Goal: Task Accomplishment & Management: Manage account settings

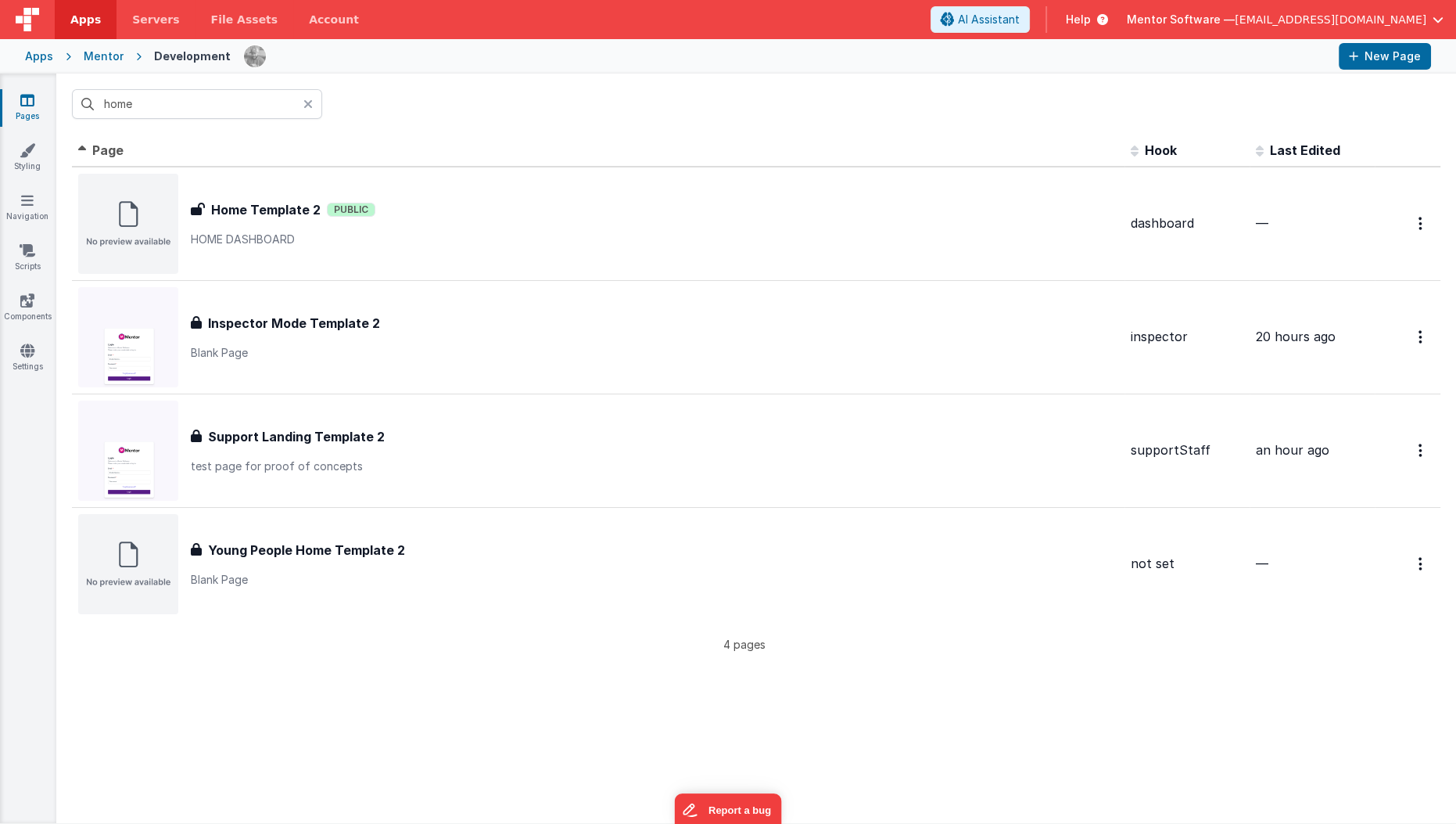
type input "home"
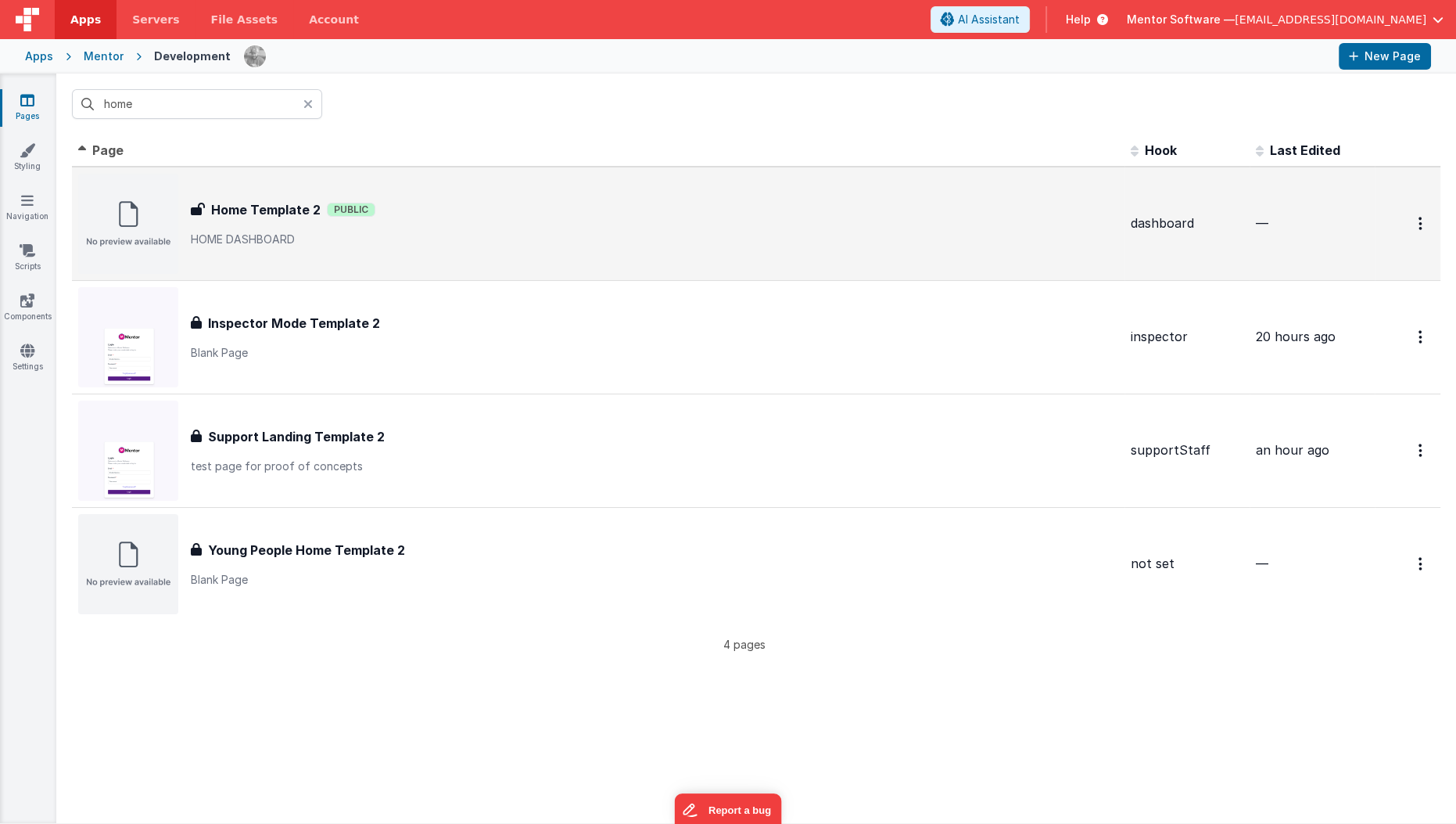
click at [480, 228] on div "Home Template 2 Home Template 2 Public HOME DASHBOARD" at bounding box center [655, 223] width 927 height 47
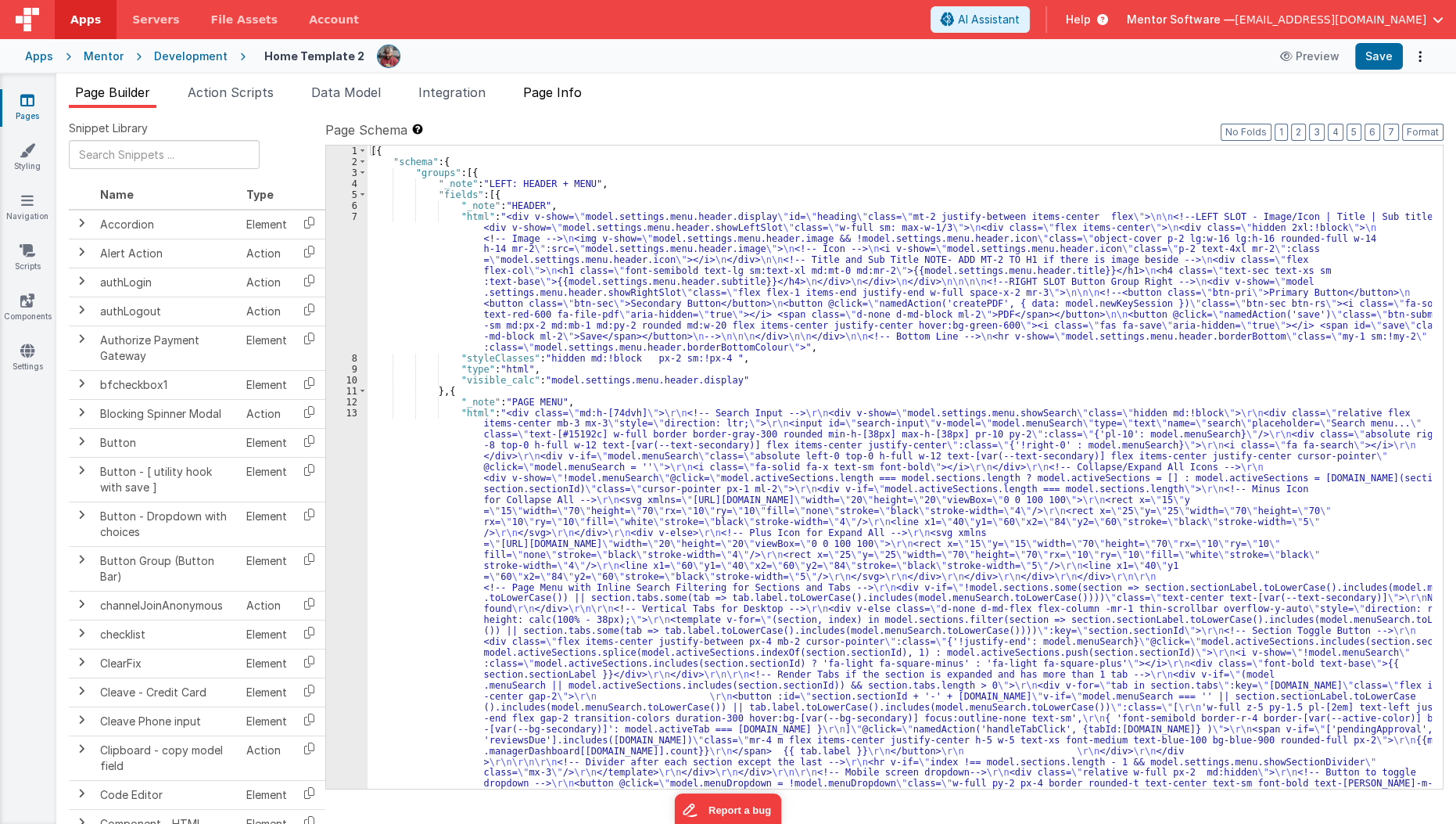
click at [549, 96] on span "Page Info" at bounding box center [552, 92] width 58 height 16
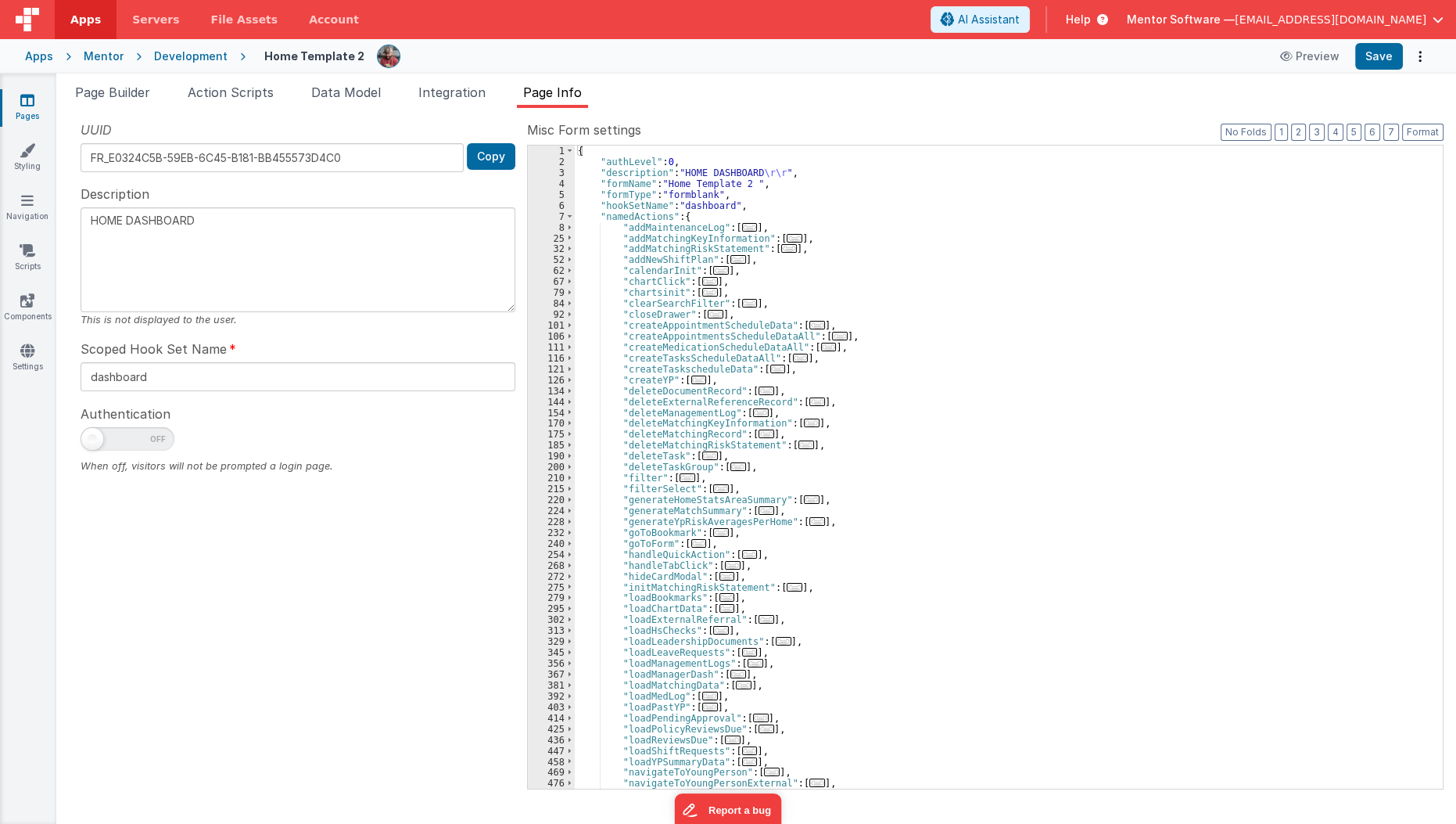
click at [90, 433] on span at bounding box center [92, 439] width 22 height 22
click at [90, 433] on input "checkbox" at bounding box center [87, 437] width 13 height 13
checkbox input "true"
type textarea "HOME DASHBOARD"
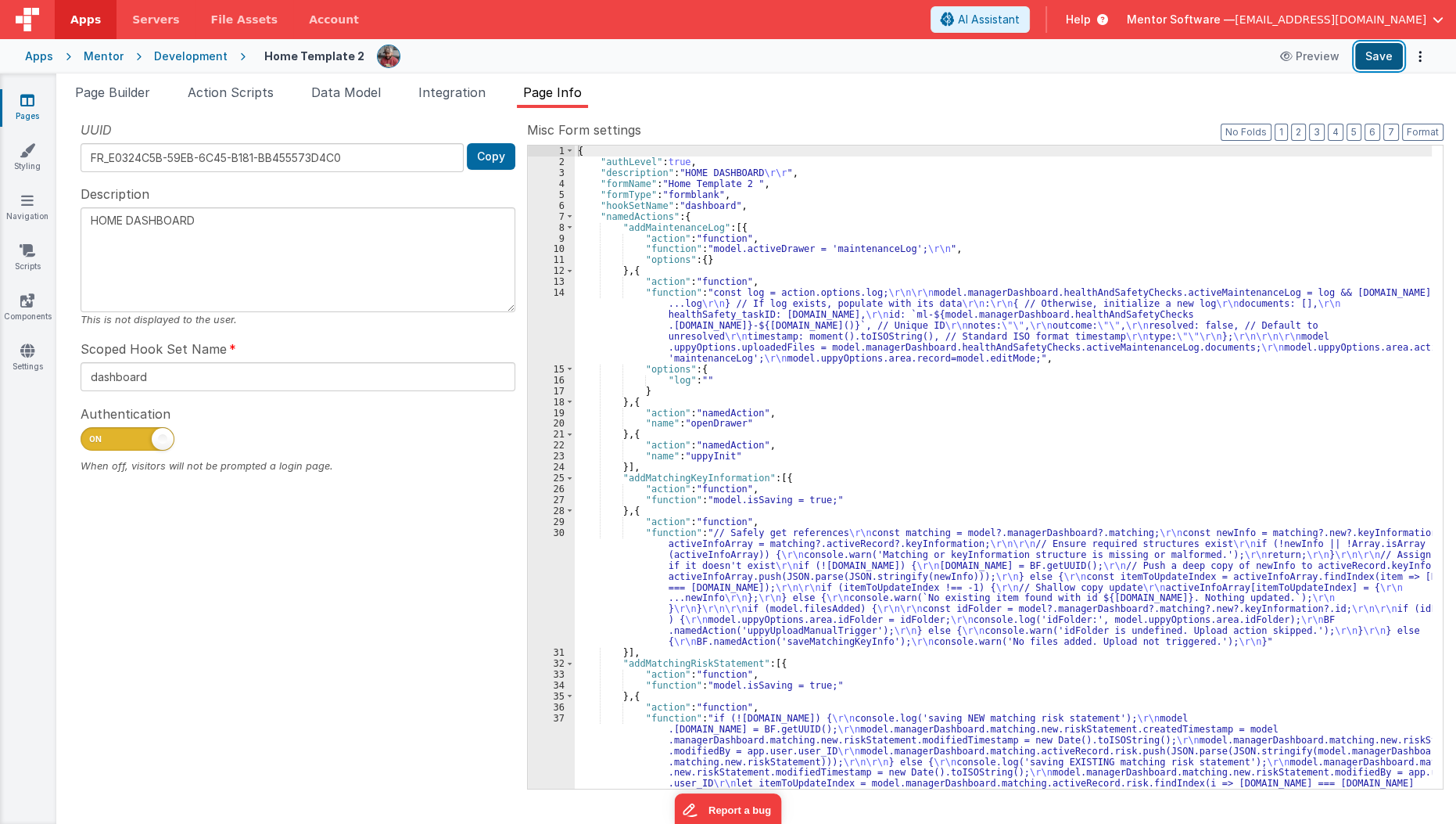
click at [1370, 62] on button "Save" at bounding box center [1379, 56] width 47 height 27
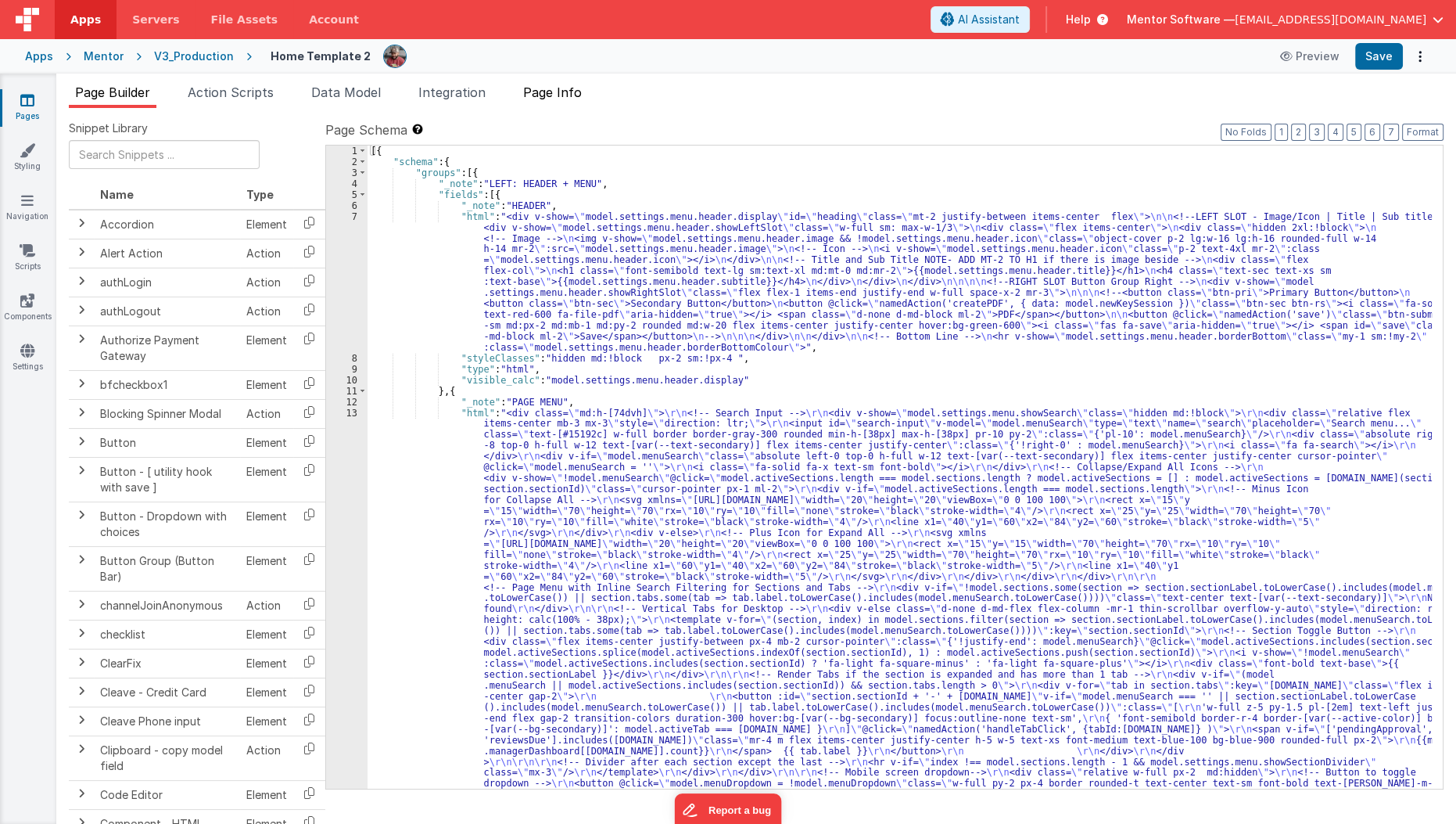
click at [558, 92] on span "Page Info" at bounding box center [552, 92] width 58 height 16
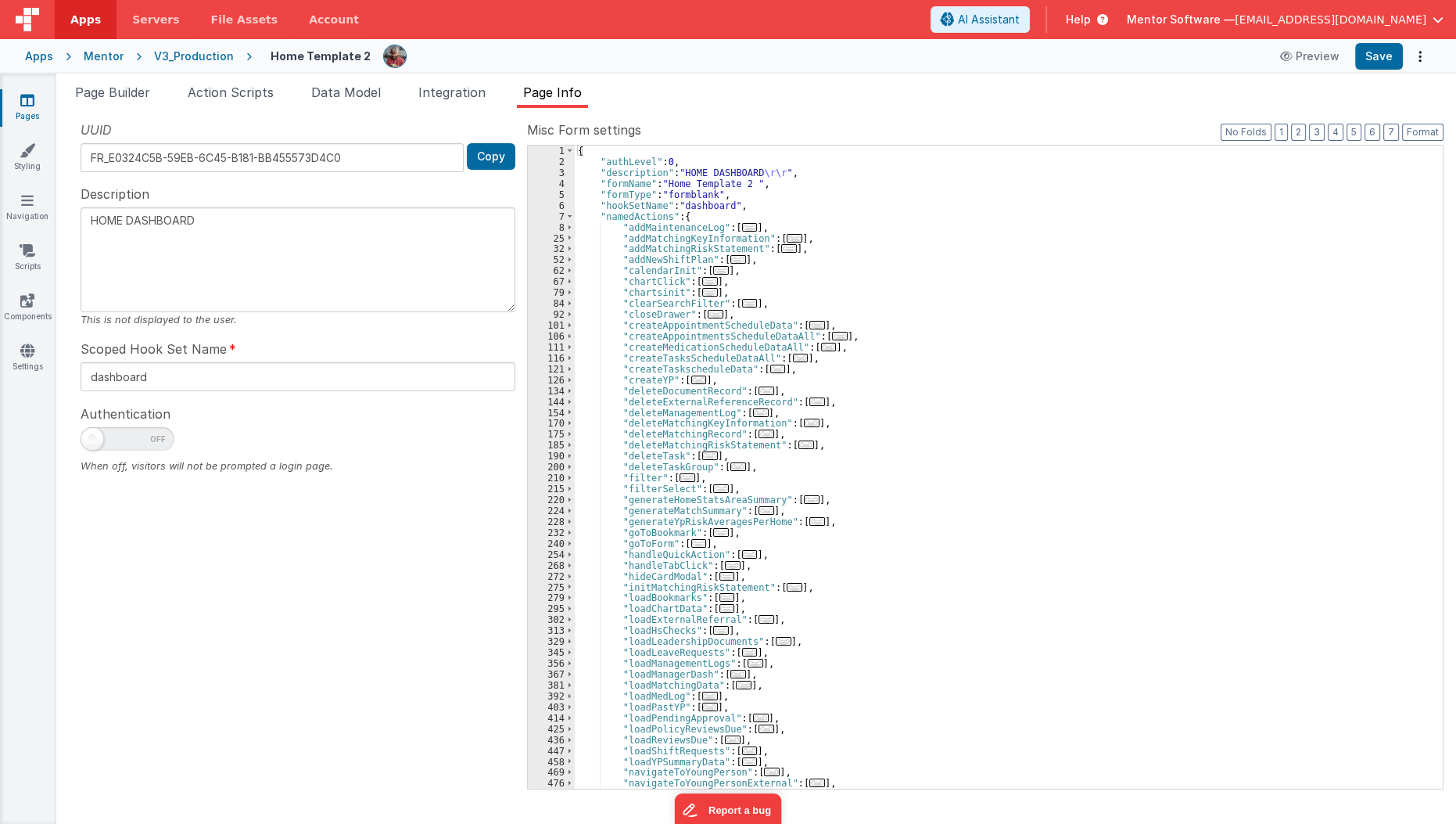
click at [664, 161] on div "{ "authLevel" : 0 , "description" : "HOME DASHBOARD \r\r " , "formName" : "Home…" at bounding box center [1004, 478] width 858 height 665
type textarea "HOME DASHBOARD"
checkbox input "true"
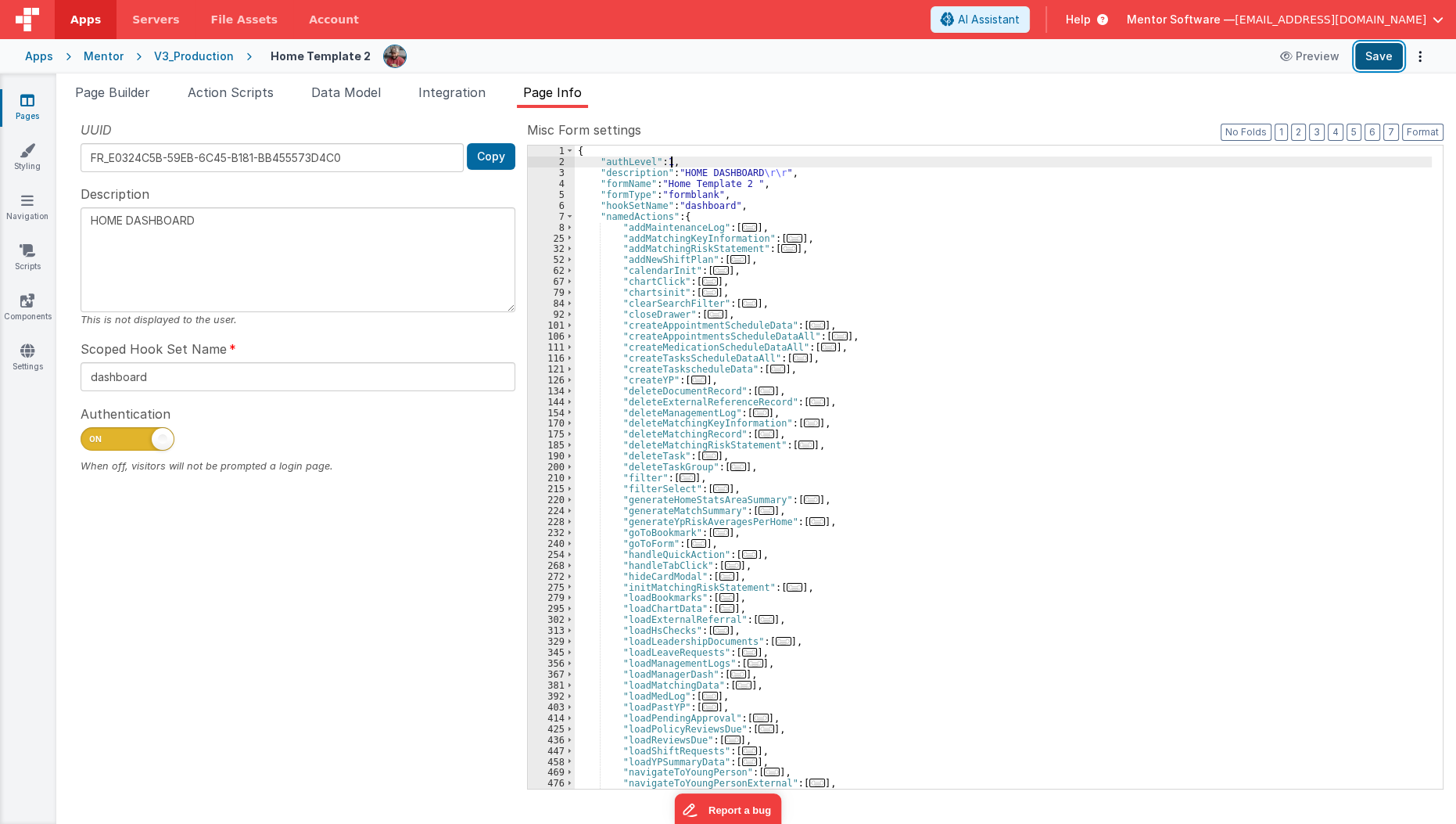
click at [1385, 66] on button "Save" at bounding box center [1379, 56] width 47 height 27
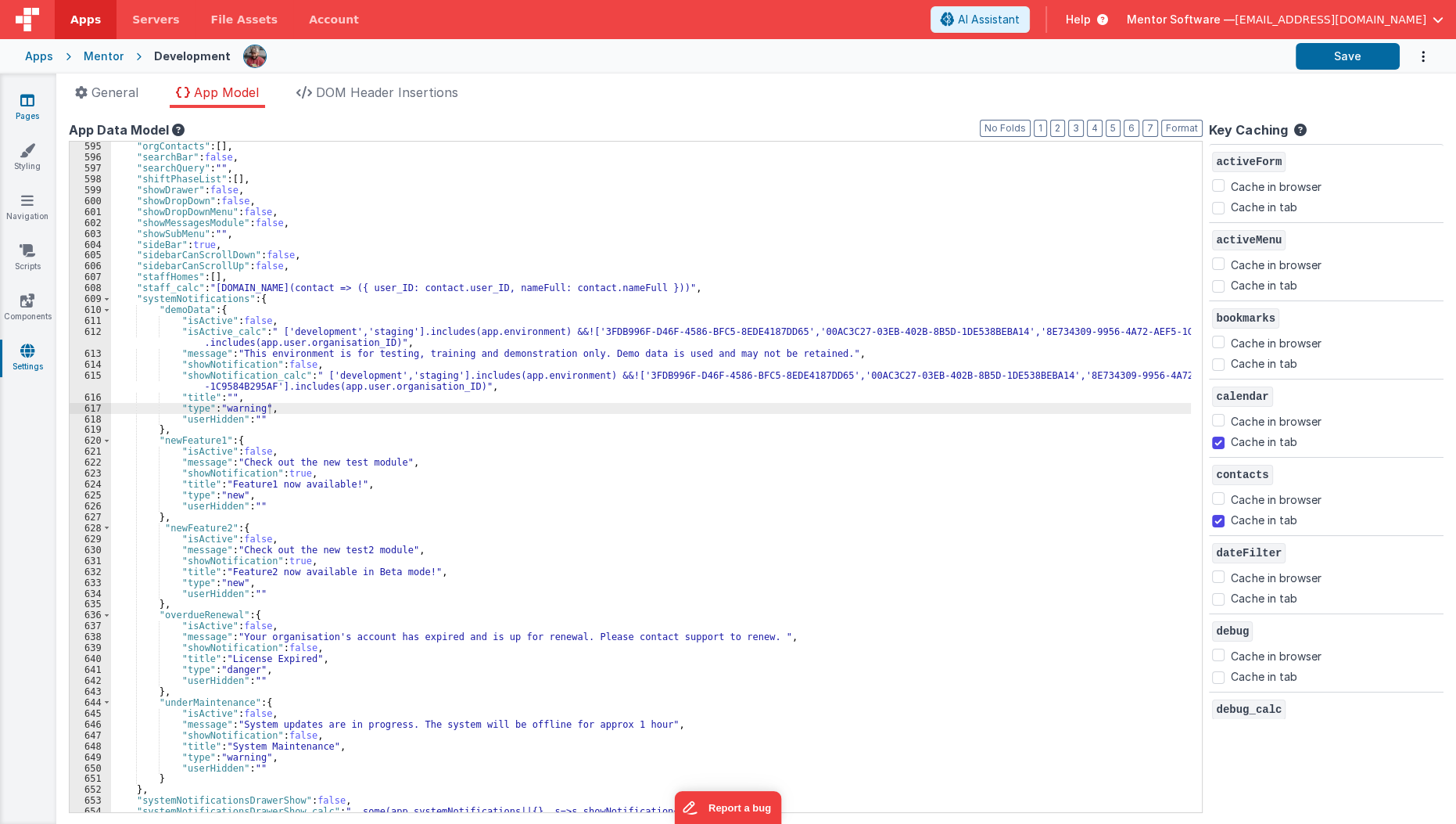
scroll to position [251, 0]
click at [35, 98] on link "Pages" at bounding box center [27, 108] width 56 height 32
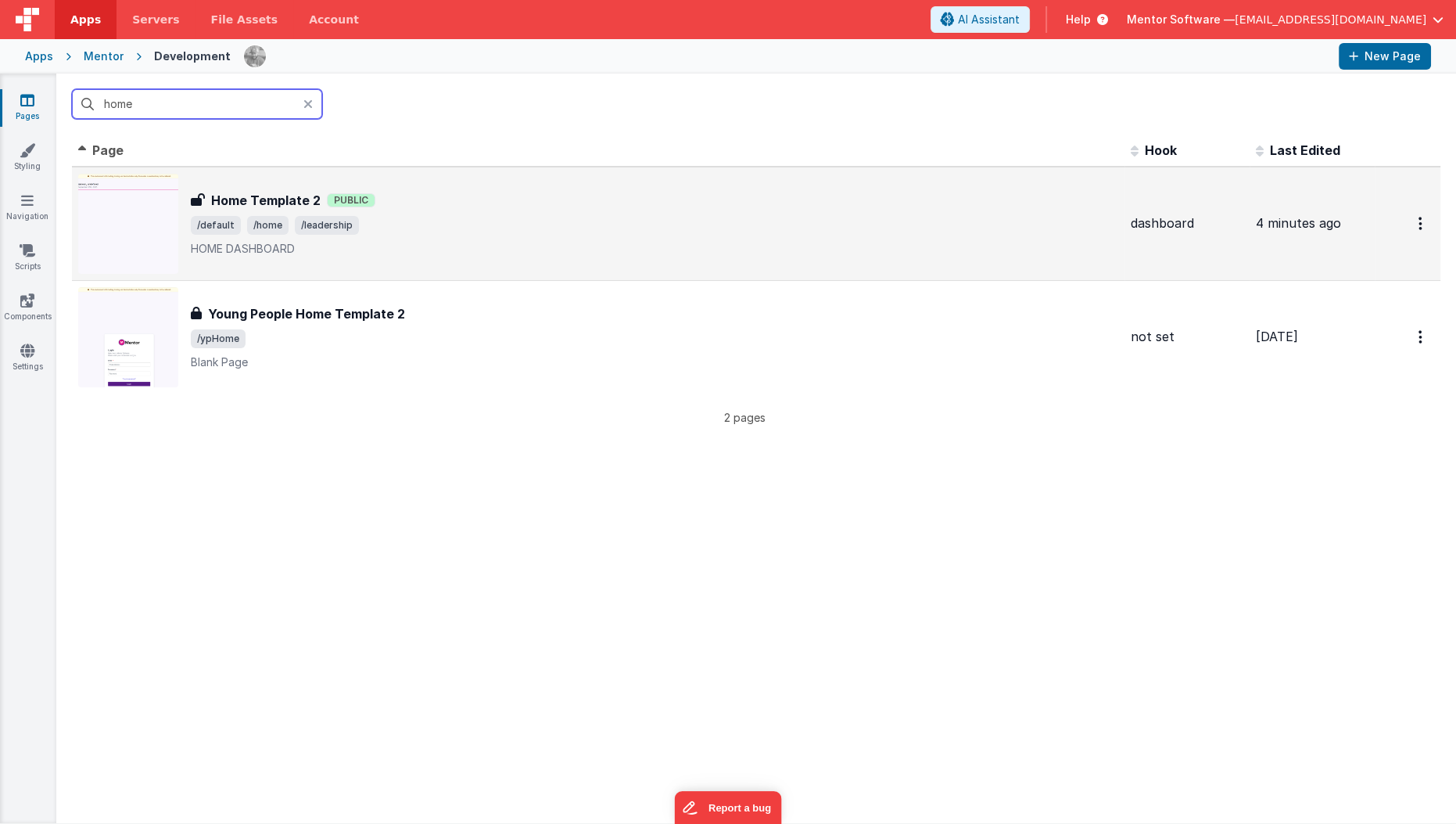
type input "home"
click at [470, 244] on p "HOME DASHBOARD" at bounding box center [655, 249] width 927 height 16
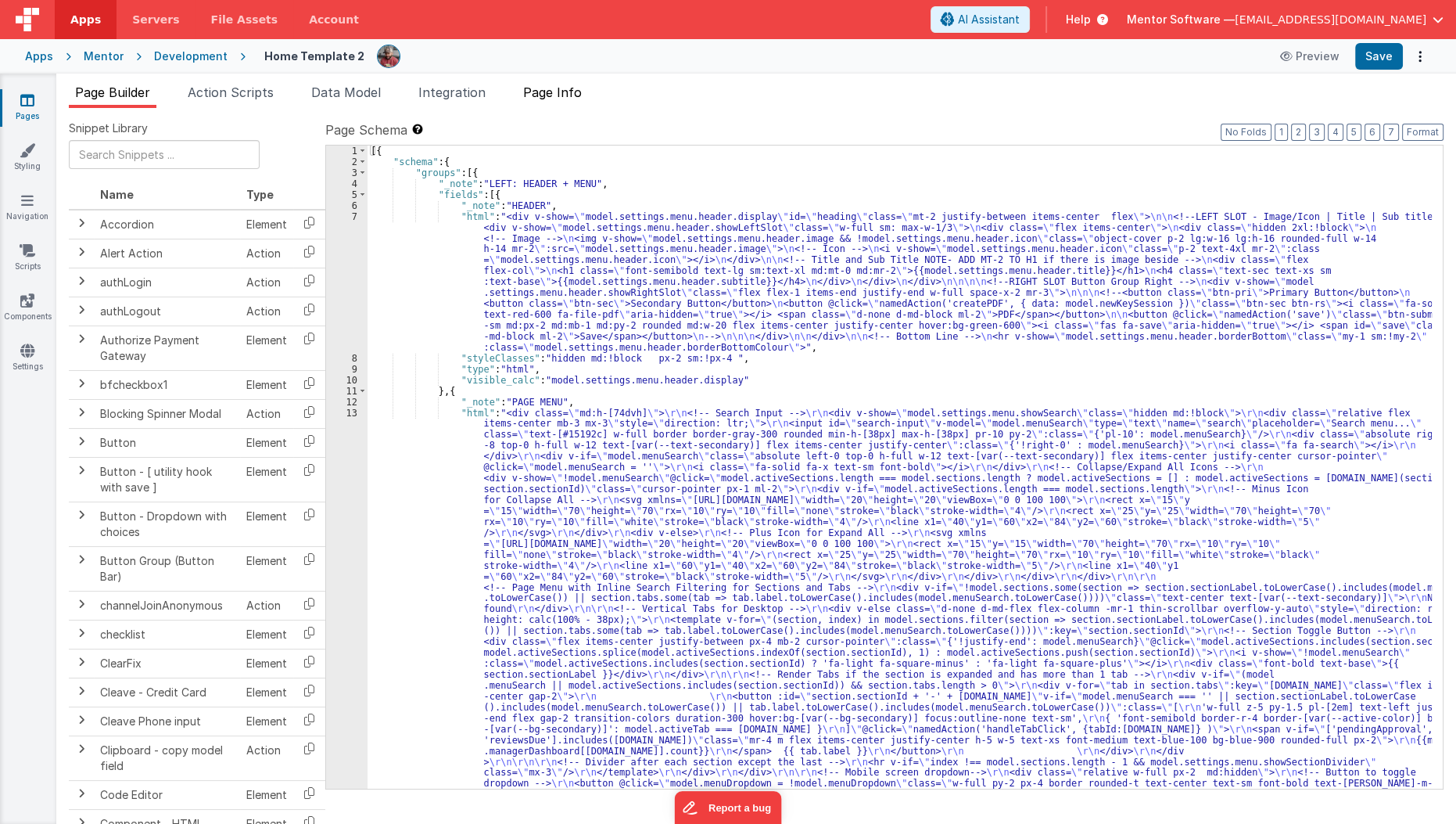
click at [552, 103] on li "Page Info" at bounding box center [552, 96] width 71 height 25
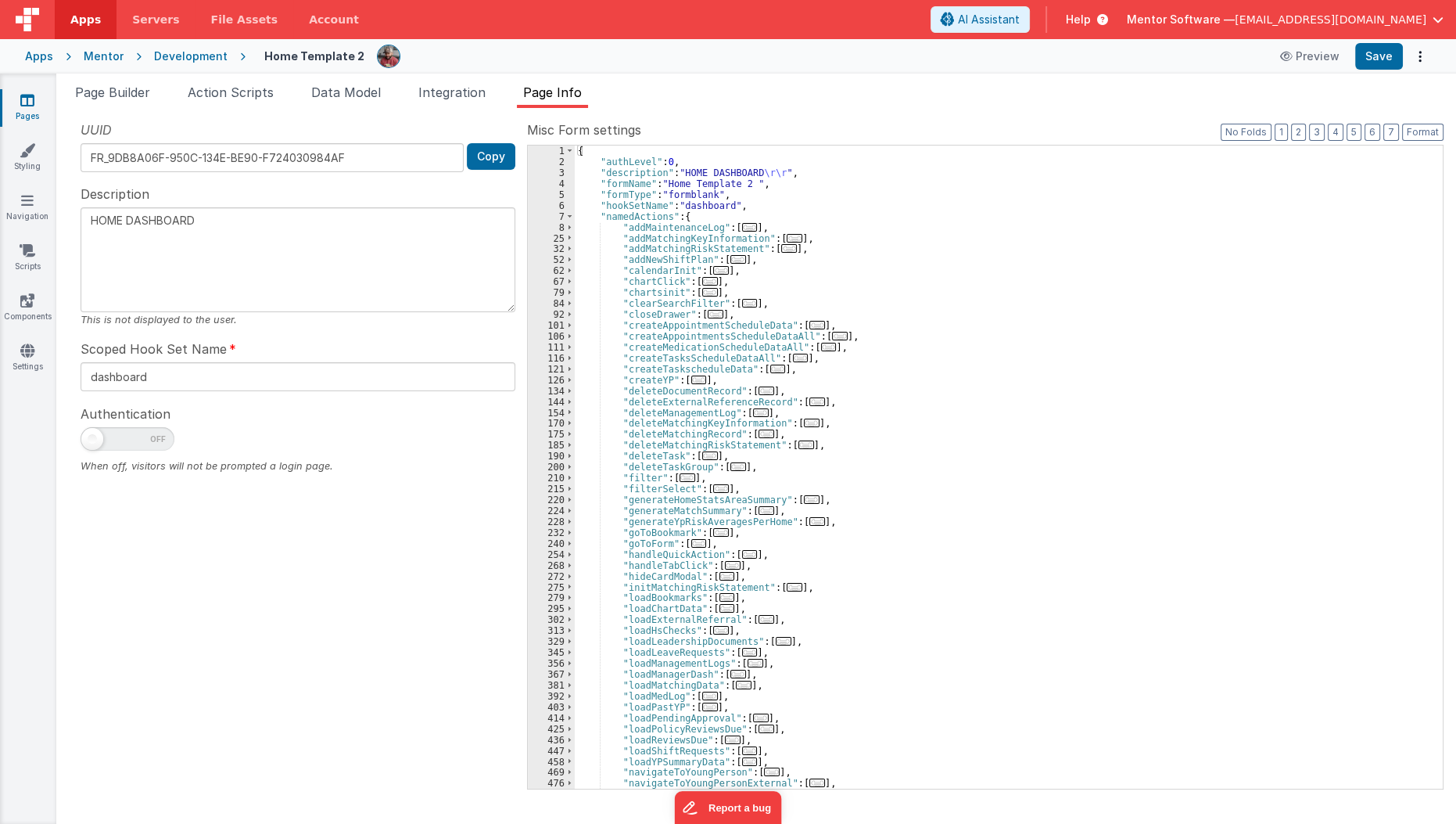
click at [669, 162] on div "{ "authLevel" : 0 , "description" : "HOME DASHBOARD \r\r " , "formName" : "Home…" at bounding box center [1004, 478] width 858 height 665
type textarea "HOME DASHBOARD"
checkbox input "true"
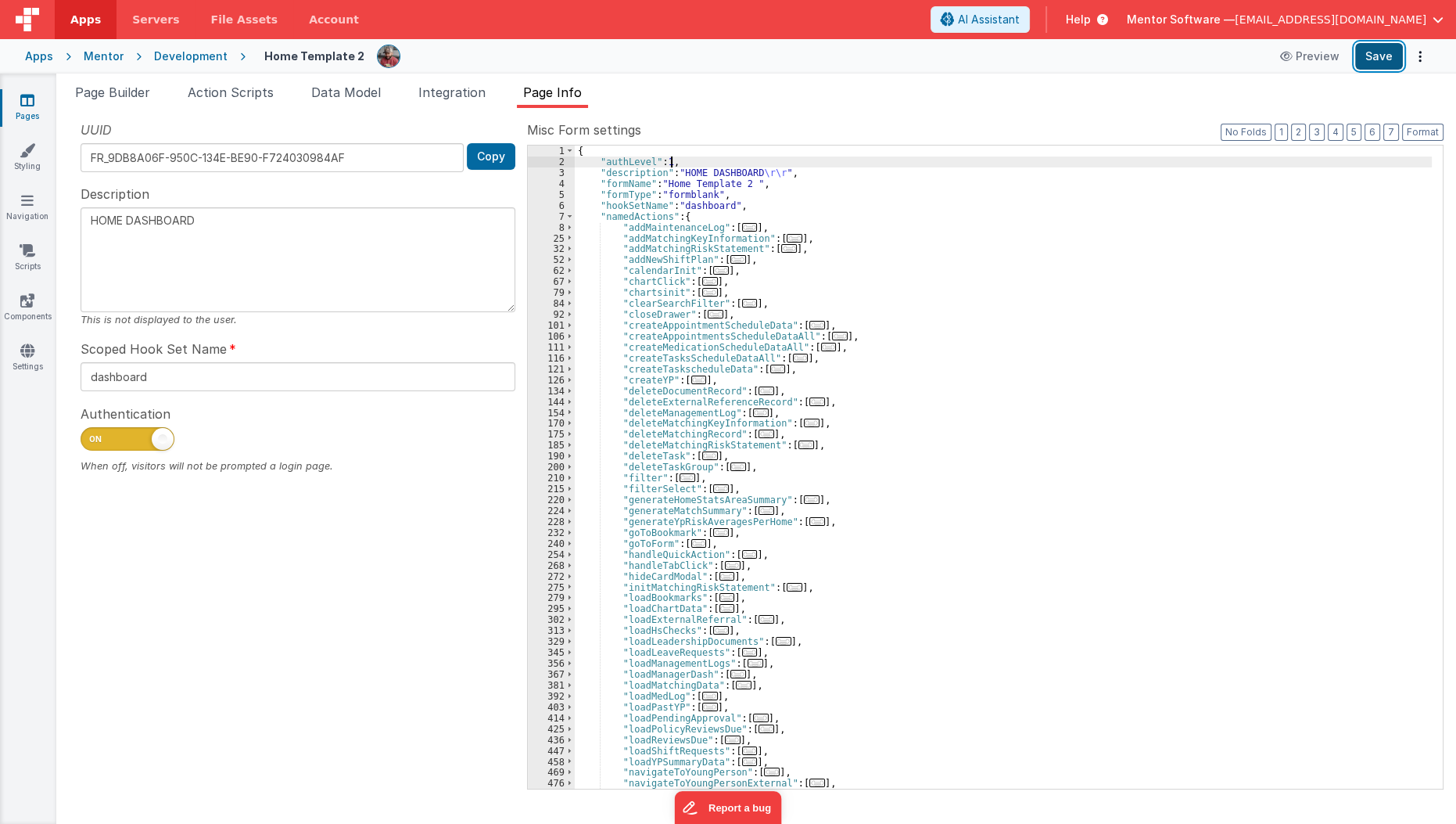
click at [1385, 57] on button "Save" at bounding box center [1379, 56] width 47 height 27
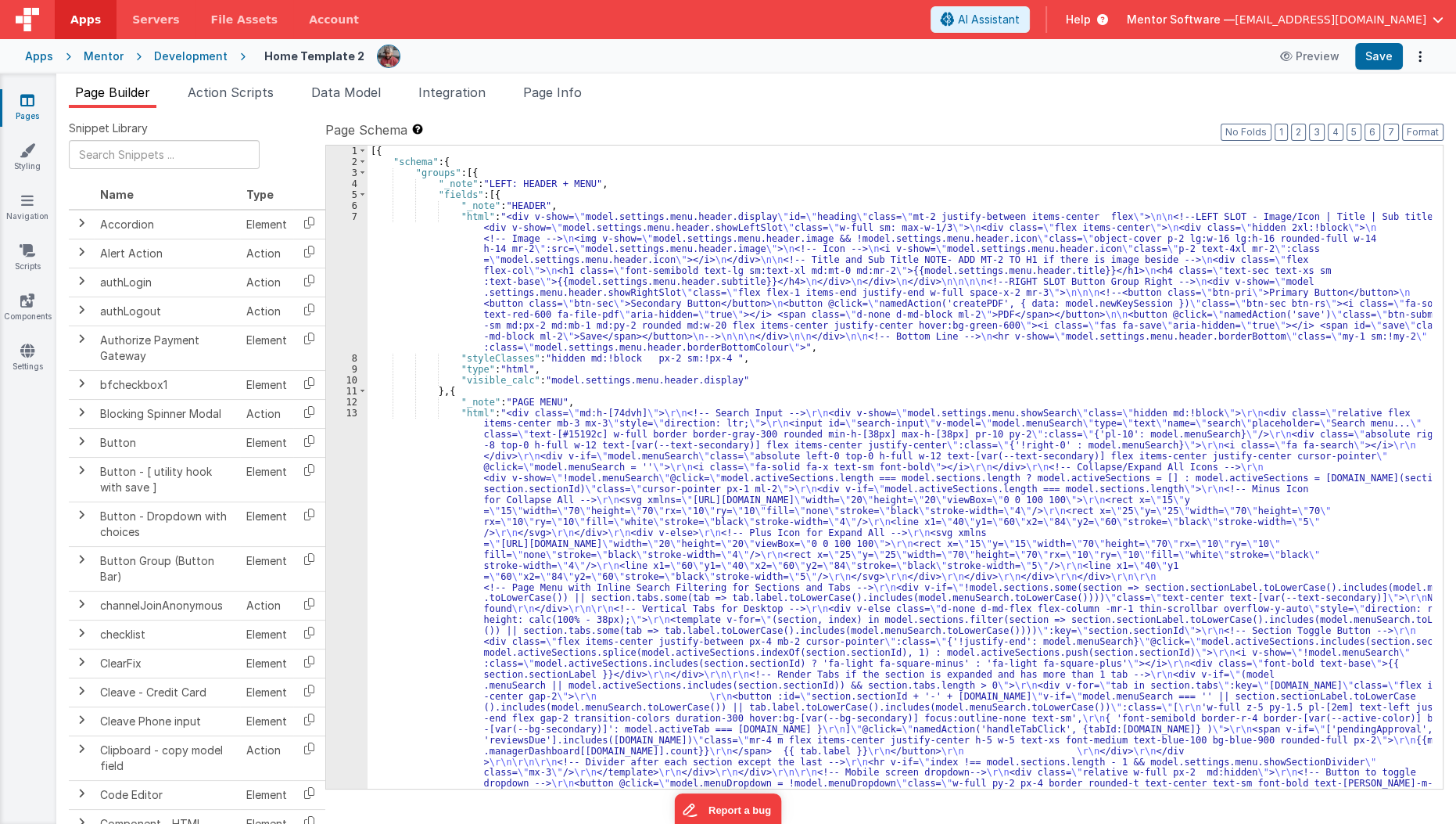
type textarea "HOME DASHBOARD"
click at [566, 89] on span "Page Info" at bounding box center [552, 92] width 58 height 16
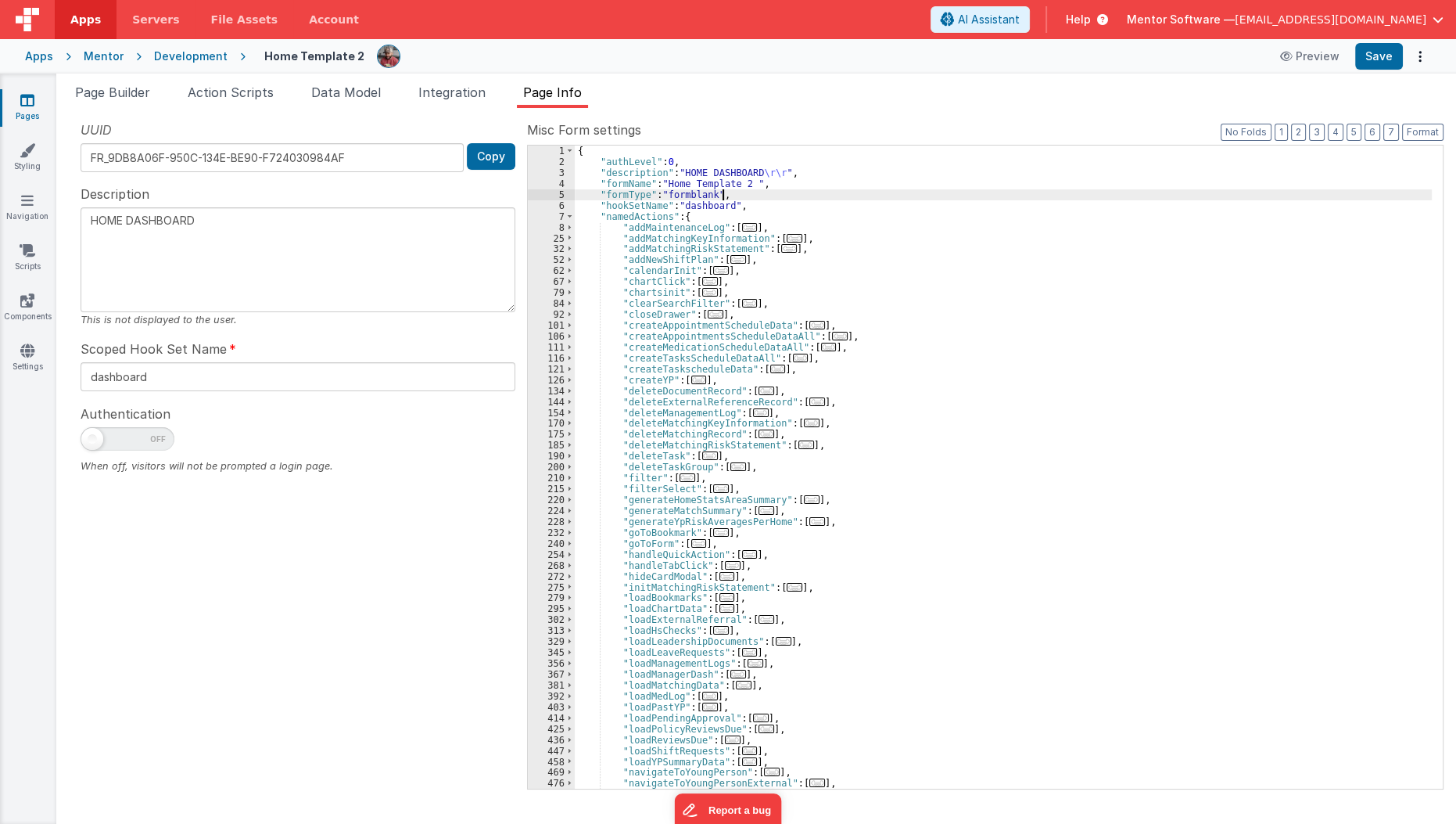
click at [1025, 198] on div "{ "authLevel" : 0 , "description" : "HOME DASHBOARD \r\r " , "formName" : "Home…" at bounding box center [1004, 478] width 858 height 665
click at [1033, 178] on div "{ "authLevel" : 0 , "description" : "HOME DASHBOARD \r\r " , "formName" : "Home…" at bounding box center [1004, 478] width 858 height 665
click at [1037, 167] on div "{ "authLevel" : 0 , "description" : "HOME DASHBOARD \r\r " , "formName" : "Home…" at bounding box center [1004, 478] width 858 height 665
click at [1044, 162] on div "{ "authLevel" : 0 , "description" : "HOME DASHBOARD \r\r " , "formName" : "Home…" at bounding box center [1004, 478] width 858 height 665
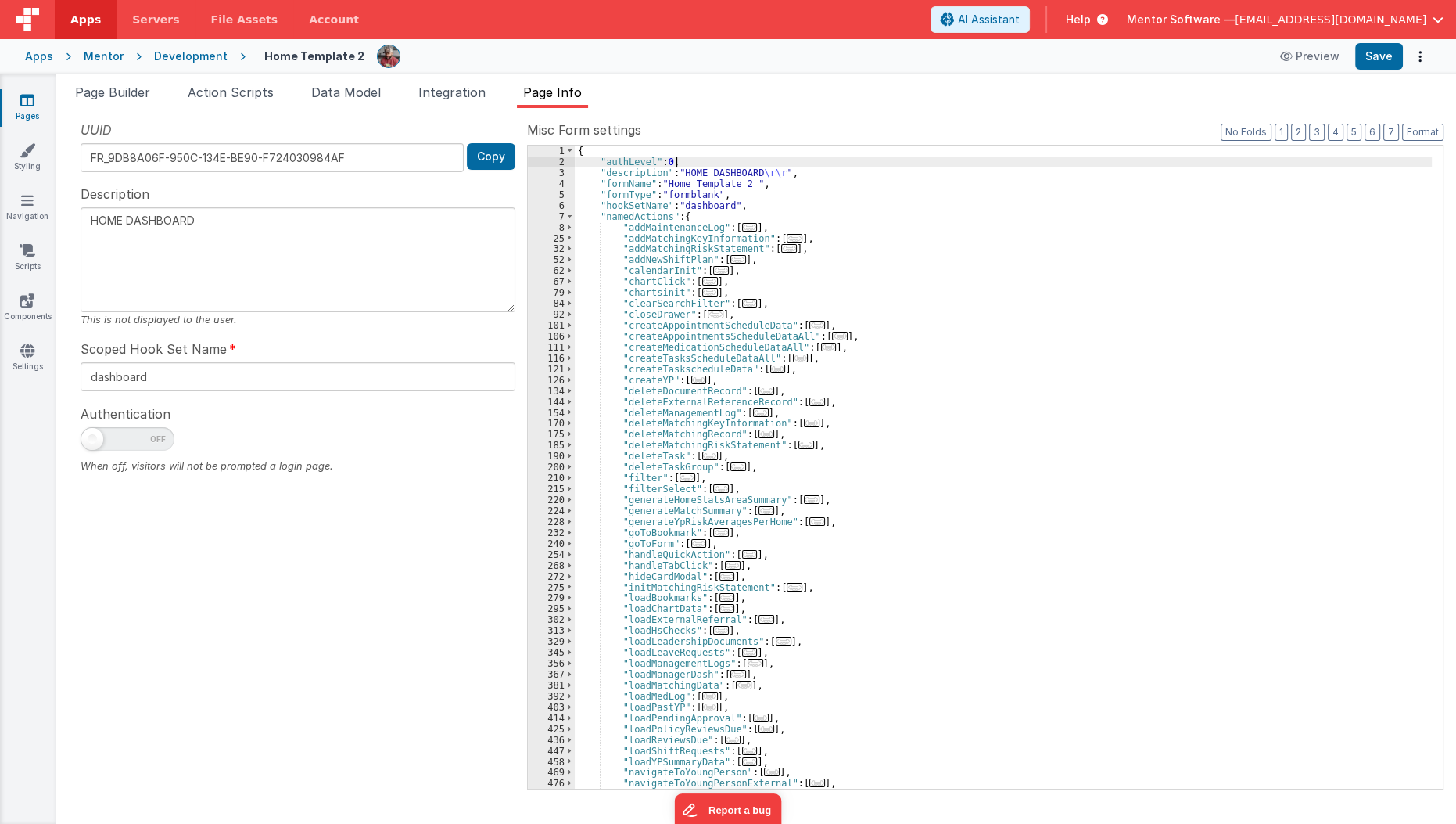
click at [41, 107] on link "Pages" at bounding box center [27, 108] width 56 height 32
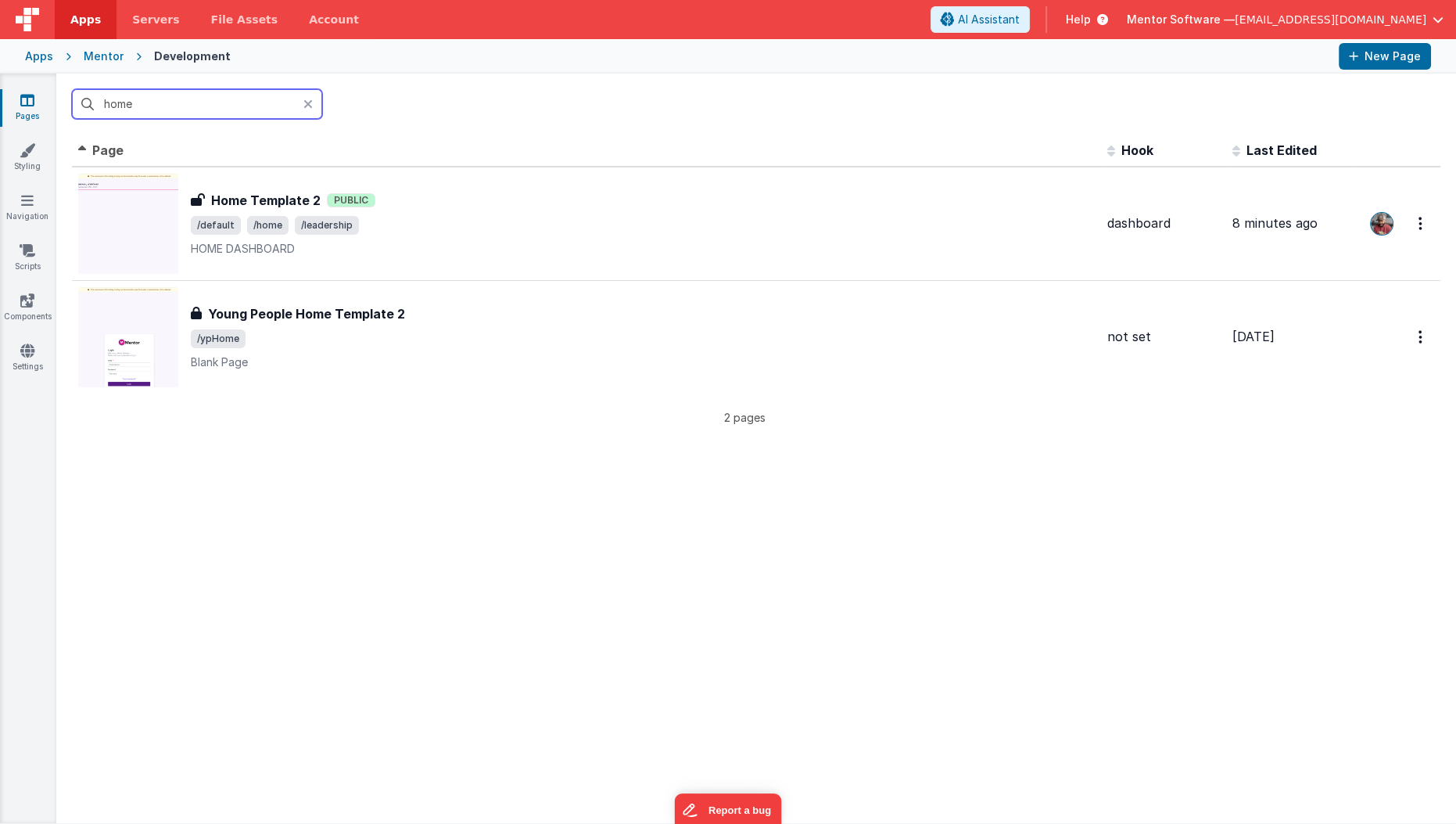
click at [170, 104] on input "home" at bounding box center [197, 104] width 250 height 30
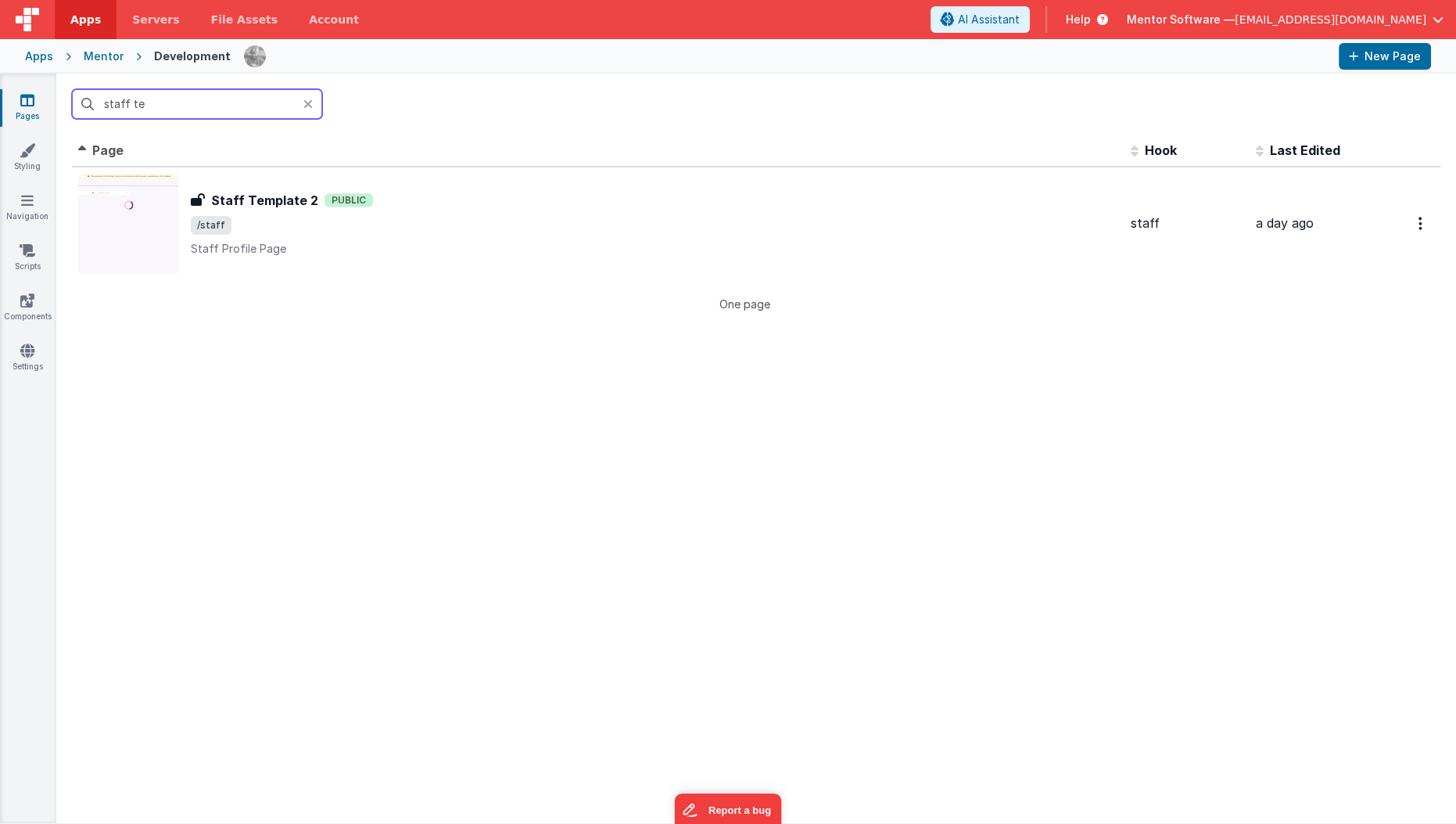
type input "staff te"
click at [303, 113] on div at bounding box center [313, 104] width 19 height 30
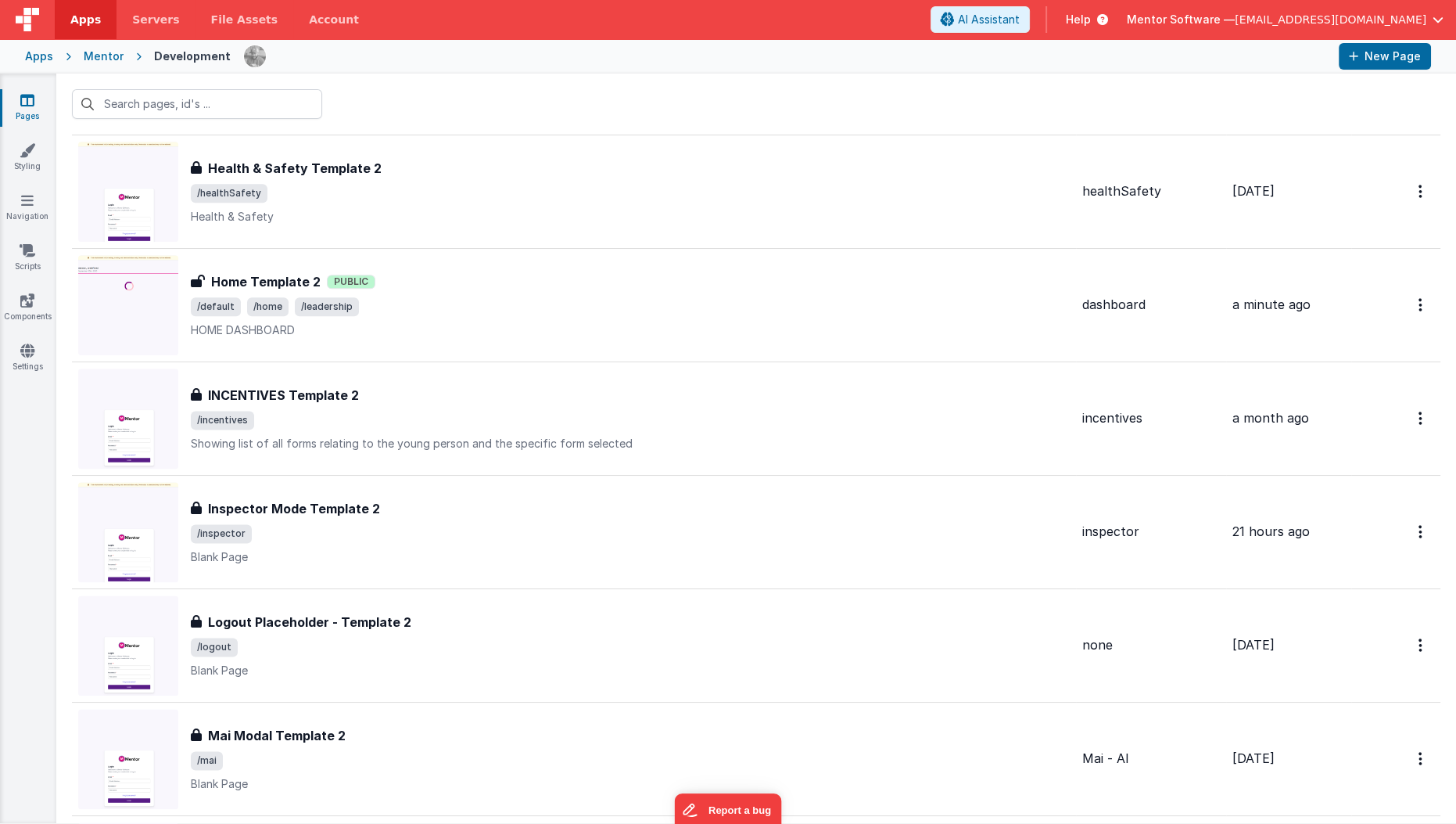
scroll to position [2754, 0]
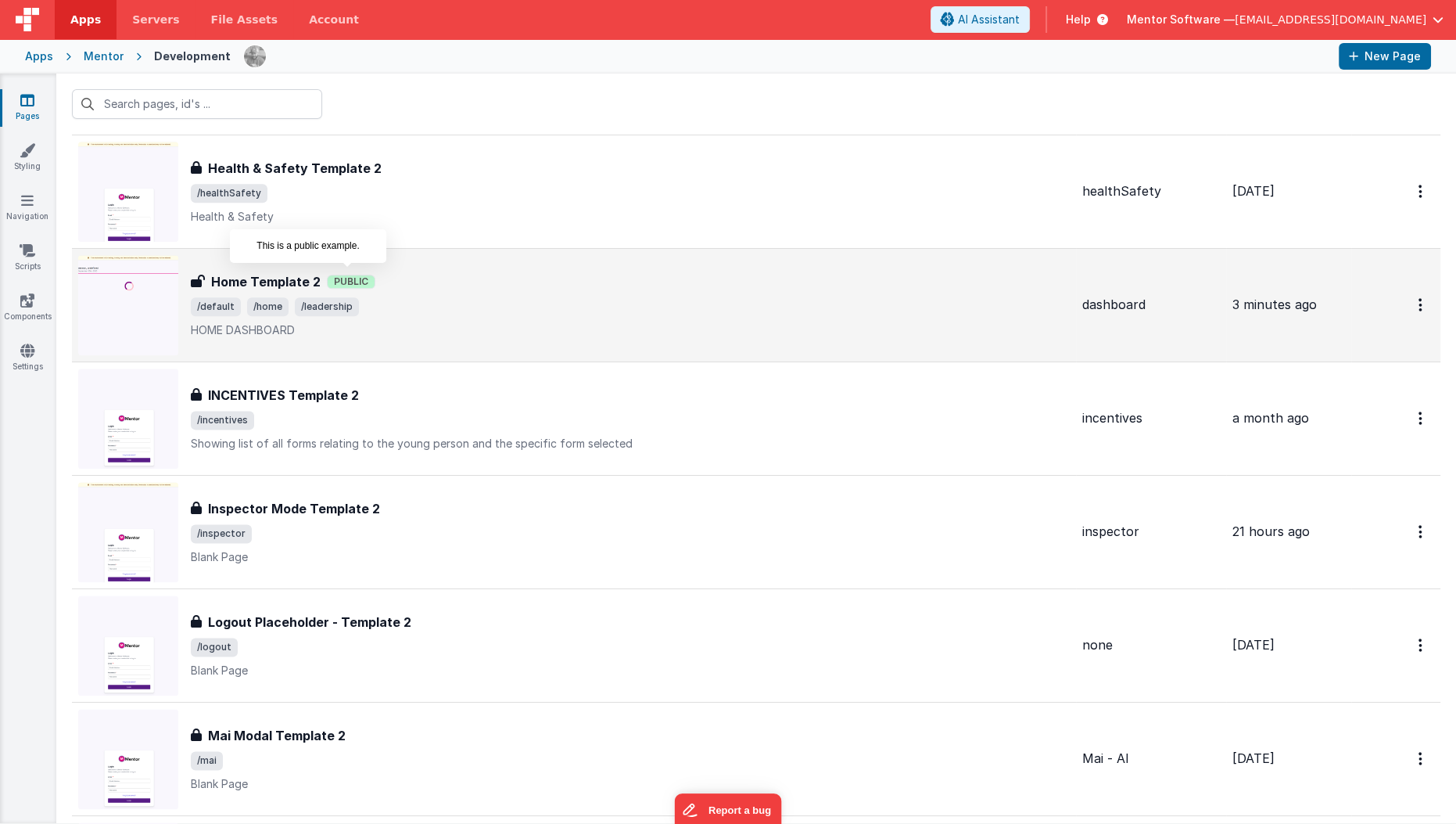
click at [340, 275] on span "Public" at bounding box center [351, 282] width 48 height 14
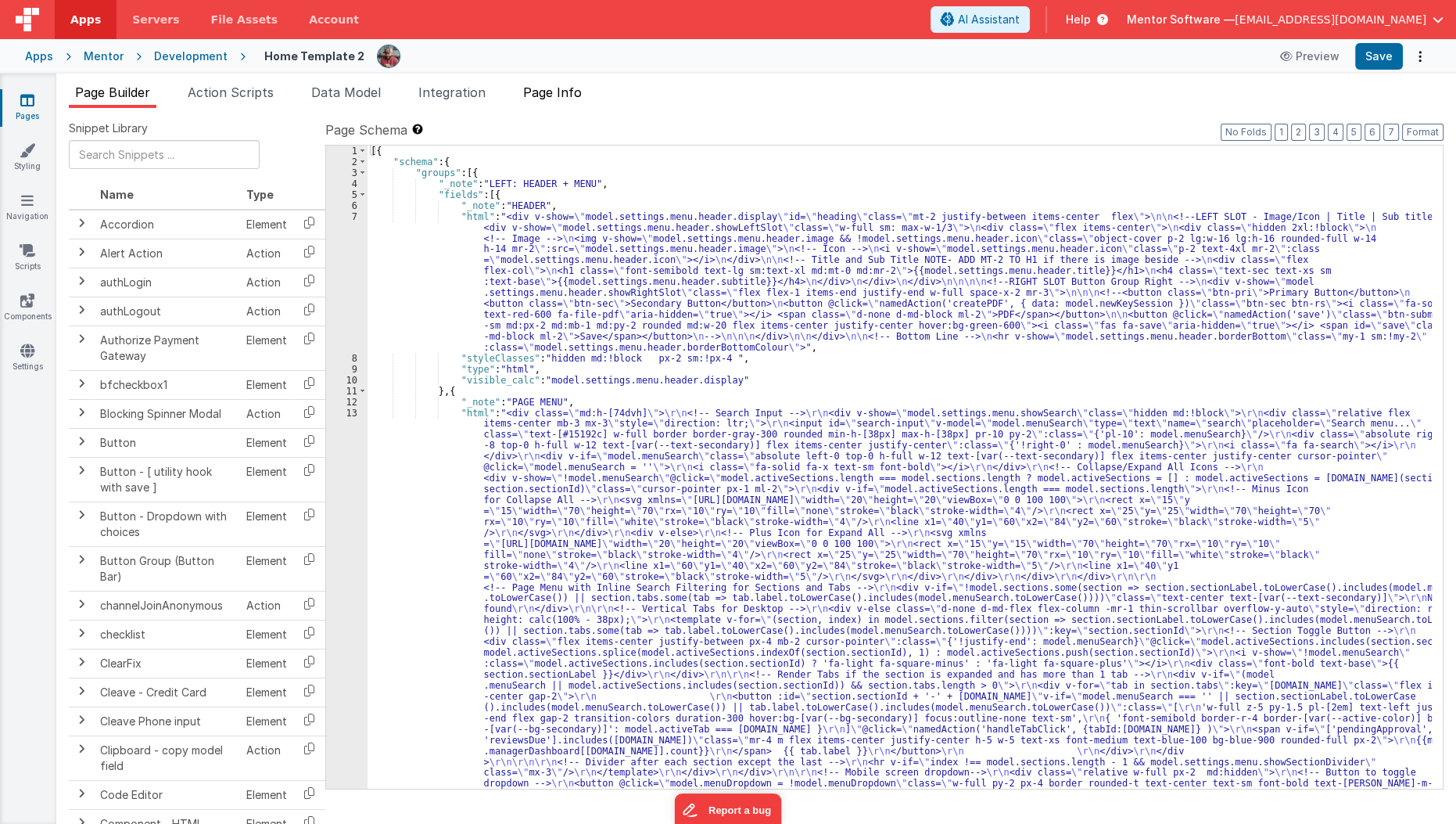
click at [555, 98] on span "Page Info" at bounding box center [552, 92] width 58 height 16
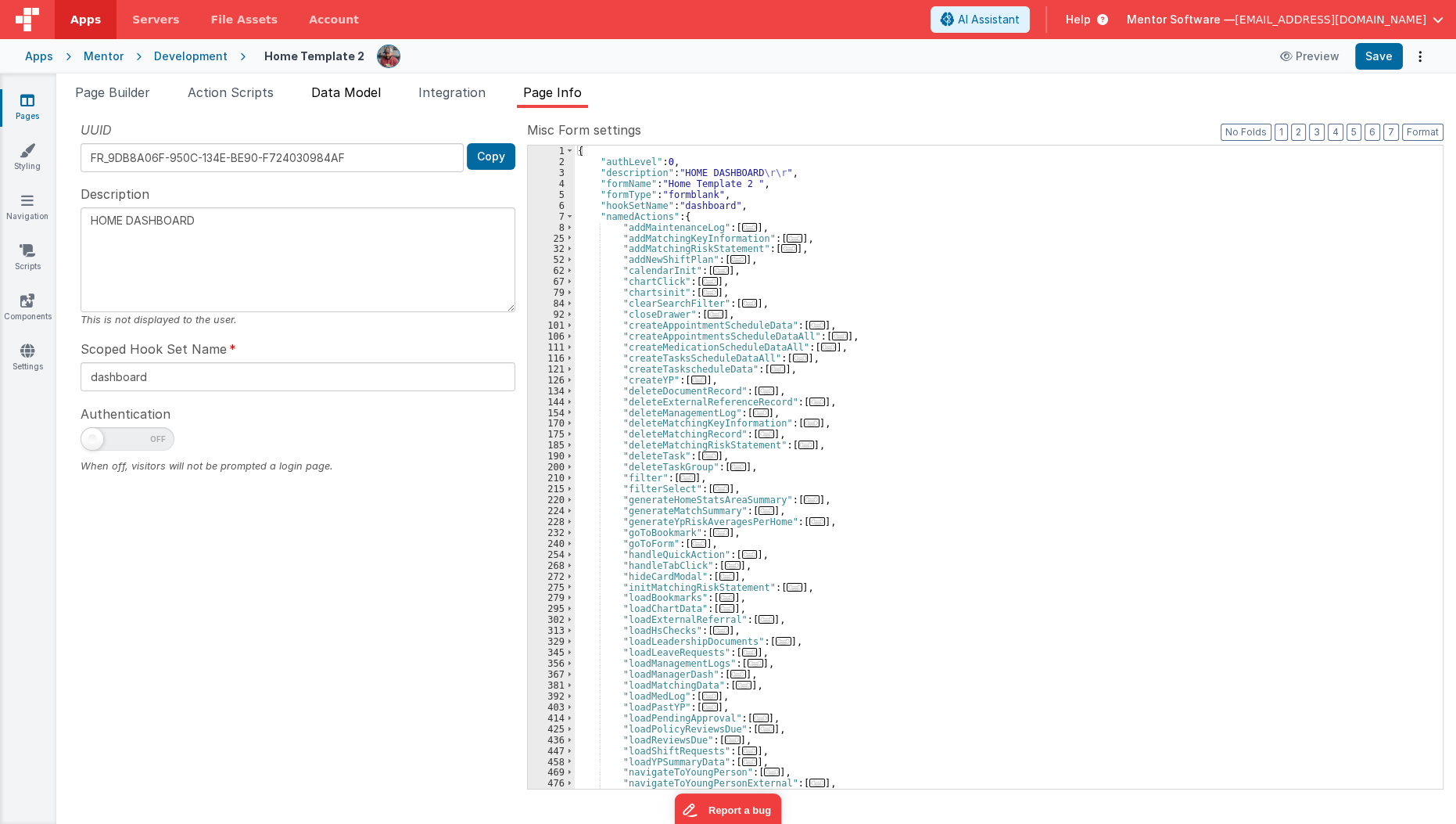
click at [379, 96] on span "Data Model" at bounding box center [346, 92] width 70 height 16
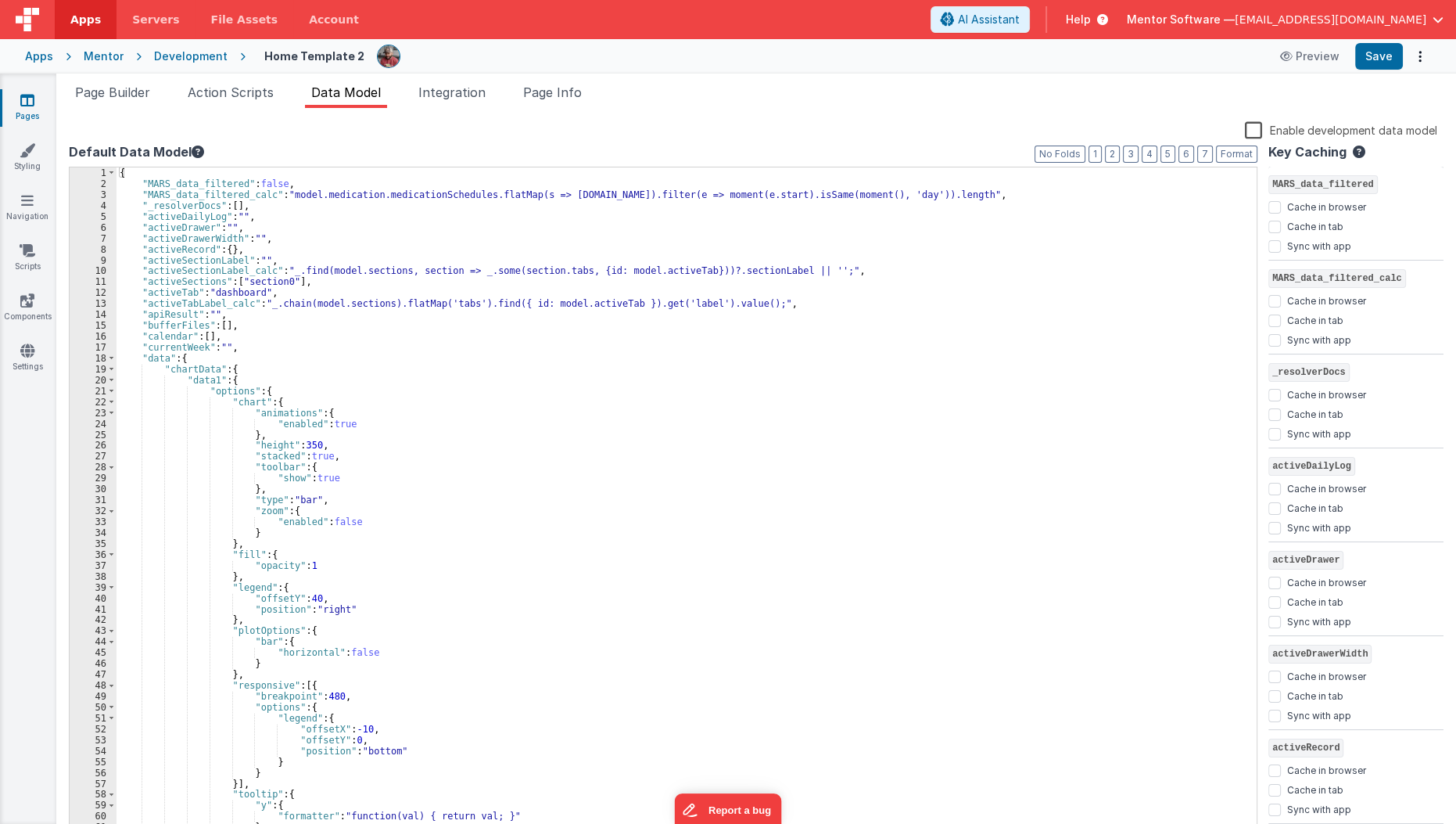
click at [1258, 122] on label "Enable development data model" at bounding box center [1341, 129] width 193 height 18
click at [0, 0] on input "Enable development data model" at bounding box center [0, 0] width 0 height 0
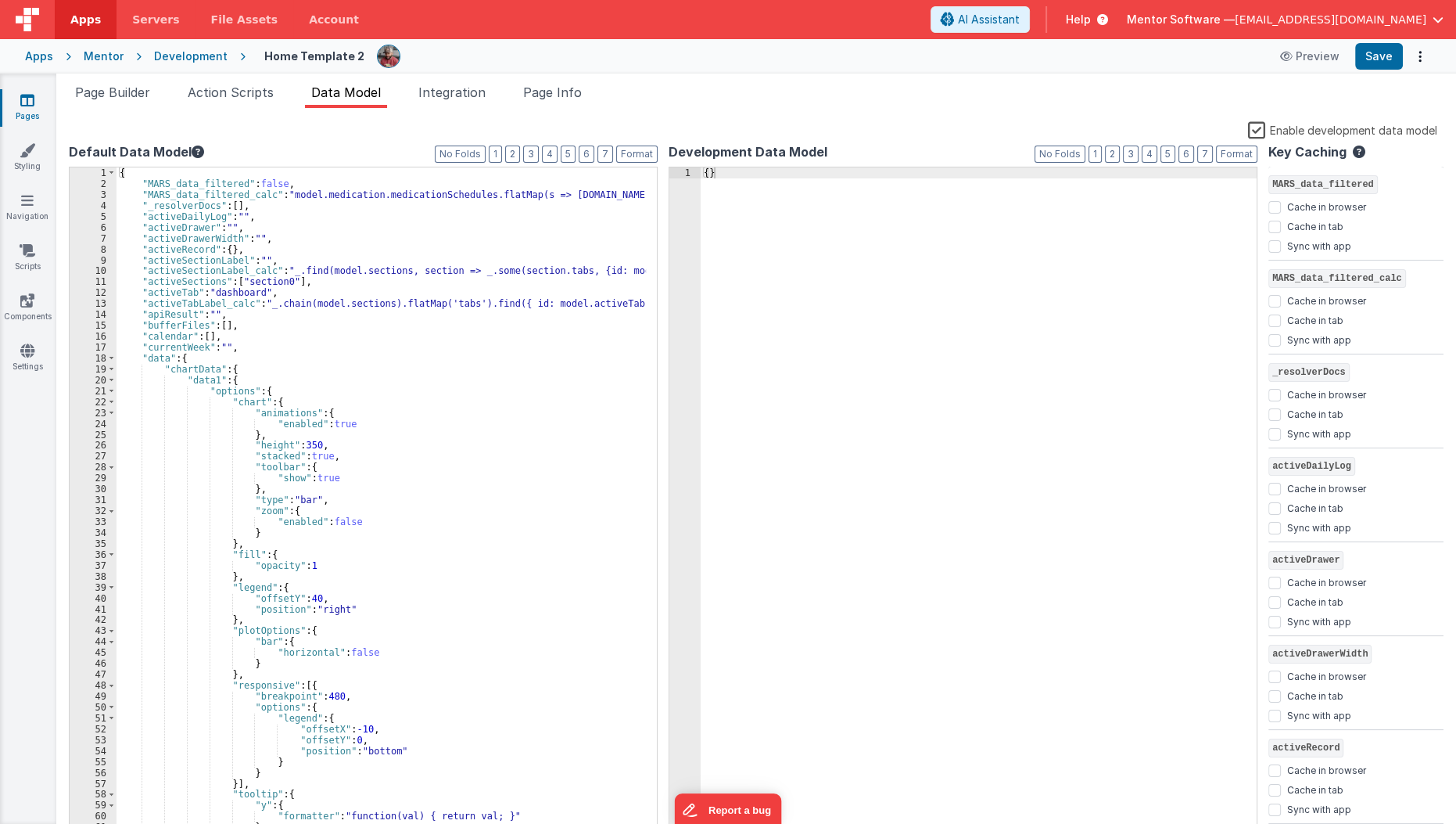
click at [1258, 129] on label "Enable development data model" at bounding box center [1343, 129] width 190 height 18
click at [0, 0] on input "Enable development data model" at bounding box center [0, 0] width 0 height 0
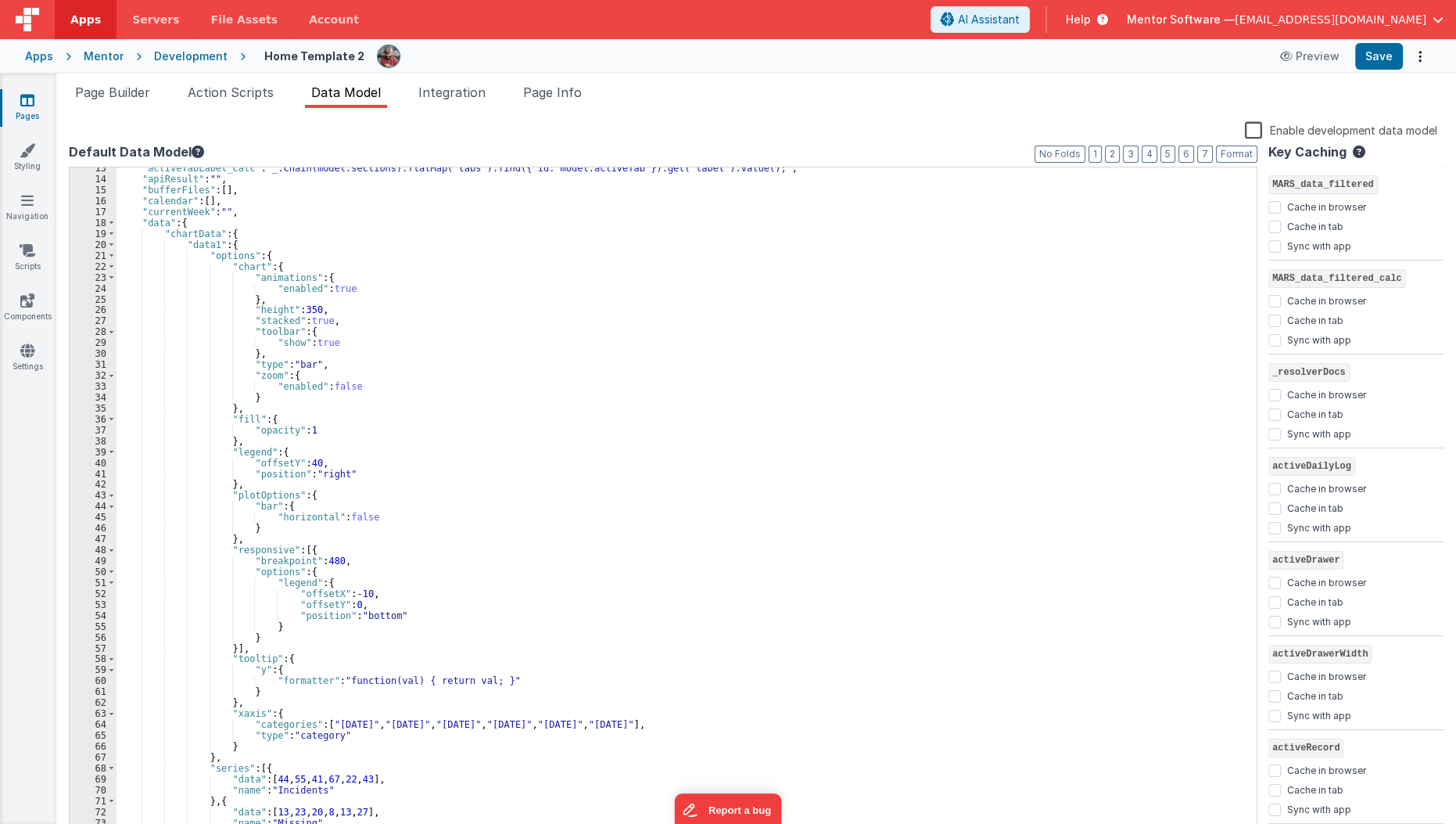
scroll to position [134, 0]
click at [108, 222] on span at bounding box center [111, 223] width 9 height 11
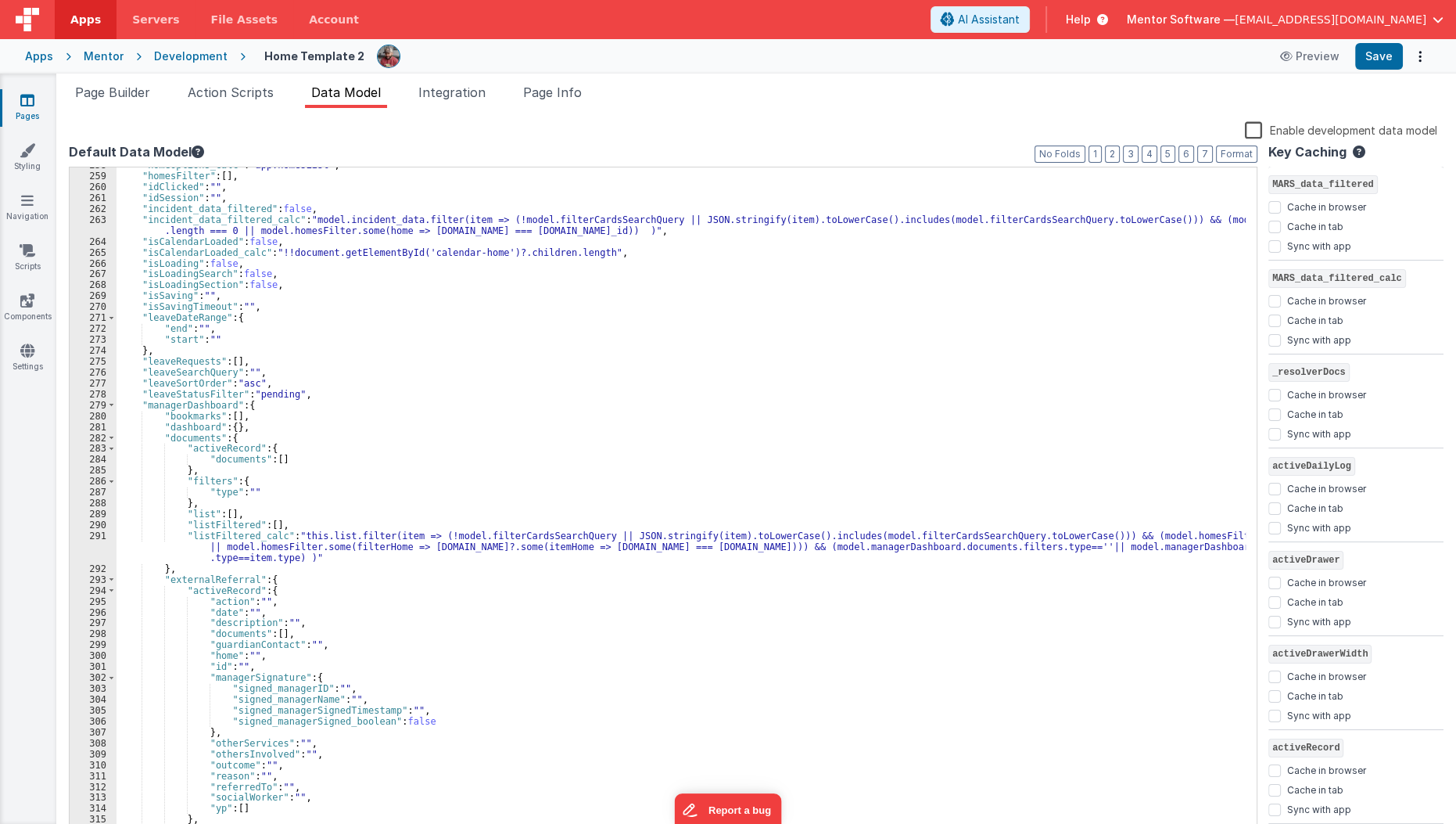
scroll to position [442, 0]
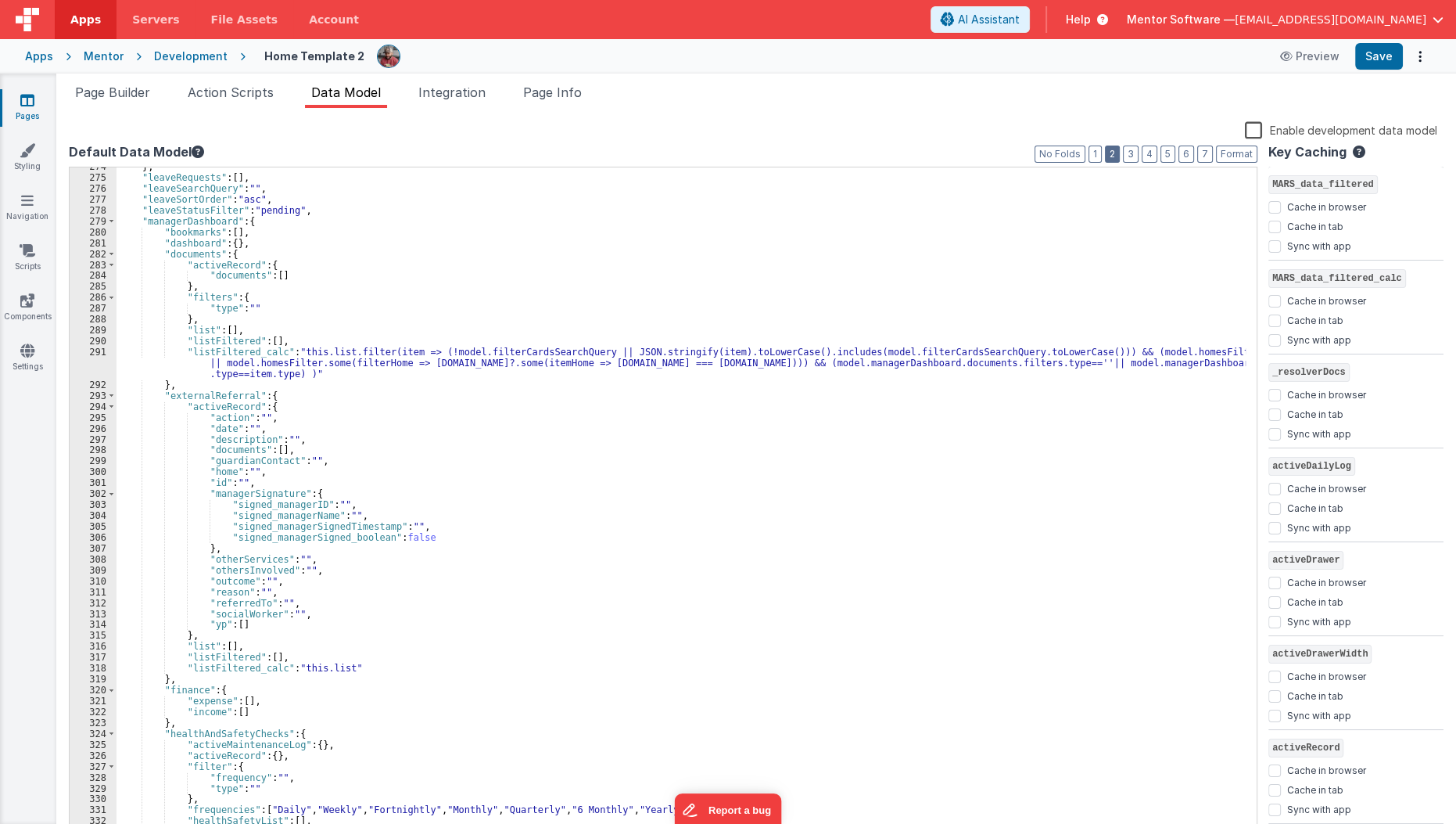
click at [1120, 147] on button "2" at bounding box center [1112, 154] width 15 height 17
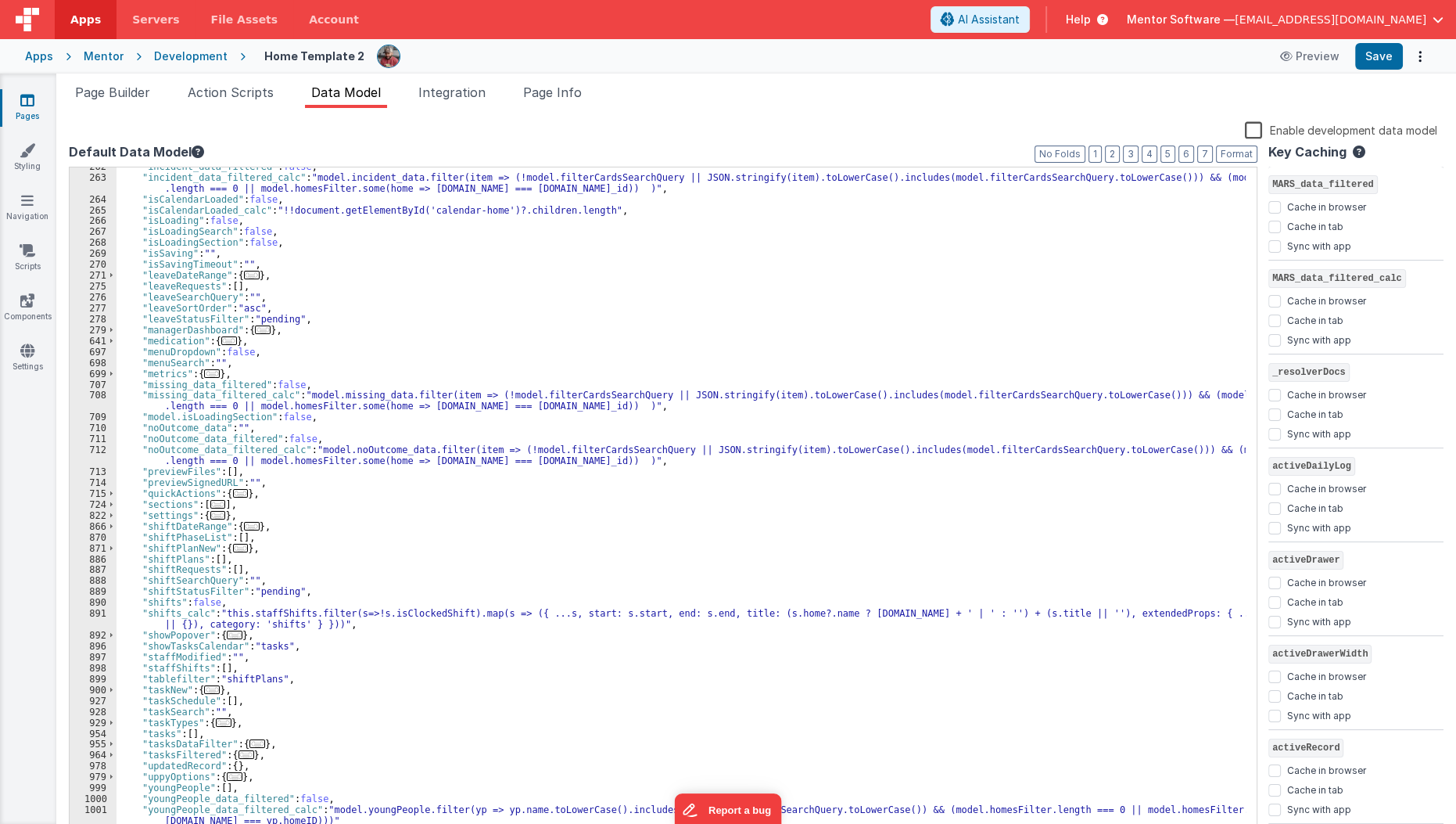
click at [260, 326] on span "..." at bounding box center [263, 329] width 16 height 9
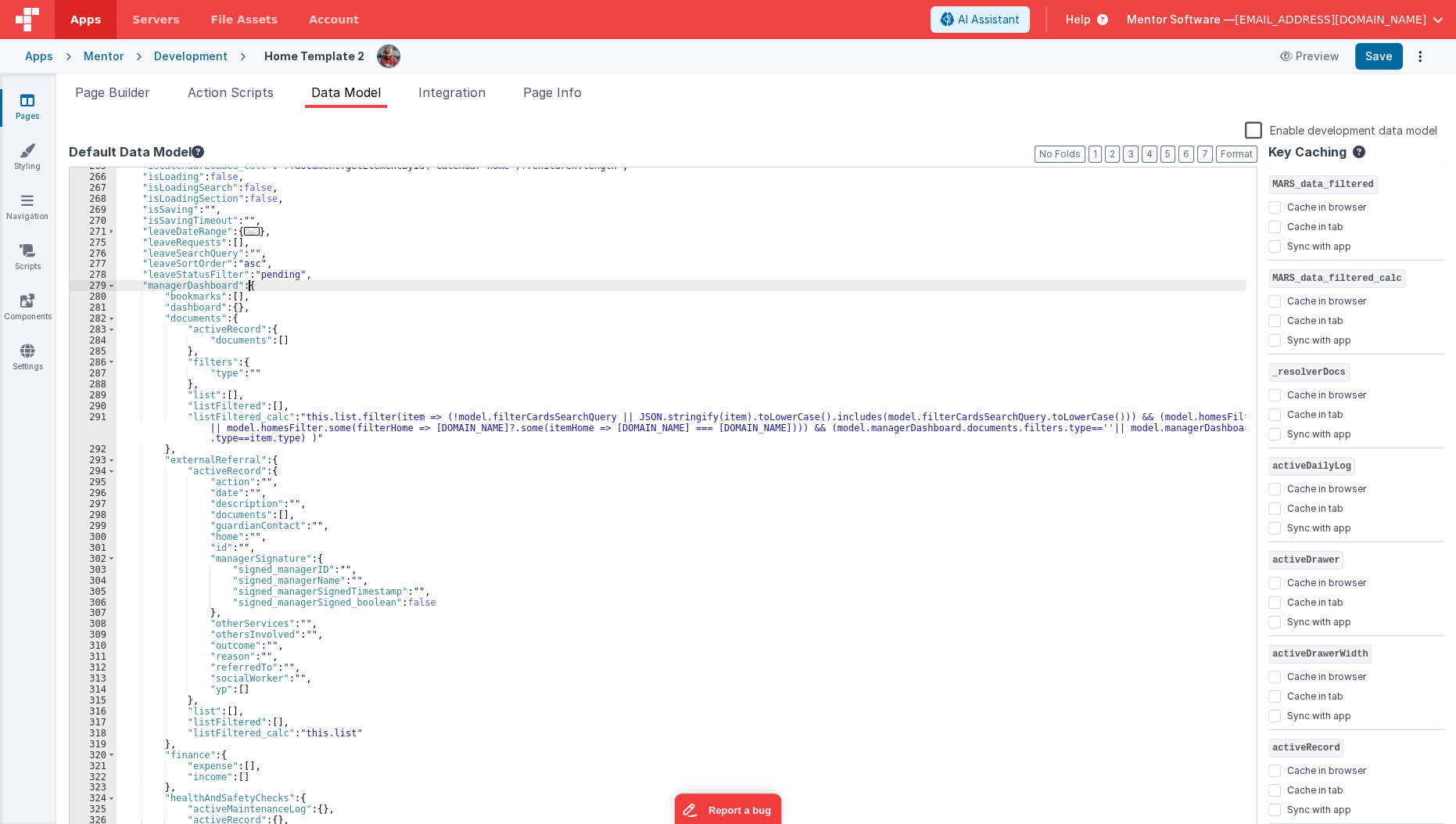
scroll to position [401, 0]
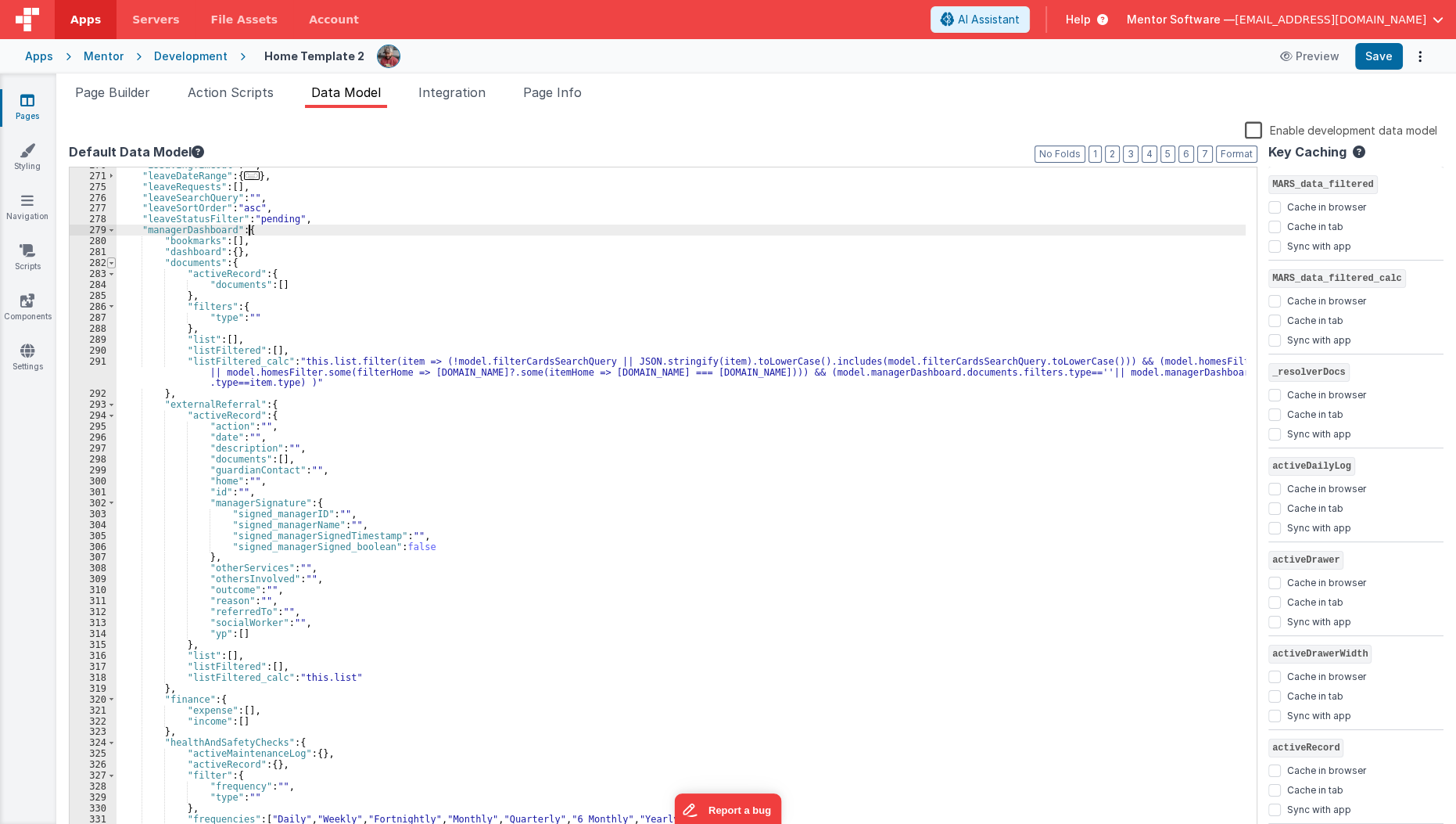
click at [110, 265] on span at bounding box center [111, 263] width 9 height 11
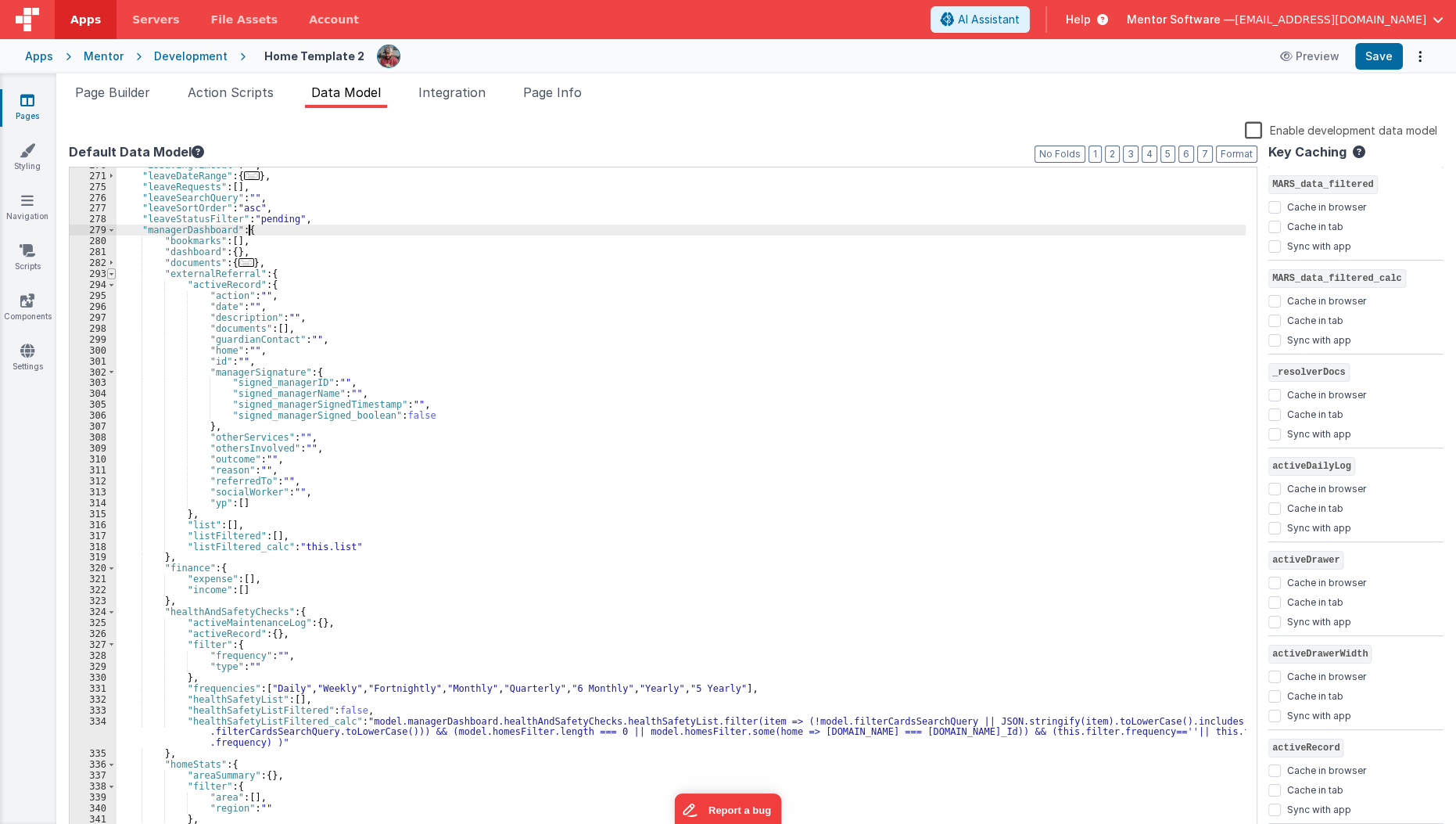
click at [109, 275] on span at bounding box center [111, 274] width 9 height 11
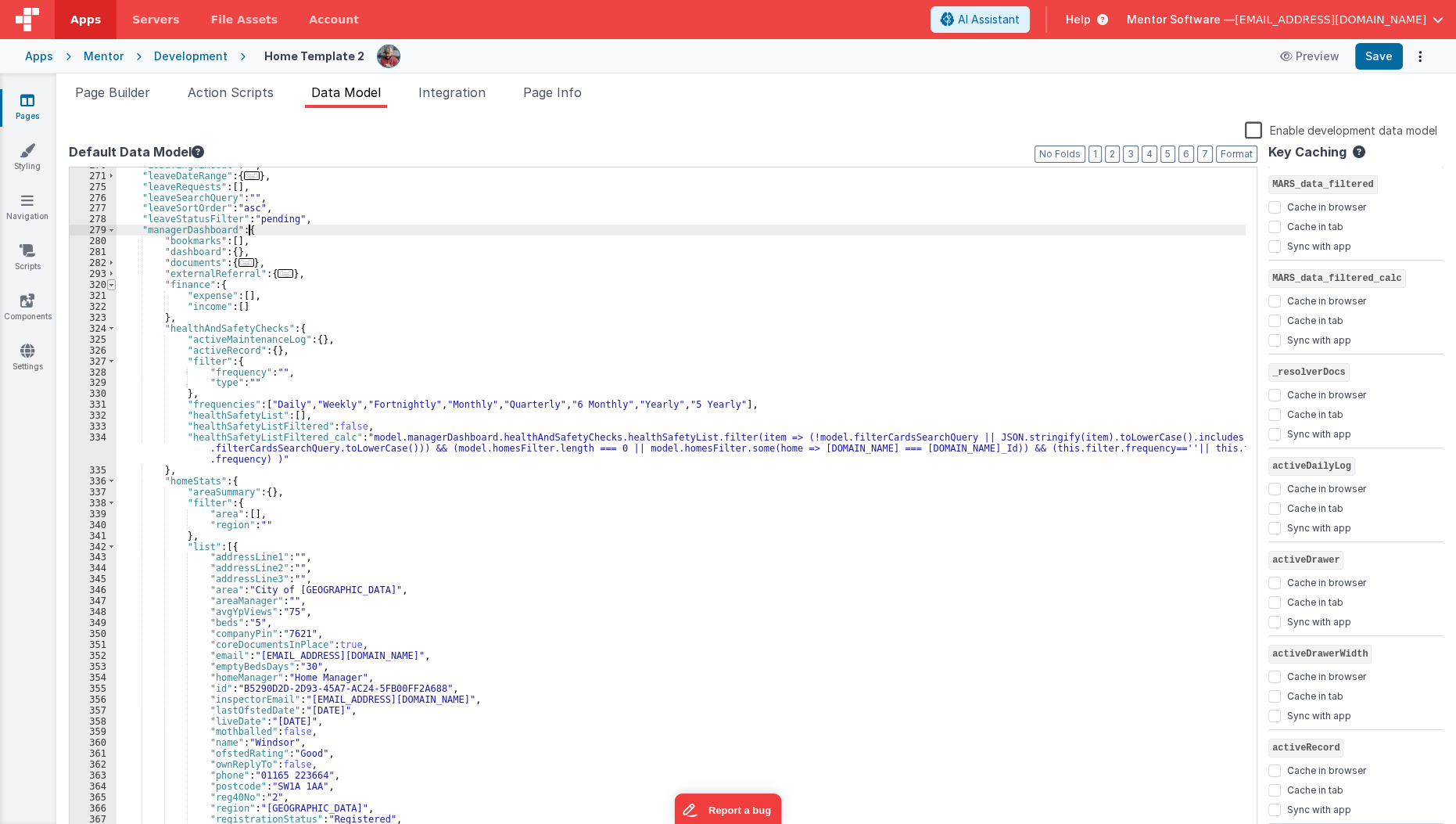
click at [109, 285] on span at bounding box center [111, 284] width 9 height 11
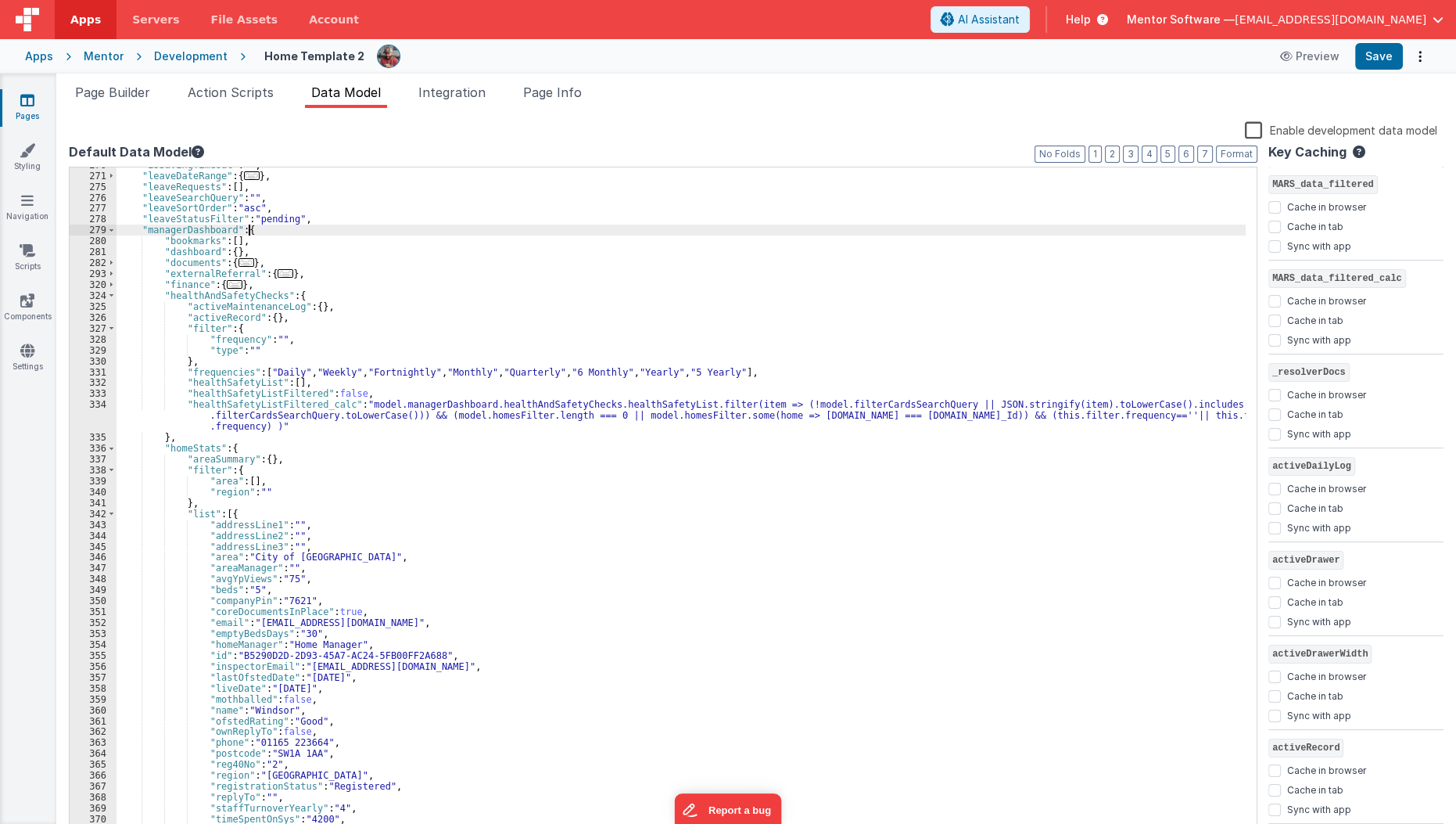
click at [110, 301] on div "325" at bounding box center [92, 307] width 47 height 11
click at [108, 294] on span at bounding box center [111, 295] width 9 height 11
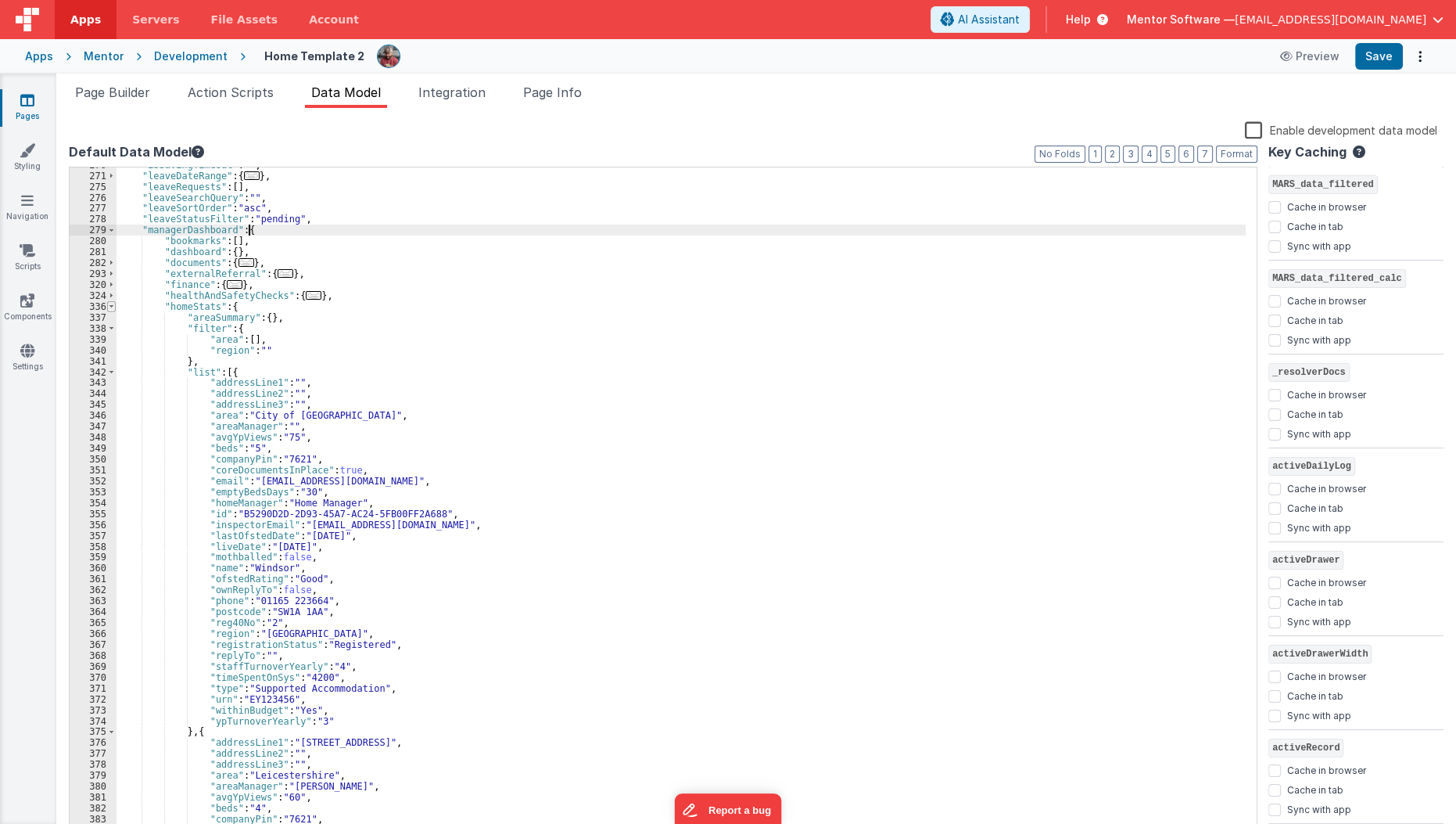
click at [108, 306] on span at bounding box center [111, 307] width 9 height 11
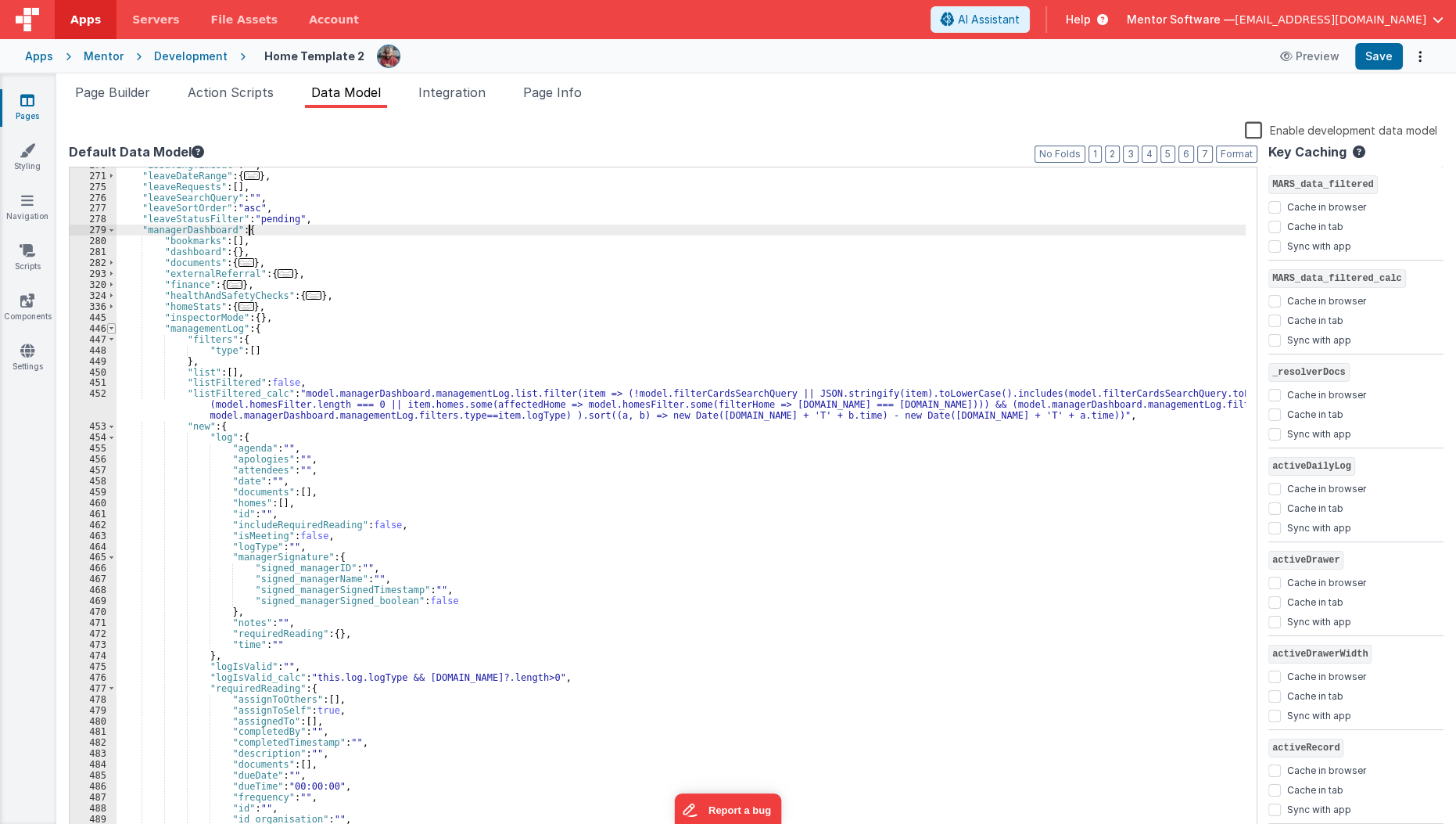
click at [111, 329] on span at bounding box center [111, 329] width 9 height 11
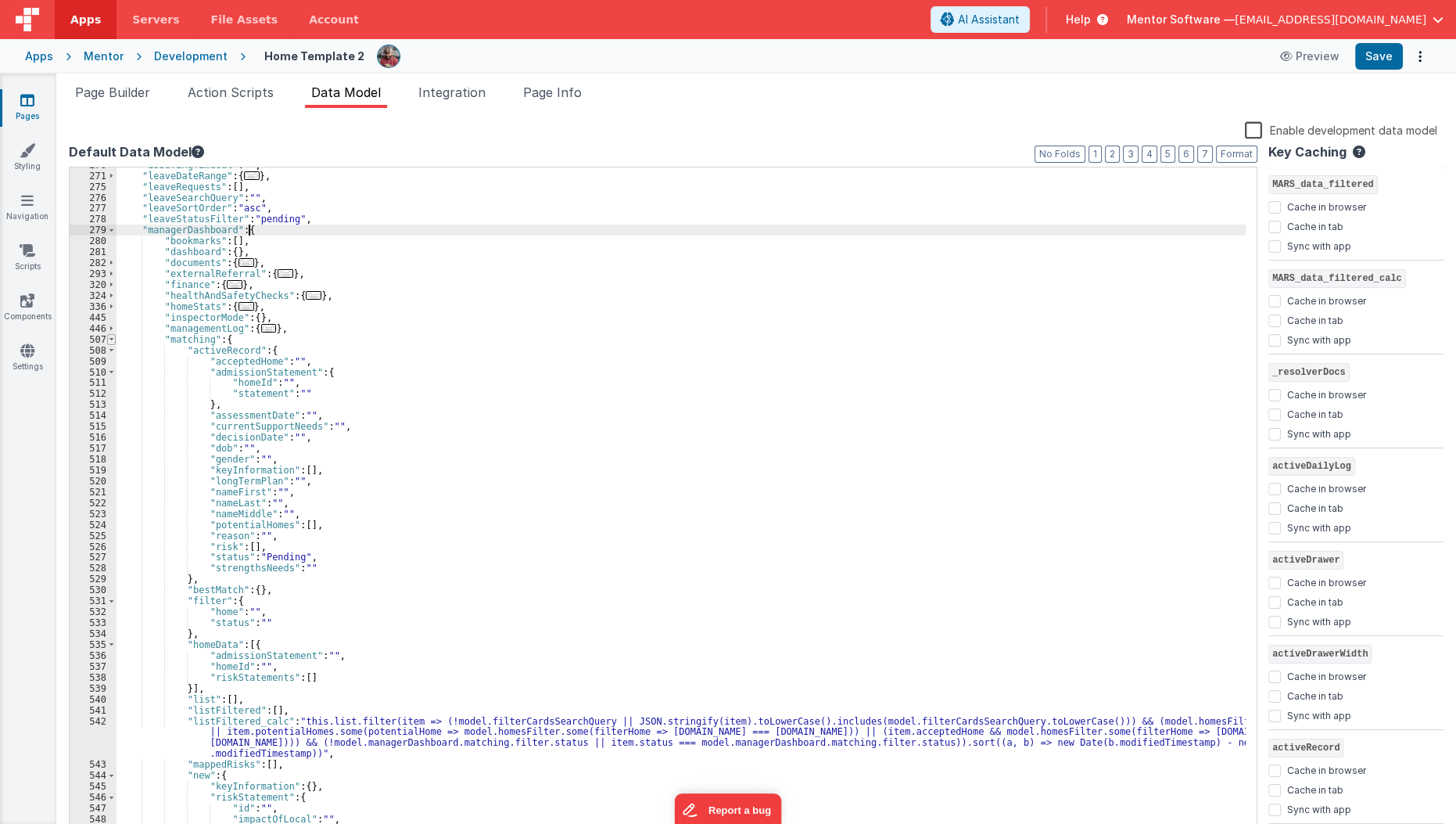
click at [112, 341] on span at bounding box center [111, 340] width 9 height 11
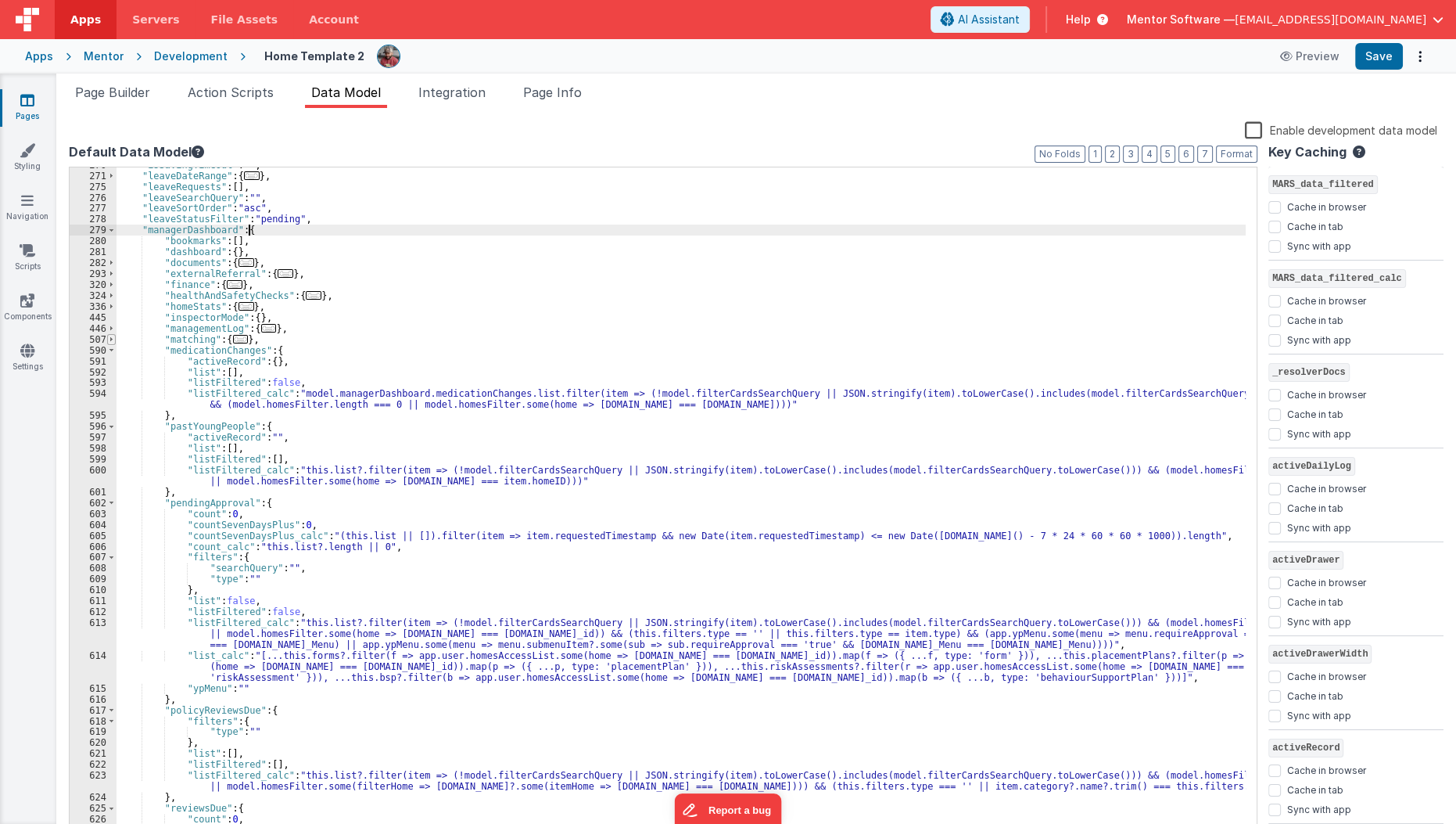
click at [113, 345] on span at bounding box center [111, 351] width 9 height 11
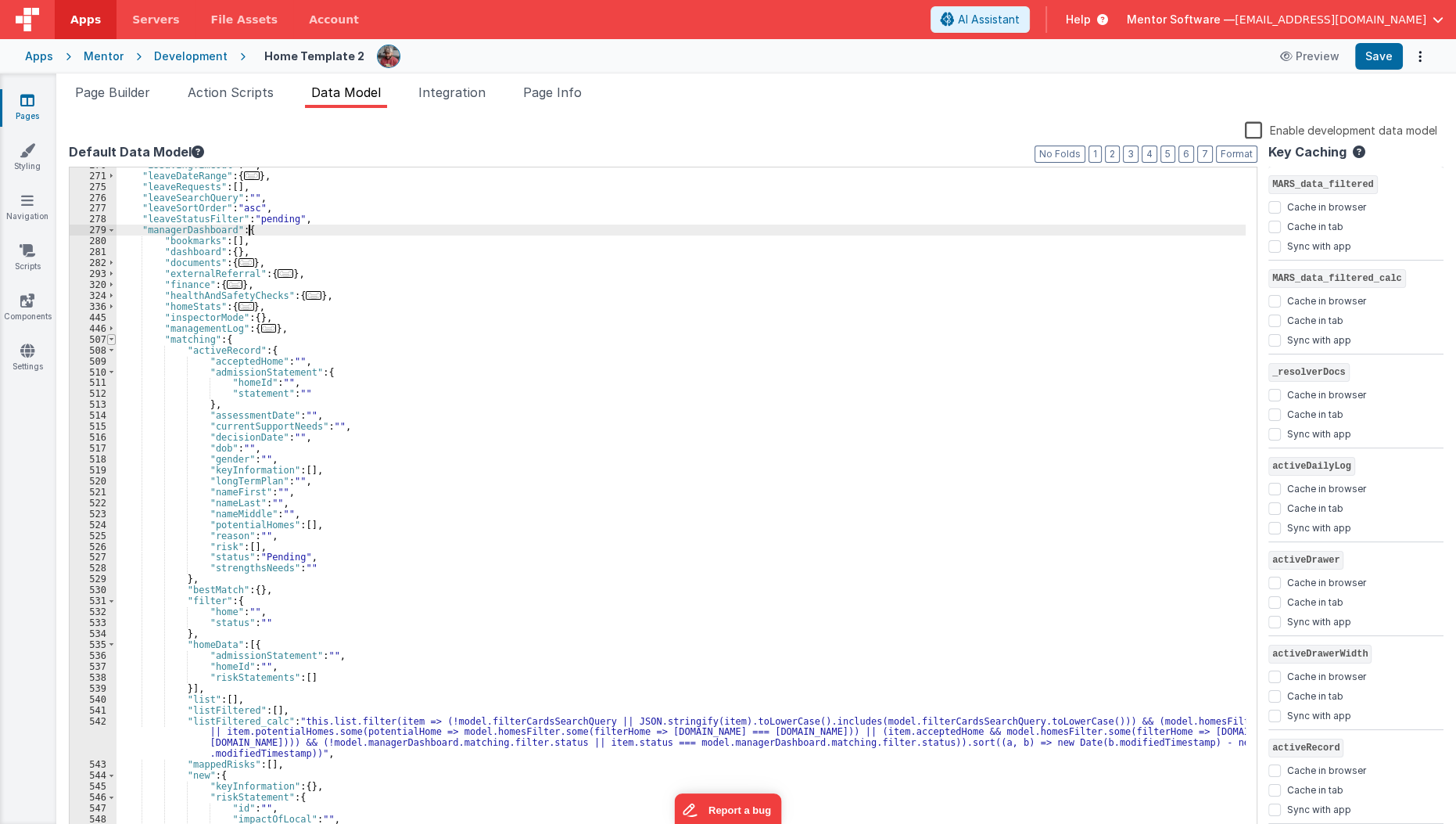
click at [108, 335] on span at bounding box center [111, 340] width 9 height 11
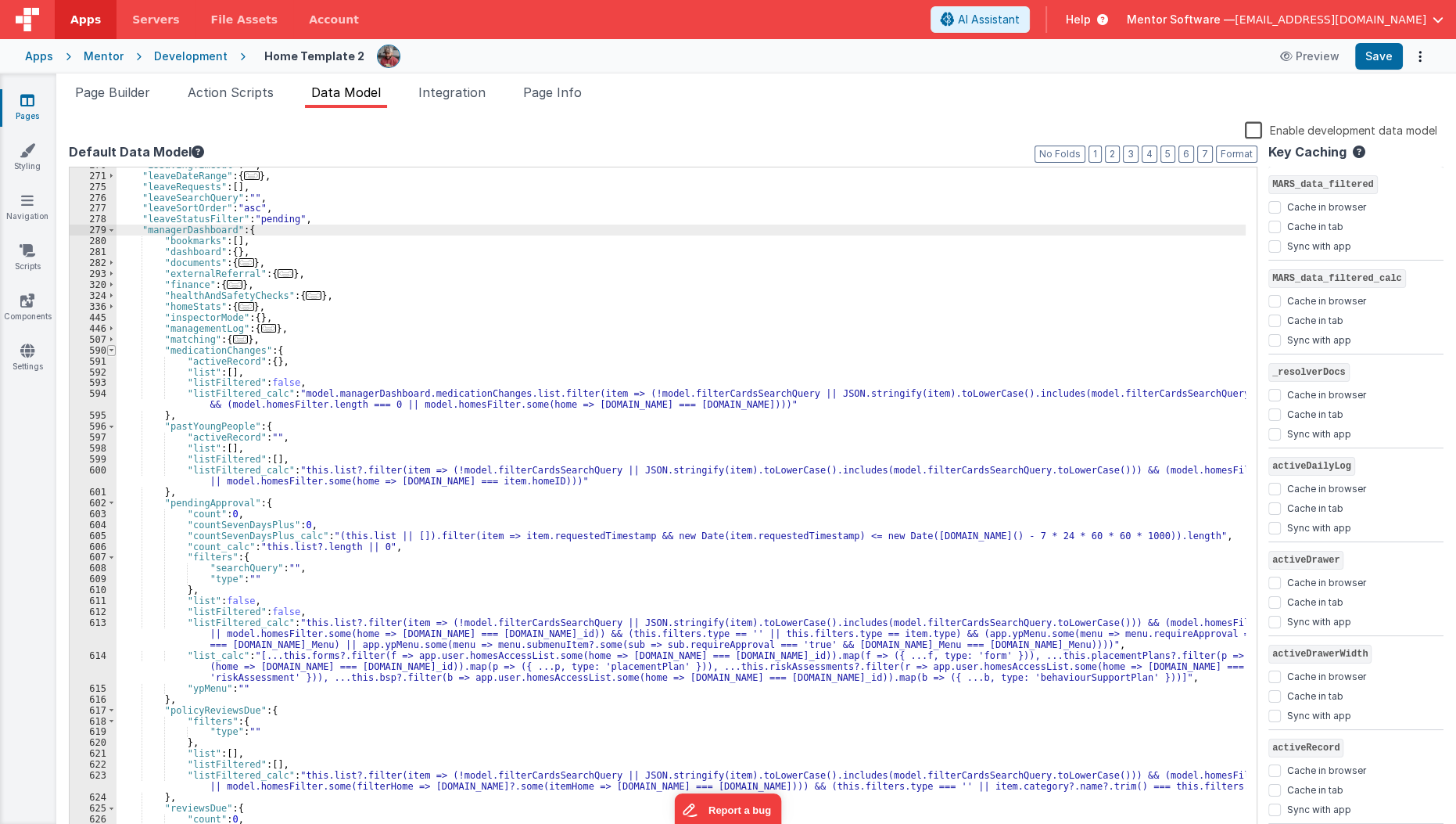
click at [112, 354] on span at bounding box center [111, 351] width 9 height 11
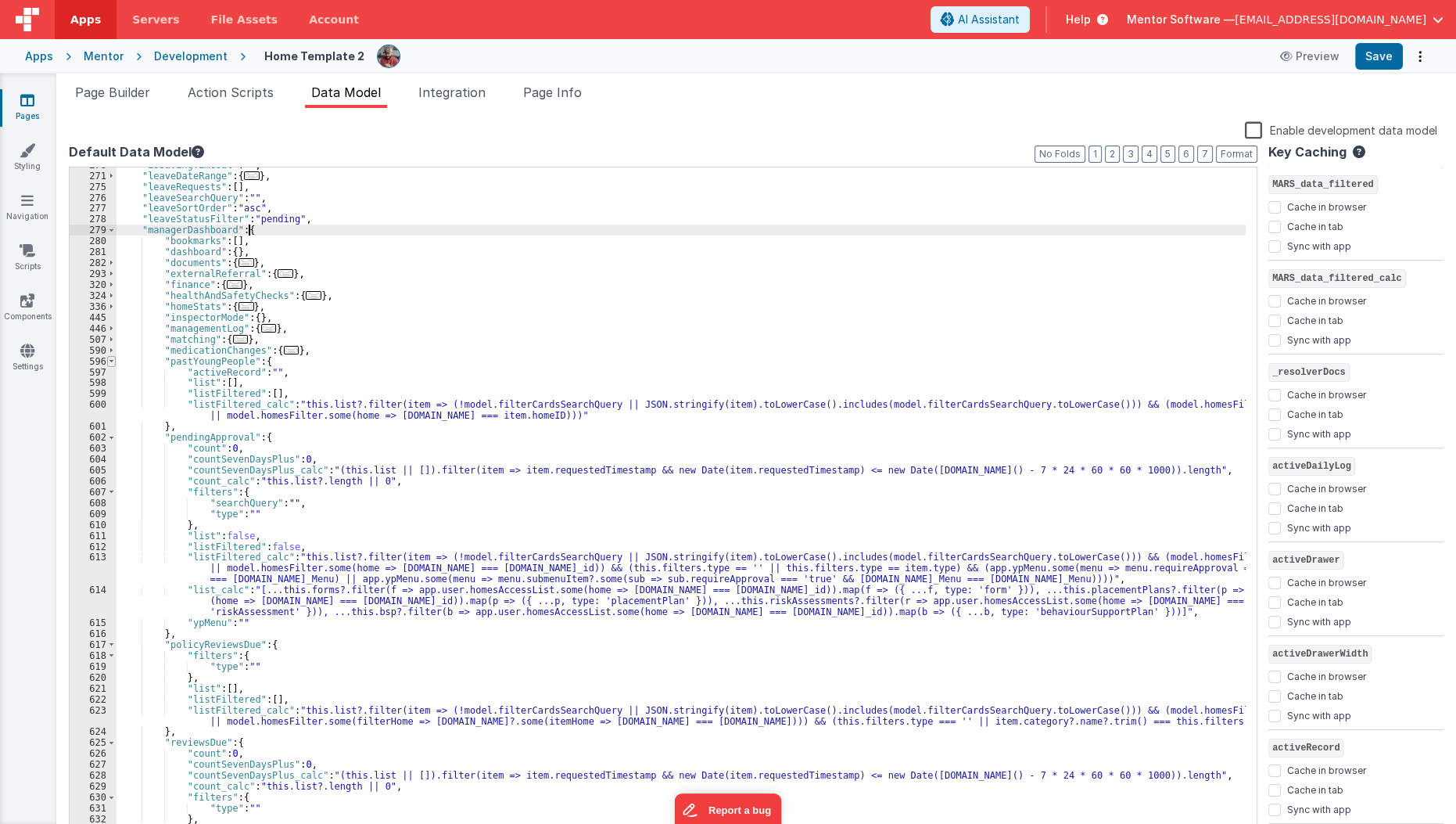
click at [112, 361] on span at bounding box center [111, 361] width 9 height 11
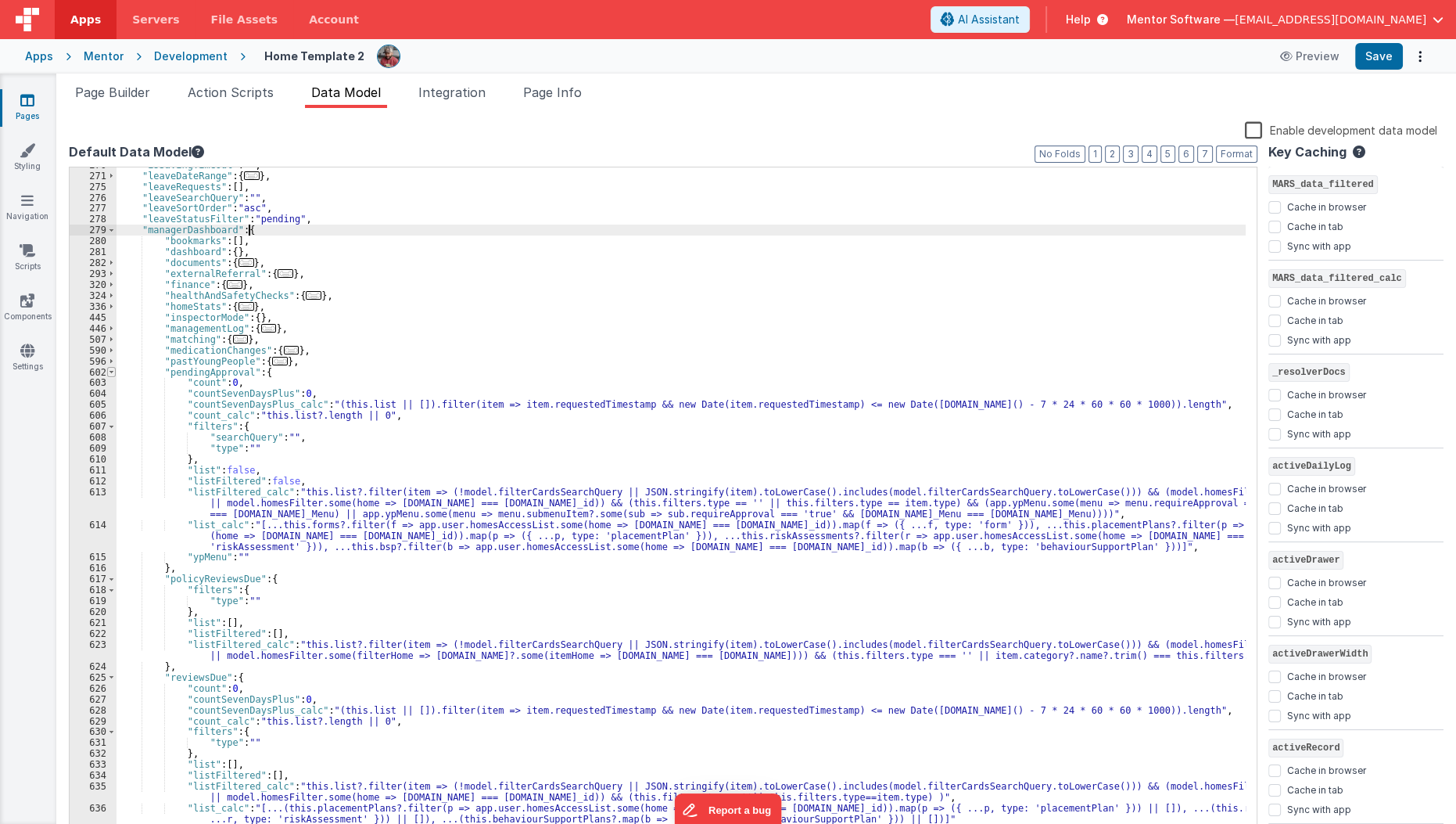
click at [111, 367] on span at bounding box center [111, 372] width 9 height 11
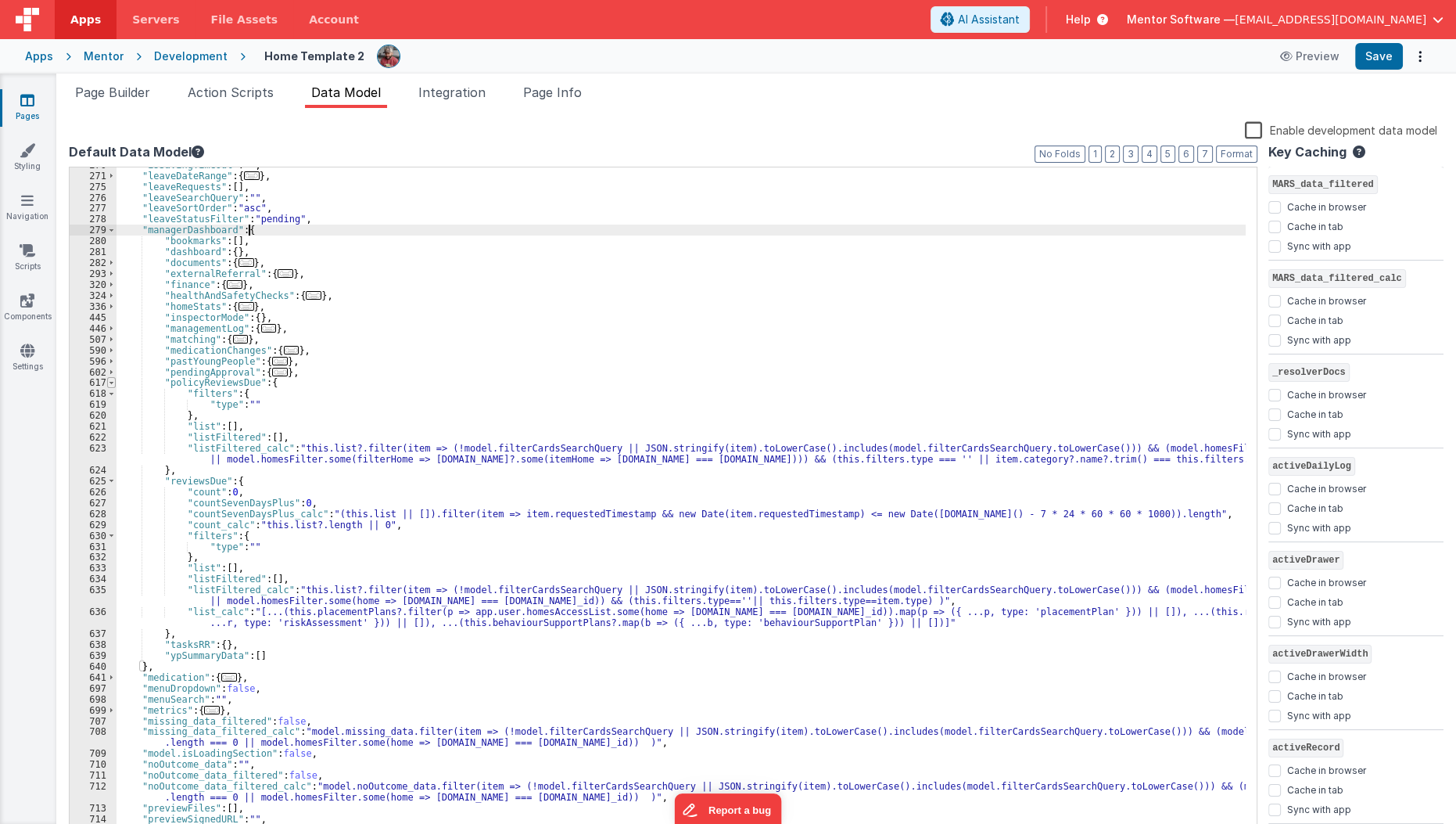
click at [111, 379] on span at bounding box center [111, 382] width 9 height 11
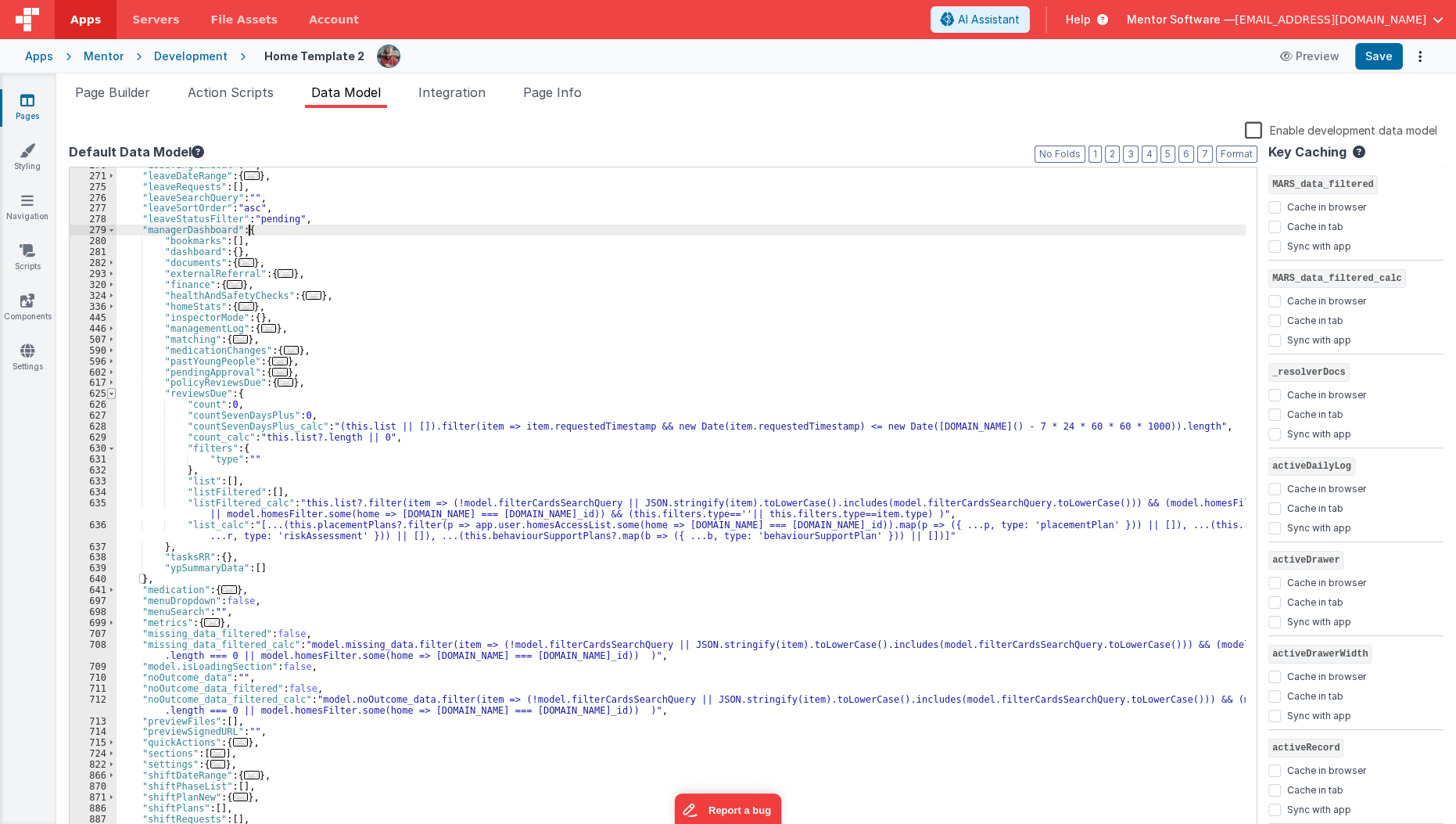
click at [112, 391] on span at bounding box center [111, 393] width 9 height 11
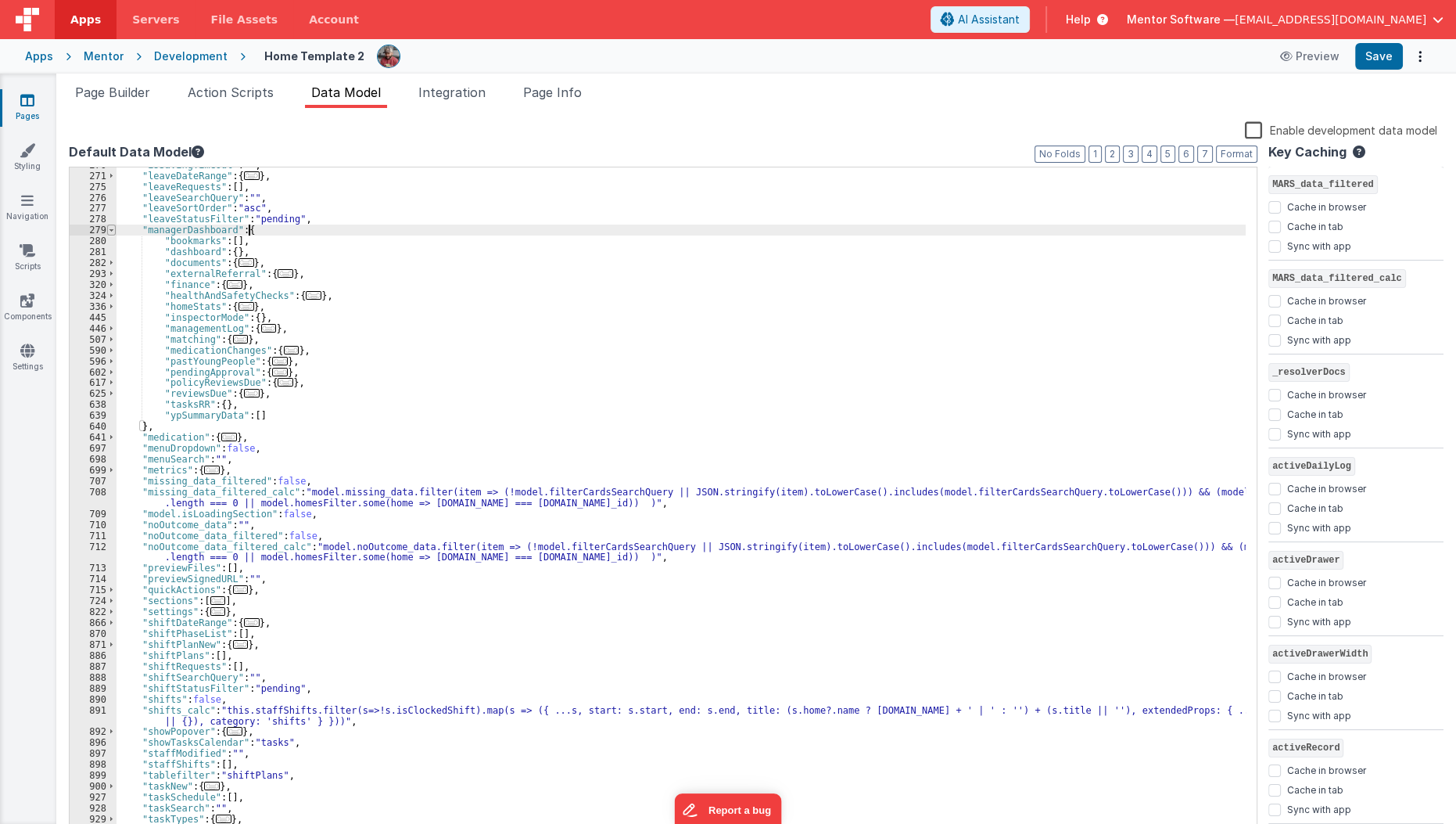
click at [115, 229] on span at bounding box center [111, 230] width 9 height 11
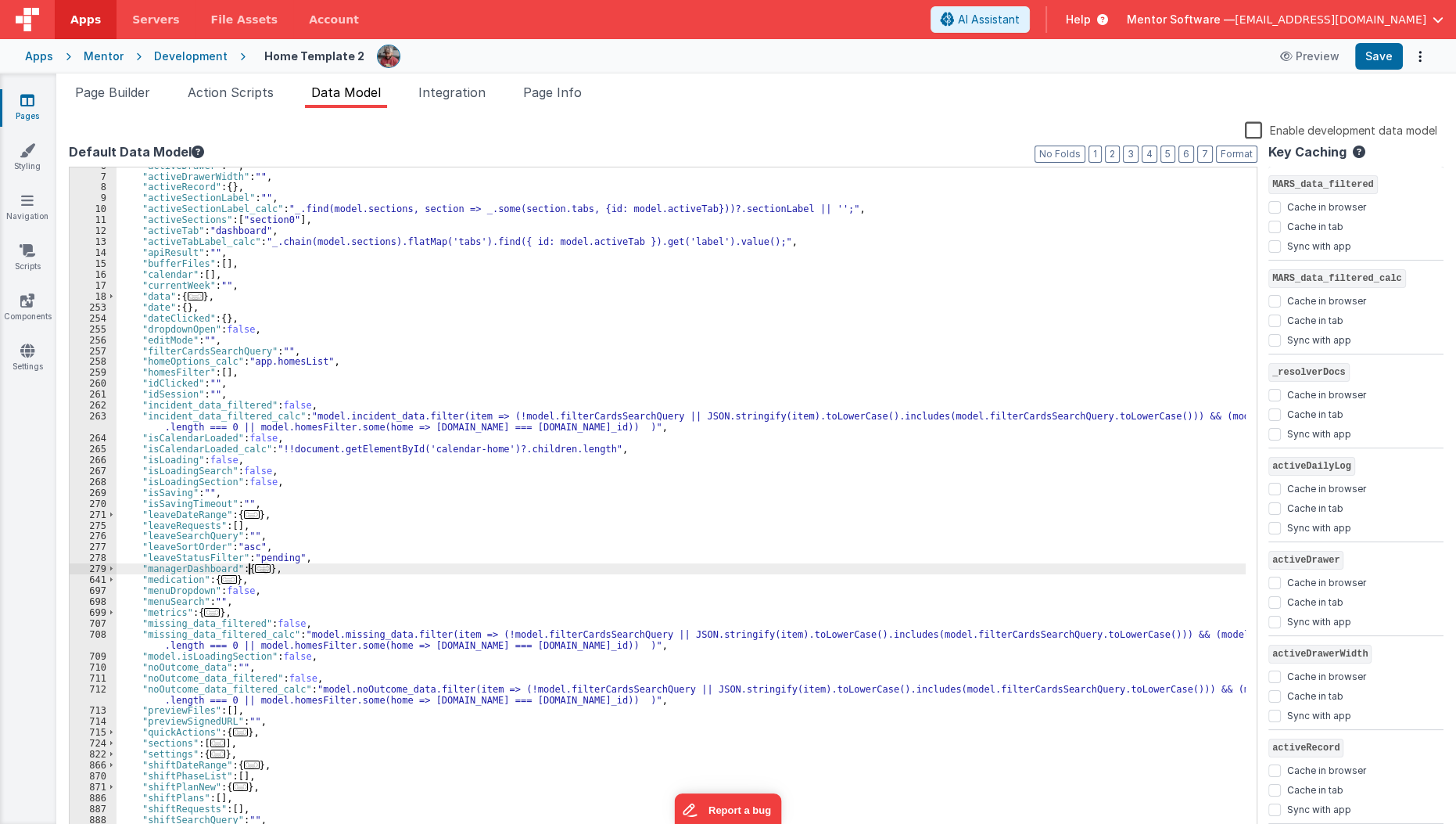
scroll to position [0, 0]
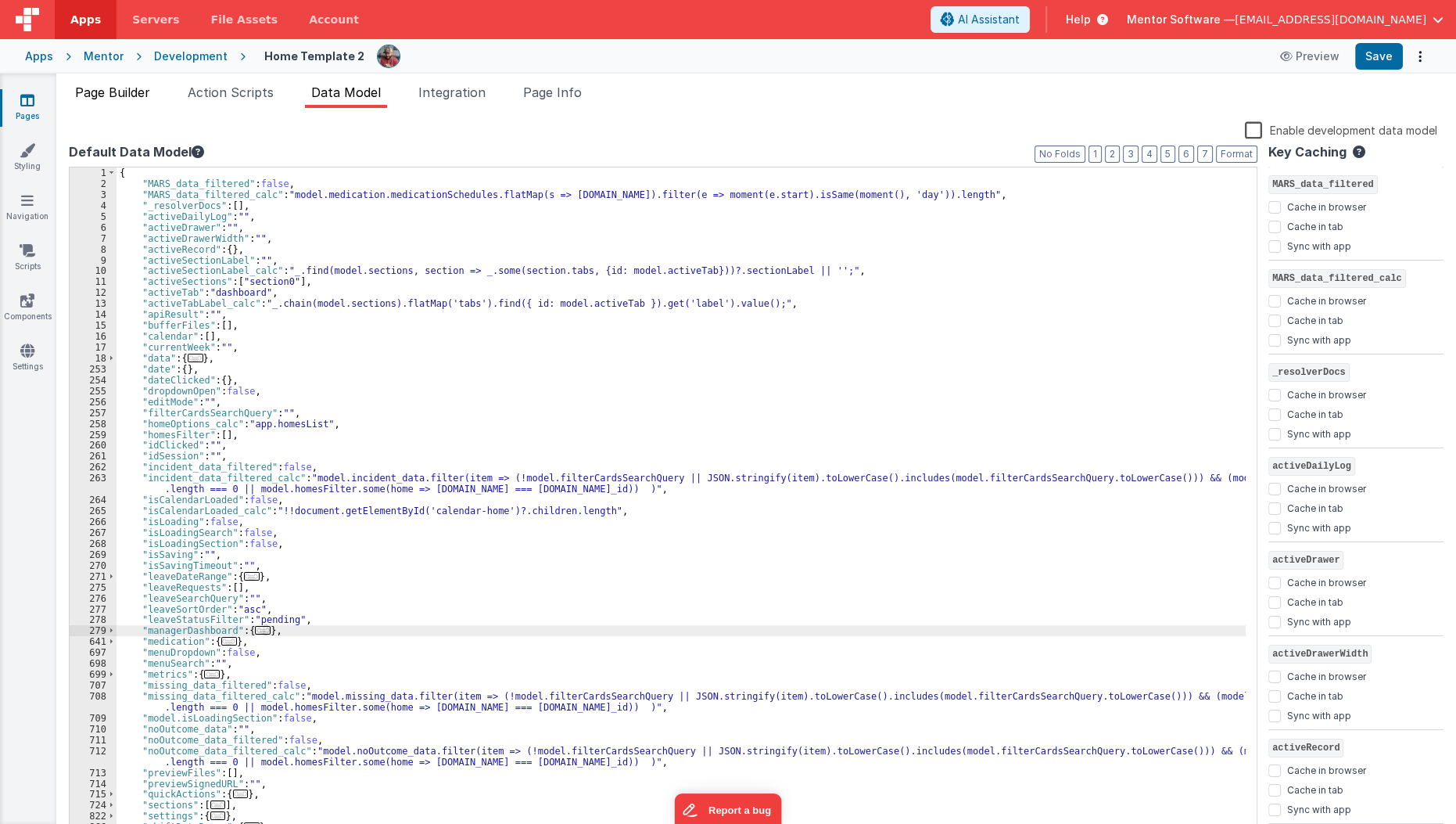
click at [117, 92] on span "Page Builder" at bounding box center [112, 92] width 75 height 16
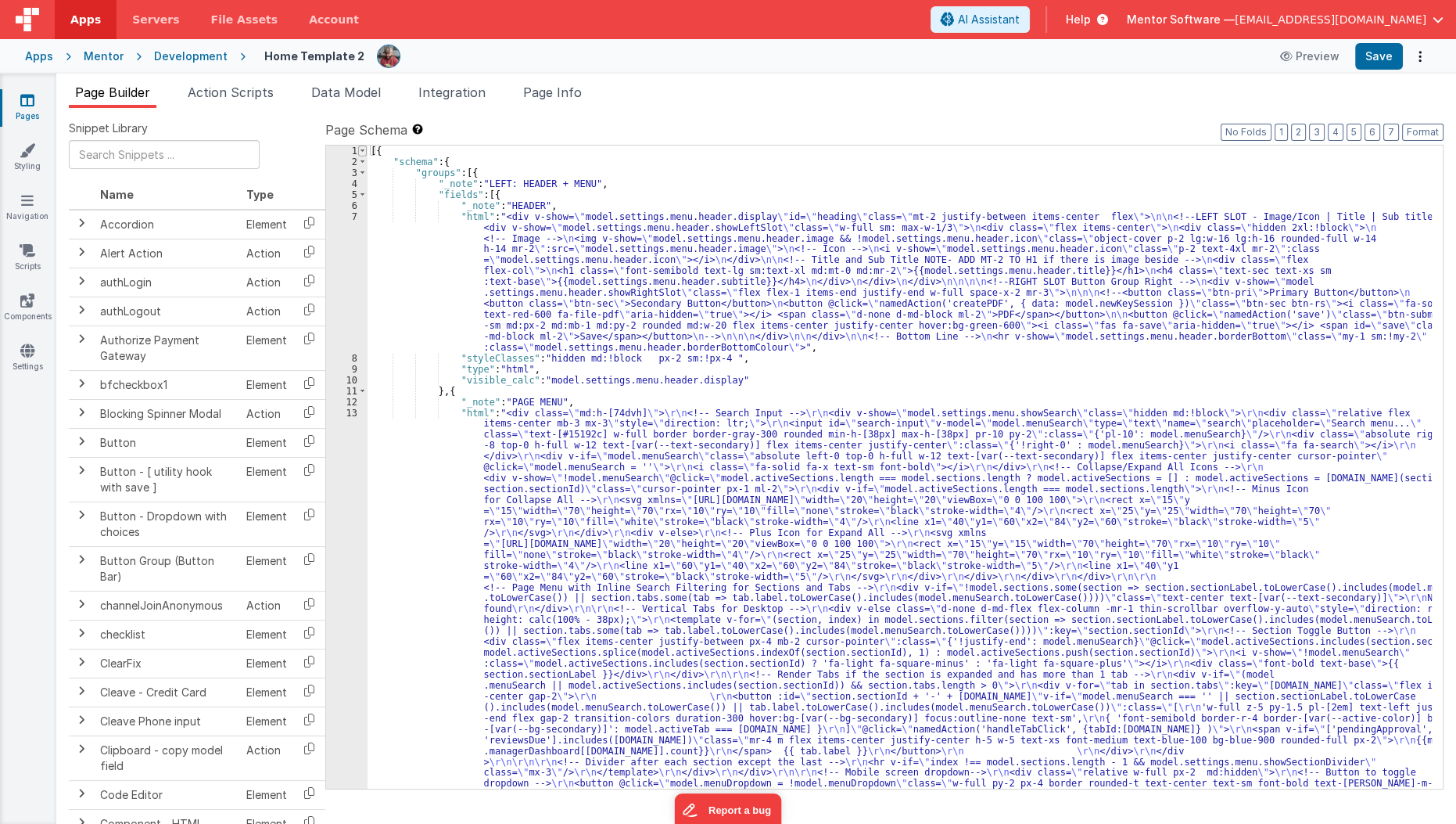
click at [363, 151] on span at bounding box center [362, 151] width 9 height 11
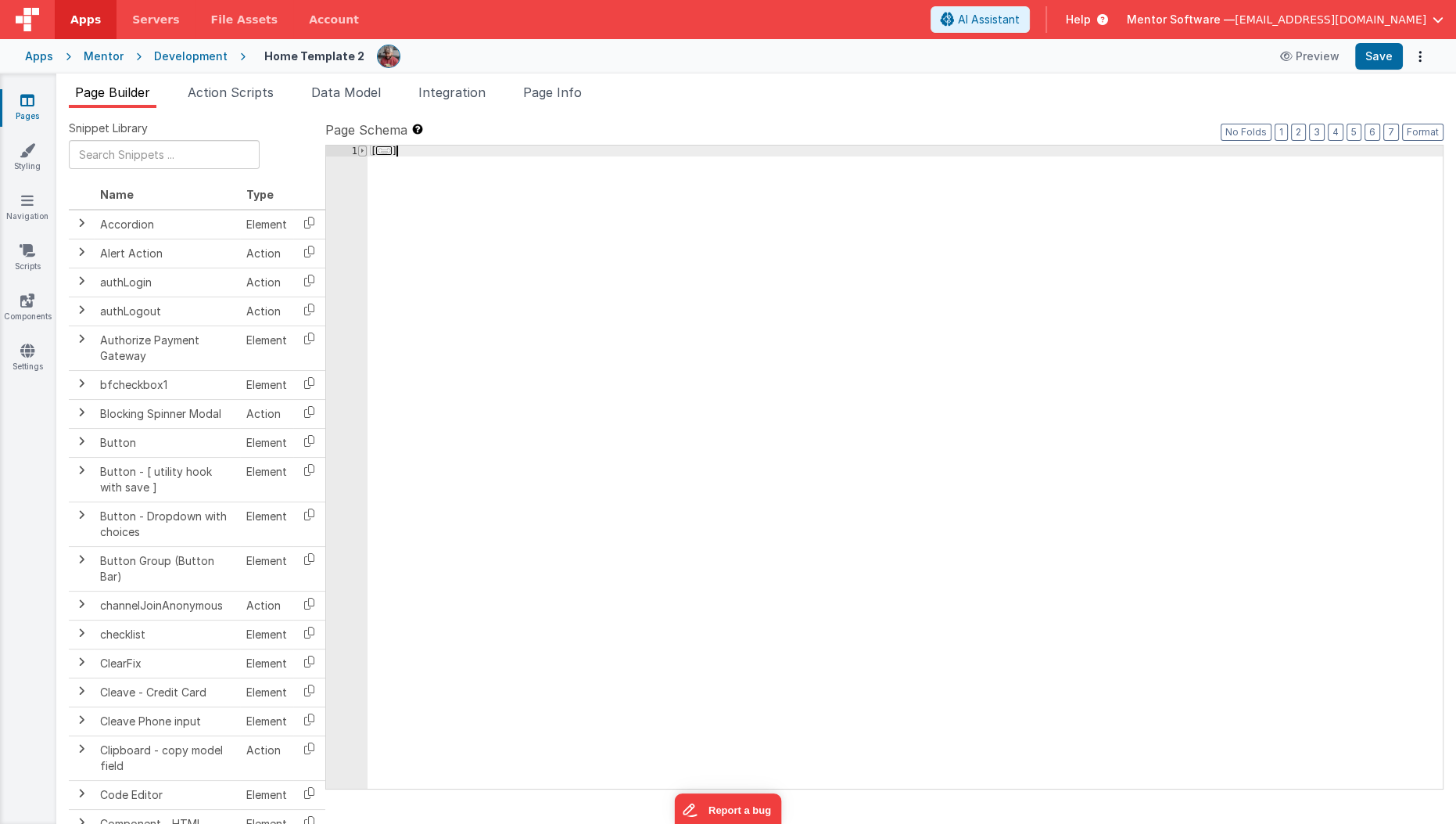
click at [363, 151] on span at bounding box center [362, 151] width 9 height 11
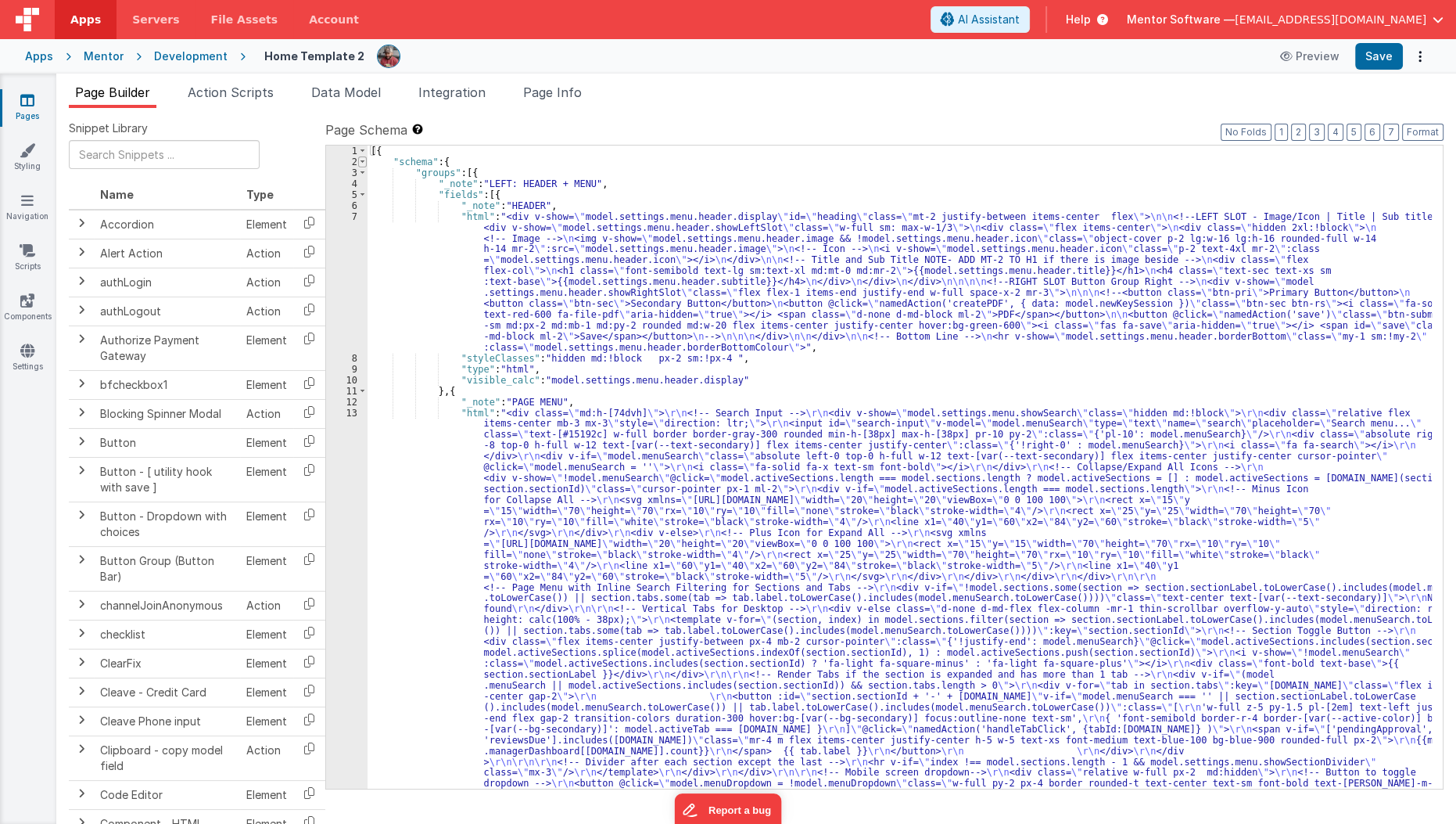
click at [360, 160] on span at bounding box center [362, 162] width 9 height 11
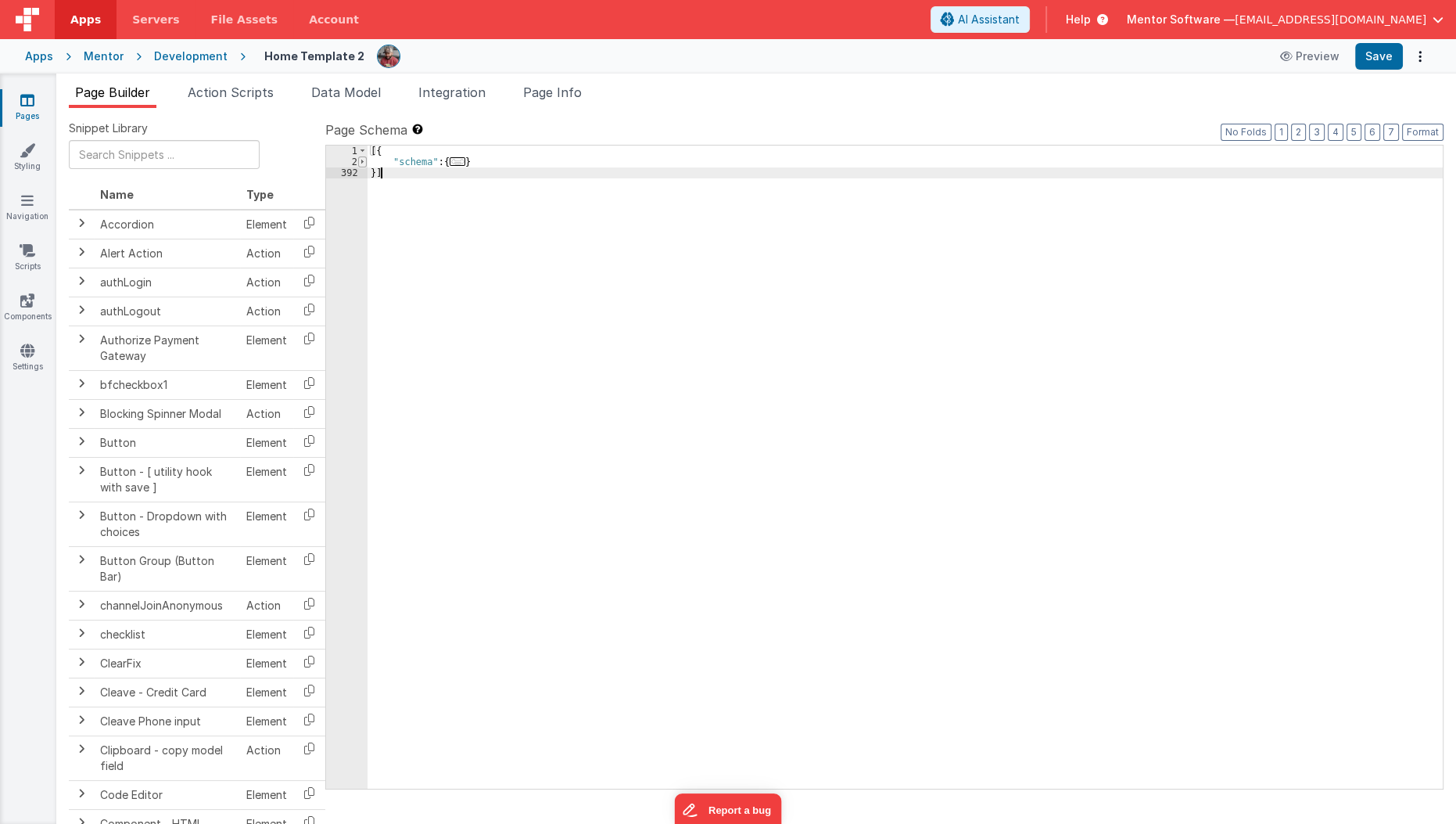
click at [360, 159] on span at bounding box center [362, 162] width 9 height 11
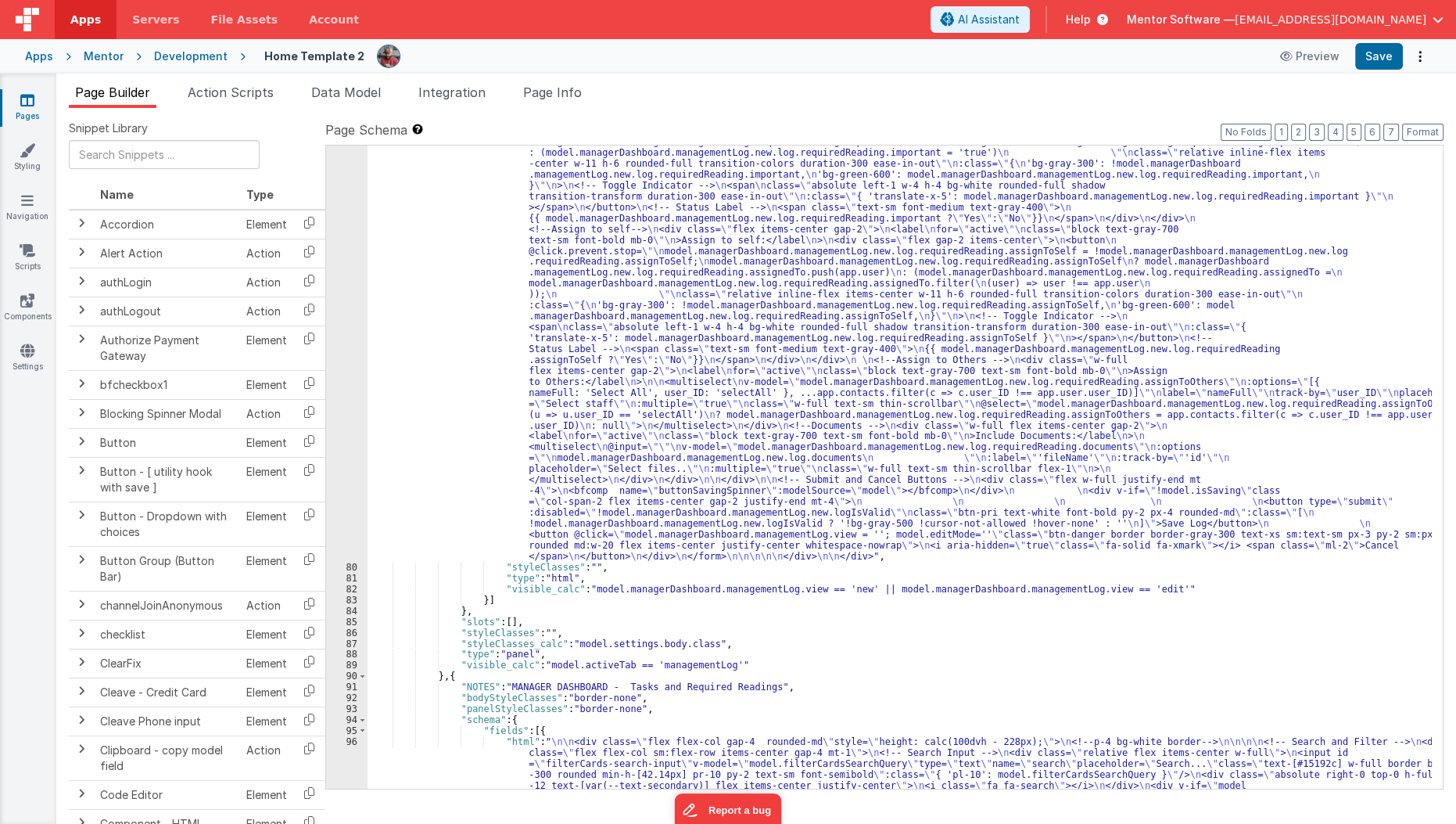
scroll to position [4408, 0]
click at [24, 261] on link "Scripts" at bounding box center [27, 258] width 56 height 32
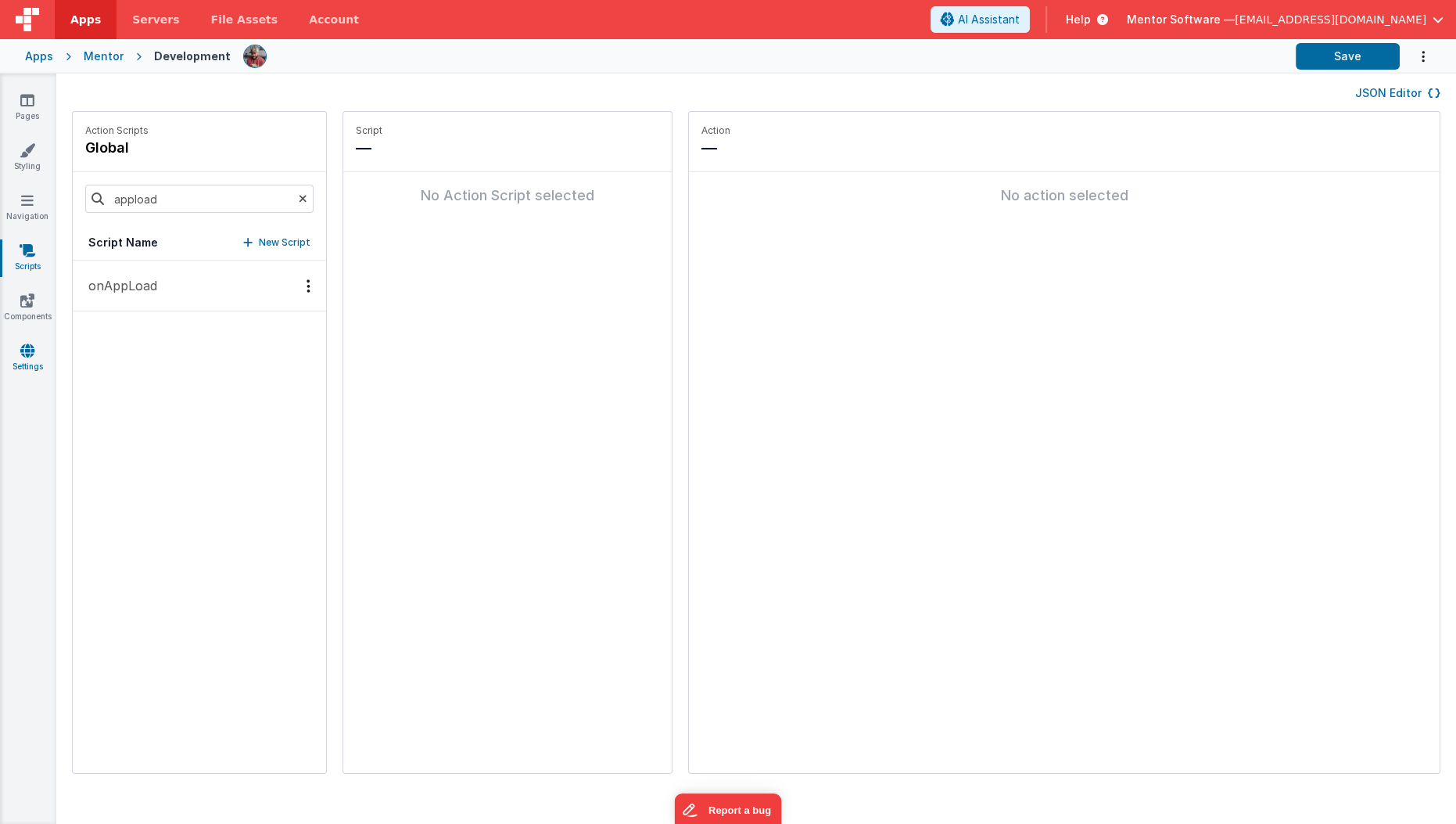
click at [28, 348] on icon at bounding box center [28, 351] width 14 height 16
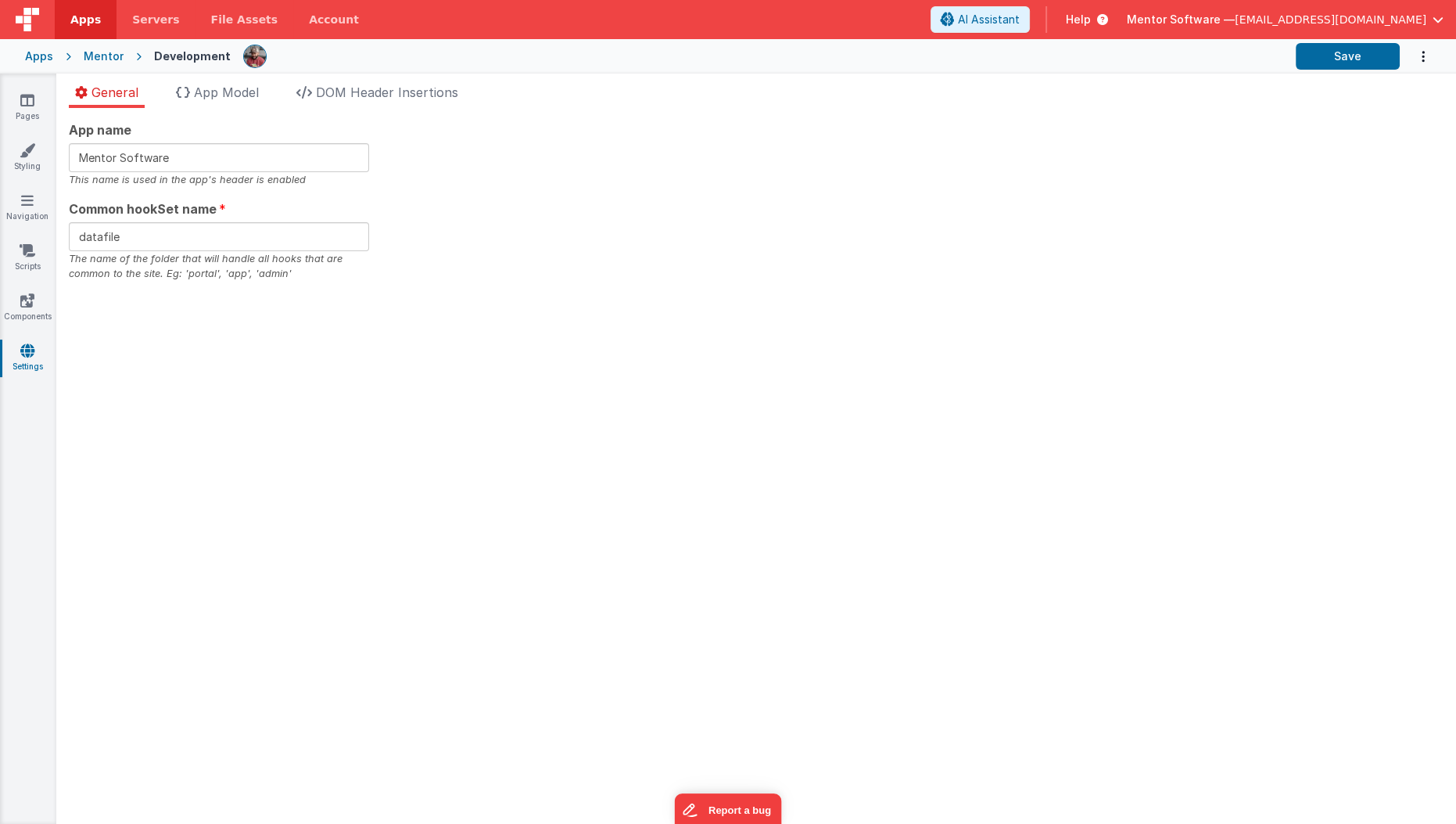
click at [207, 95] on span "App Model" at bounding box center [227, 92] width 65 height 16
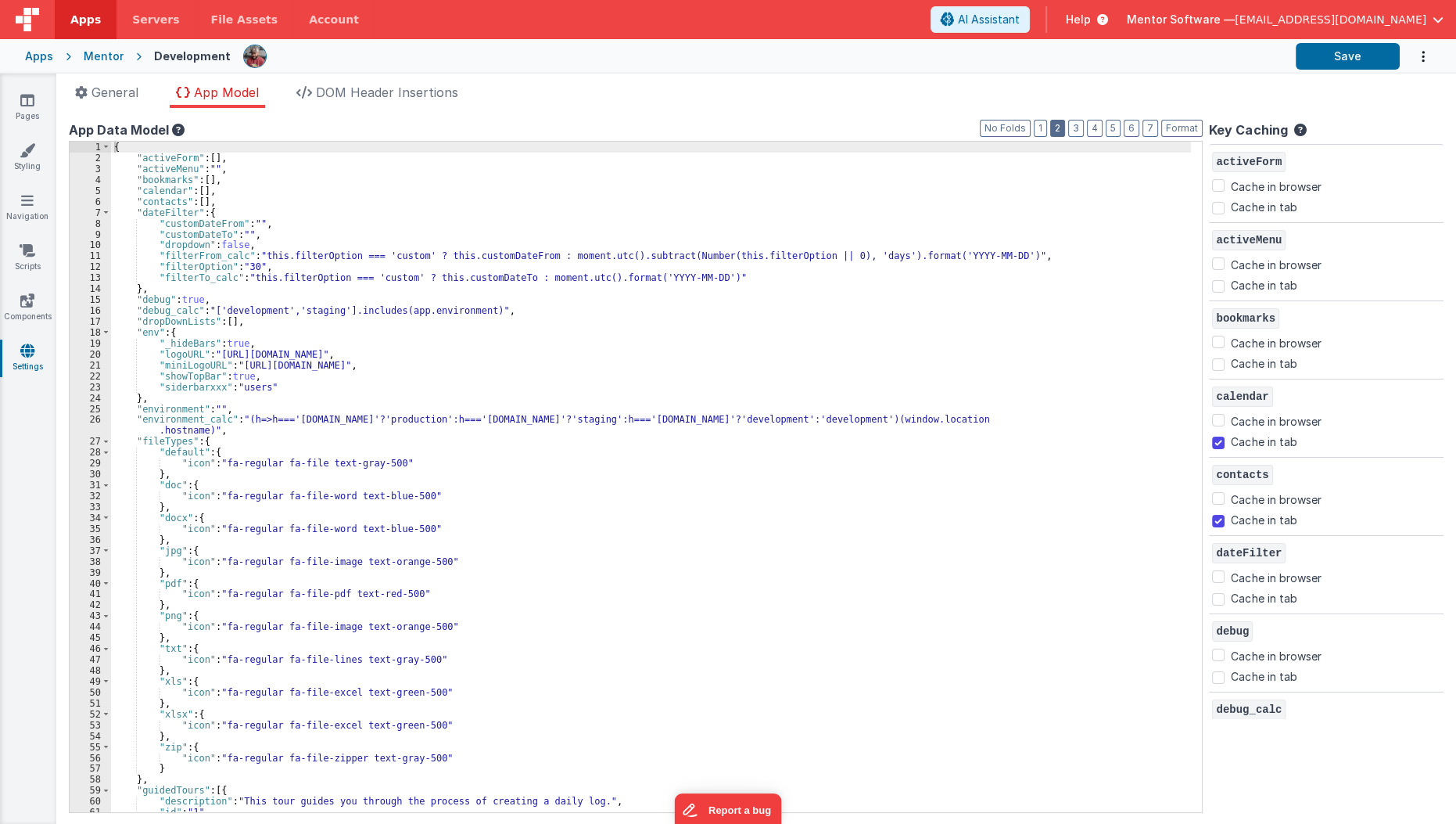
click at [1065, 125] on button "2" at bounding box center [1058, 128] width 15 height 17
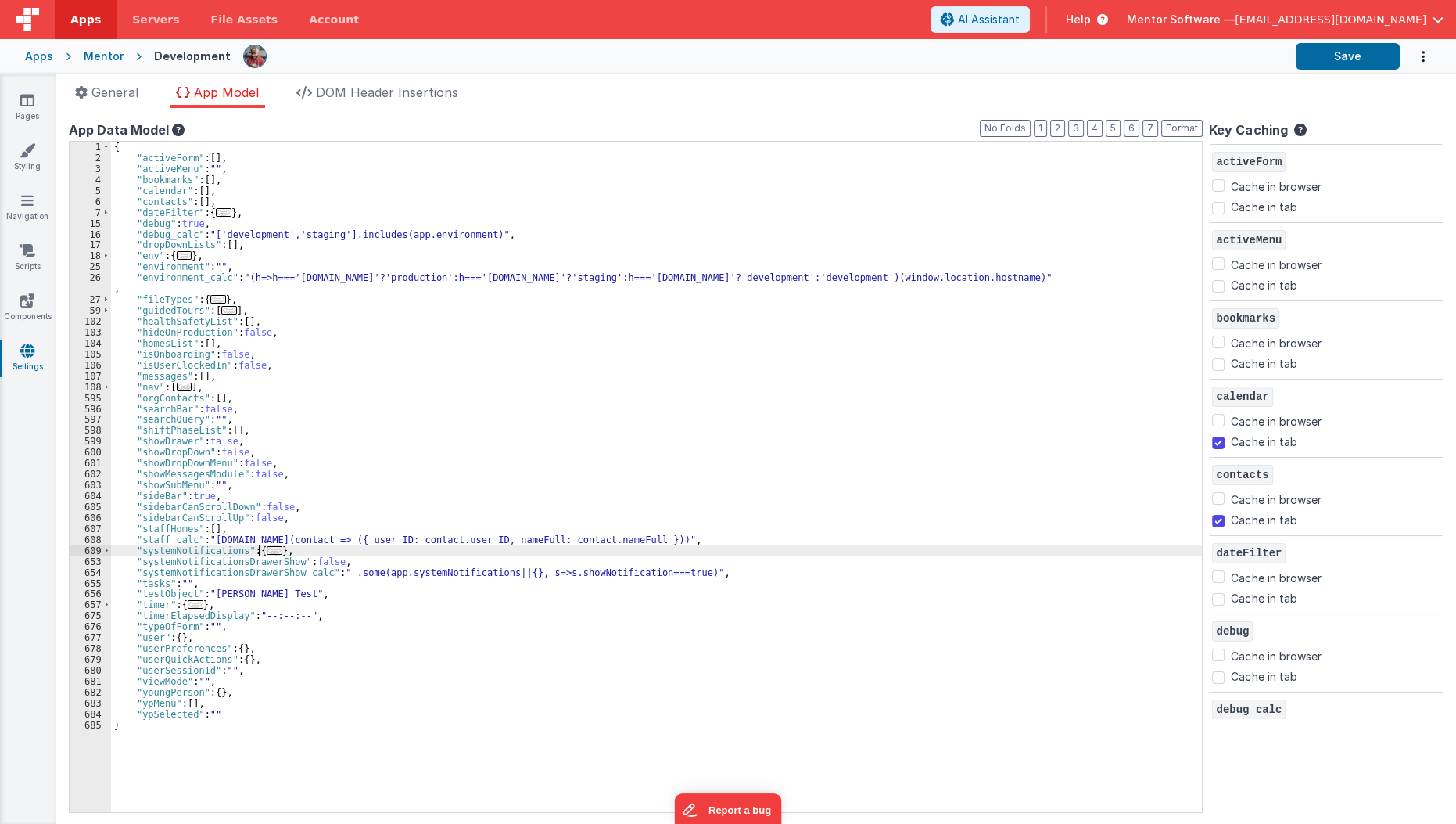
click at [267, 552] on span "..." at bounding box center [275, 550] width 16 height 9
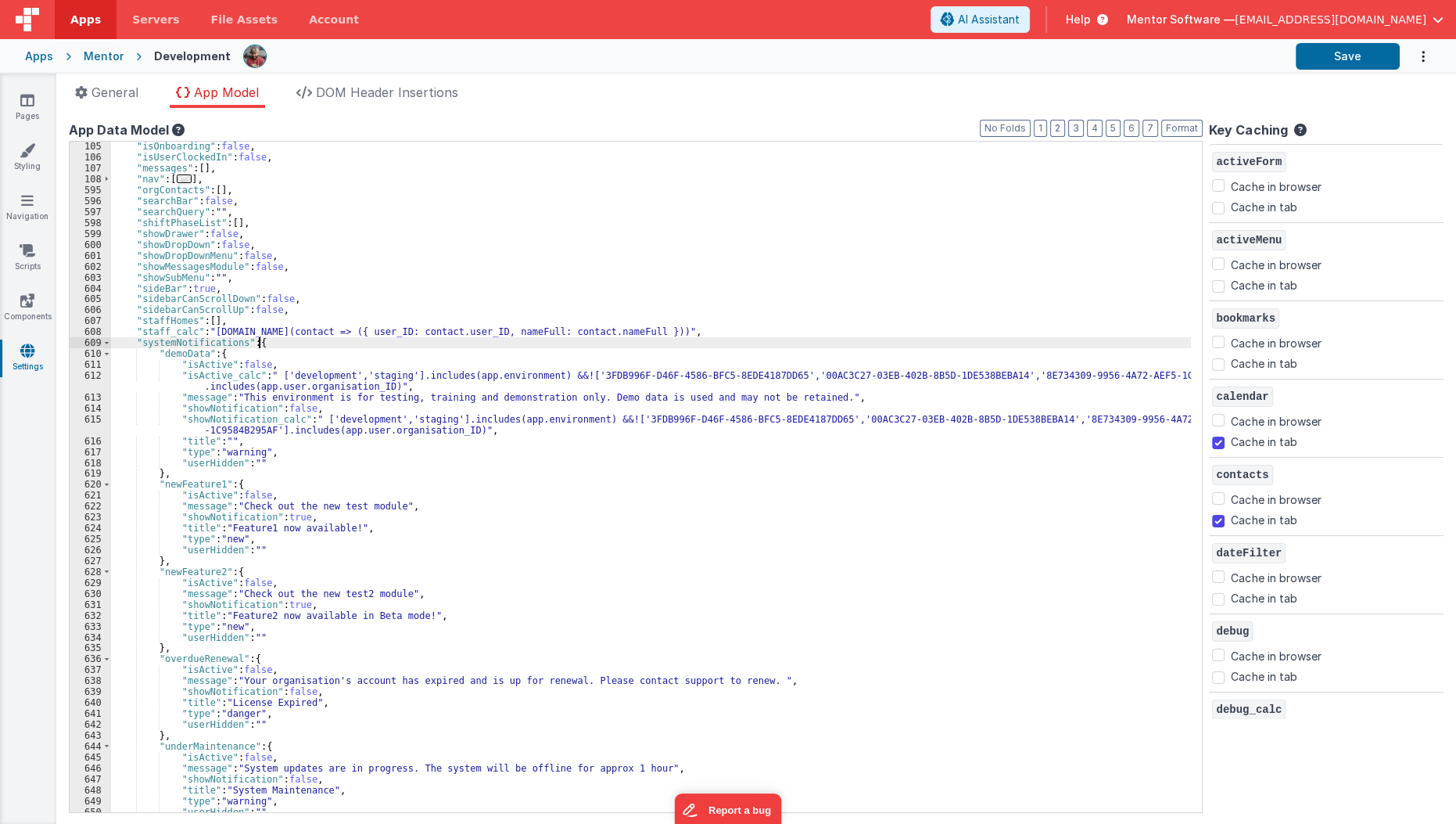
scroll to position [207, 0]
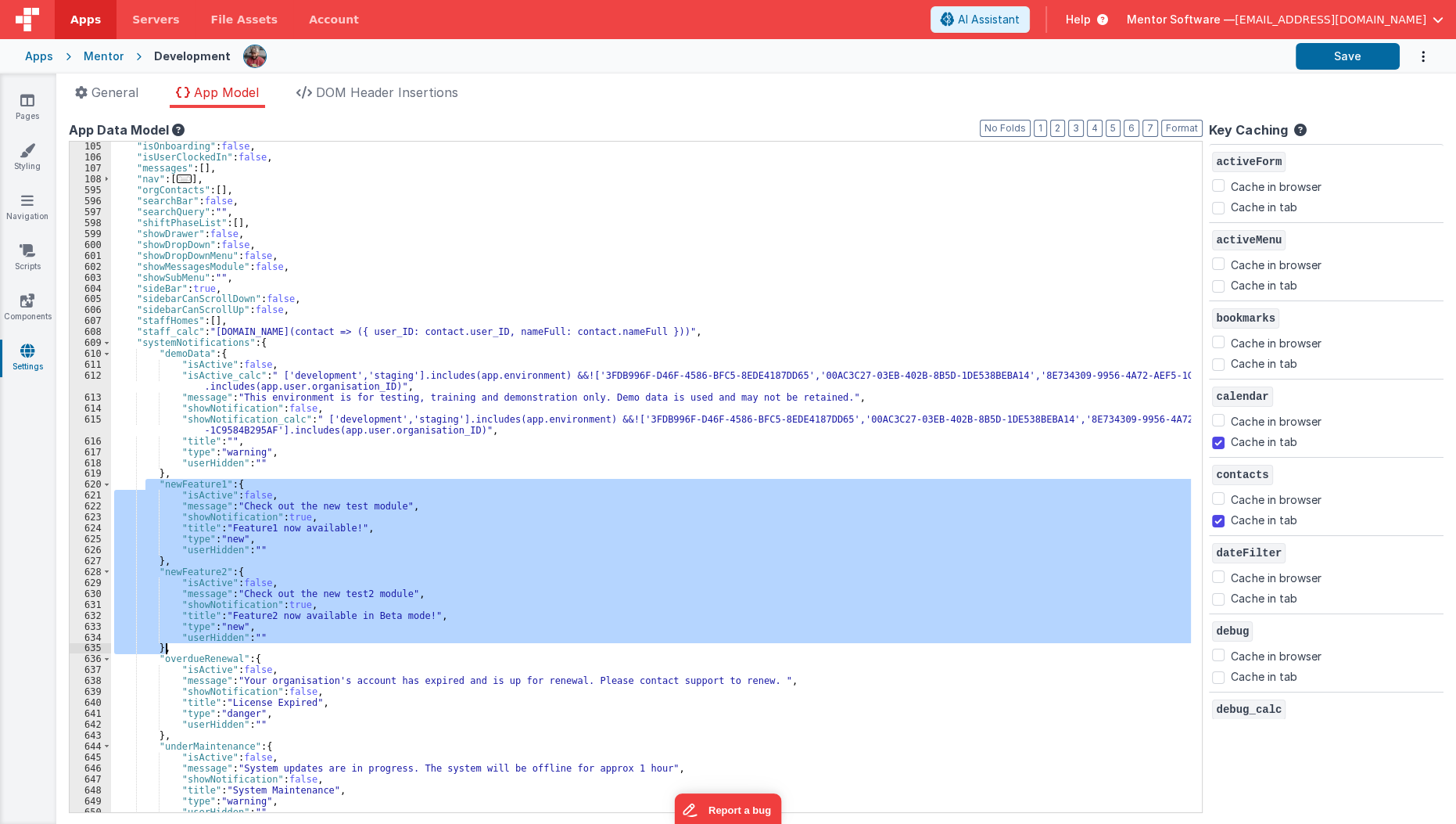
drag, startPoint x: 146, startPoint y: 486, endPoint x: 302, endPoint y: 652, distance: 227.8
click at [302, 652] on div ""isOnboarding" : false , "isUserClockedIn" : false , "messages" : [ ] , "nav" :…" at bounding box center [656, 487] width 1089 height 693
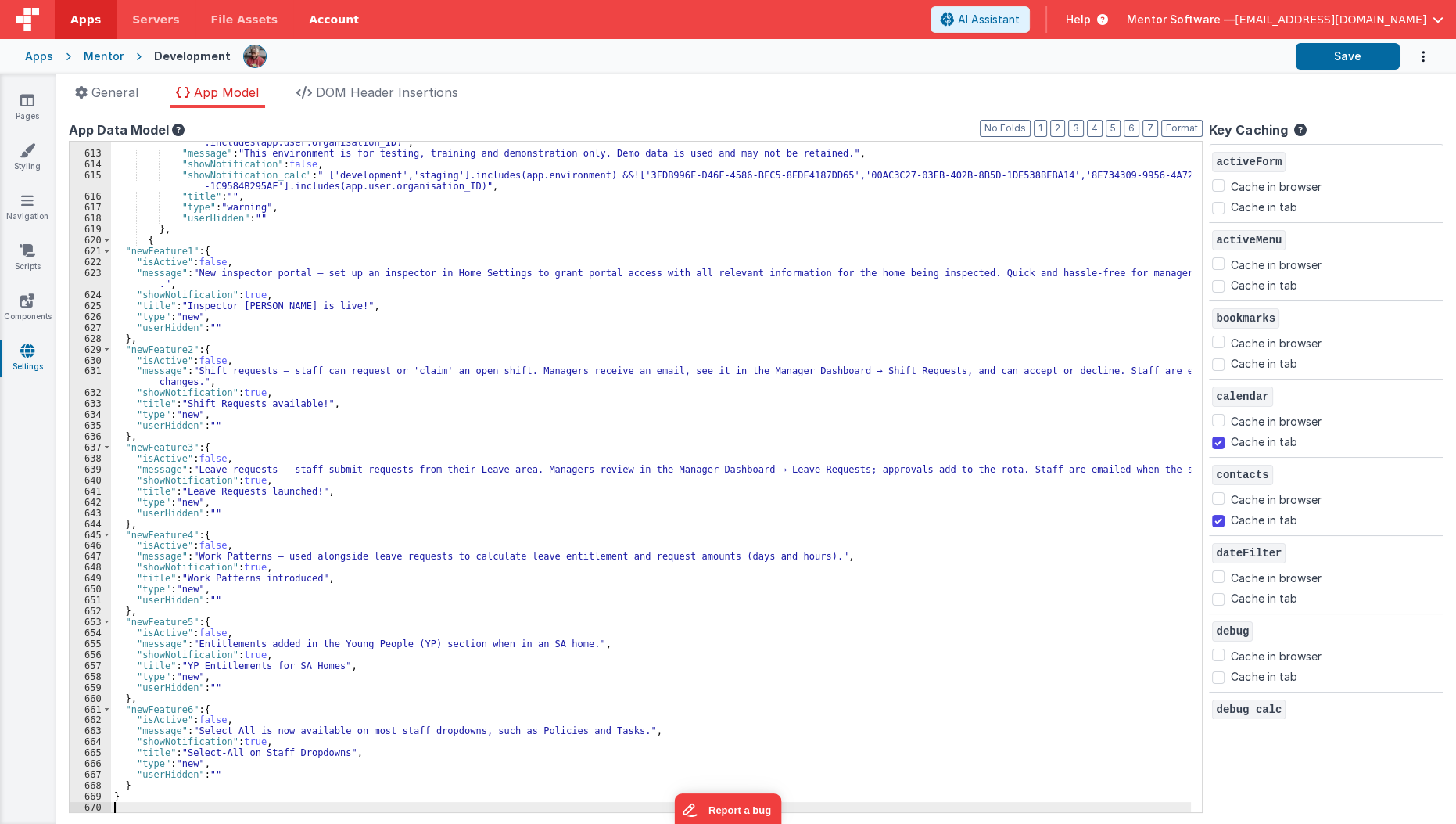
scroll to position [451, 0]
click at [162, 237] on div ""isActive_calc" : " ['development','staging'].includes(app.environment) &&!['3F…" at bounding box center [656, 477] width 1089 height 704
click at [134, 795] on div ""isActive_calc" : " ['development','staging'].includes(app.environment) &&!['3F…" at bounding box center [656, 477] width 1089 height 704
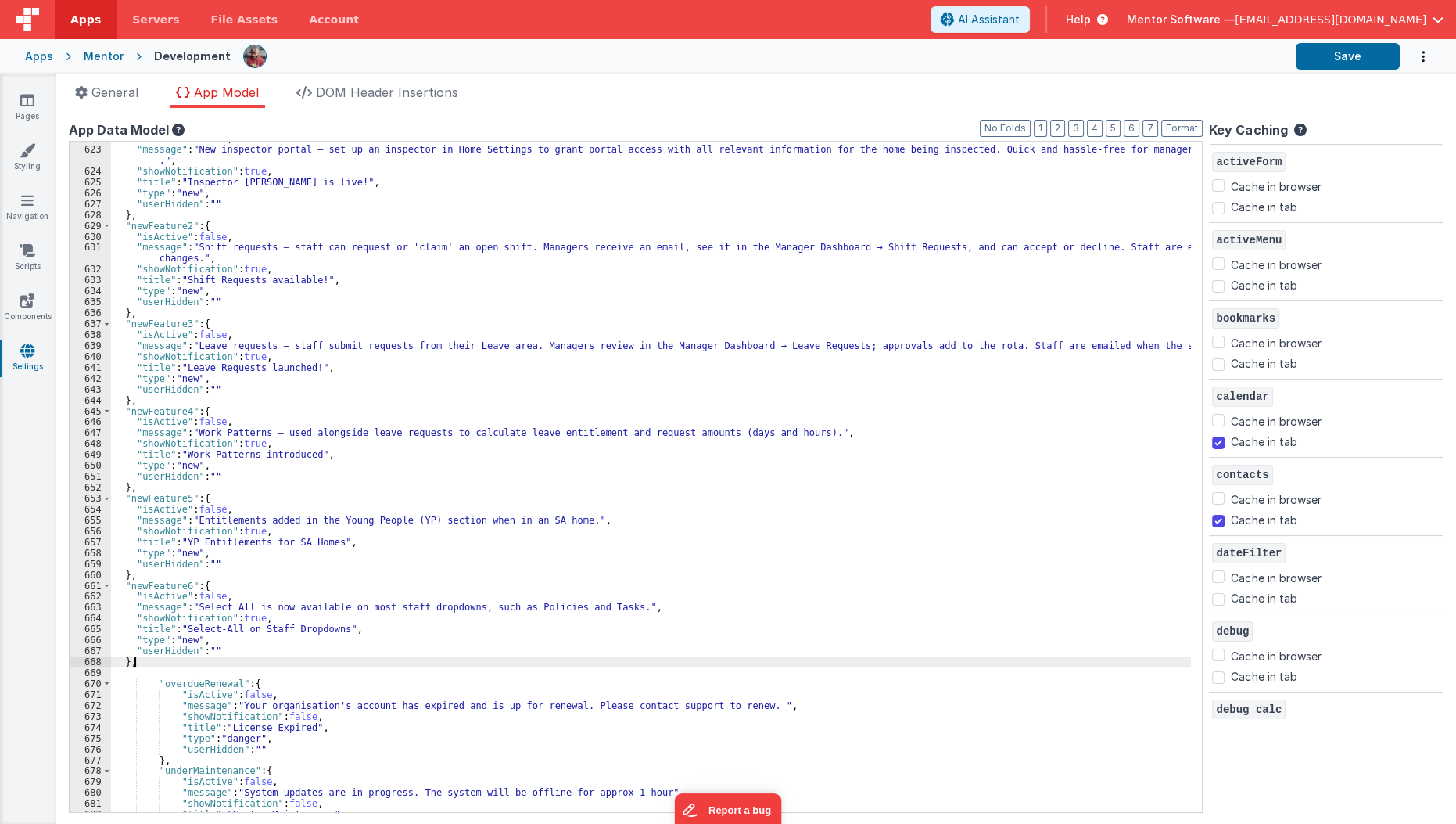
scroll to position [575, 0]
click at [1304, 59] on button "Save" at bounding box center [1349, 56] width 104 height 27
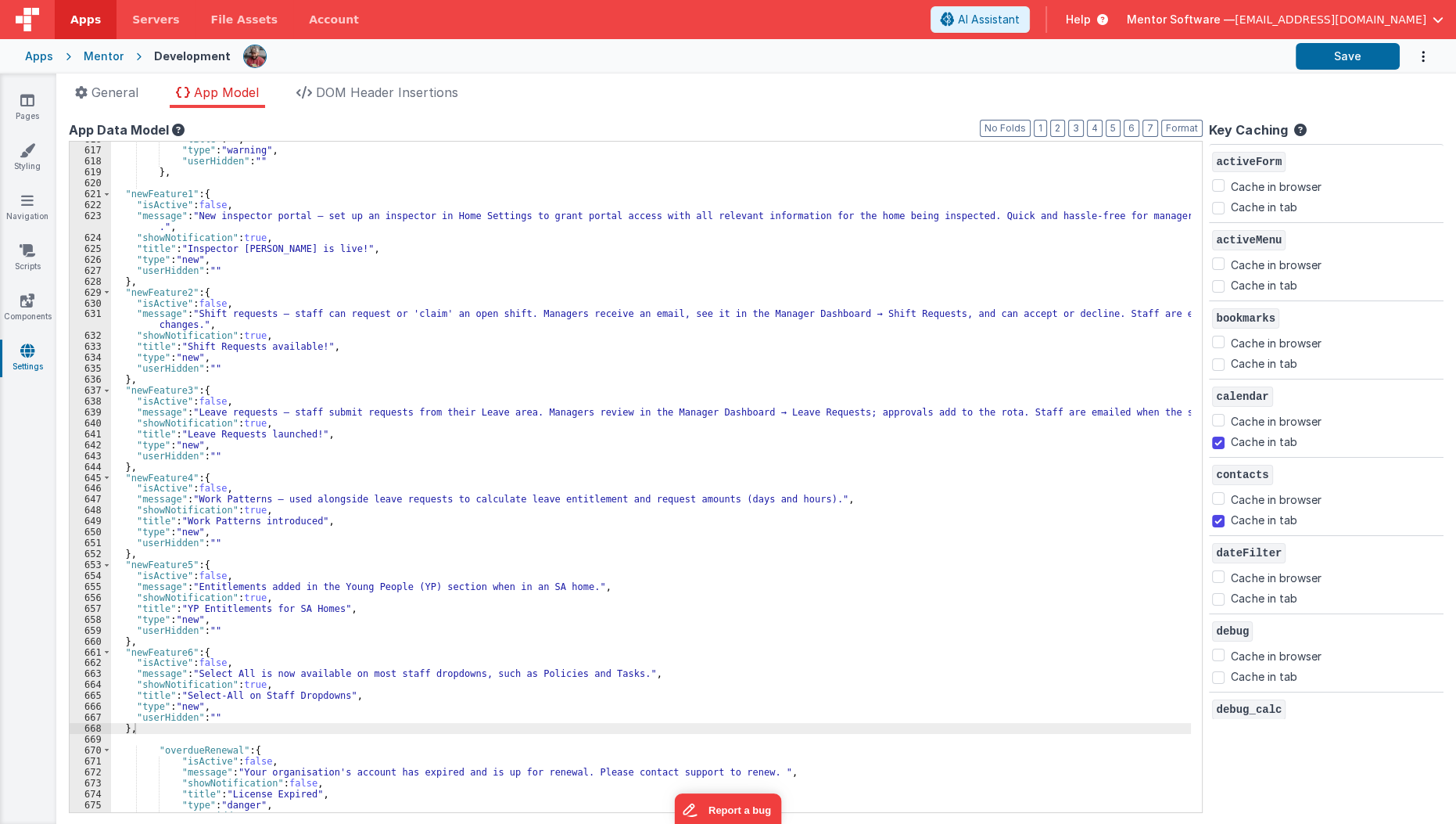
scroll to position [750, 0]
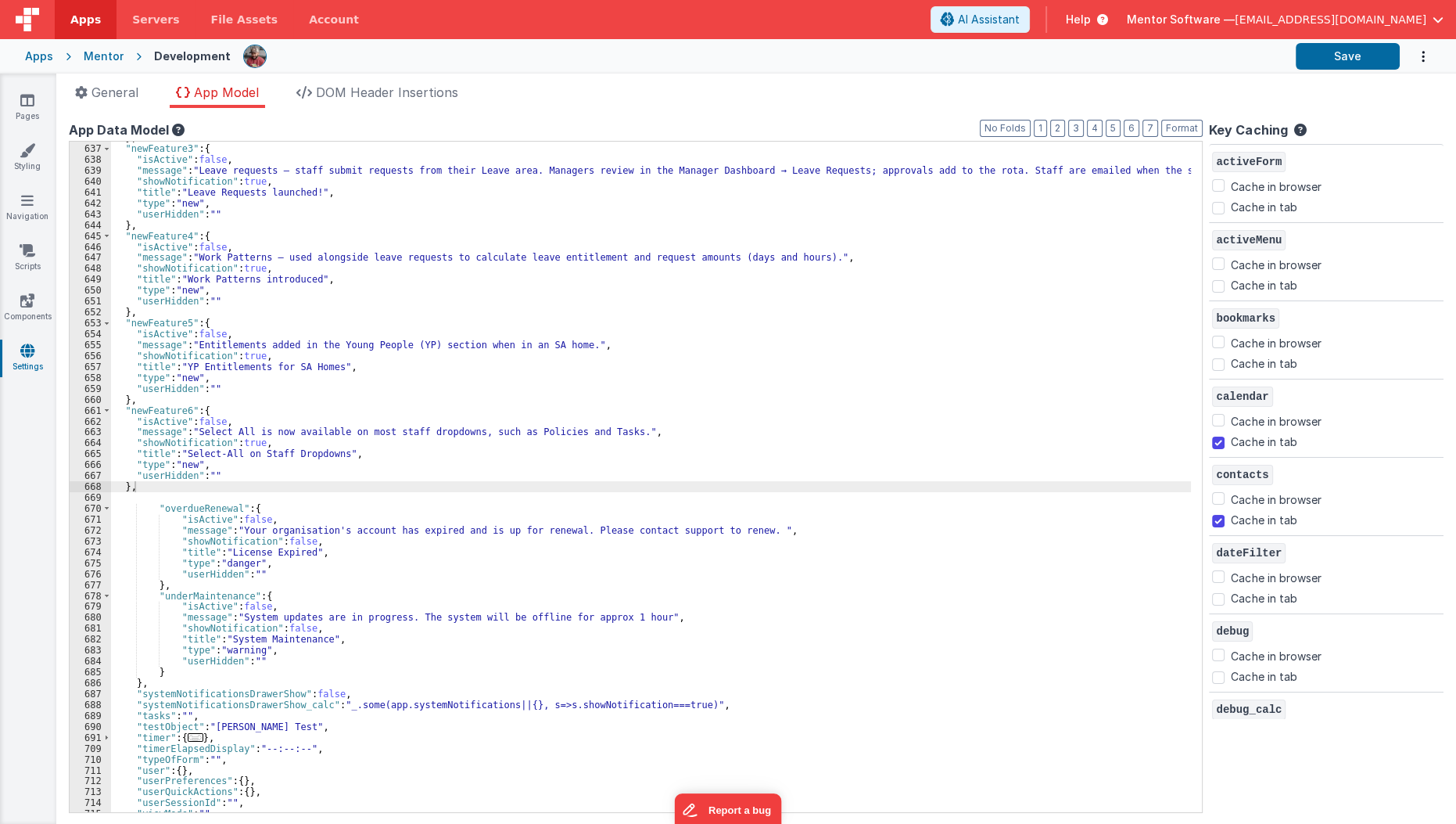
click at [201, 488] on div "} , "newFeature3" : { "isActive" : false , "message" : "Leave requests — staff …" at bounding box center [656, 478] width 1089 height 693
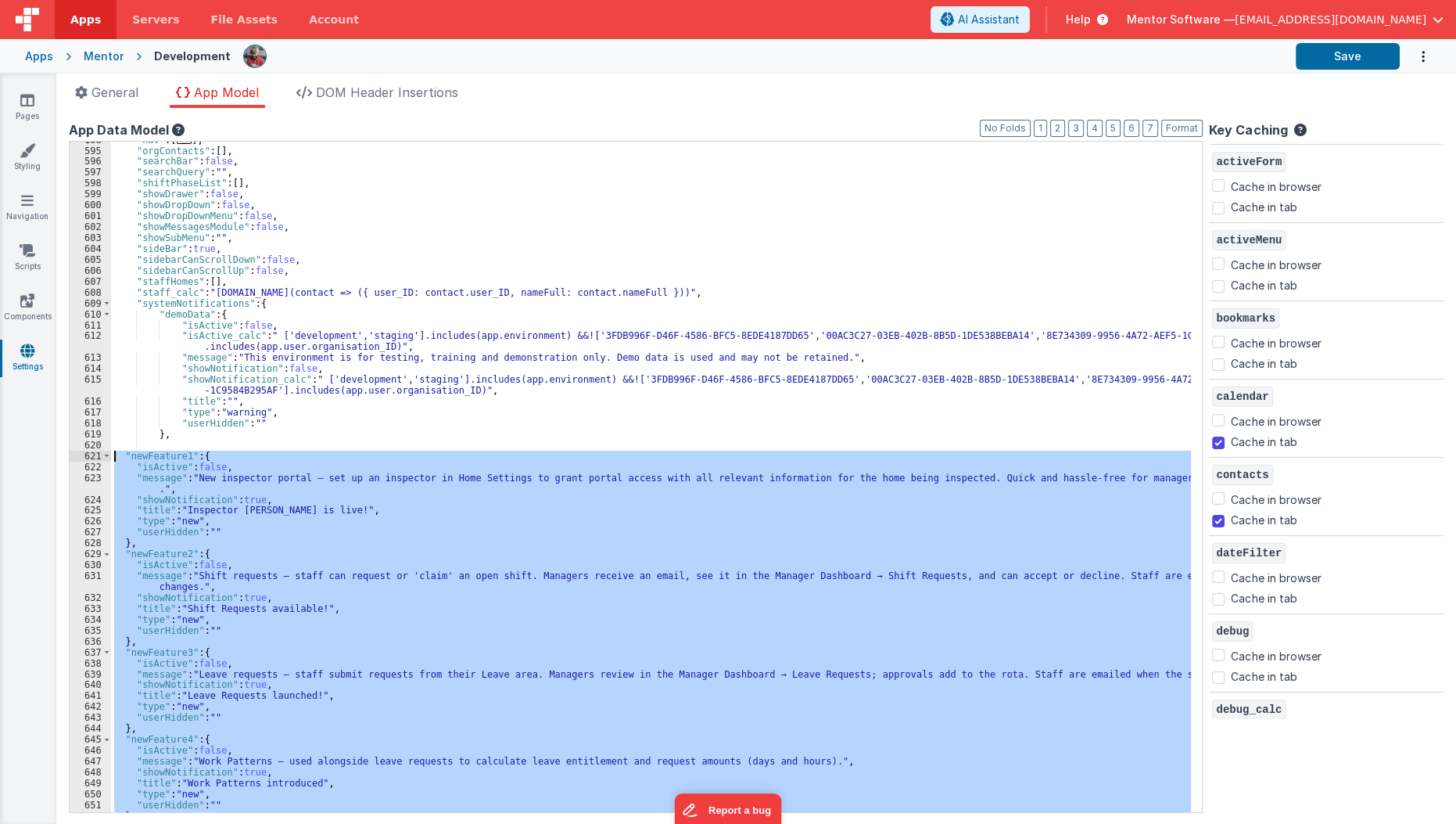
scroll to position [325, 0]
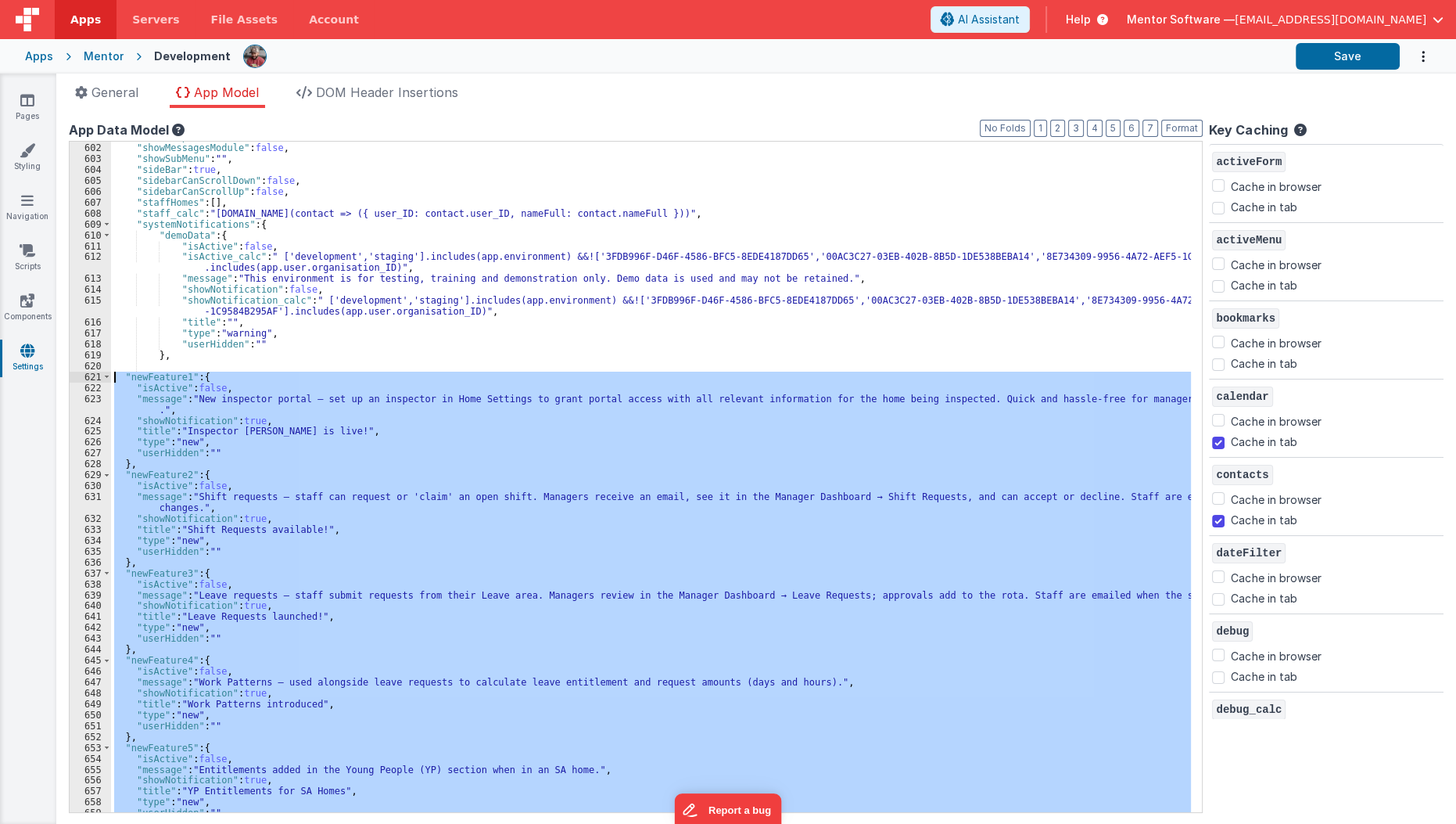
click at [324, 469] on div ""showDropDownMenu" : false , "showMessagesModule" : false , "showSubMenu" : "" …" at bounding box center [651, 476] width 1080 height 670
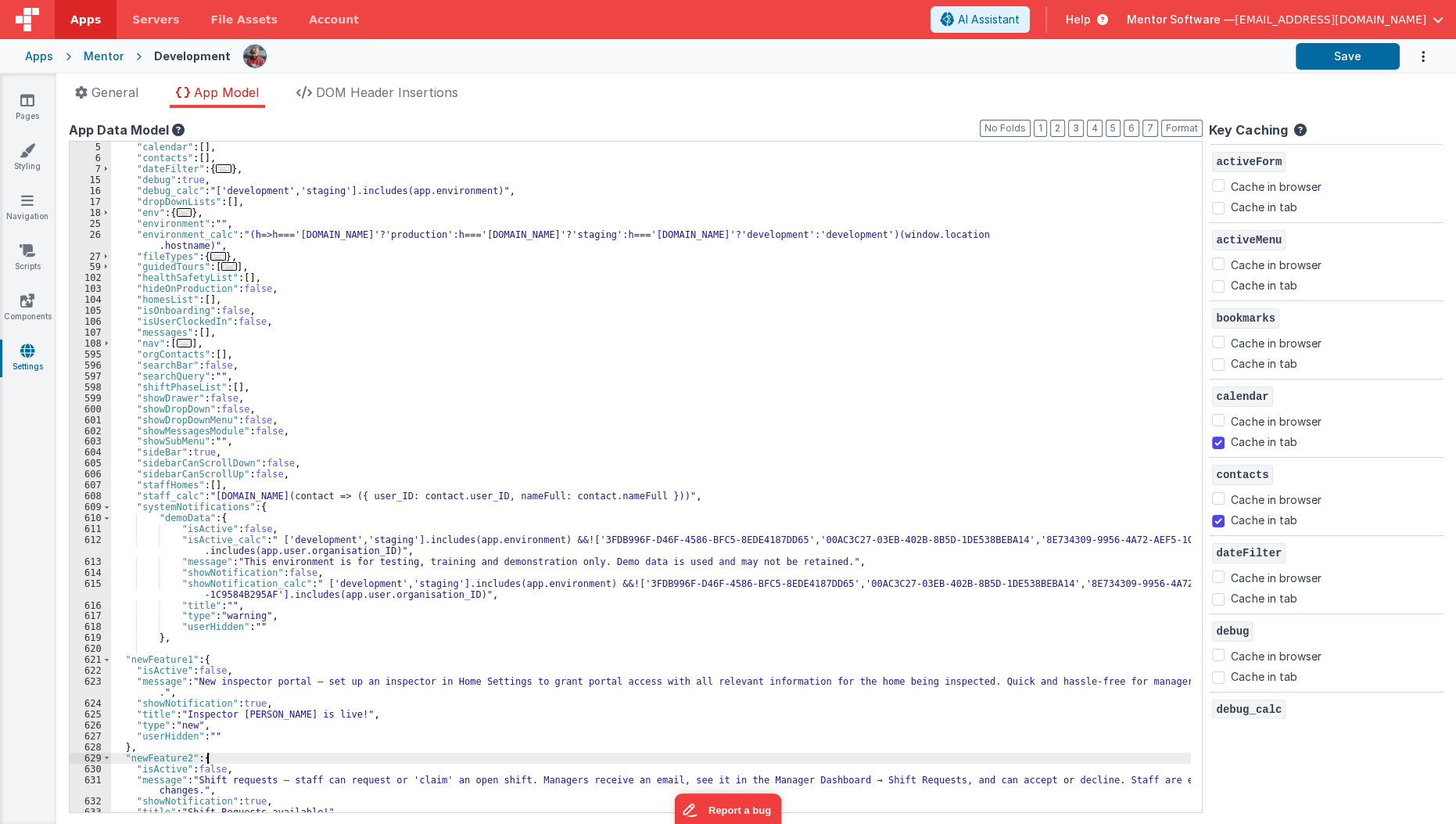
scroll to position [0, 0]
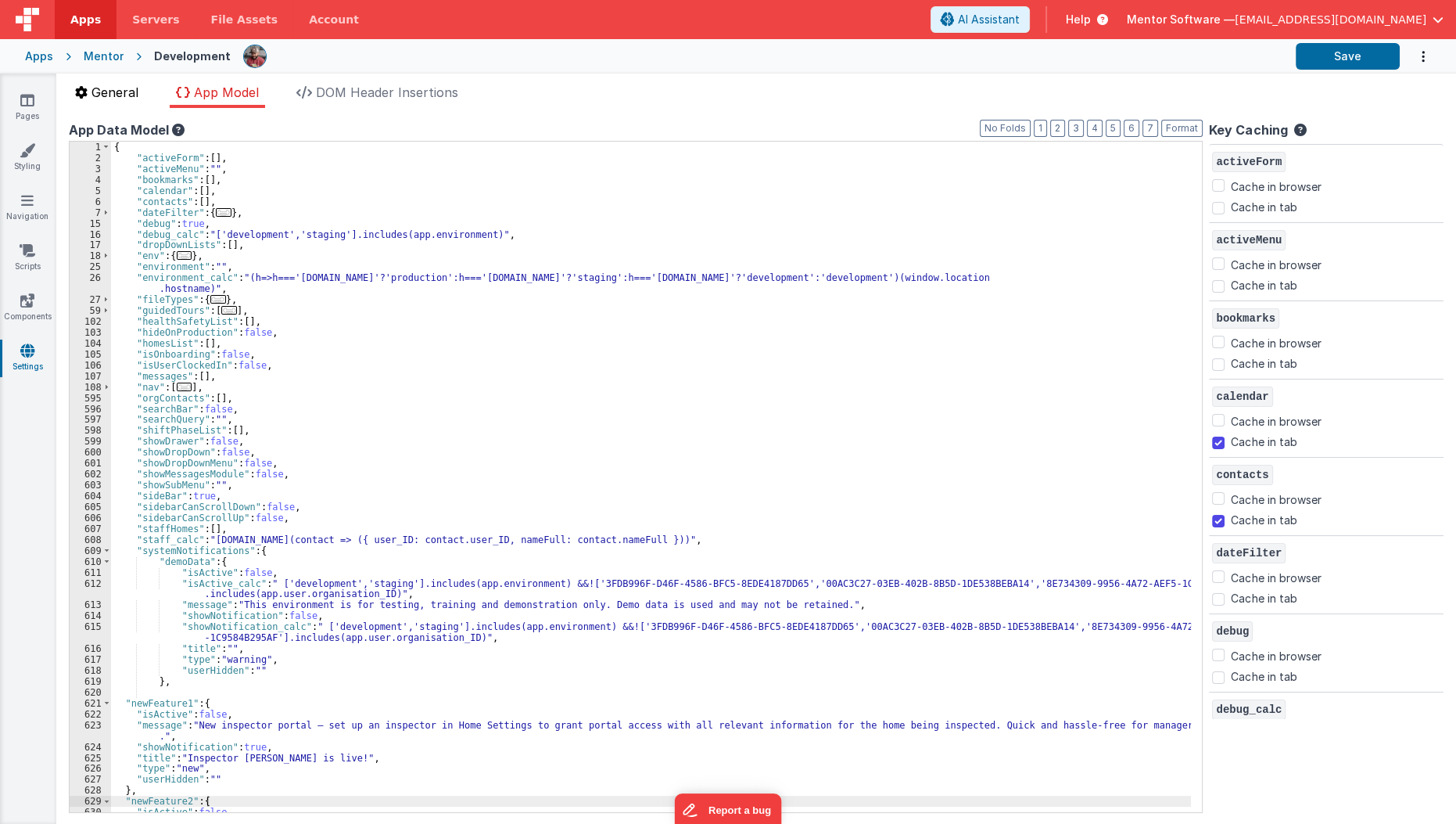
click at [90, 85] on li "General" at bounding box center [107, 96] width 76 height 25
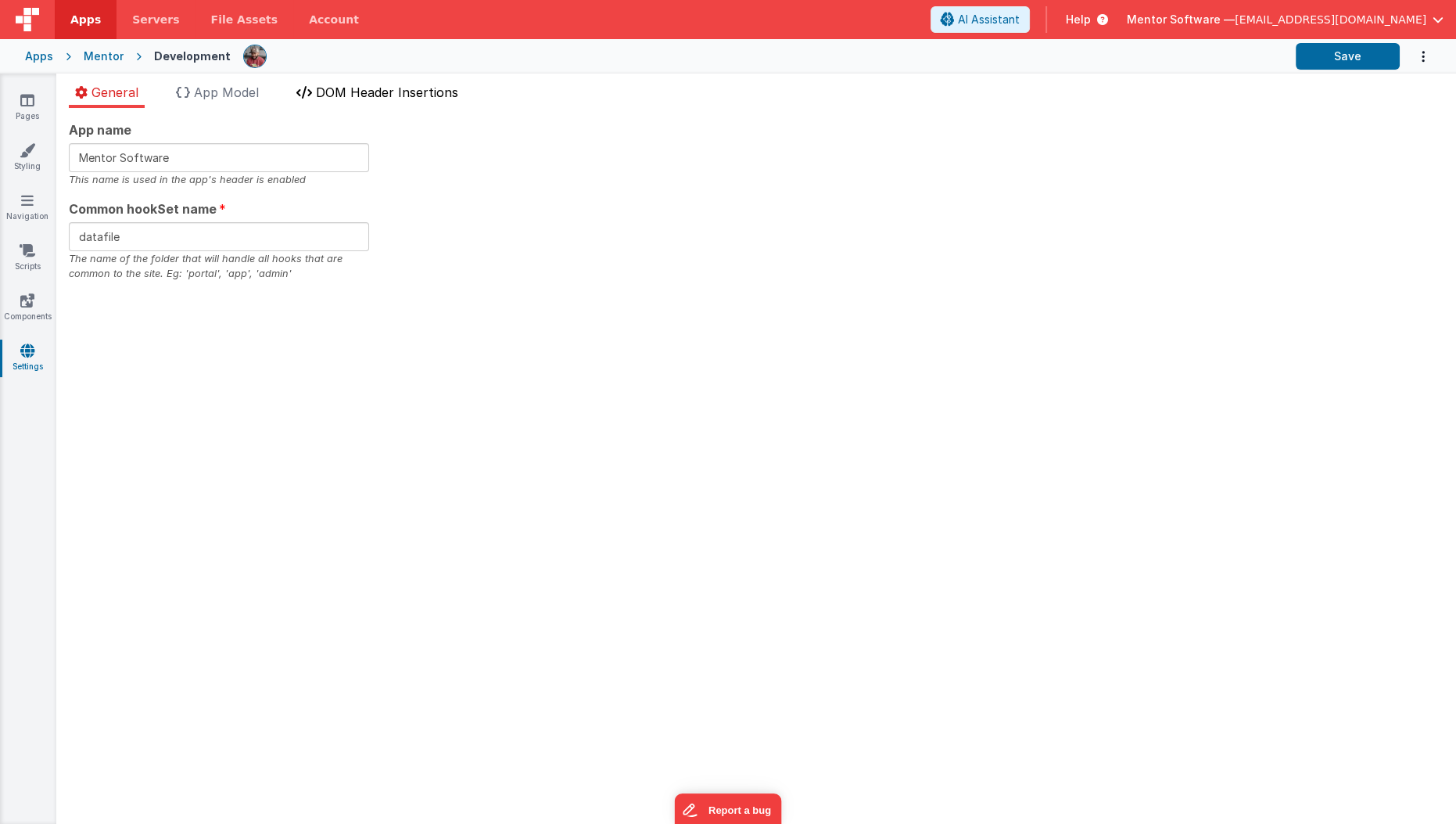
click at [371, 92] on span "DOM Header Insertions" at bounding box center [387, 92] width 142 height 16
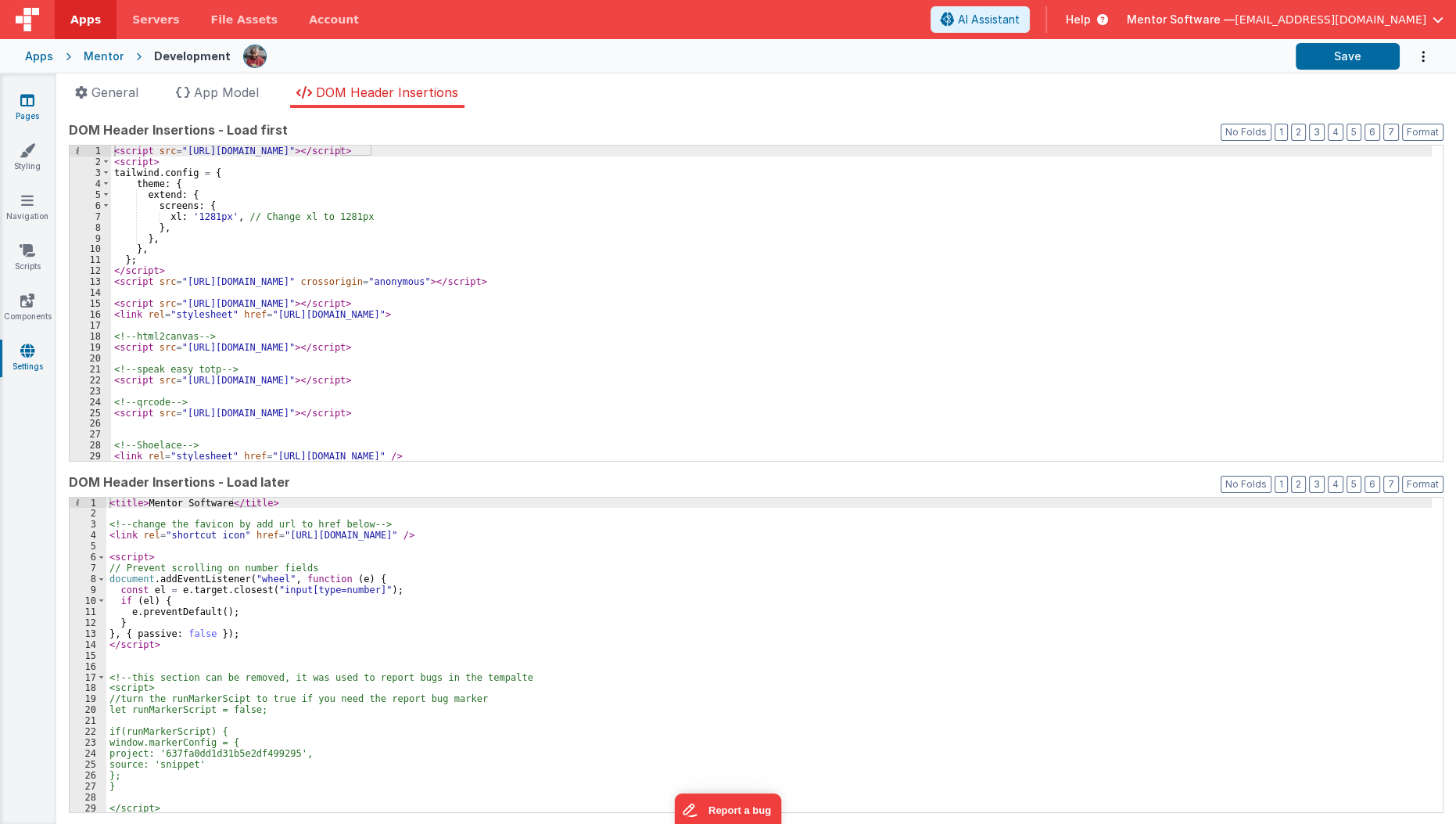
click at [21, 111] on link "Pages" at bounding box center [27, 108] width 56 height 32
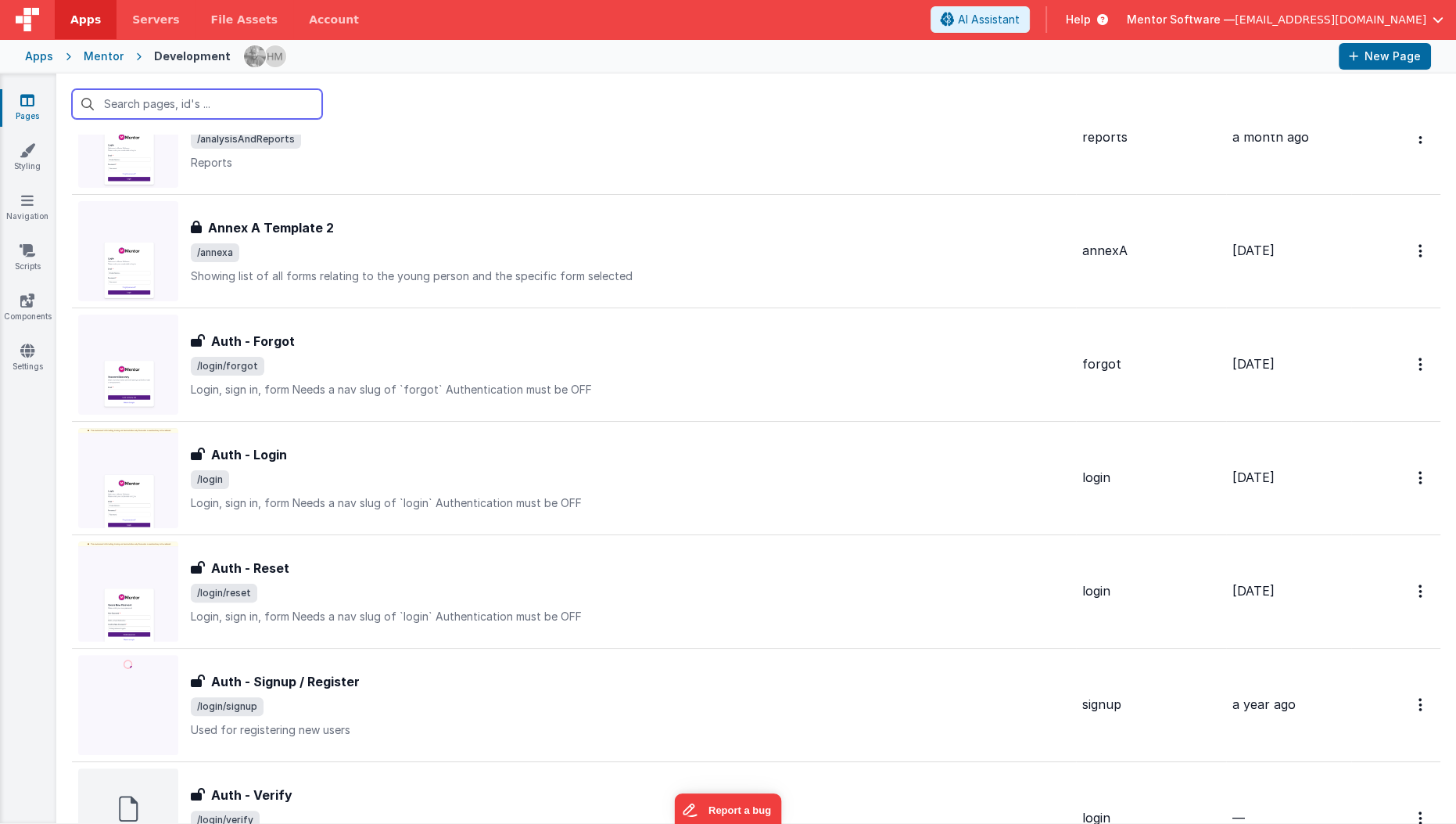
scroll to position [1786, 0]
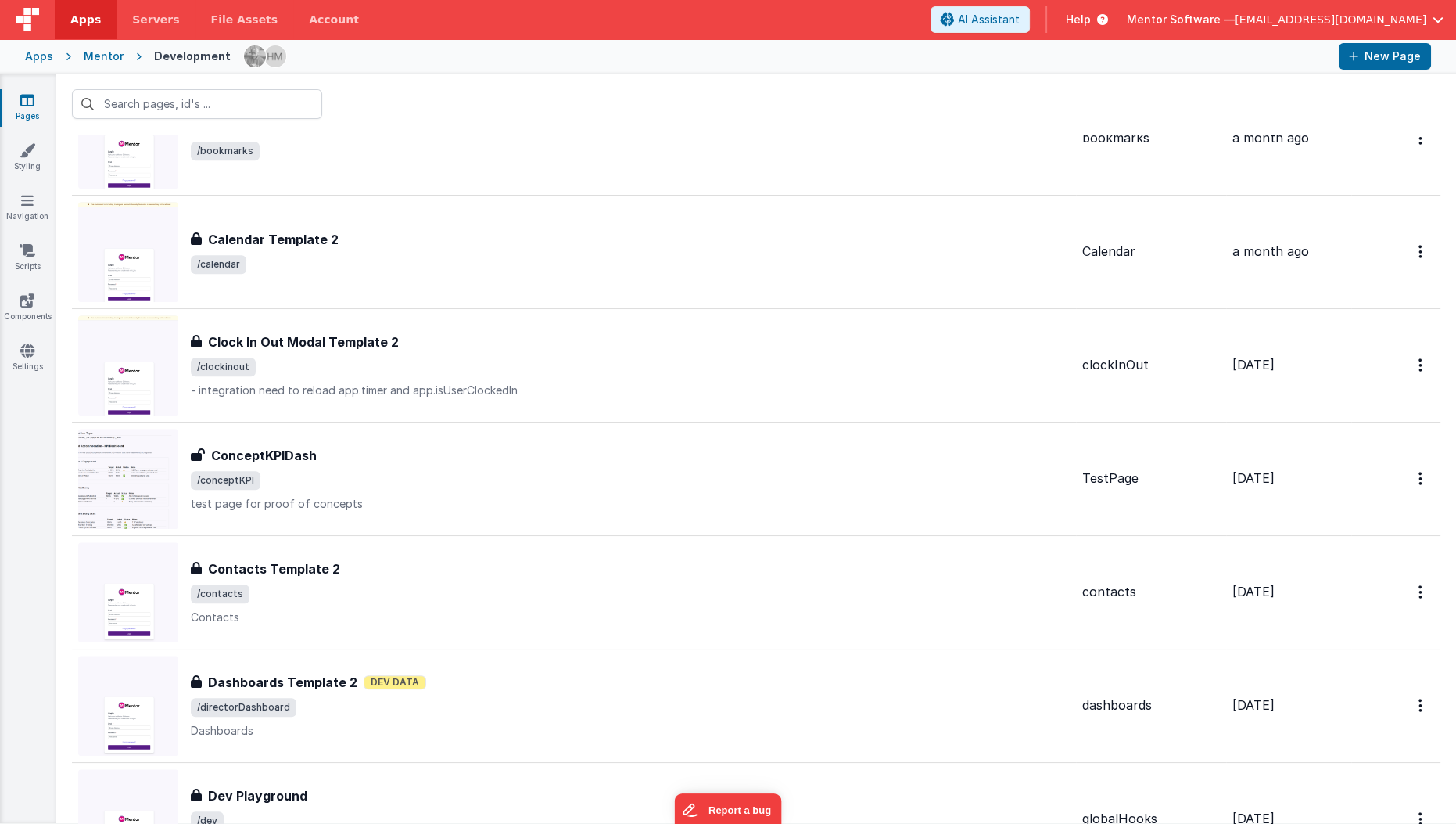
click at [1127, 32] on div "Help" at bounding box center [1087, 20] width 80 height 27
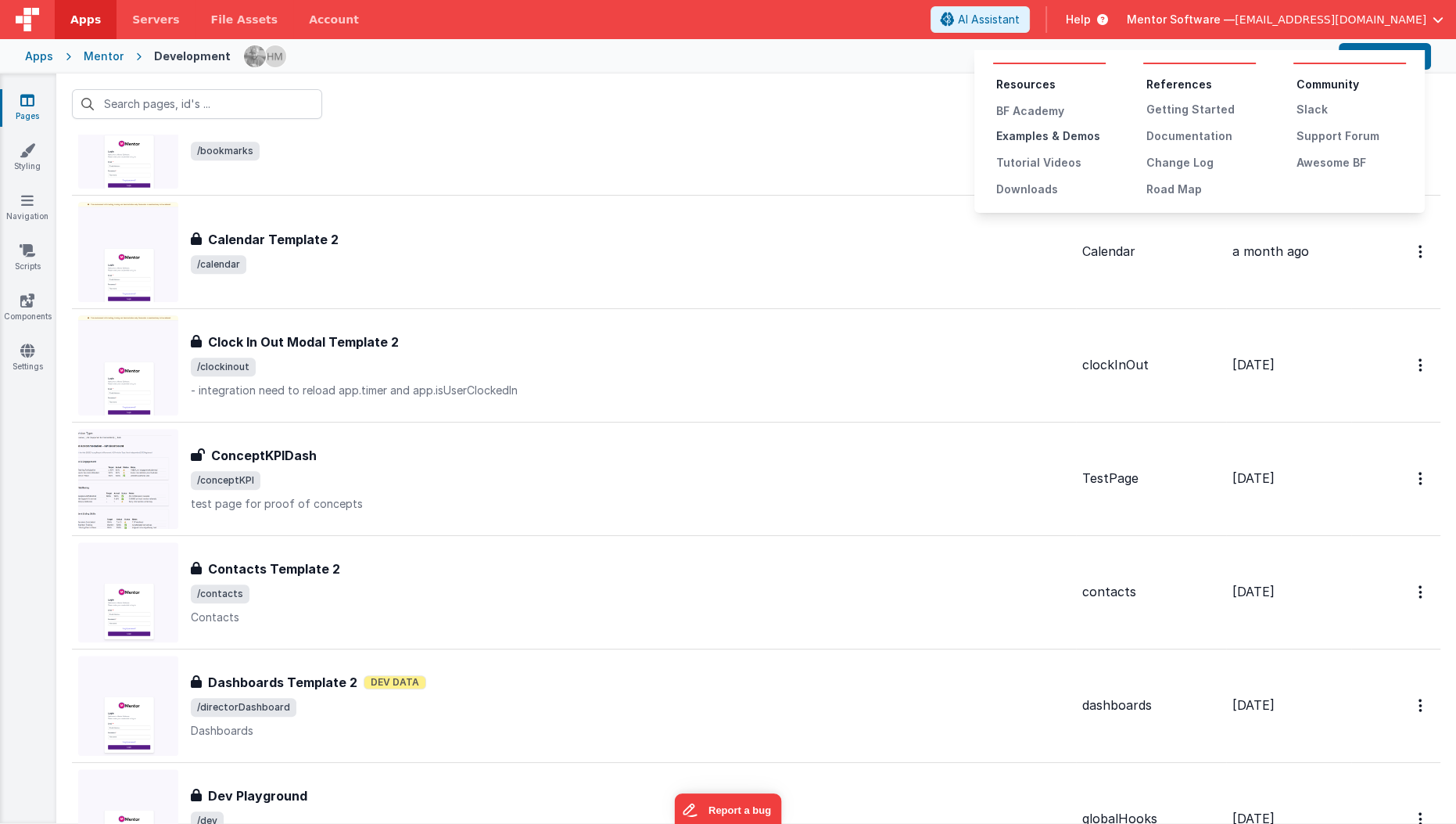
click at [1086, 134] on div "Examples & Demos" at bounding box center [1051, 136] width 110 height 16
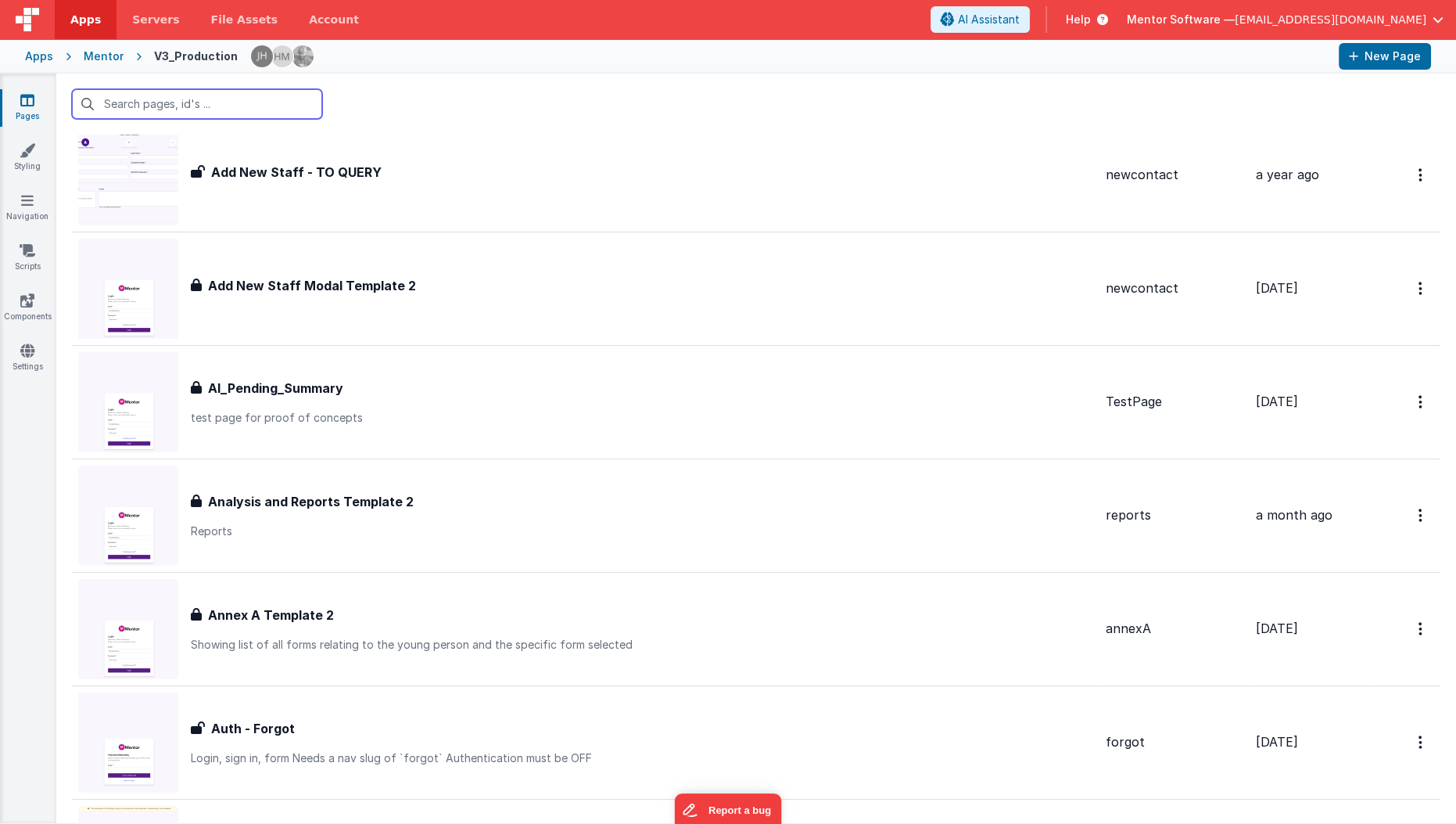
scroll to position [141, 0]
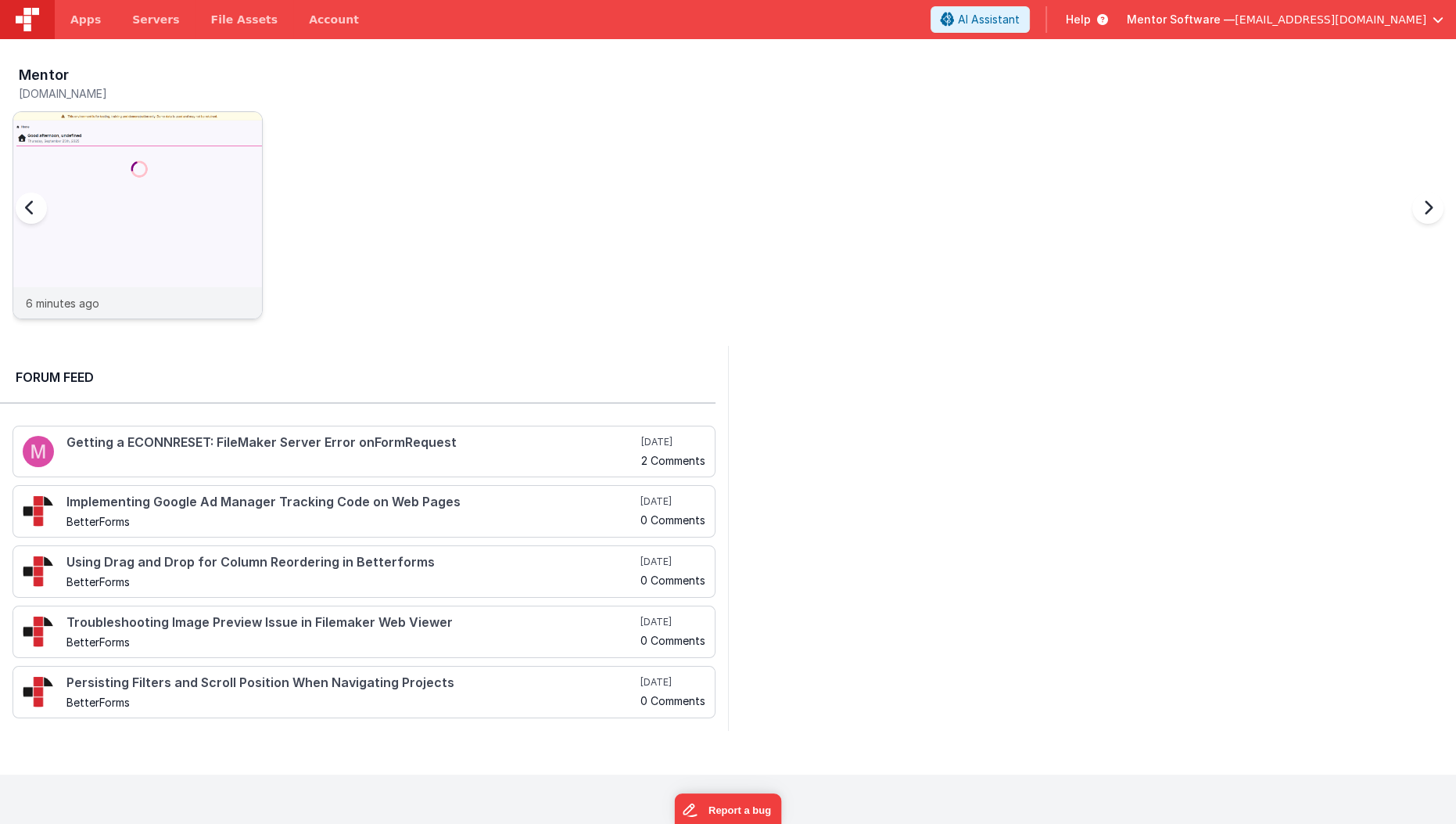
click at [149, 229] on img at bounding box center [137, 236] width 249 height 249
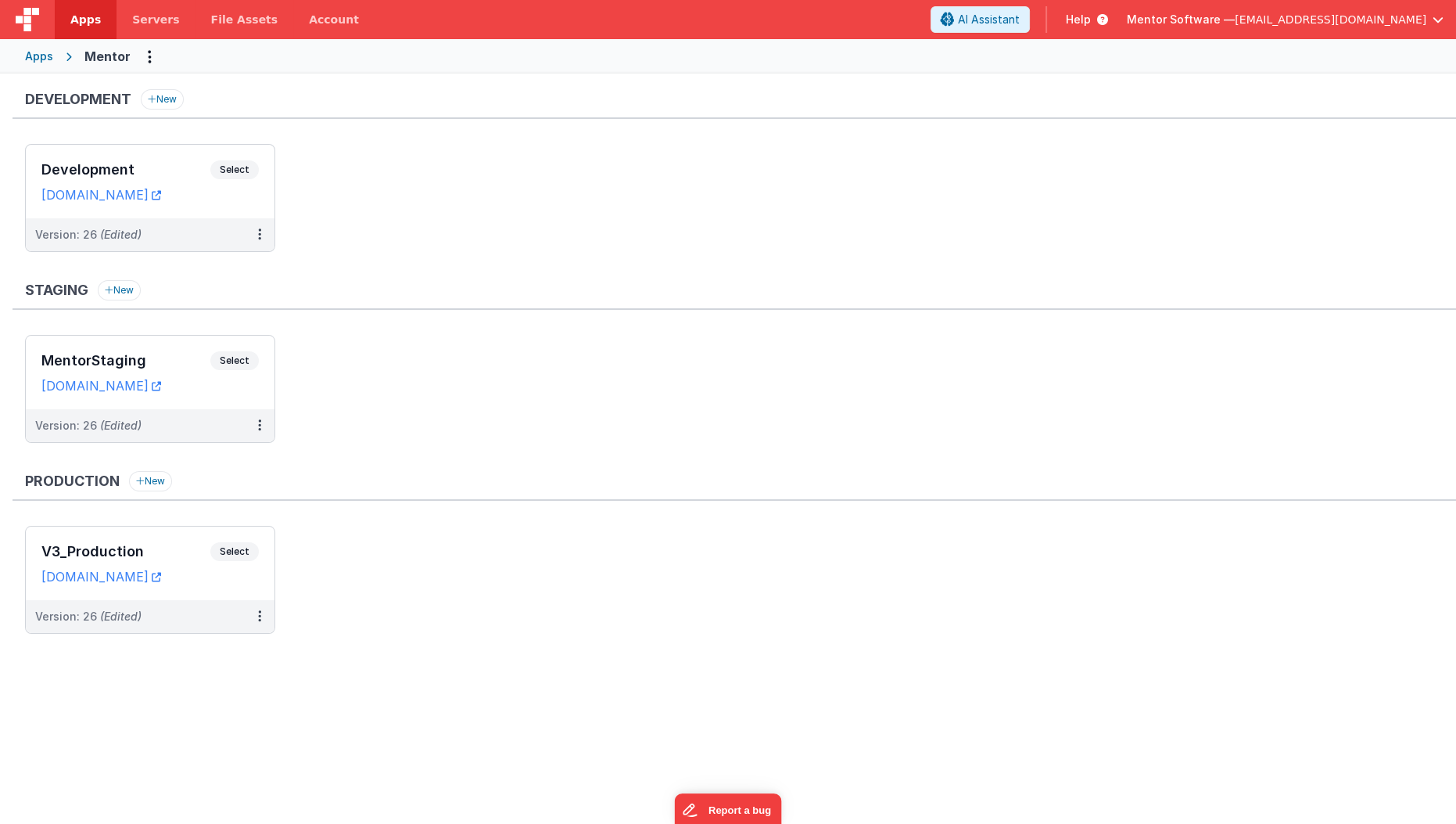
click at [521, 242] on ul "Development Select URLs [DOMAIN_NAME] Version: 26 (Edited)" at bounding box center [741, 205] width 1432 height 123
click at [161, 384] on link "[DOMAIN_NAME]" at bounding box center [100, 386] width 119 height 16
click at [1091, 24] on span "Help" at bounding box center [1078, 20] width 25 height 16
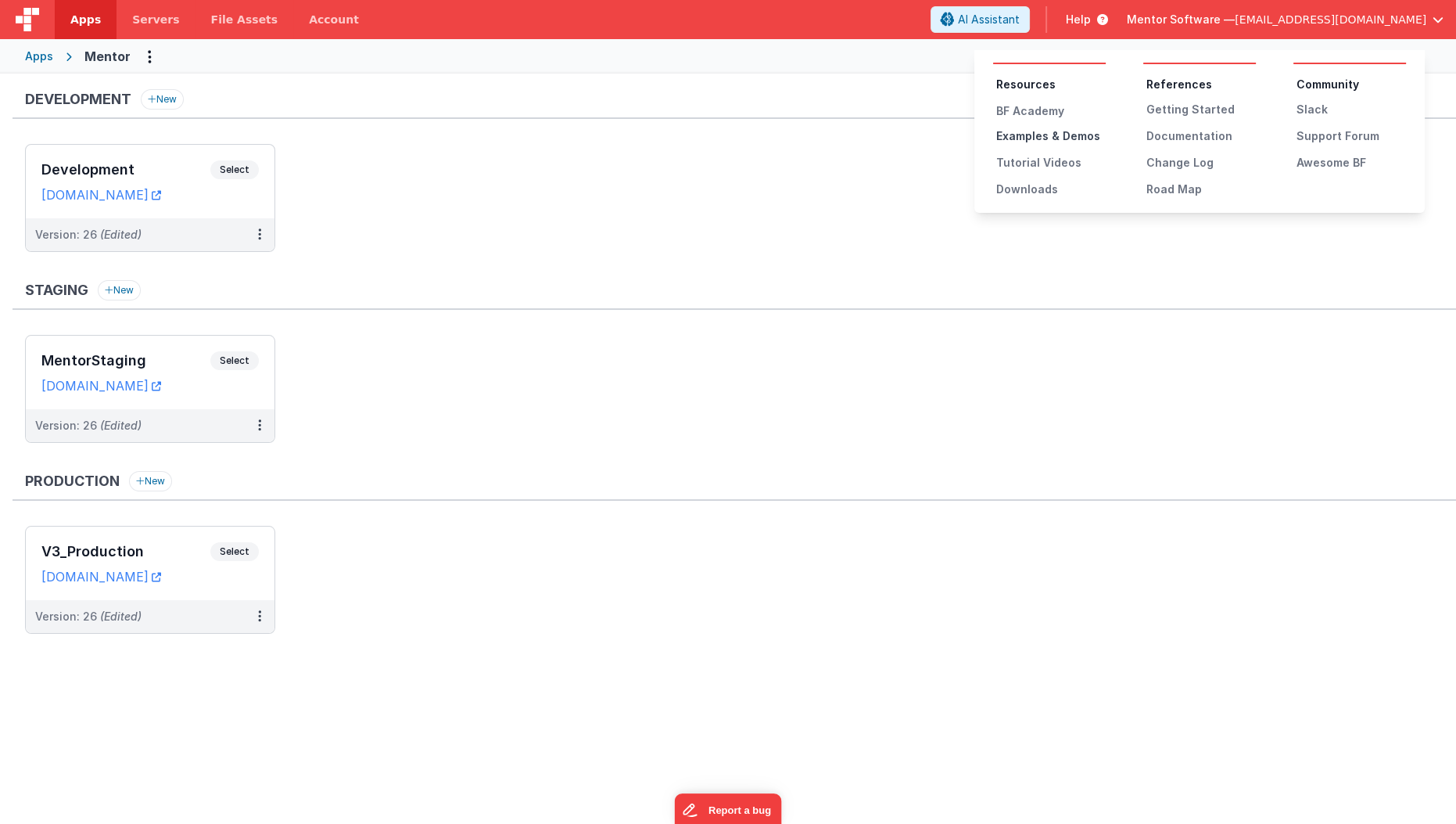
click at [1060, 135] on div "Examples & Demos" at bounding box center [1051, 136] width 110 height 16
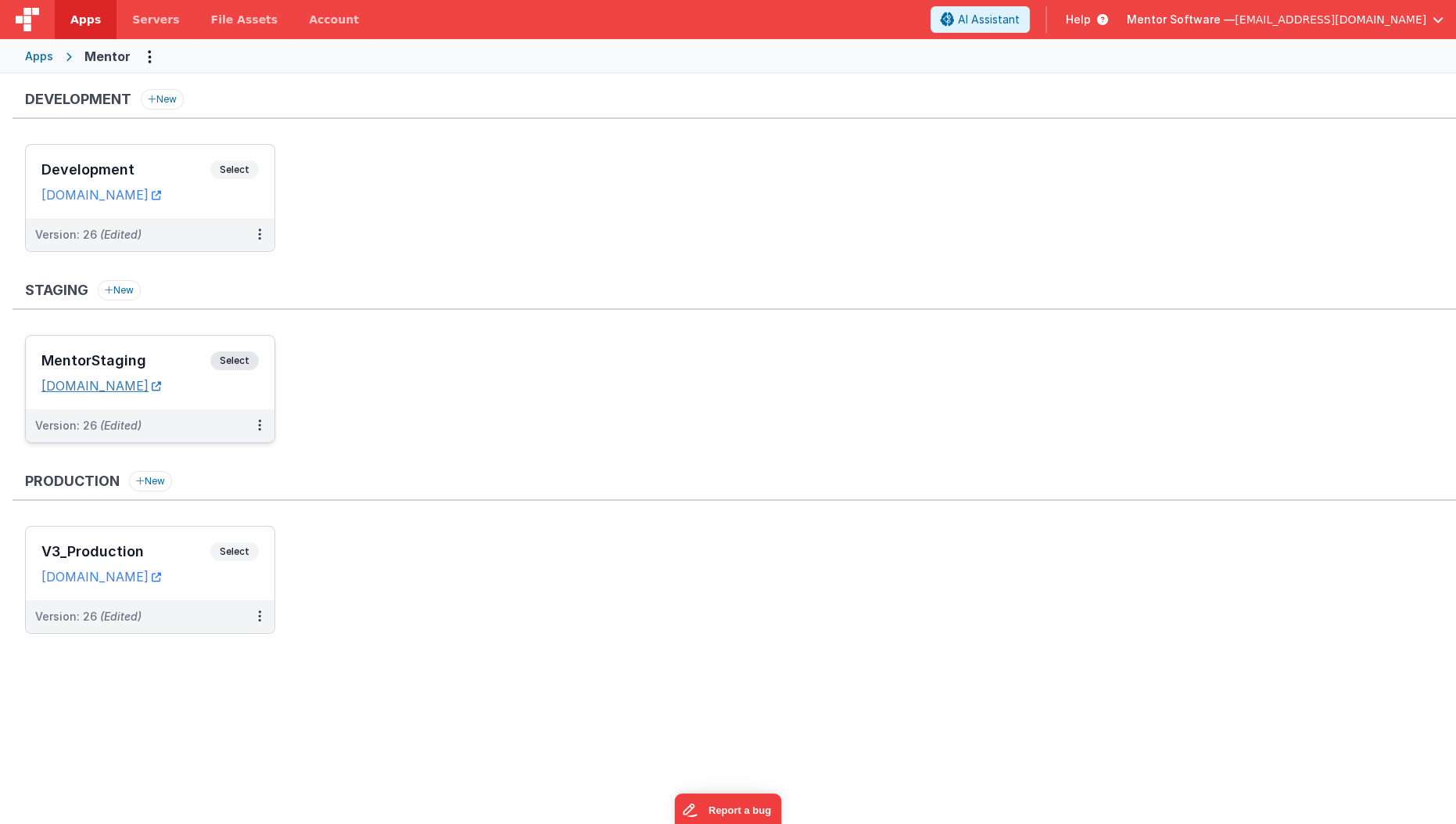
click at [161, 388] on link "[DOMAIN_NAME]" at bounding box center [100, 386] width 119 height 16
click at [164, 353] on h3 "MentorStaging" at bounding box center [126, 361] width 169 height 16
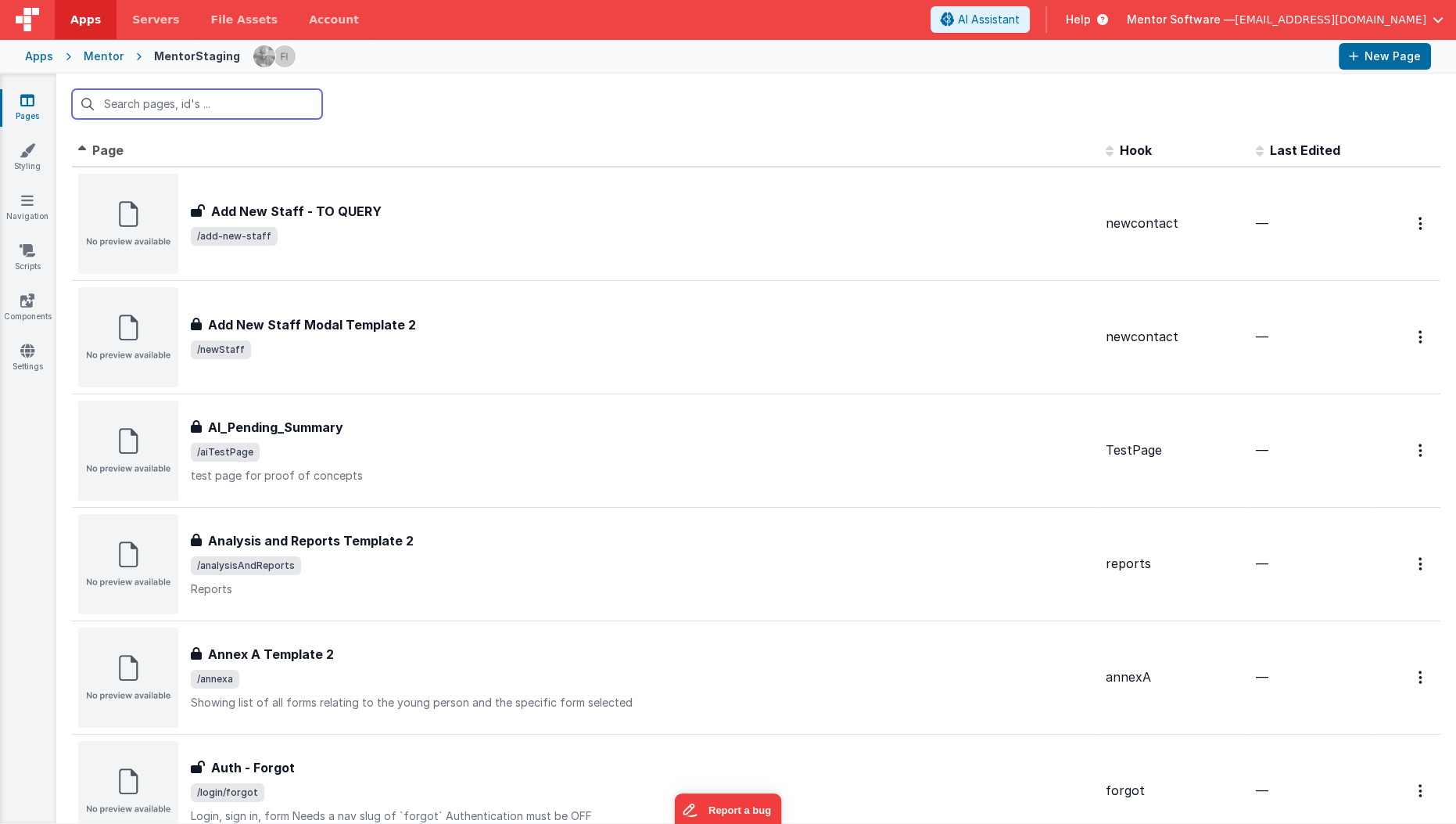
click at [231, 115] on input "text" at bounding box center [197, 104] width 250 height 30
click at [23, 344] on icon at bounding box center [28, 351] width 14 height 16
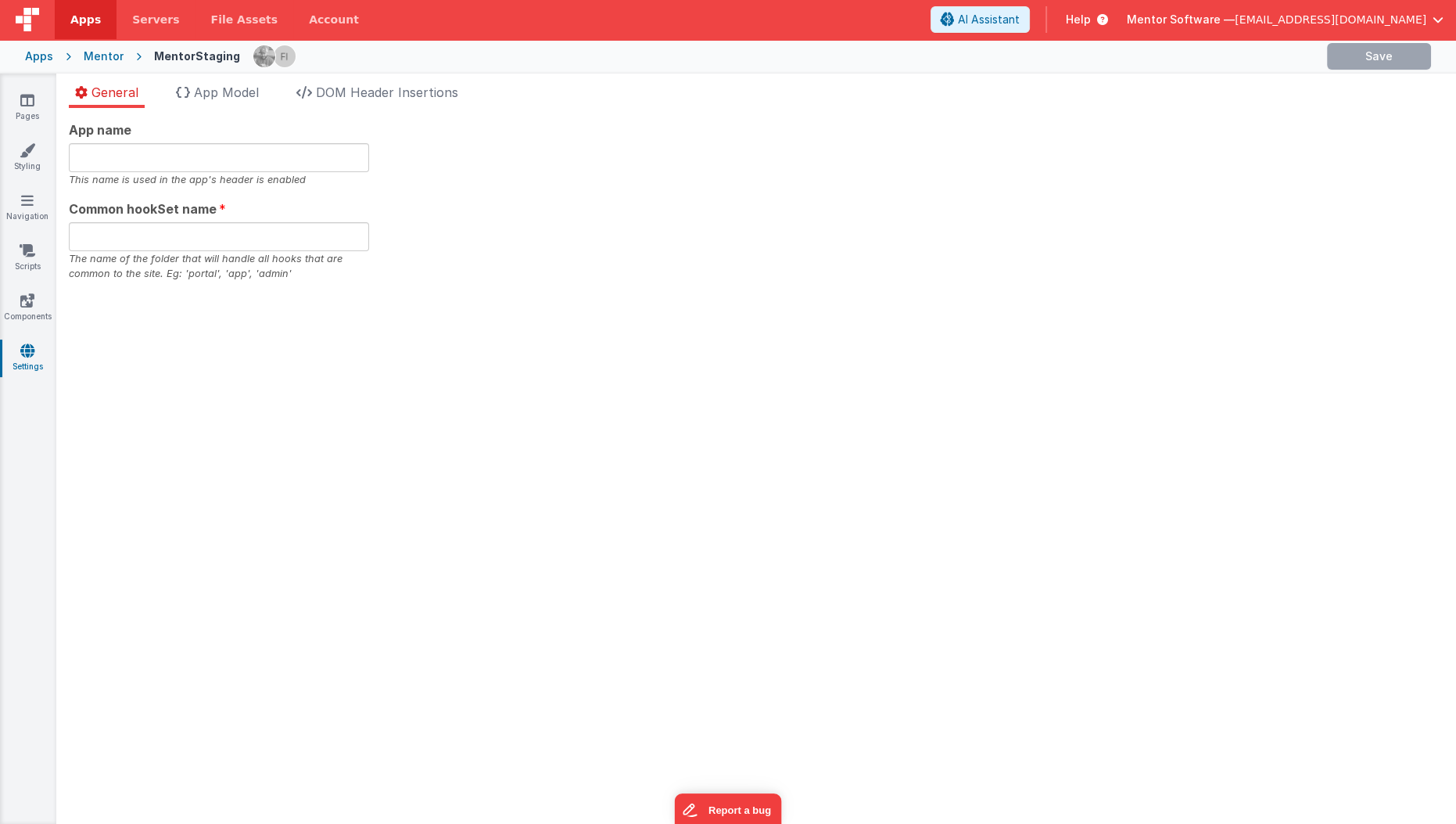
type input "Mentor Software"
type input "datafile"
click at [244, 96] on span "App Model" at bounding box center [227, 92] width 65 height 16
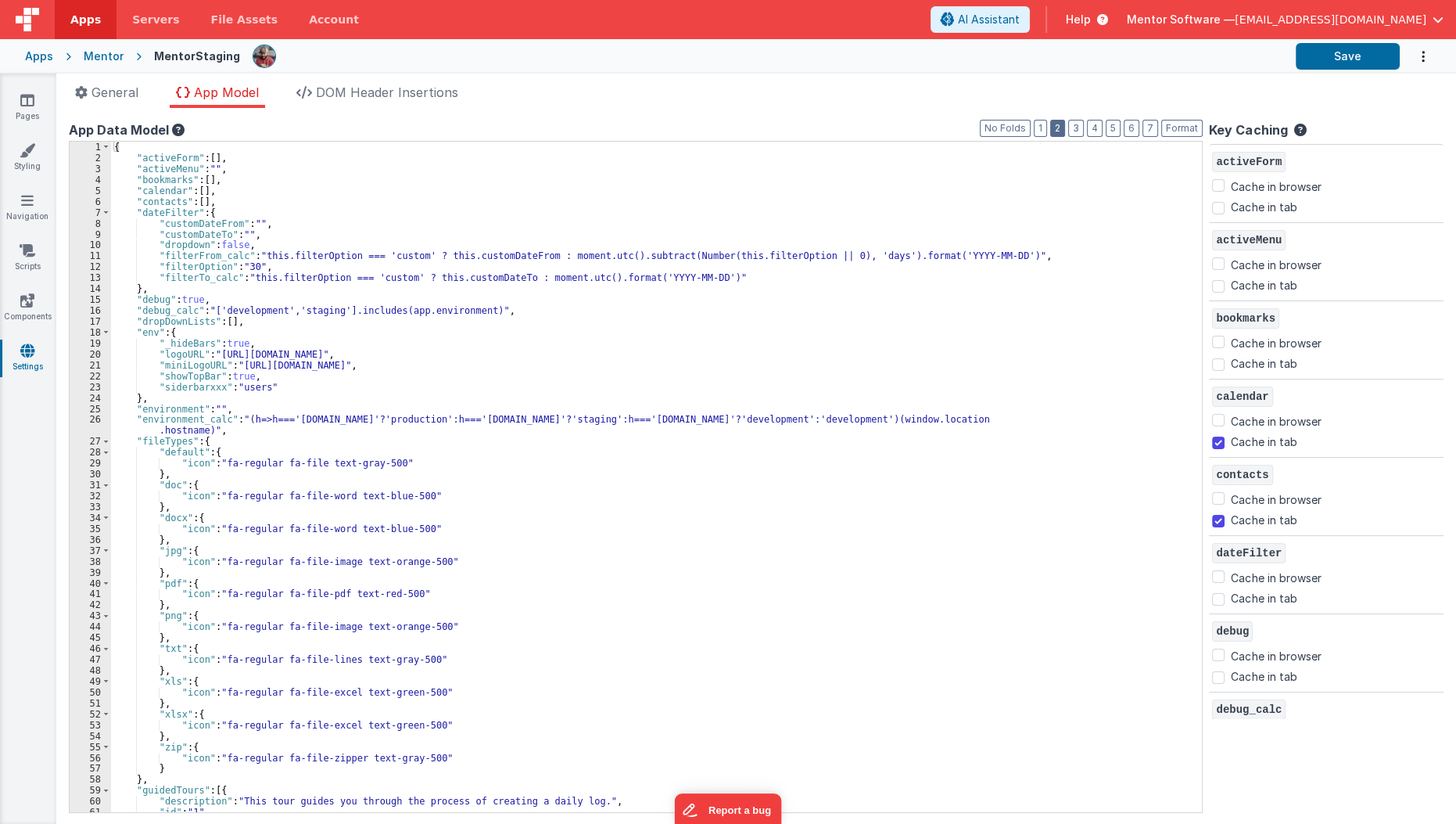
click at [1065, 130] on button "2" at bounding box center [1058, 128] width 15 height 17
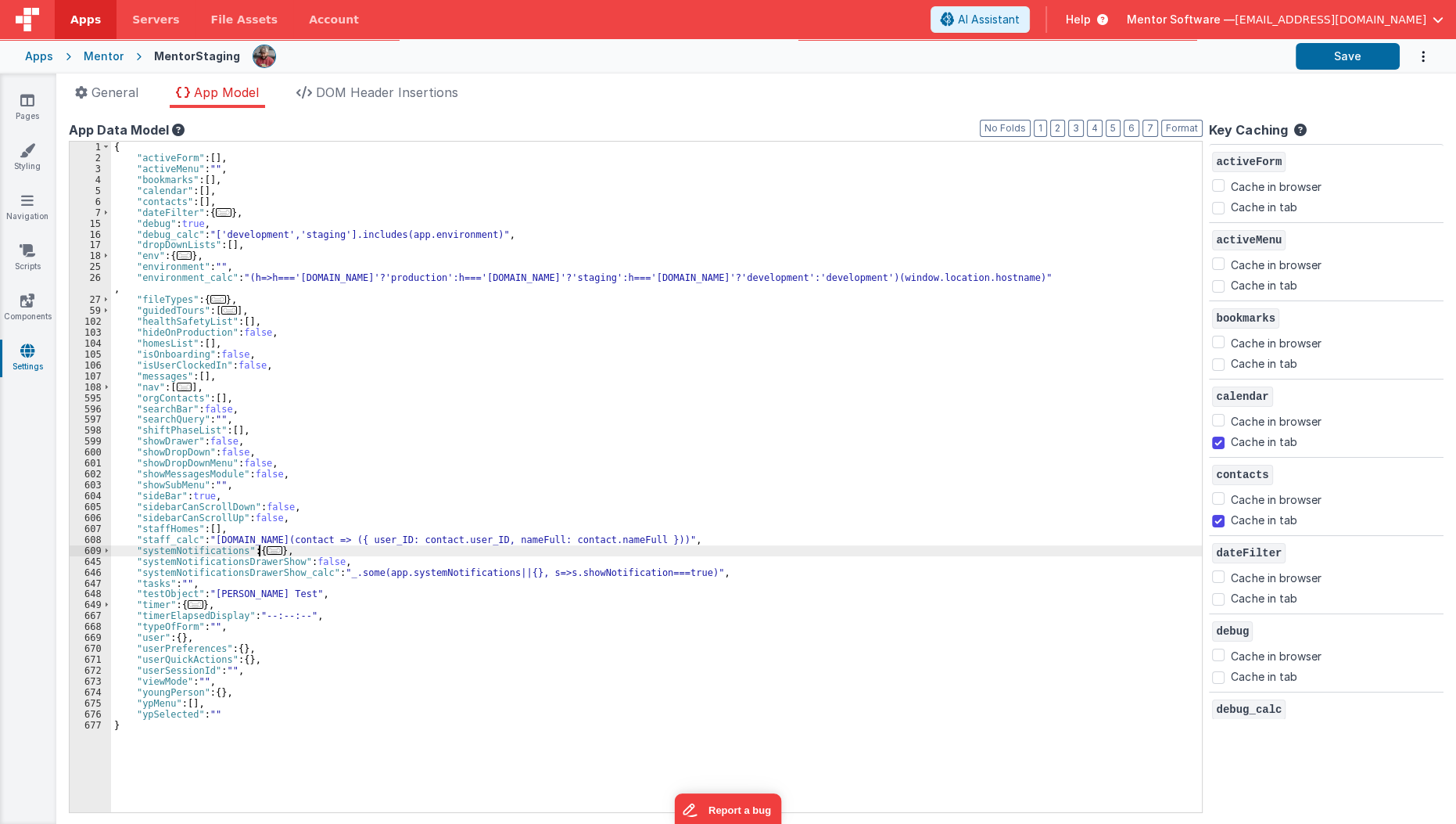
click at [267, 552] on span "..." at bounding box center [275, 550] width 16 height 9
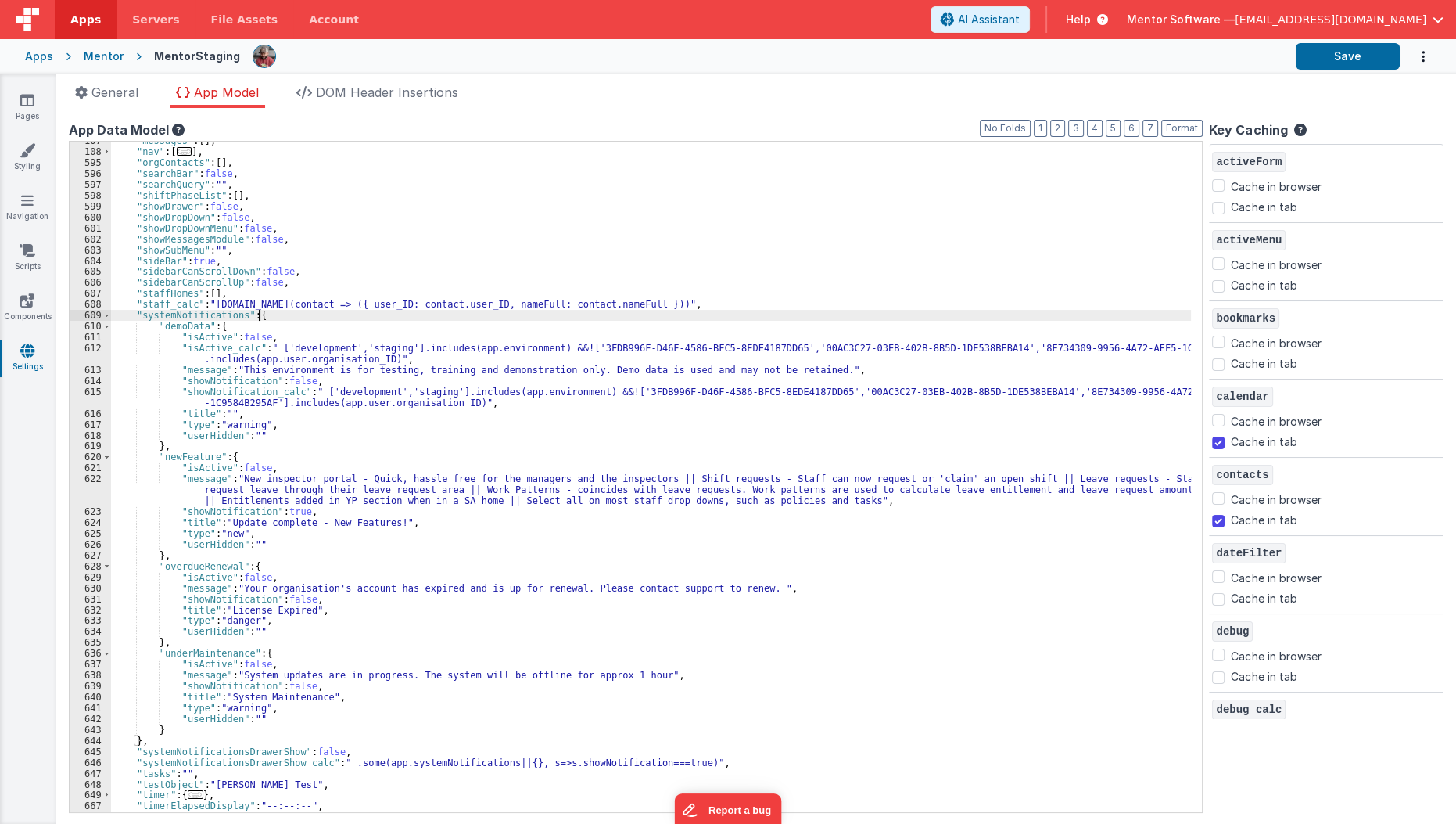
scroll to position [246, 0]
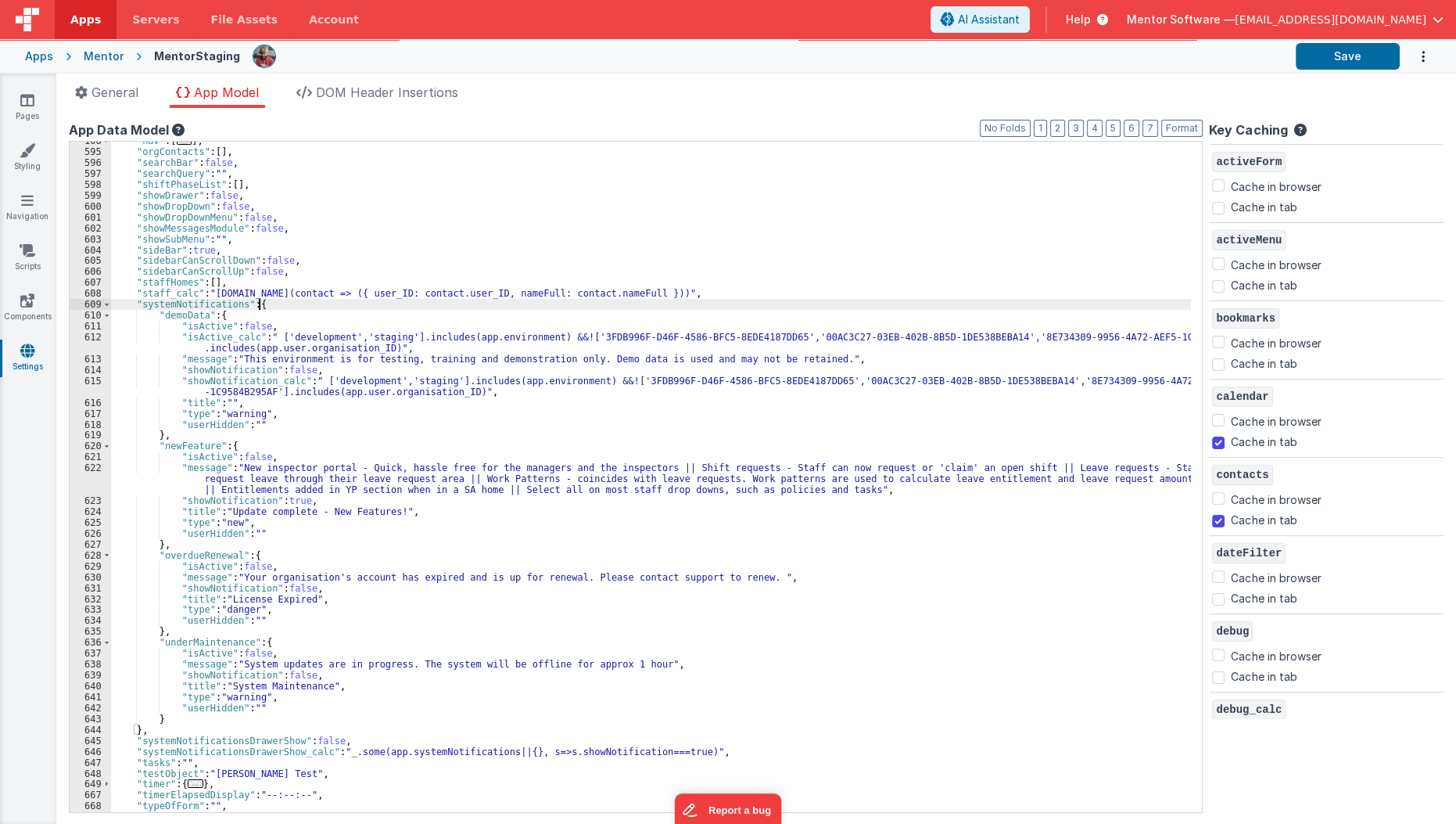
click at [291, 496] on div ""nav" : [ ... ] , "orgContacts" : [ ] , "searchBar" : false , "searchQuery" : "…" at bounding box center [656, 481] width 1089 height 693
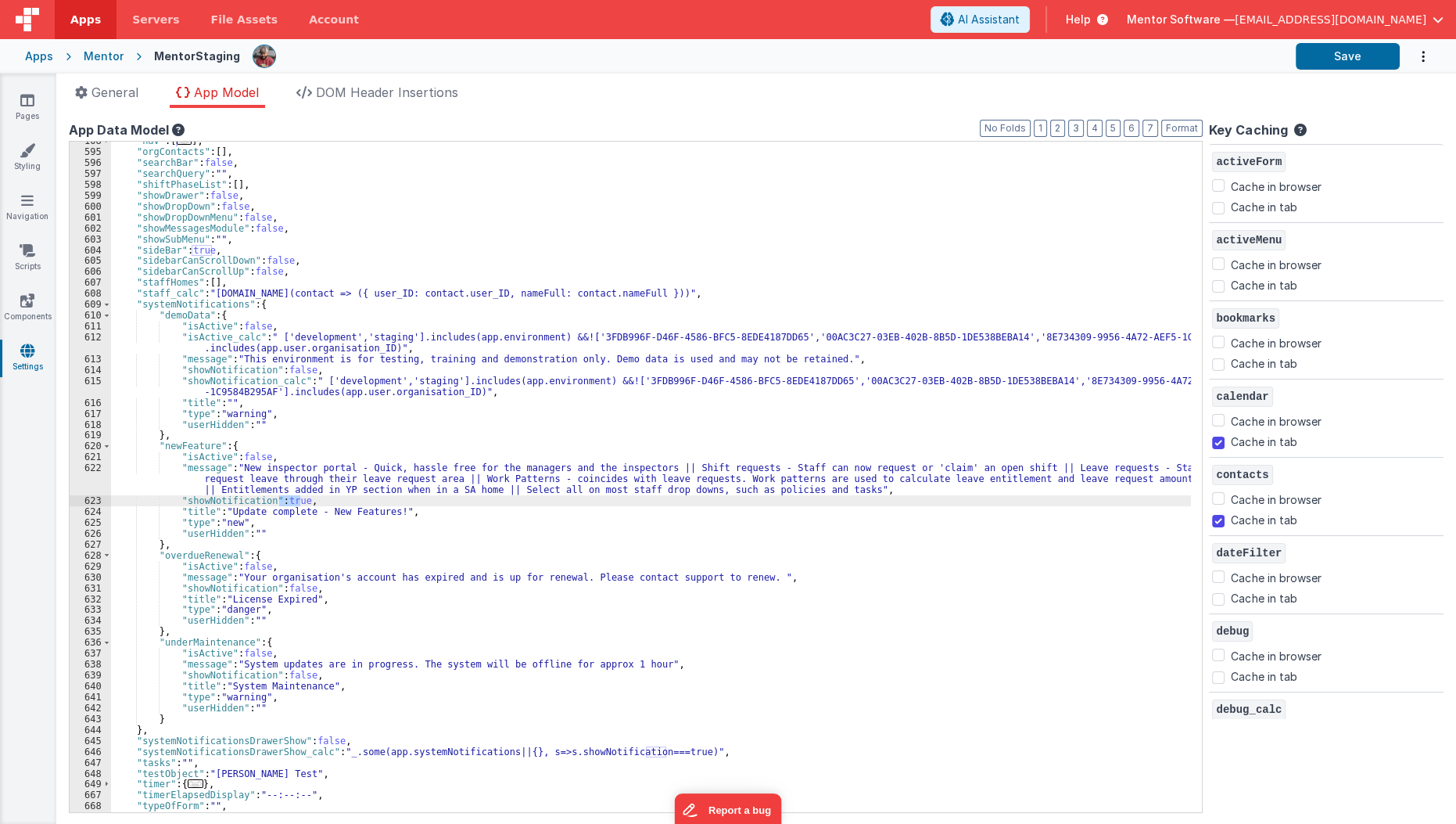
click at [225, 445] on div ""nav" : [ ... ] , "orgContacts" : [ ] , "searchBar" : false , "searchQuery" : "…" at bounding box center [656, 481] width 1089 height 693
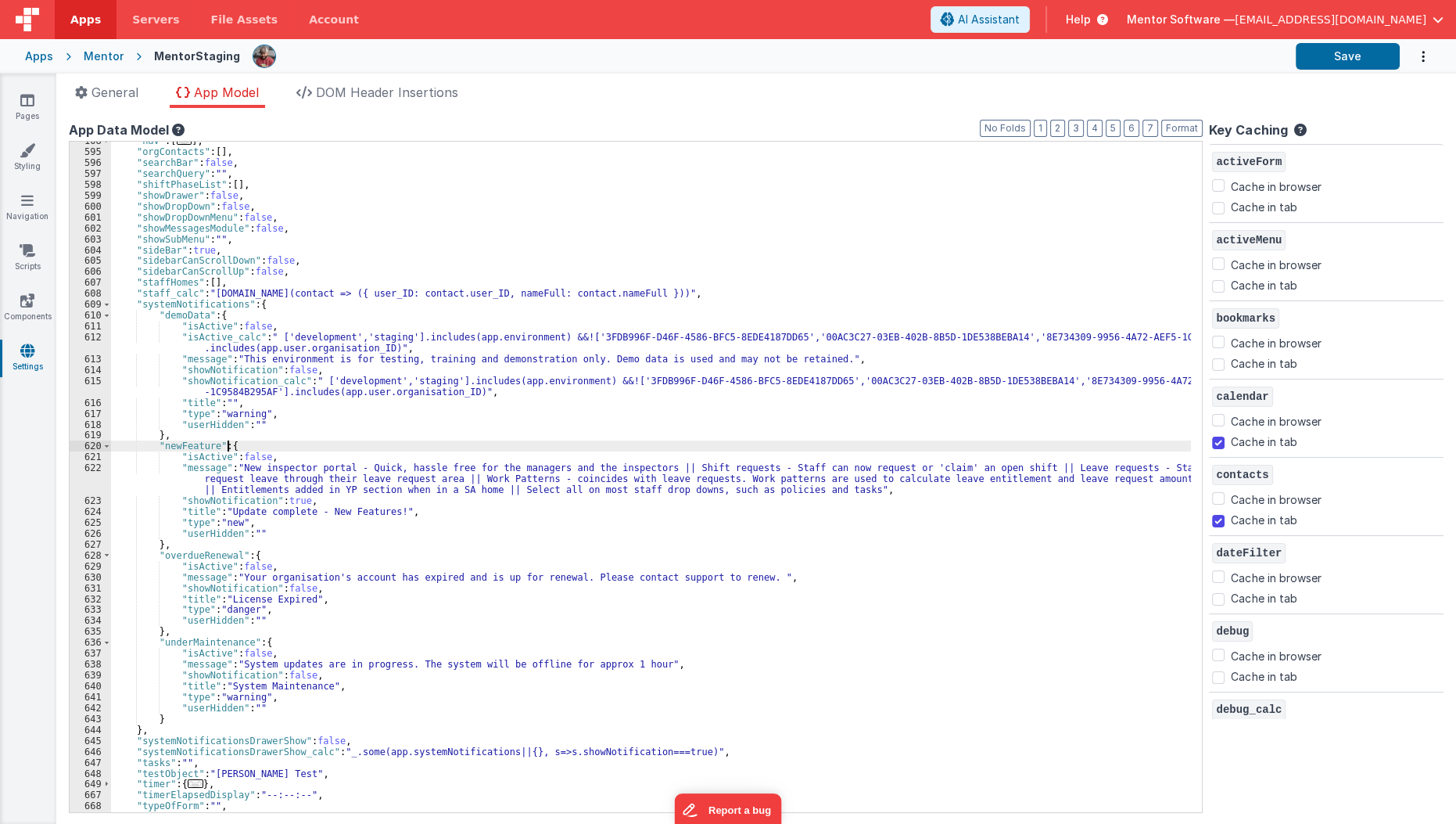
click at [225, 445] on div ""nav" : [ ... ] , "orgContacts" : [ ] , "searchBar" : false , "searchQuery" : "…" at bounding box center [656, 481] width 1089 height 693
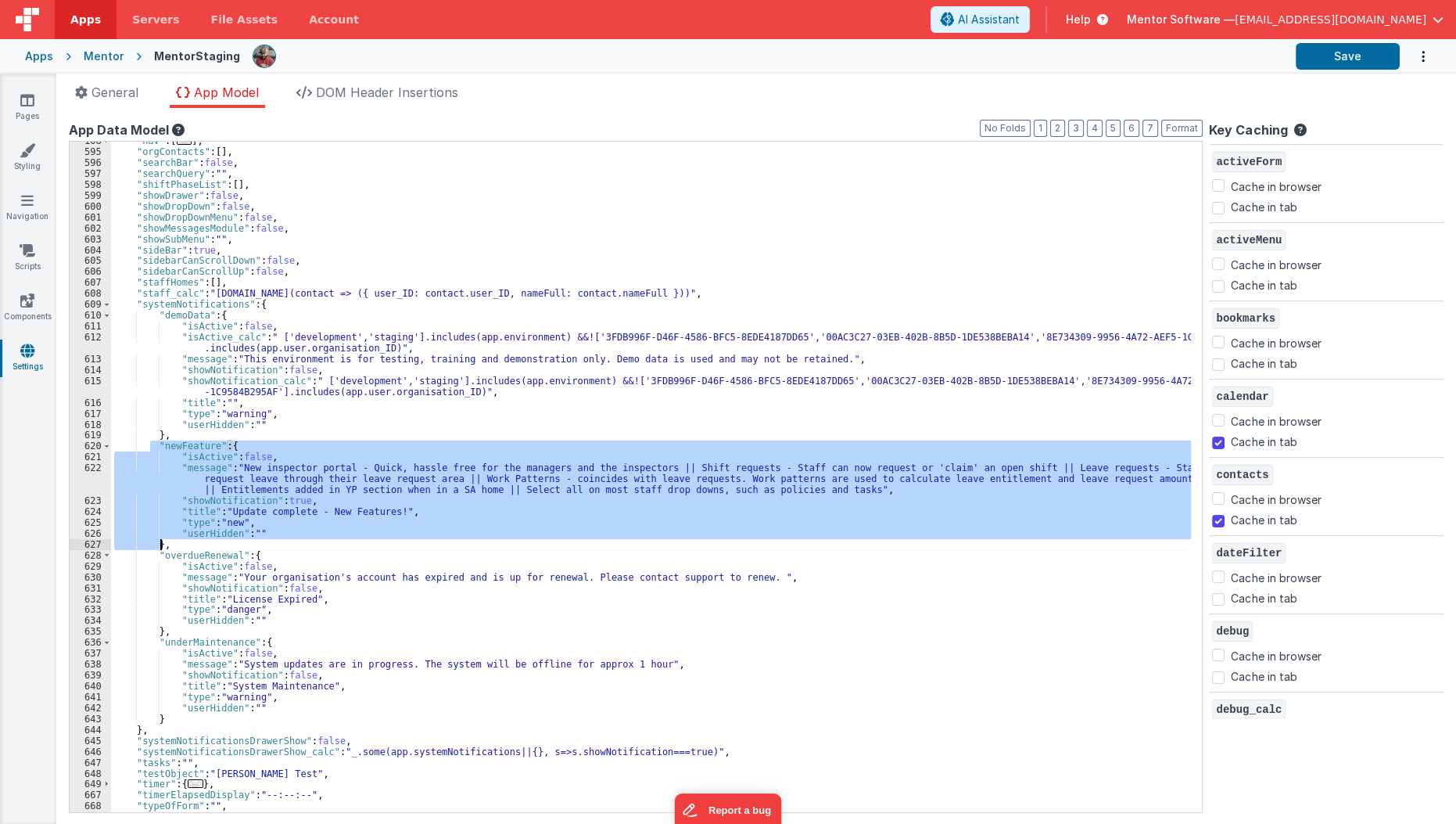
drag, startPoint x: 149, startPoint y: 442, endPoint x: 160, endPoint y: 546, distance: 104.6
click at [160, 546] on div ""nav" : [ ... ] , "orgContacts" : [ ] , "searchBar" : false , "searchQuery" : "…" at bounding box center [656, 481] width 1089 height 693
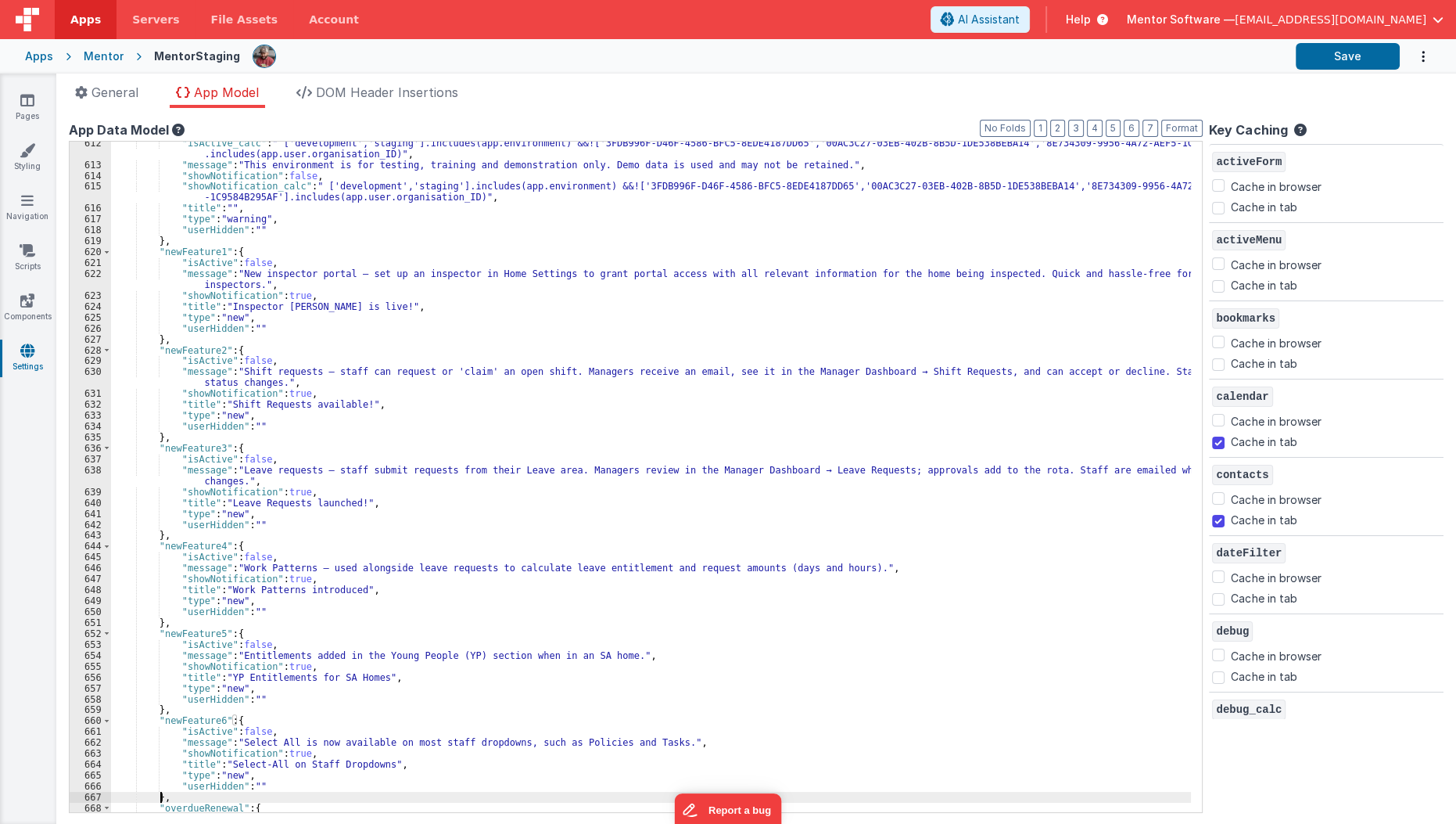
scroll to position [440, 0]
click at [1360, 62] on button "Save" at bounding box center [1349, 56] width 104 height 27
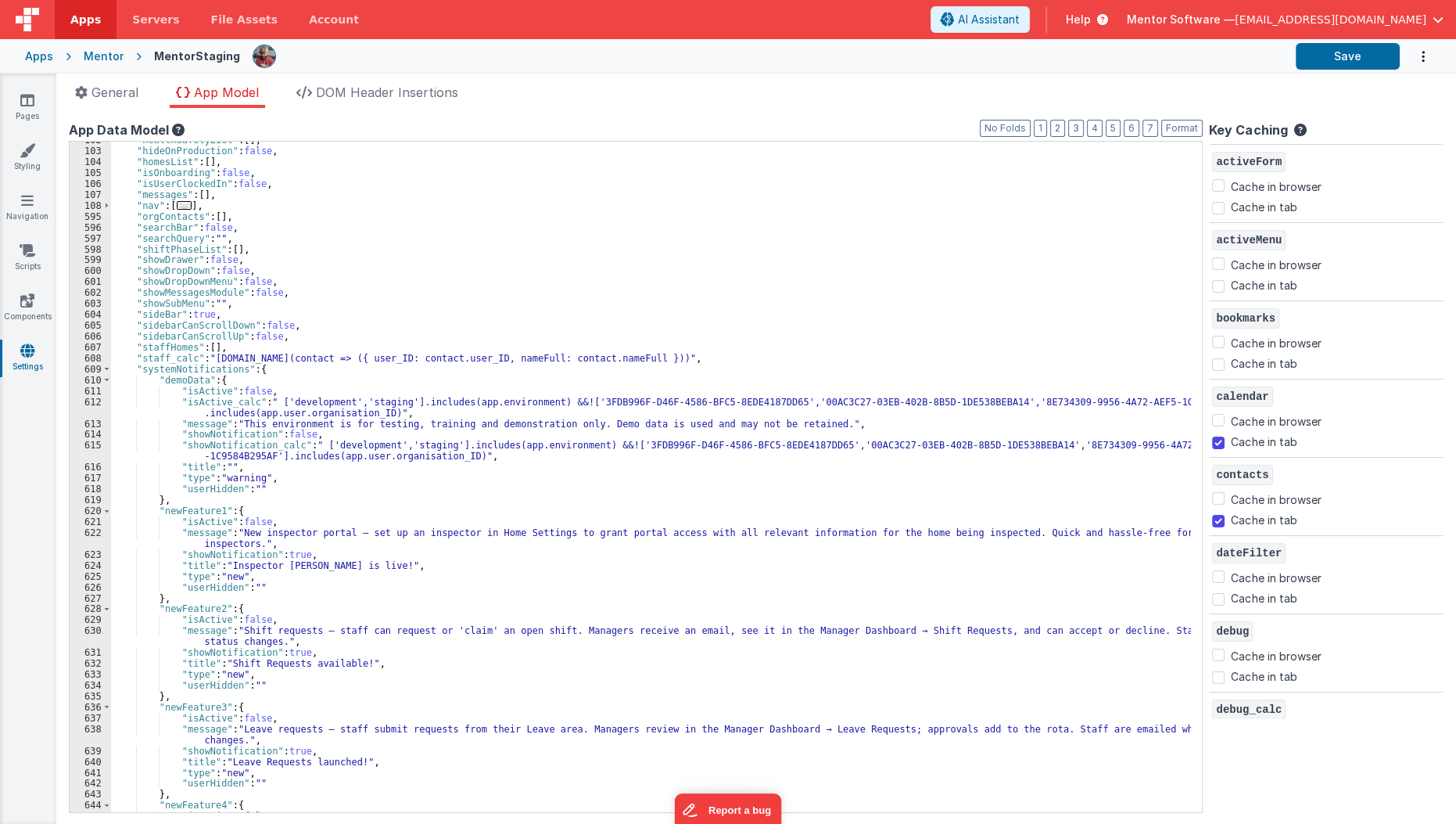
scroll to position [182, 0]
click at [37, 55] on div "Apps" at bounding box center [40, 56] width 28 height 16
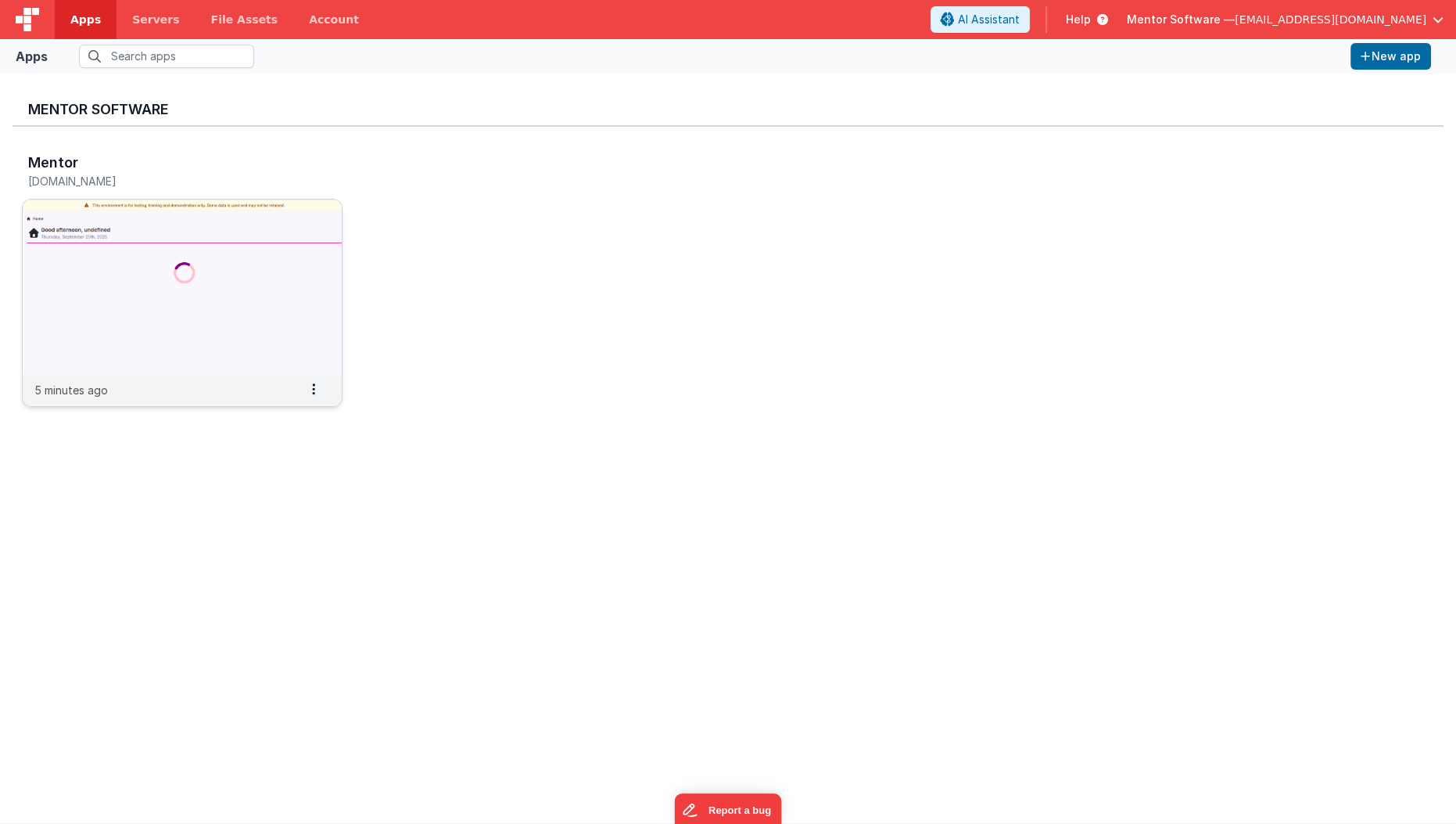
click at [115, 199] on img at bounding box center [182, 287] width 319 height 175
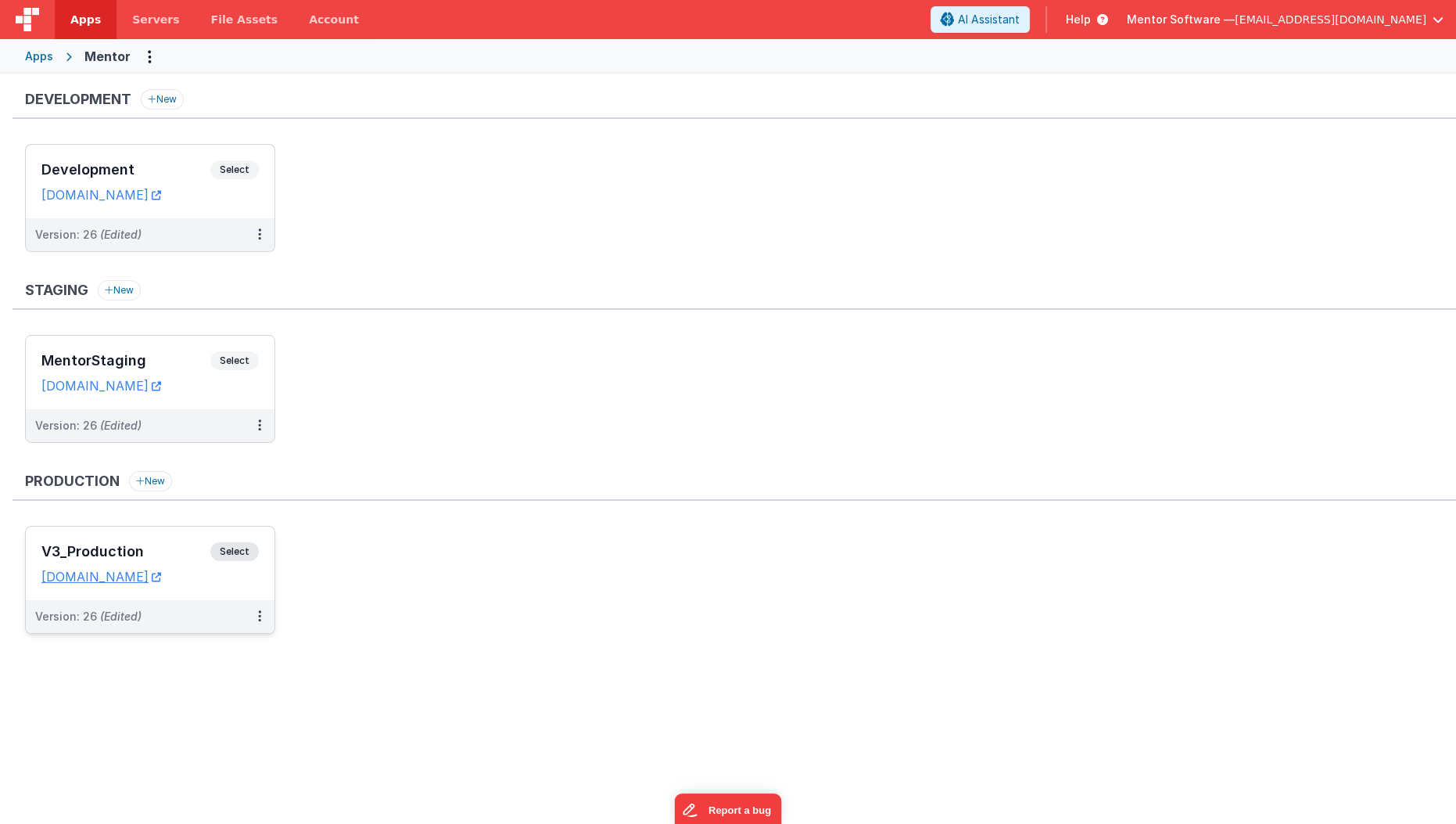
click at [152, 549] on h3 "V3_Production" at bounding box center [126, 551] width 169 height 16
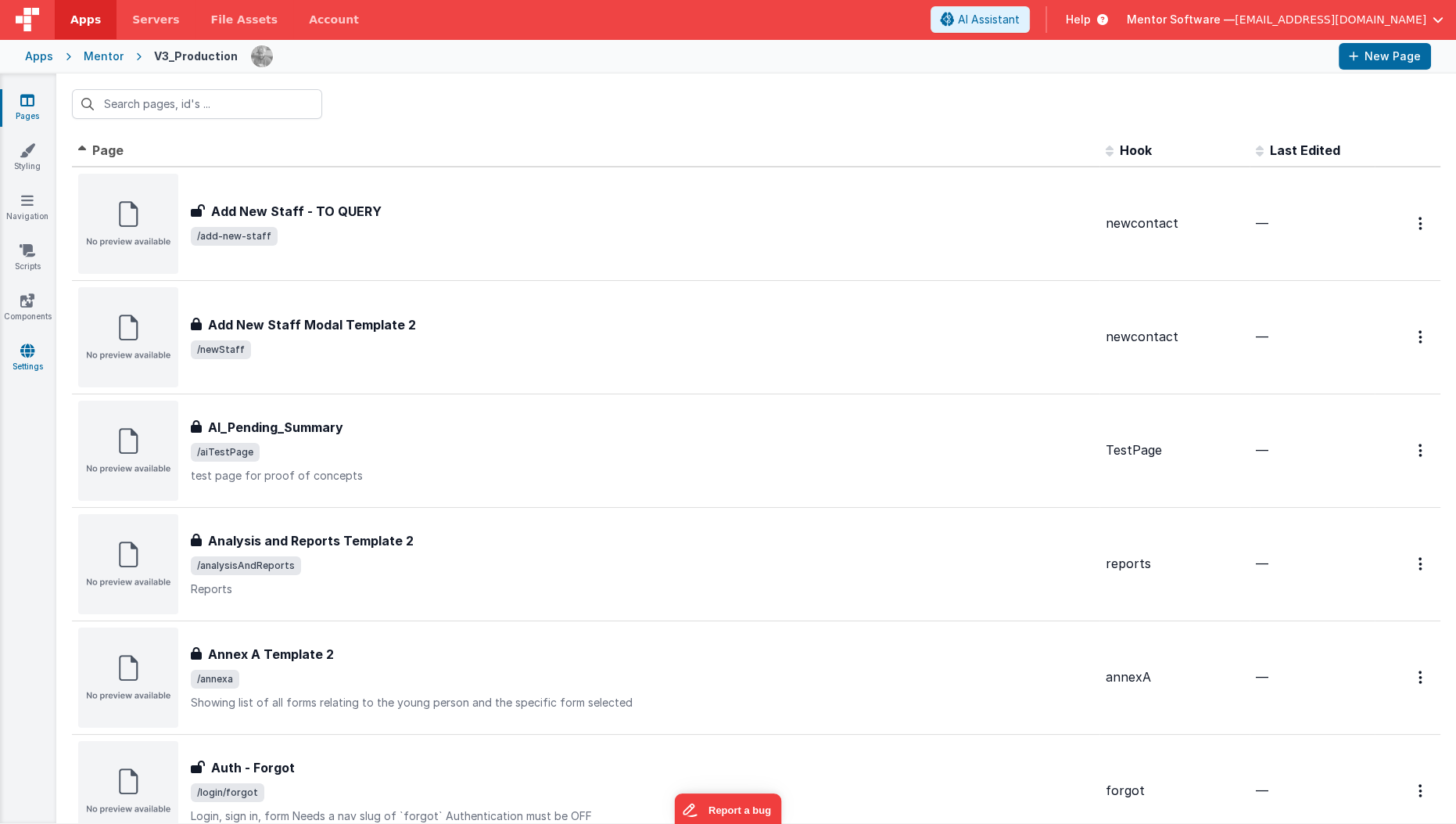
click at [13, 369] on link "Settings" at bounding box center [27, 359] width 56 height 32
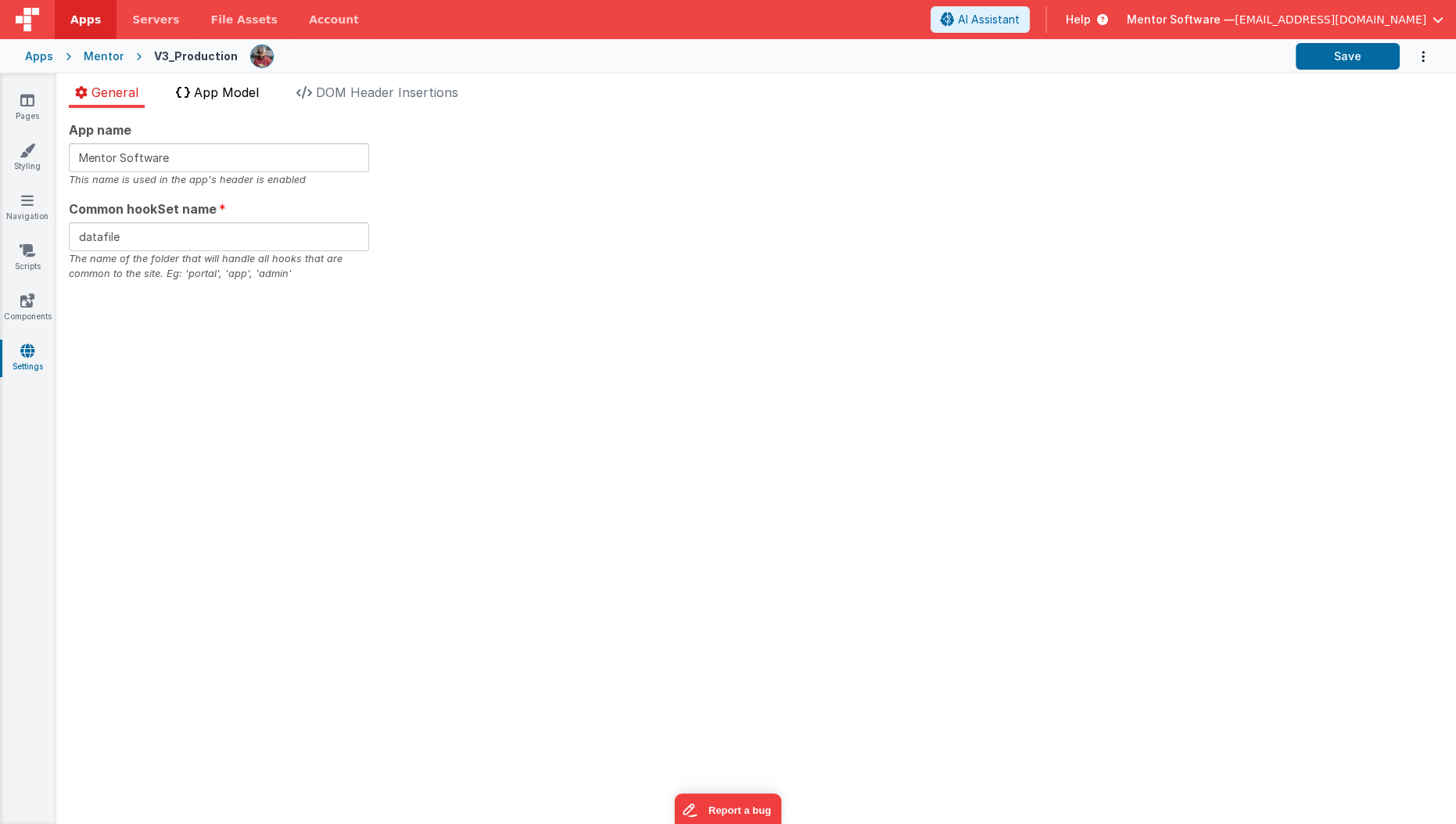
click at [245, 99] on span "App Model" at bounding box center [227, 92] width 65 height 16
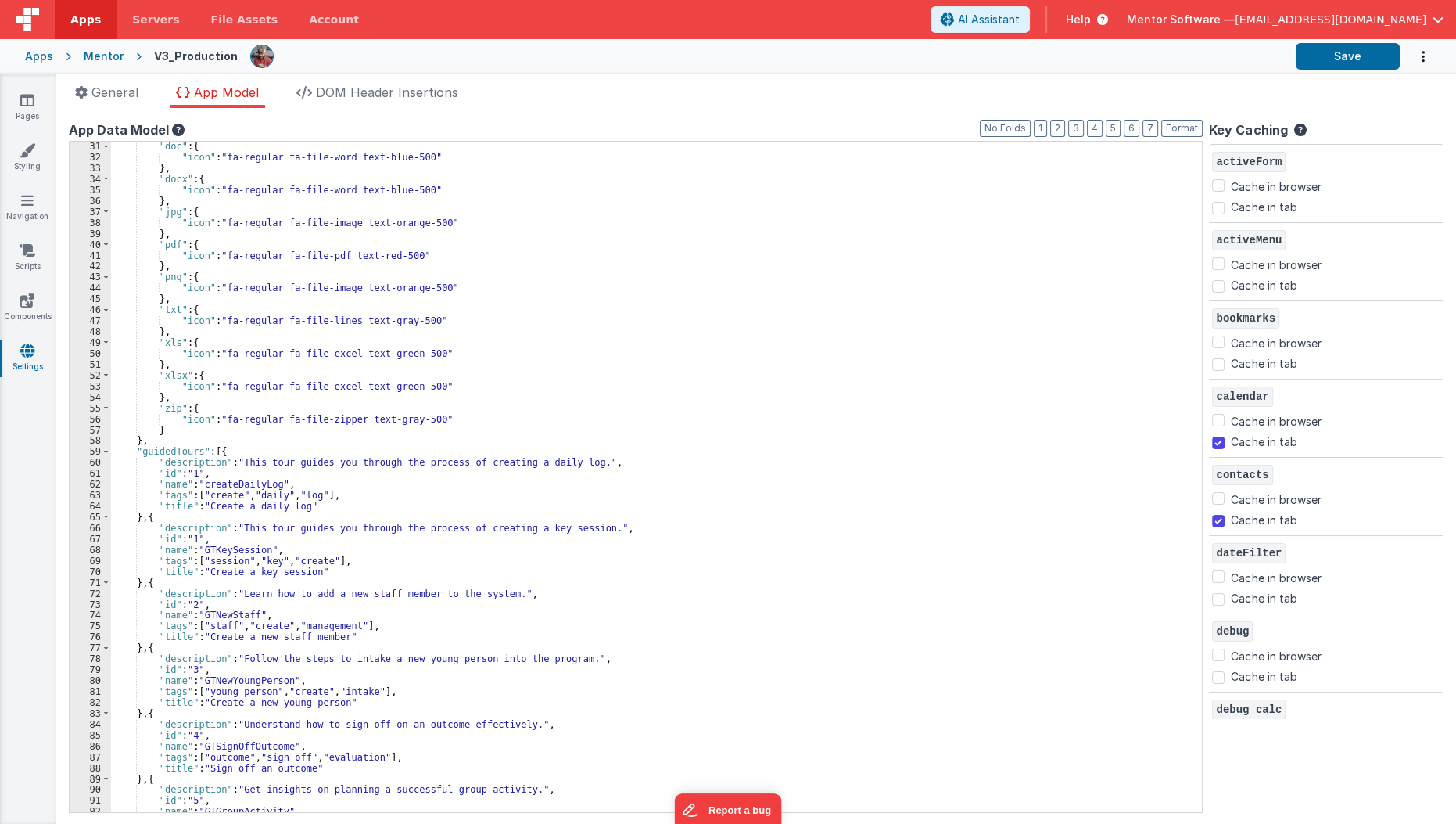
scroll to position [517, 0]
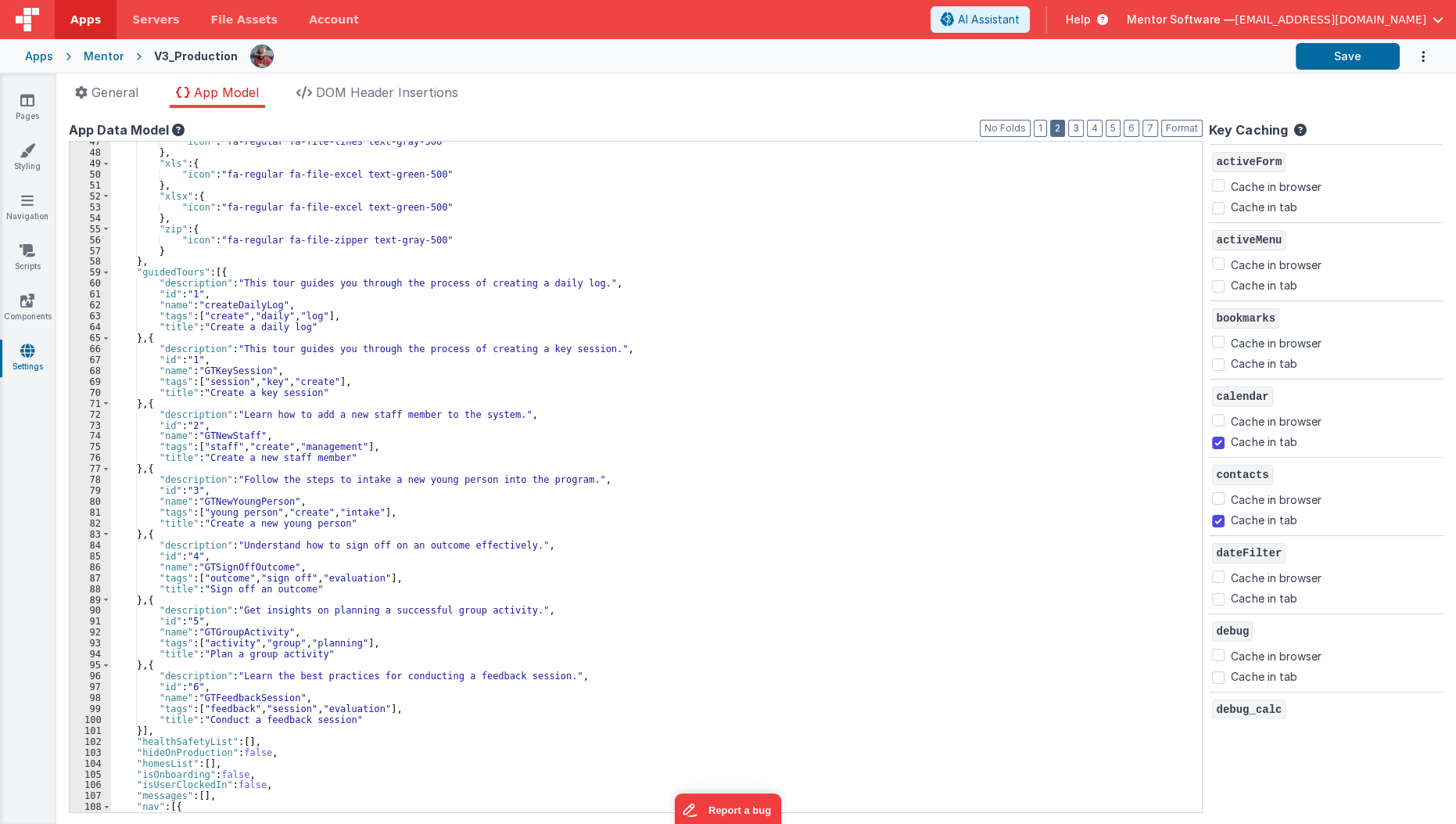
click at [1065, 134] on button "2" at bounding box center [1058, 128] width 15 height 17
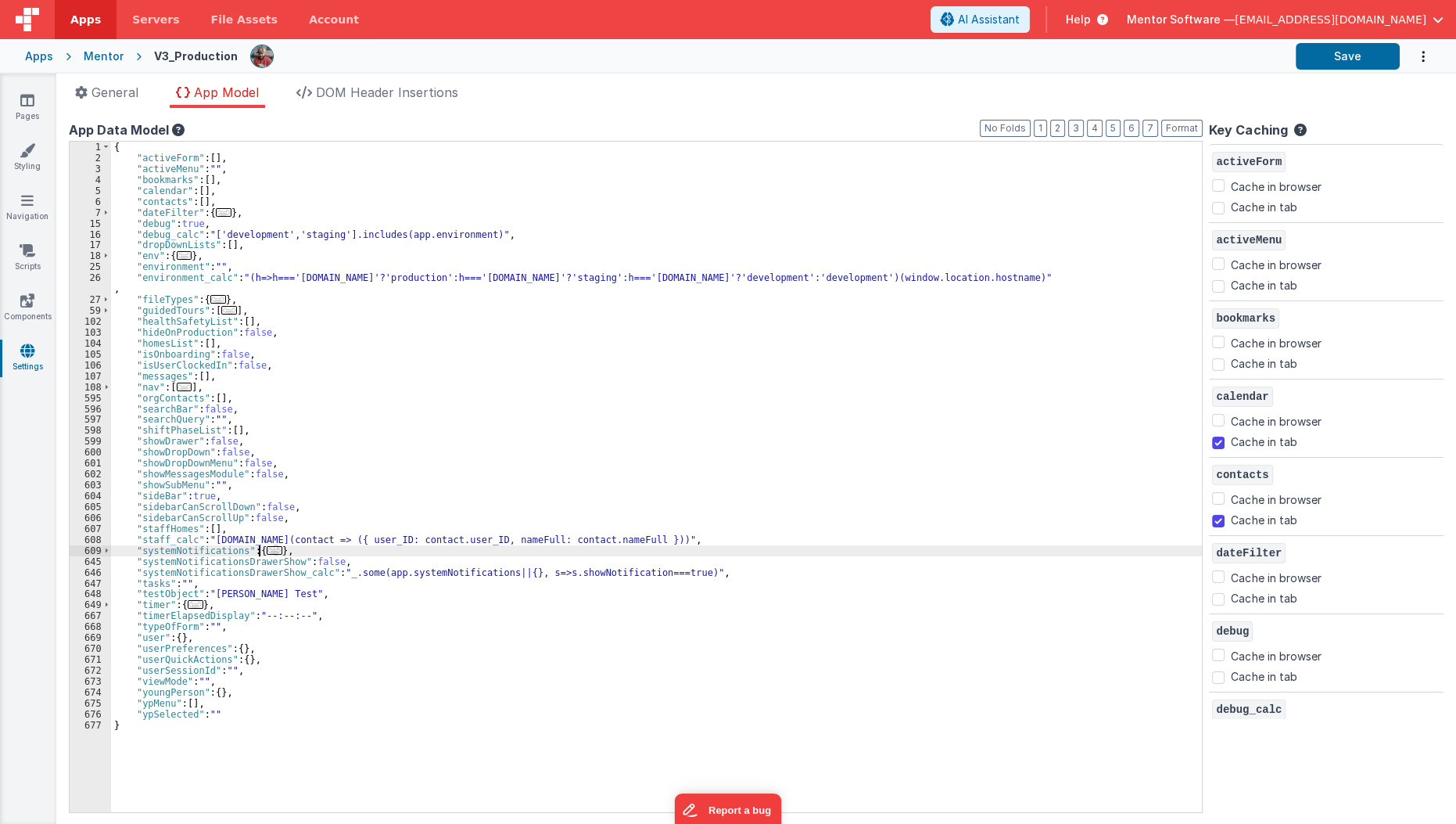
click at [267, 550] on span "..." at bounding box center [275, 550] width 16 height 9
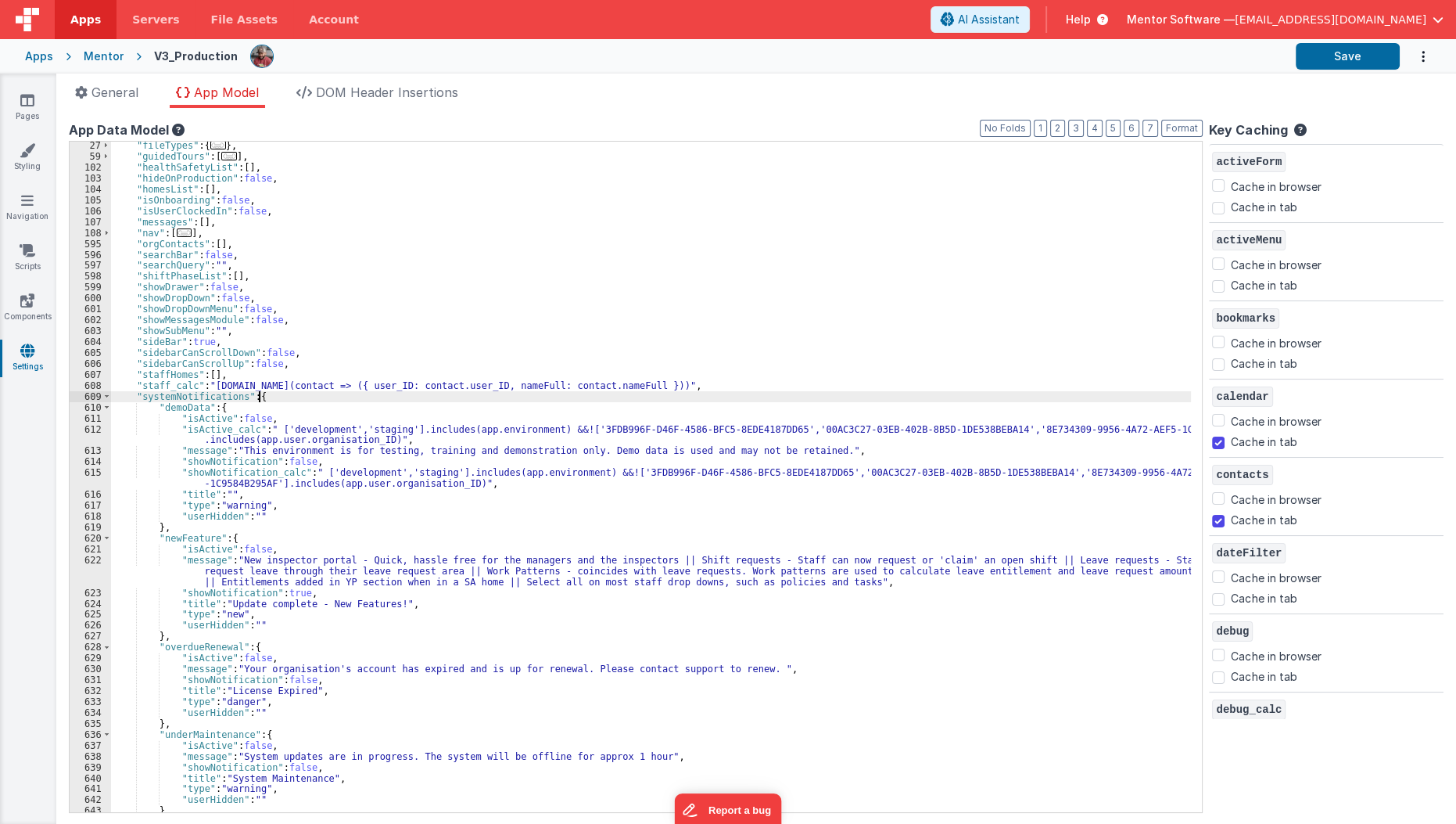
scroll to position [156, 0]
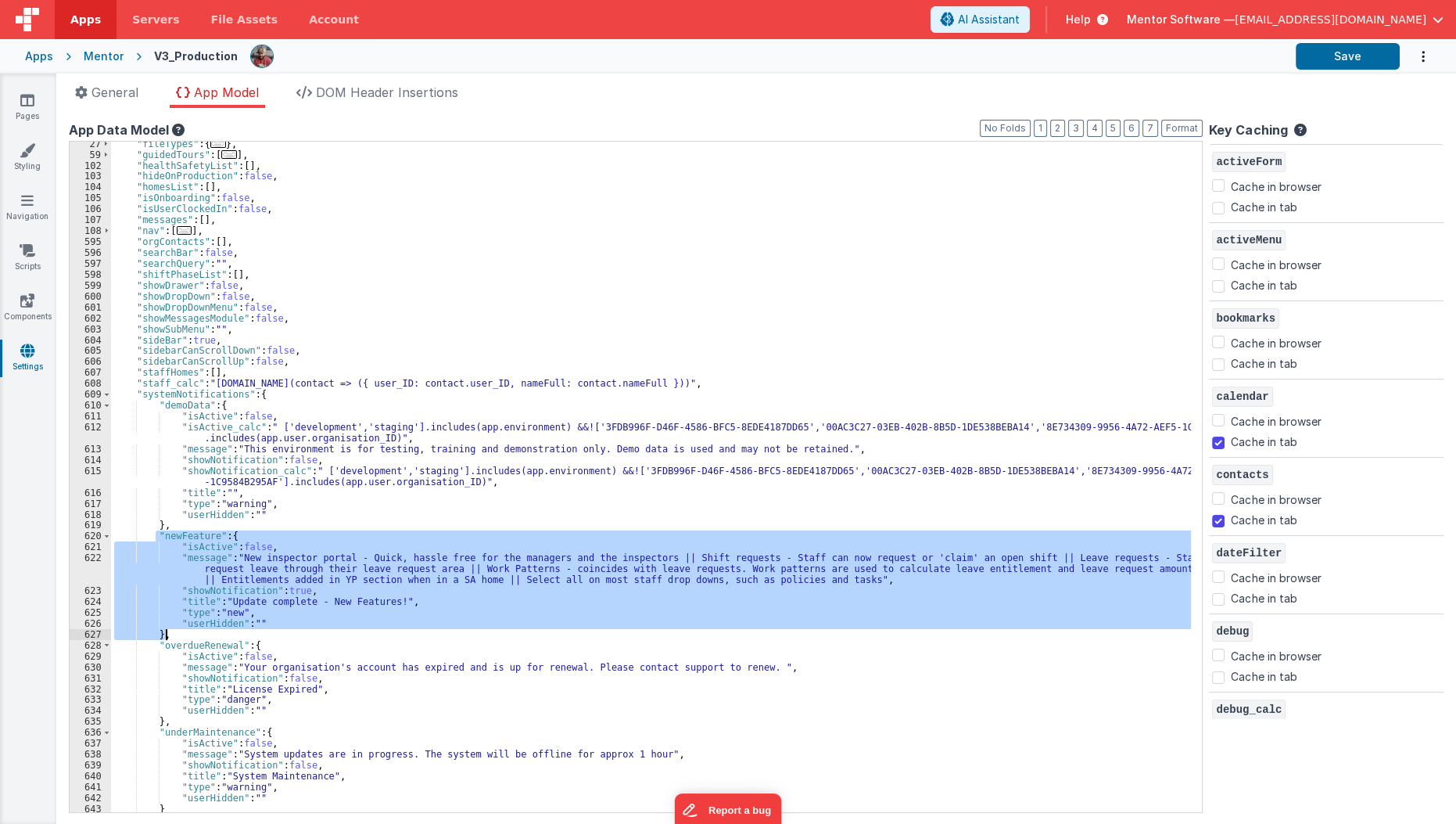
drag, startPoint x: 153, startPoint y: 538, endPoint x: 191, endPoint y: 632, distance: 101.4
click at [191, 632] on div ""fileTypes" : { ... } , "guidedTours" : [ ... ] , "healthSafetyList" : [ ] , "h…" at bounding box center [656, 484] width 1089 height 693
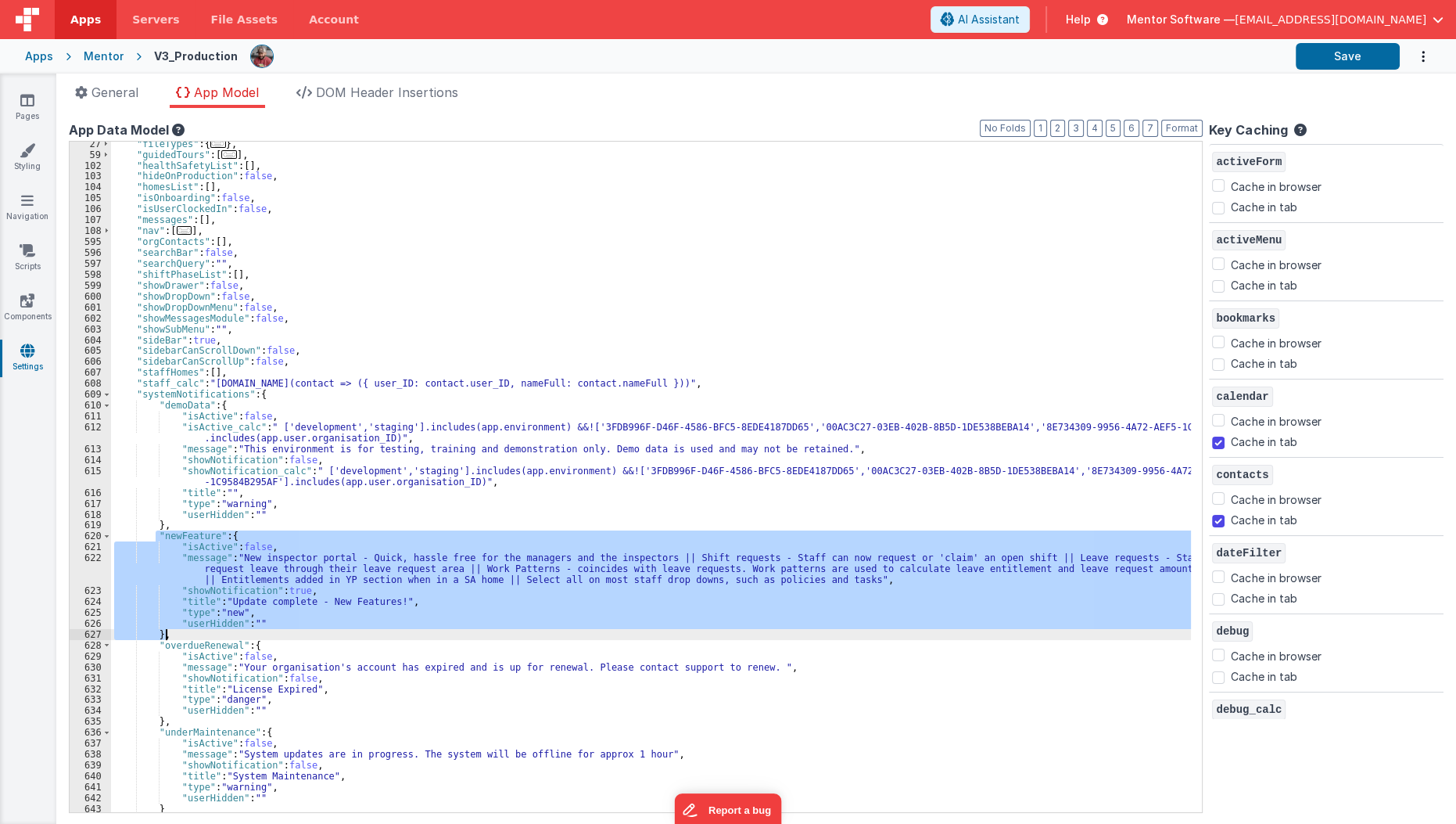
click at [191, 632] on div ""fileTypes" : { ... } , "guidedTours" : [ ... ] , "healthSafetyList" : [ ] , "h…" at bounding box center [651, 476] width 1080 height 670
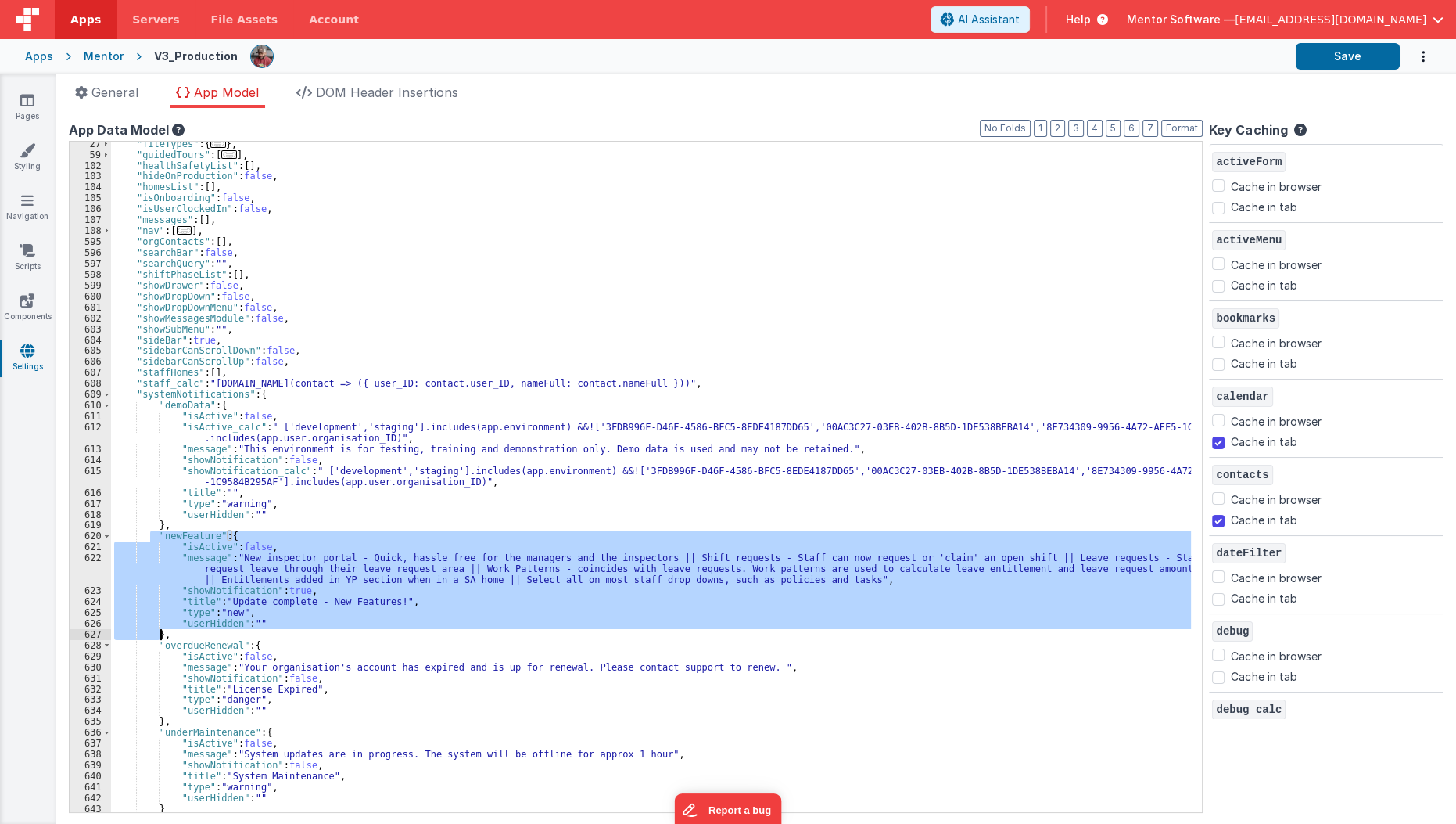
drag, startPoint x: 152, startPoint y: 533, endPoint x: 163, endPoint y: 636, distance: 103.6
click at [163, 636] on div ""fileTypes" : { ... } , "guidedTours" : [ ... ] , "healthSafetyList" : [ ] , "h…" at bounding box center [656, 484] width 1089 height 693
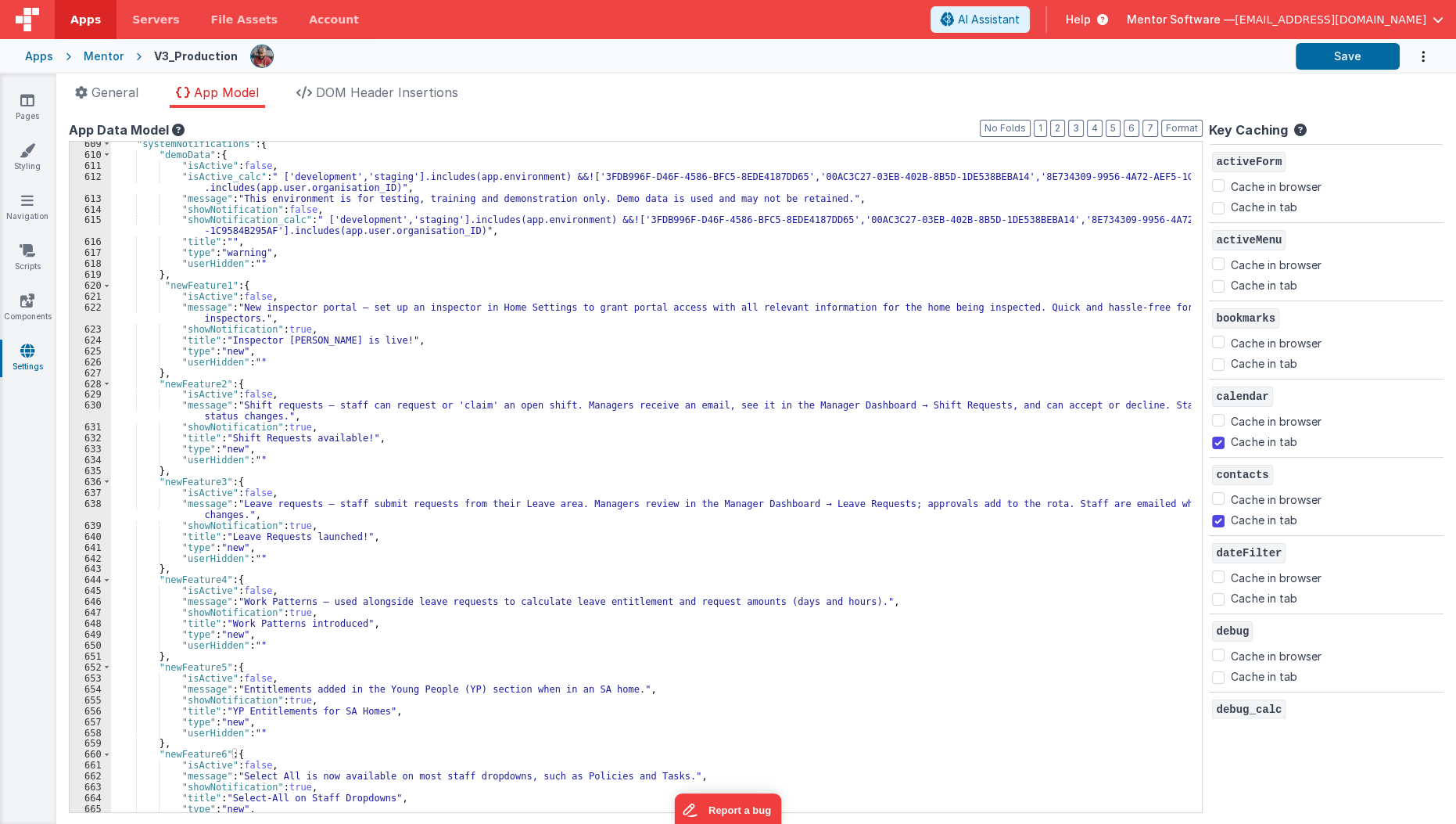
scroll to position [407, 0]
click at [1341, 64] on button "Save" at bounding box center [1349, 56] width 104 height 27
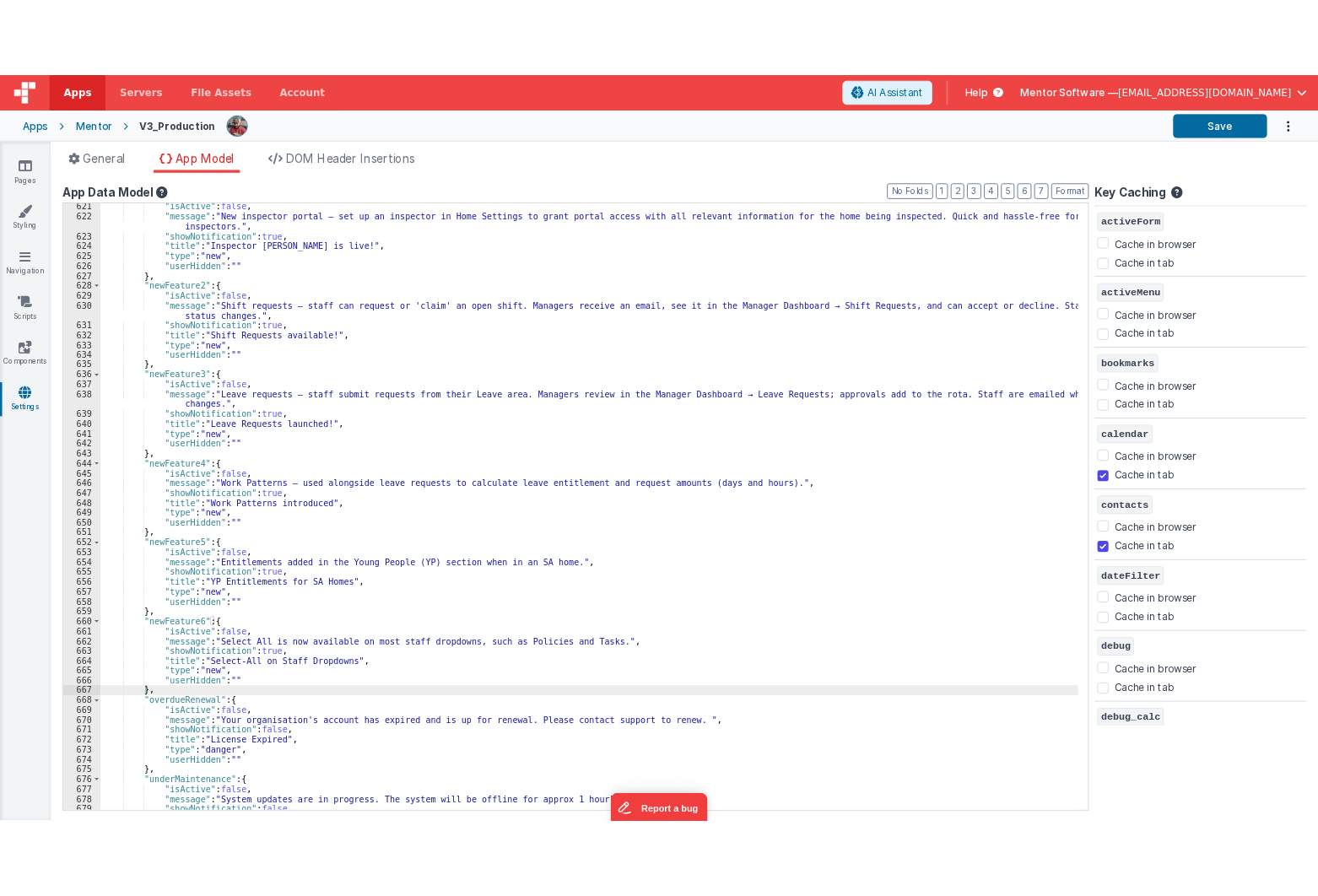
scroll to position [720, 0]
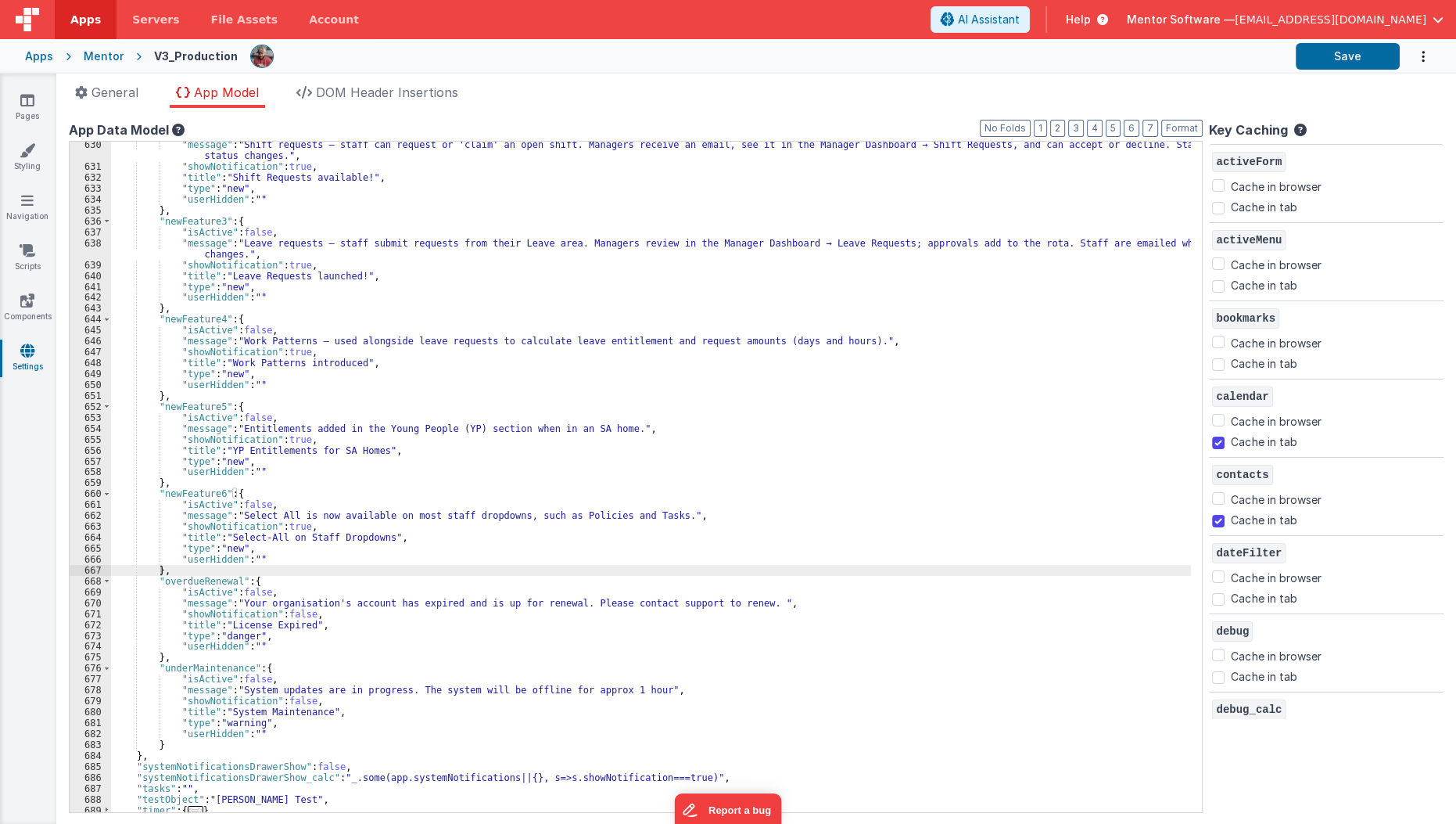
click at [41, 51] on div "Apps" at bounding box center [40, 56] width 28 height 16
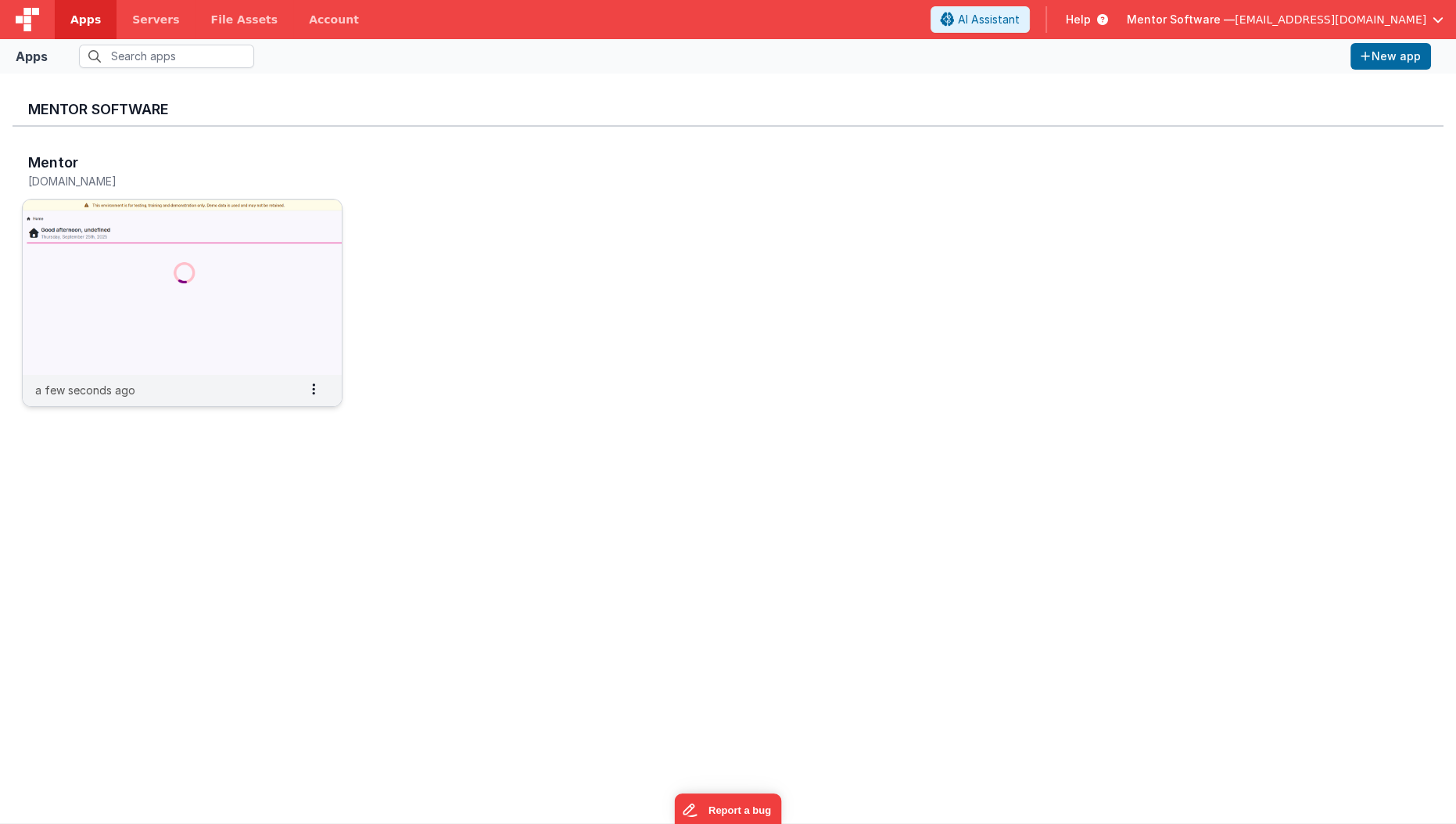
click at [167, 320] on img at bounding box center [182, 287] width 319 height 175
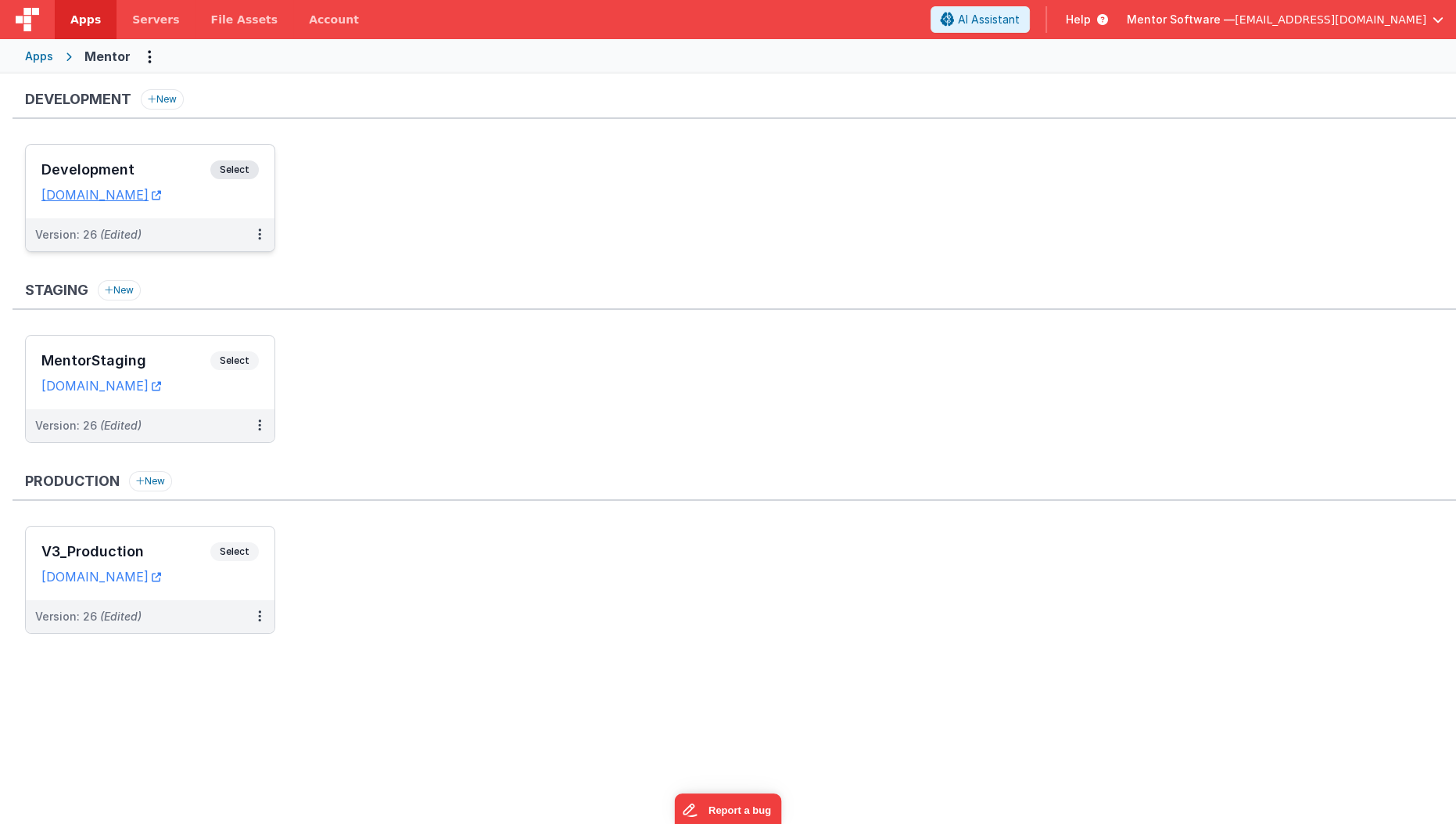
click at [178, 164] on h3 "Development" at bounding box center [126, 170] width 169 height 16
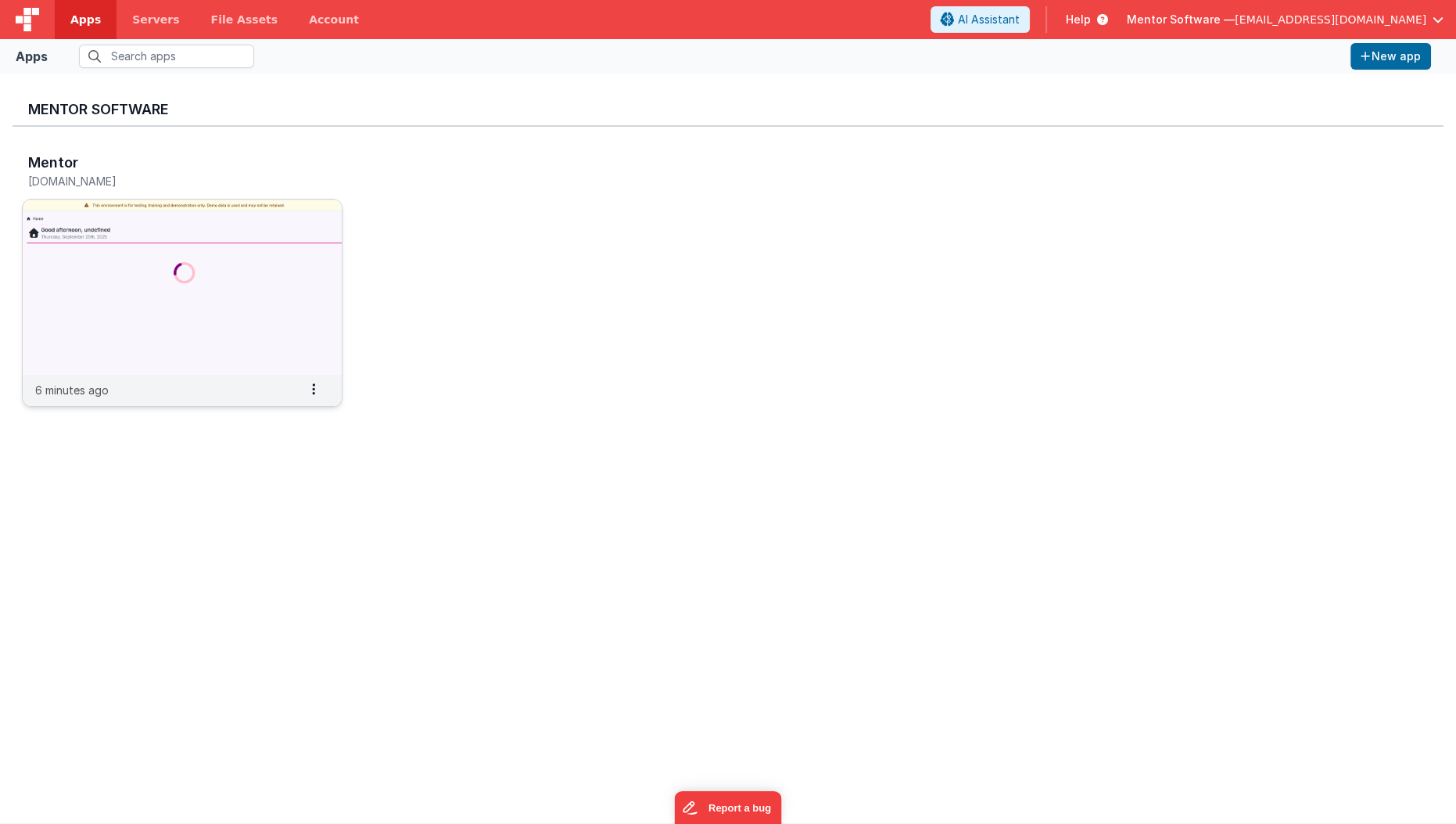
click at [223, 341] on img at bounding box center [182, 287] width 319 height 175
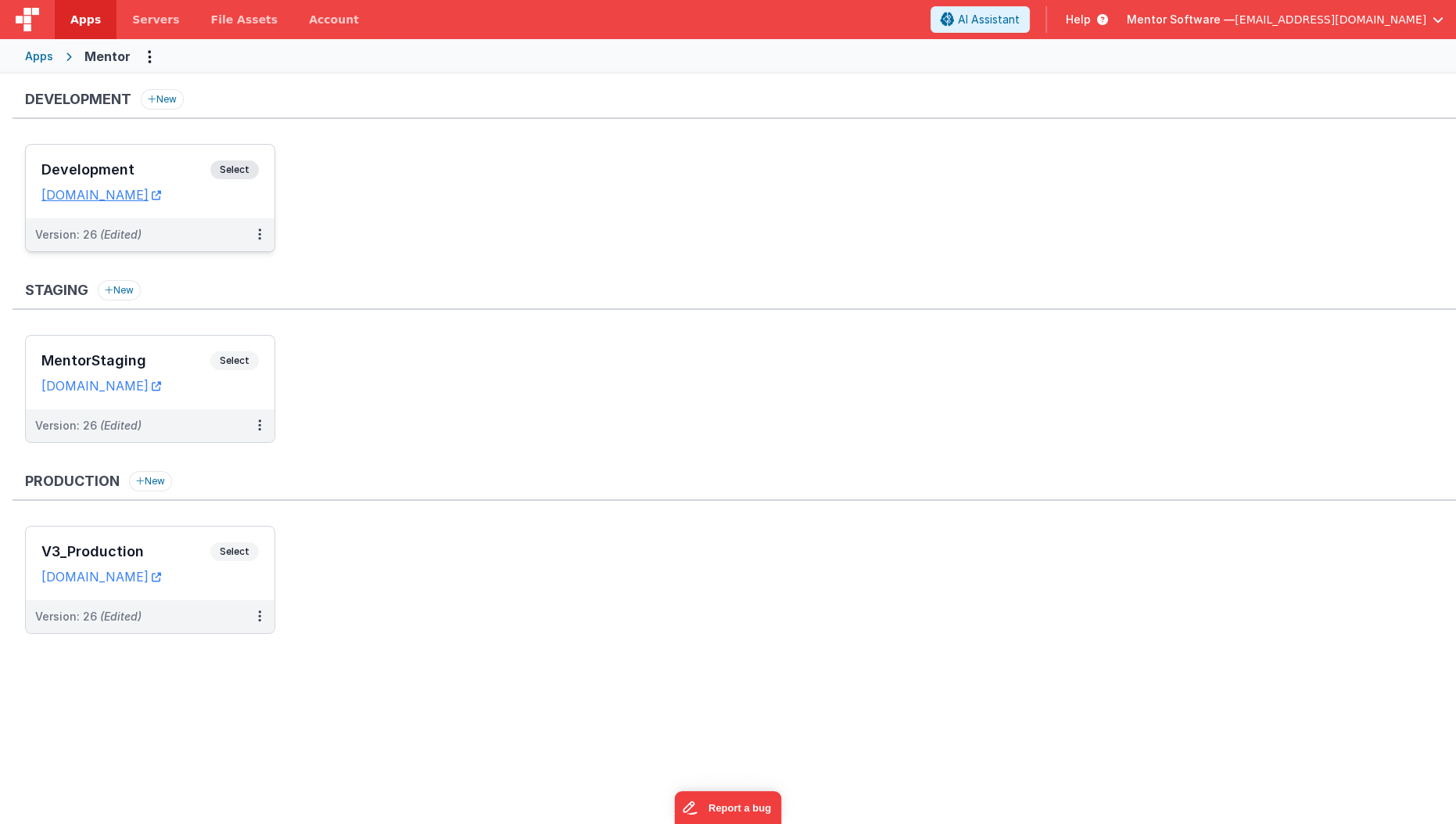
click at [194, 211] on div "Development Select URLs [DOMAIN_NAME]" at bounding box center [150, 181] width 249 height 73
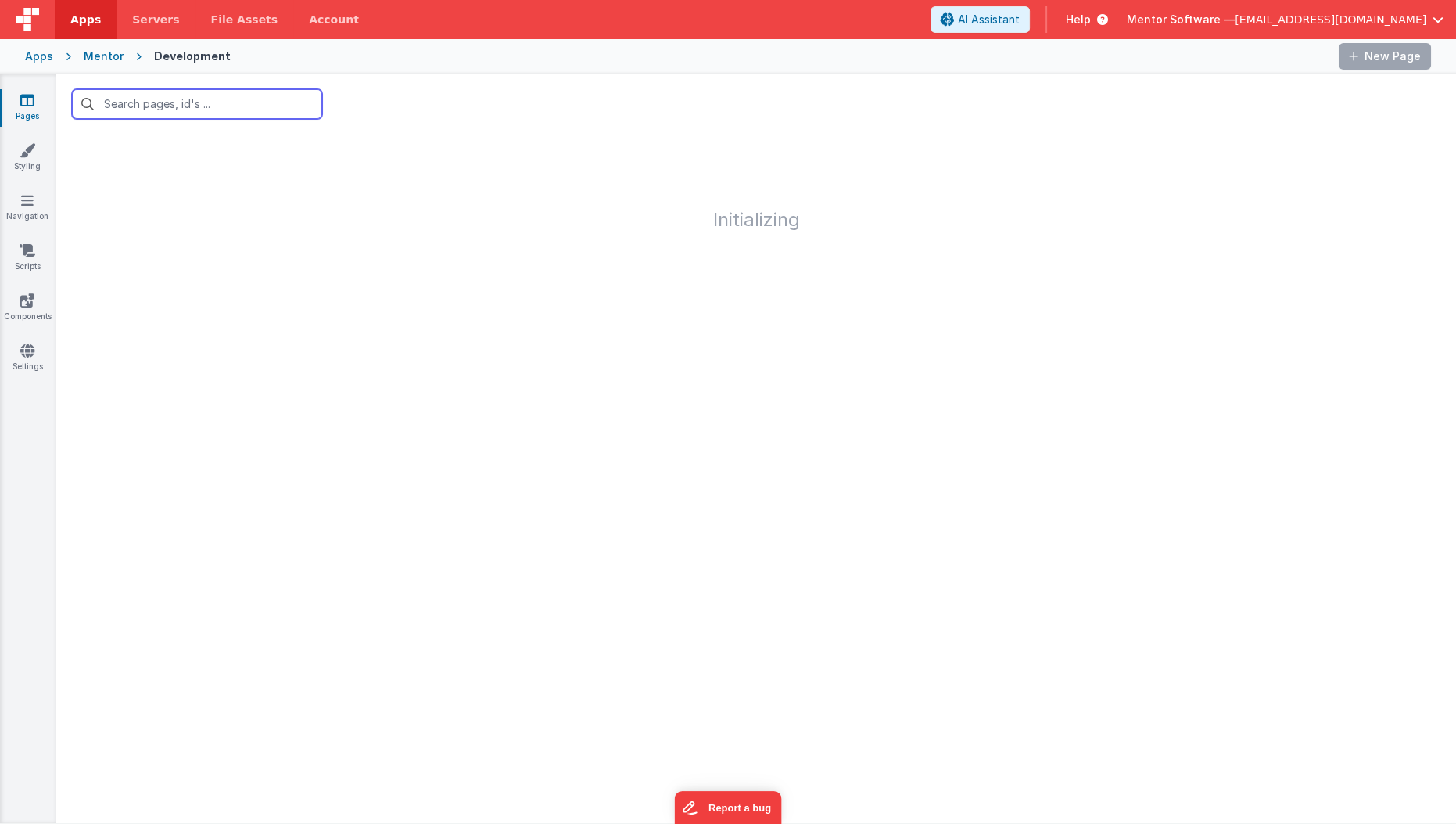
click at [201, 113] on input "text" at bounding box center [197, 104] width 250 height 30
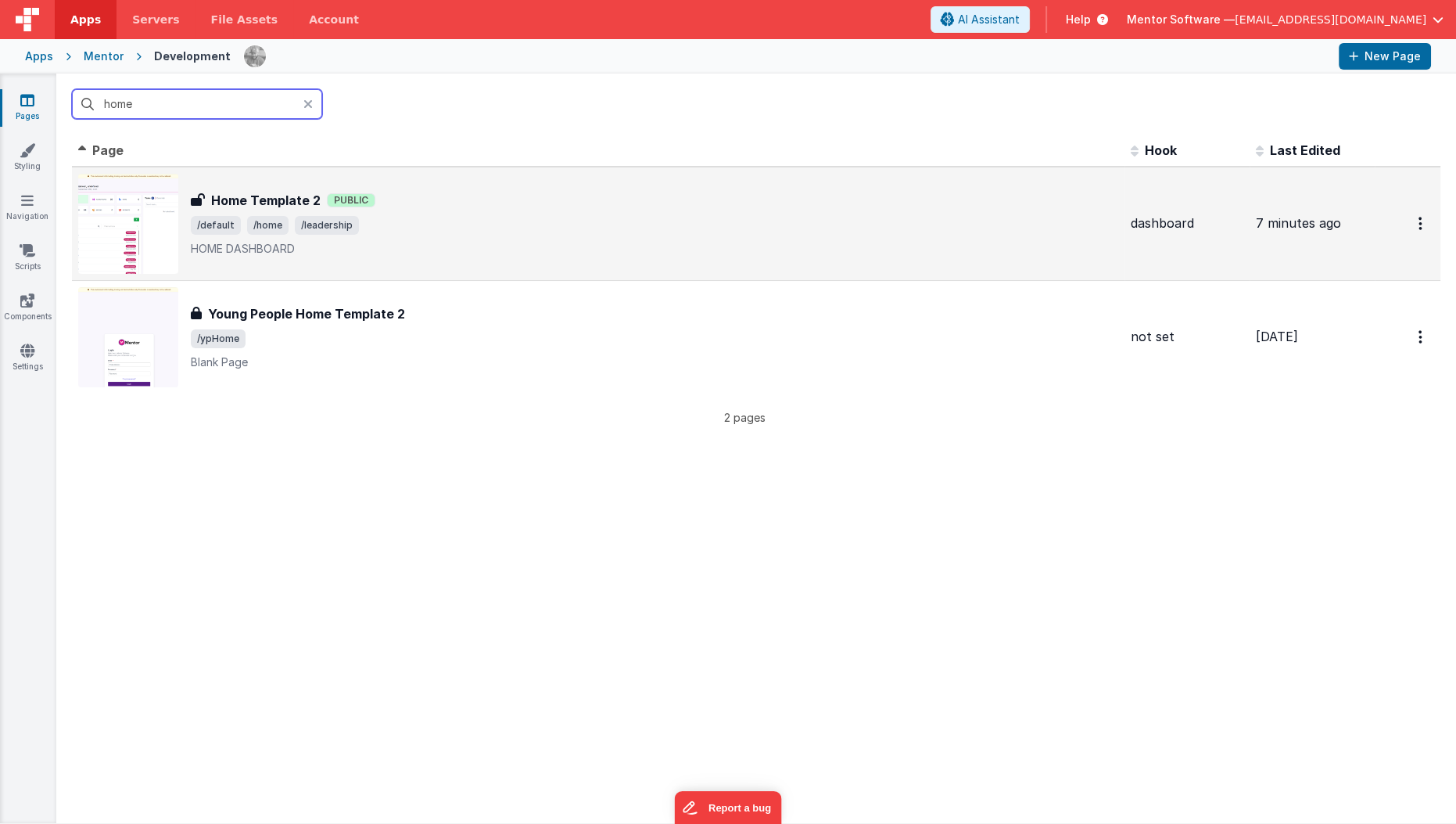
type input "home"
click at [432, 243] on p "HOME DASHBOARD" at bounding box center [655, 249] width 927 height 16
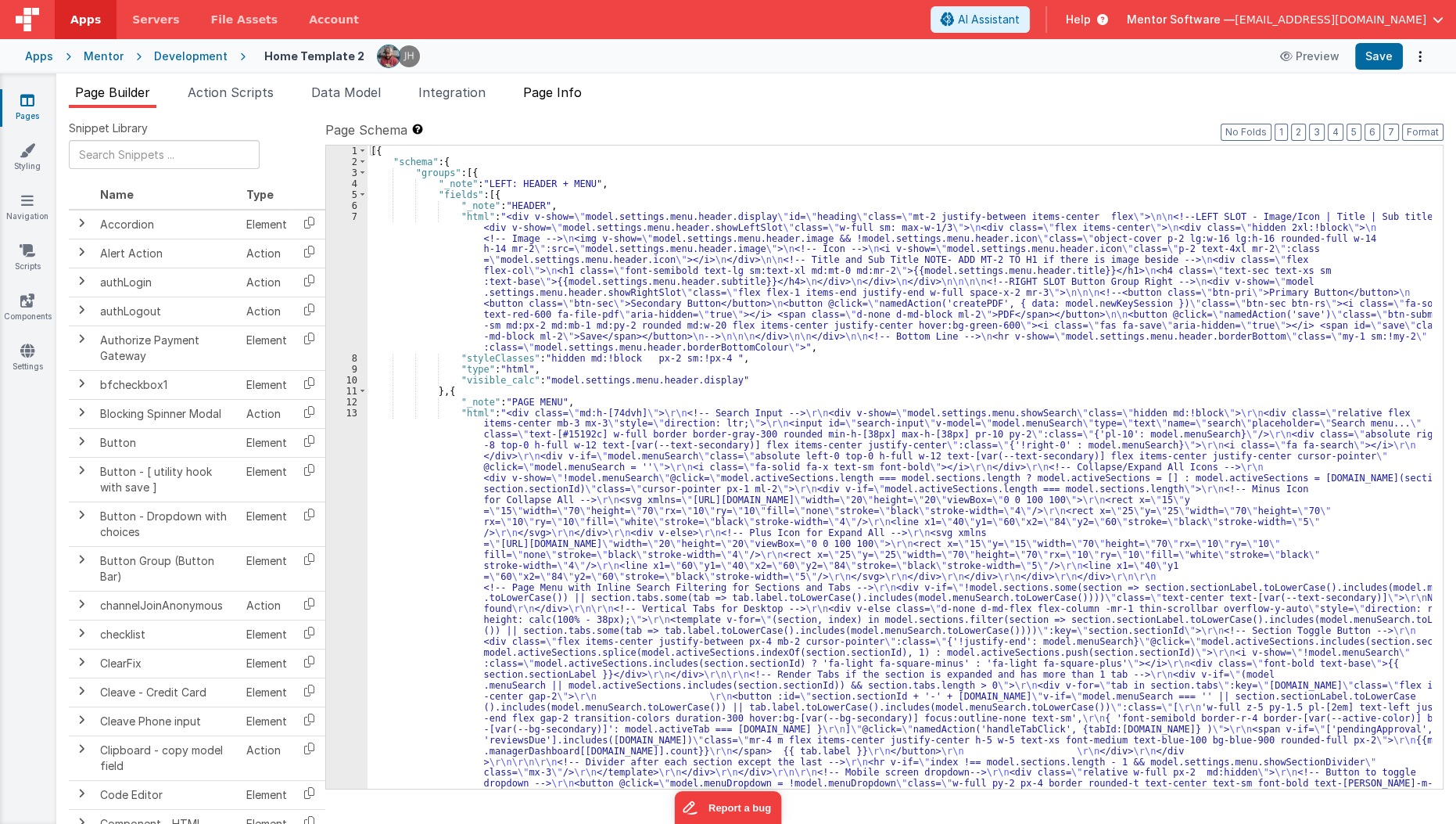
click at [575, 99] on span "Page Info" at bounding box center [552, 92] width 58 height 16
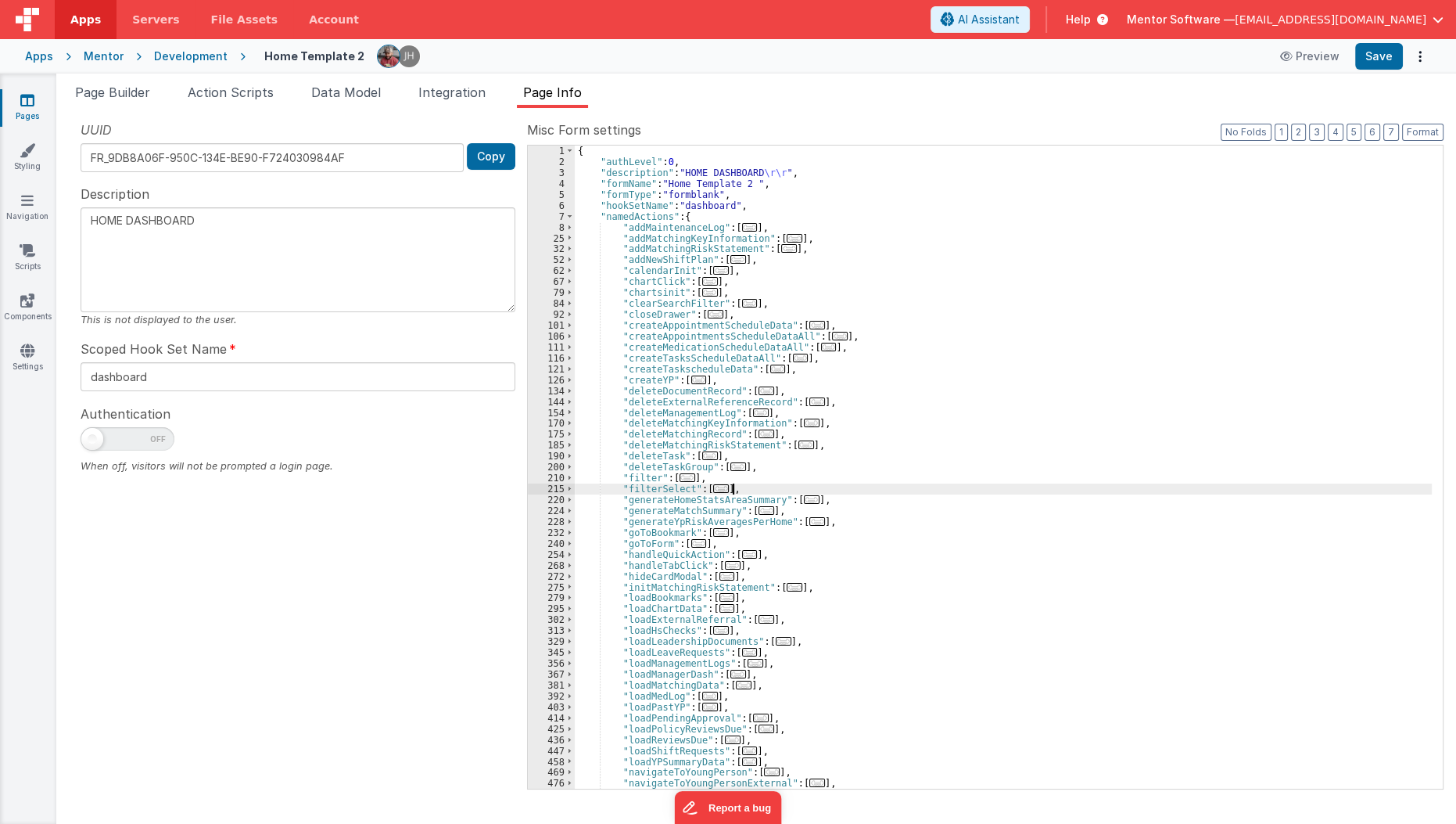
click at [864, 487] on div "{ "authLevel" : 0 , "description" : "HOME DASHBOARD \r\r " , "formName" : "Home…" at bounding box center [1004, 478] width 858 height 665
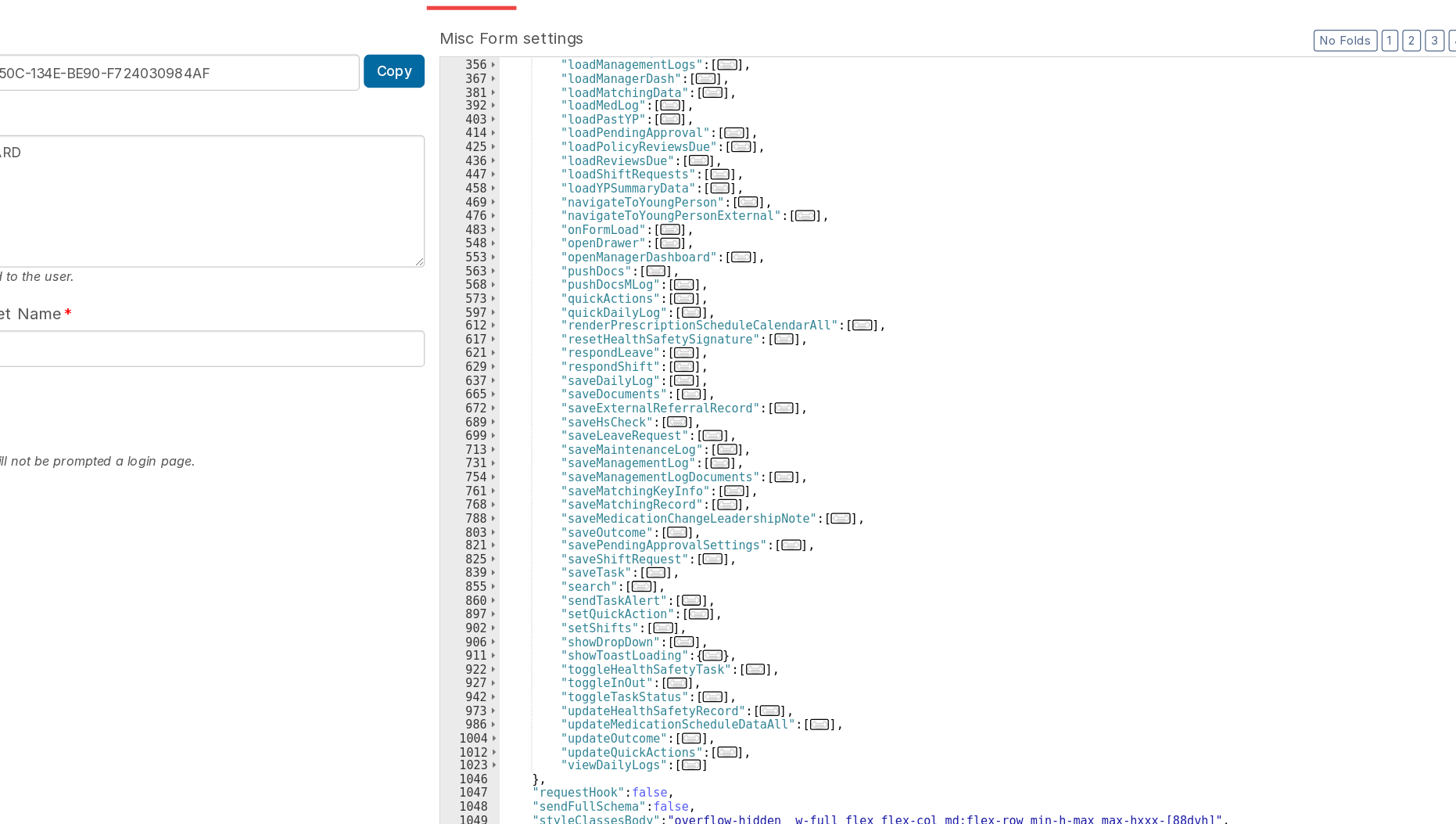
scroll to position [511, 0]
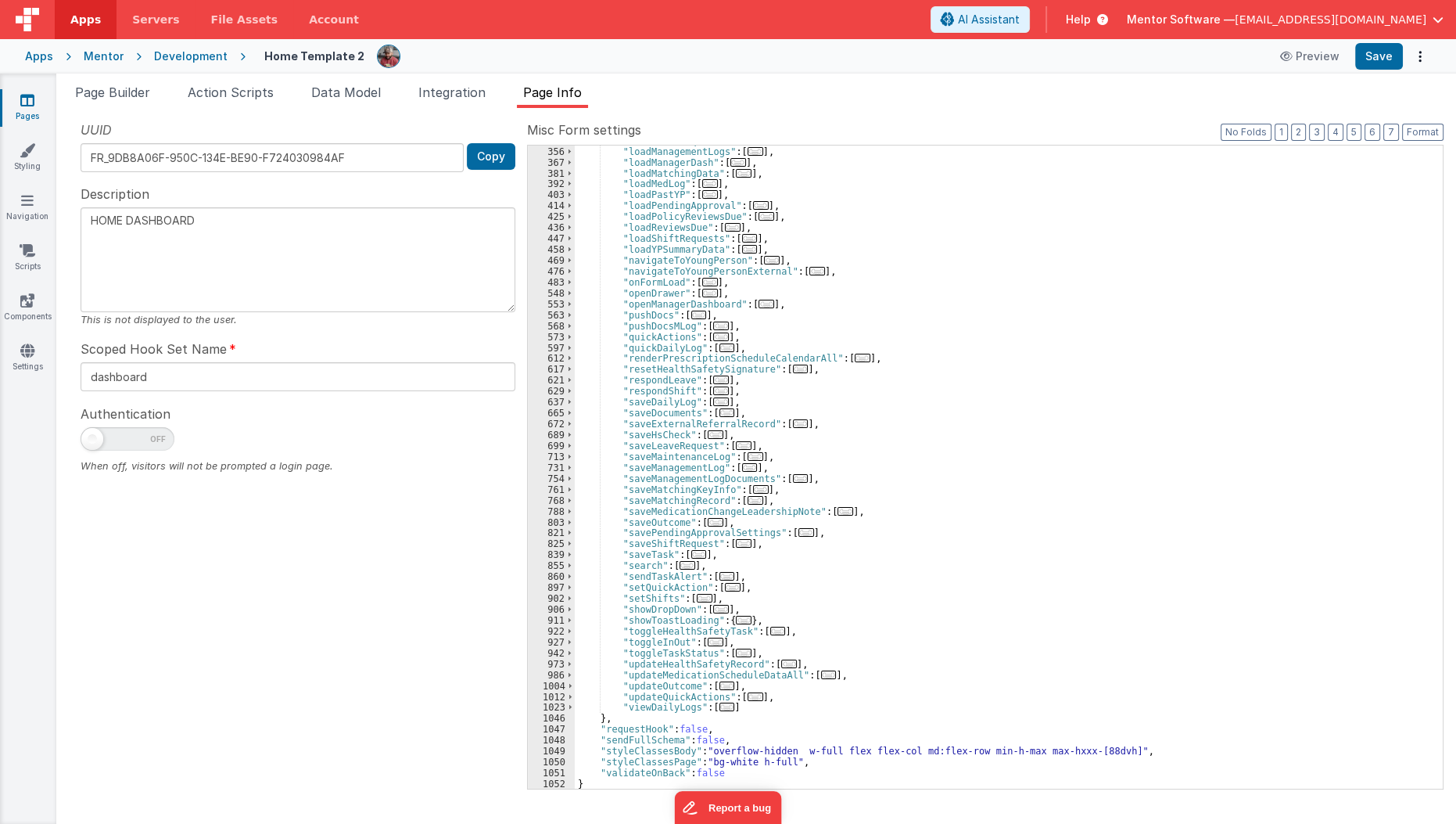
click at [115, 437] on span at bounding box center [127, 439] width 94 height 24
click at [93, 437] on input "checkbox" at bounding box center [87, 437] width 13 height 13
checkbox input "true"
type textarea "HOME DASHBOARD"
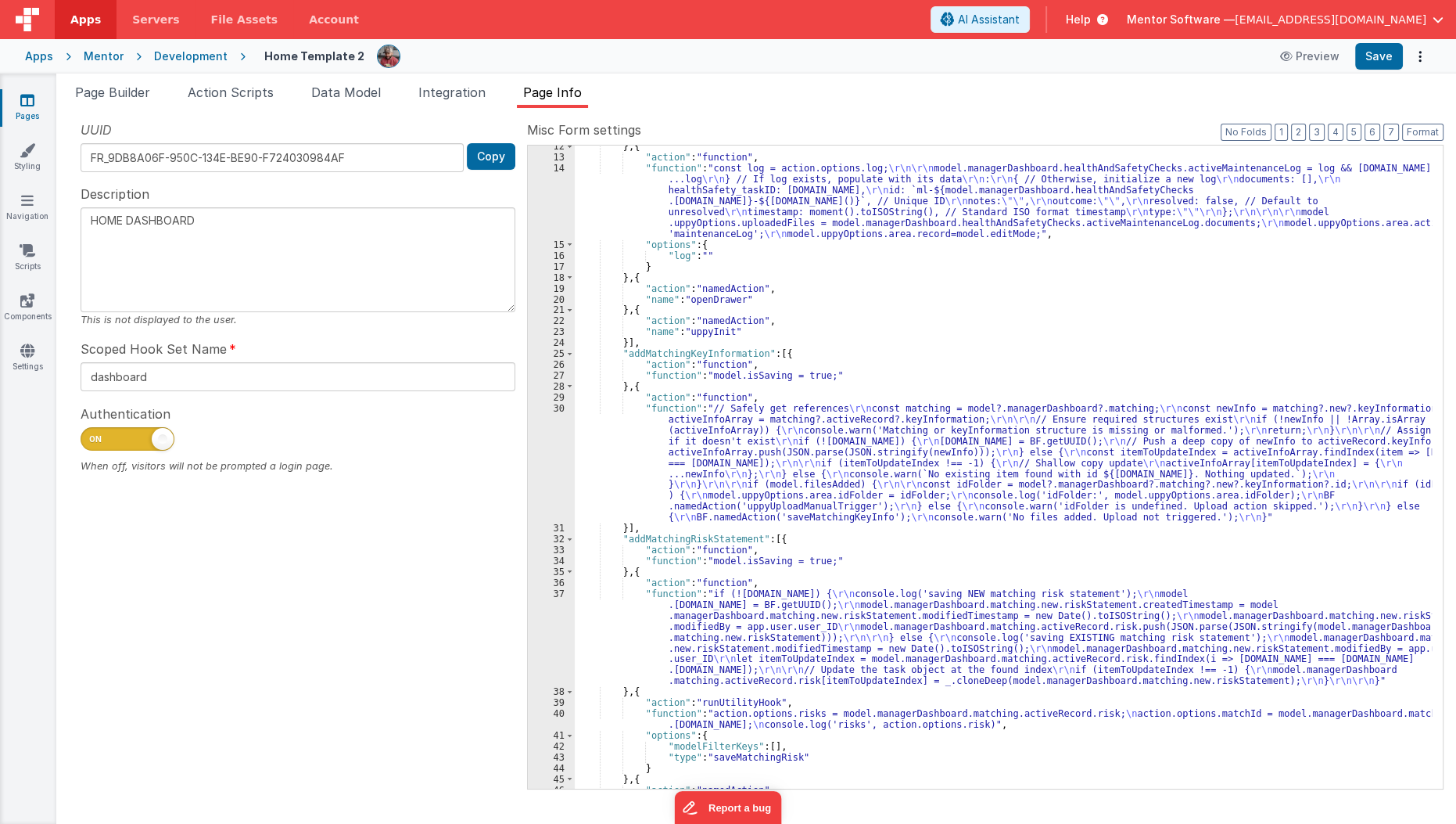
scroll to position [0, 0]
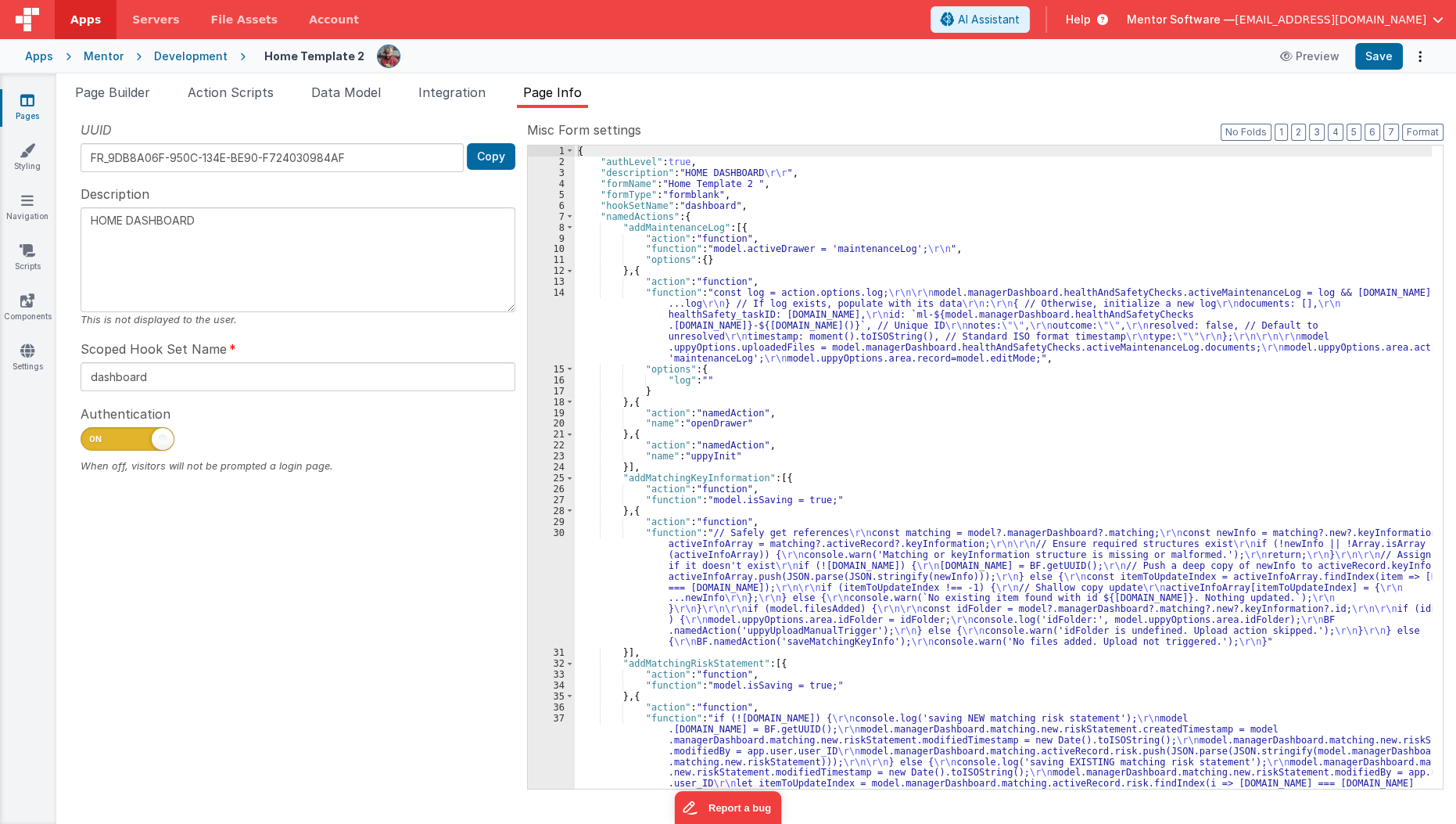
click at [151, 433] on span at bounding box center [127, 439] width 94 height 24
click at [93, 433] on input "checkbox" at bounding box center [87, 437] width 13 height 13
checkbox input "false"
type textarea "HOME DASHBOARD"
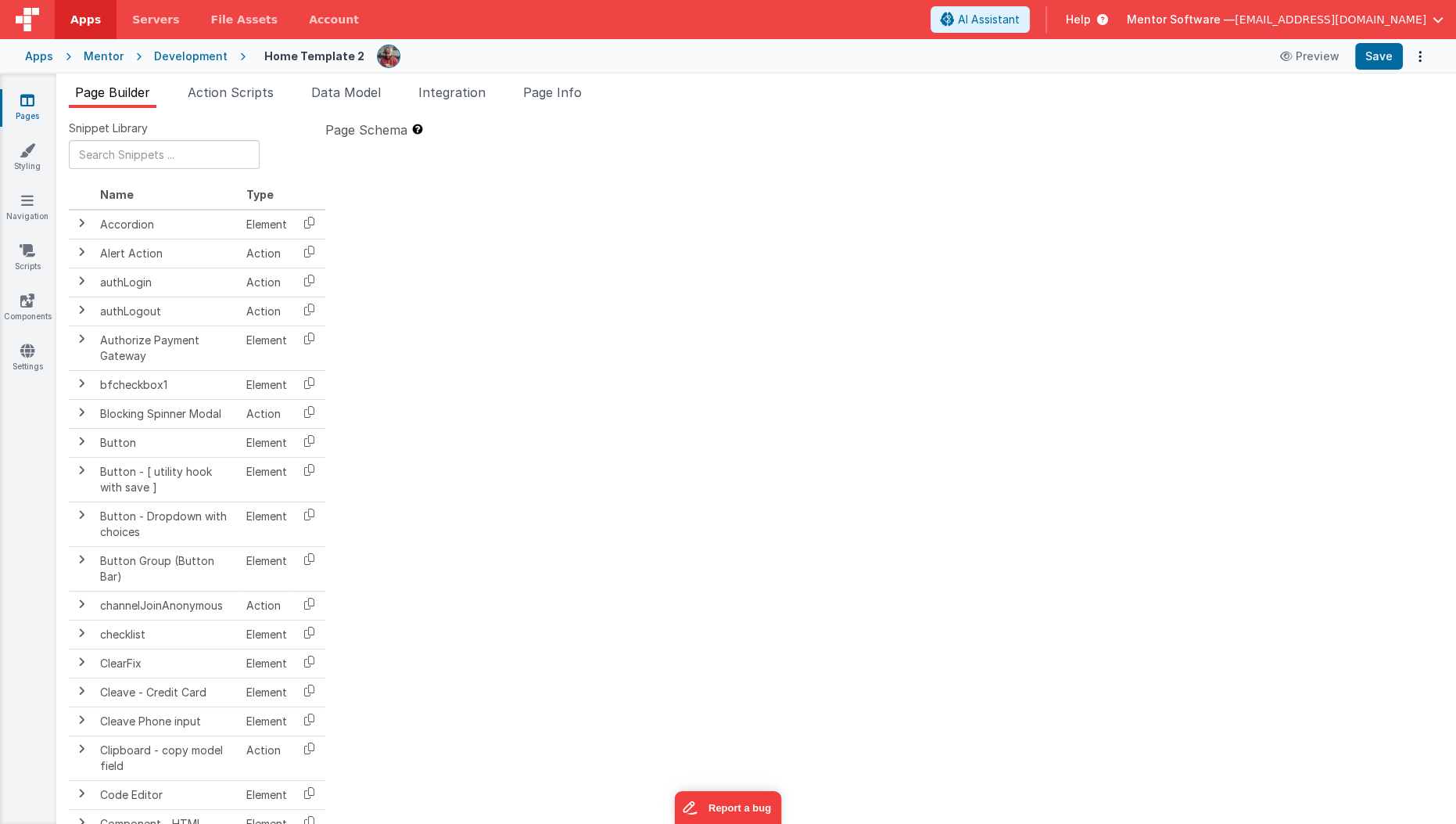
type textarea "HOME DASHBOARD"
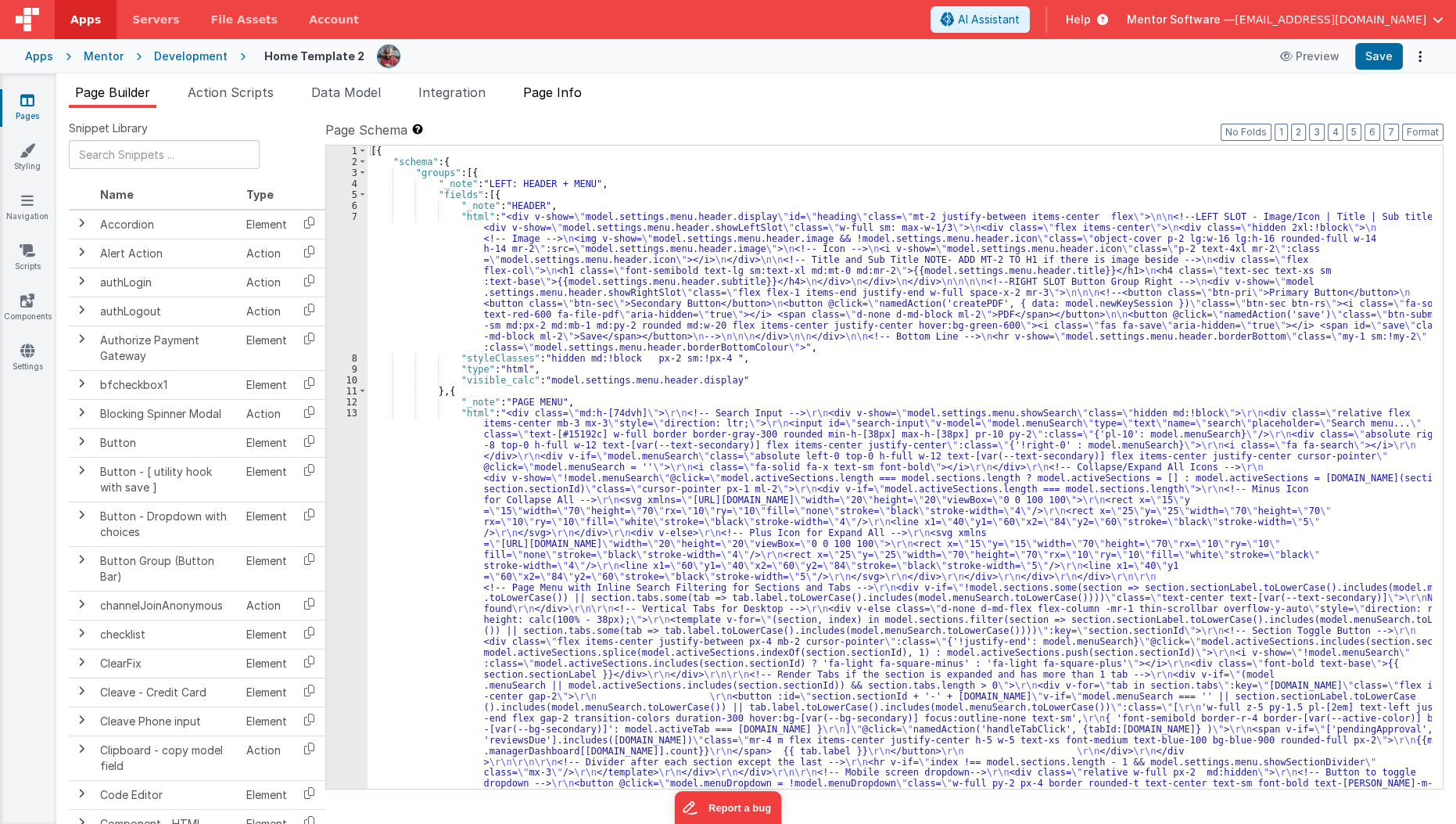
click at [566, 96] on span "Page Info" at bounding box center [552, 92] width 58 height 16
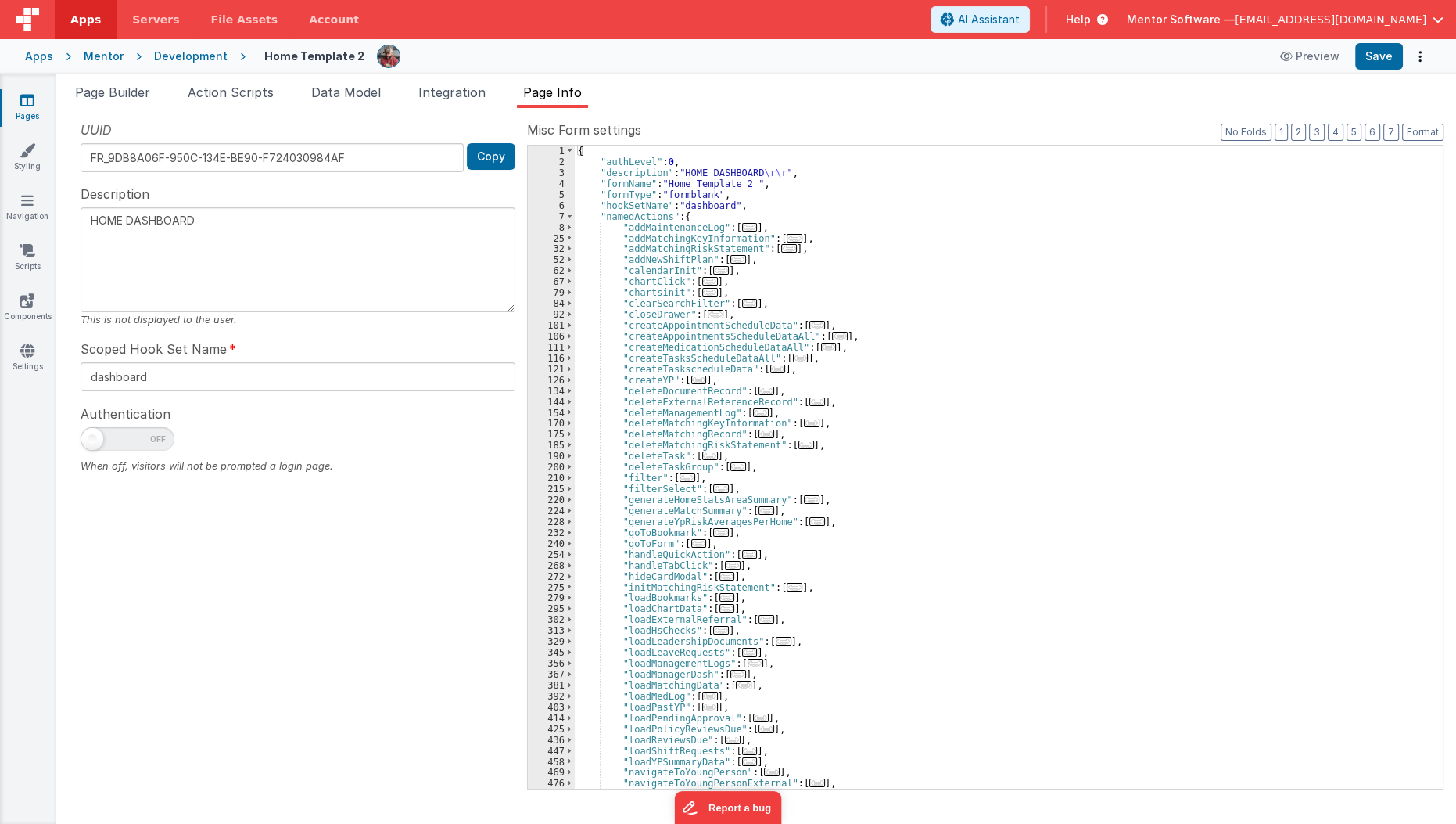
click at [143, 429] on span at bounding box center [127, 439] width 94 height 24
click at [93, 431] on input "checkbox" at bounding box center [87, 437] width 13 height 13
checkbox input "true"
type textarea "HOME DASHBOARD"
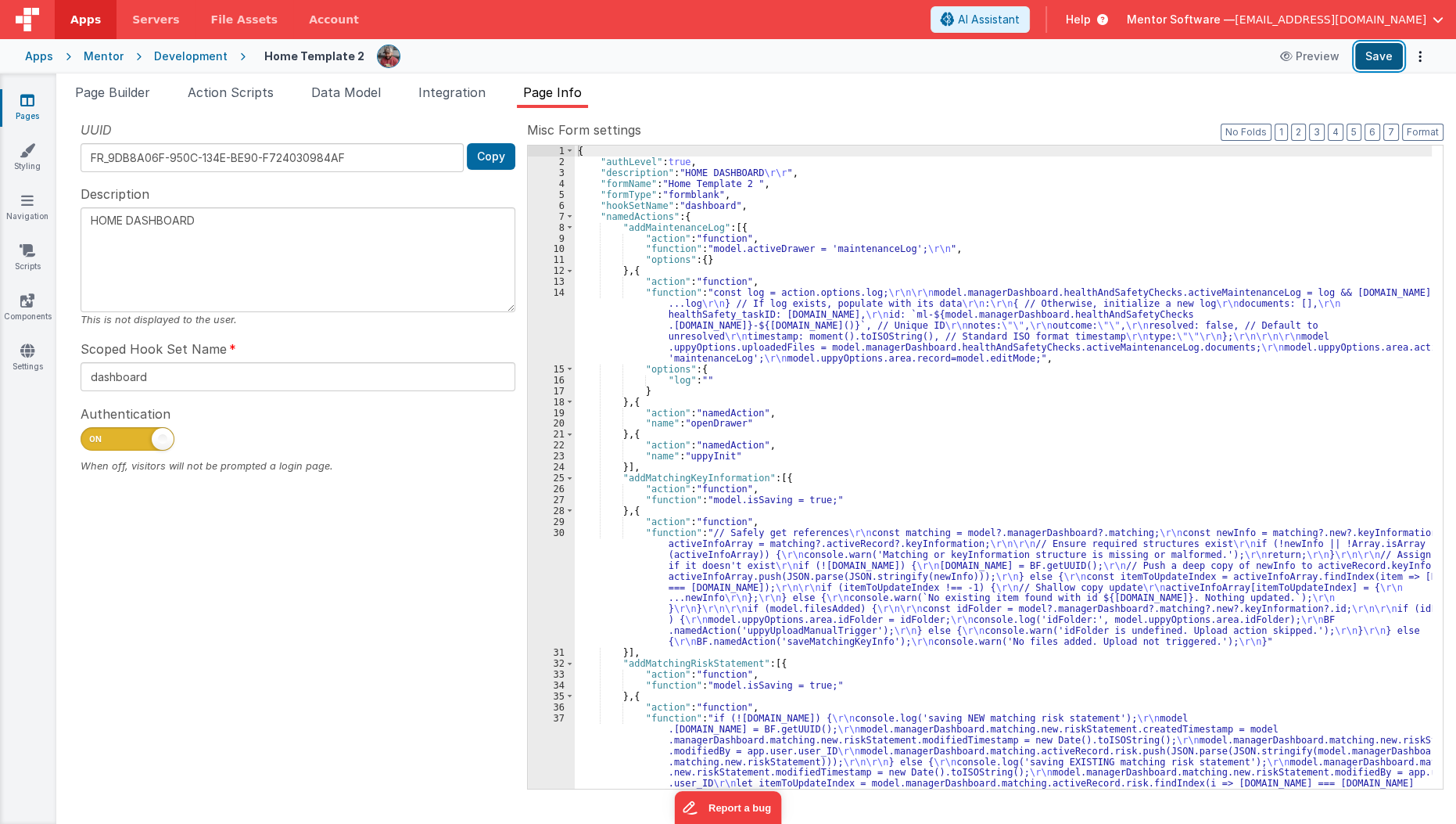
click at [1390, 54] on button "Save" at bounding box center [1379, 56] width 47 height 27
click at [954, 301] on div "{ "authLevel" : true , "description" : "HOME DASHBOARD \r\r " , "formName" : "H…" at bounding box center [1004, 521] width 858 height 751
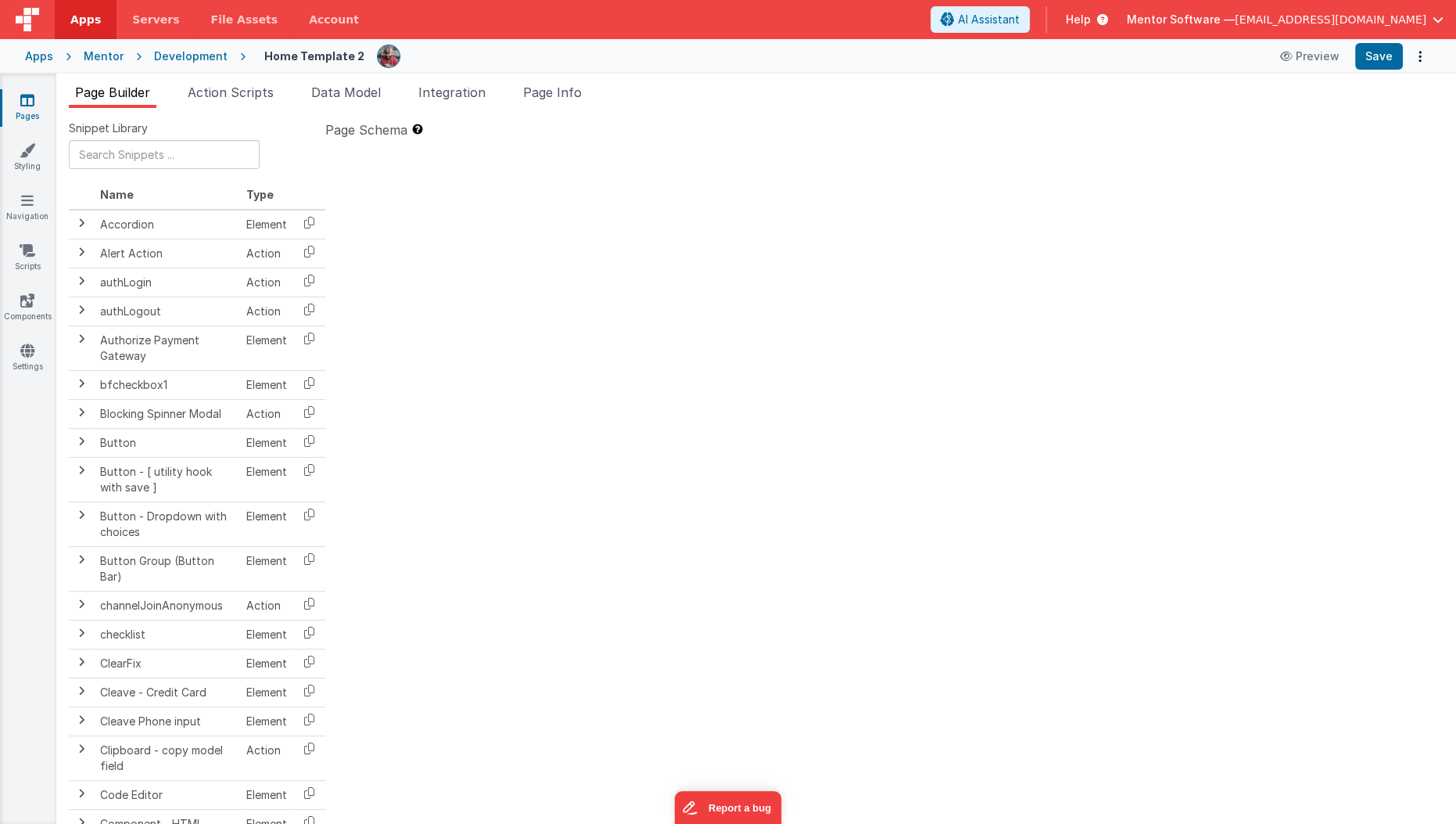
type textarea "HOME DASHBOARD"
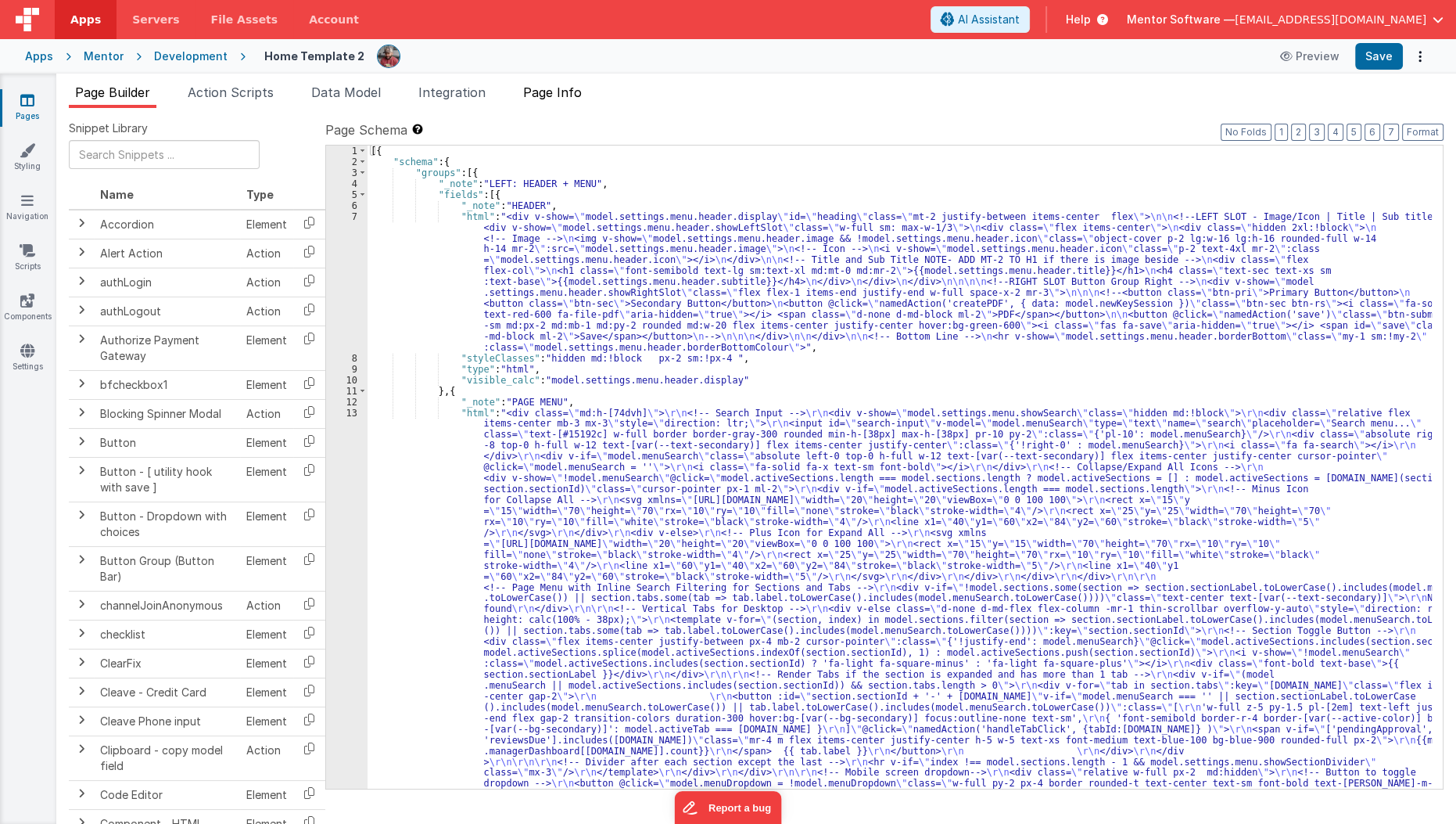
click at [553, 97] on span "Page Info" at bounding box center [552, 92] width 58 height 16
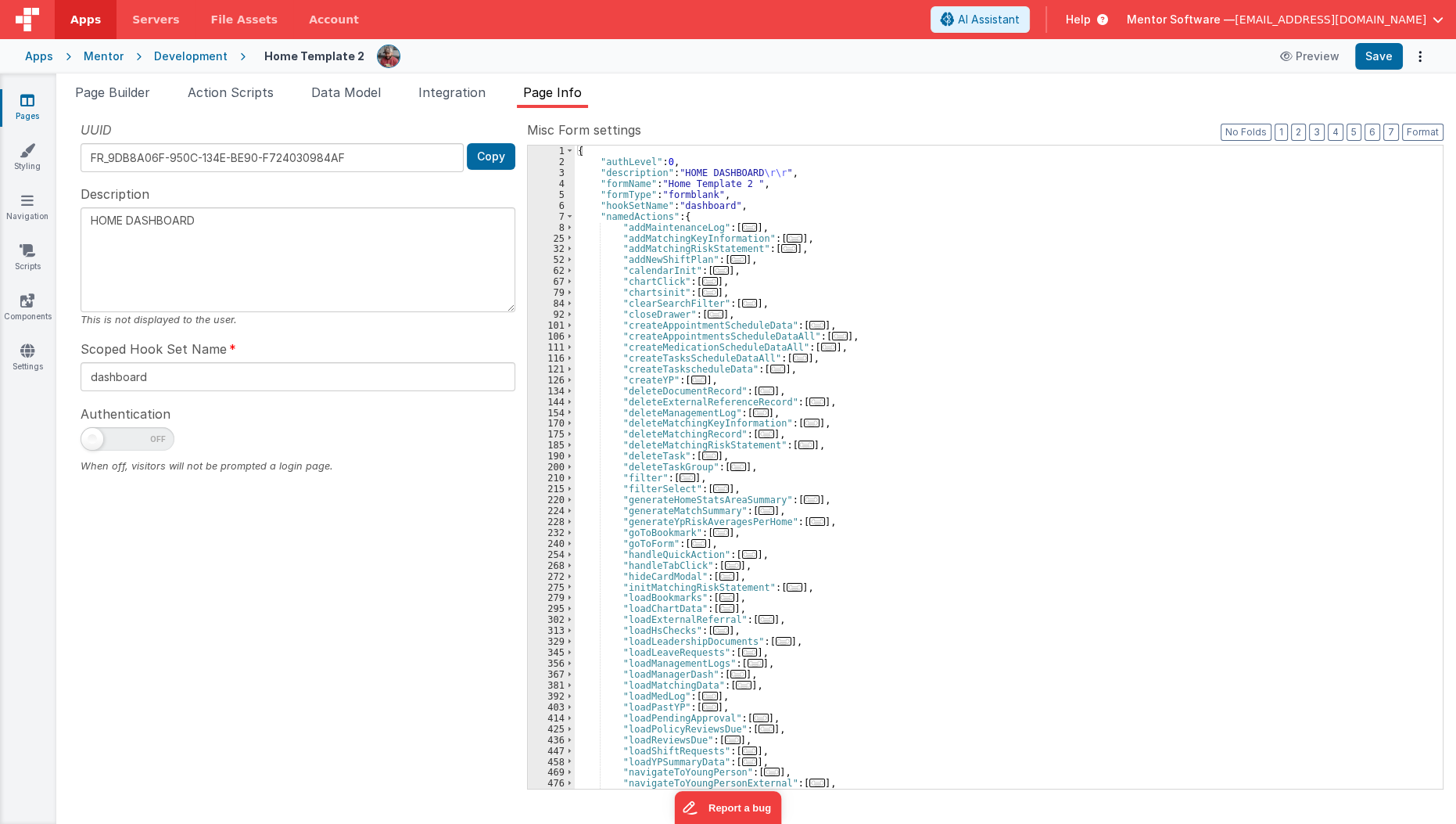
click at [107, 445] on span at bounding box center [127, 439] width 94 height 24
click at [93, 442] on input "checkbox" at bounding box center [87, 437] width 13 height 13
checkbox input "true"
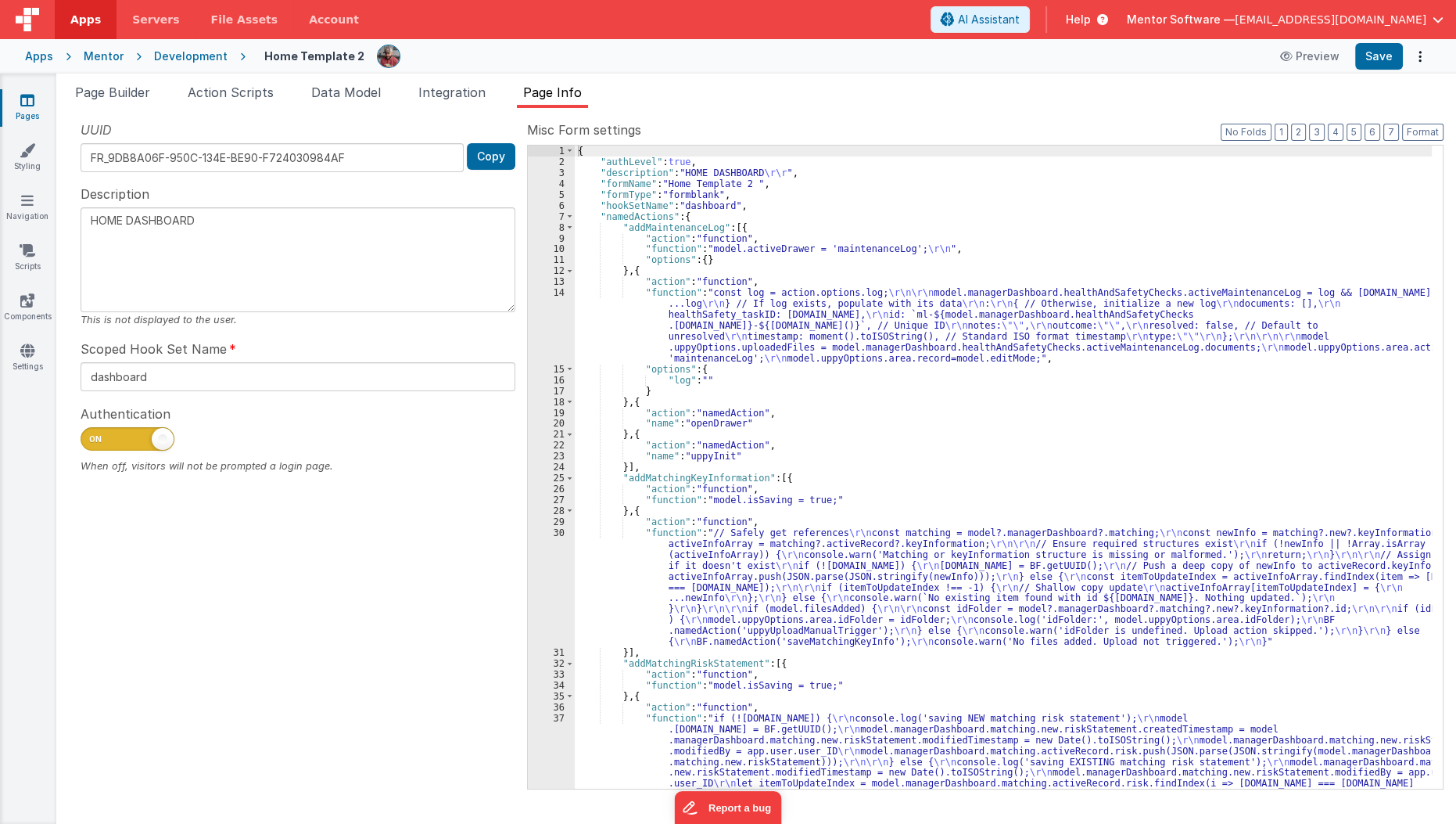
click at [675, 163] on div "{ "authLevel" : true , "description" : "HOME DASHBOARD \r\r " , "formName" : "H…" at bounding box center [1004, 521] width 858 height 751
type textarea "HOME DASHBOARD"
checkbox input "true"
click at [1383, 48] on button "Save" at bounding box center [1379, 56] width 47 height 27
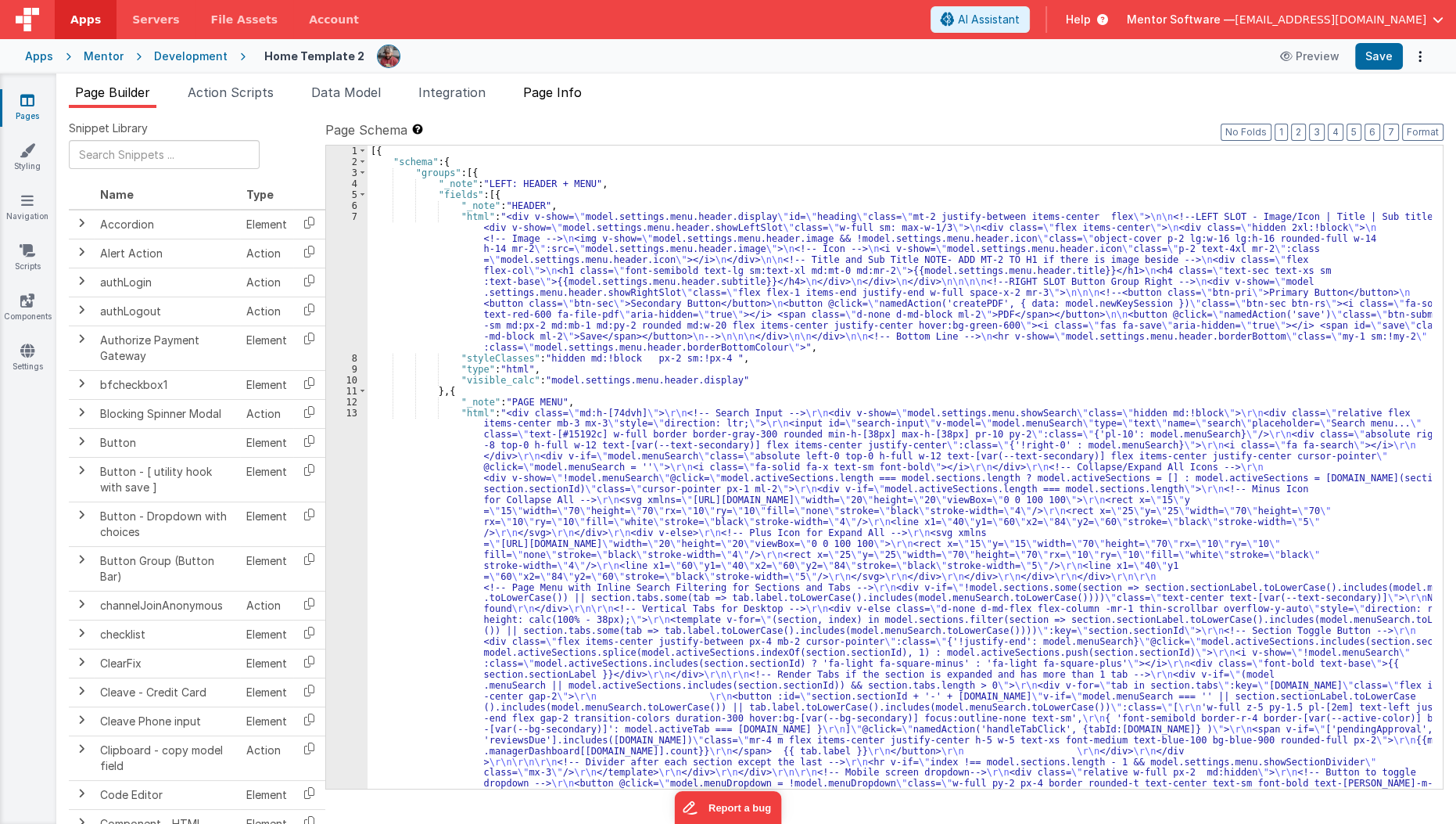
type textarea "HOME DASHBOARD"
click at [570, 99] on span "Page Info" at bounding box center [552, 92] width 58 height 16
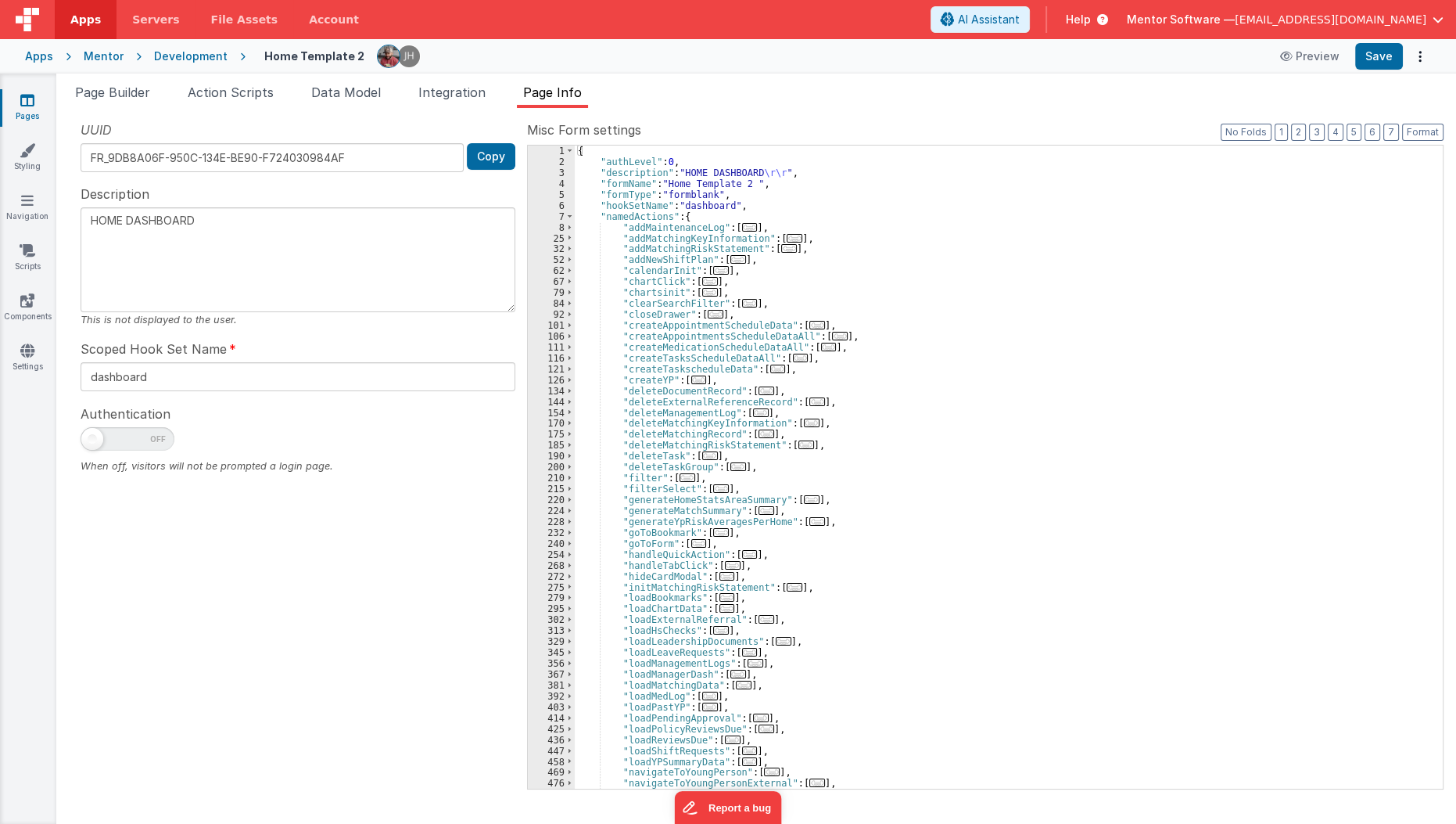
click at [18, 117] on link "Pages" at bounding box center [27, 108] width 56 height 32
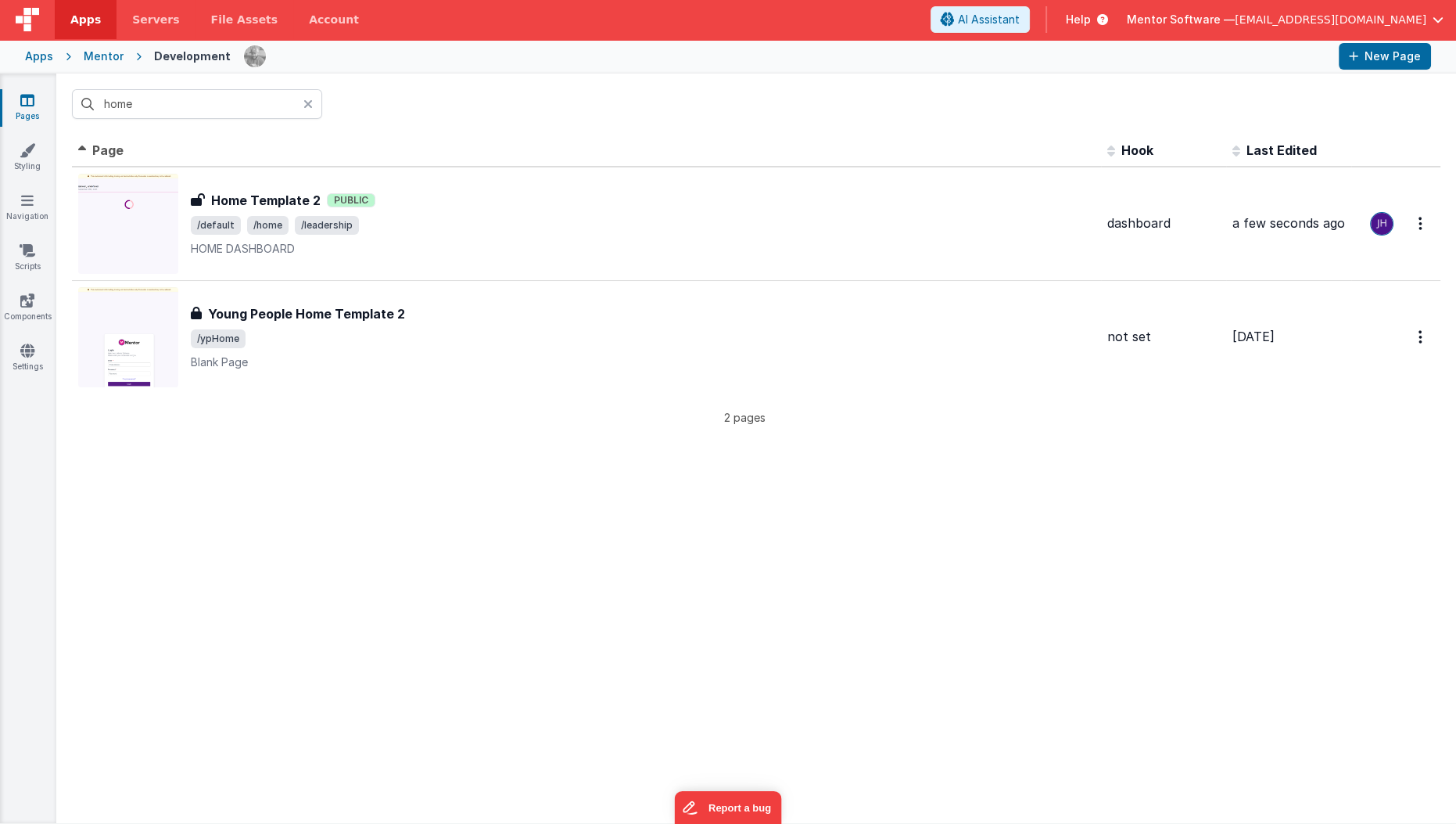
click at [316, 103] on div at bounding box center [313, 104] width 19 height 30
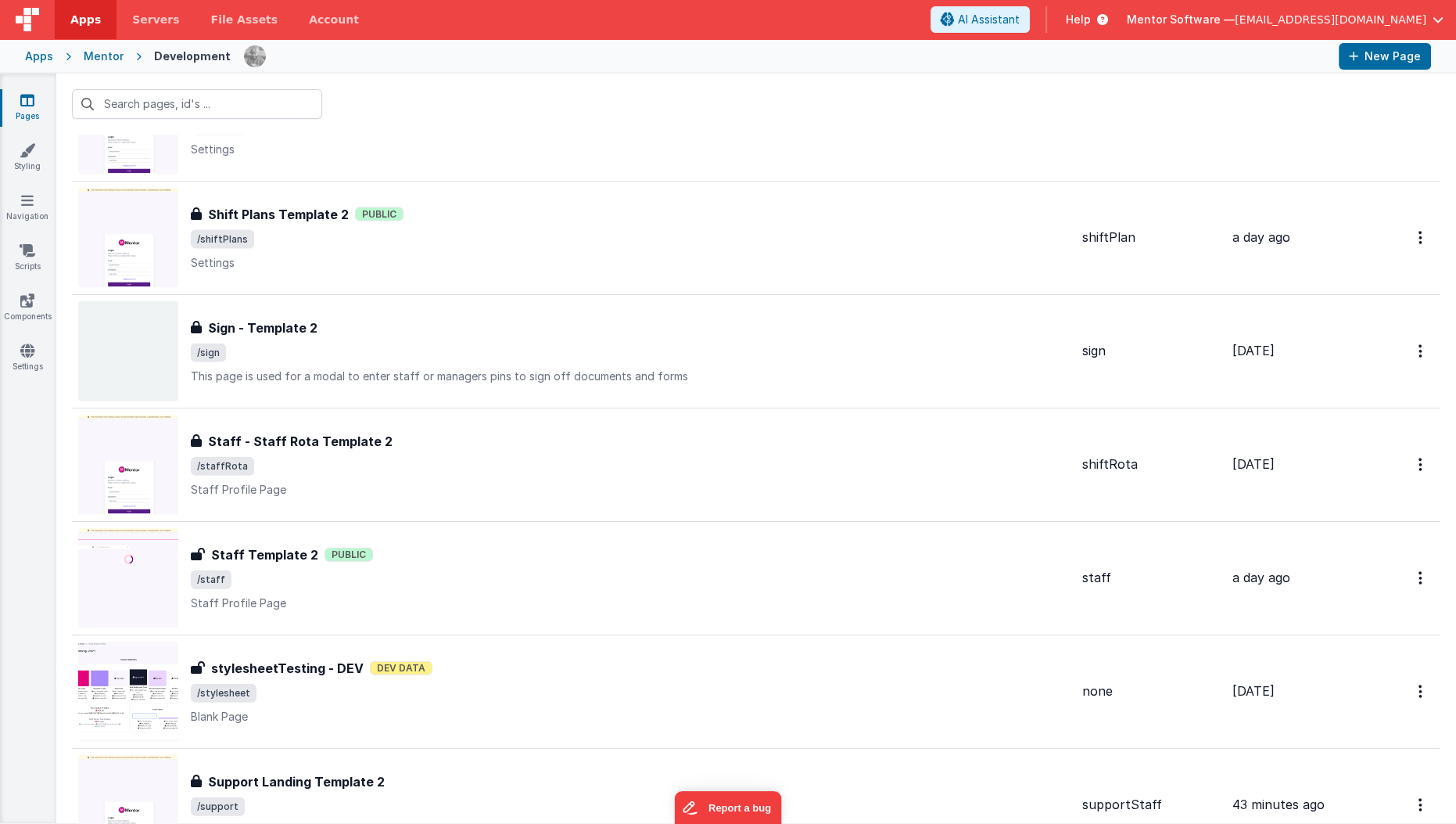
scroll to position [4750, 0]
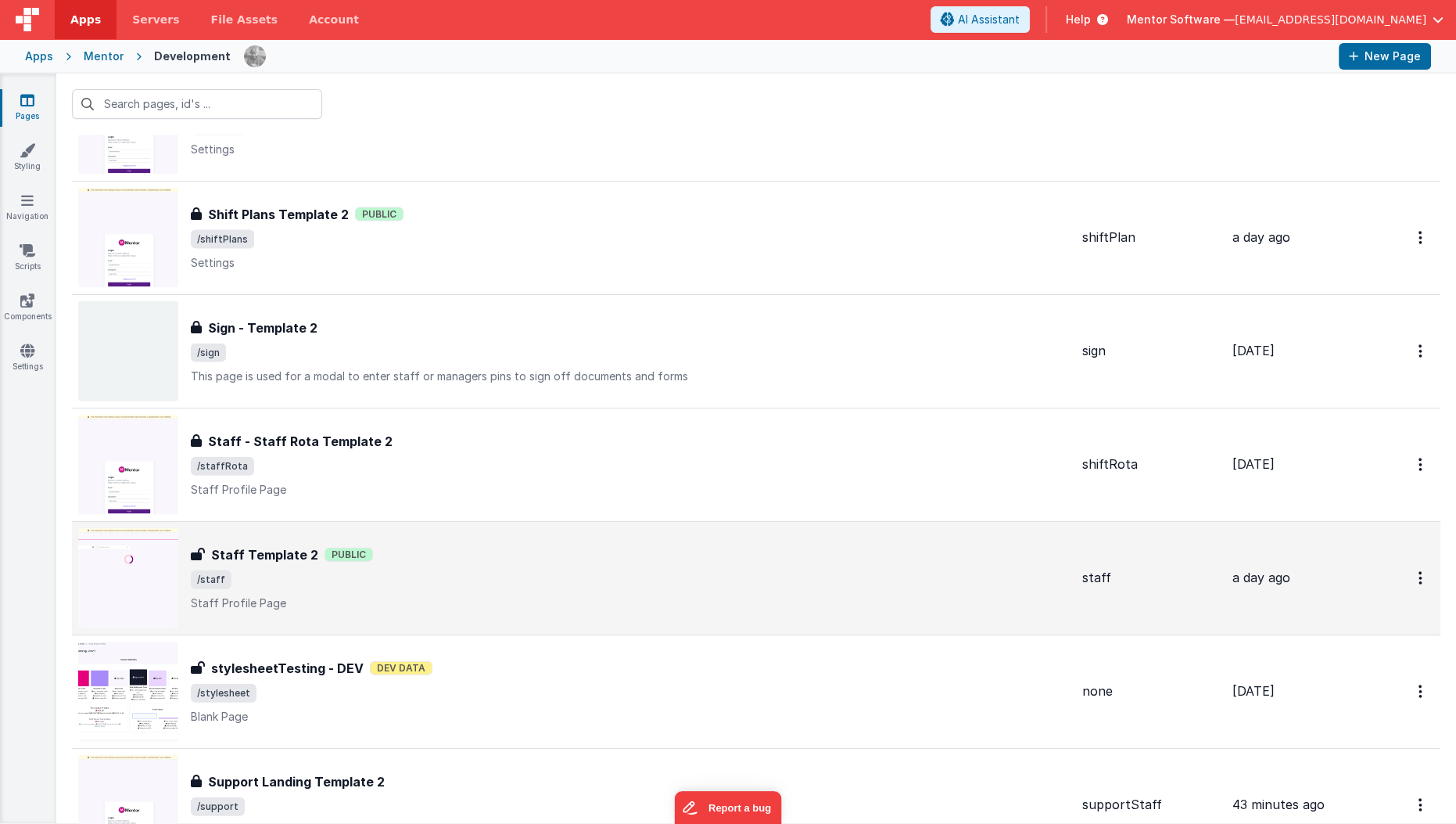
click at [453, 546] on div "Staff Template 2 Public" at bounding box center [630, 555] width 879 height 19
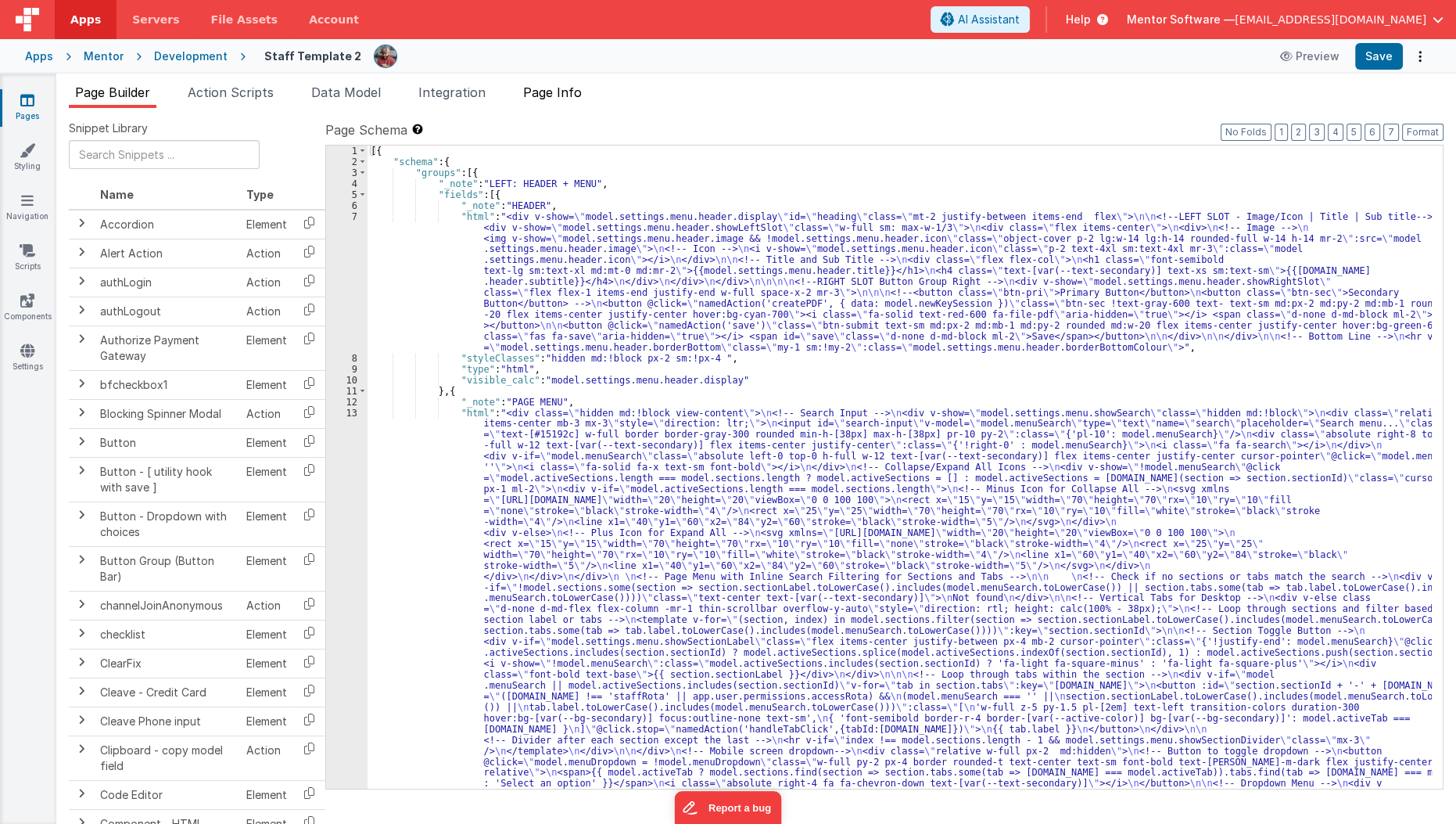
click at [578, 93] on span "Page Info" at bounding box center [552, 92] width 58 height 16
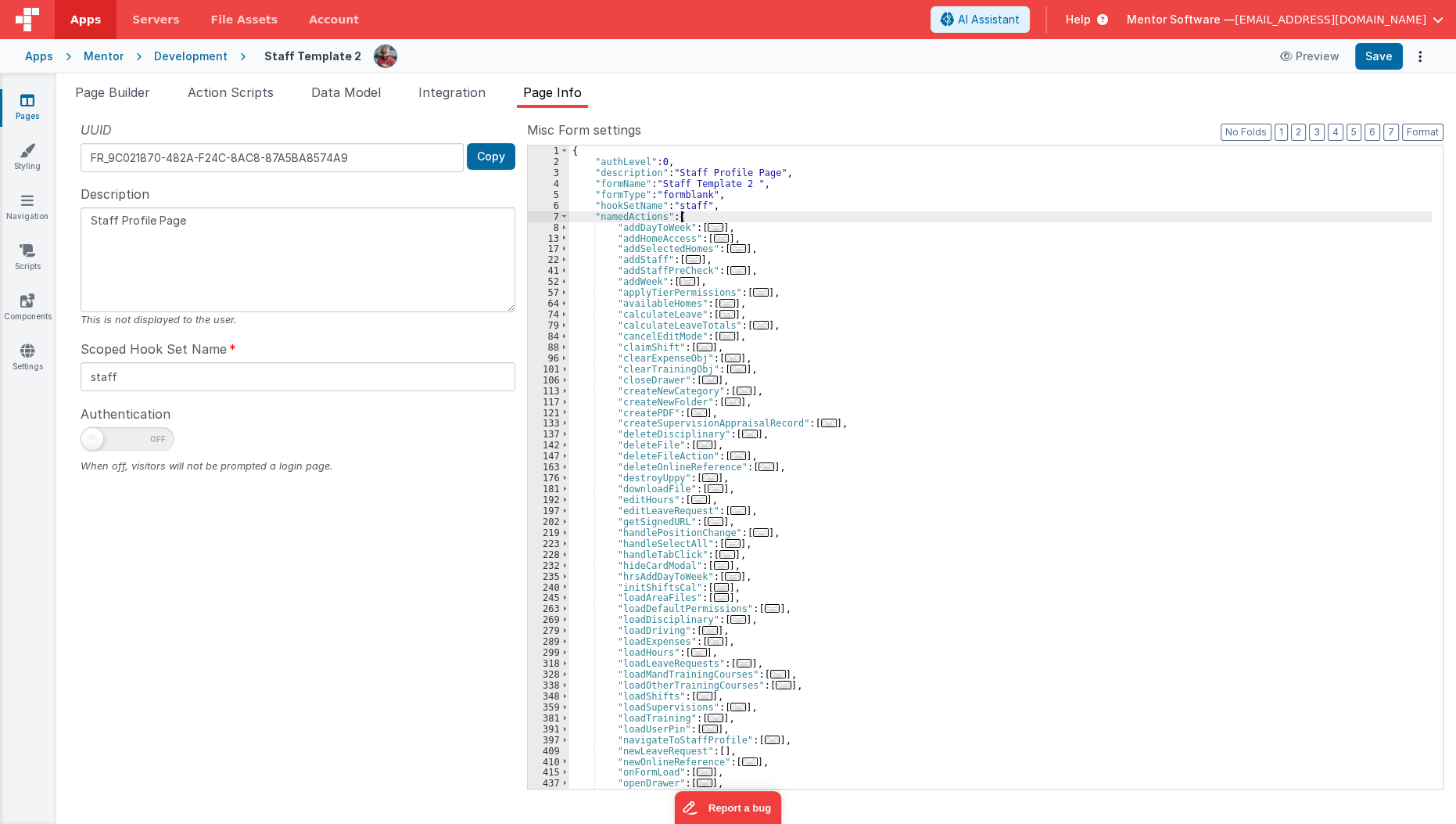
click at [774, 220] on div "{ "authLevel" : 0 , "description" : "Staff Profile Page" , "formName" : "Staff …" at bounding box center [1001, 478] width 863 height 665
click at [660, 153] on div "{ "authLevel" : 0 , "description" : "Staff Profile Page" , "formName" : "Staff …" at bounding box center [1001, 478] width 863 height 665
click at [672, 179] on div "{ "authLevel" : 0 , "description" : "Staff Profile Page" , "formName" : "Staff …" at bounding box center [1001, 478] width 863 height 665
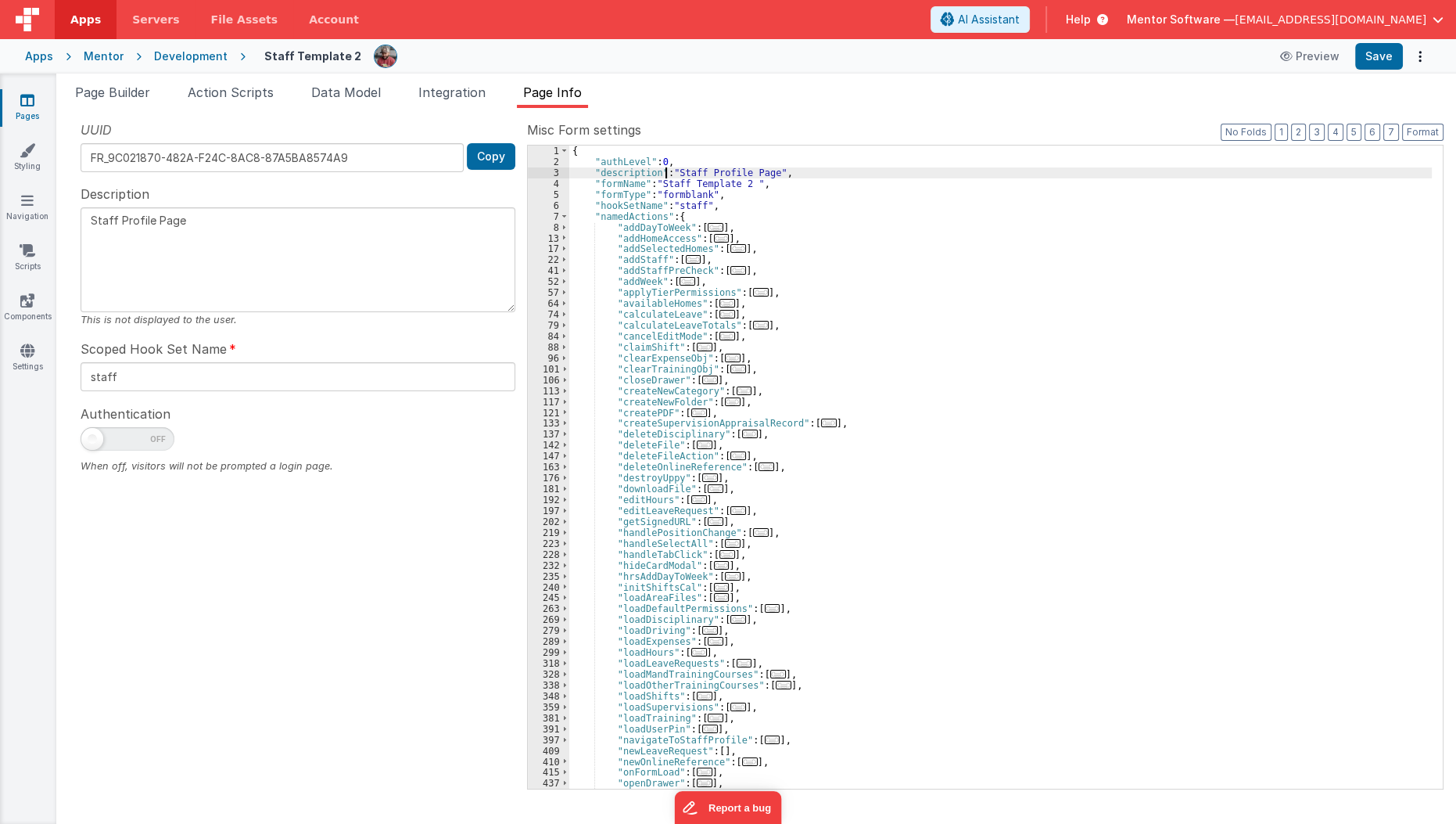
click at [664, 169] on div "{ "authLevel" : 0 , "description" : "Staff Profile Page" , "formName" : "Staff …" at bounding box center [1001, 478] width 863 height 665
click at [664, 161] on div "{ "authLevel" : 0 , "description" : "Staff Profile Page" , "formName" : "Staff …" at bounding box center [1001, 478] width 863 height 665
click at [33, 103] on icon at bounding box center [28, 100] width 14 height 16
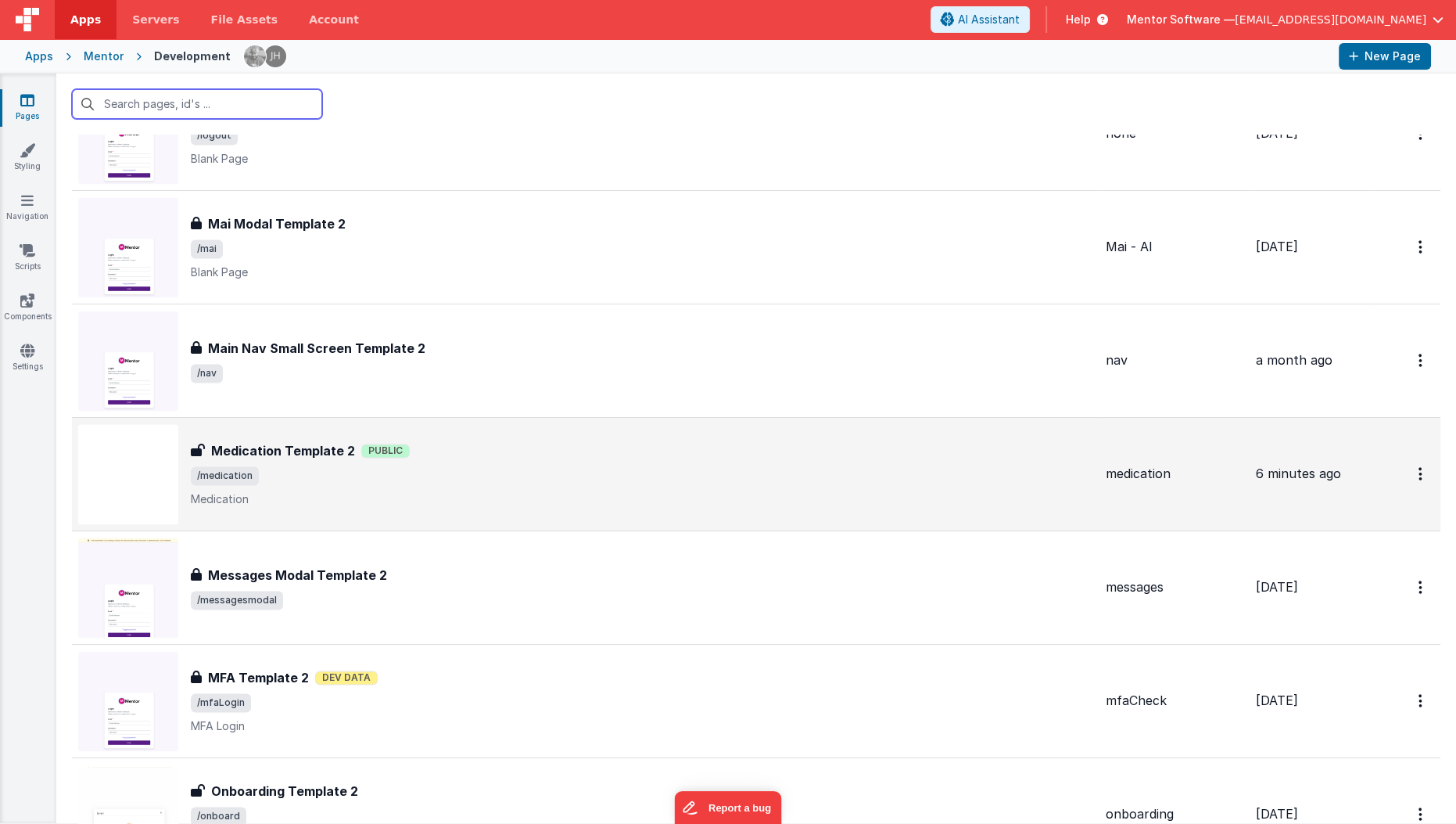
scroll to position [3211, 0]
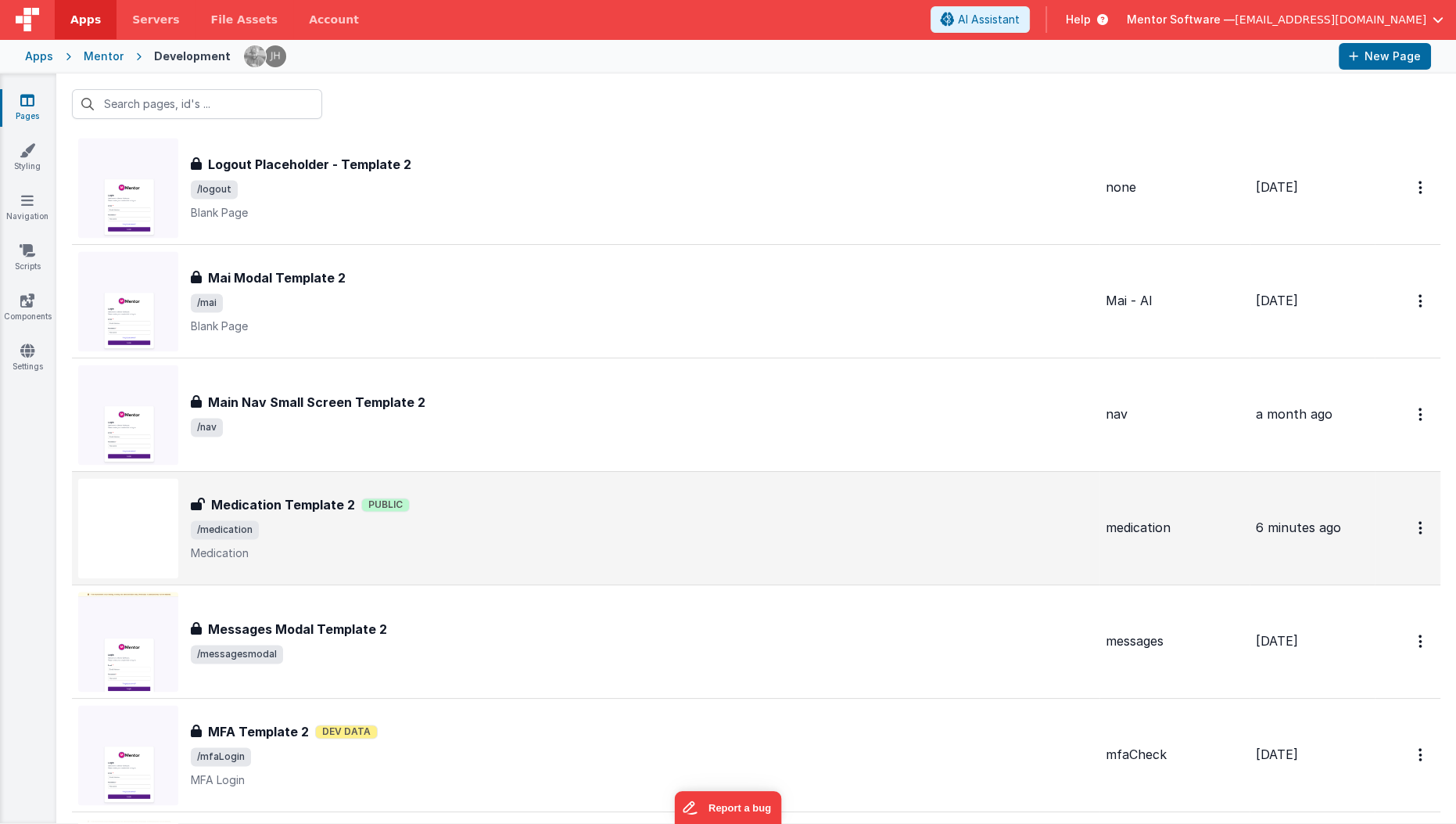
click at [470, 520] on span "/medication" at bounding box center [642, 529] width 903 height 19
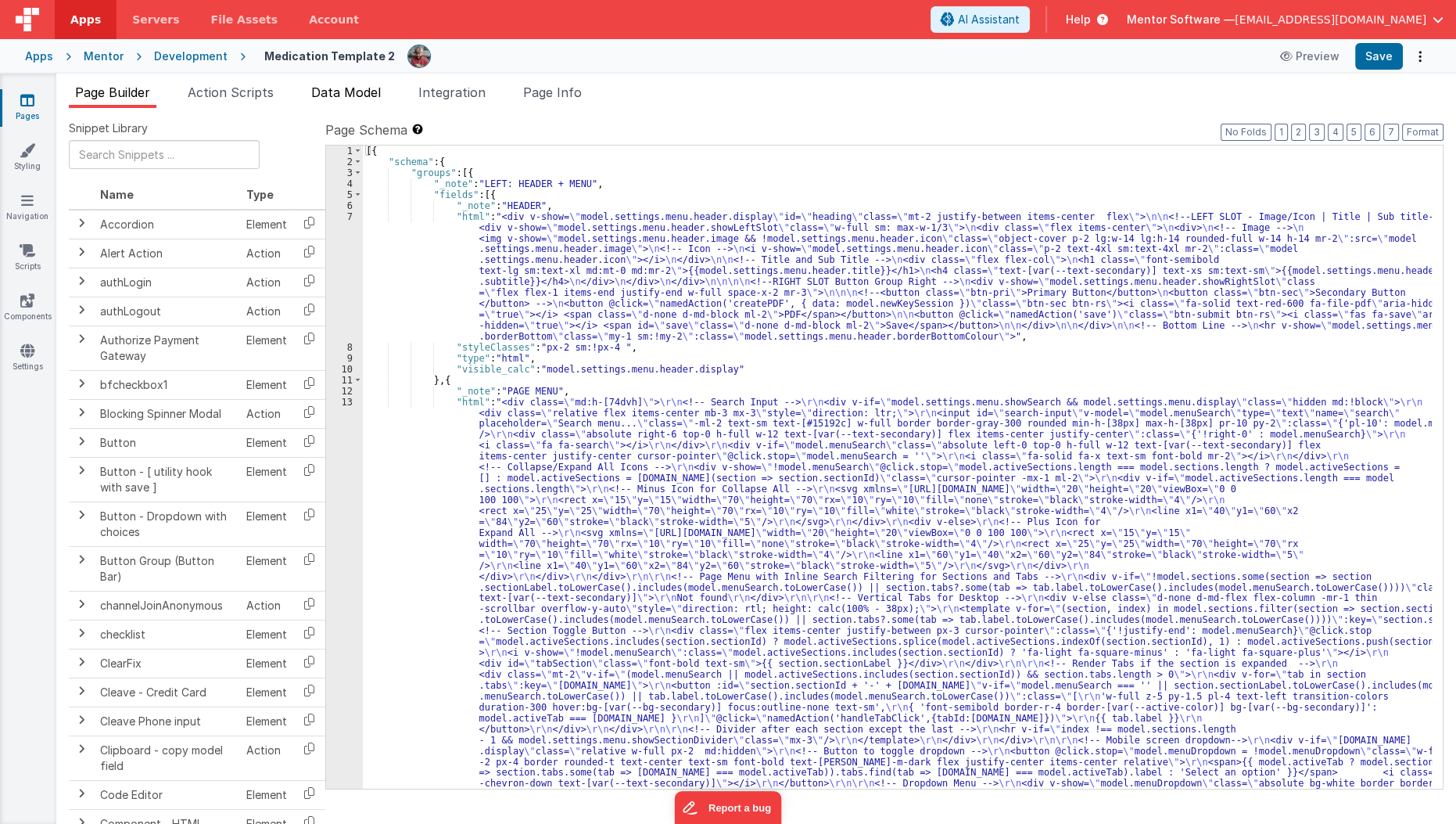
click at [337, 104] on li "Data Model" at bounding box center [346, 96] width 82 height 25
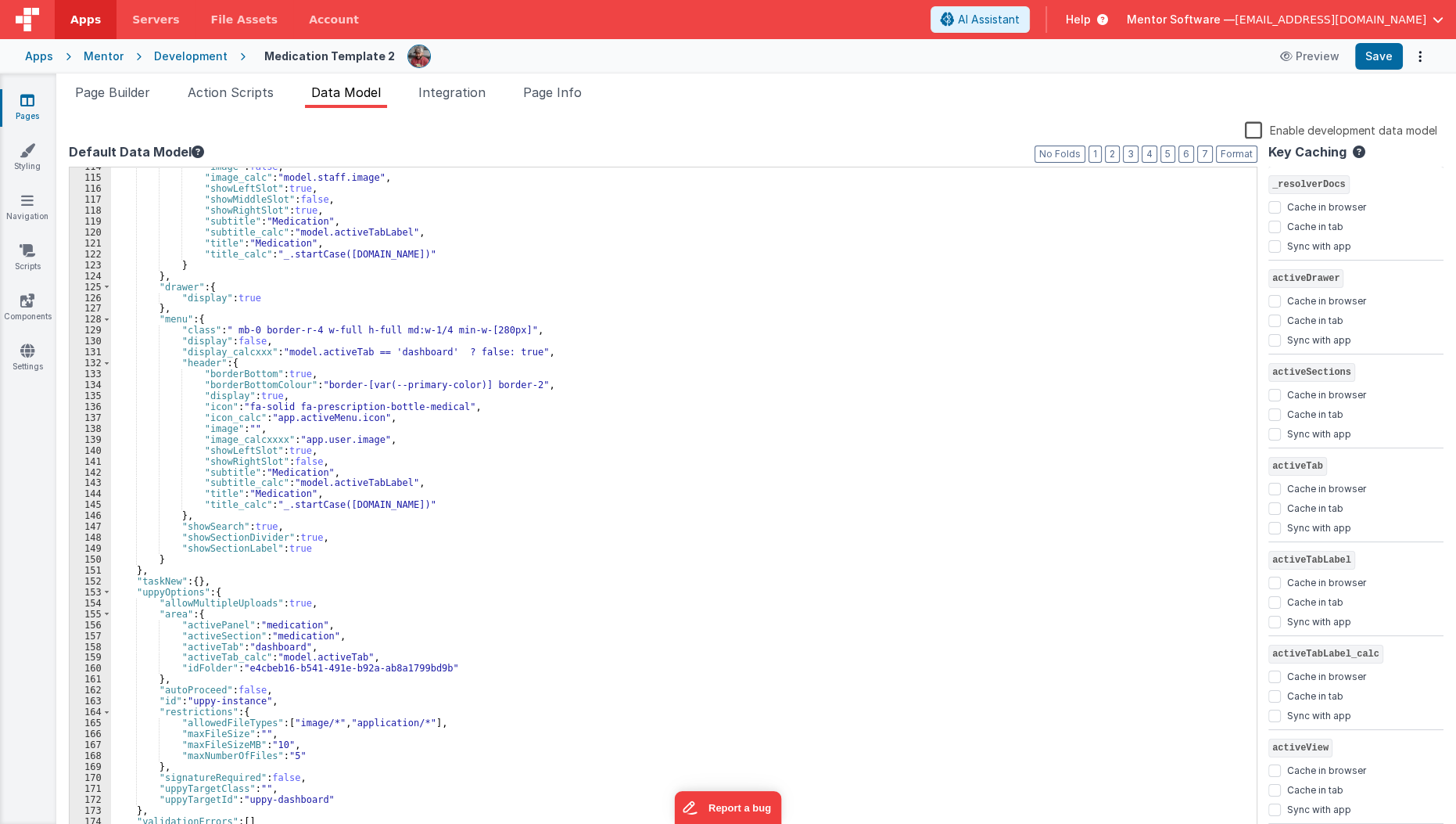
scroll to position [1303, 0]
click at [550, 93] on span "Page Info" at bounding box center [552, 92] width 58 height 16
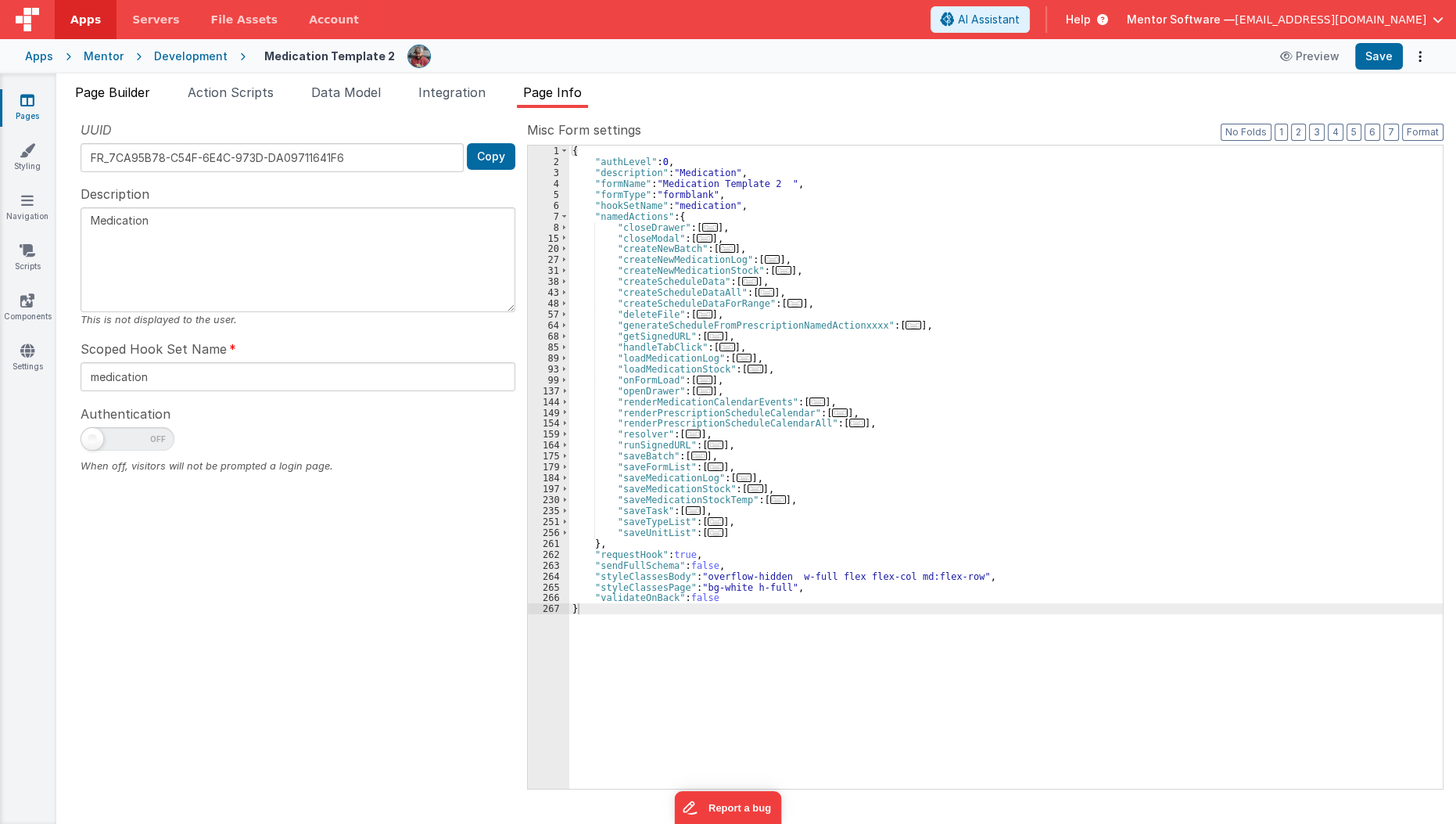
click at [115, 89] on span "Page Builder" at bounding box center [112, 92] width 75 height 16
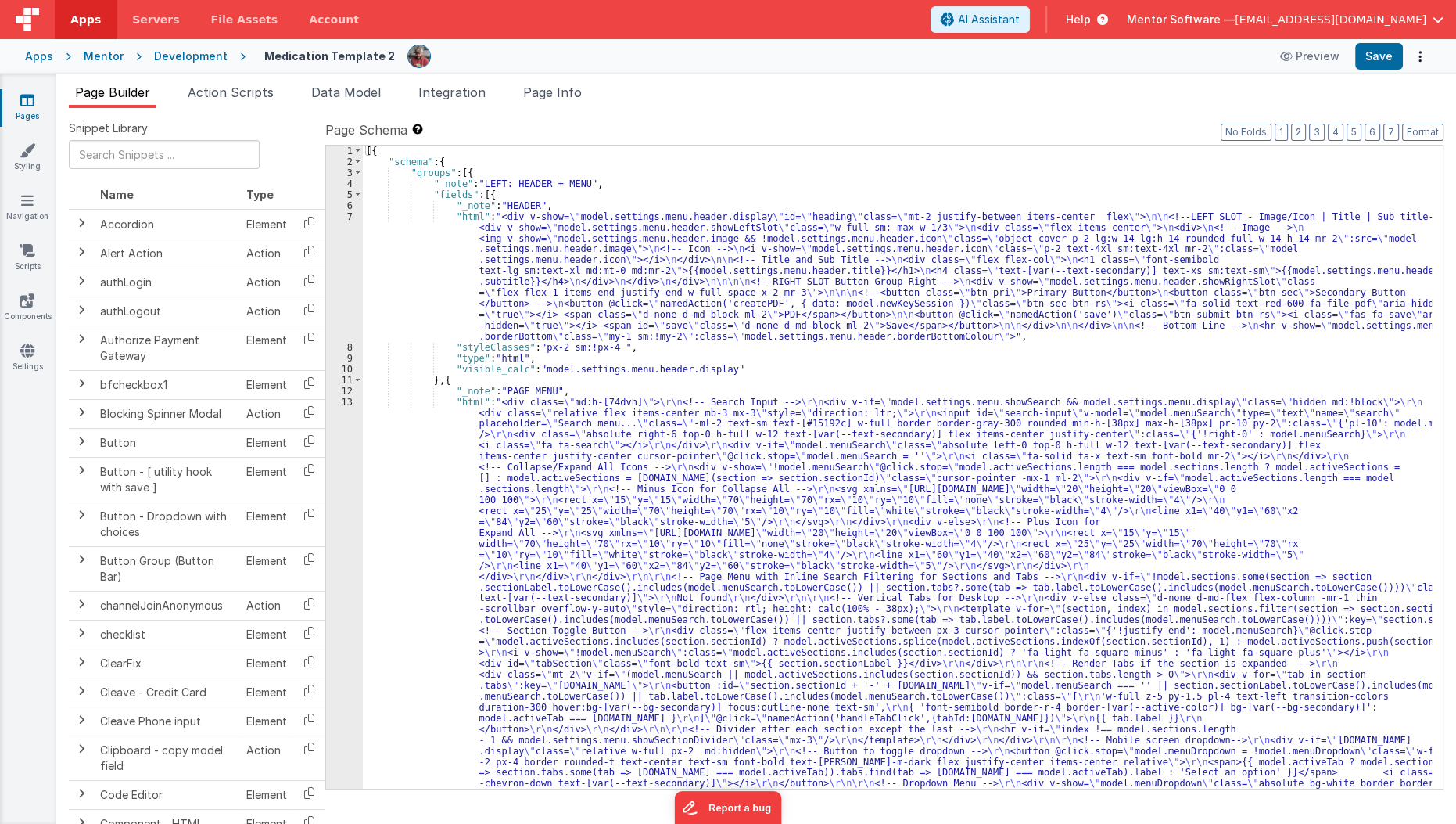
scroll to position [0, 0]
click at [378, 89] on span "Data Model" at bounding box center [346, 92] width 70 height 16
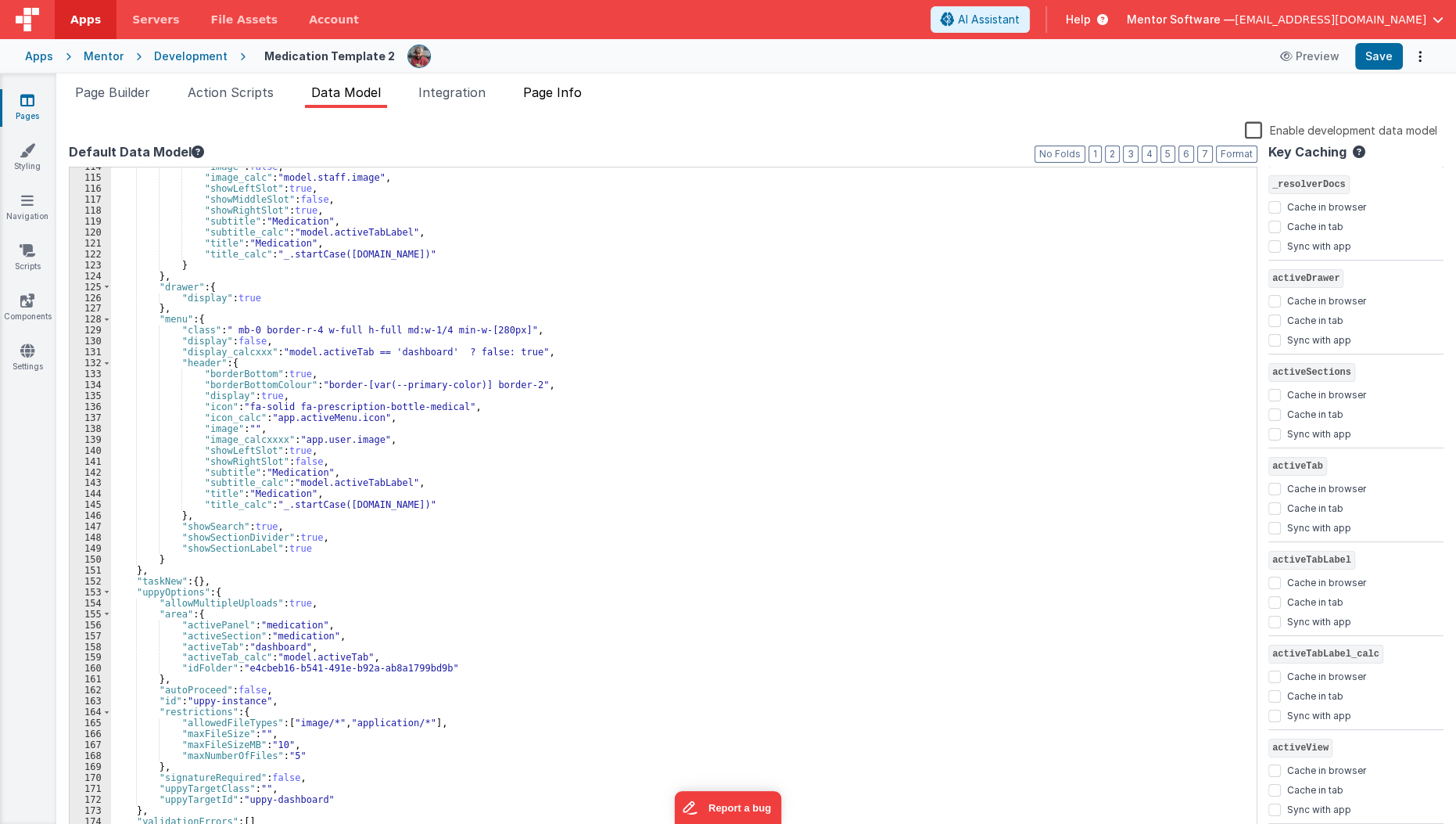
click at [564, 96] on span "Page Info" at bounding box center [552, 92] width 58 height 16
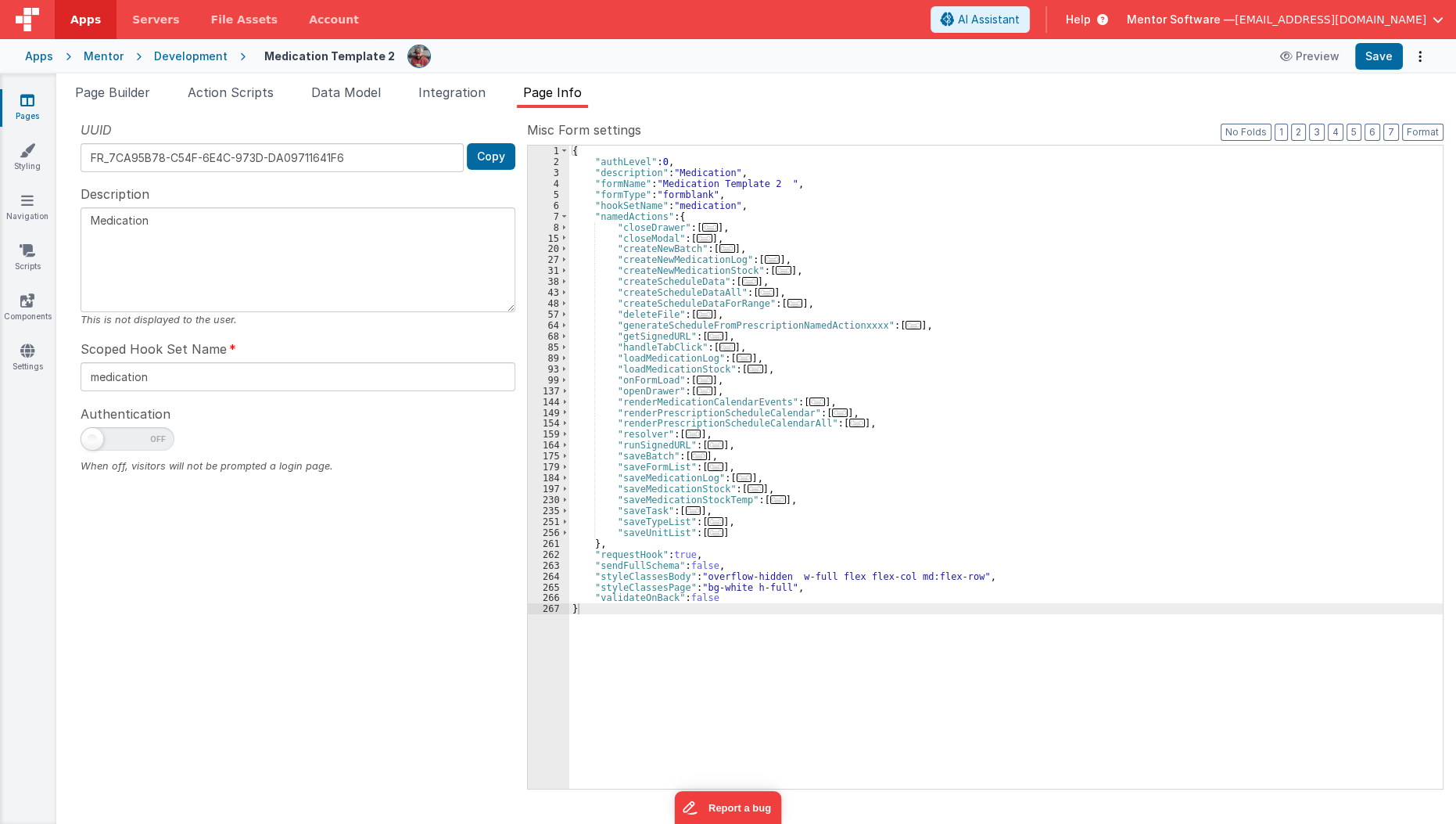
click at [152, 437] on span at bounding box center [127, 439] width 94 height 24
click at [93, 437] on input "checkbox" at bounding box center [87, 437] width 13 height 13
checkbox input "true"
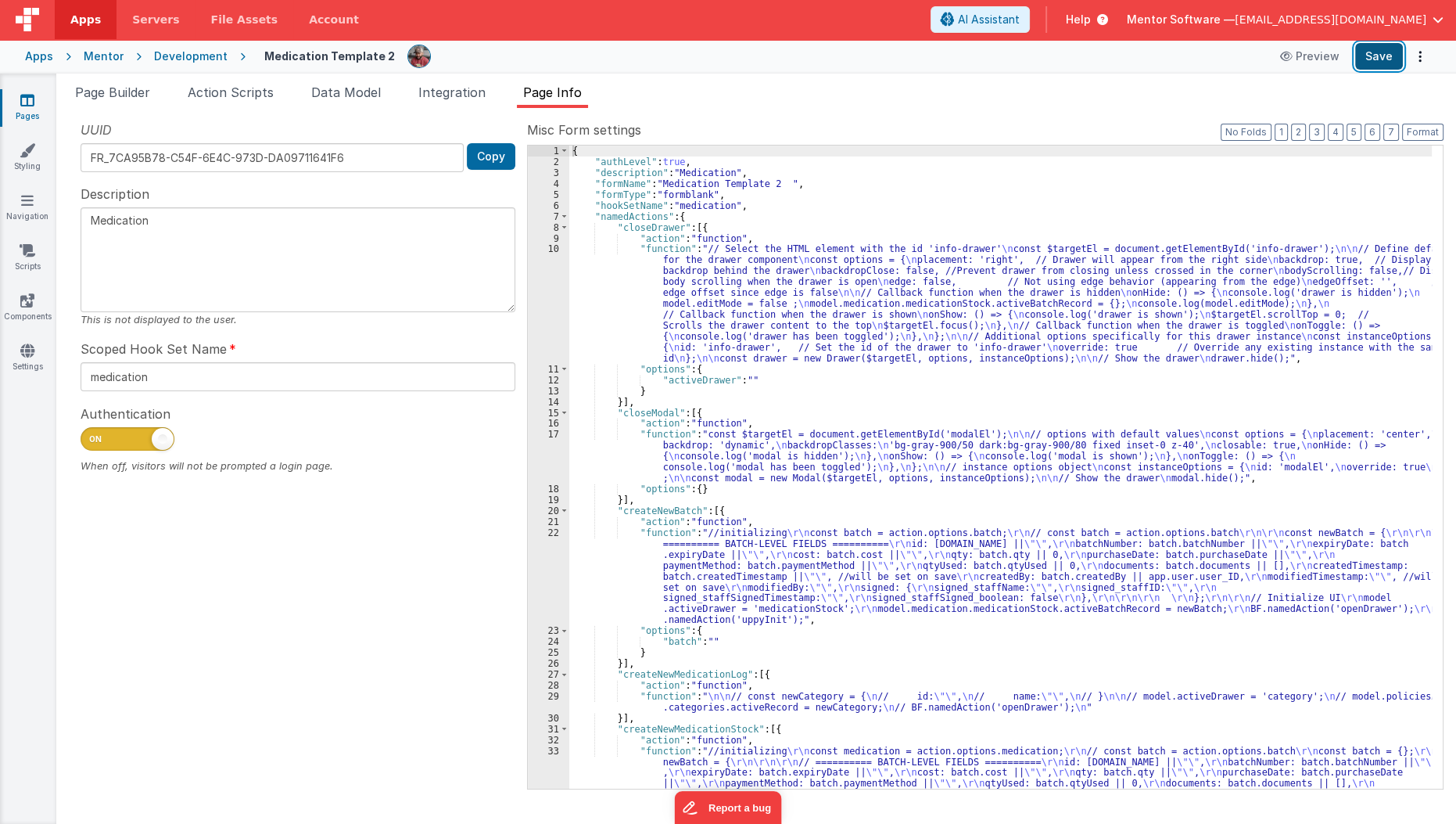
click at [1380, 58] on button "Save" at bounding box center [1379, 56] width 47 height 27
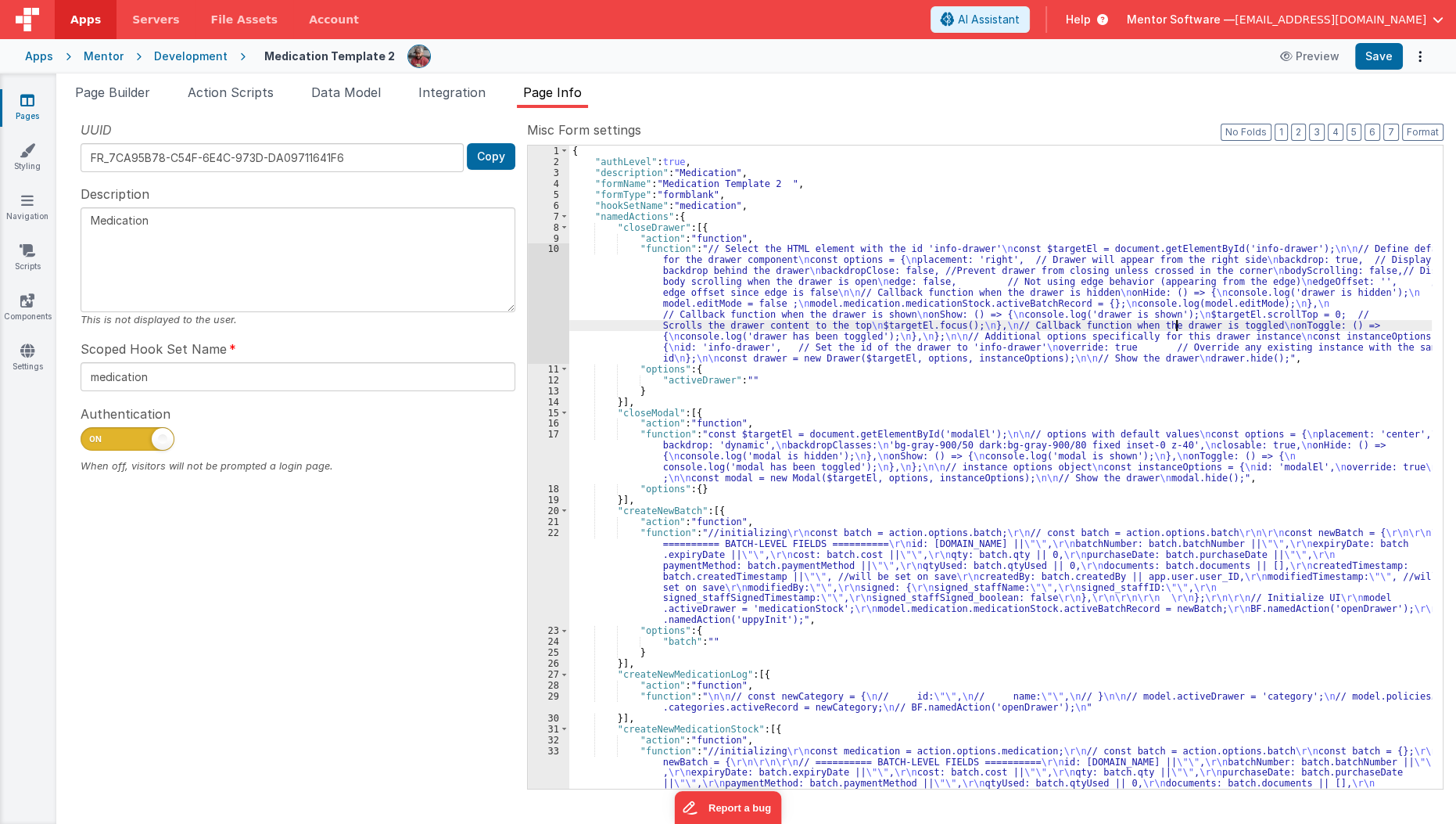
click at [1176, 325] on div "{ "authLevel" : true , "description" : "Medication" , "formName" : "Medication …" at bounding box center [1001, 652] width 863 height 1014
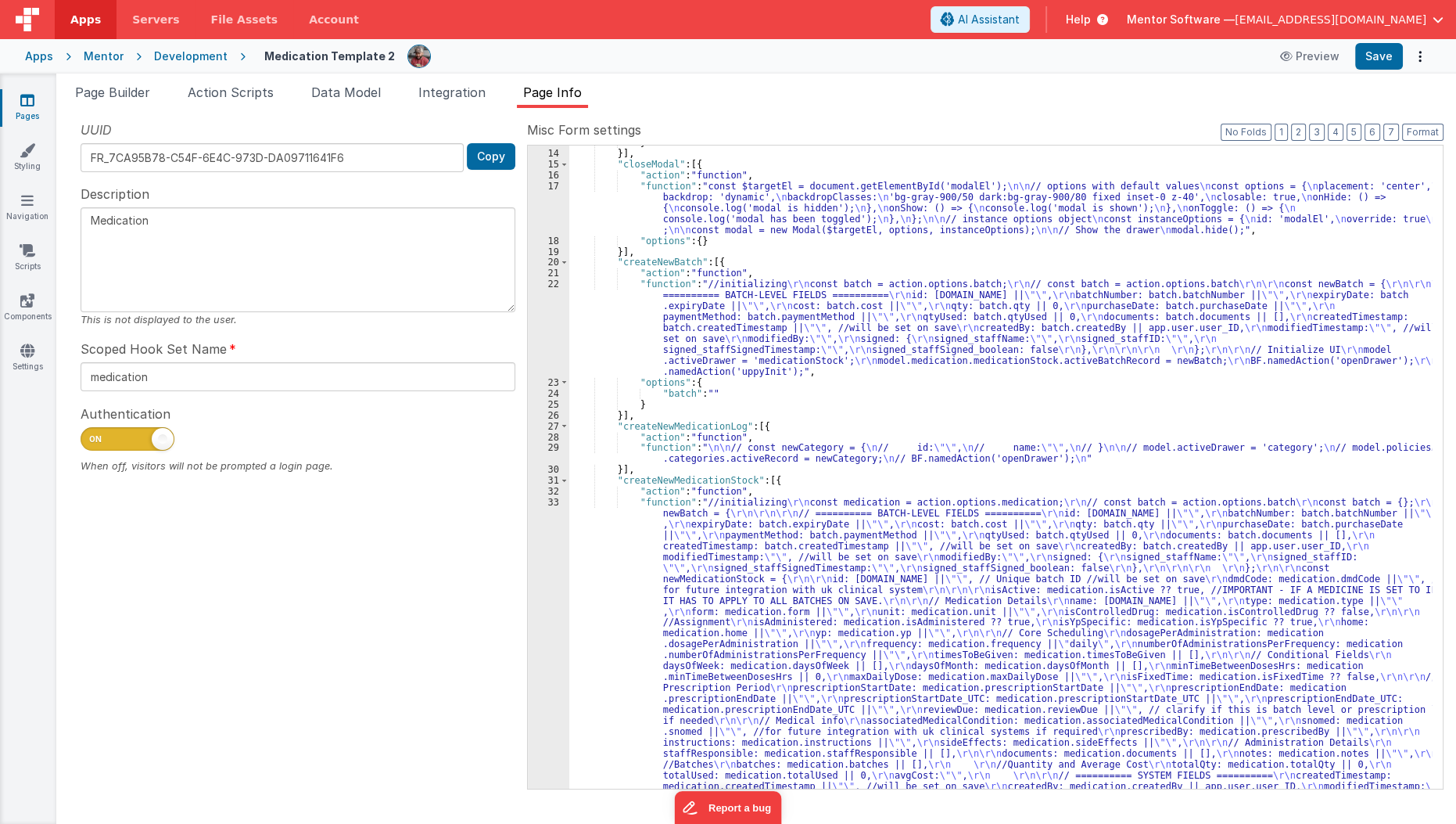
scroll to position [250, 0]
click at [352, 94] on span "Data Model" at bounding box center [346, 92] width 70 height 16
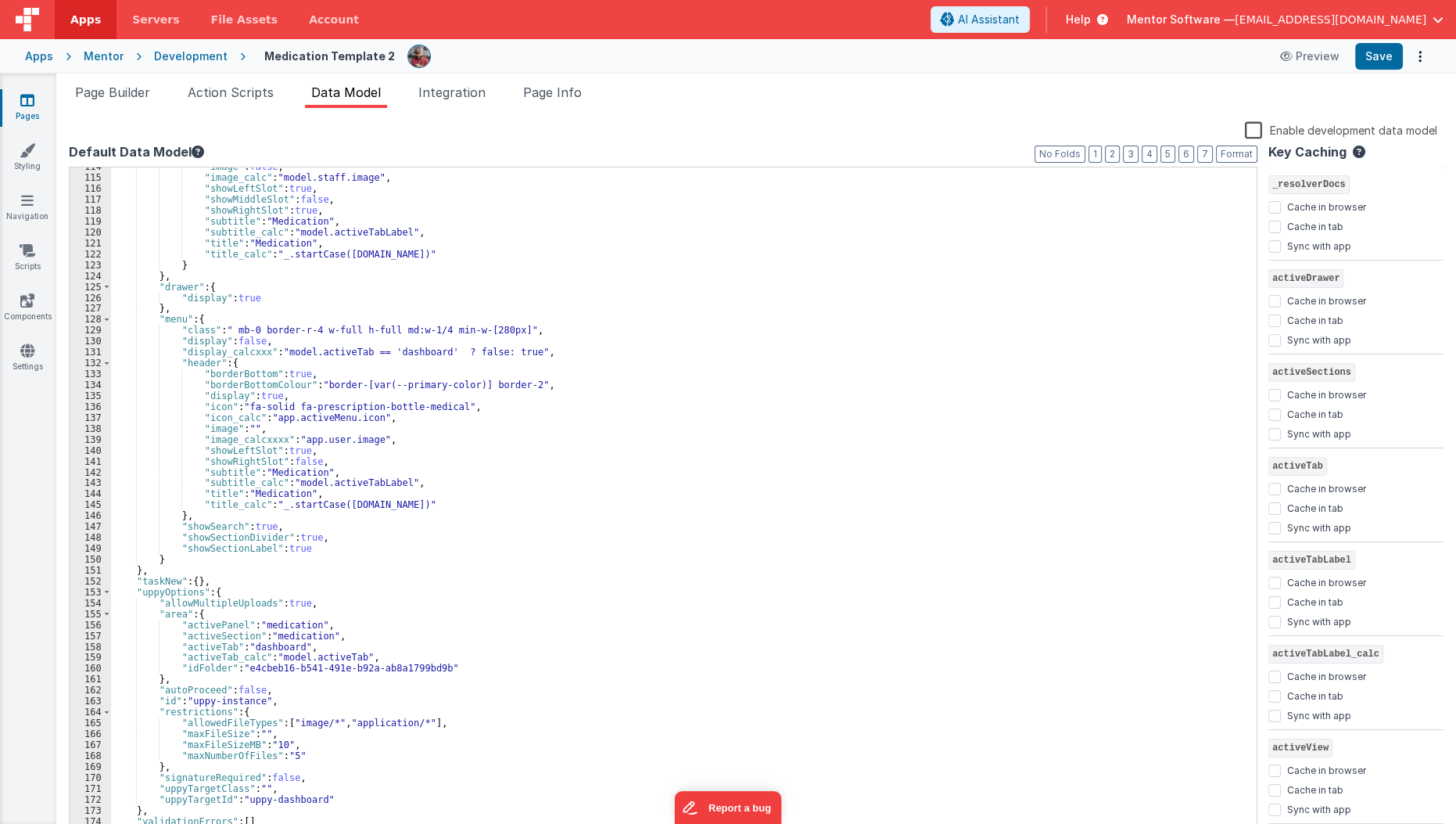
click at [1256, 134] on label "Enable development data model" at bounding box center [1341, 129] width 193 height 18
click at [0, 0] on input "Enable development data model" at bounding box center [0, 0] width 0 height 0
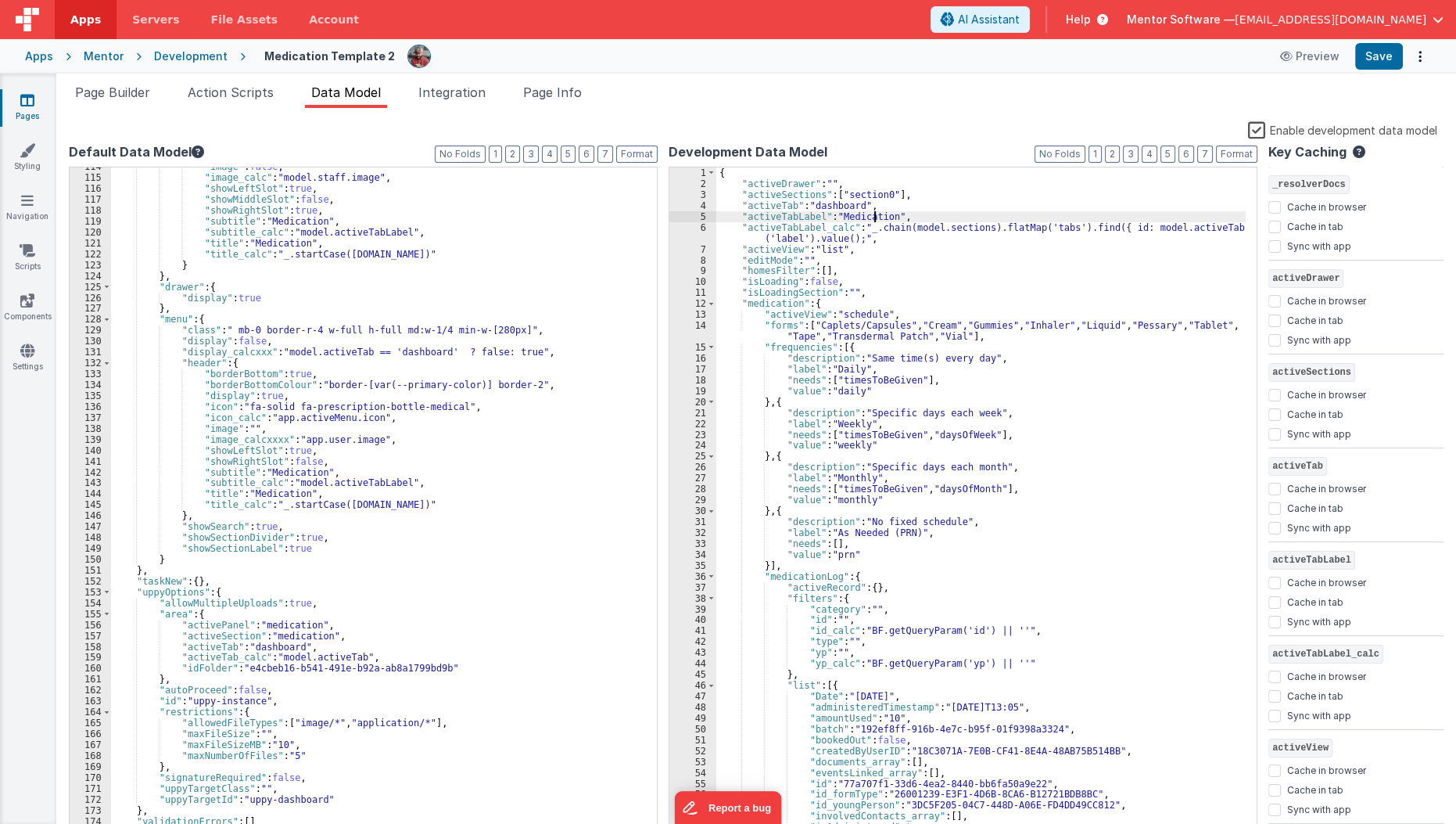
click at [875, 217] on div "{ "activeDrawer" : "" , "activeSections" : [ "section0" ] , "activeTab" : "dash…" at bounding box center [981, 513] width 530 height 691
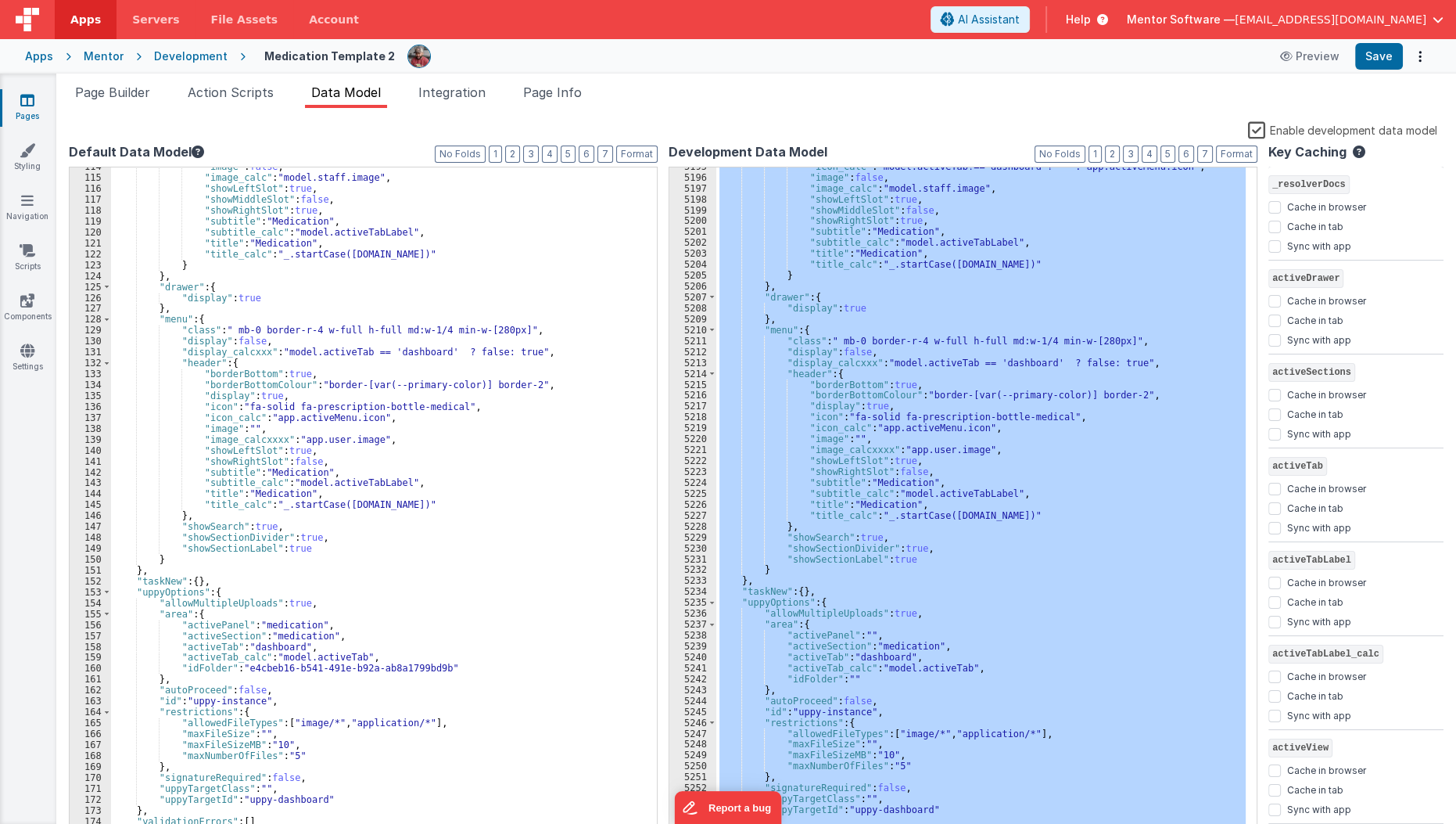
scroll to position [24960, 0]
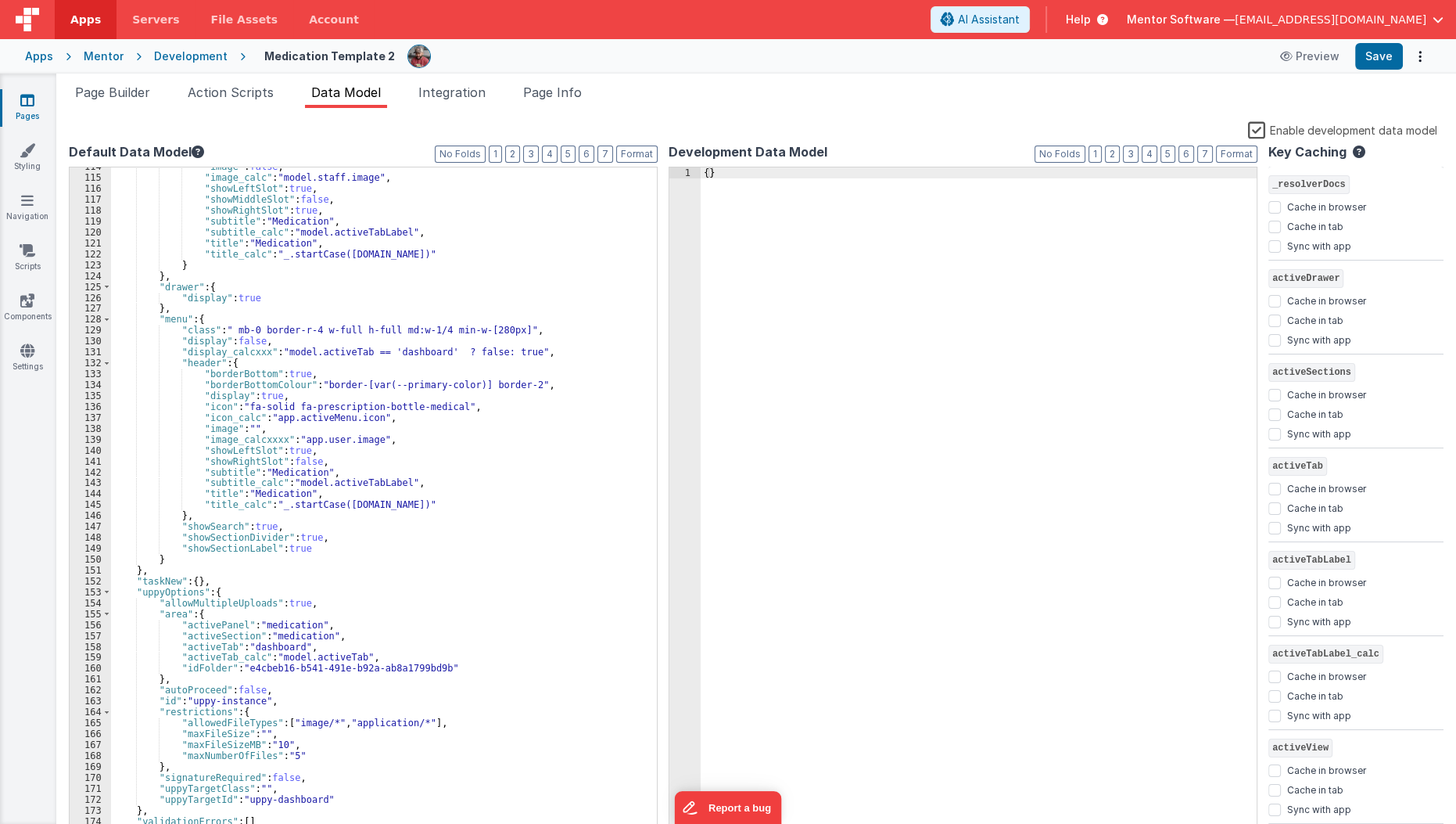
click at [1251, 130] on label "Enable development data model" at bounding box center [1343, 129] width 190 height 18
click at [0, 0] on input "Enable development data model" at bounding box center [0, 0] width 0 height 0
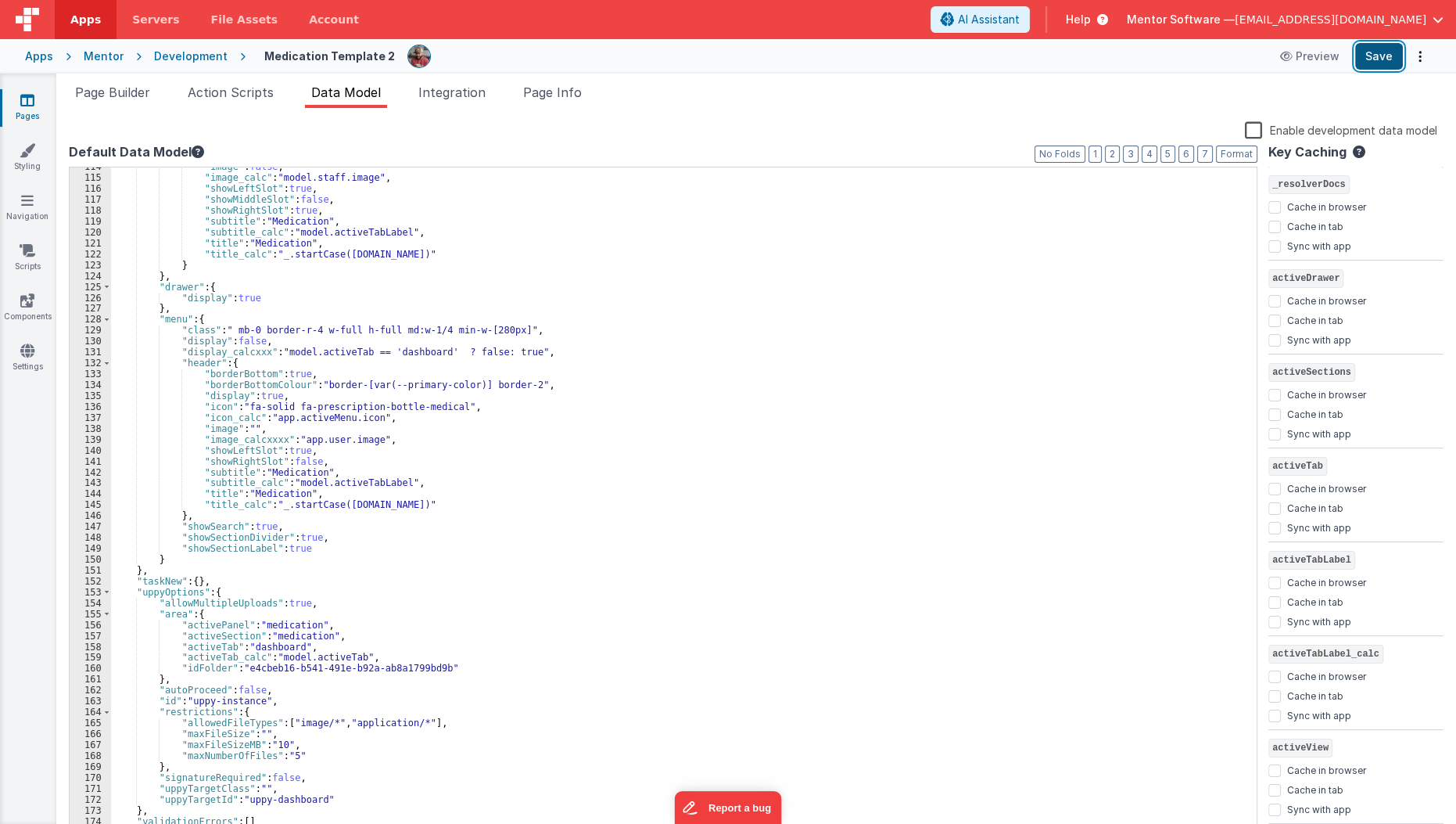
click at [1381, 62] on button "Save" at bounding box center [1379, 56] width 47 height 27
click at [560, 104] on li "Page Info" at bounding box center [552, 96] width 71 height 25
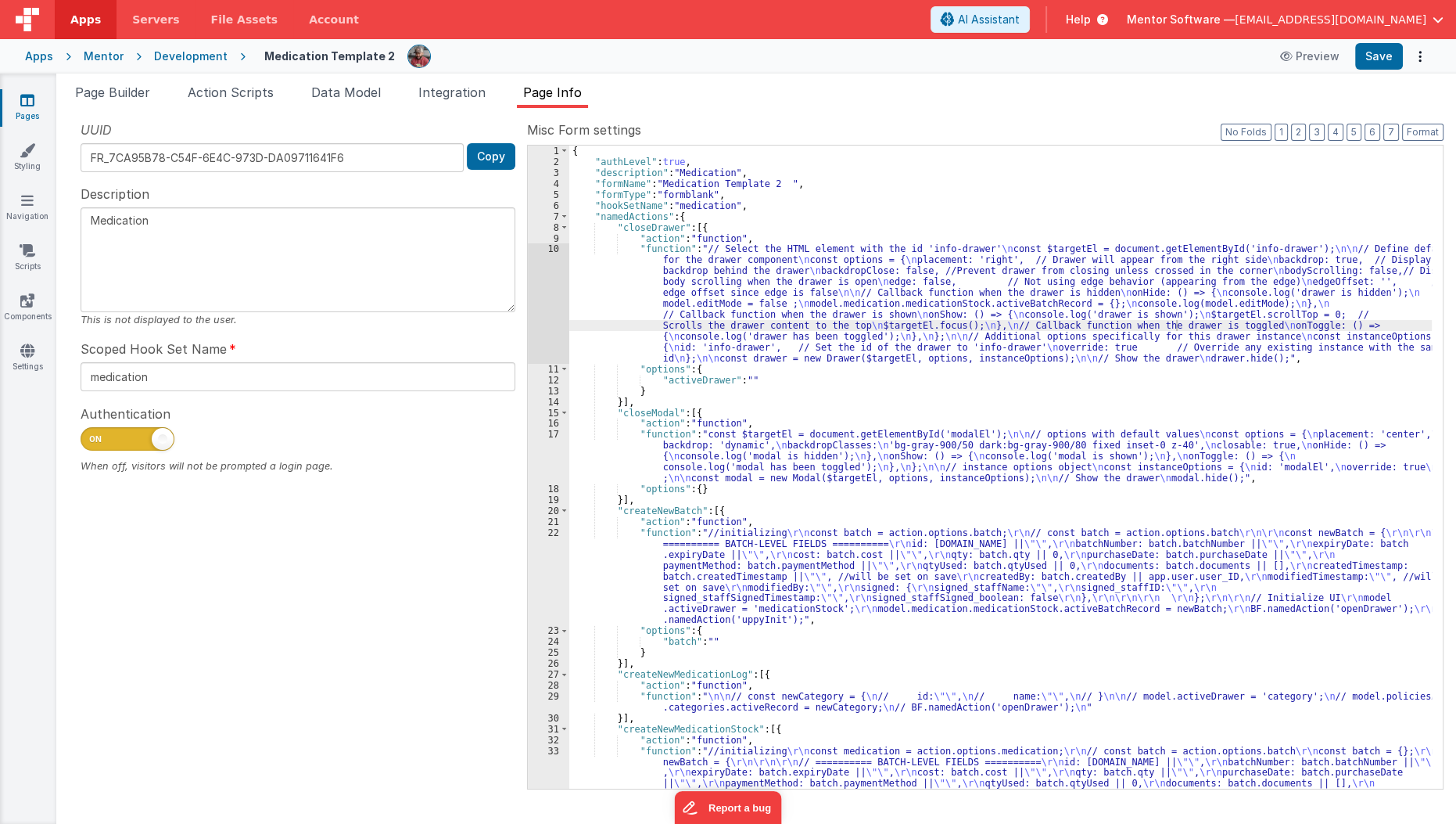
scroll to position [0, 0]
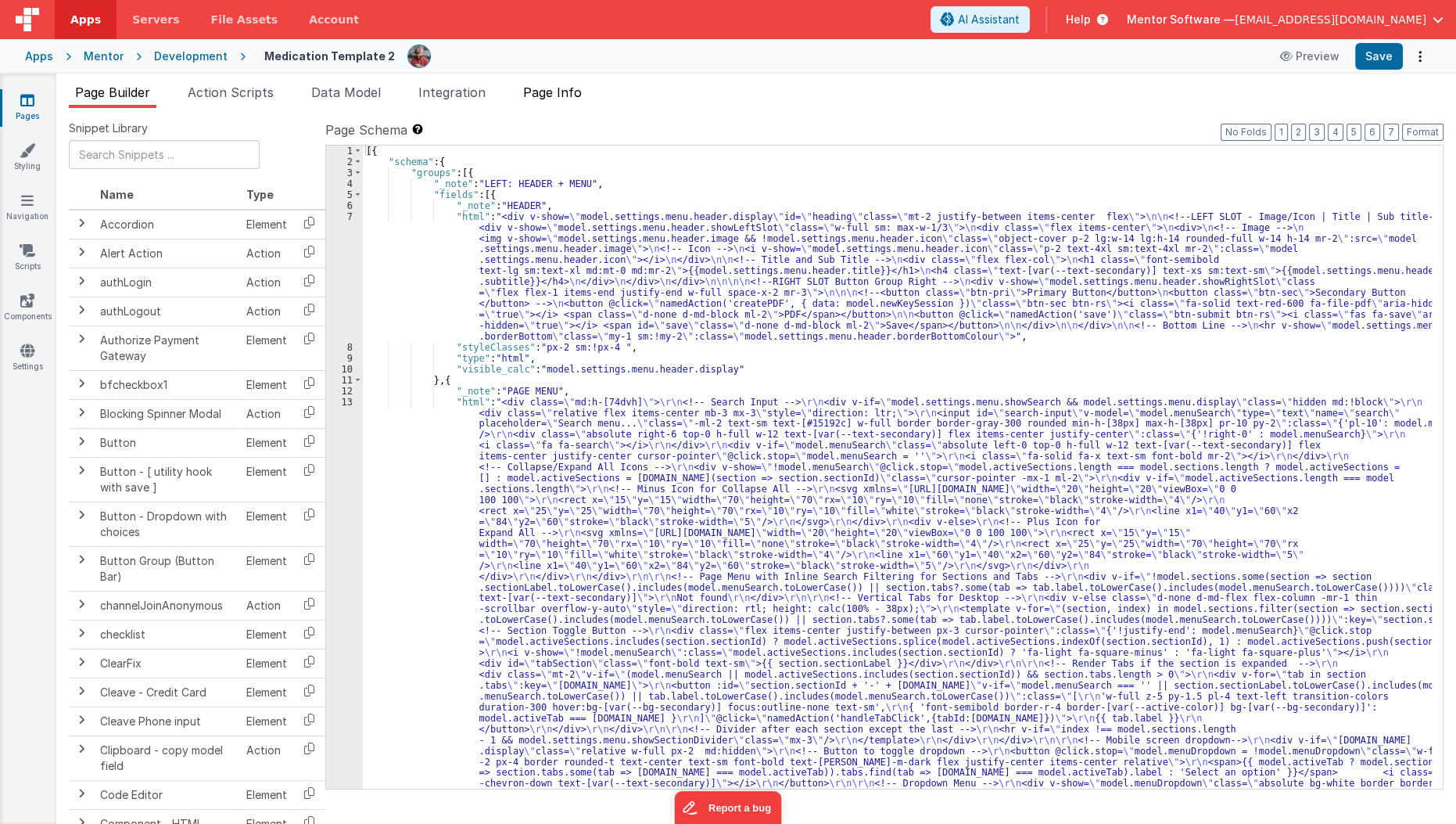
click at [566, 94] on span "Page Info" at bounding box center [552, 92] width 58 height 16
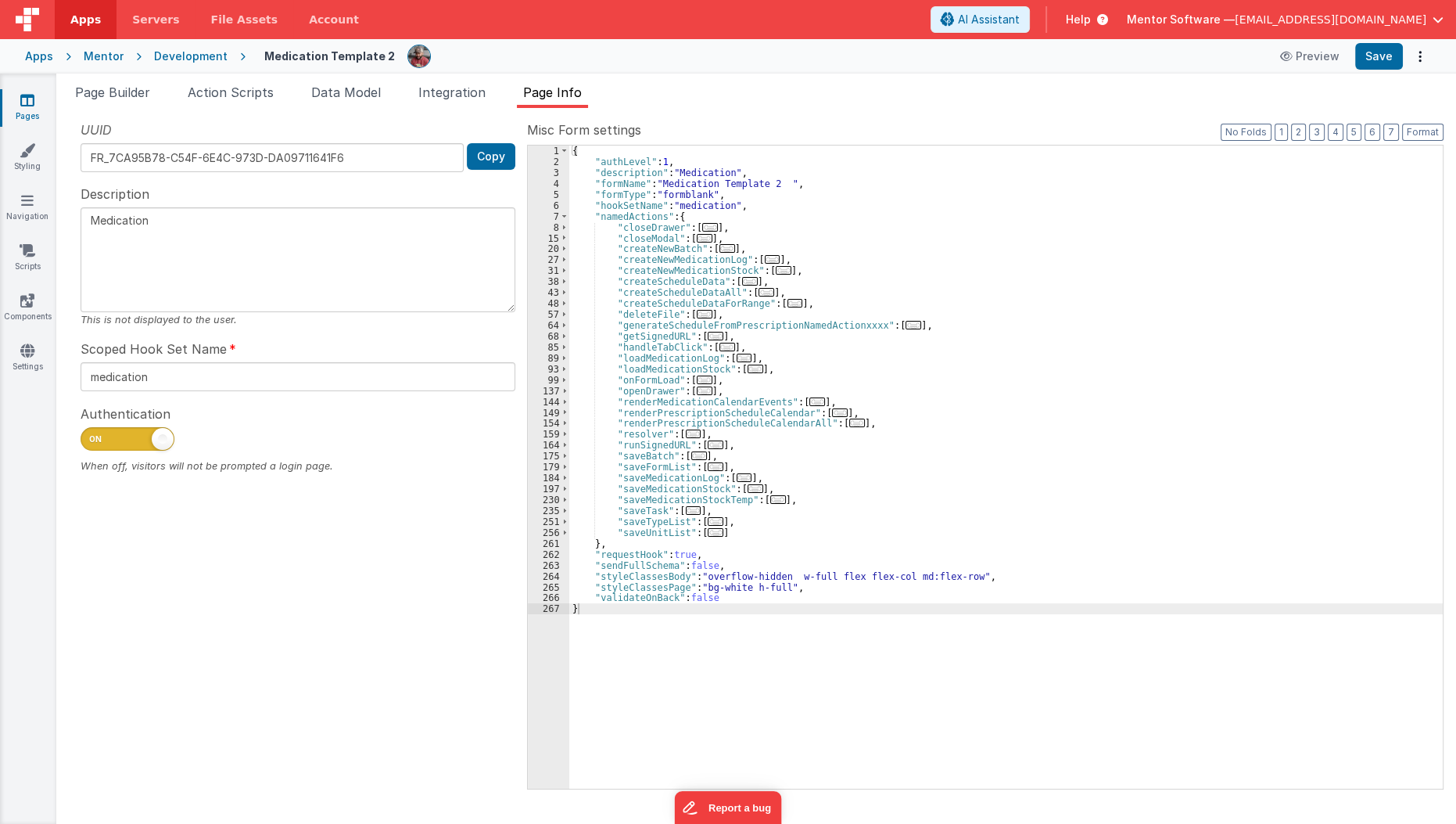
click at [32, 106] on icon at bounding box center [28, 100] width 14 height 16
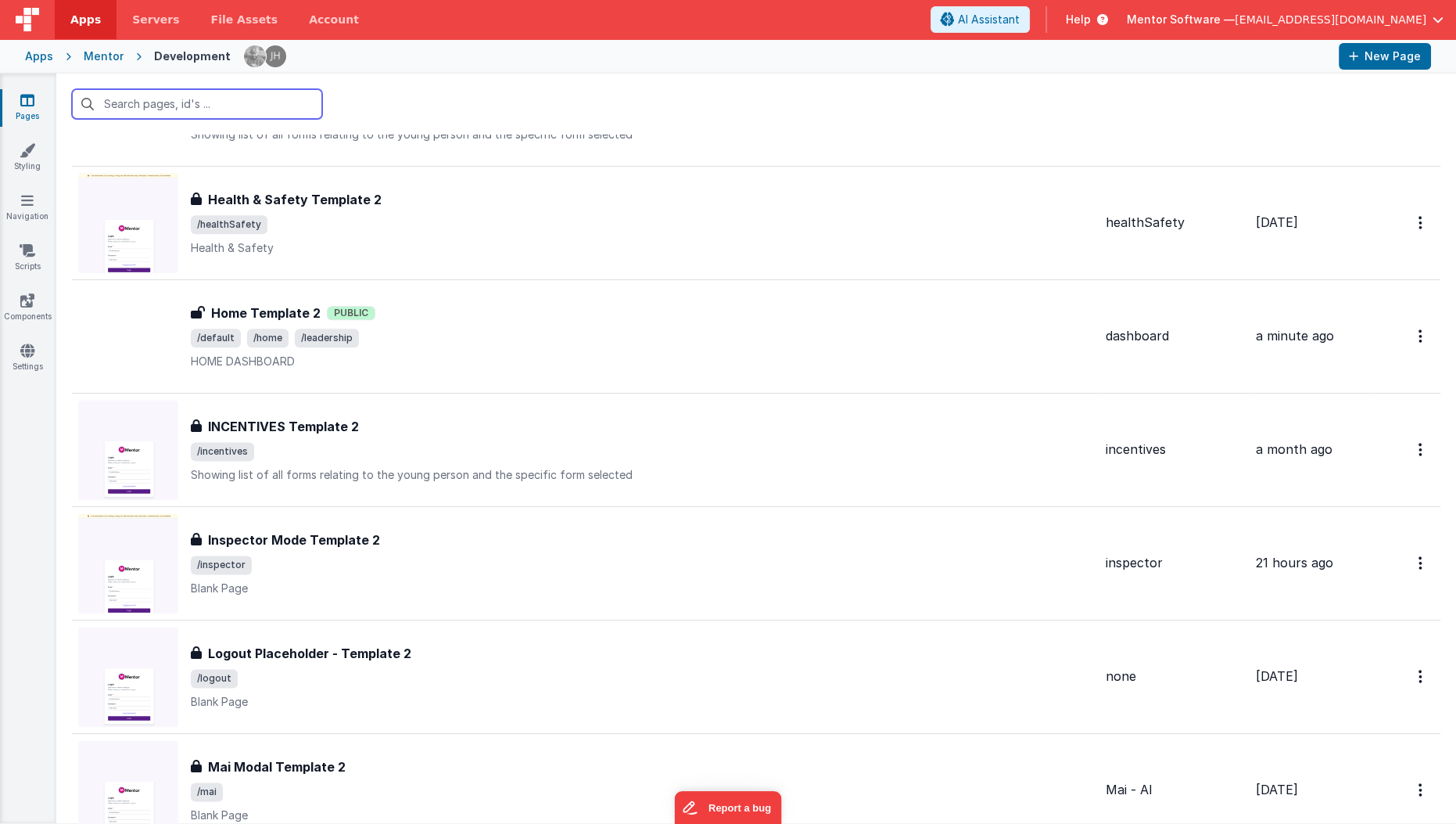
scroll to position [2626, 0]
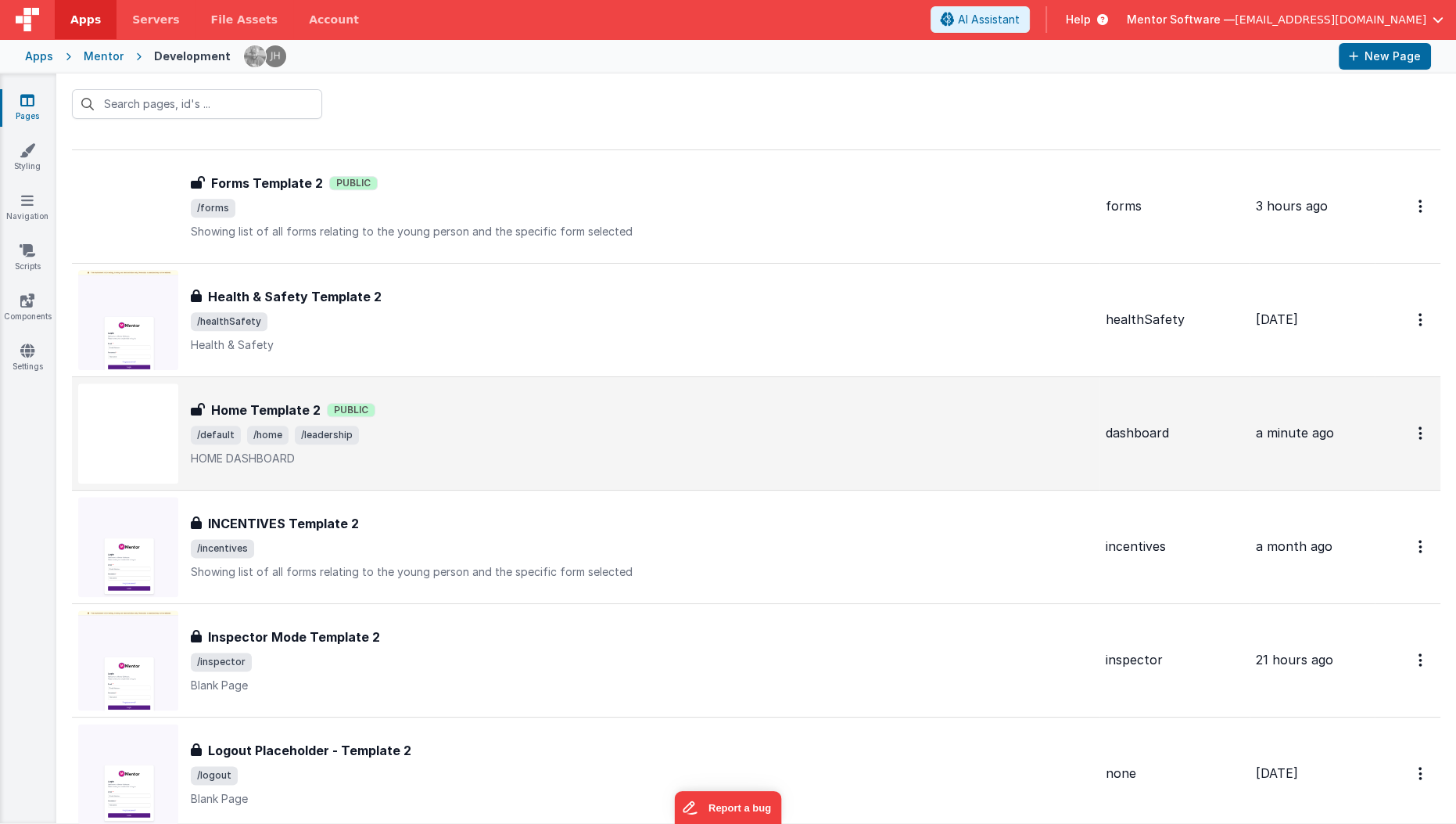
click at [464, 426] on span "/default /home /leadership" at bounding box center [642, 435] width 903 height 19
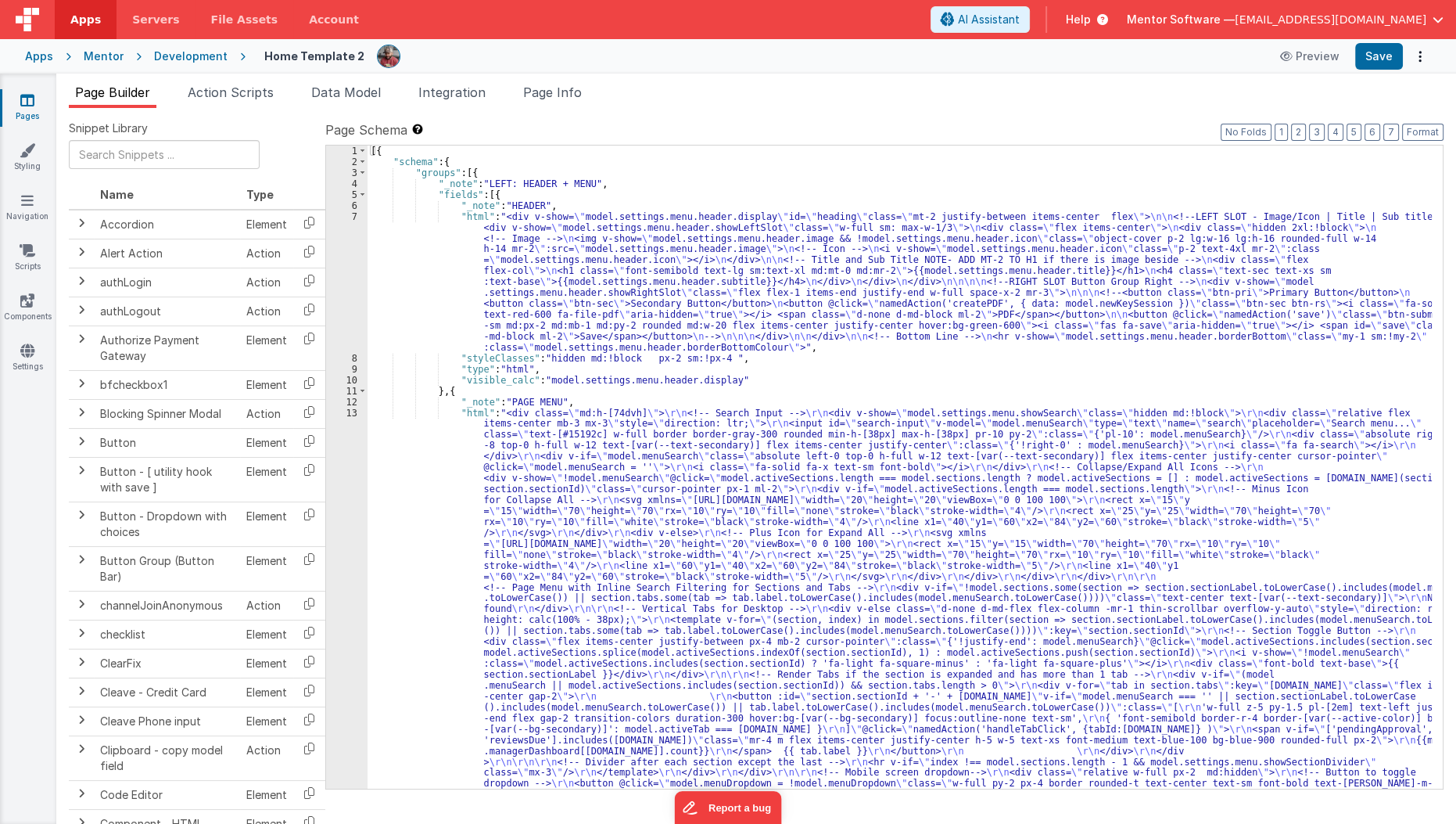
click at [353, 91] on span "Data Model" at bounding box center [346, 92] width 70 height 16
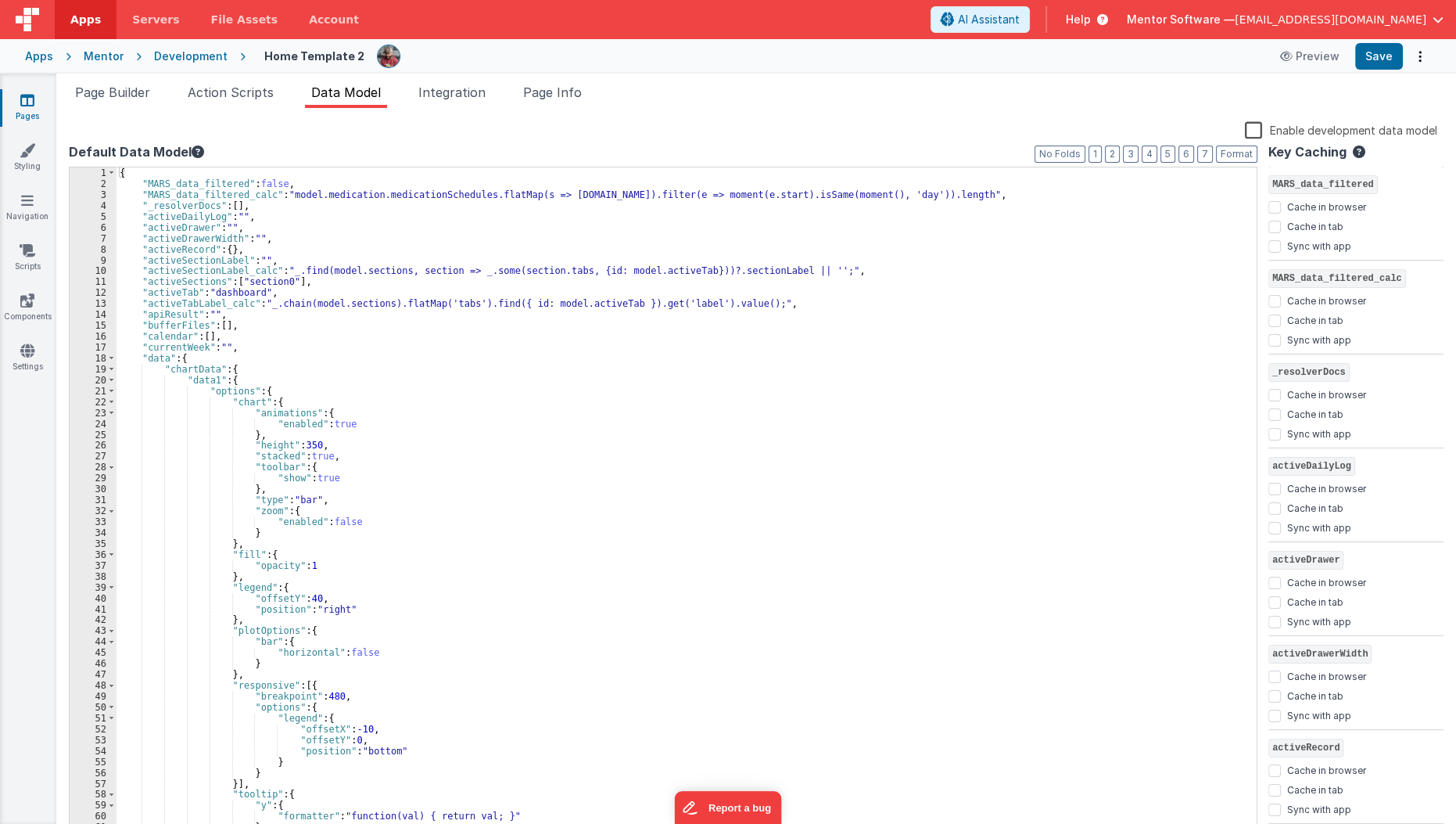
click at [1258, 127] on label "Enable development data model" at bounding box center [1341, 129] width 193 height 18
click at [0, 0] on input "Enable development data model" at bounding box center [0, 0] width 0 height 0
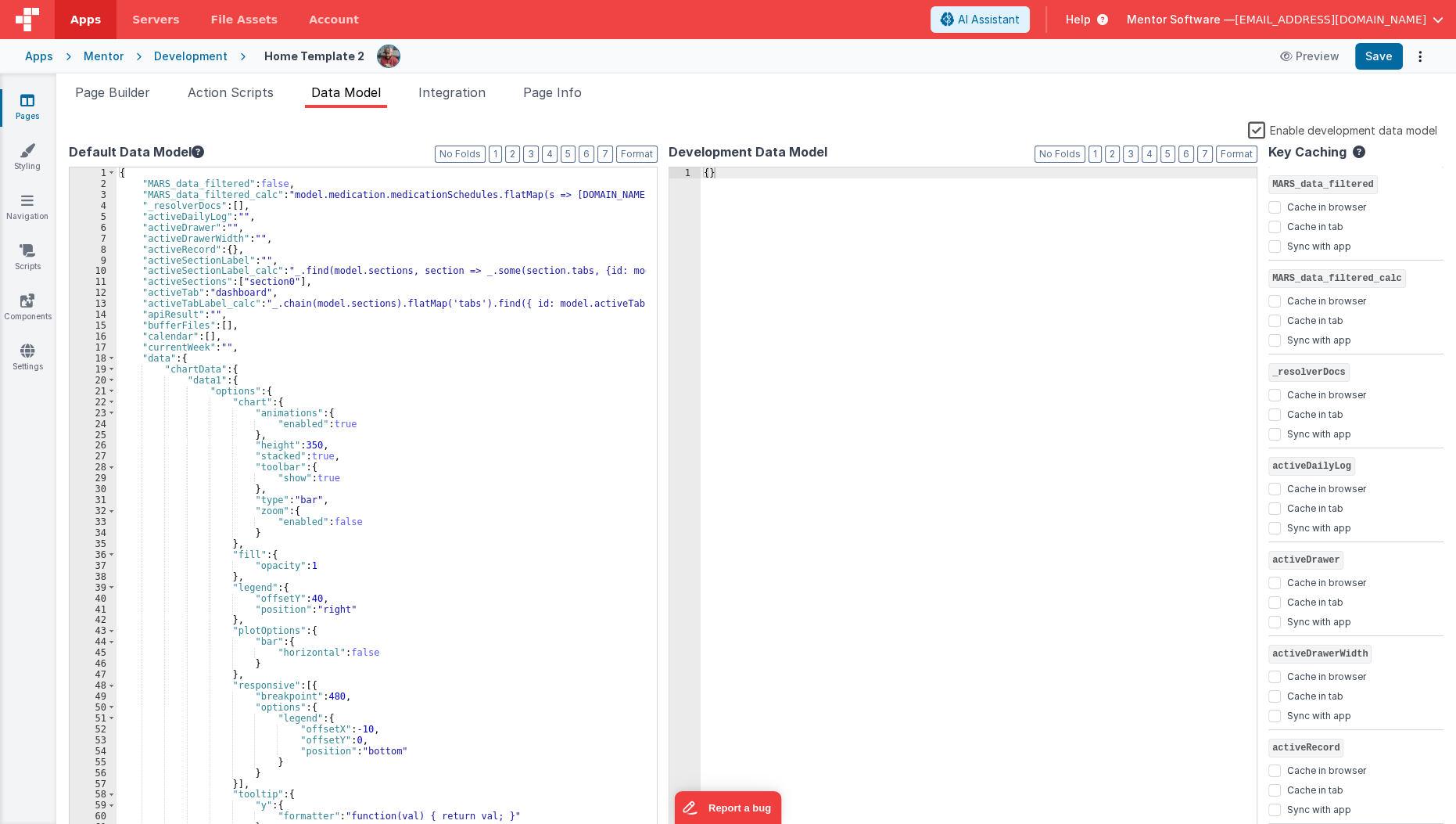
click at [1258, 127] on label "Enable development data model" at bounding box center [1343, 129] width 190 height 18
click at [0, 0] on input "Enable development data model" at bounding box center [0, 0] width 0 height 0
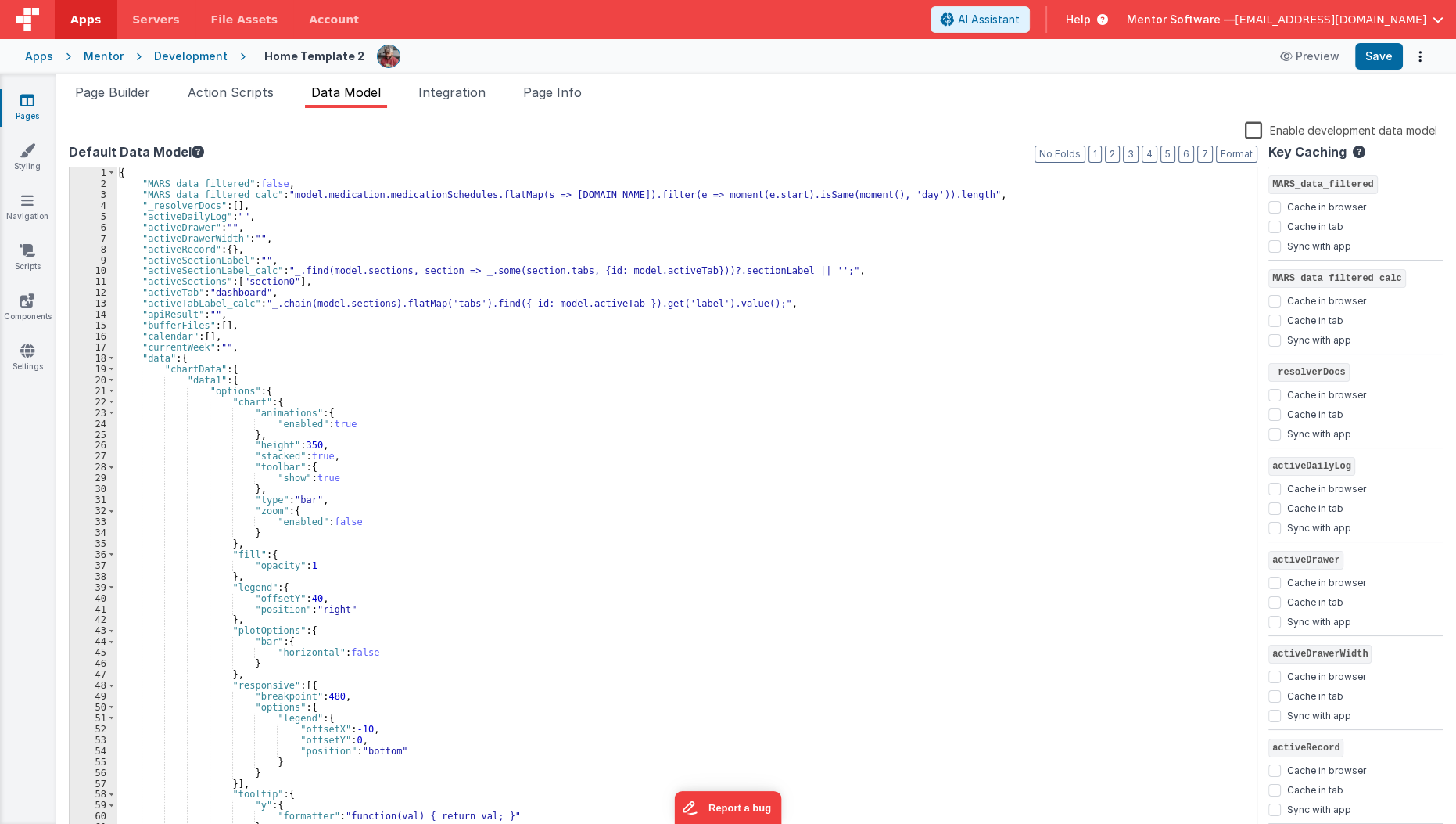
click at [30, 88] on div "Pages Styling Navigation Scripts Components Settings" at bounding box center [28, 448] width 56 height 750
click at [33, 129] on div "Pages Styling Navigation Scripts Components Settings" at bounding box center [28, 448] width 56 height 750
click at [37, 111] on link "Pages" at bounding box center [27, 108] width 56 height 32
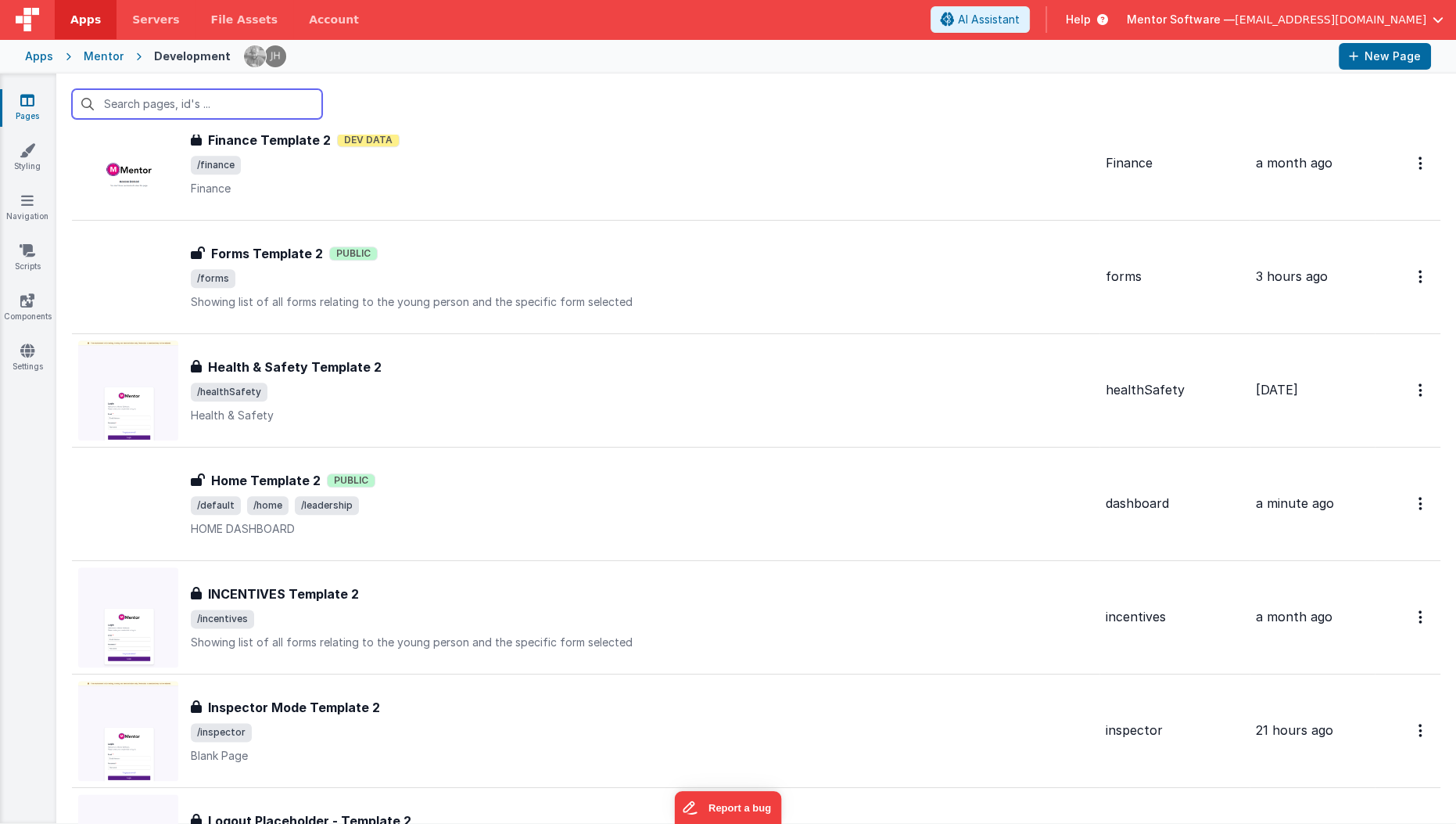
scroll to position [2554, 0]
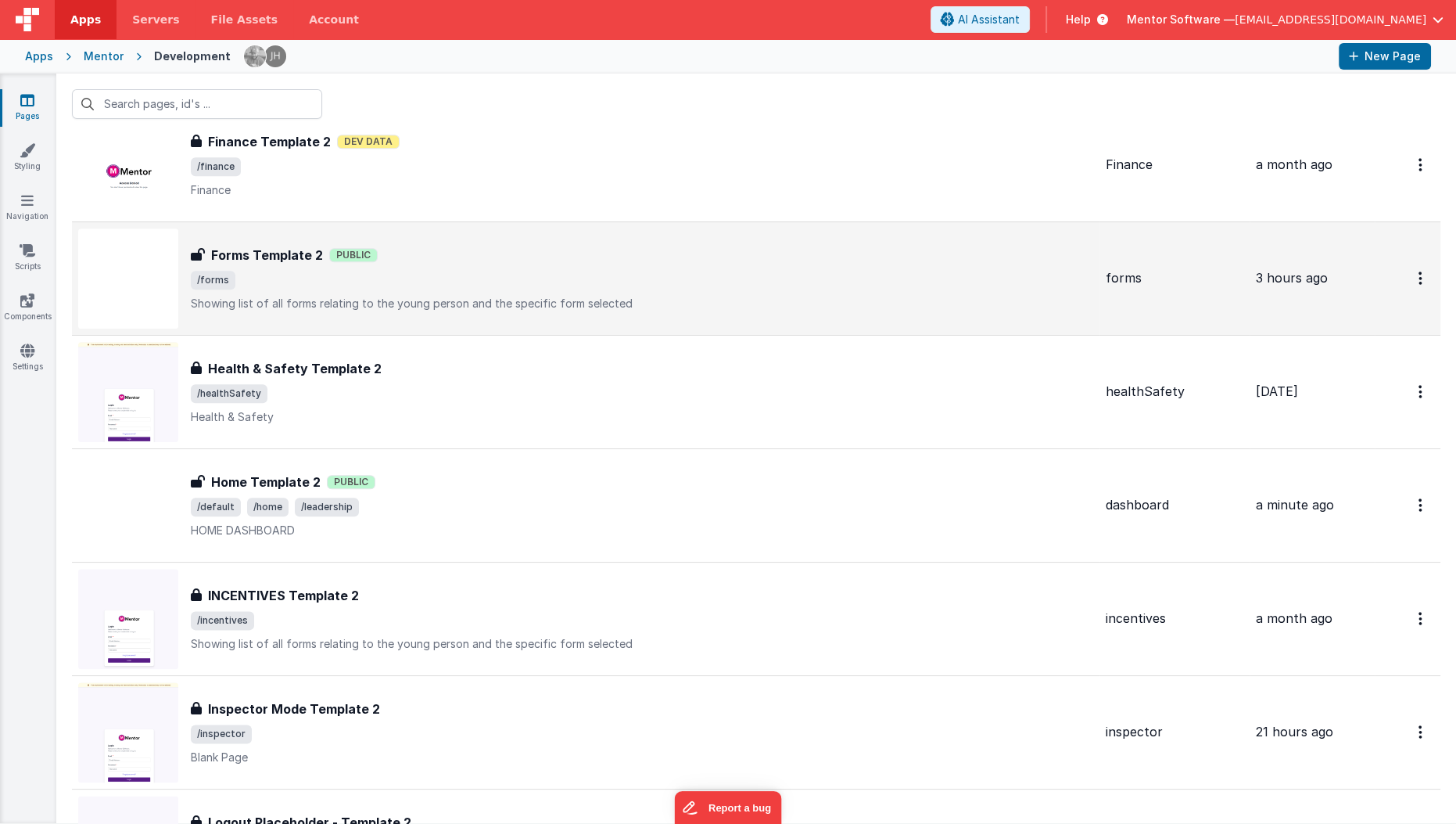
click at [466, 271] on span "/forms" at bounding box center [642, 280] width 903 height 19
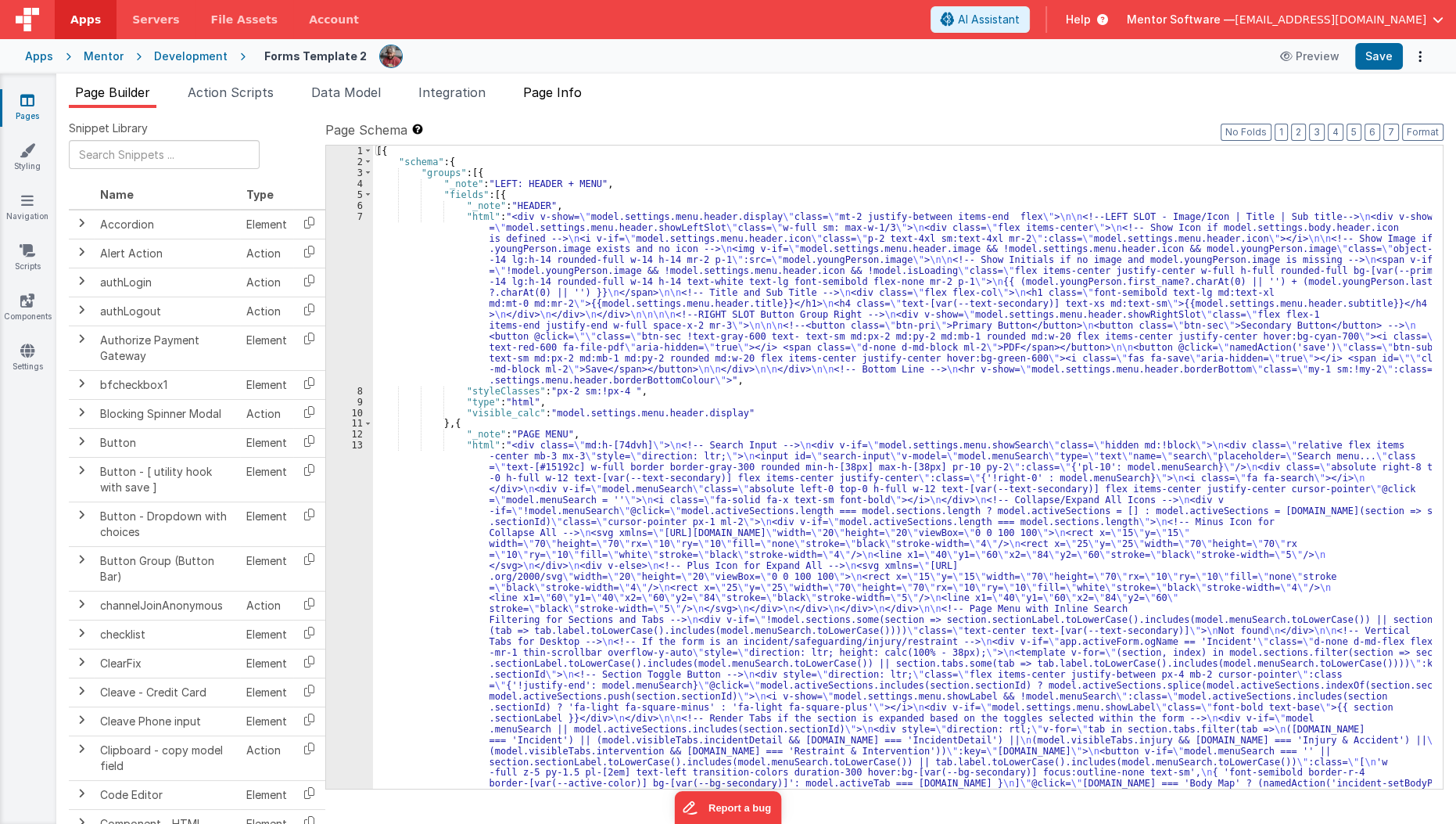
click at [584, 101] on li "Page Info" at bounding box center [552, 96] width 71 height 25
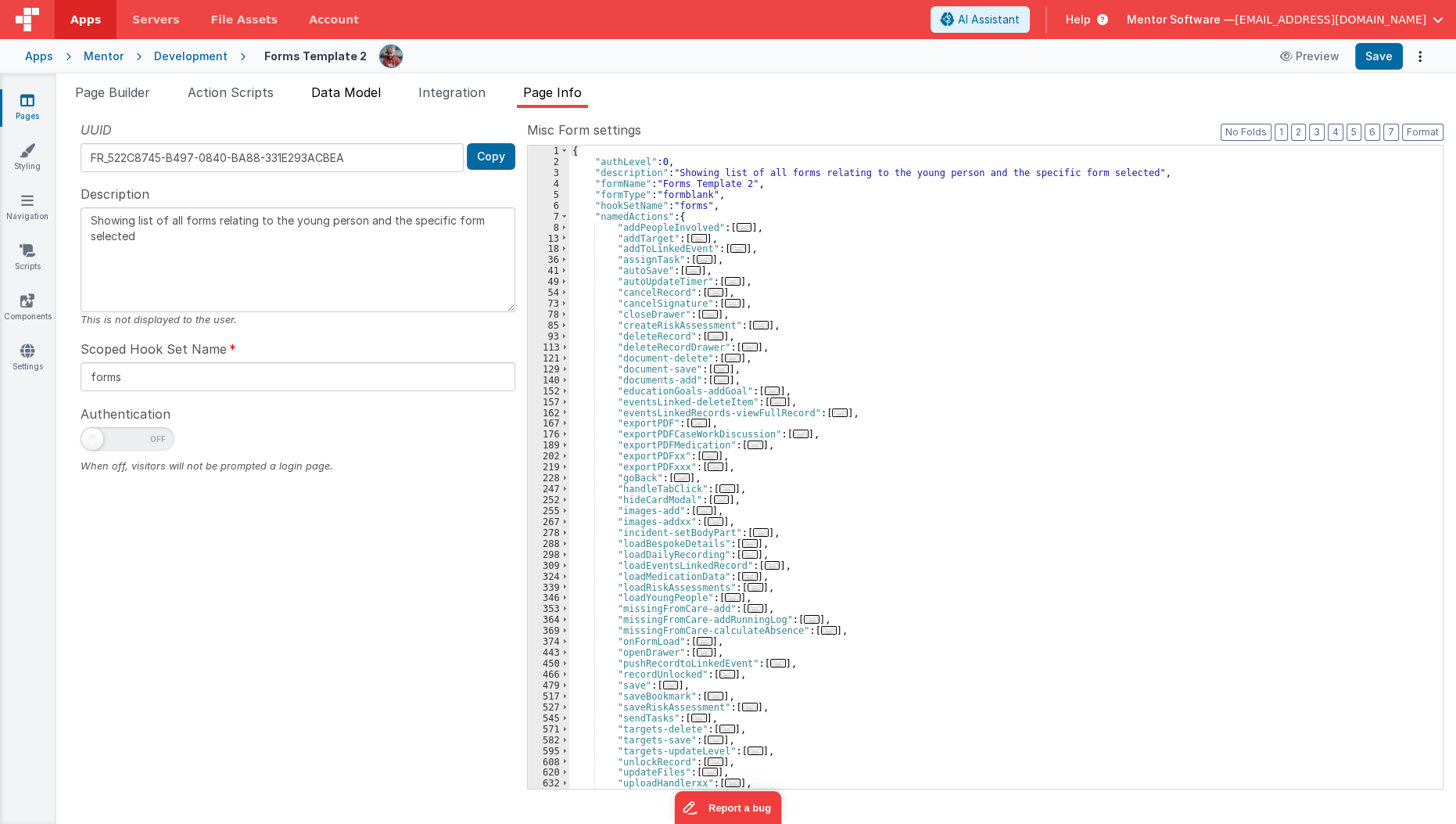
click at [315, 103] on li "Data Model" at bounding box center [346, 96] width 82 height 25
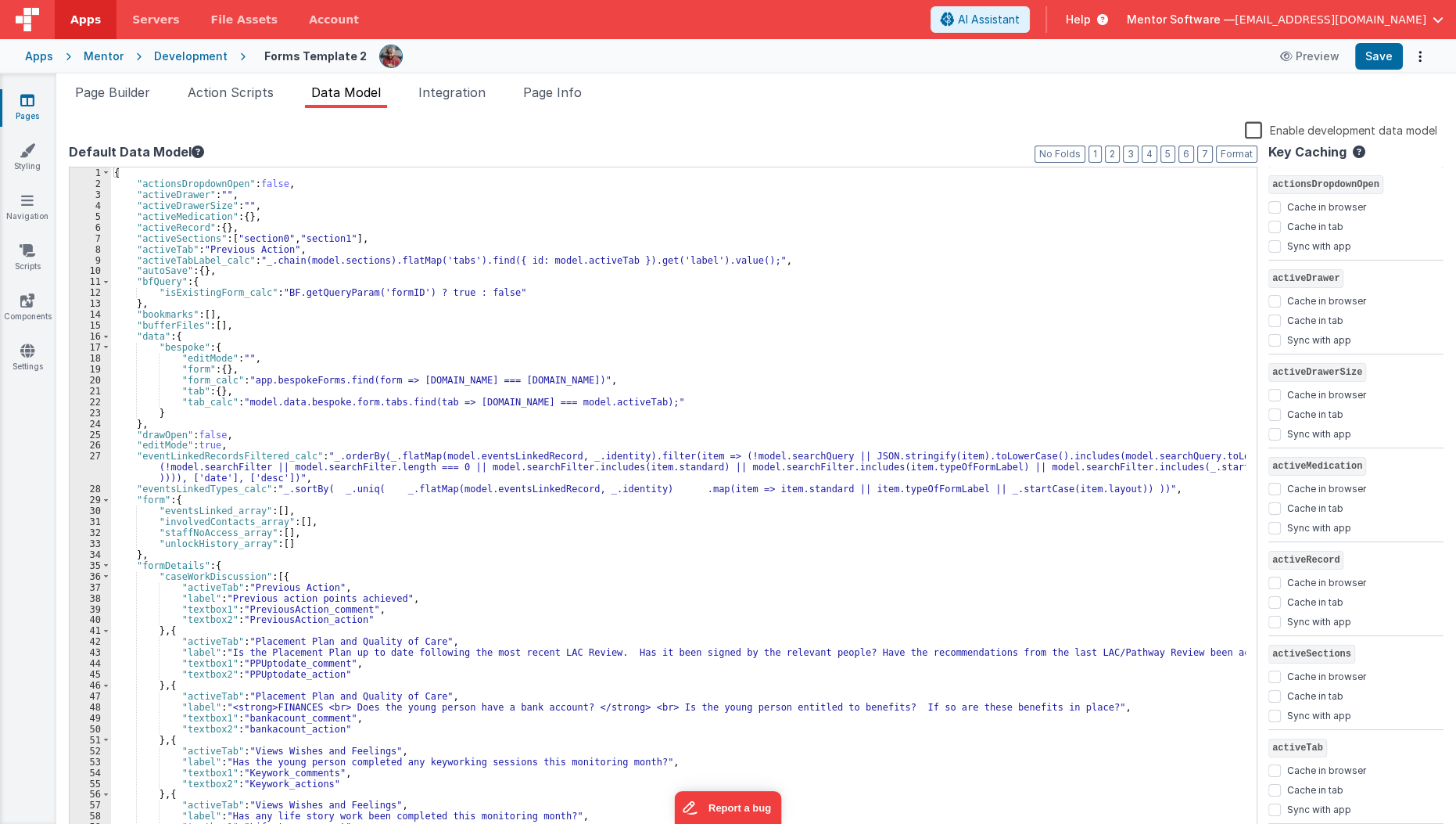
click at [1259, 125] on label "Enable development data model" at bounding box center [1341, 129] width 193 height 18
click at [0, 0] on input "Enable development data model" at bounding box center [0, 0] width 0 height 0
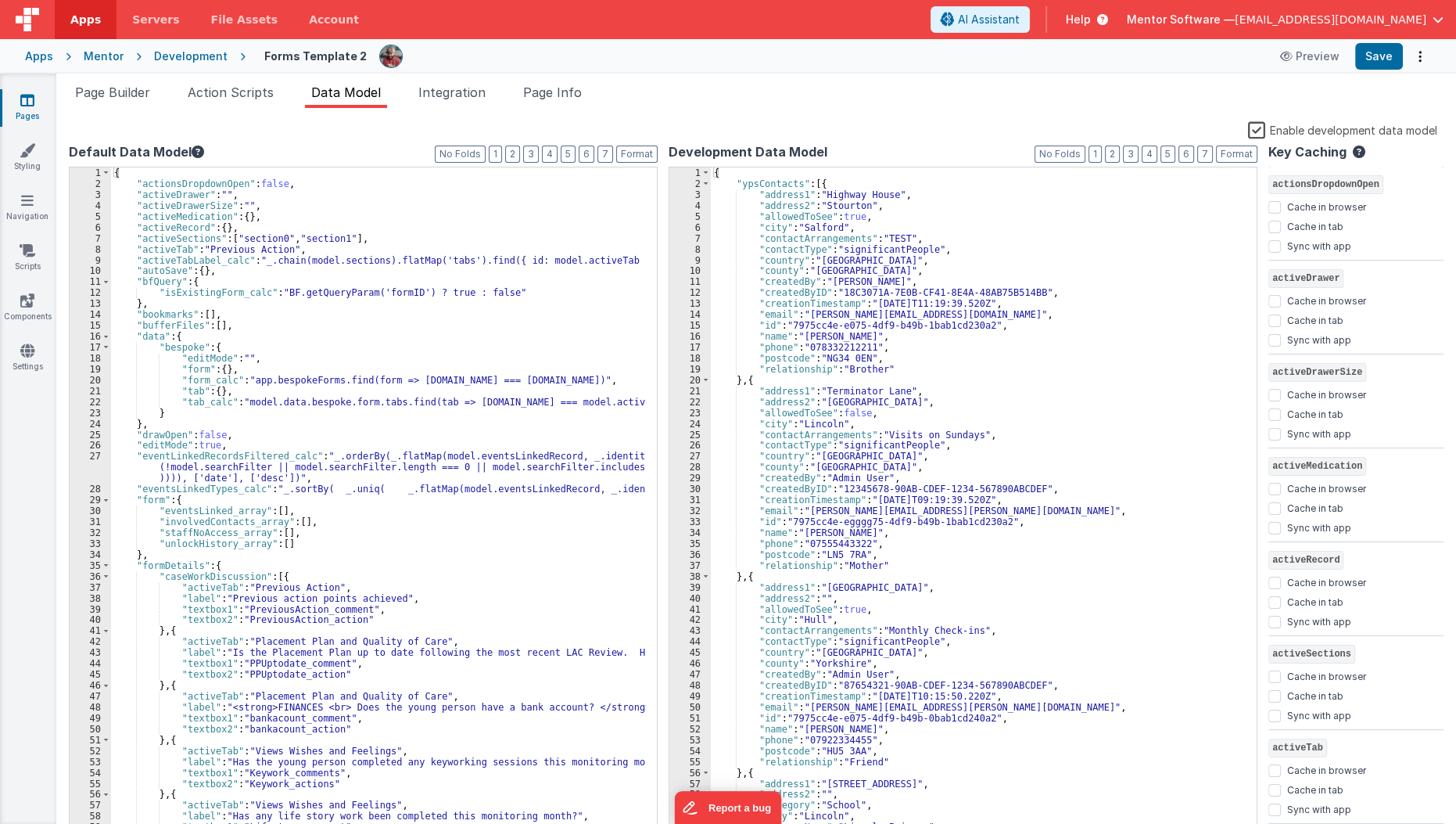
click at [1259, 125] on label "Enable development data model" at bounding box center [1343, 129] width 190 height 18
click at [0, 0] on input "Enable development data model" at bounding box center [0, 0] width 0 height 0
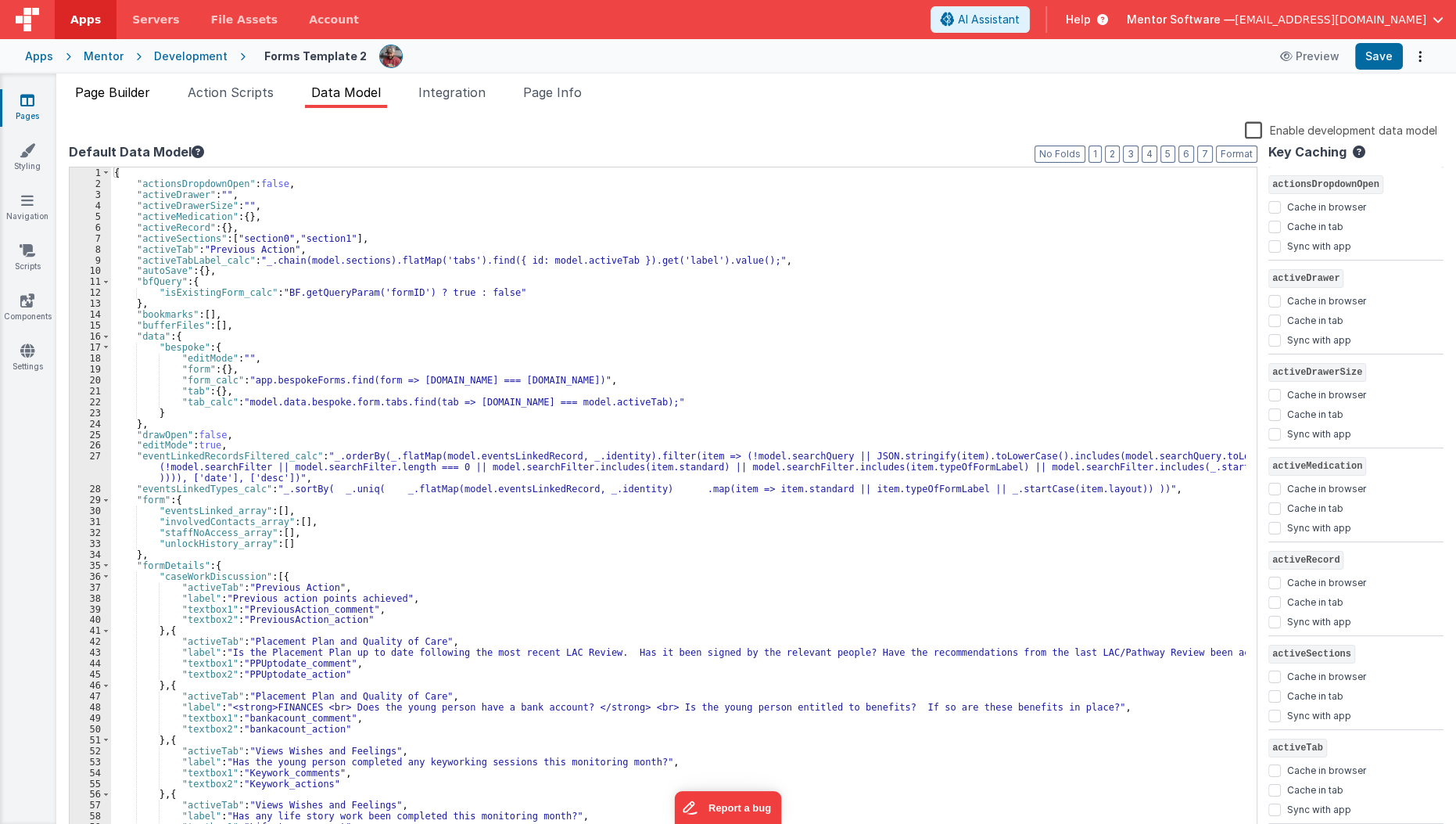
click at [134, 92] on span "Page Builder" at bounding box center [112, 92] width 75 height 16
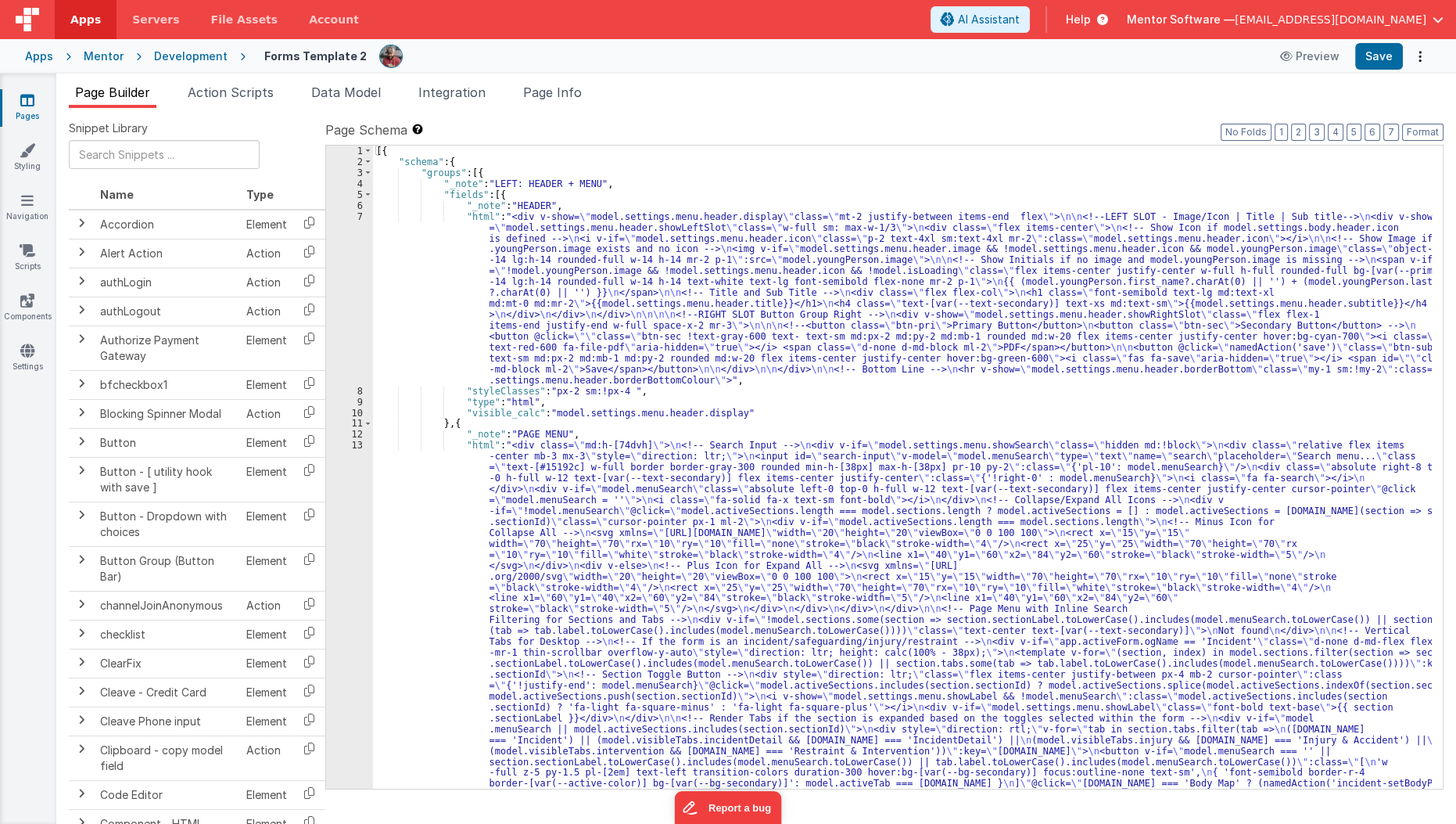
click at [34, 104] on icon at bounding box center [28, 100] width 14 height 16
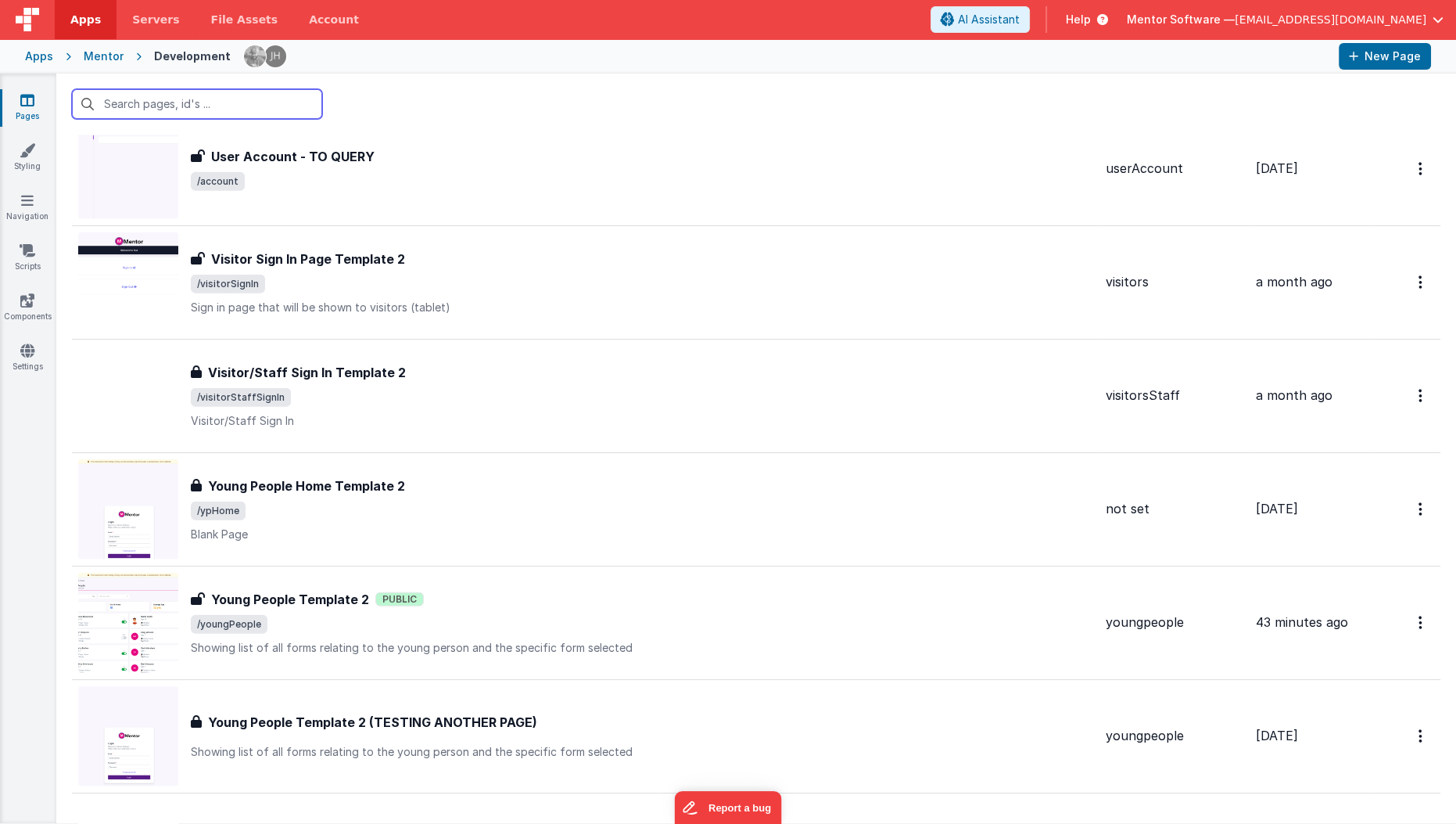
scroll to position [5751, 0]
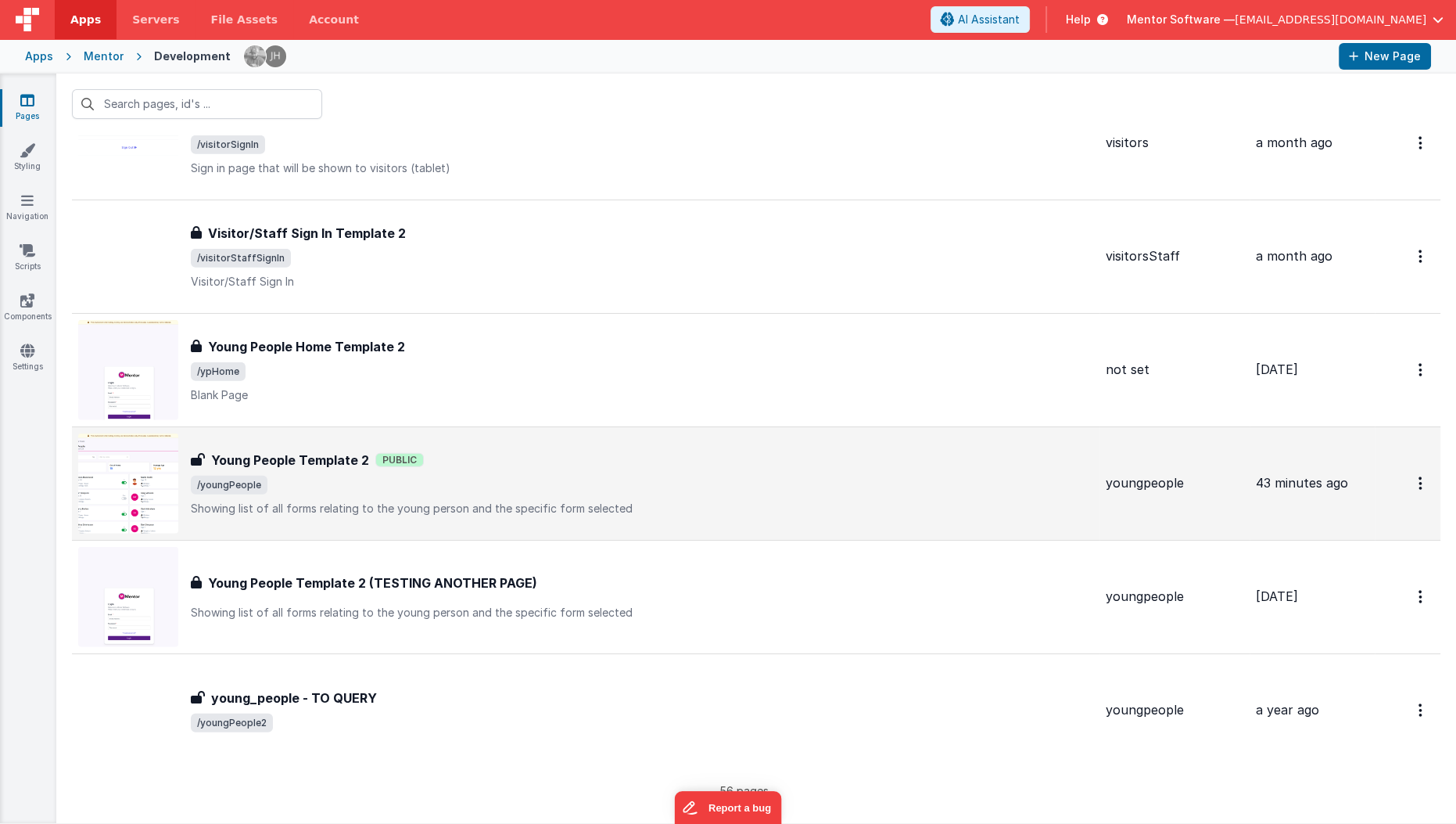
click at [544, 450] on div "Young People Template 2 Public" at bounding box center [642, 460] width 903 height 19
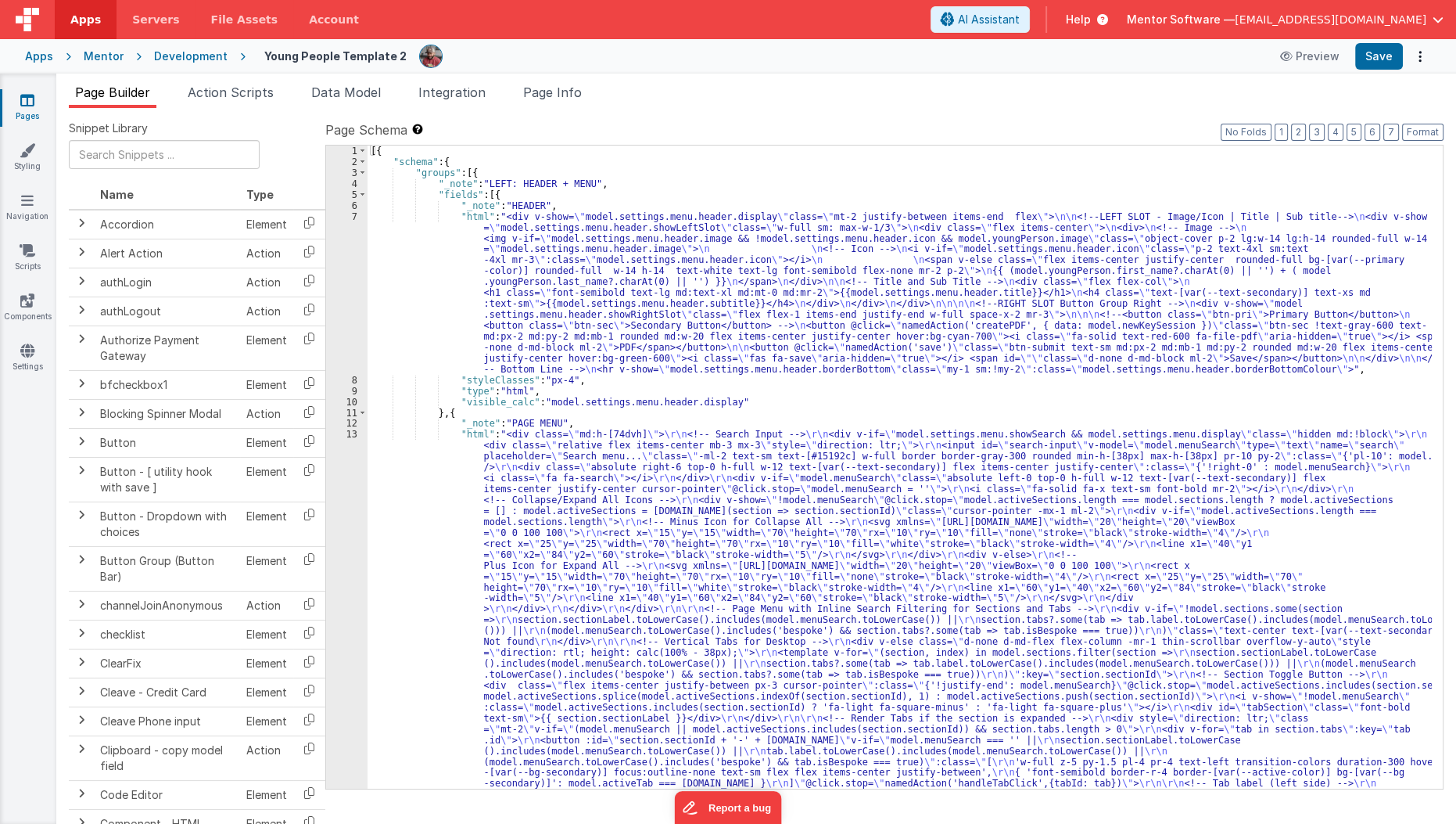
click at [372, 52] on h4 "Young People Template 2" at bounding box center [336, 55] width 142 height 12
click at [357, 92] on span "Data Model" at bounding box center [346, 92] width 70 height 16
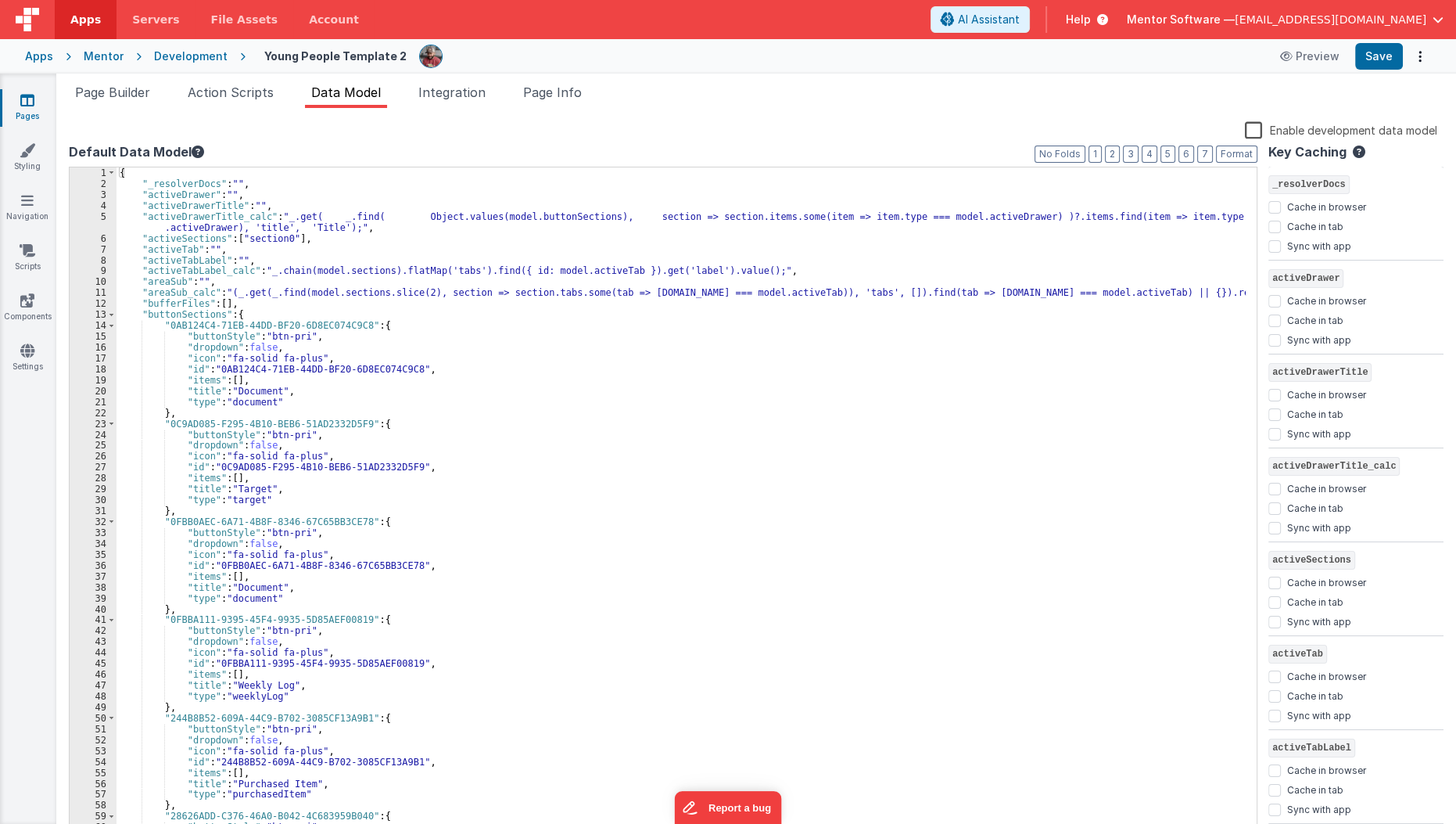
click at [1262, 123] on label "Enable development data model" at bounding box center [1341, 129] width 193 height 18
click at [0, 0] on input "Enable development data model" at bounding box center [0, 0] width 0 height 0
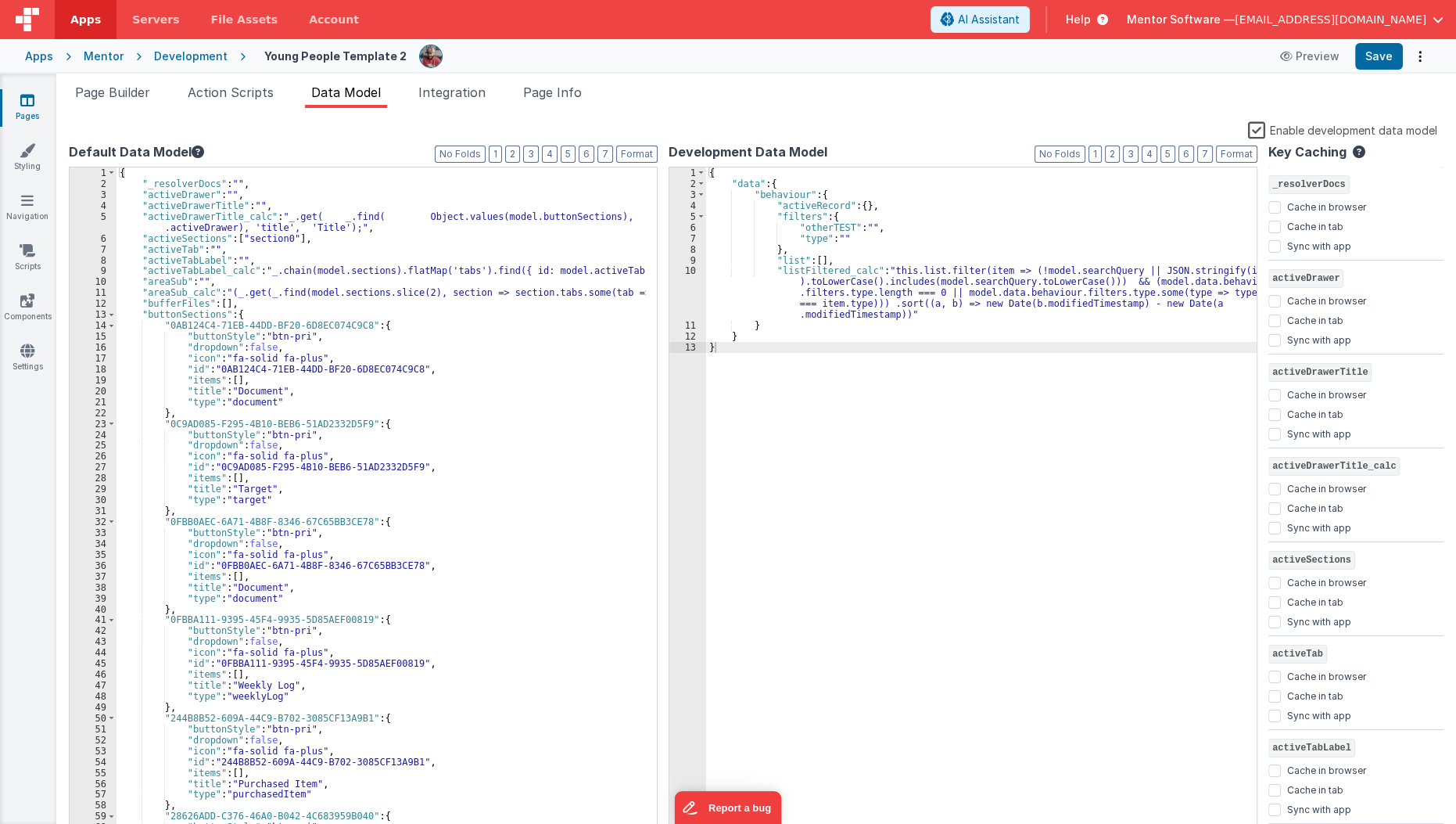
click at [1262, 123] on label "Enable development data model" at bounding box center [1343, 129] width 190 height 18
click at [0, 0] on input "Enable development data model" at bounding box center [0, 0] width 0 height 0
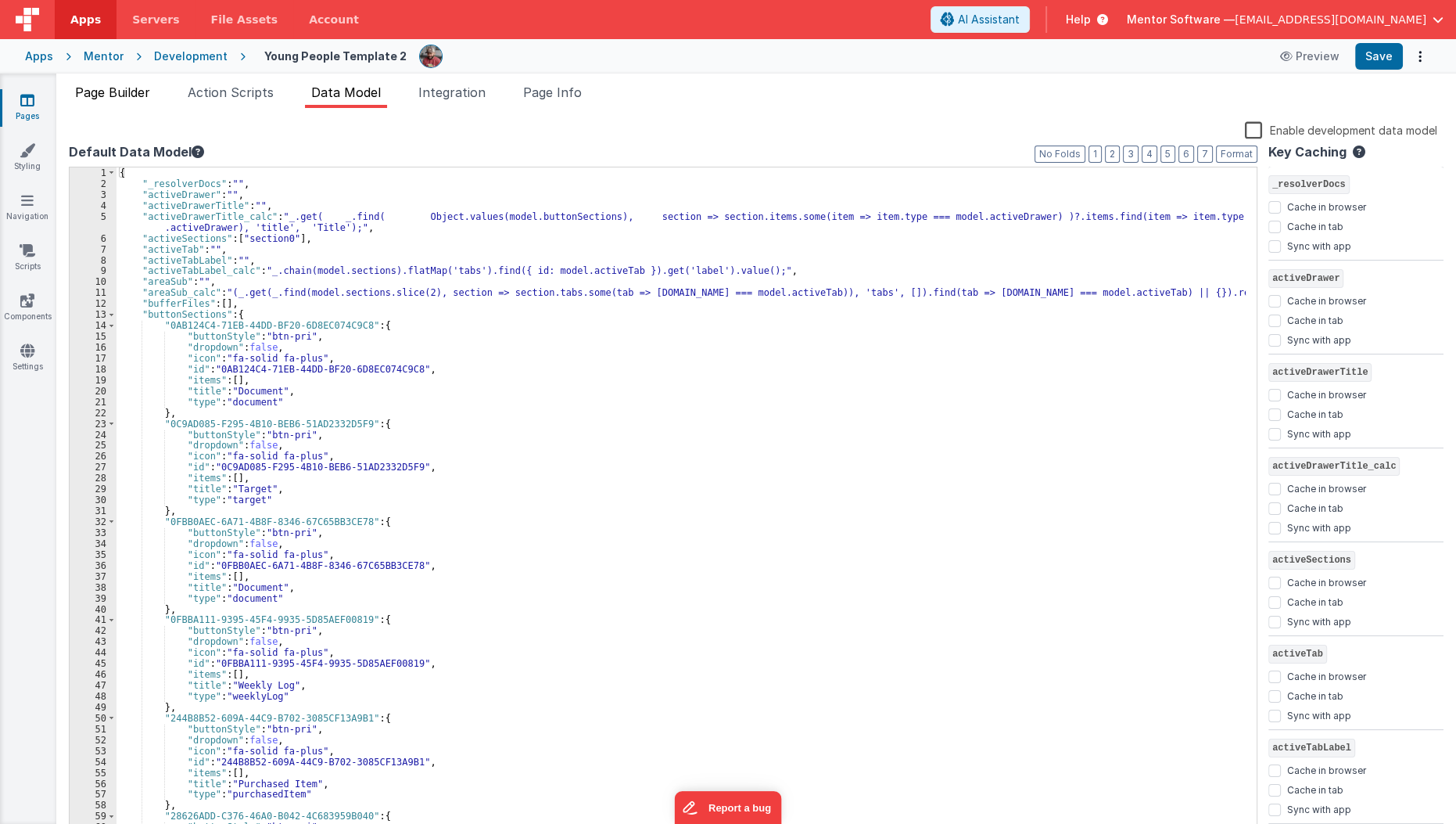
click at [122, 89] on span "Page Builder" at bounding box center [112, 92] width 75 height 16
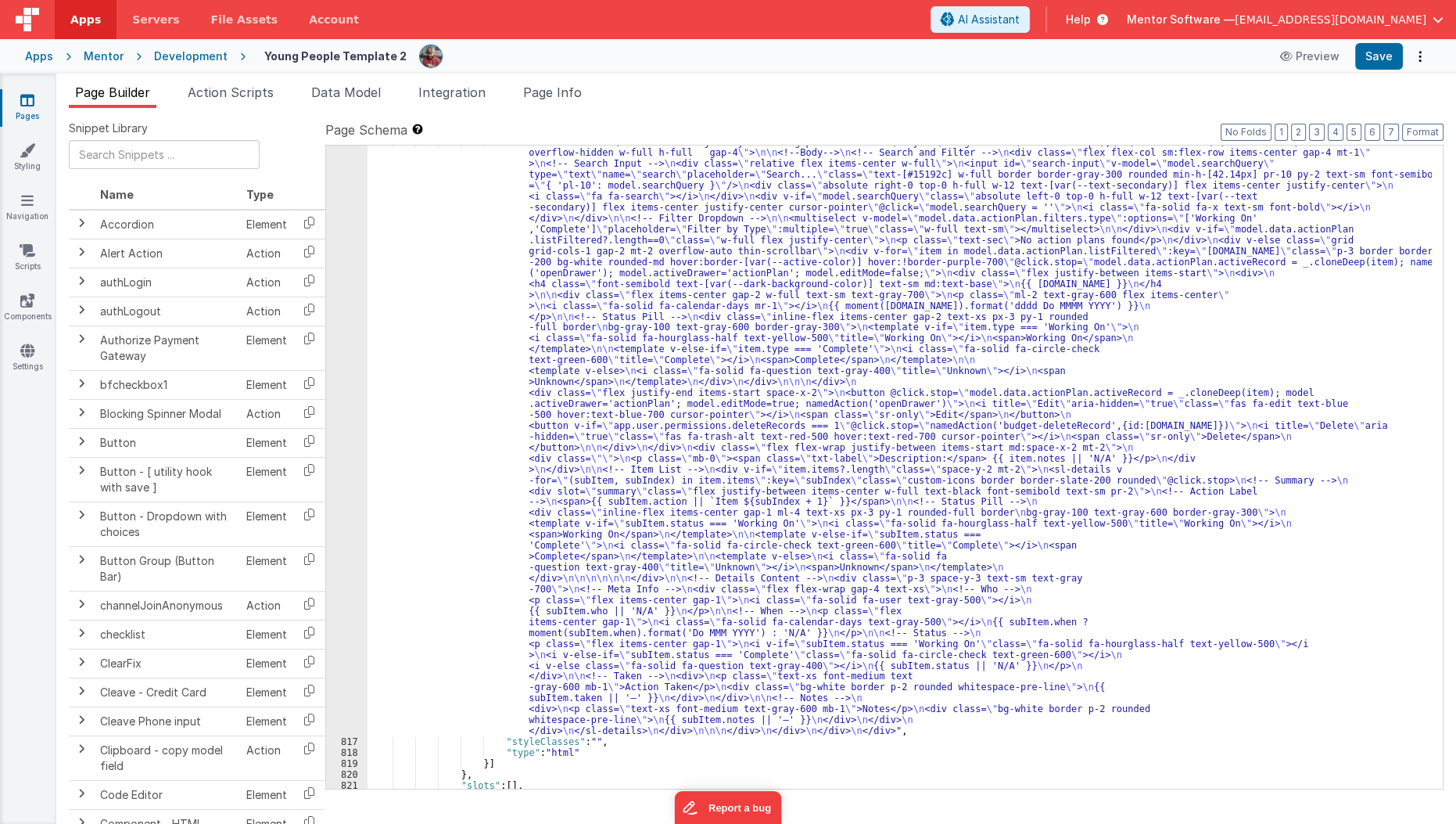
scroll to position [23518, 0]
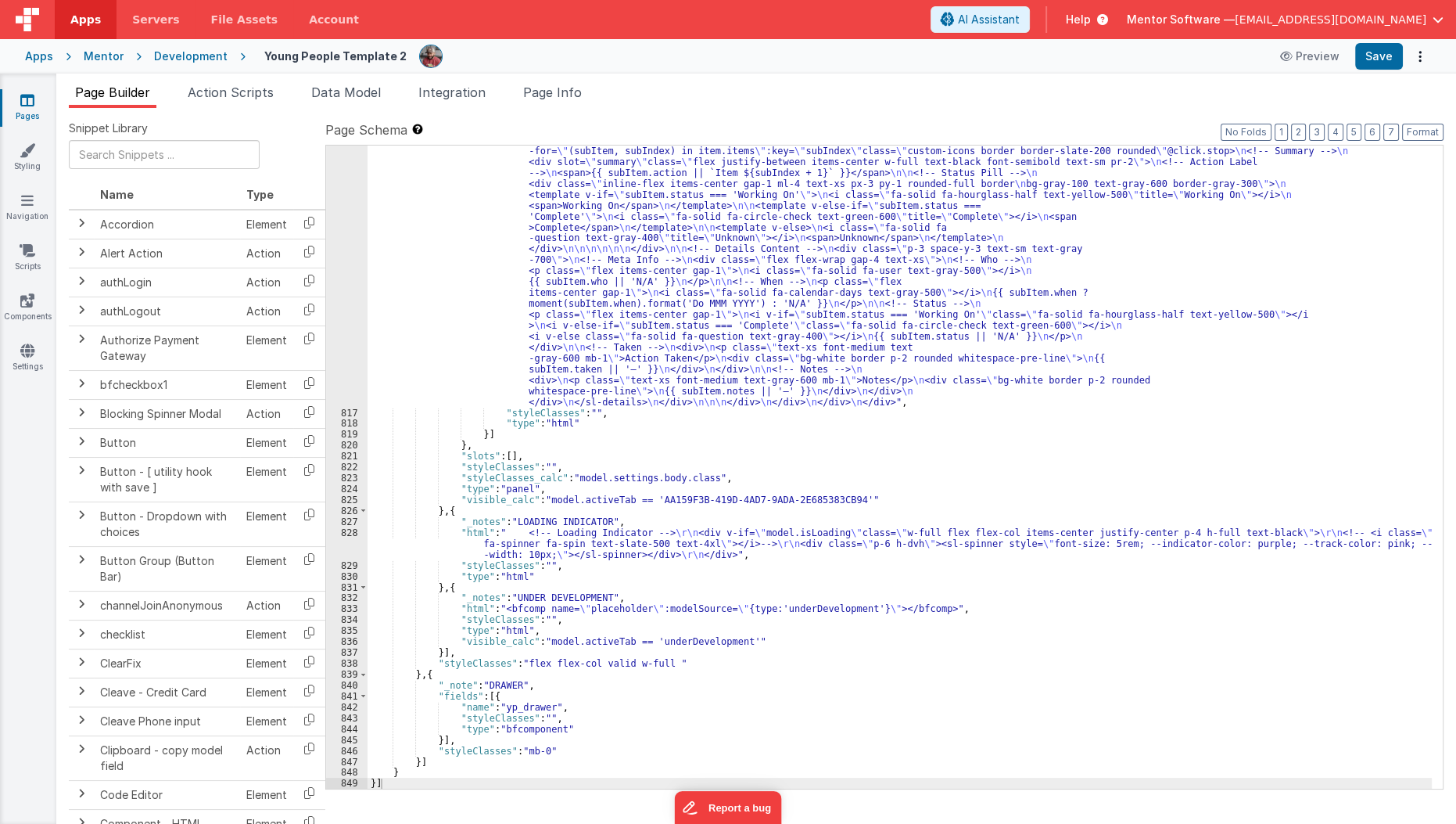
click at [26, 108] on link "Pages" at bounding box center [27, 108] width 56 height 32
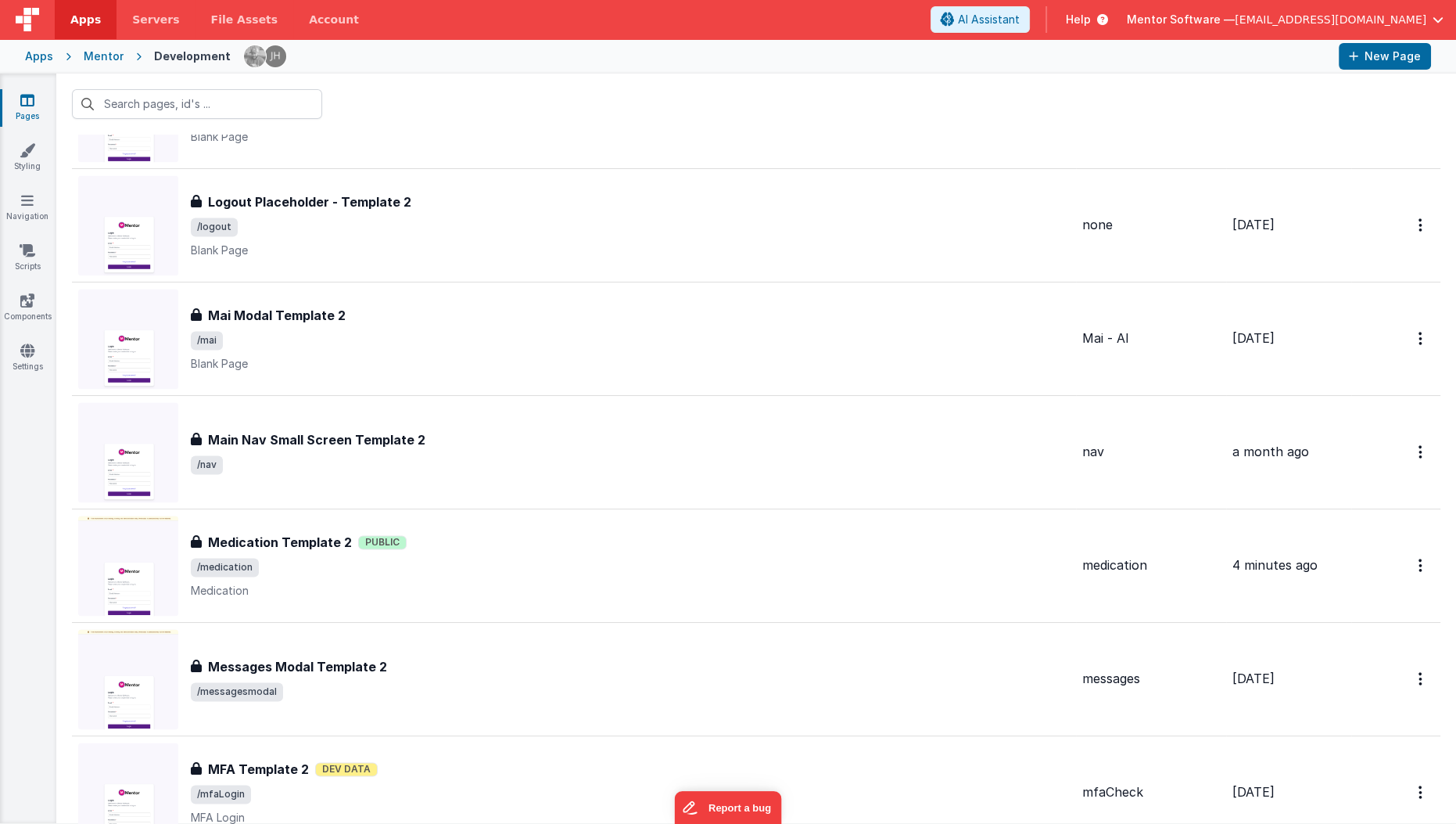
scroll to position [3174, 0]
click at [767, 589] on div "Medication Template 2 Medication Template 2 Public /medication Medication" at bounding box center [574, 566] width 991 height 100
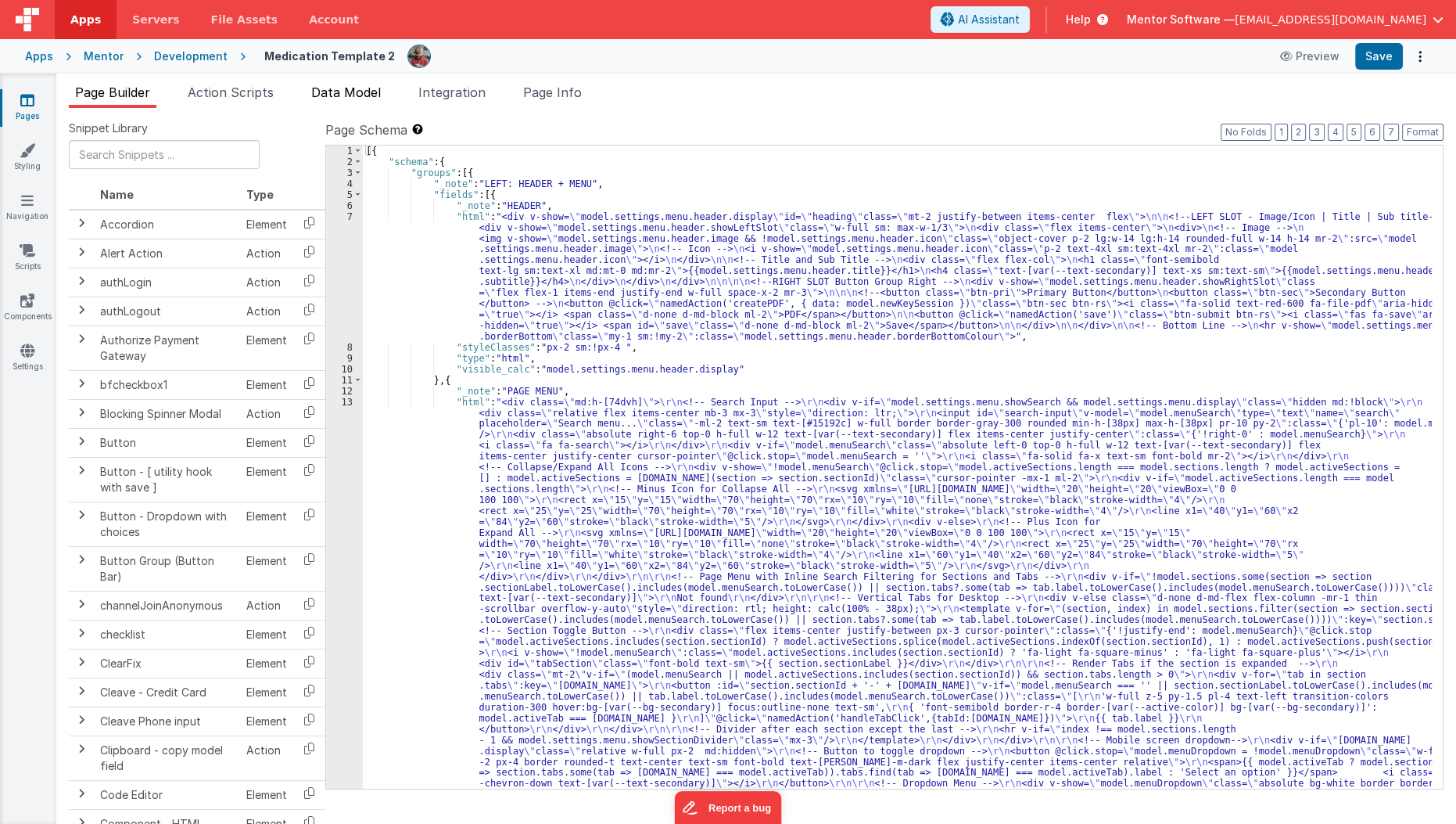
click at [354, 99] on span "Data Model" at bounding box center [346, 92] width 70 height 16
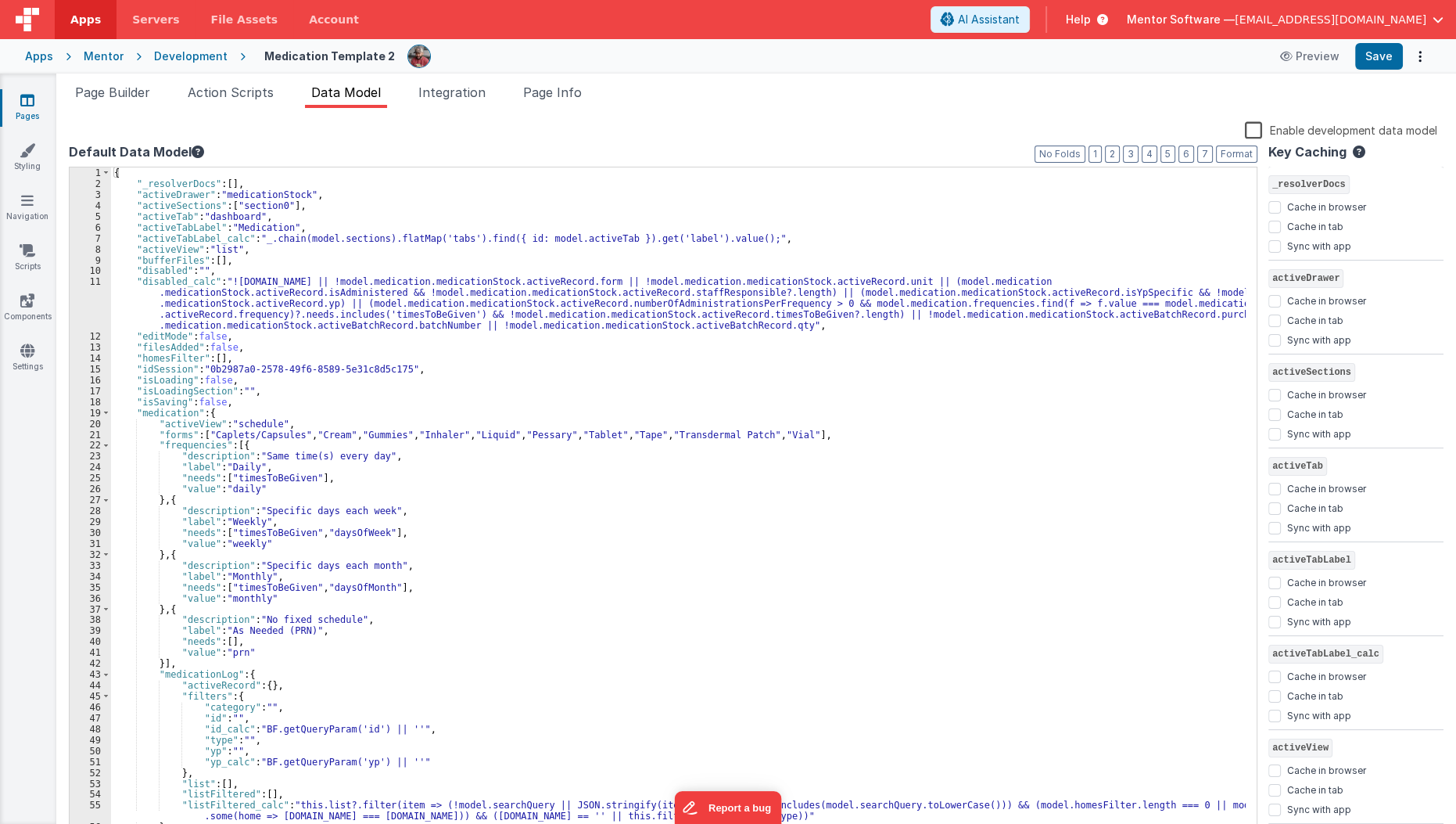
click at [601, 96] on ul "Page Builder Action Scripts Data Model Integration Page Info" at bounding box center [756, 96] width 1400 height 25
click at [566, 96] on span "Page Info" at bounding box center [552, 92] width 58 height 16
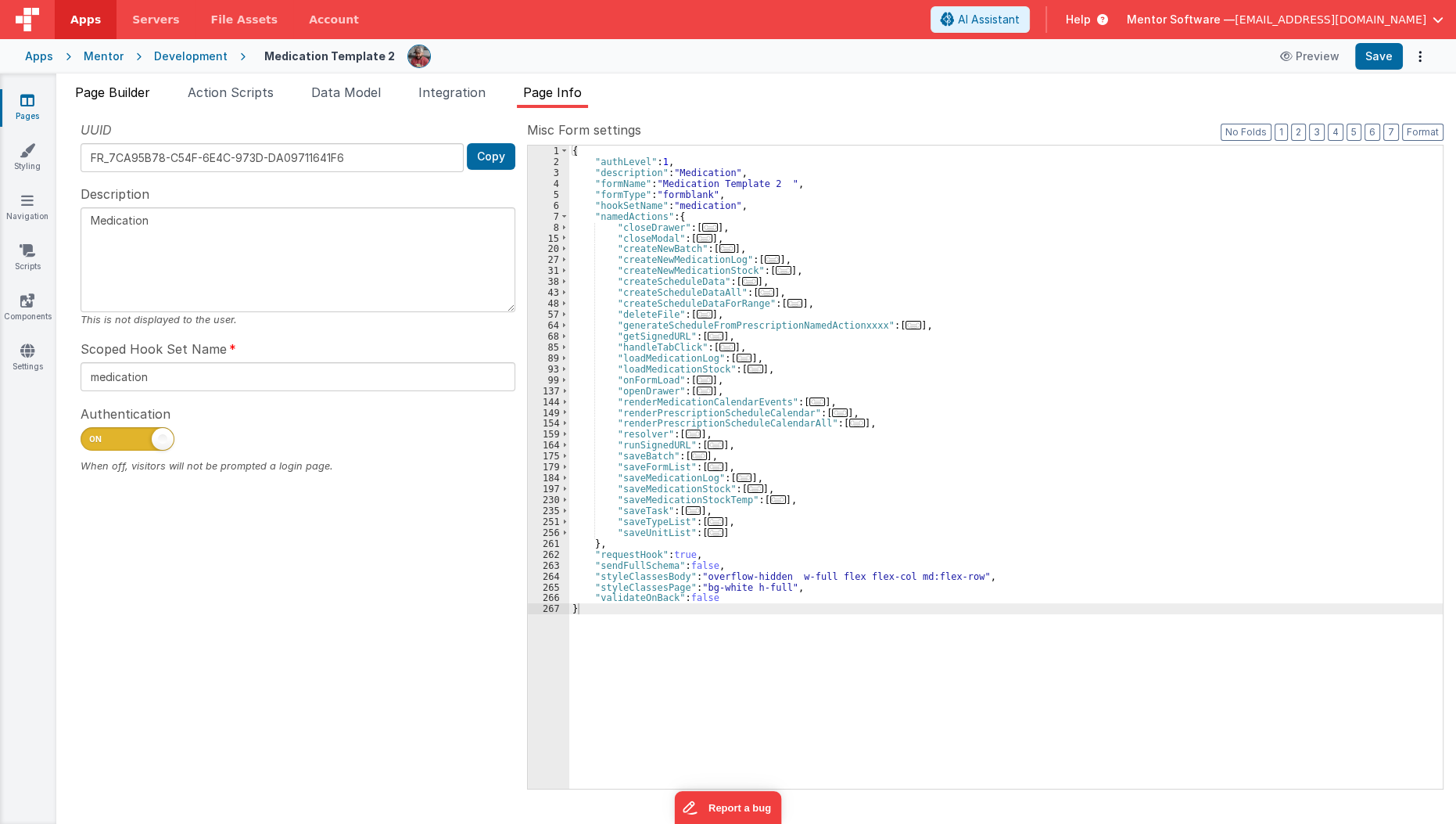
click at [137, 88] on span "Page Builder" at bounding box center [112, 92] width 75 height 16
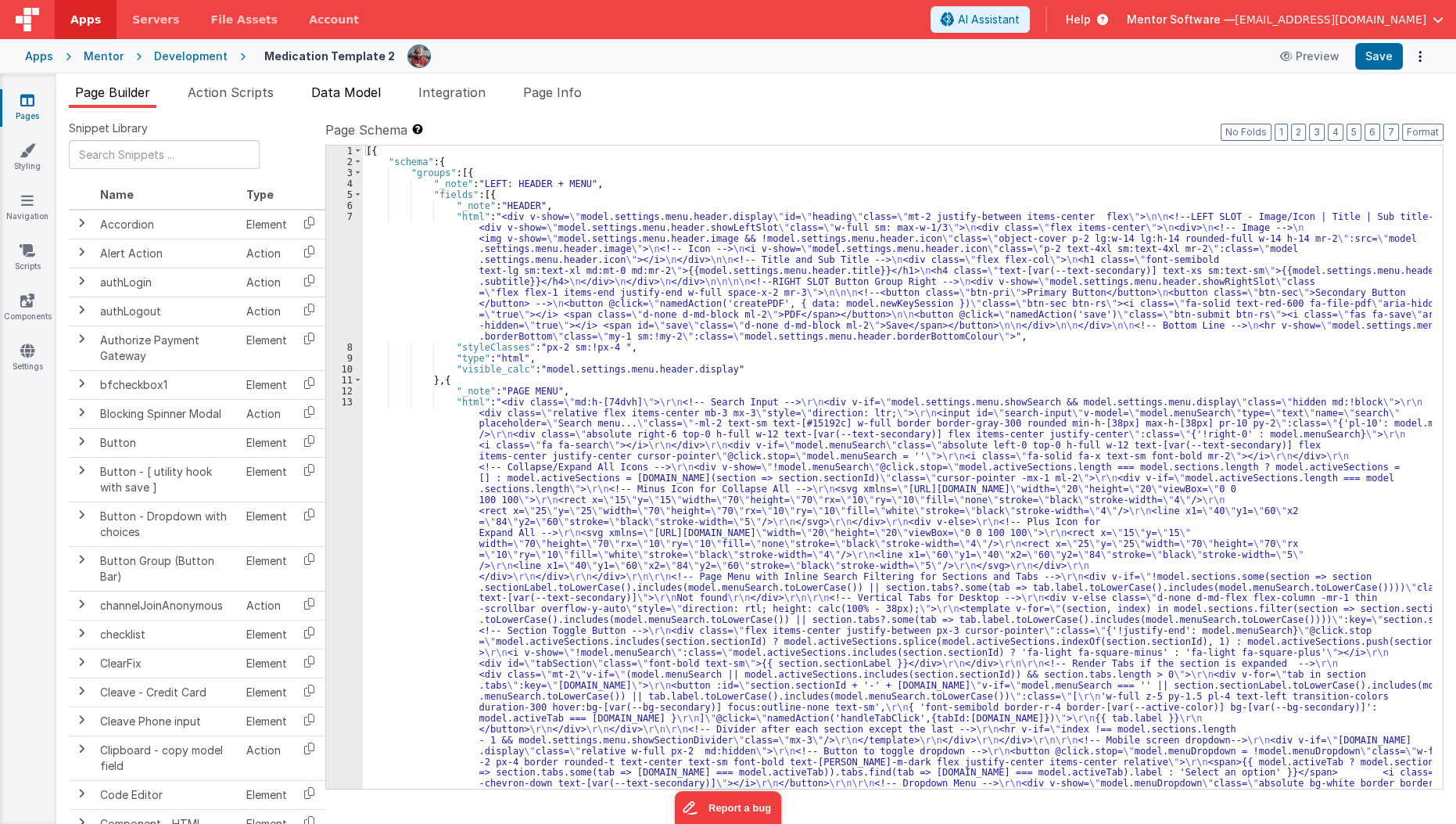
click at [339, 92] on span "Data Model" at bounding box center [346, 92] width 70 height 16
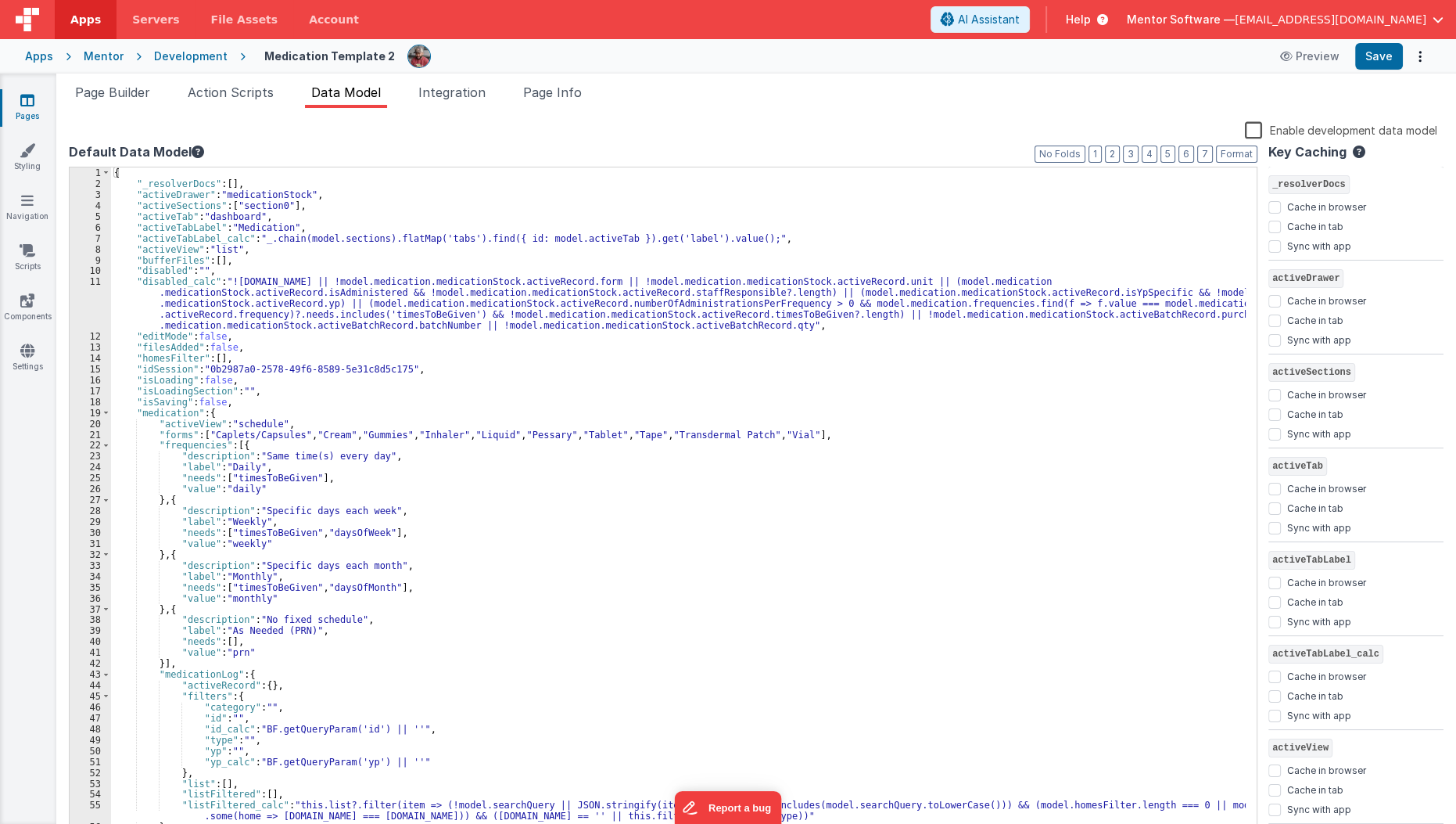
click at [26, 126] on div "Pages Styling Navigation Scripts Components Settings" at bounding box center [28, 448] width 56 height 750
click at [28, 121] on link "Pages" at bounding box center [27, 108] width 56 height 32
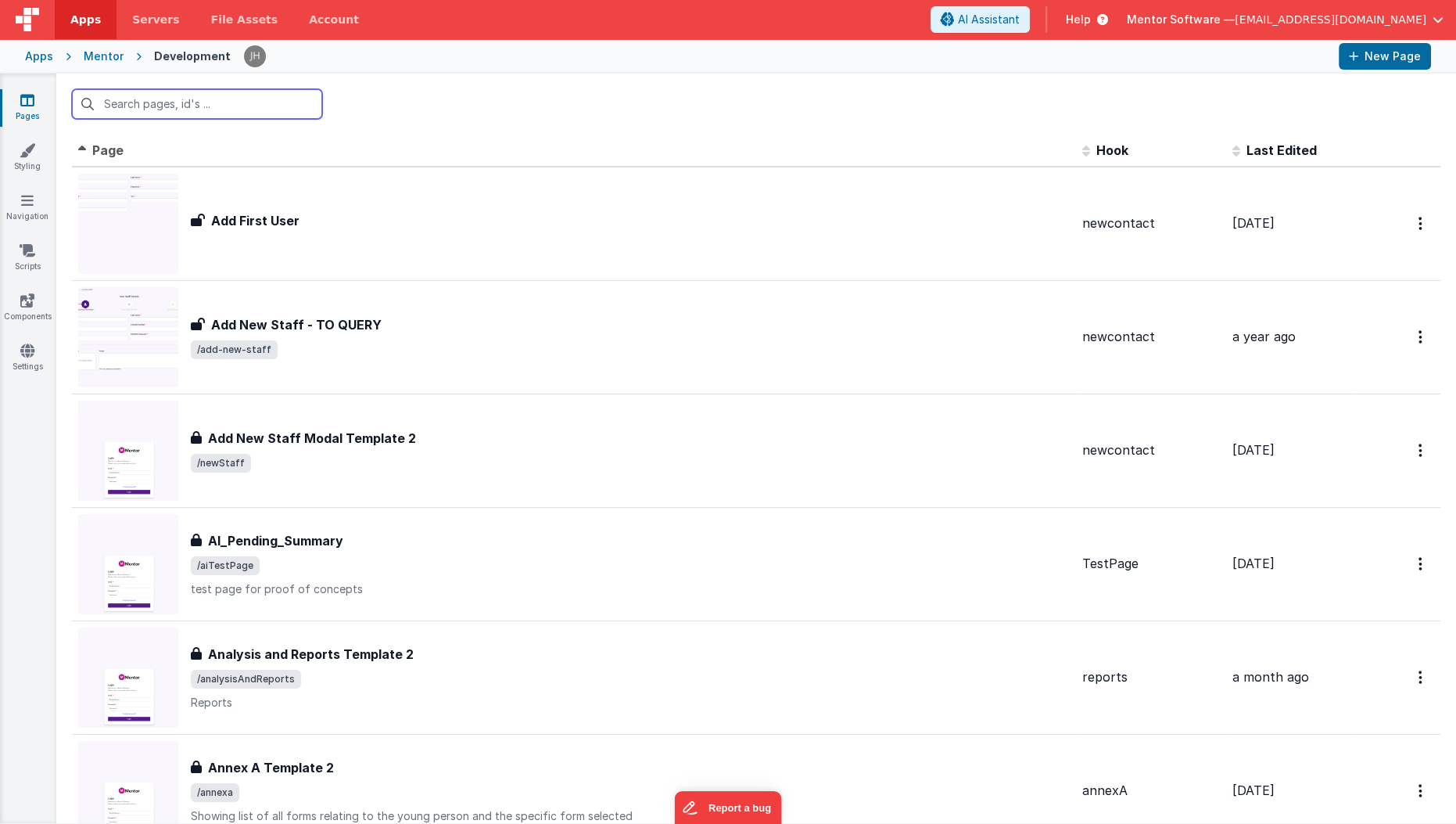
click at [185, 99] on input "text" at bounding box center [197, 104] width 250 height 30
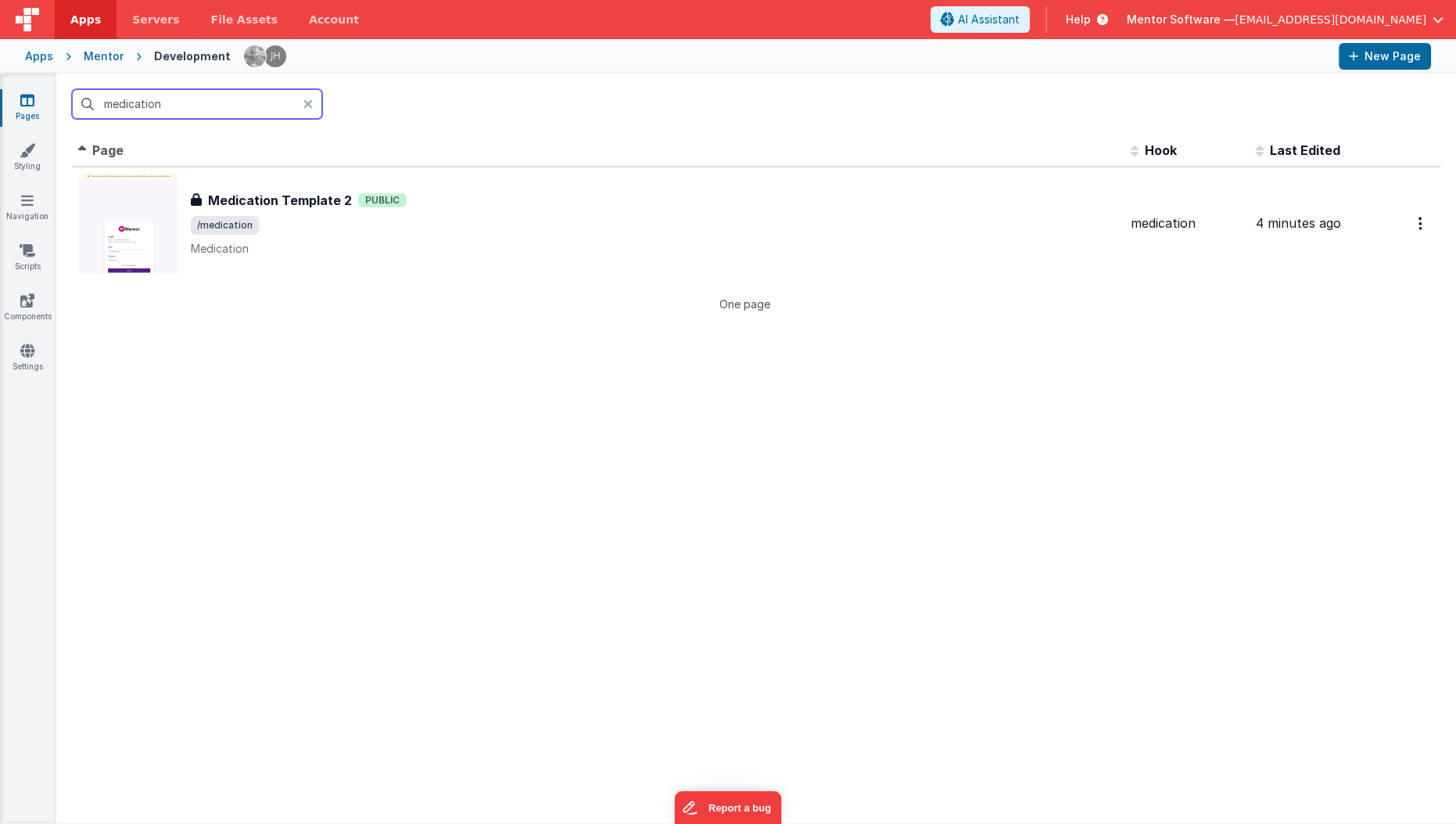
type input "medication"
click at [405, 92] on div "medication" at bounding box center [756, 103] width 1400 height 61
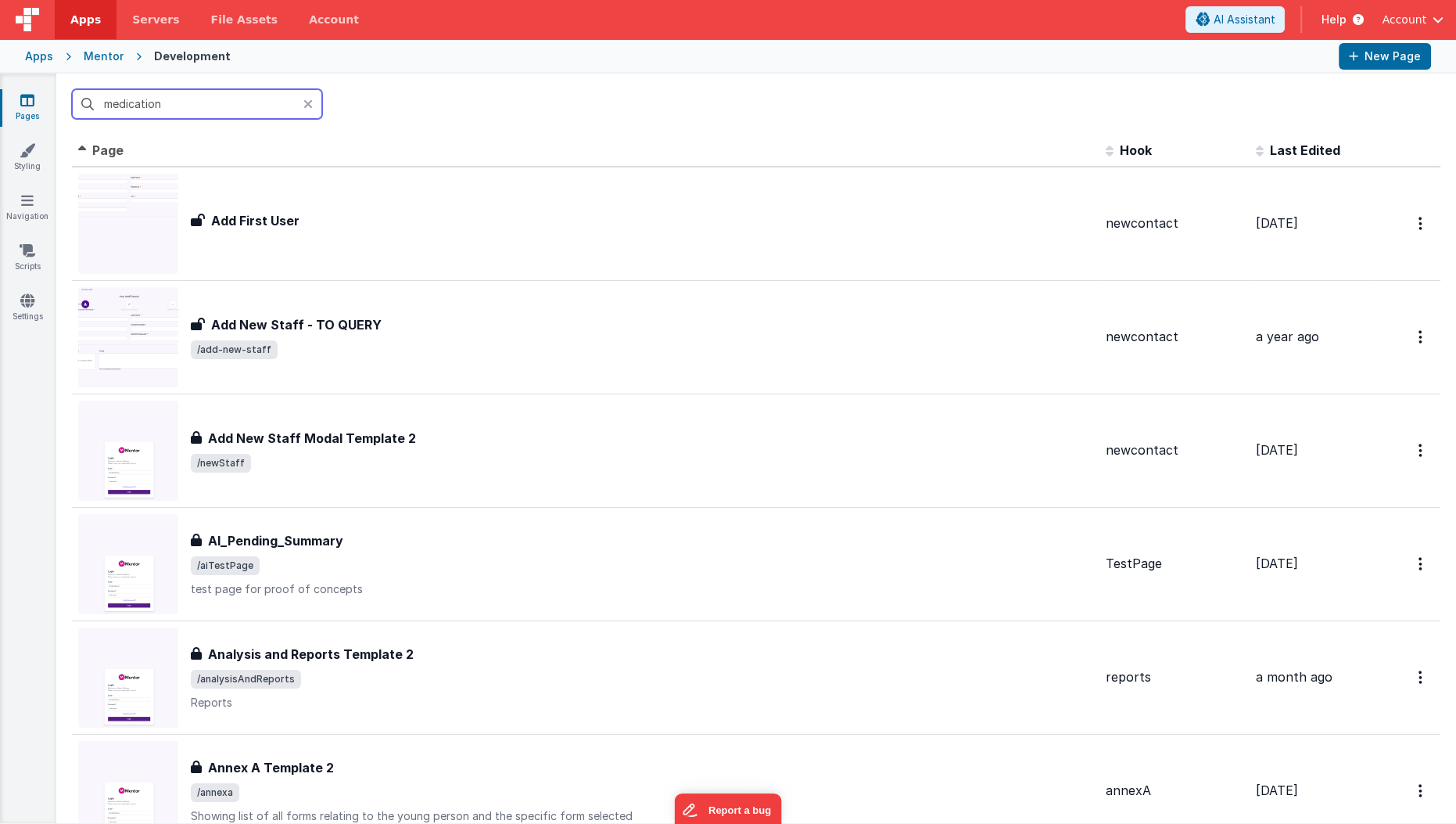
click at [226, 107] on input "medication" at bounding box center [197, 104] width 250 height 30
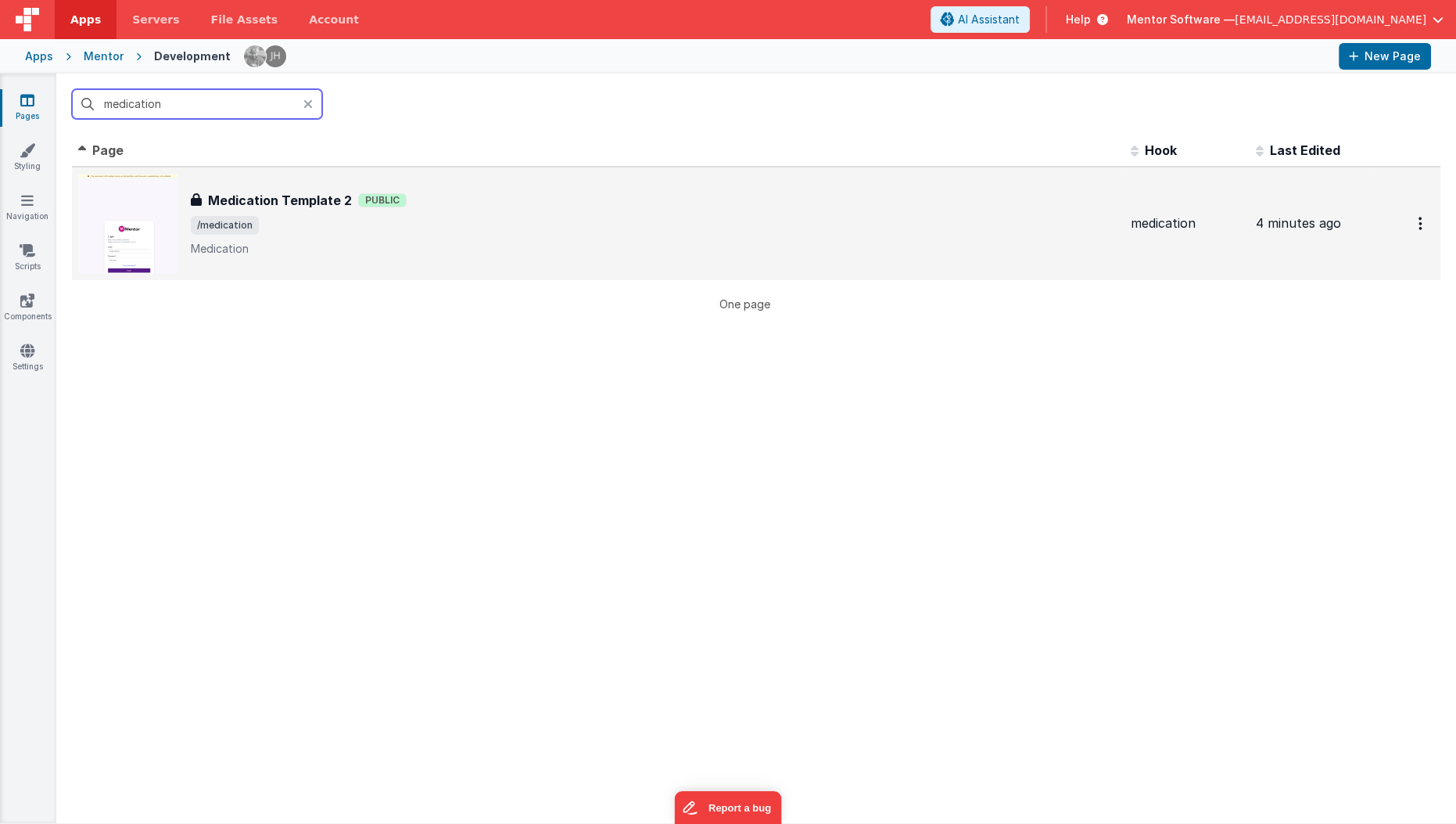
type input "medication"
click at [333, 216] on span "/medication" at bounding box center [655, 225] width 927 height 19
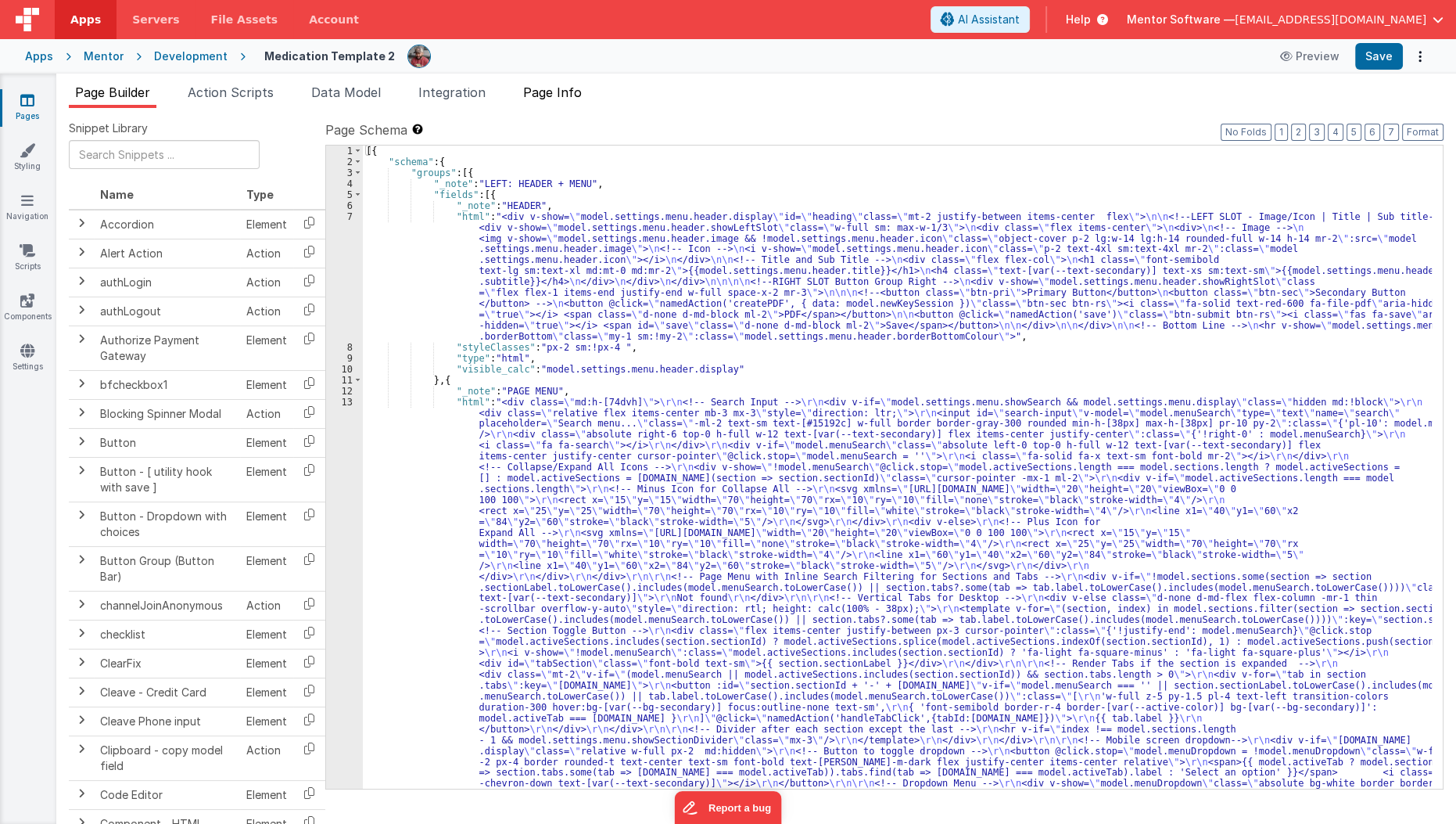
click at [544, 104] on li "Page Info" at bounding box center [552, 96] width 71 height 25
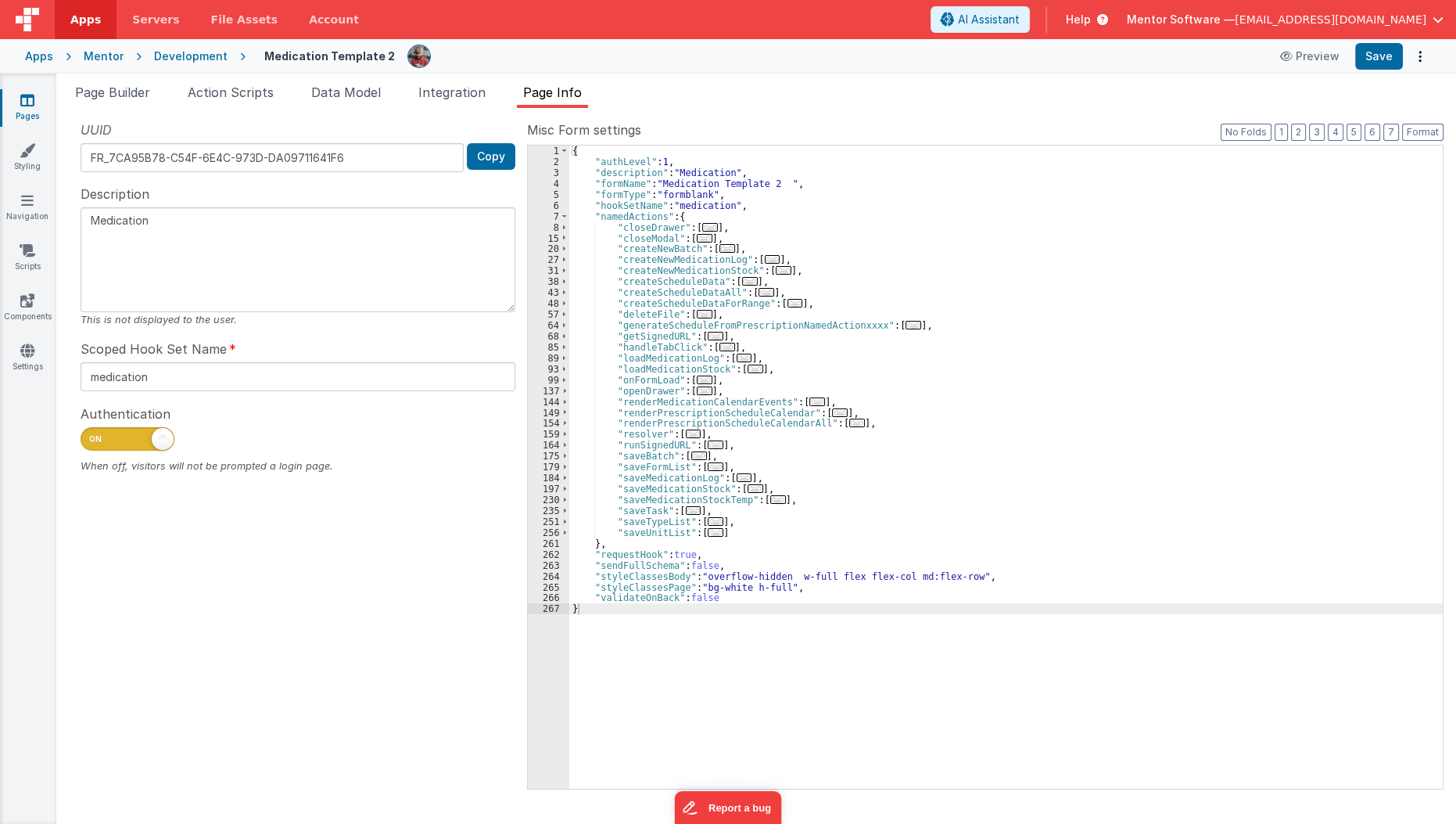
click at [32, 97] on icon at bounding box center [28, 100] width 14 height 16
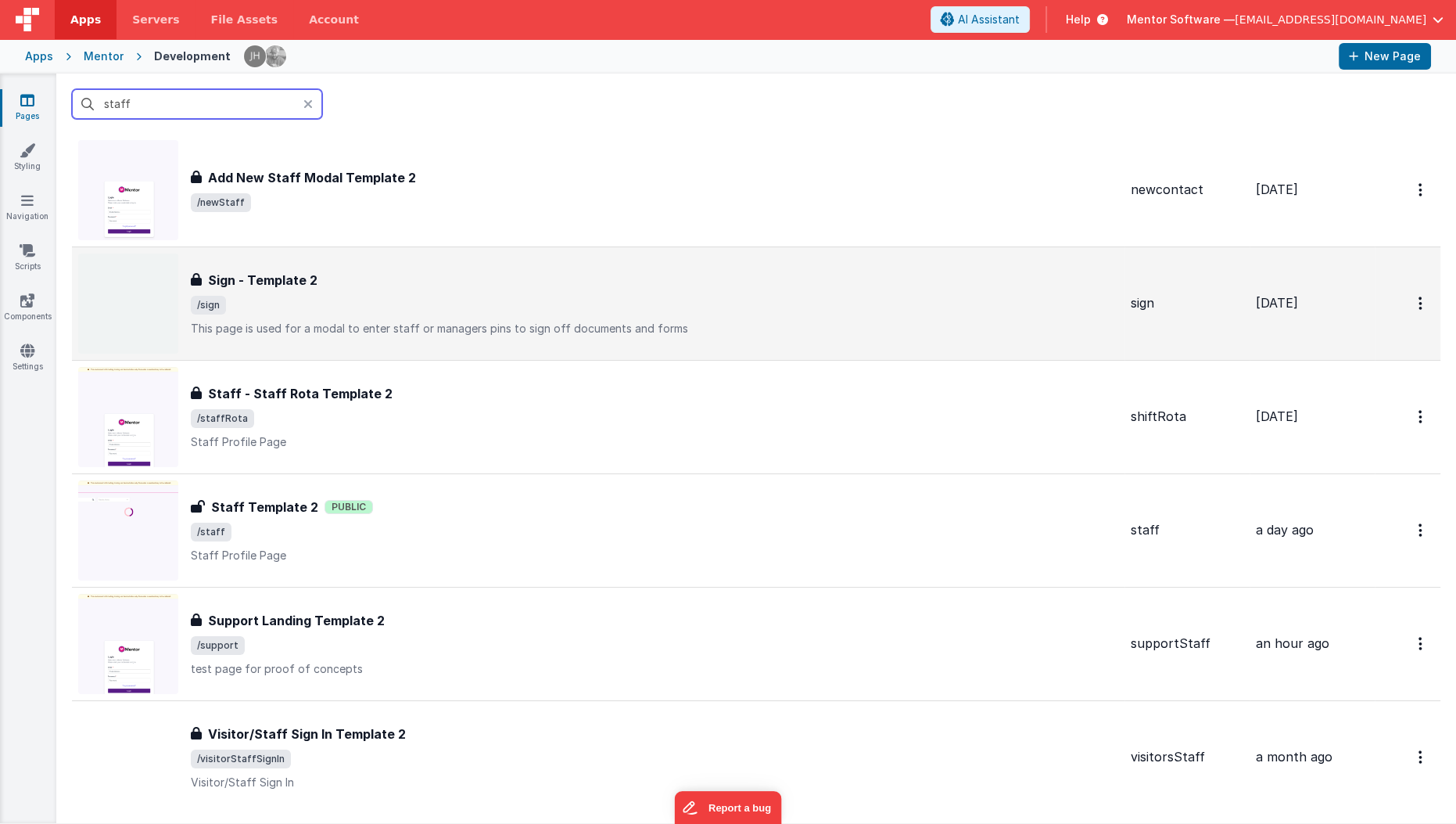
scroll to position [146, 0]
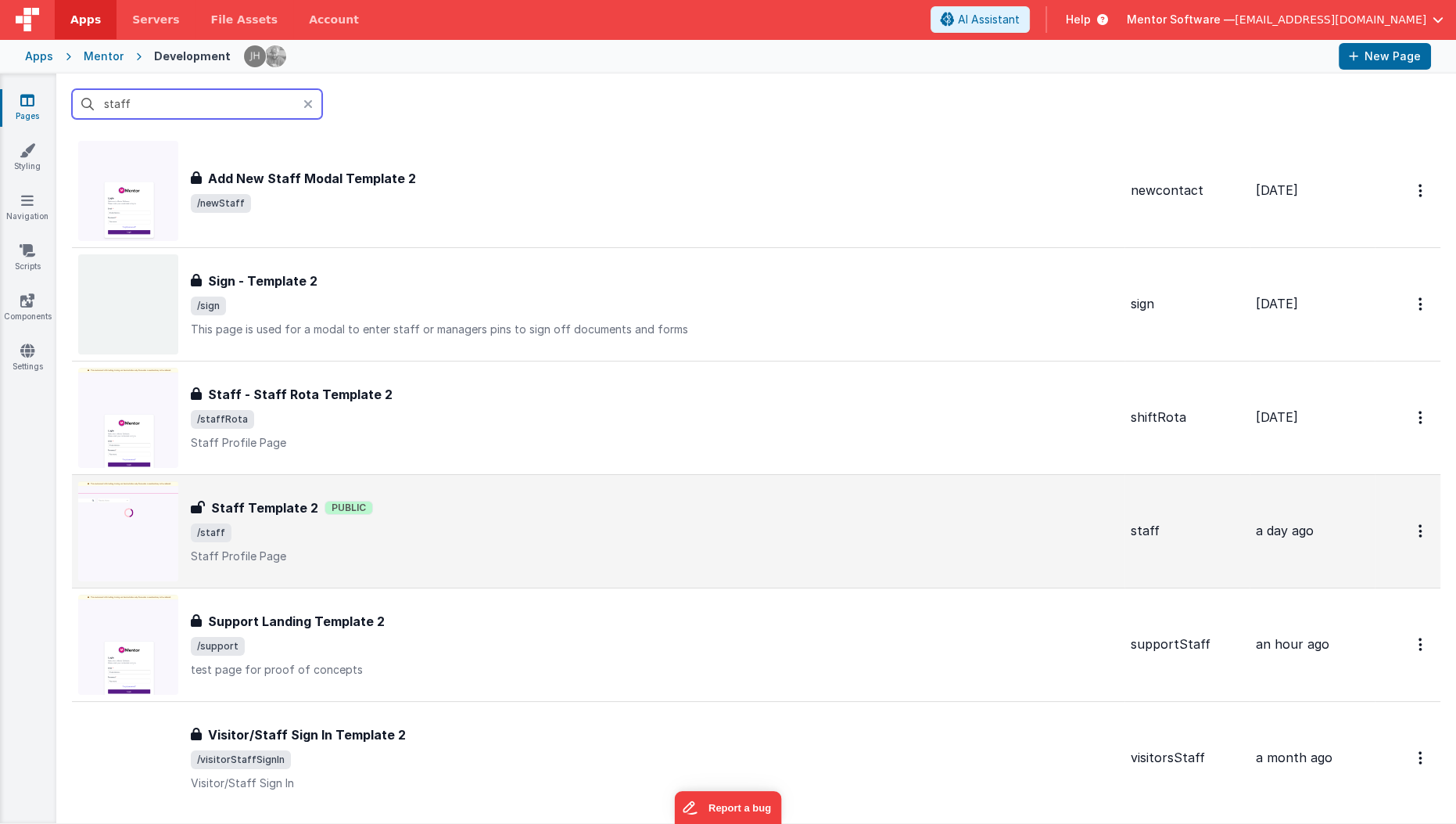
type input "staff"
click at [301, 523] on span "/staff" at bounding box center [655, 532] width 927 height 19
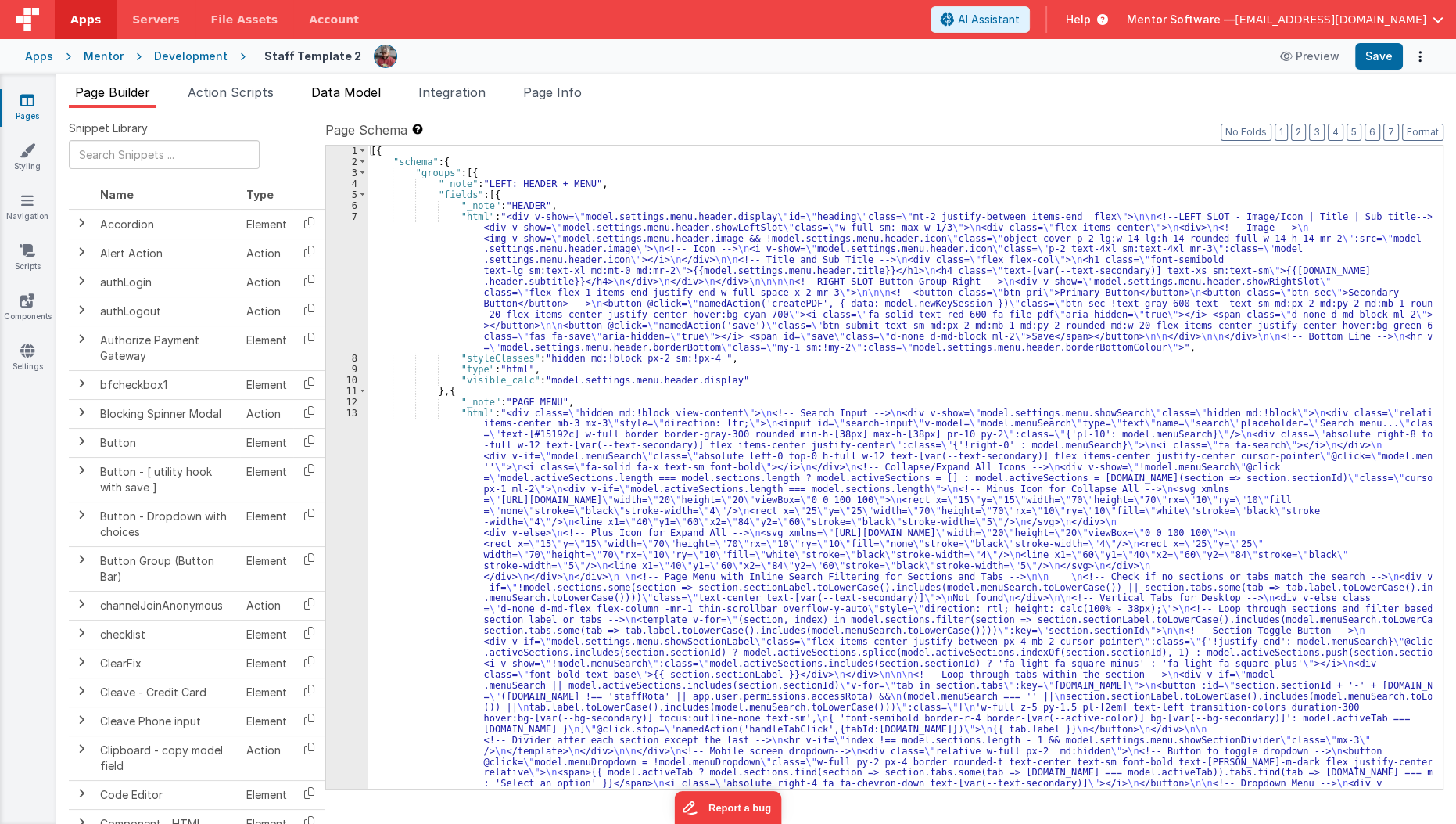
click at [353, 83] on li "Data Model" at bounding box center [346, 96] width 82 height 25
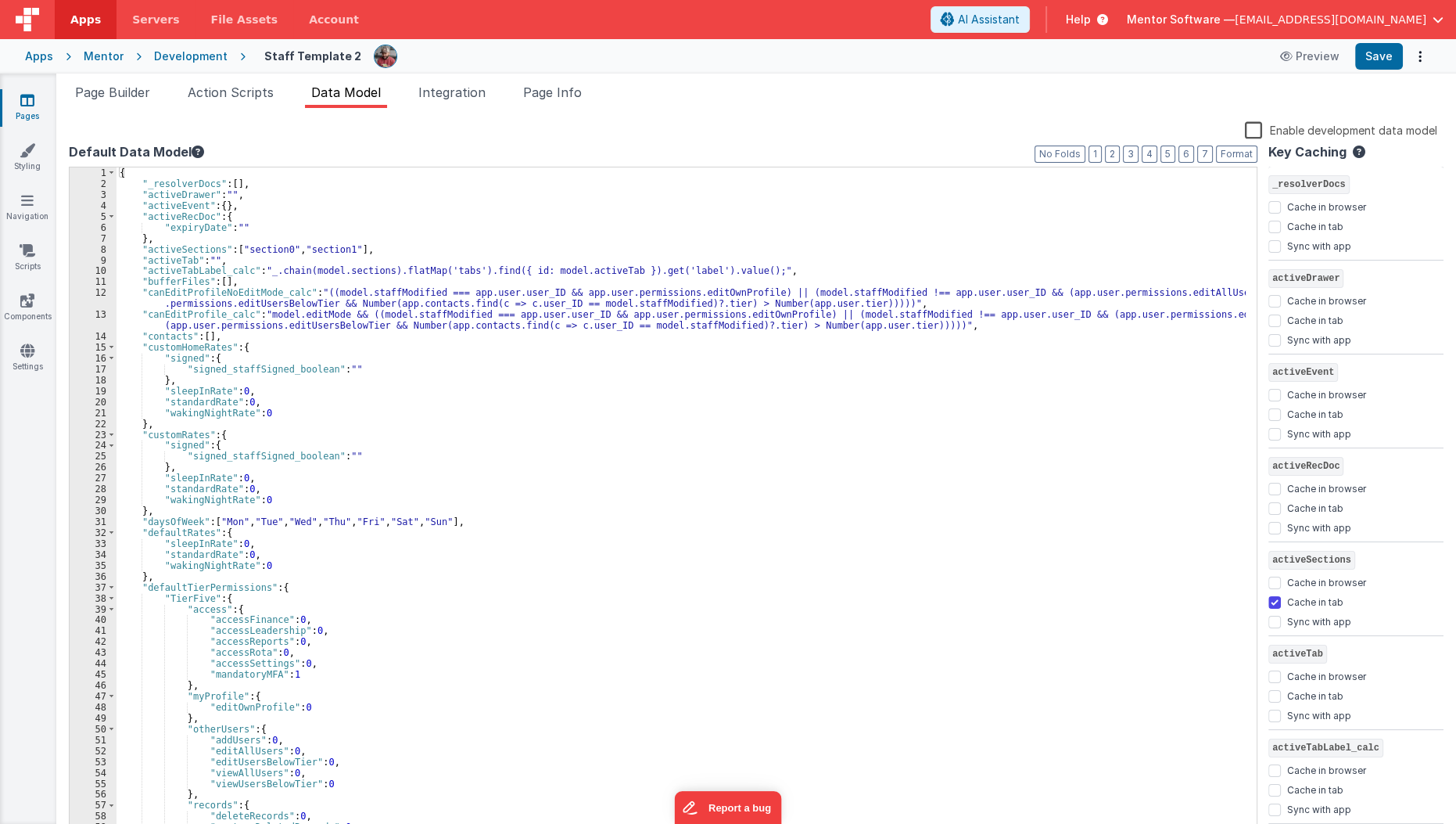
click at [1259, 131] on label "Enable development data model" at bounding box center [1341, 129] width 193 height 18
click at [0, 0] on input "Enable development data model" at bounding box center [0, 0] width 0 height 0
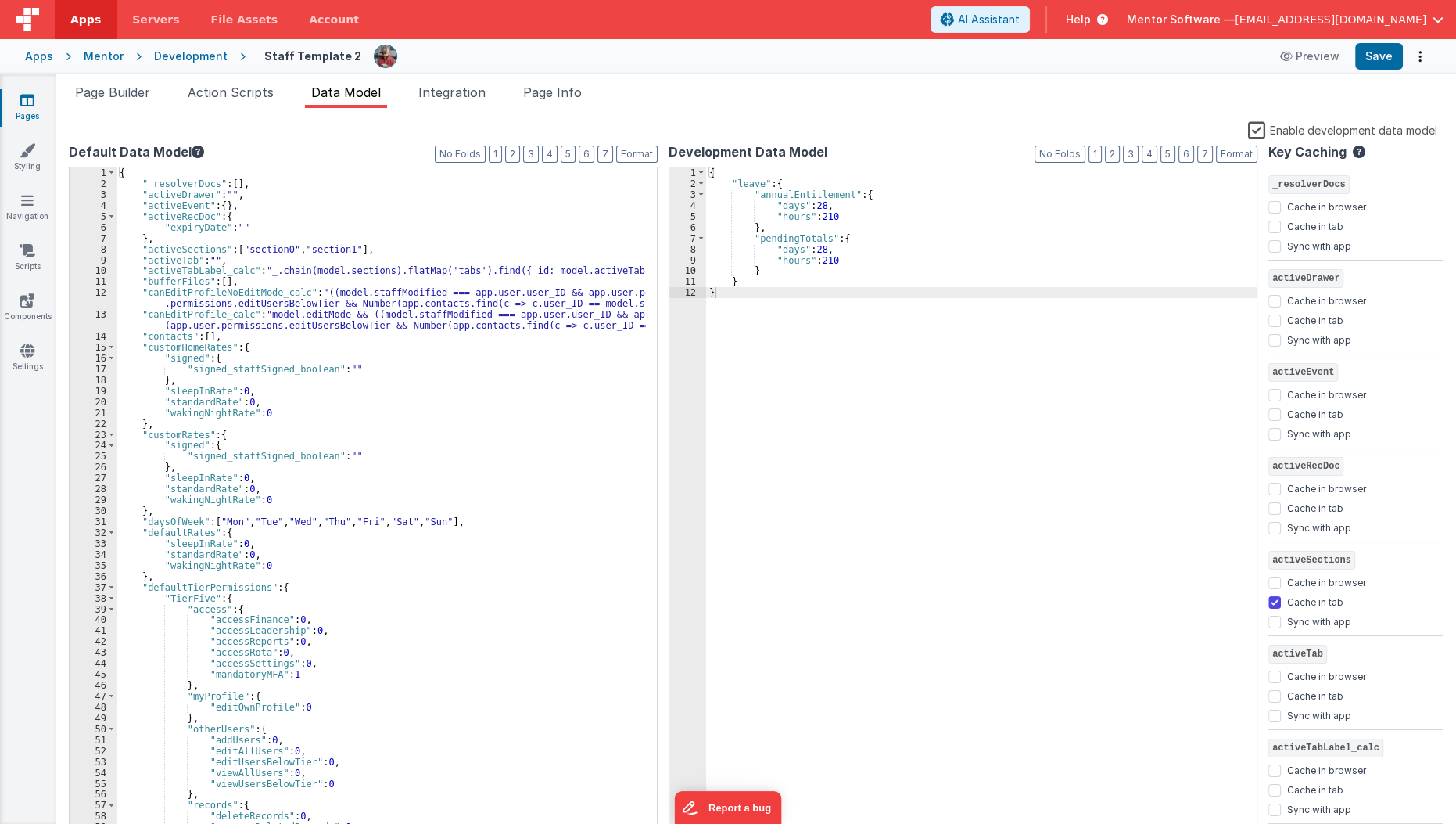
click at [1262, 131] on label "Enable development data model" at bounding box center [1343, 129] width 190 height 18
click at [0, 0] on input "Enable development data model" at bounding box center [0, 0] width 0 height 0
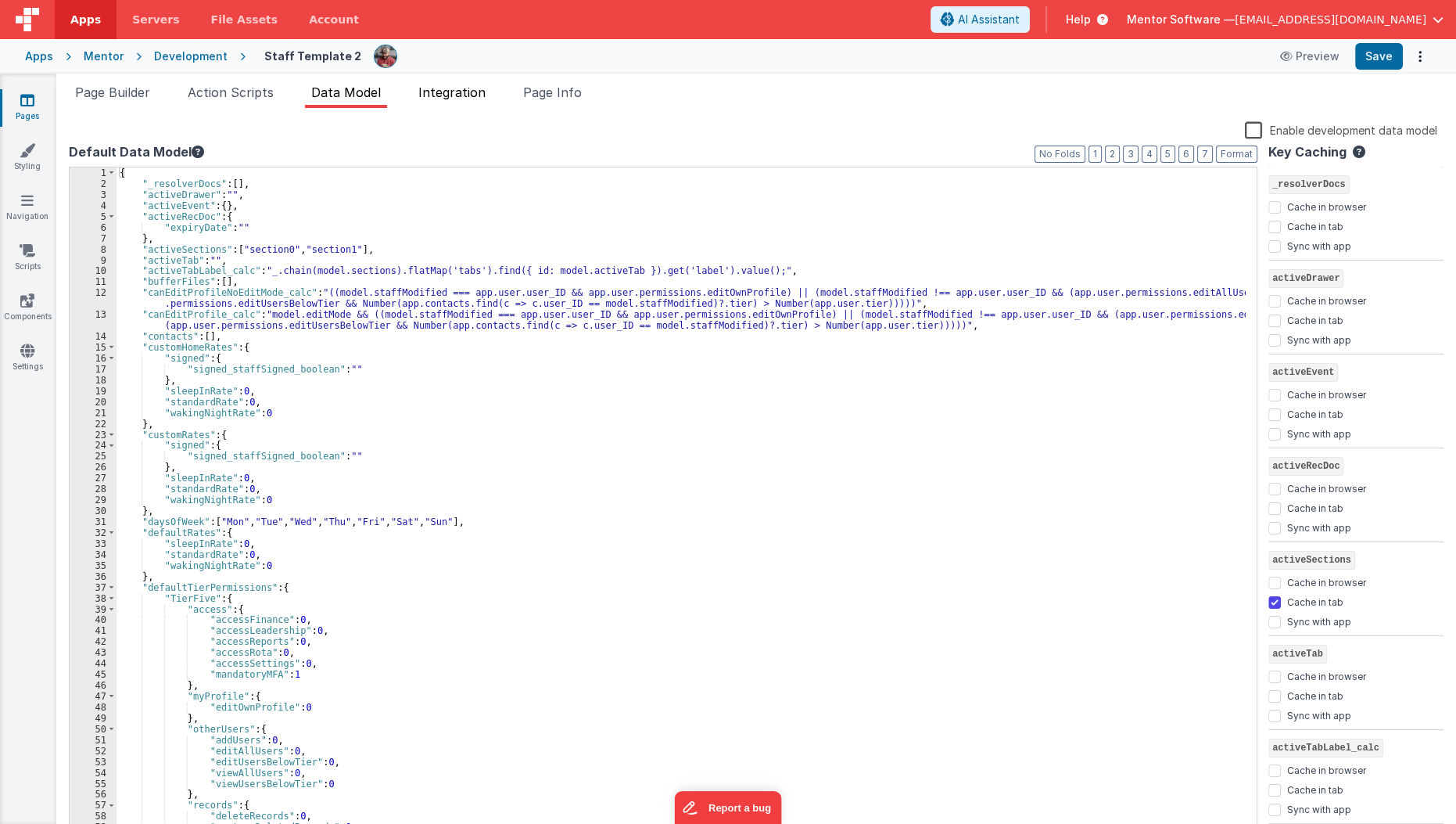
click at [486, 94] on span "Integration" at bounding box center [452, 92] width 67 height 16
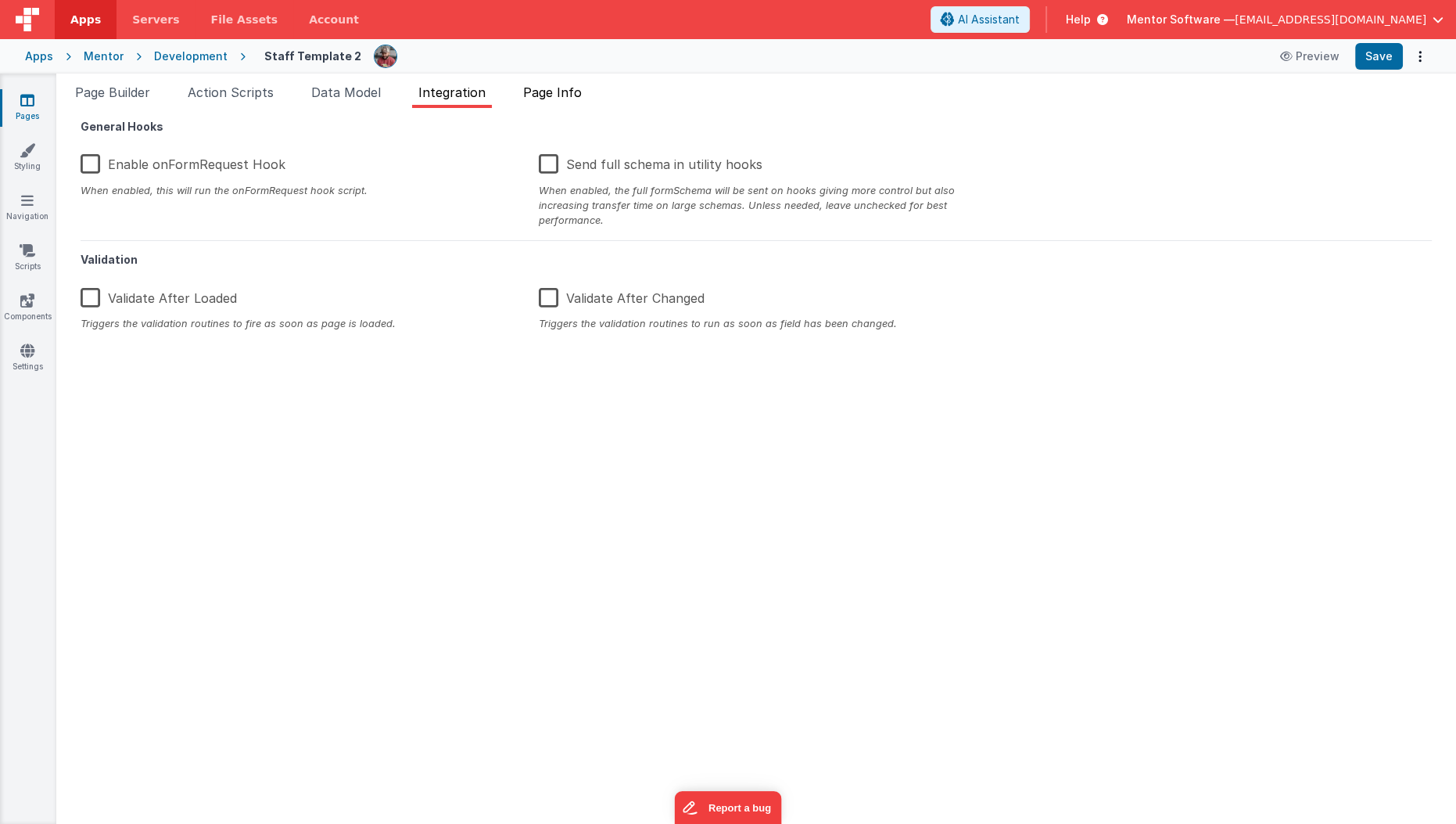
click at [544, 96] on span "Page Info" at bounding box center [552, 92] width 58 height 16
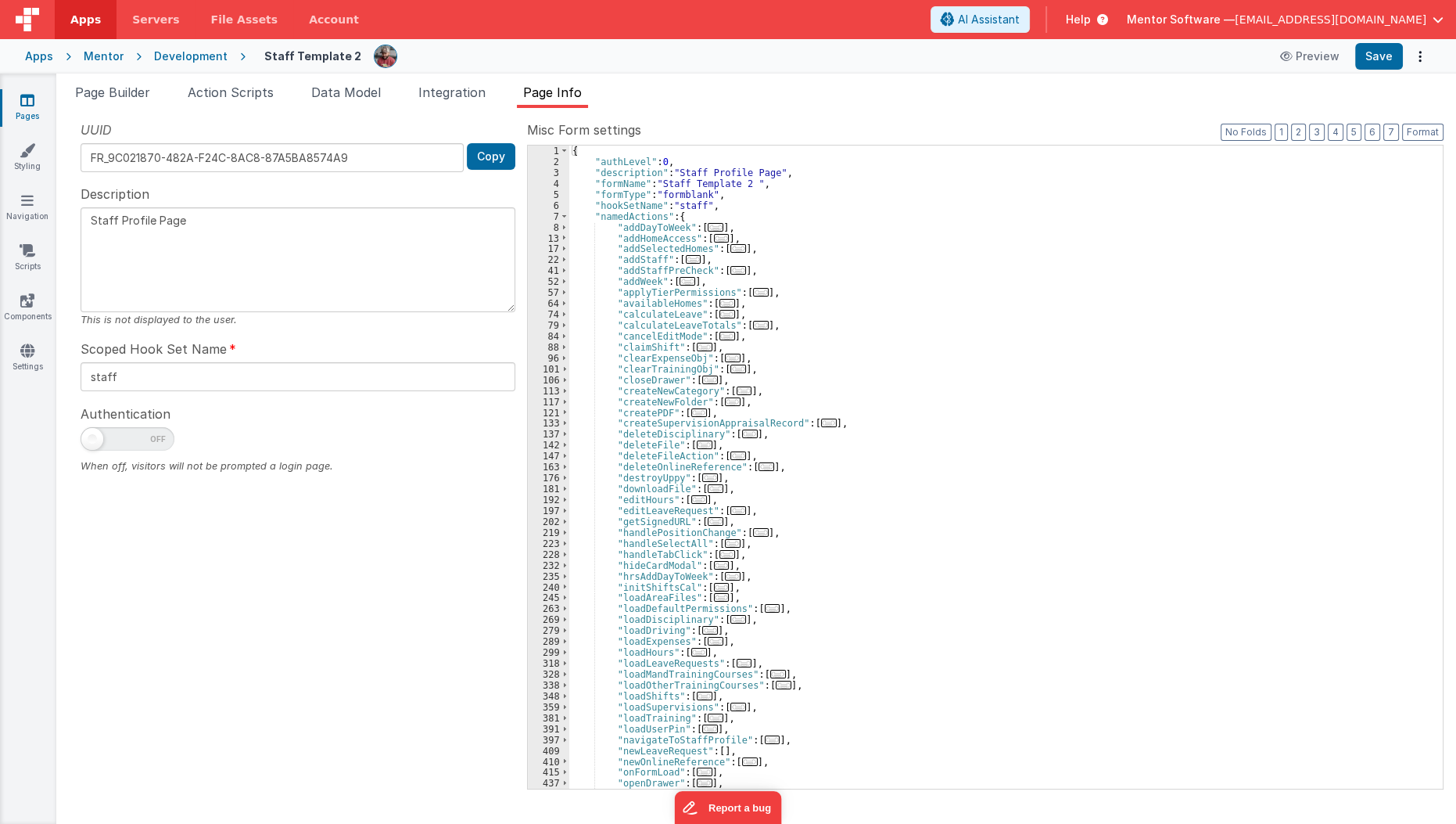
click at [108, 435] on span at bounding box center [127, 439] width 94 height 24
click at [93, 435] on input "checkbox" at bounding box center [87, 437] width 13 height 13
checkbox input "true"
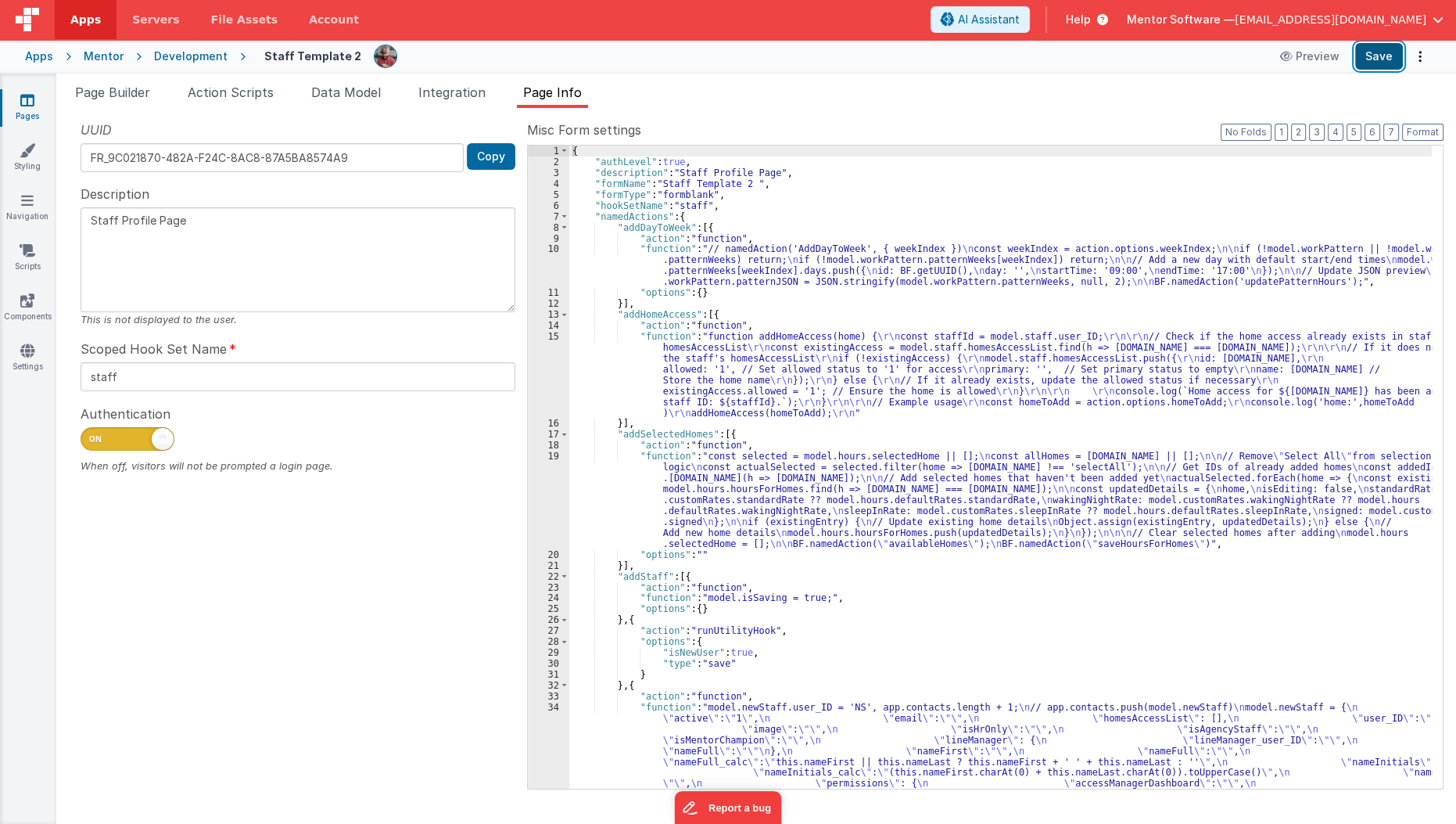
click at [1396, 53] on button "Save" at bounding box center [1379, 56] width 47 height 27
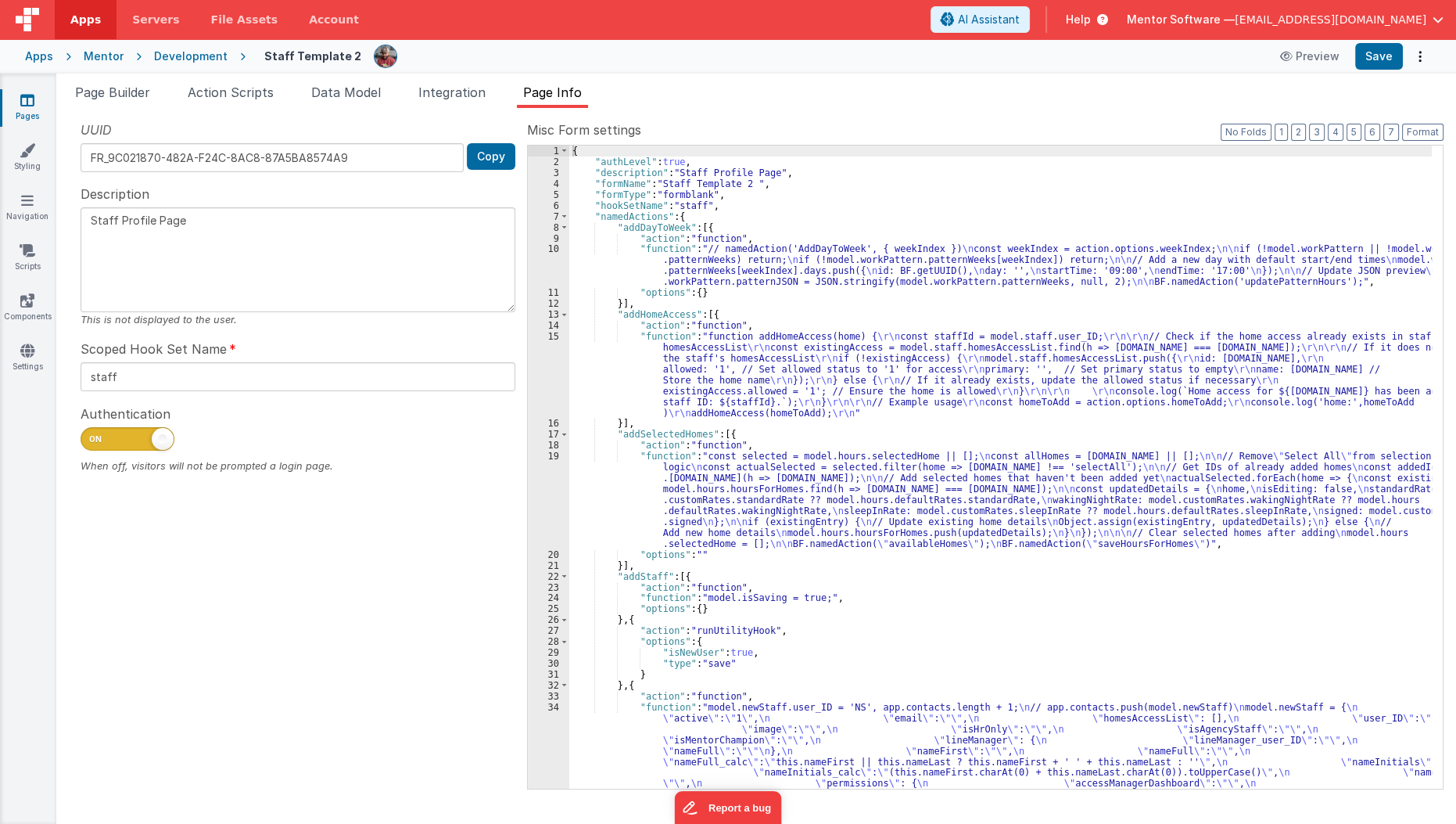
click at [33, 100] on icon at bounding box center [28, 100] width 14 height 16
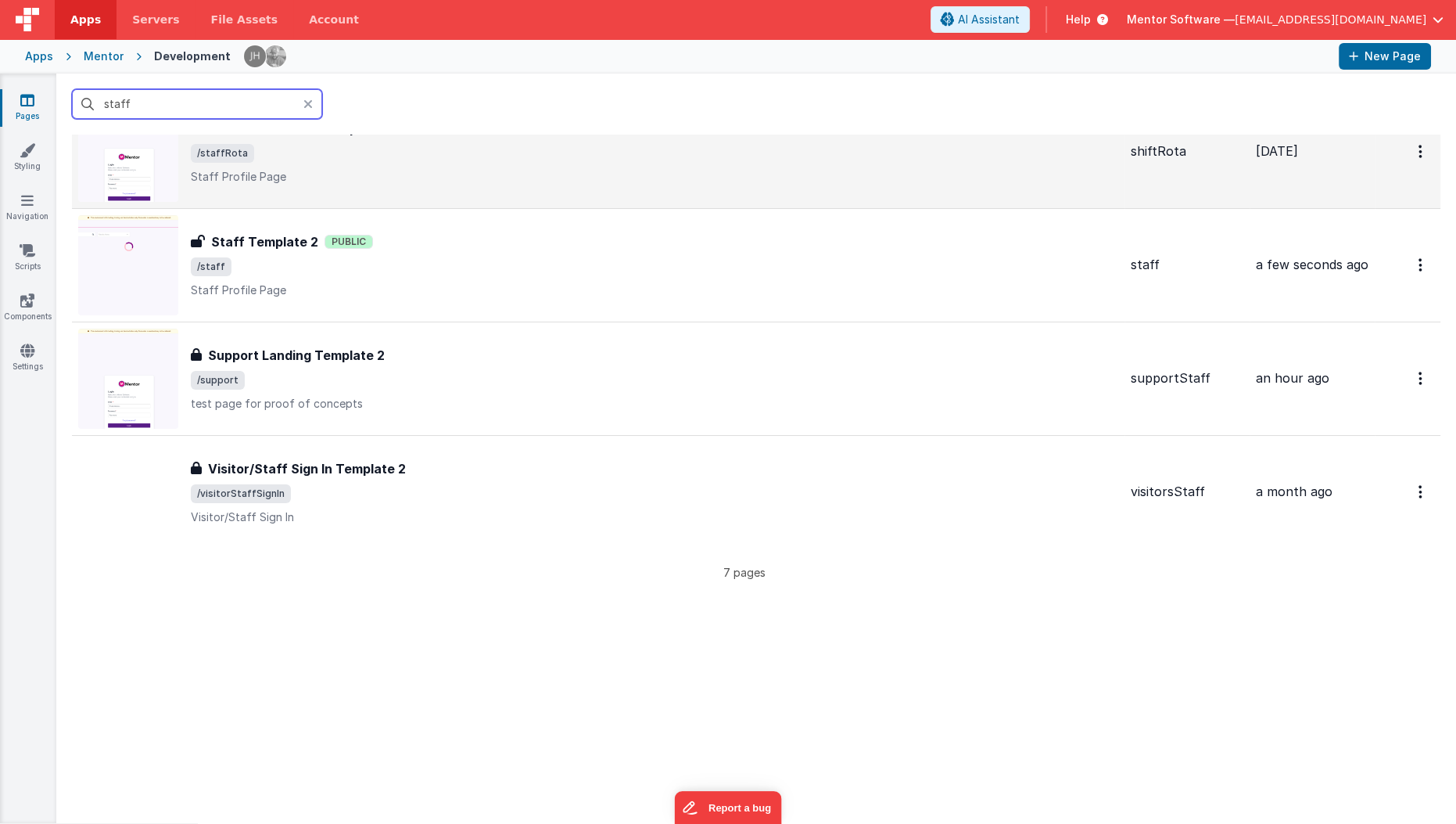
scroll to position [403, 0]
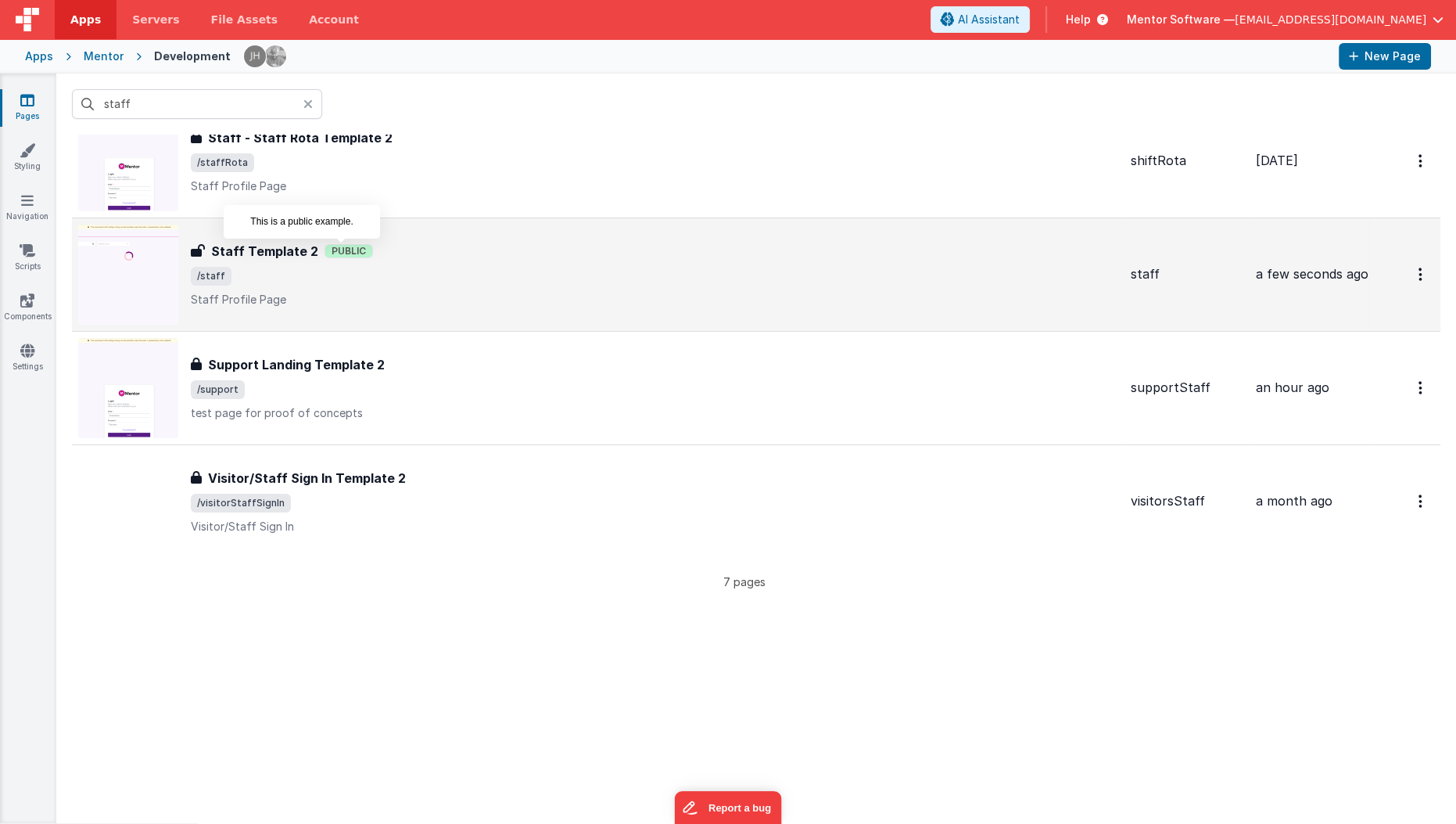
click at [350, 247] on span "Public" at bounding box center [348, 251] width 48 height 14
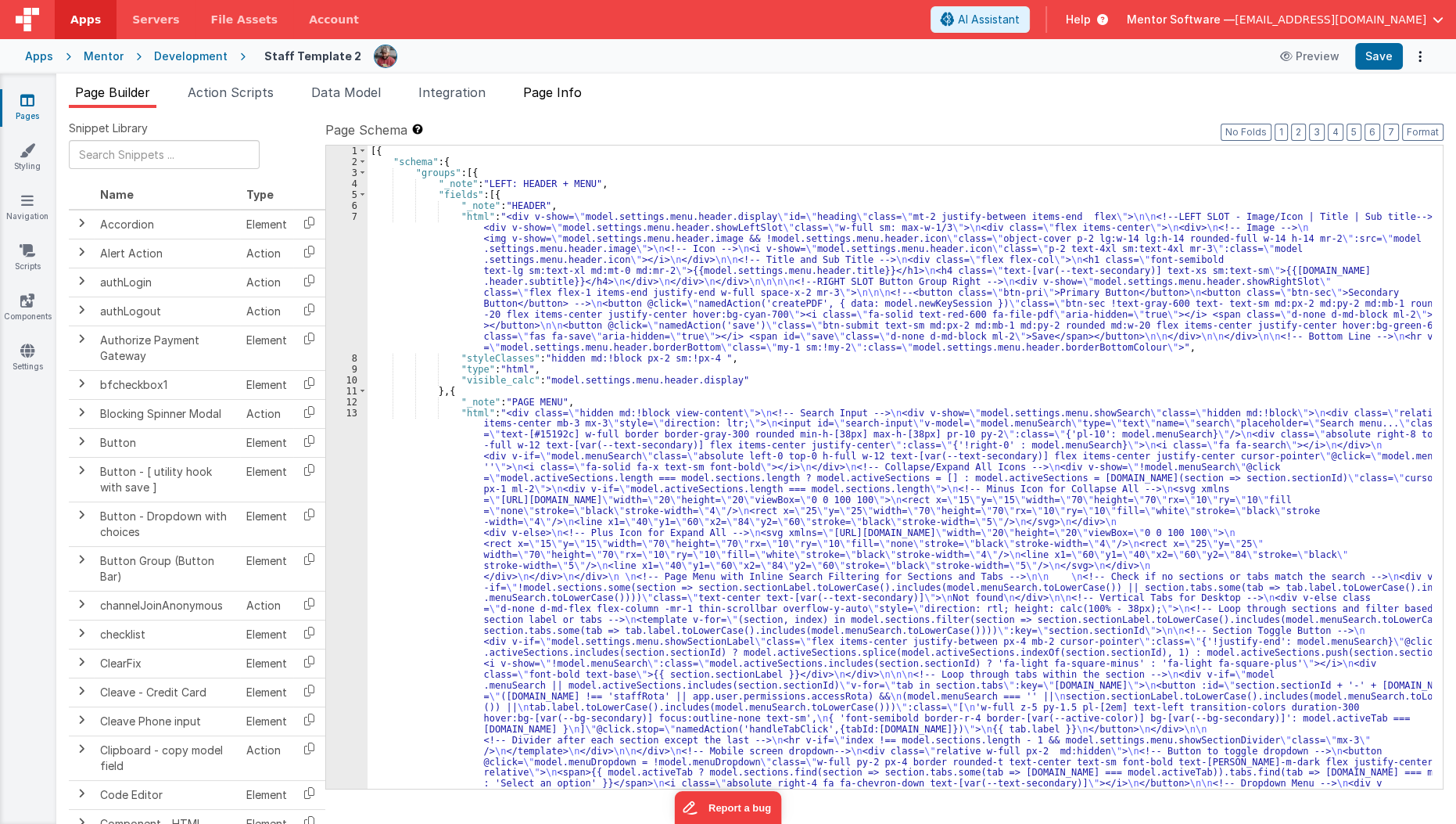
click at [374, 87] on span "Data Model" at bounding box center [346, 92] width 70 height 16
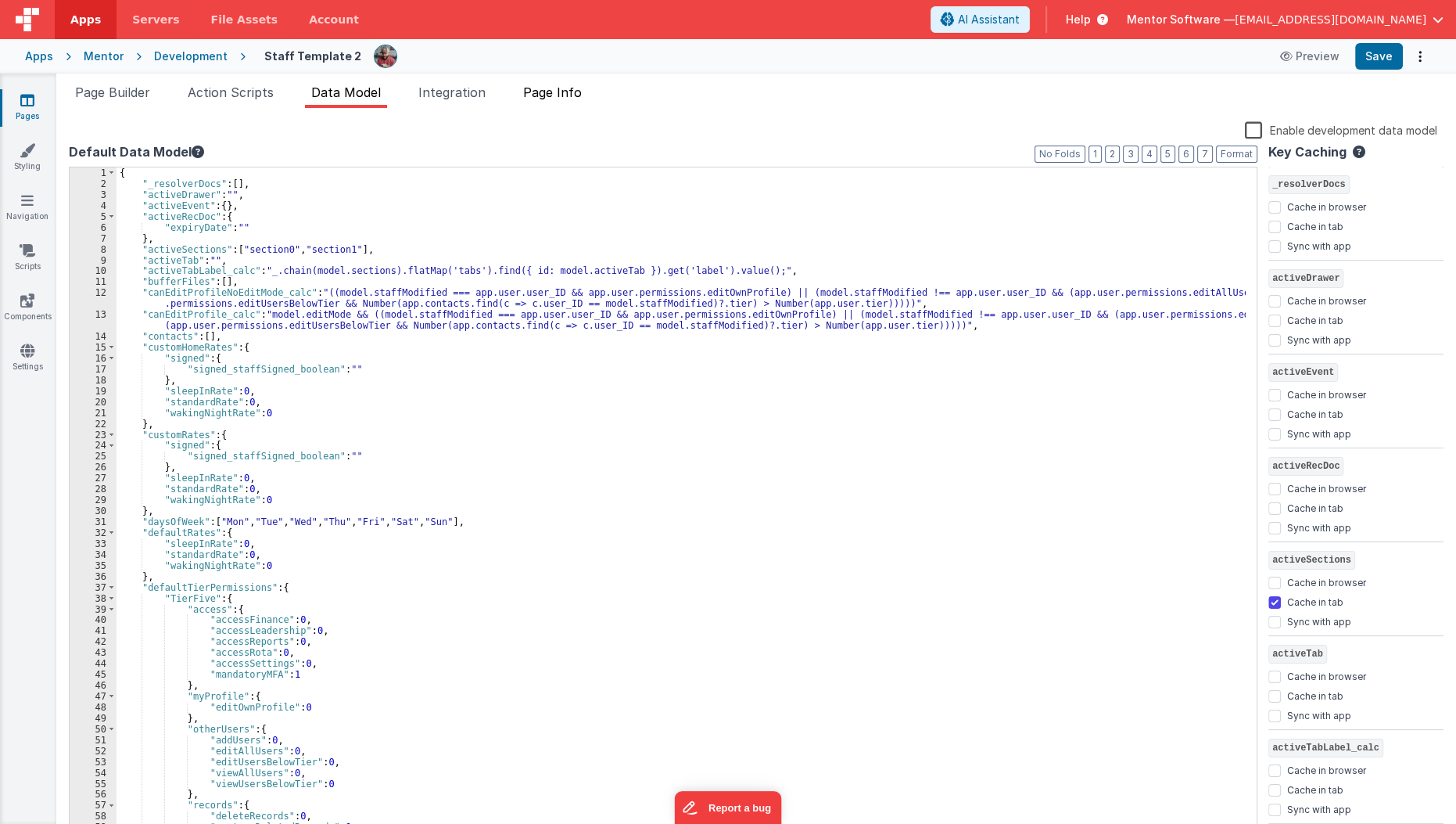
click at [549, 91] on span "Page Info" at bounding box center [552, 92] width 58 height 16
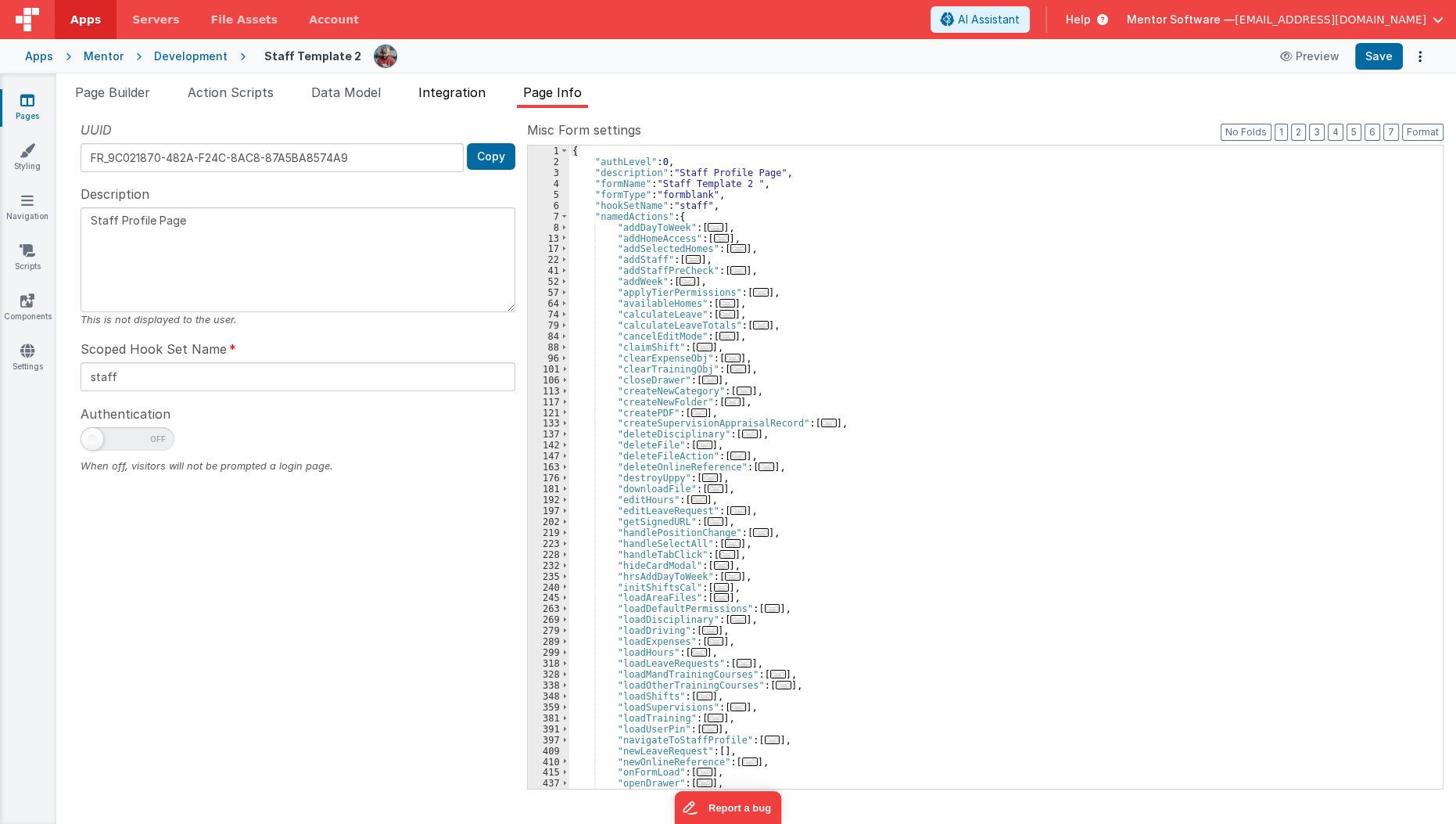
click at [492, 90] on li "Integration" at bounding box center [452, 96] width 80 height 25
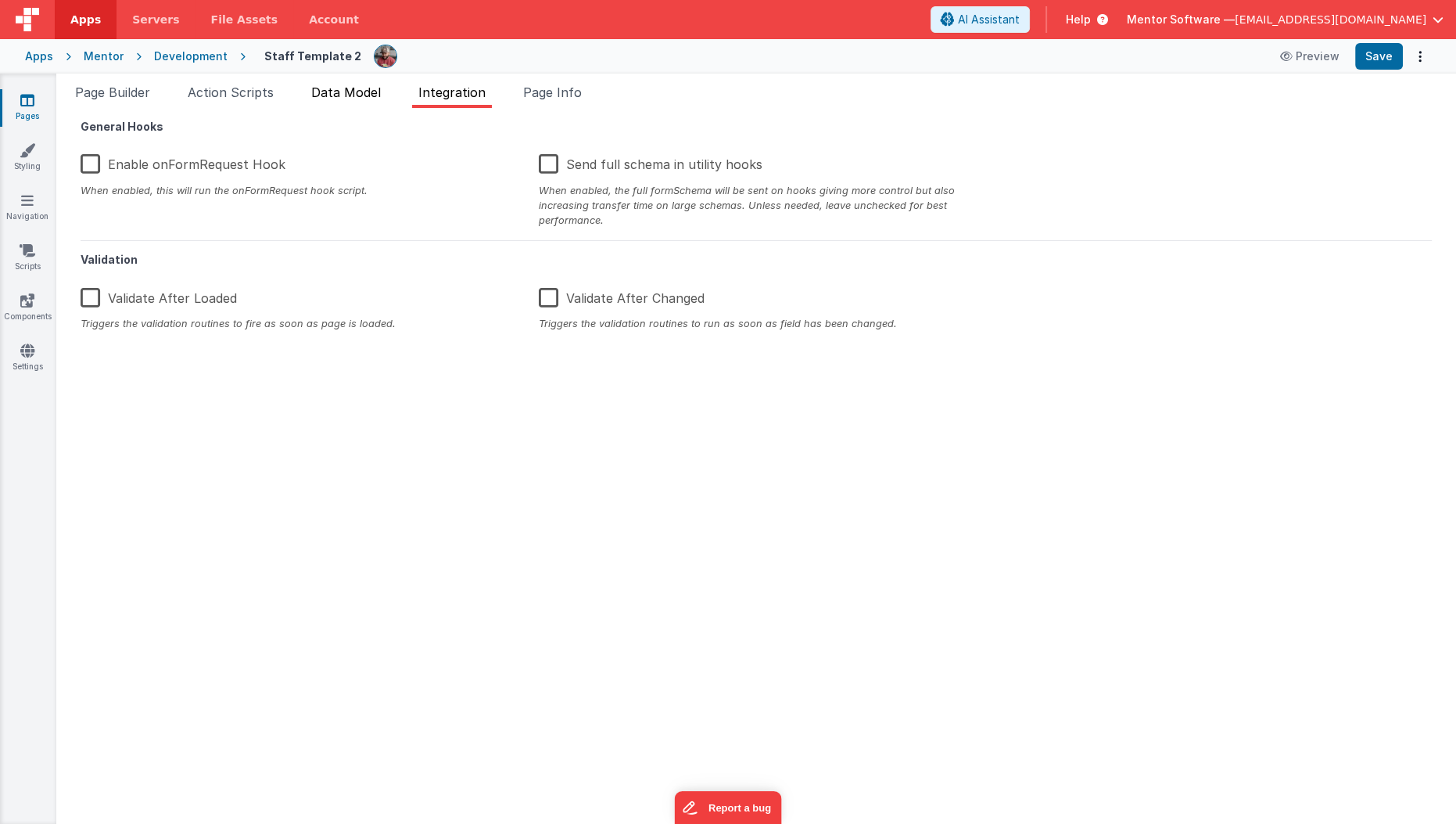
click at [348, 91] on span "Data Model" at bounding box center [346, 92] width 70 height 16
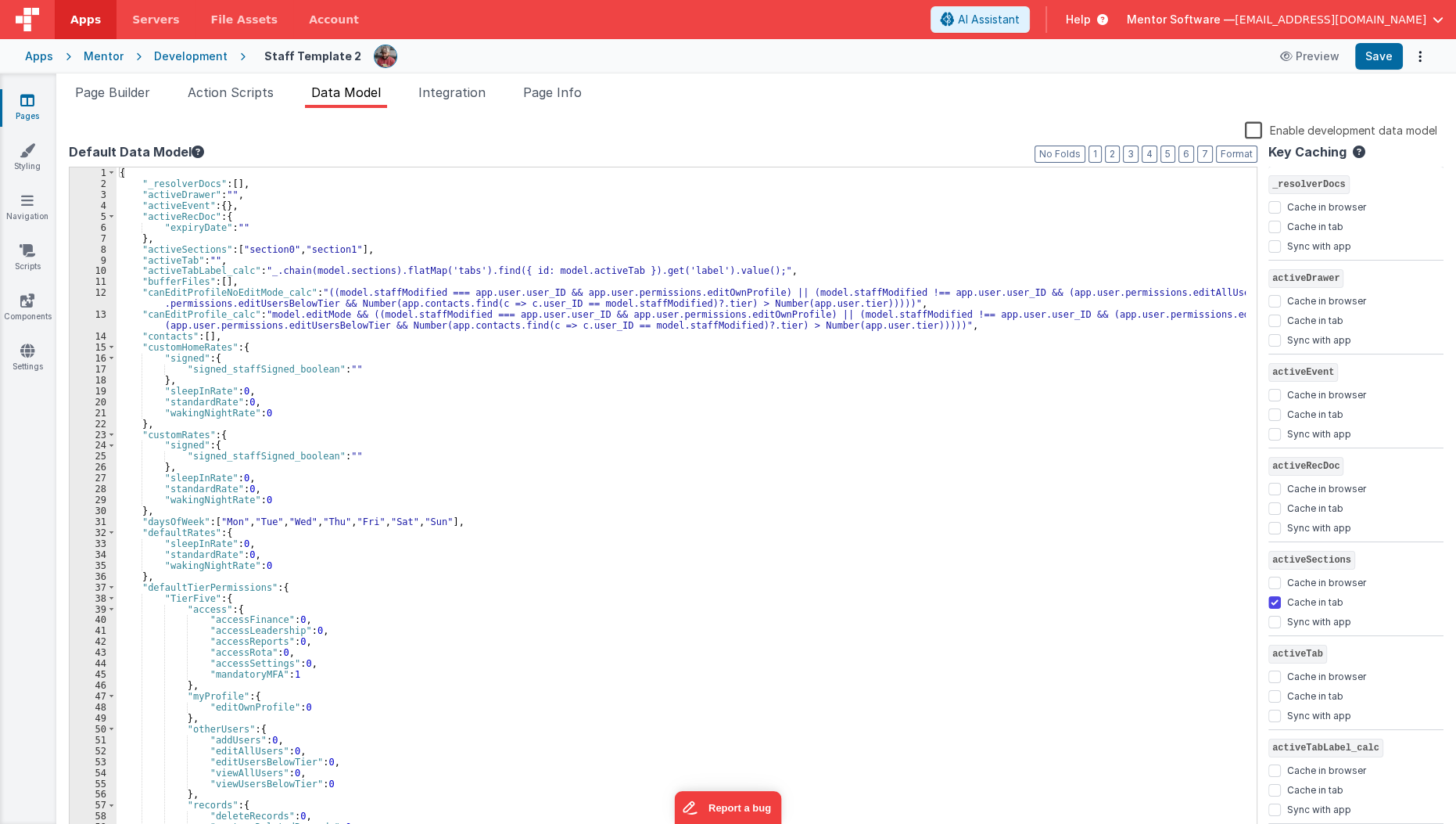
click at [211, 90] on span "Action Scripts" at bounding box center [231, 92] width 86 height 16
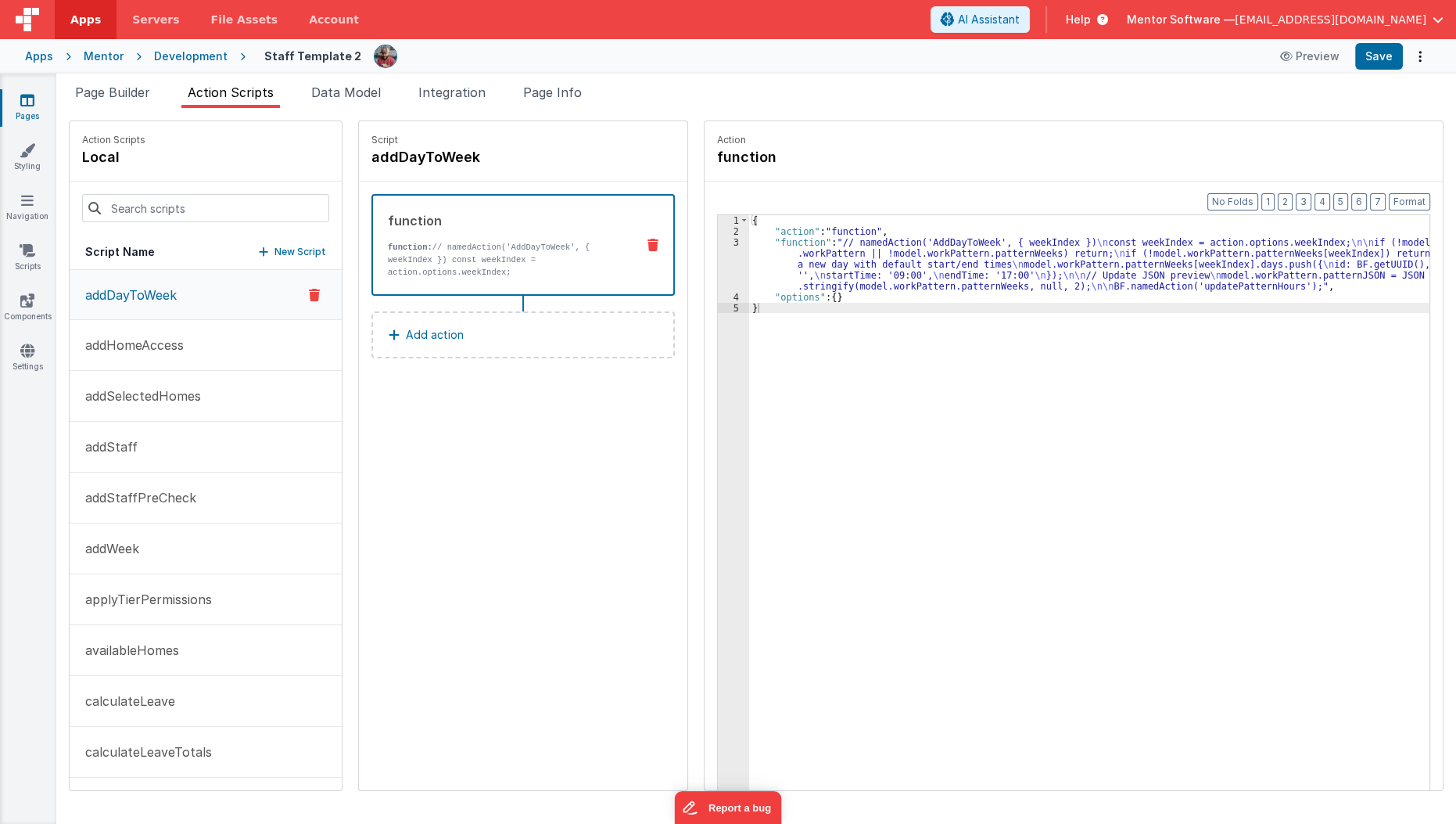
click at [161, 94] on ul "Page Builder Action Scripts Data Model Integration Page Info" at bounding box center [756, 96] width 1400 height 25
click at [37, 94] on link "Pages" at bounding box center [27, 108] width 56 height 32
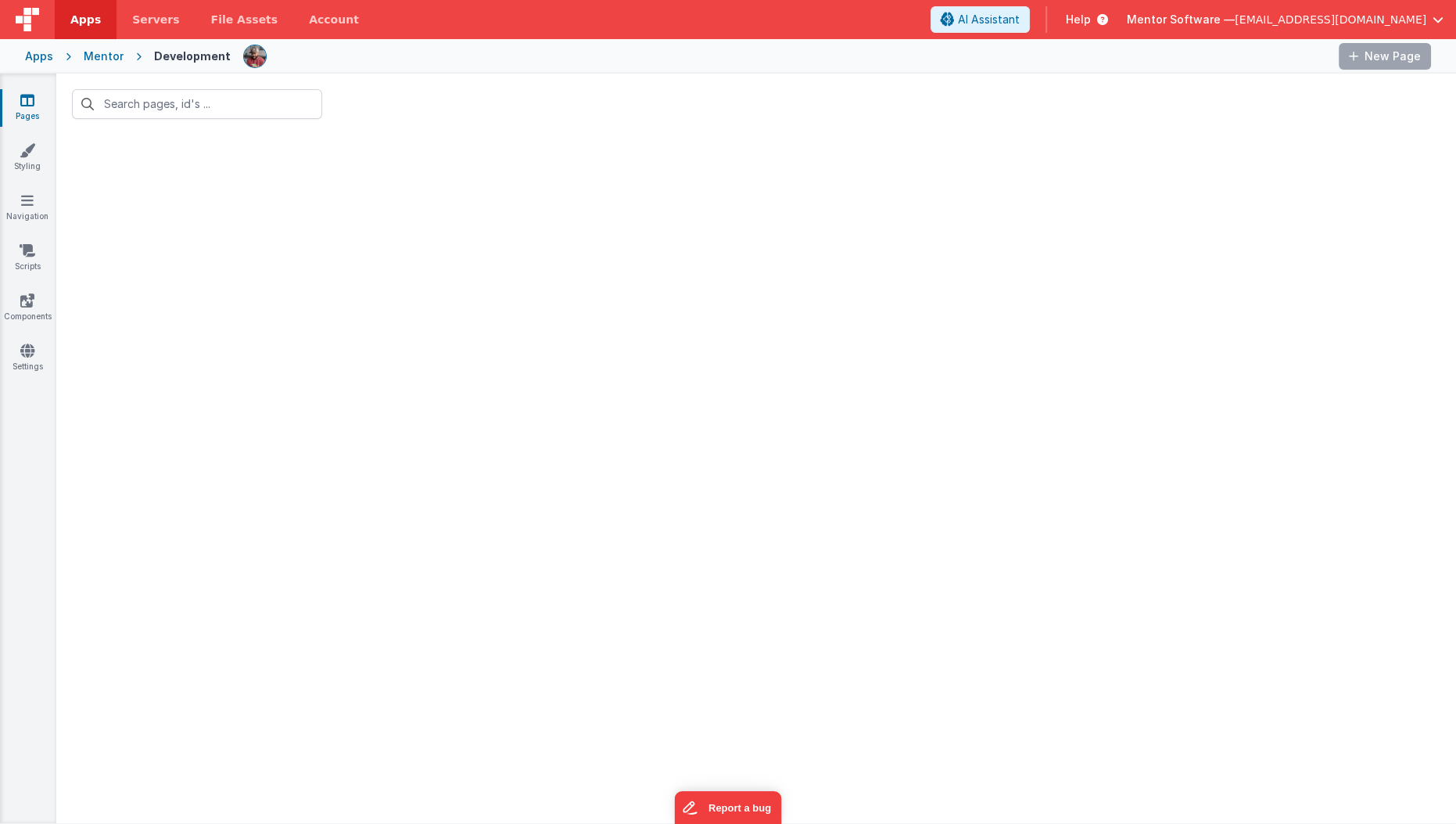
type input "staff"
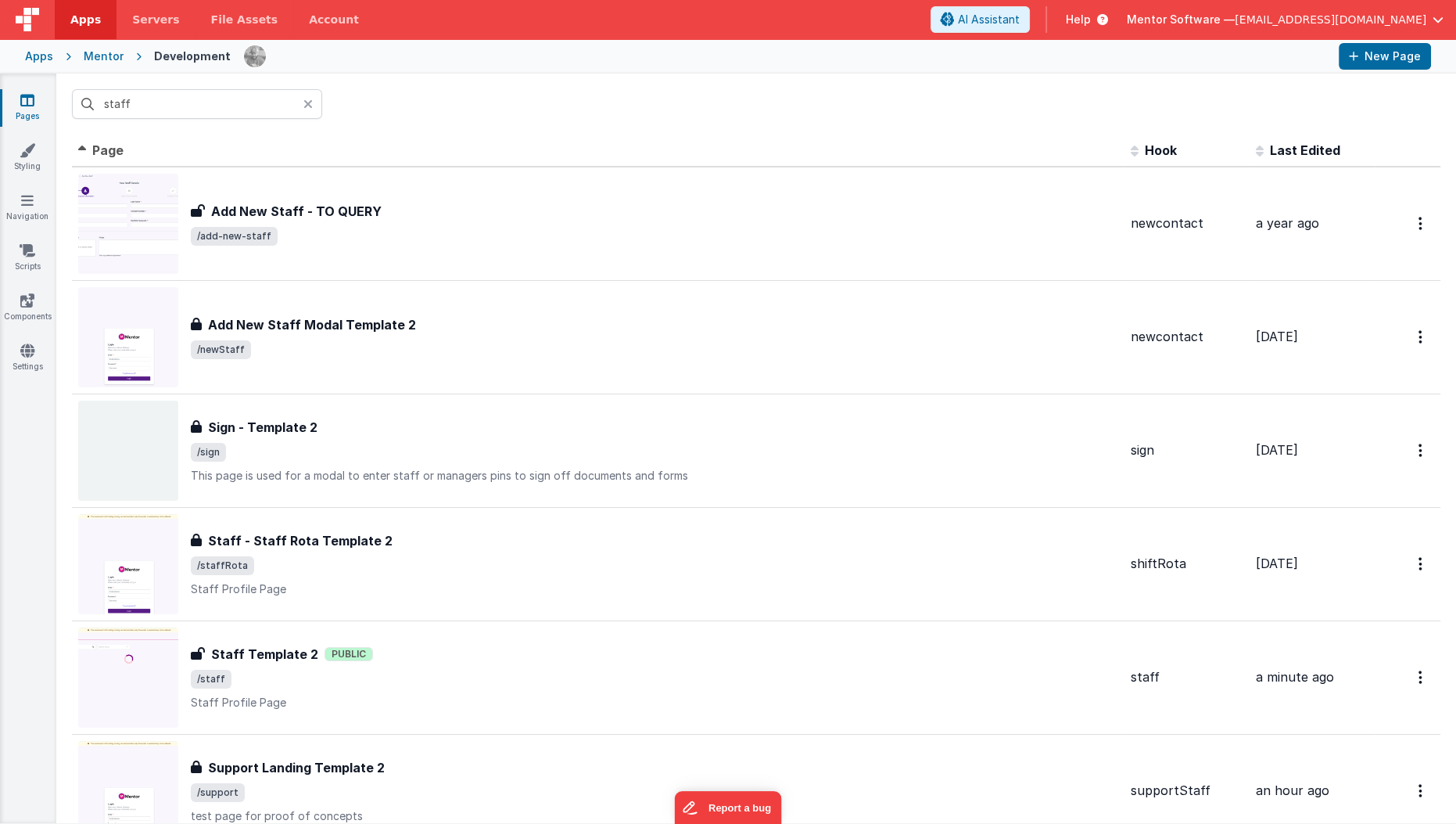
click at [304, 108] on icon at bounding box center [308, 104] width 9 height 13
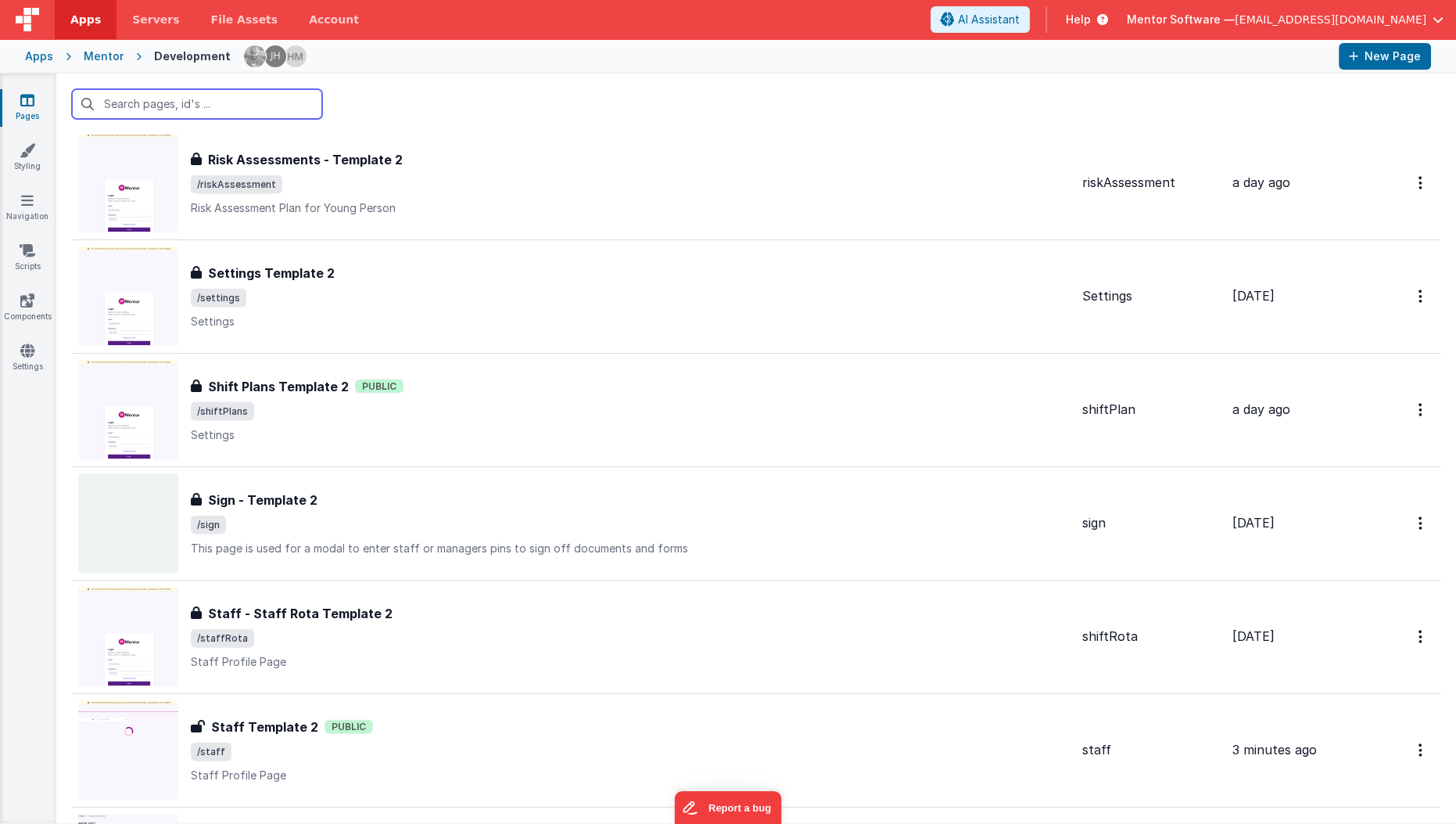
scroll to position [4562, 0]
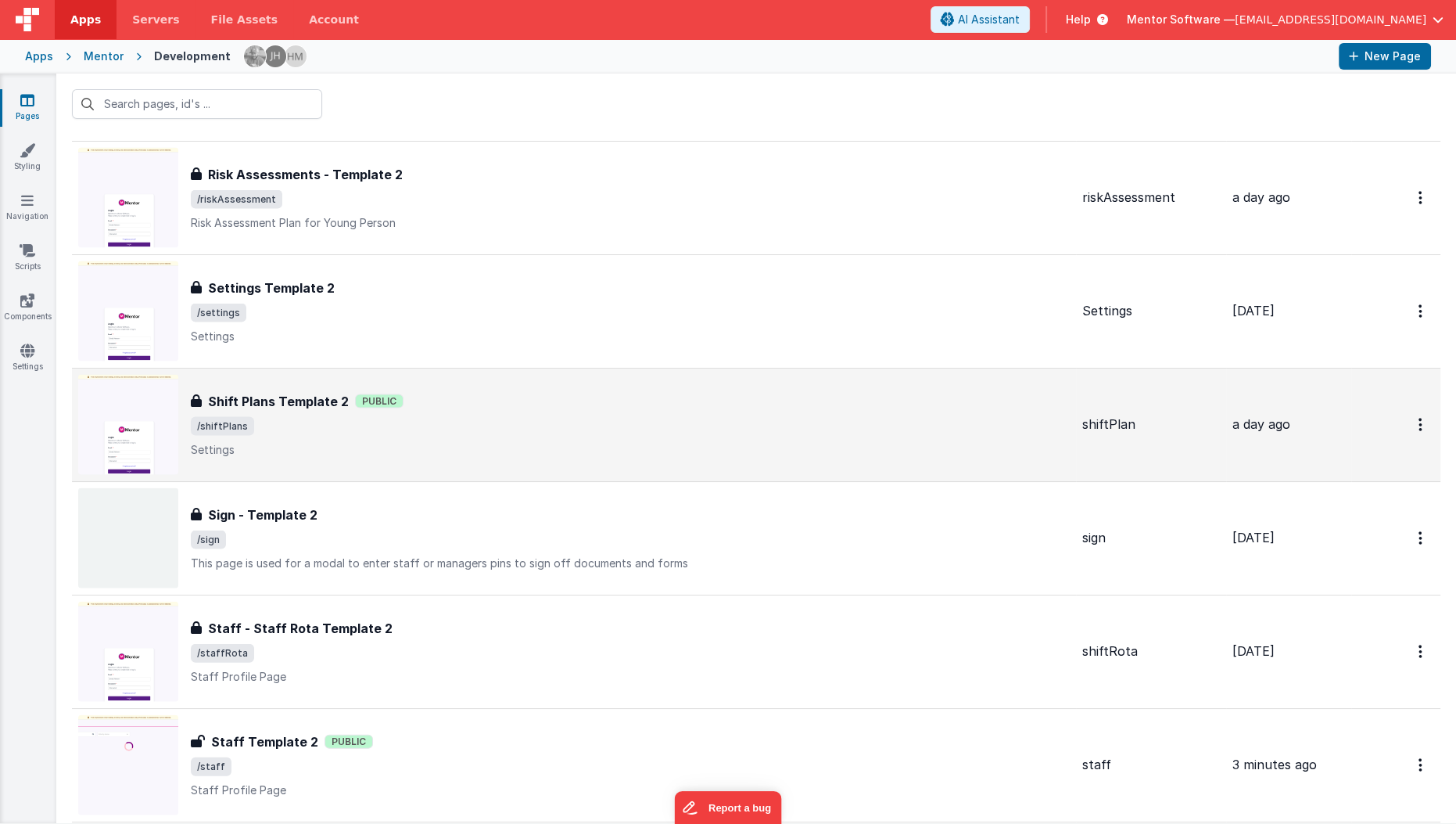
click at [360, 417] on span "/shiftPlans" at bounding box center [630, 427] width 879 height 19
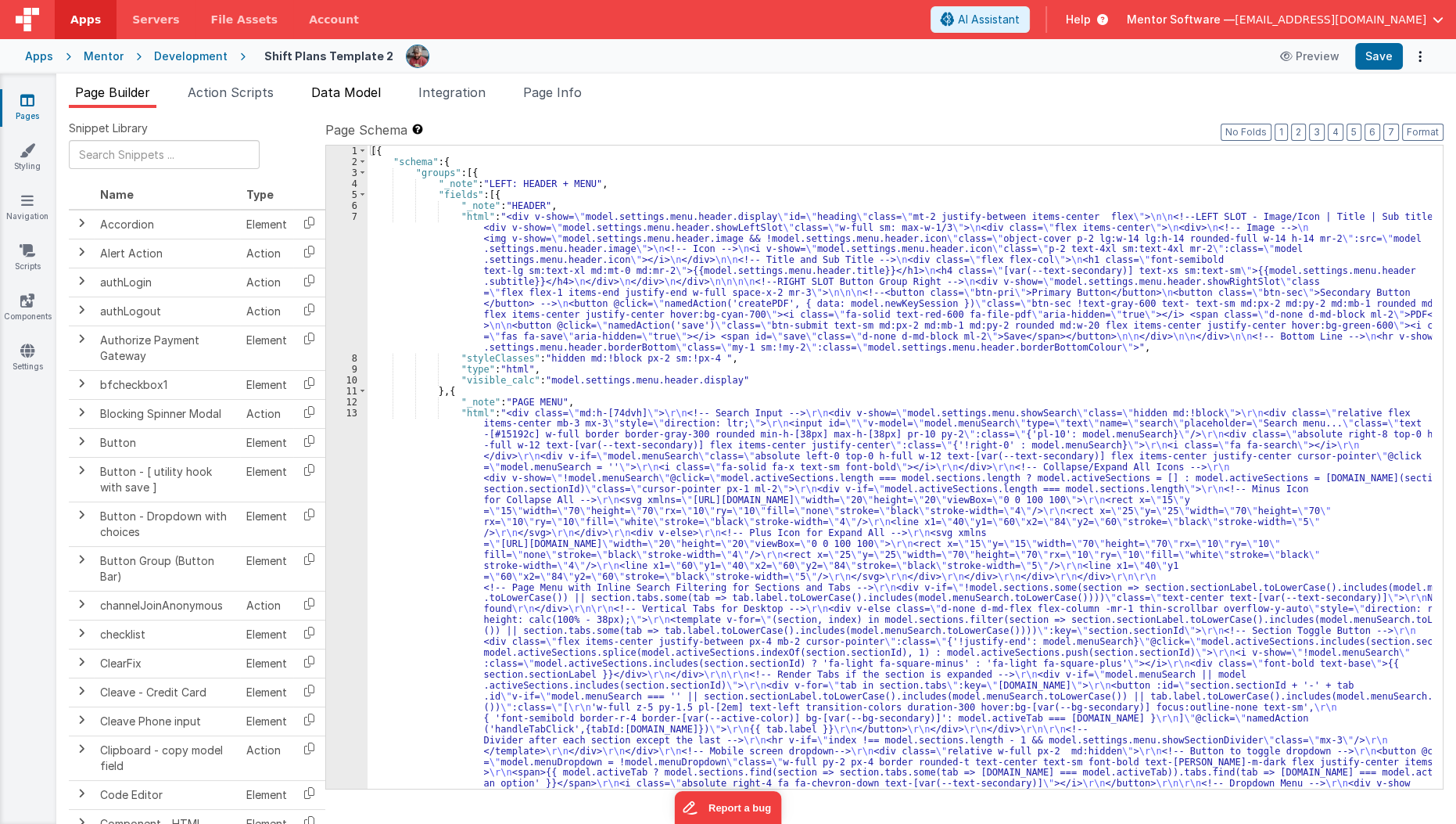
click at [333, 100] on li "Data Model" at bounding box center [346, 96] width 82 height 25
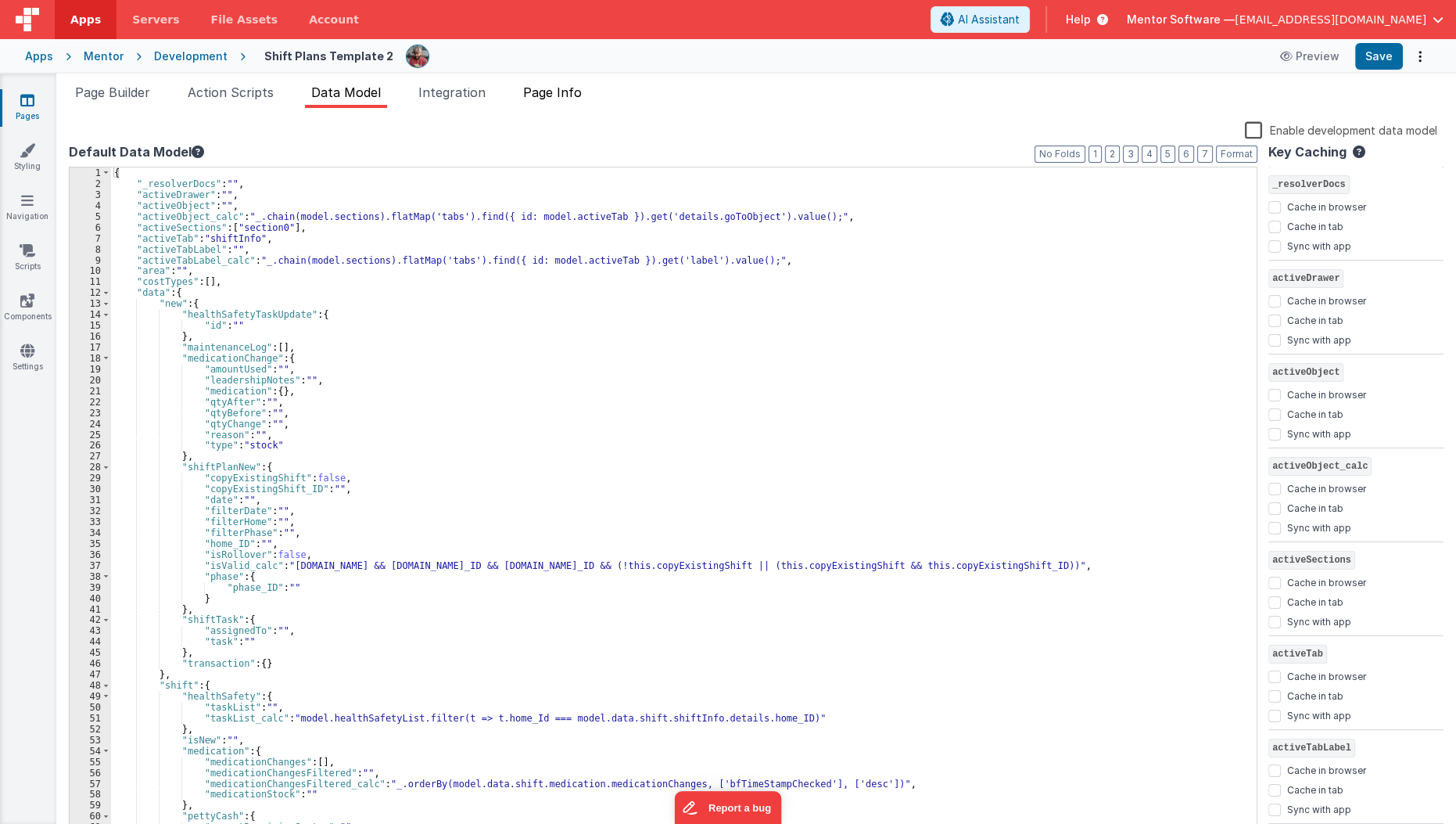
click at [544, 96] on span "Page Info" at bounding box center [552, 92] width 58 height 16
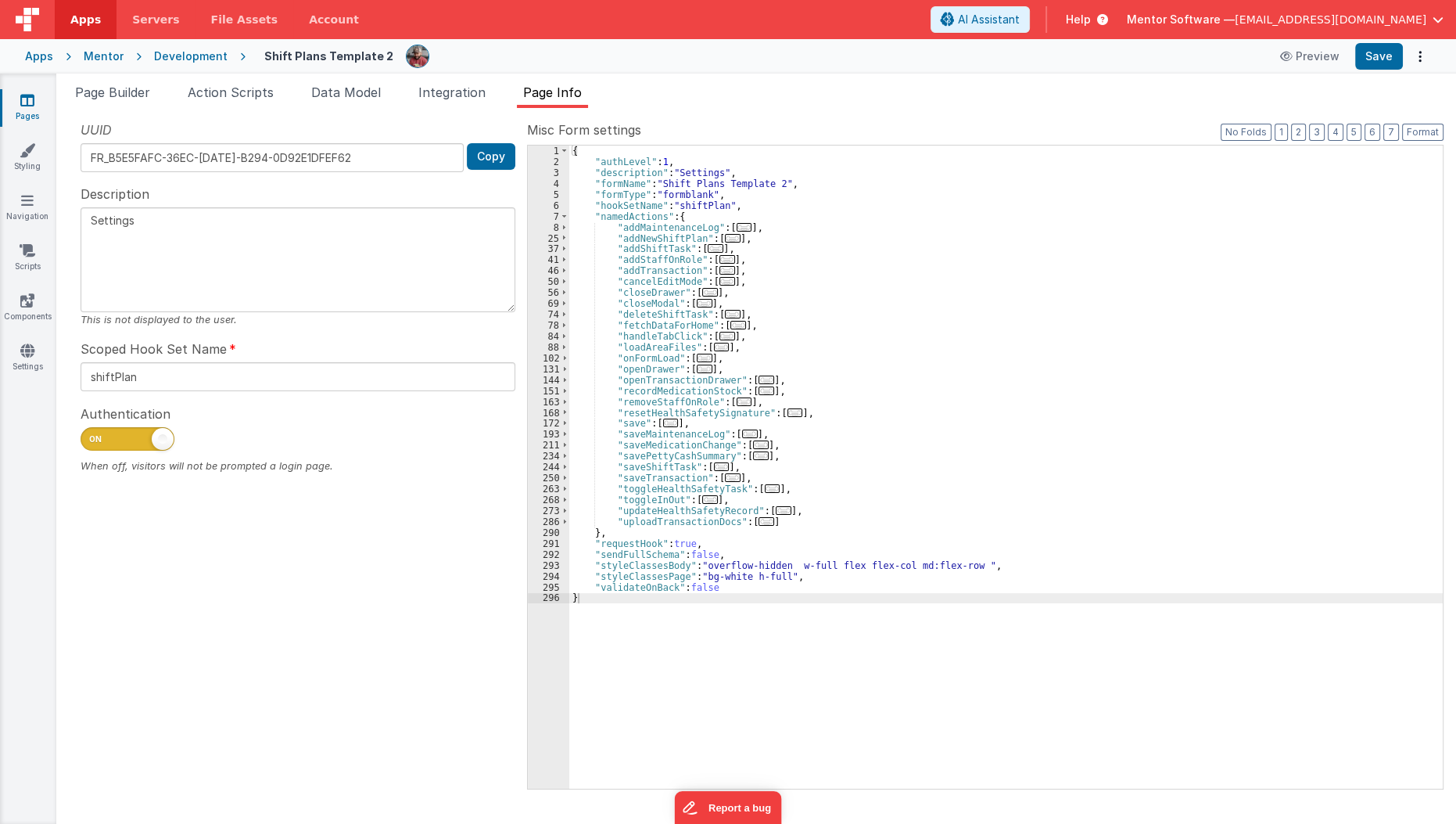
click at [17, 108] on link "Pages" at bounding box center [27, 108] width 56 height 32
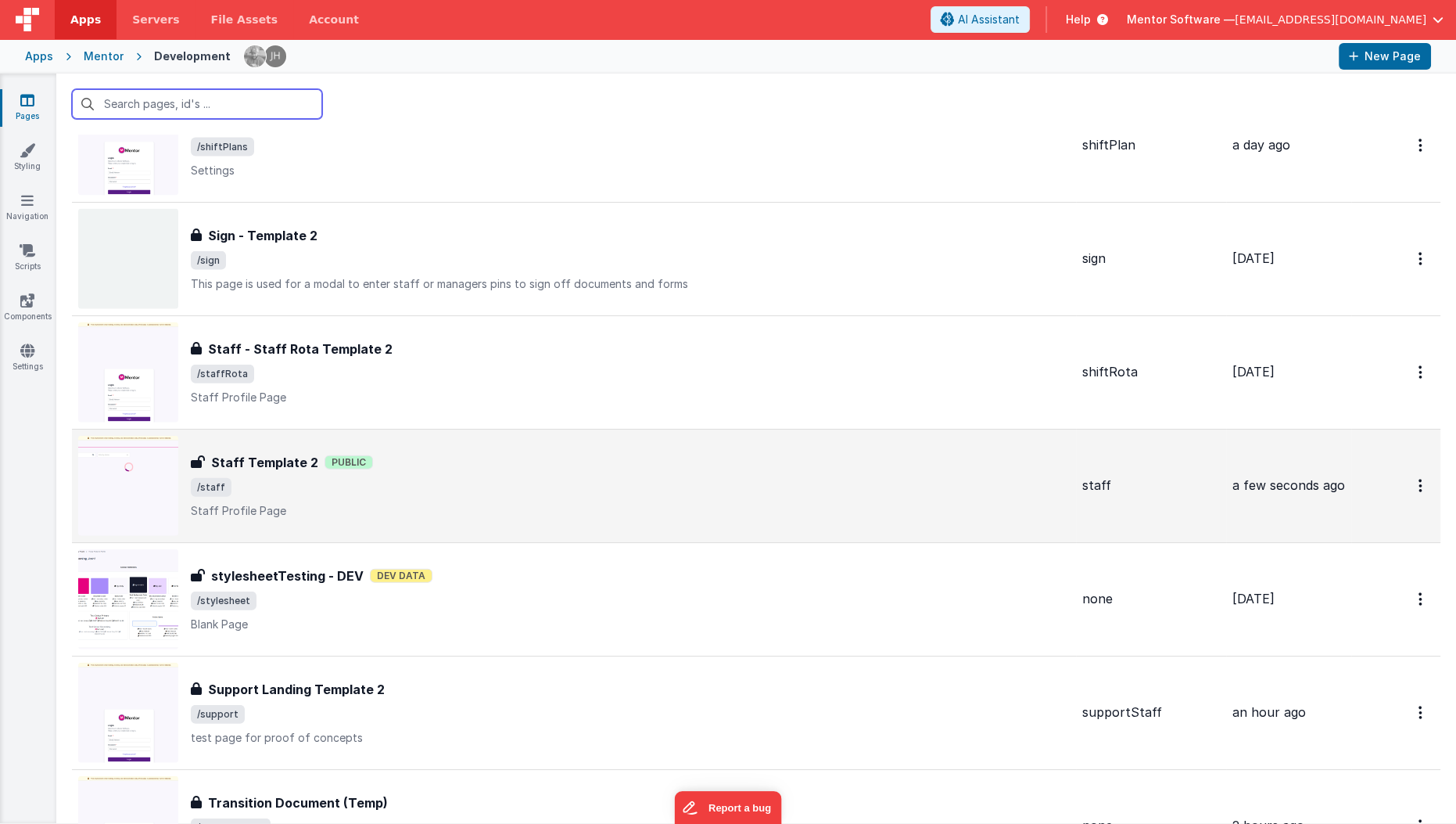
scroll to position [4841, 0]
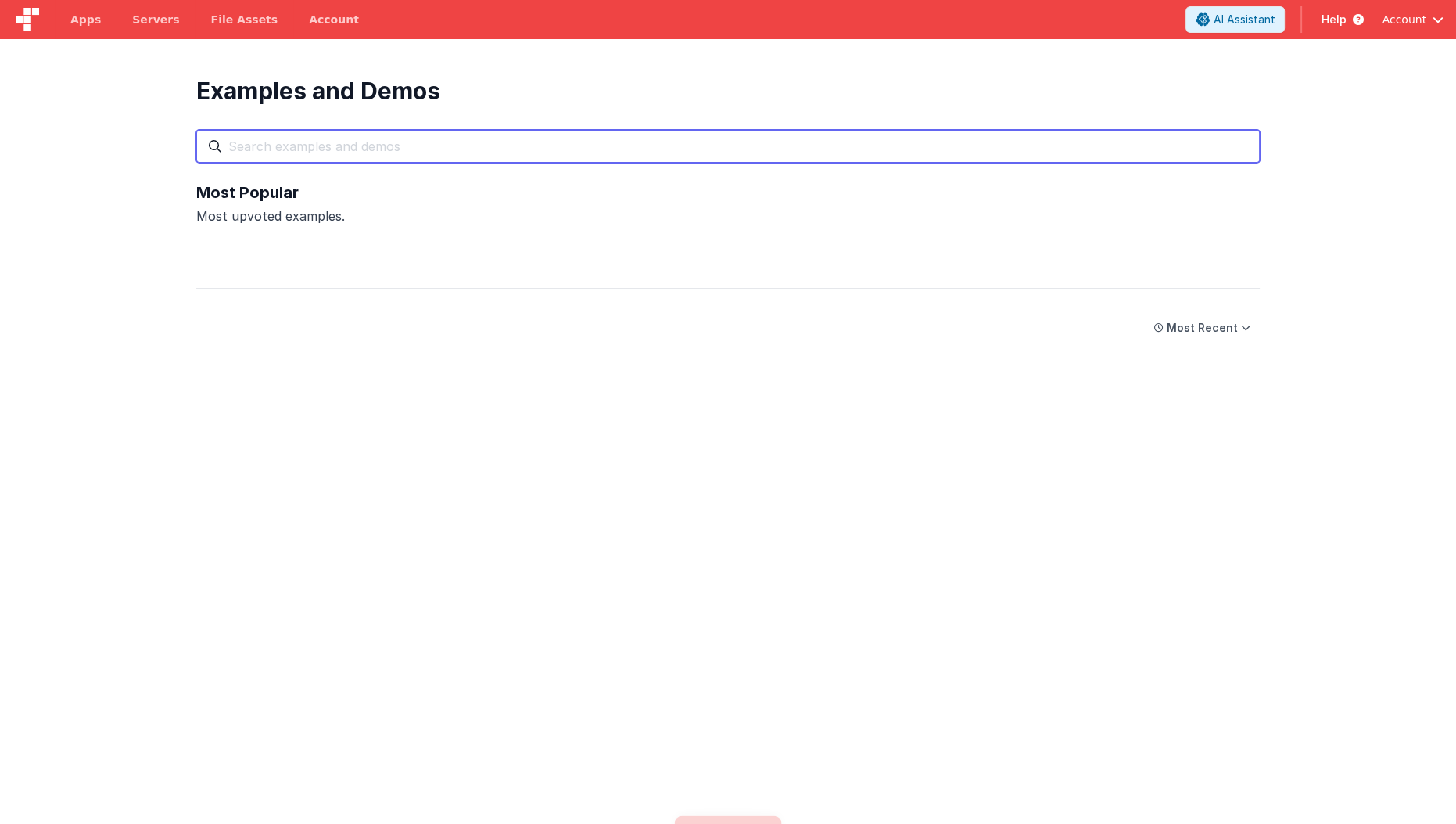
click at [581, 145] on input "text" at bounding box center [728, 146] width 1063 height 33
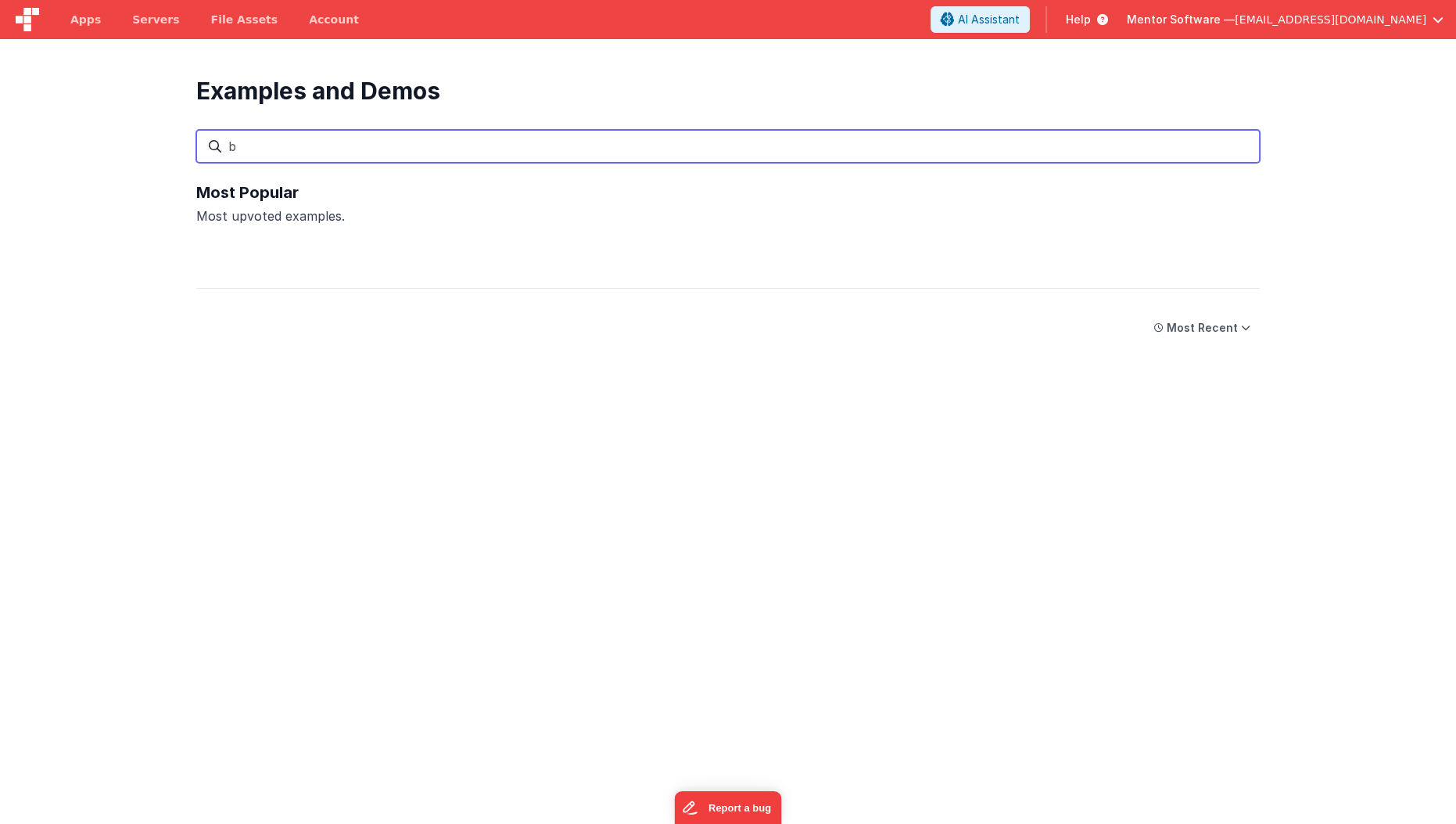
type input "be"
type input "t"
click at [1246, 153] on input "text" at bounding box center [728, 146] width 1063 height 33
click at [472, 146] on input "text" at bounding box center [728, 146] width 1063 height 33
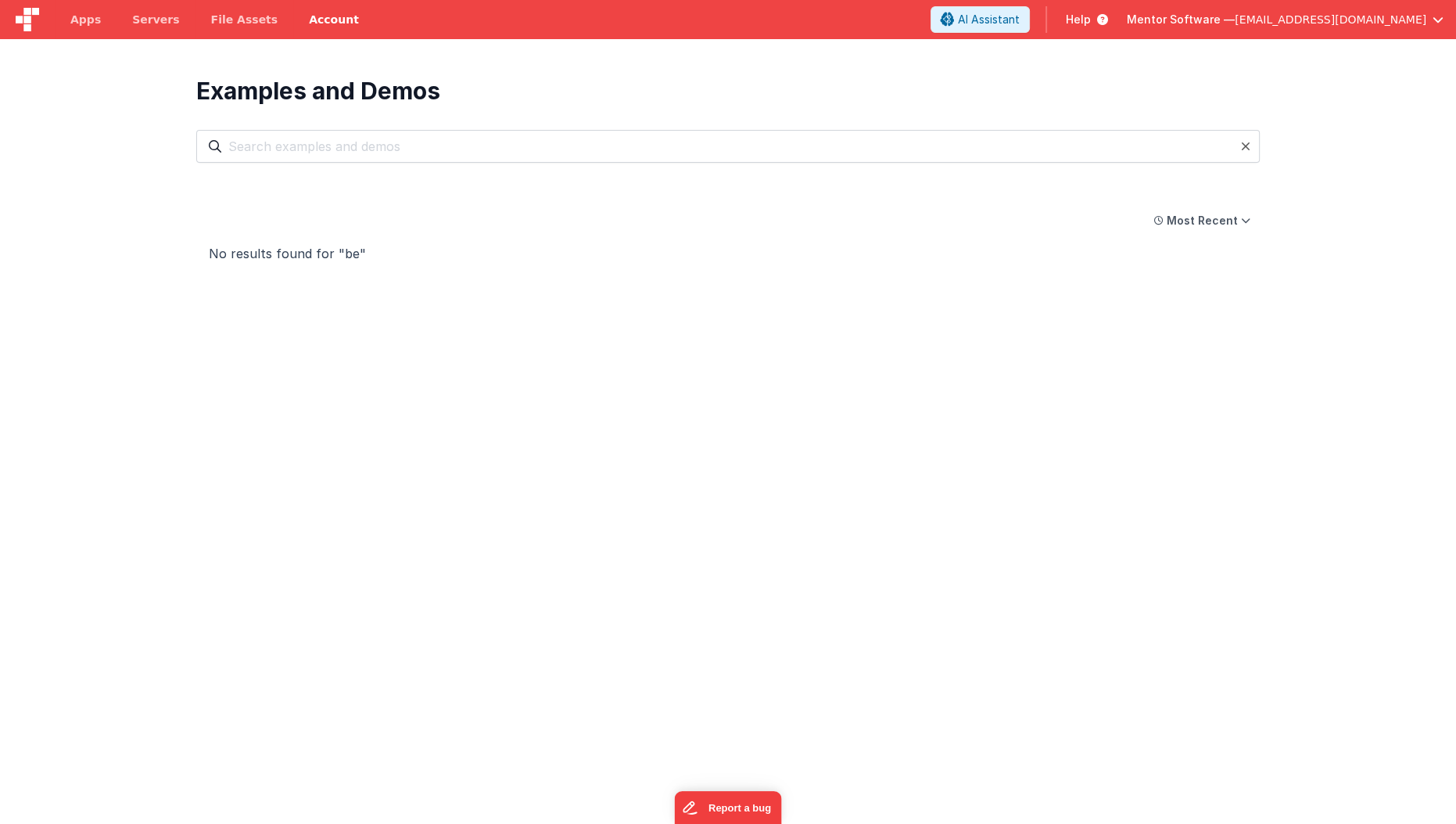
click at [447, 96] on div "Examples and Demos" at bounding box center [728, 91] width 1063 height 28
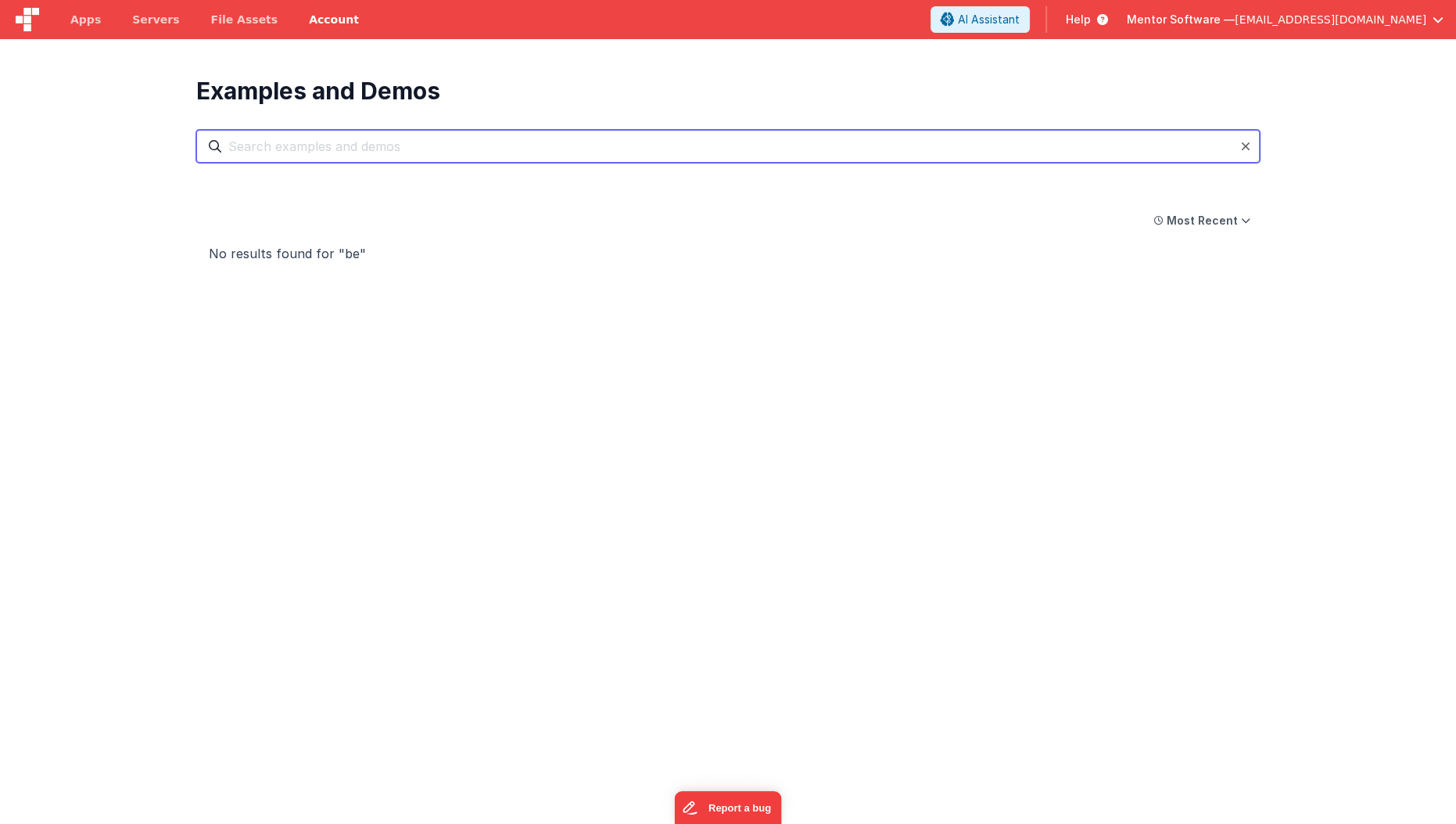
click at [280, 160] on input "text" at bounding box center [728, 146] width 1063 height 33
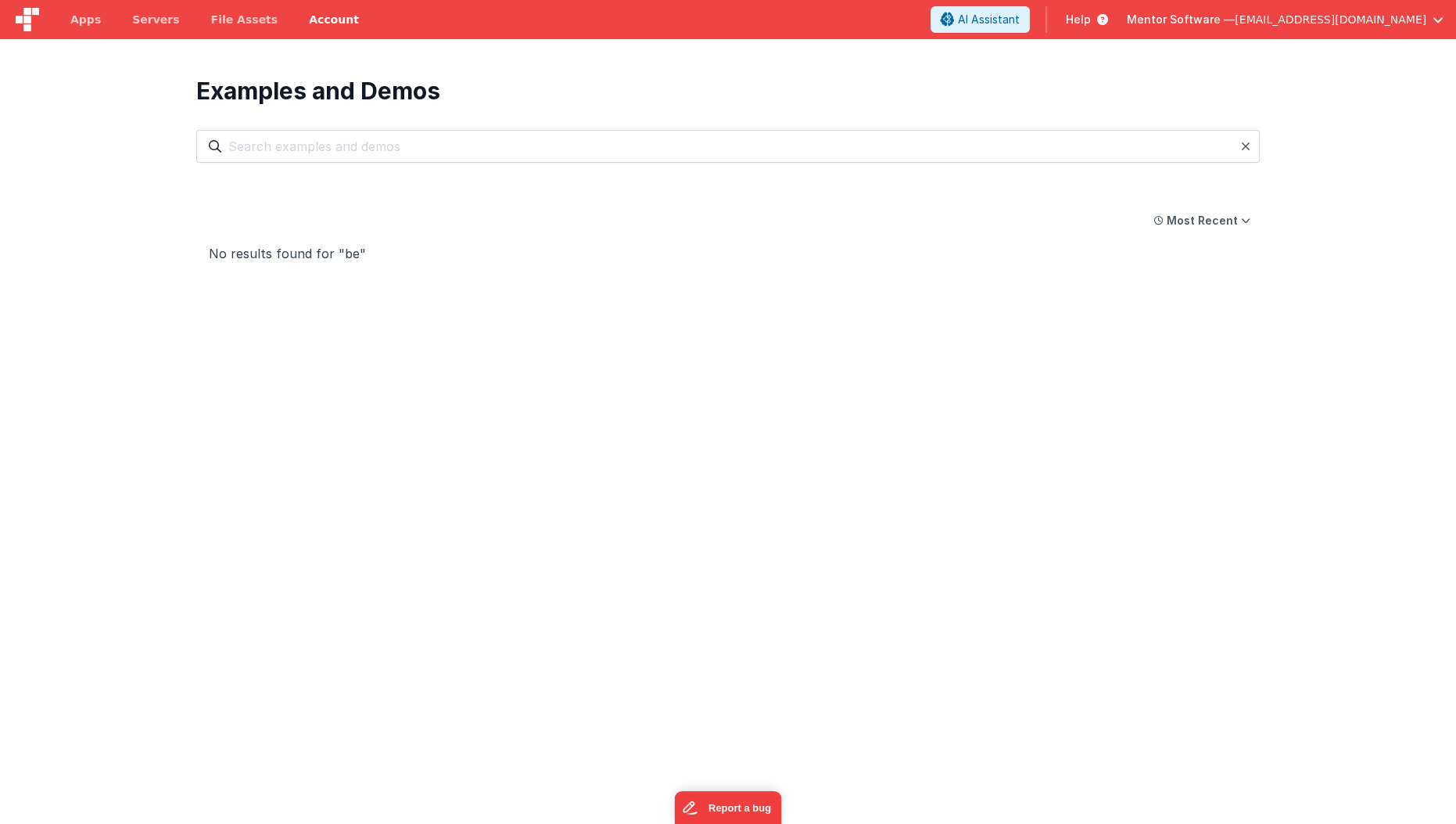
click at [1355, 137] on section "Examples and Demos All Files Getting Started Examples Demos My Favourites Most …" at bounding box center [728, 451] width 1456 height 824
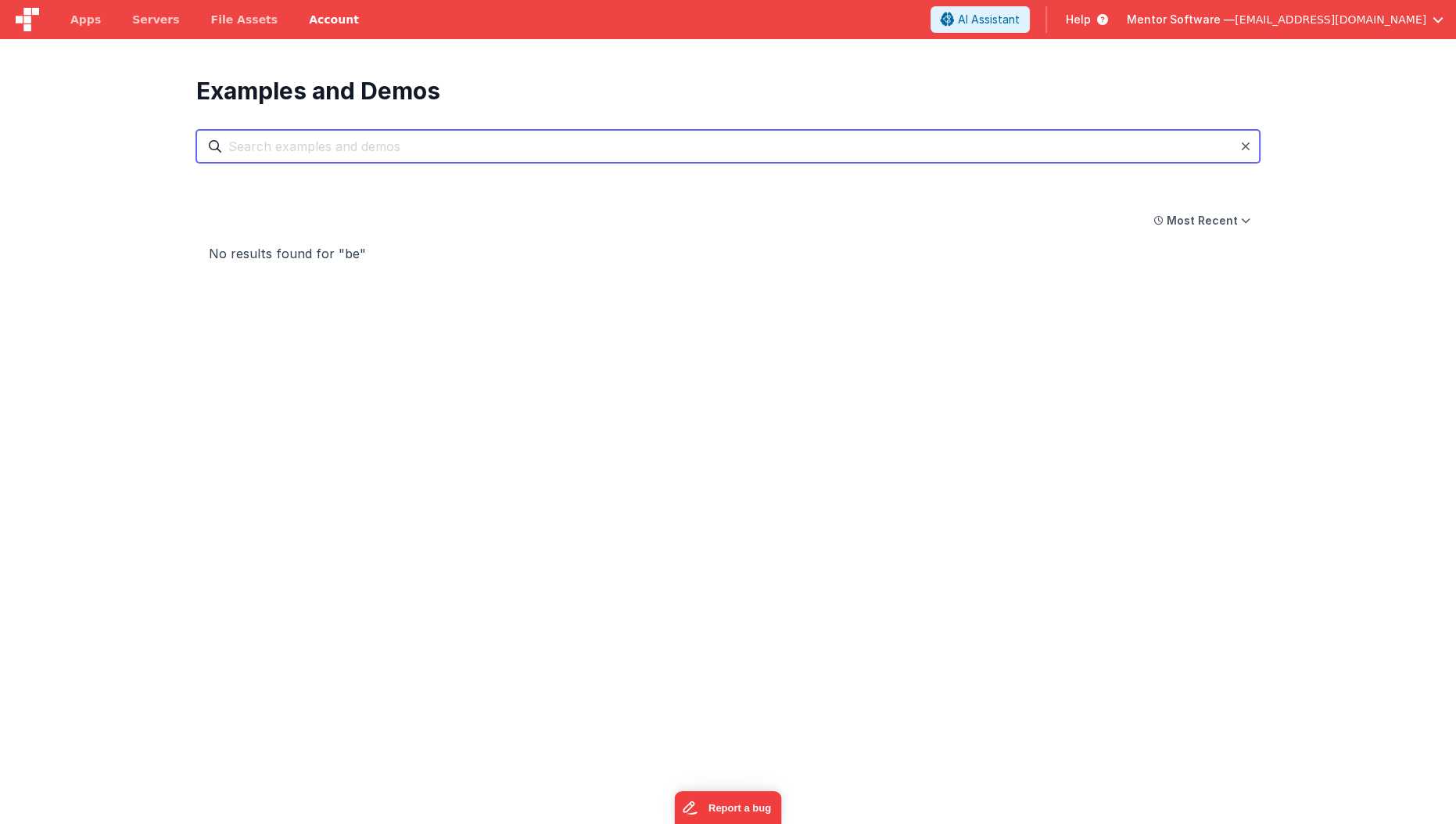
click at [1245, 154] on input "text" at bounding box center [728, 146] width 1063 height 33
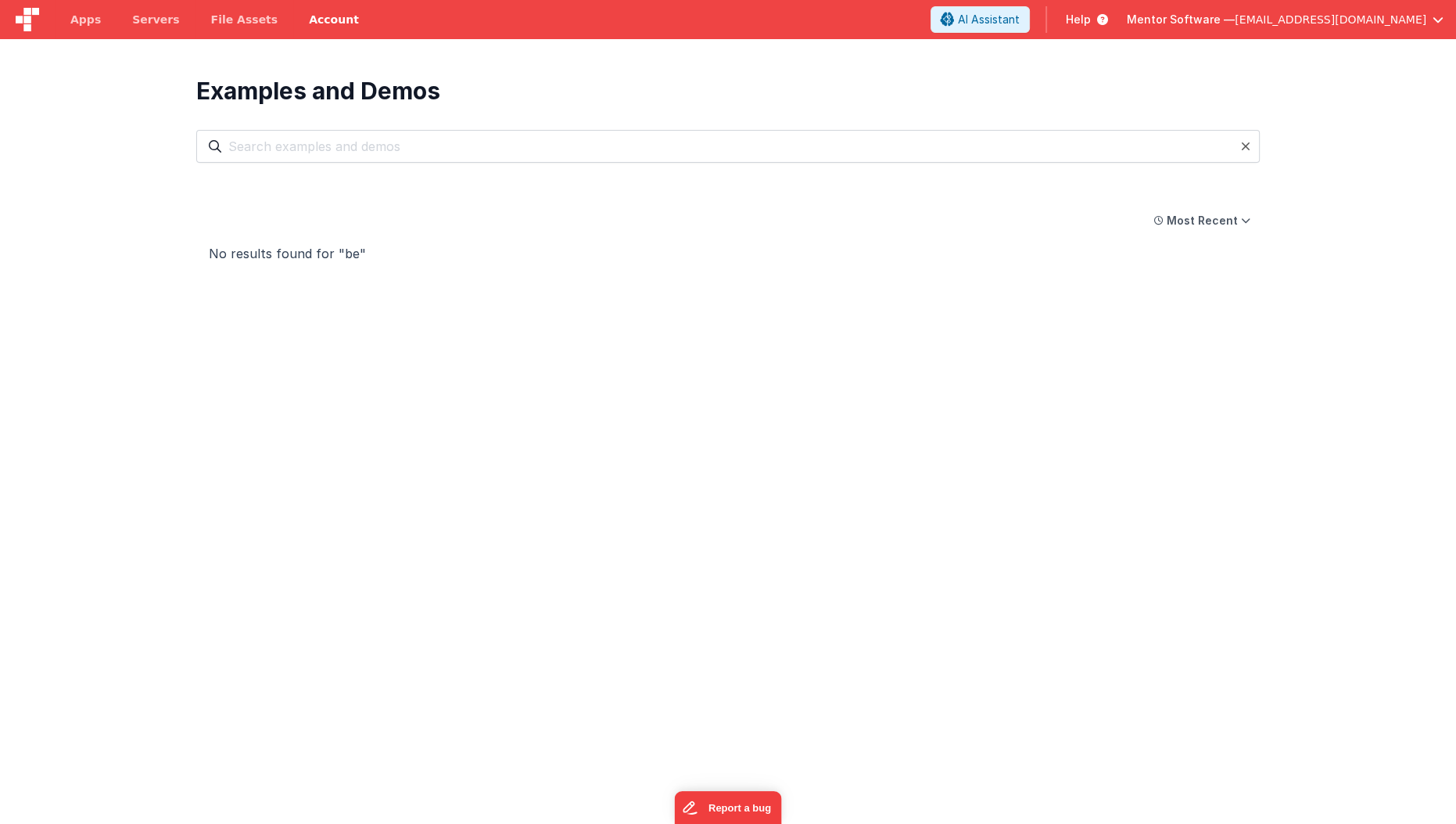
click at [118, 398] on section "Examples and Demos All Files Getting Started Examples Demos My Favourites Most …" at bounding box center [728, 451] width 1456 height 824
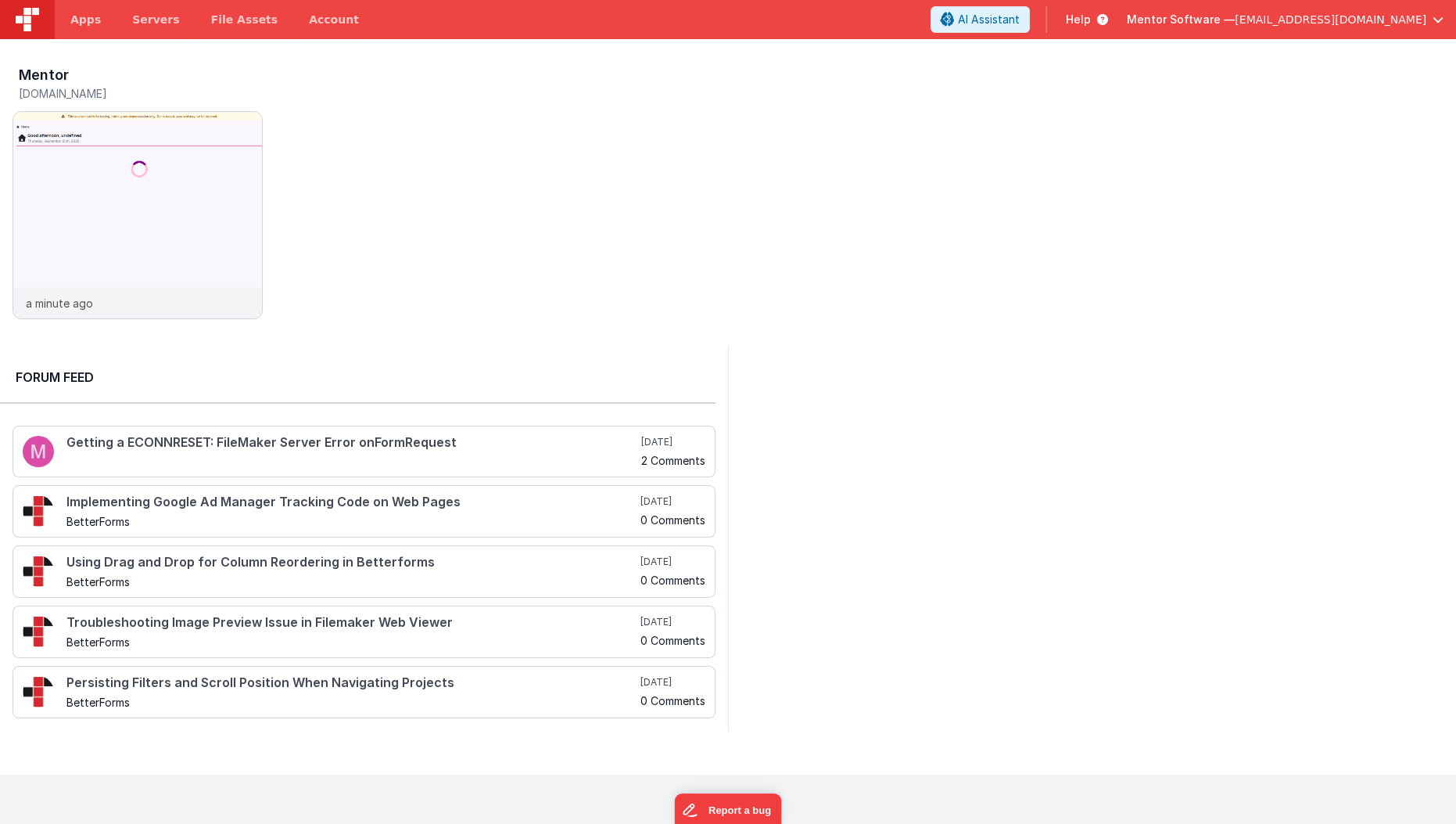
click at [1091, 18] on span "Help" at bounding box center [1078, 20] width 25 height 16
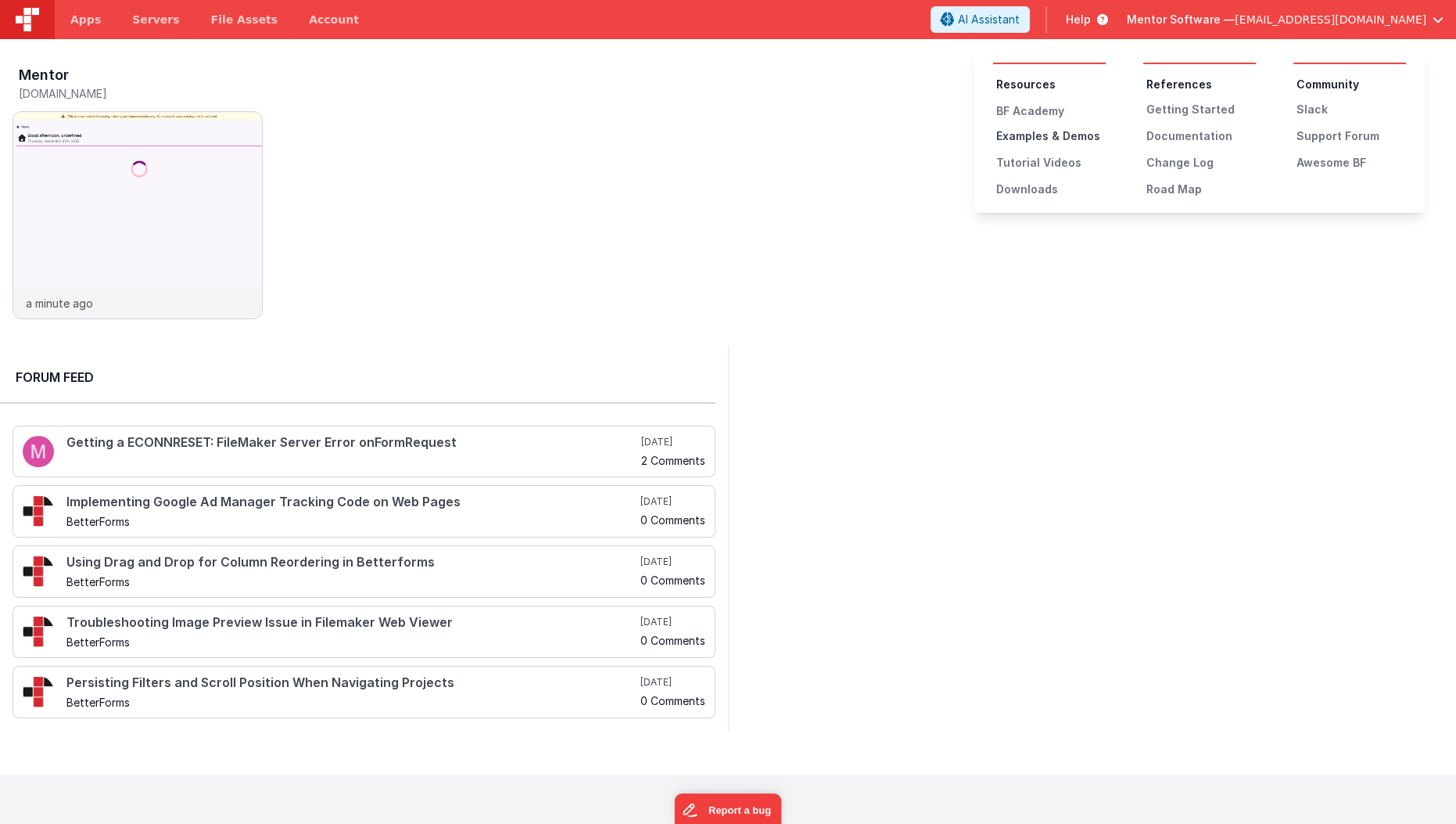
click at [1076, 135] on div "Examples & Demos" at bounding box center [1051, 136] width 110 height 16
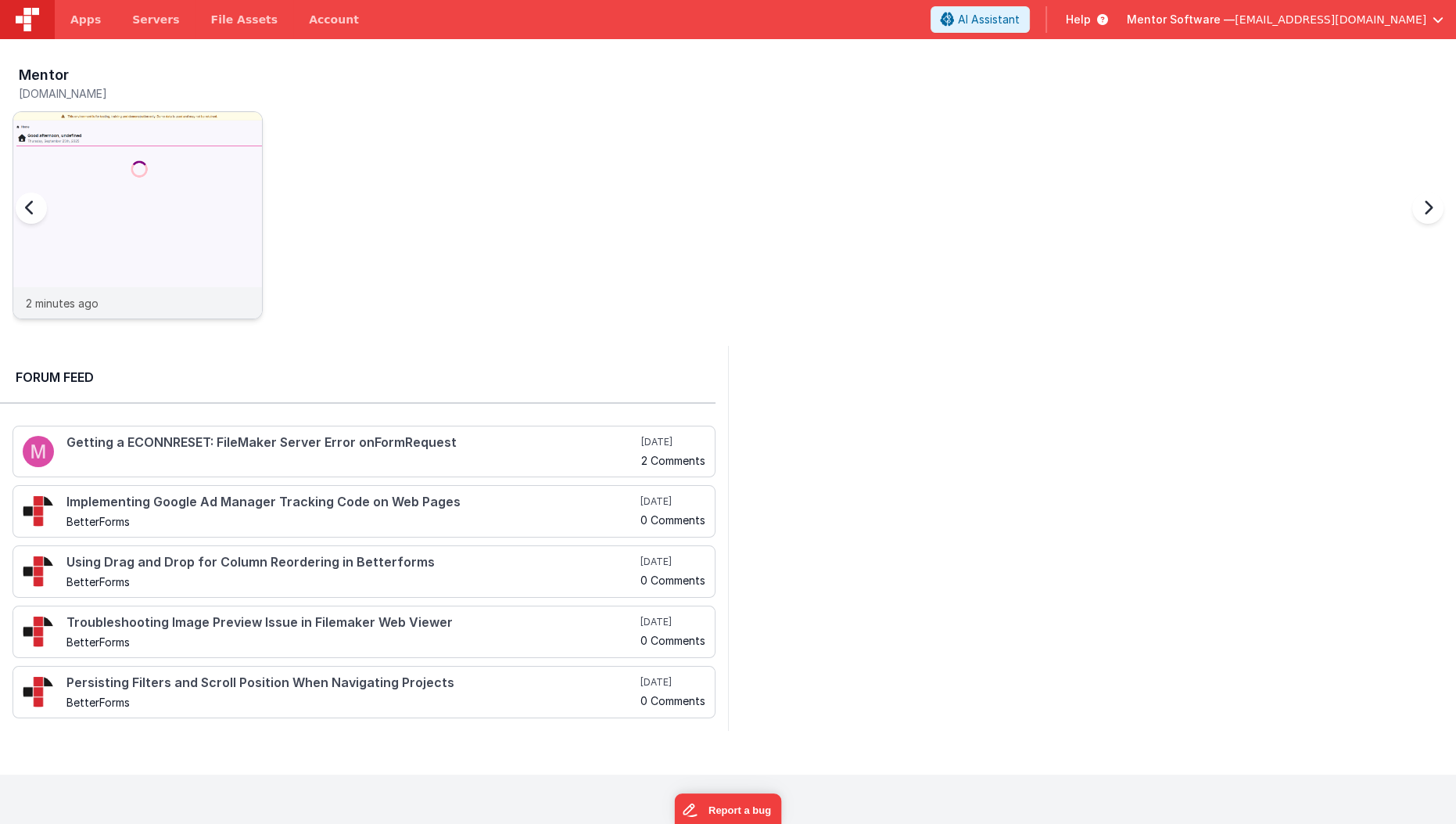
click at [184, 273] on img at bounding box center [137, 236] width 249 height 249
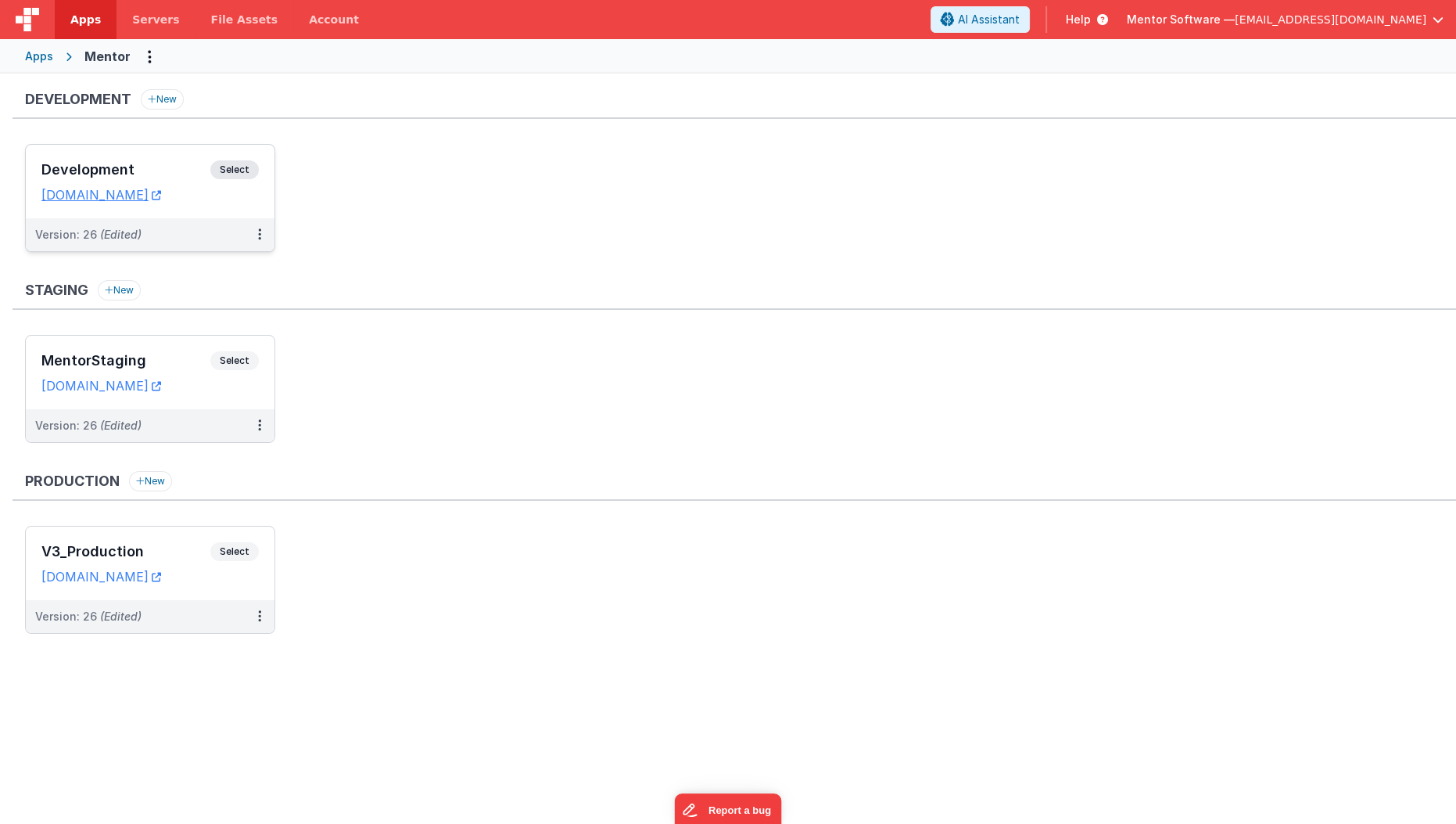
click at [190, 156] on div "Development Select URLs [DOMAIN_NAME]" at bounding box center [150, 181] width 249 height 73
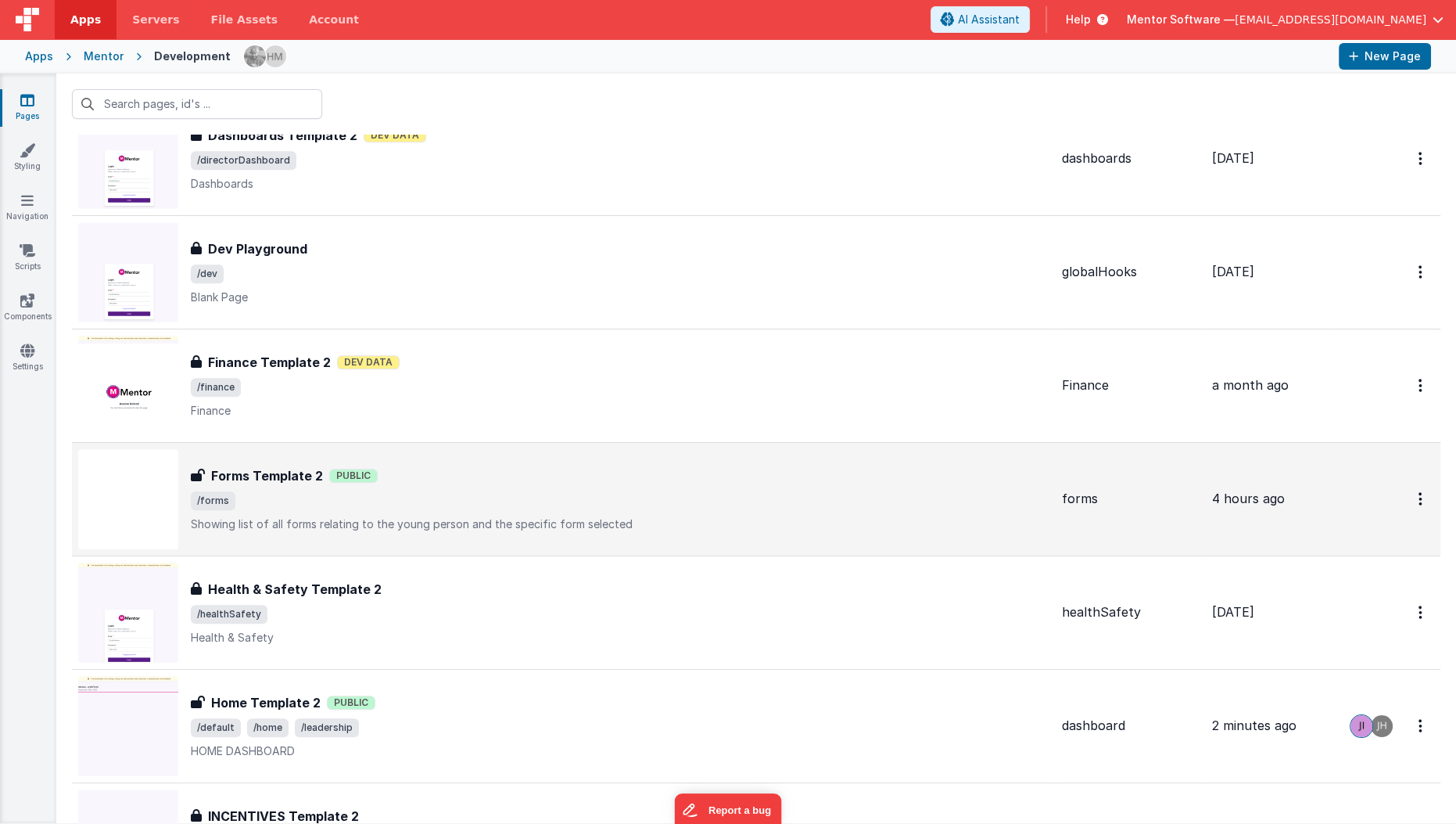
scroll to position [2387, 0]
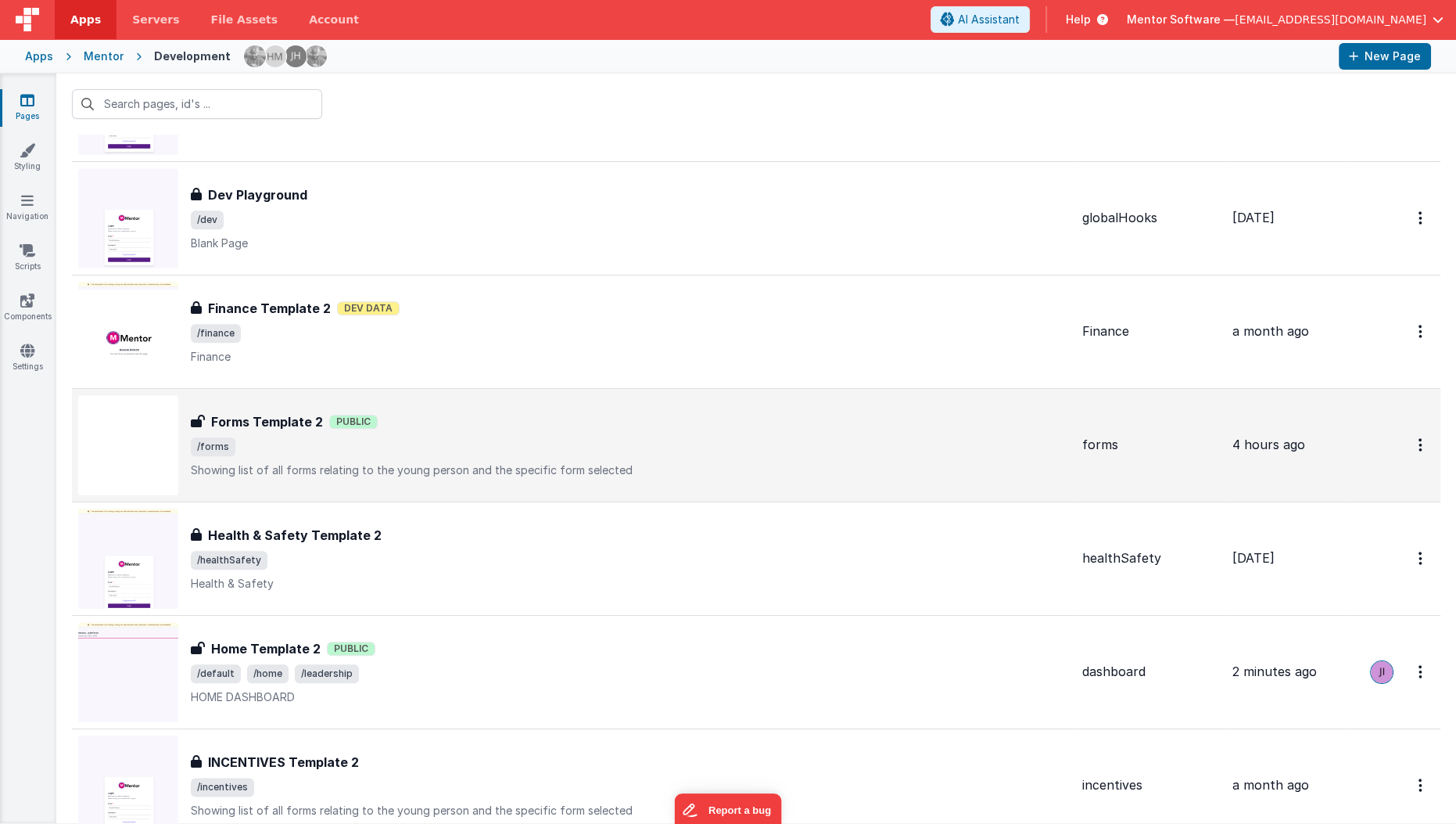
click at [438, 462] on p "Showing list of all forms relating to the young person and the specific form se…" at bounding box center [630, 470] width 879 height 16
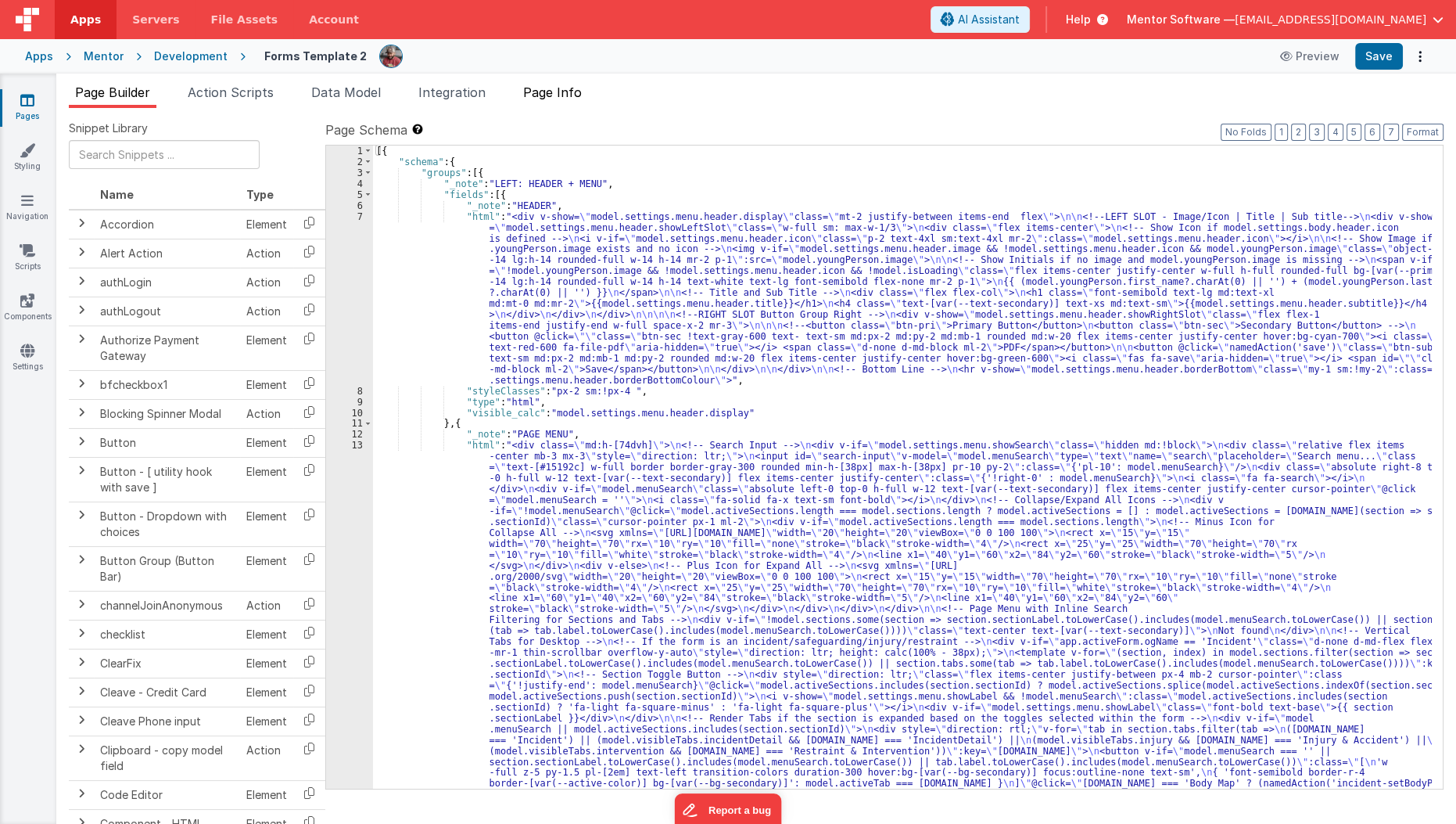
click at [566, 102] on li "Page Info" at bounding box center [552, 96] width 71 height 25
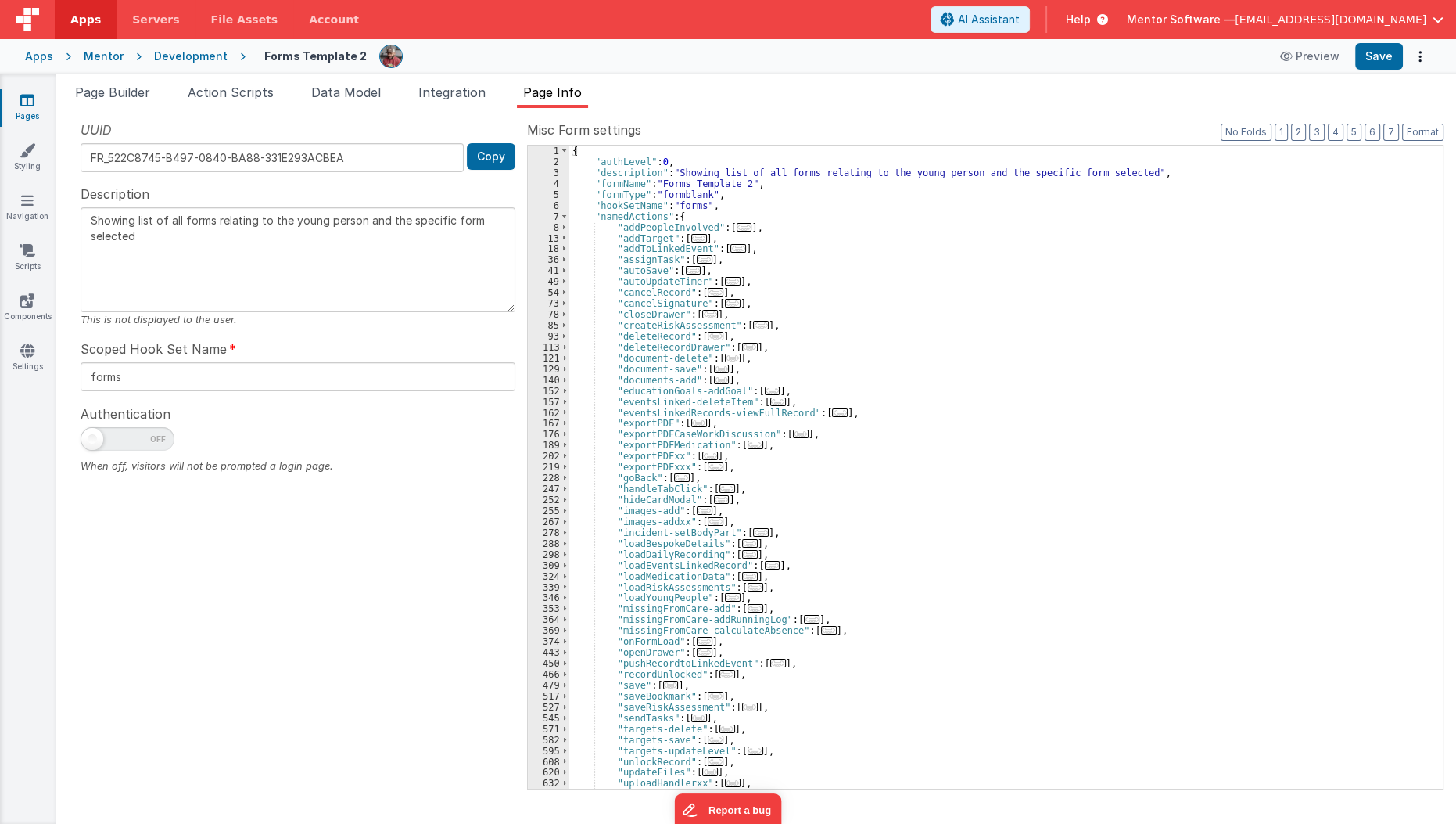
click at [35, 110] on link "Pages" at bounding box center [27, 108] width 56 height 32
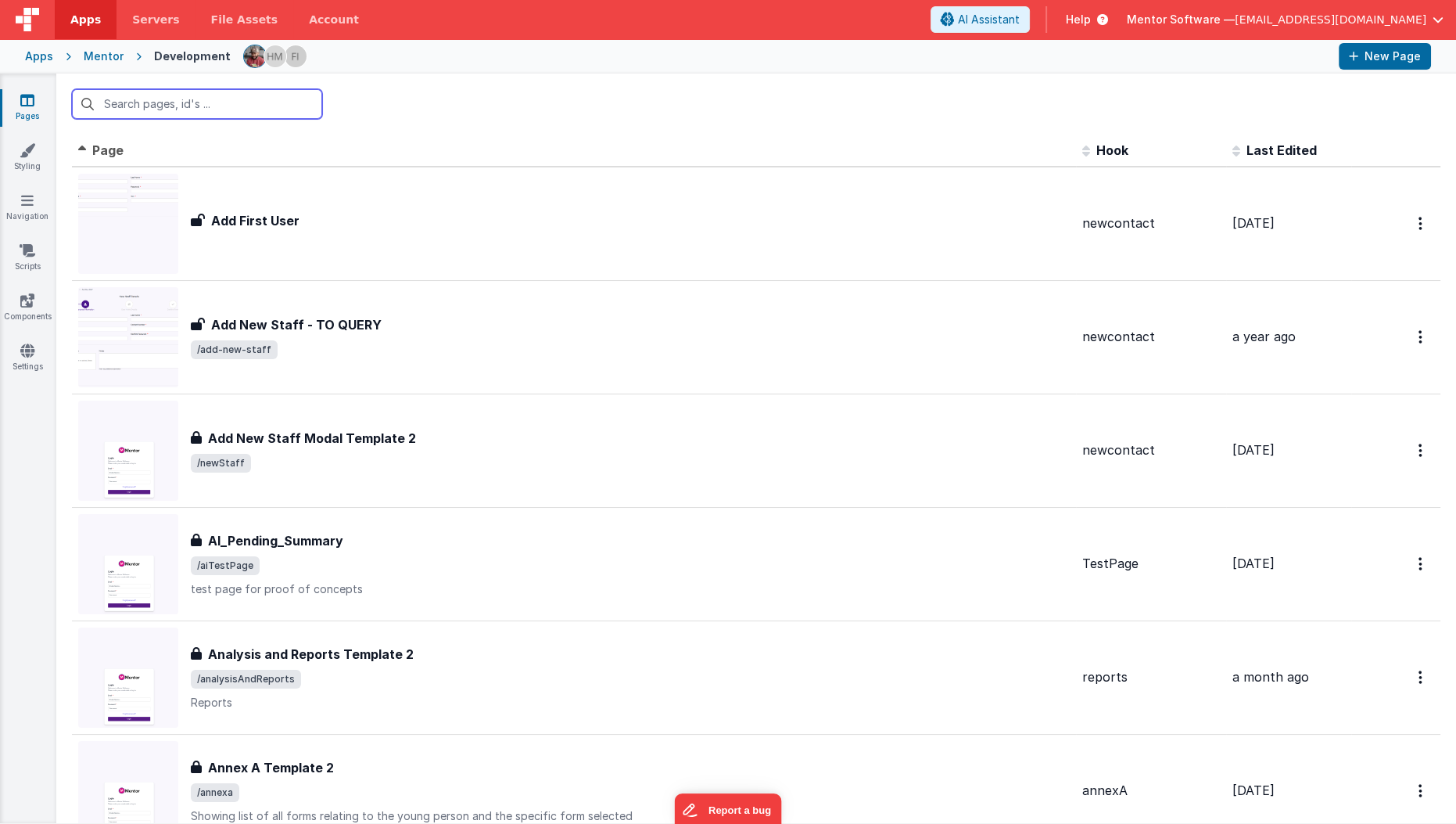
click at [164, 104] on input "text" at bounding box center [197, 104] width 250 height 30
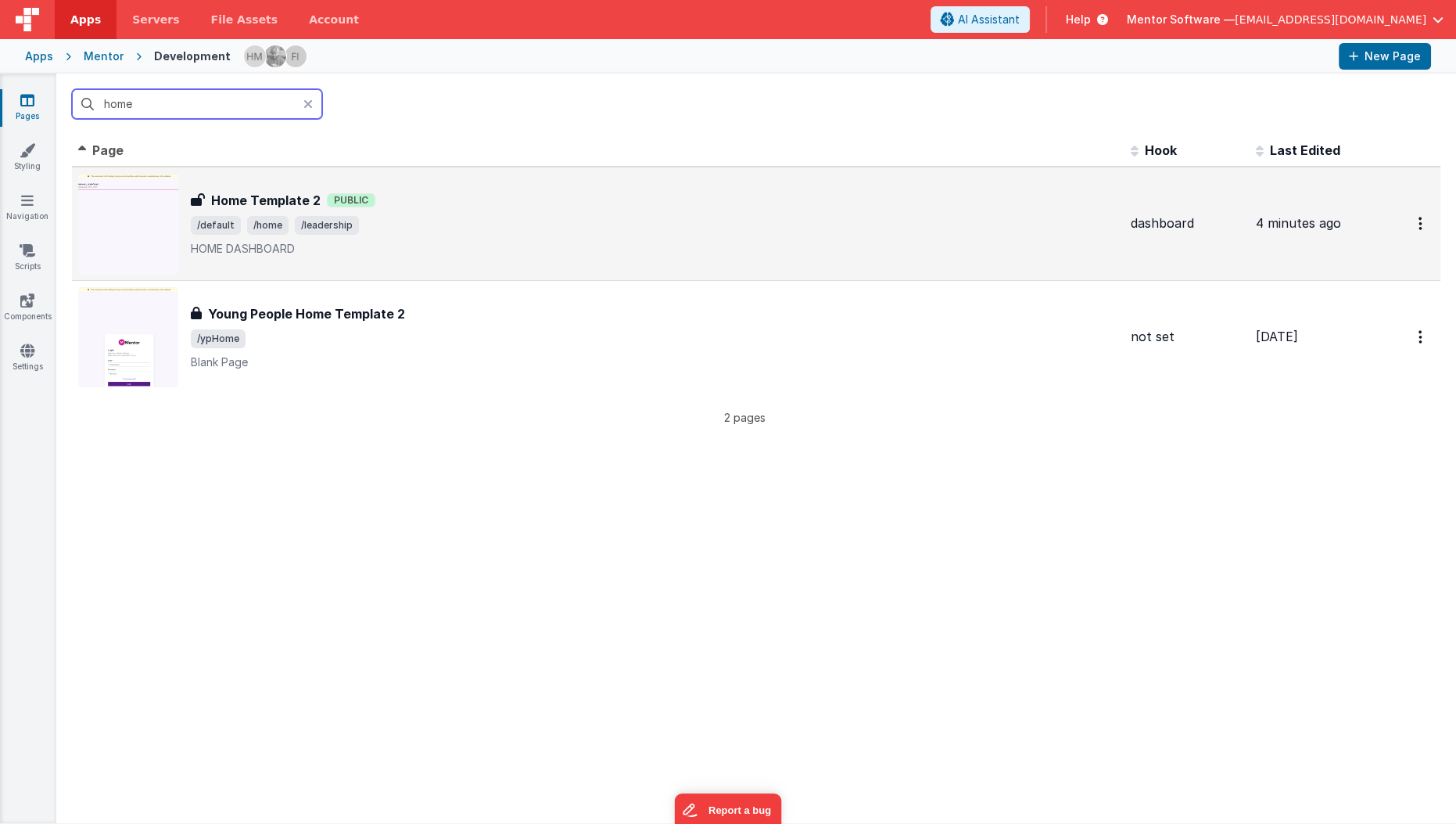
type input "home"
click at [408, 194] on div "Home Template 2 Public" at bounding box center [655, 201] width 927 height 19
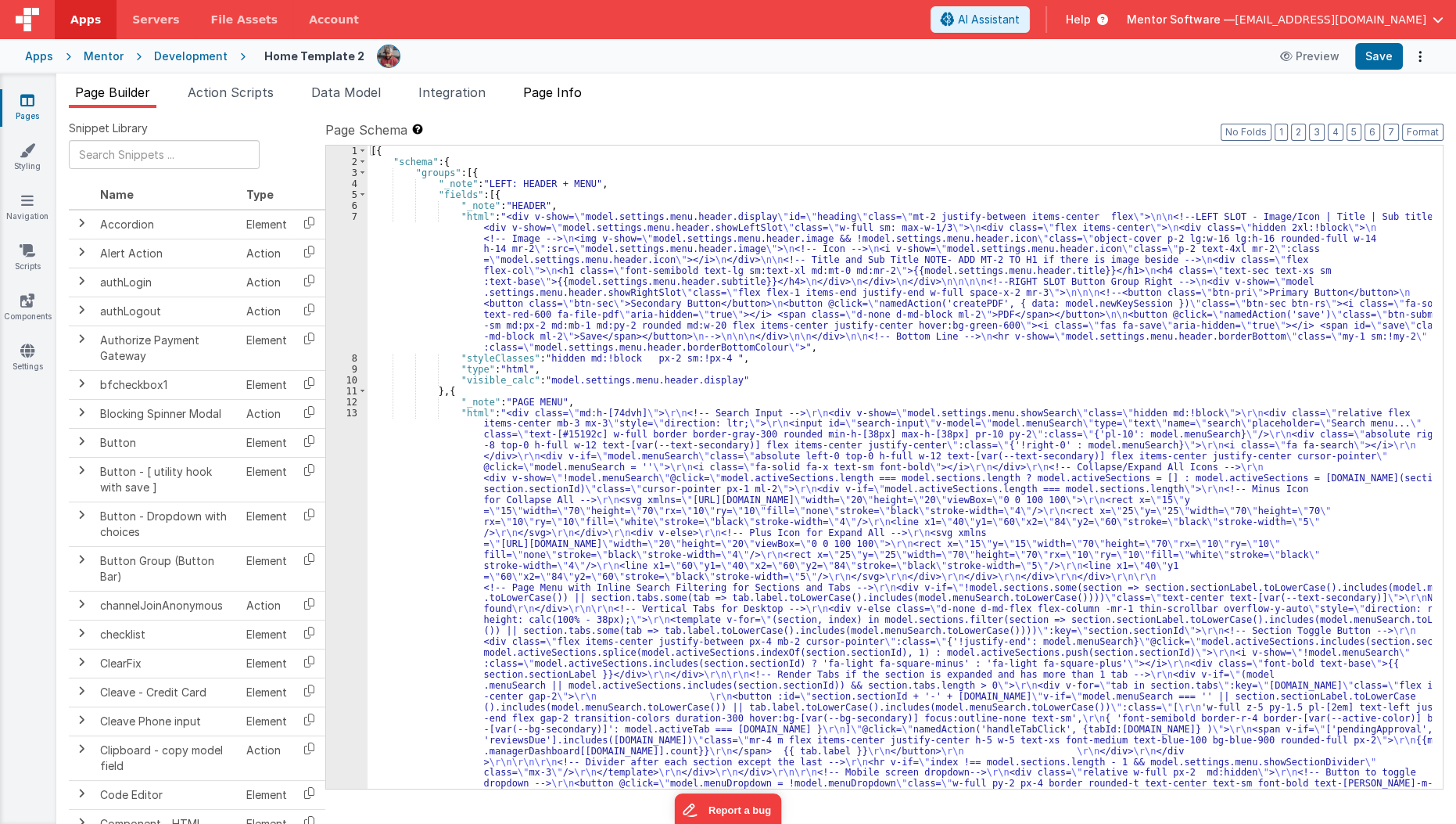
click at [585, 100] on li "Page Info" at bounding box center [552, 96] width 71 height 25
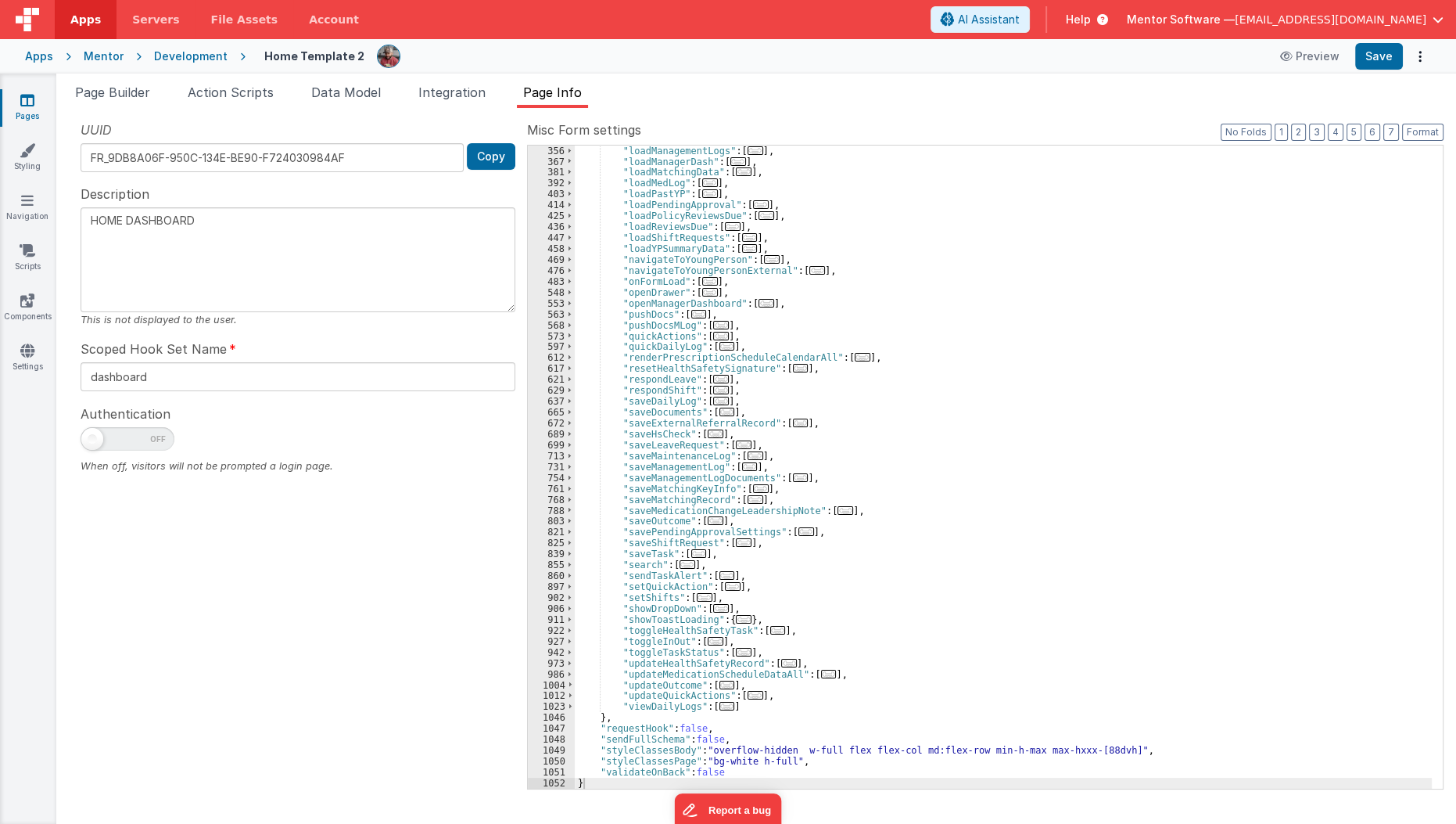
scroll to position [512, 0]
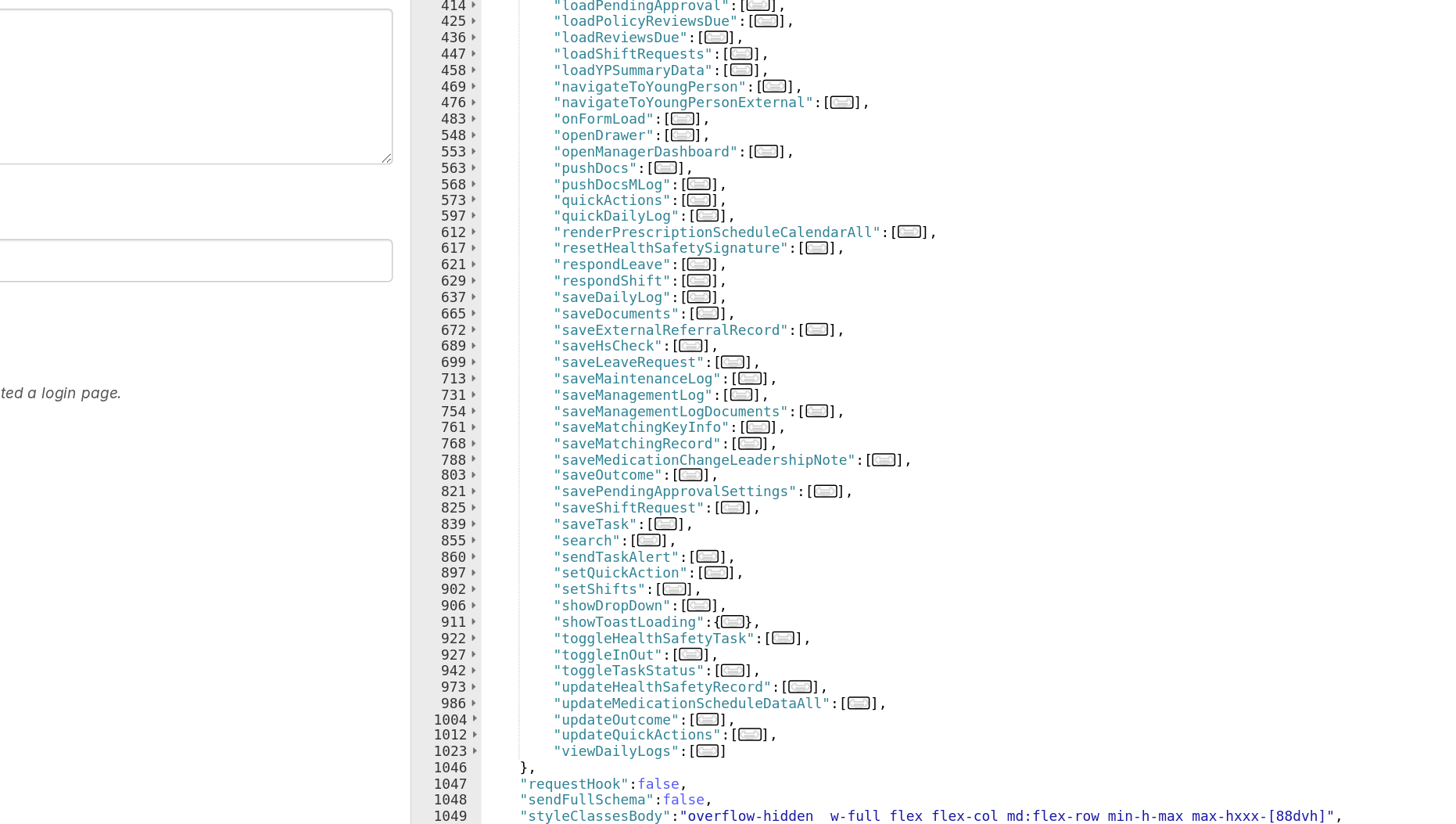
click at [470, 209] on div "UUID FR_9DB8A06F-950C-134E-BE90-F724030984AF Copy Description HOME DASHBOARD Th…" at bounding box center [756, 453] width 1375 height 668
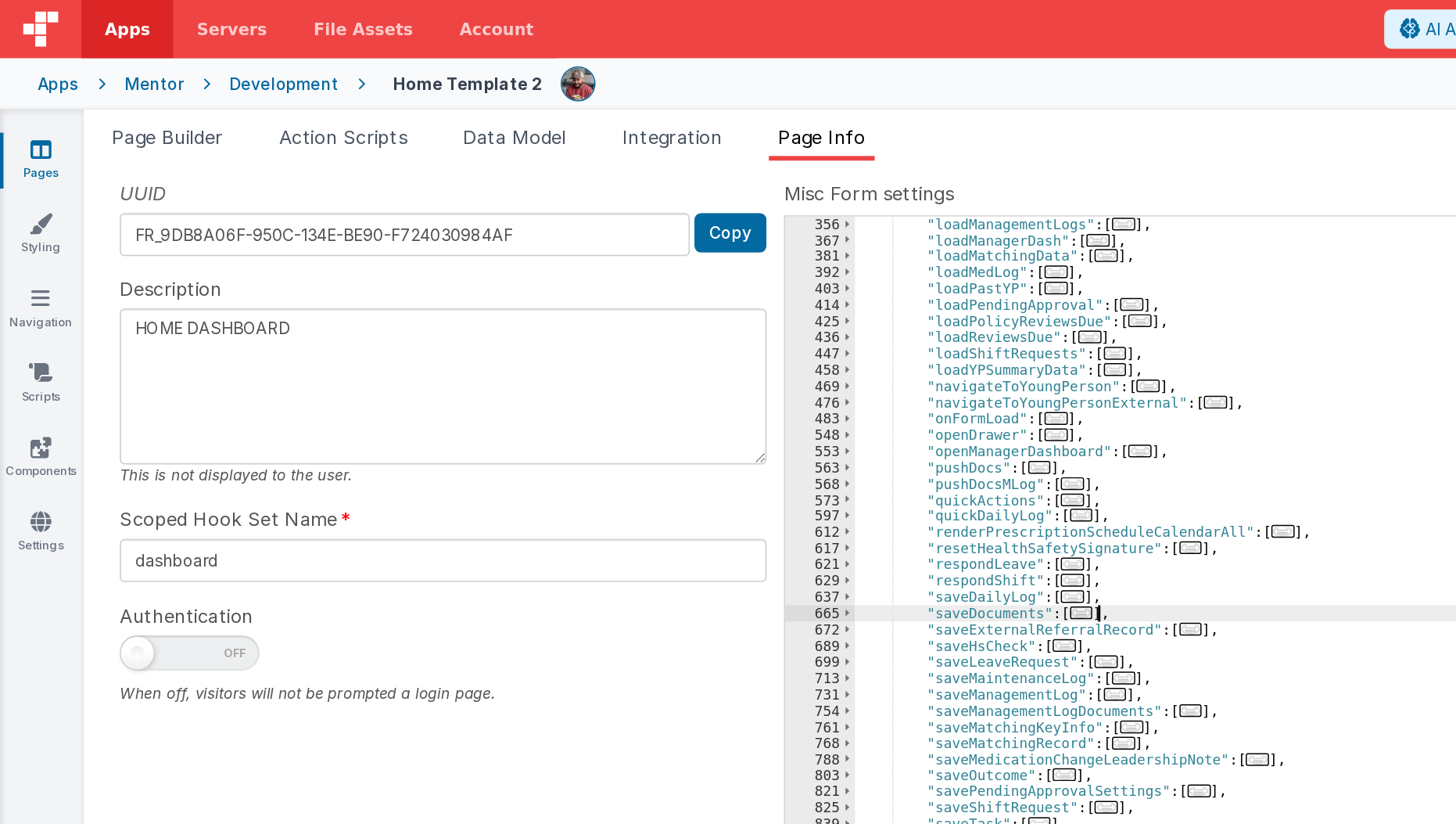
click at [745, 406] on div ""loadManagementLogs" : [ ... ] , "loadManagerDash" : [ ... ] , "loadMatchingDat…" at bounding box center [1004, 478] width 858 height 665
click at [720, 408] on span "..." at bounding box center [728, 412] width 16 height 9
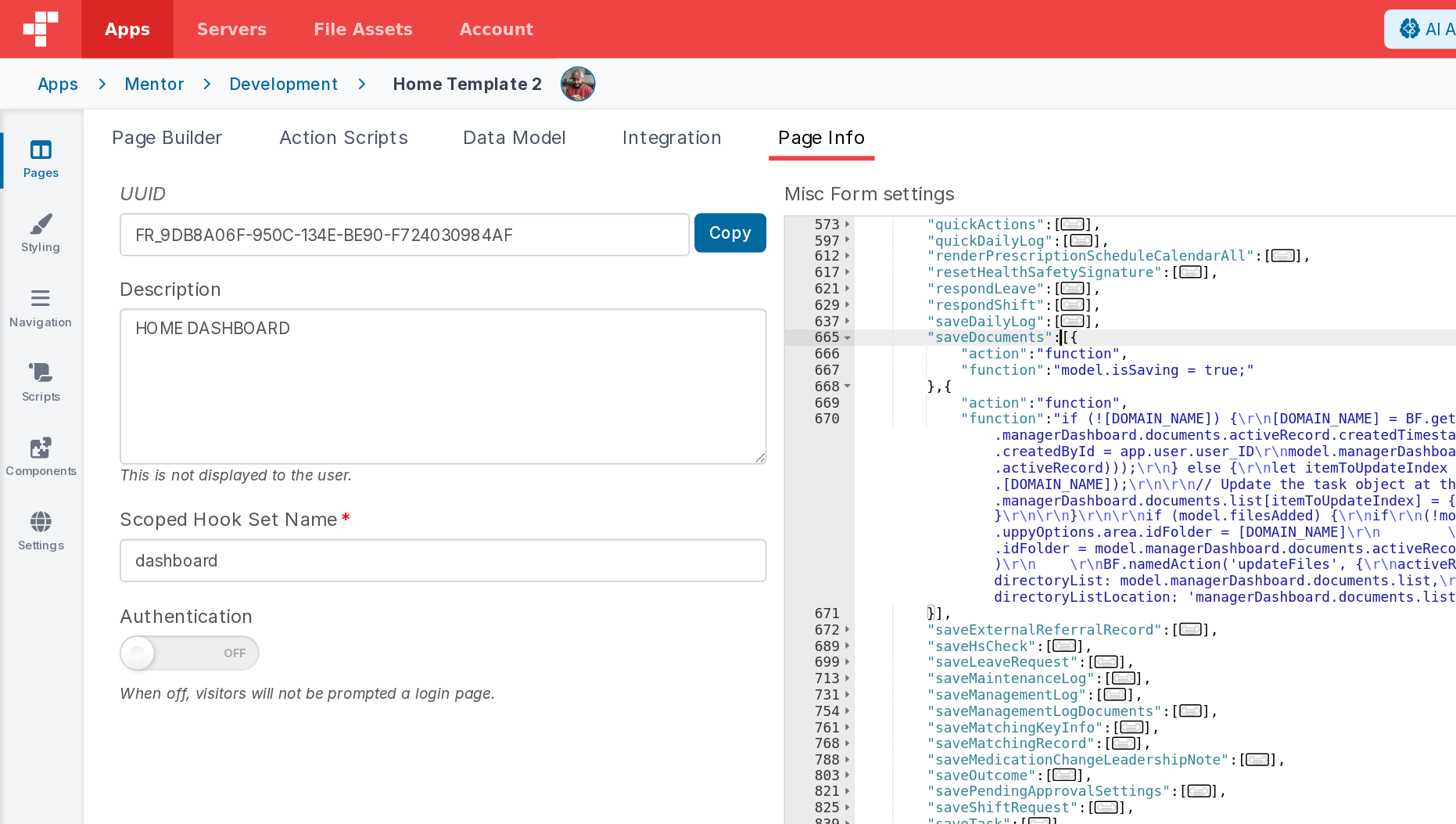
scroll to position [698, 0]
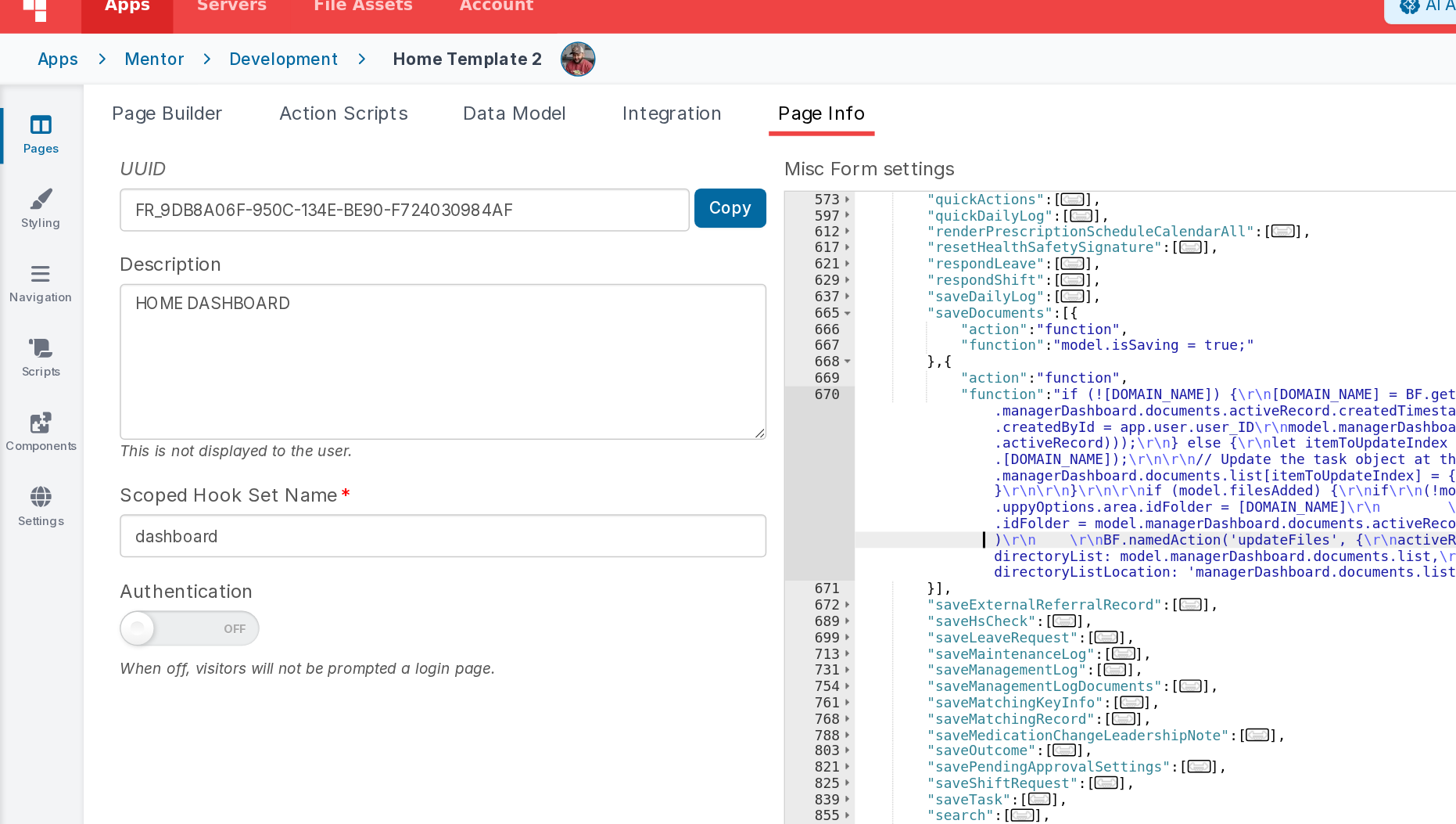
click at [655, 374] on div ""quickActions" : [ ... ] , "quickDailyLog" : [ ... ] , "renderPrescriptionSched…" at bounding box center [1004, 478] width 858 height 665
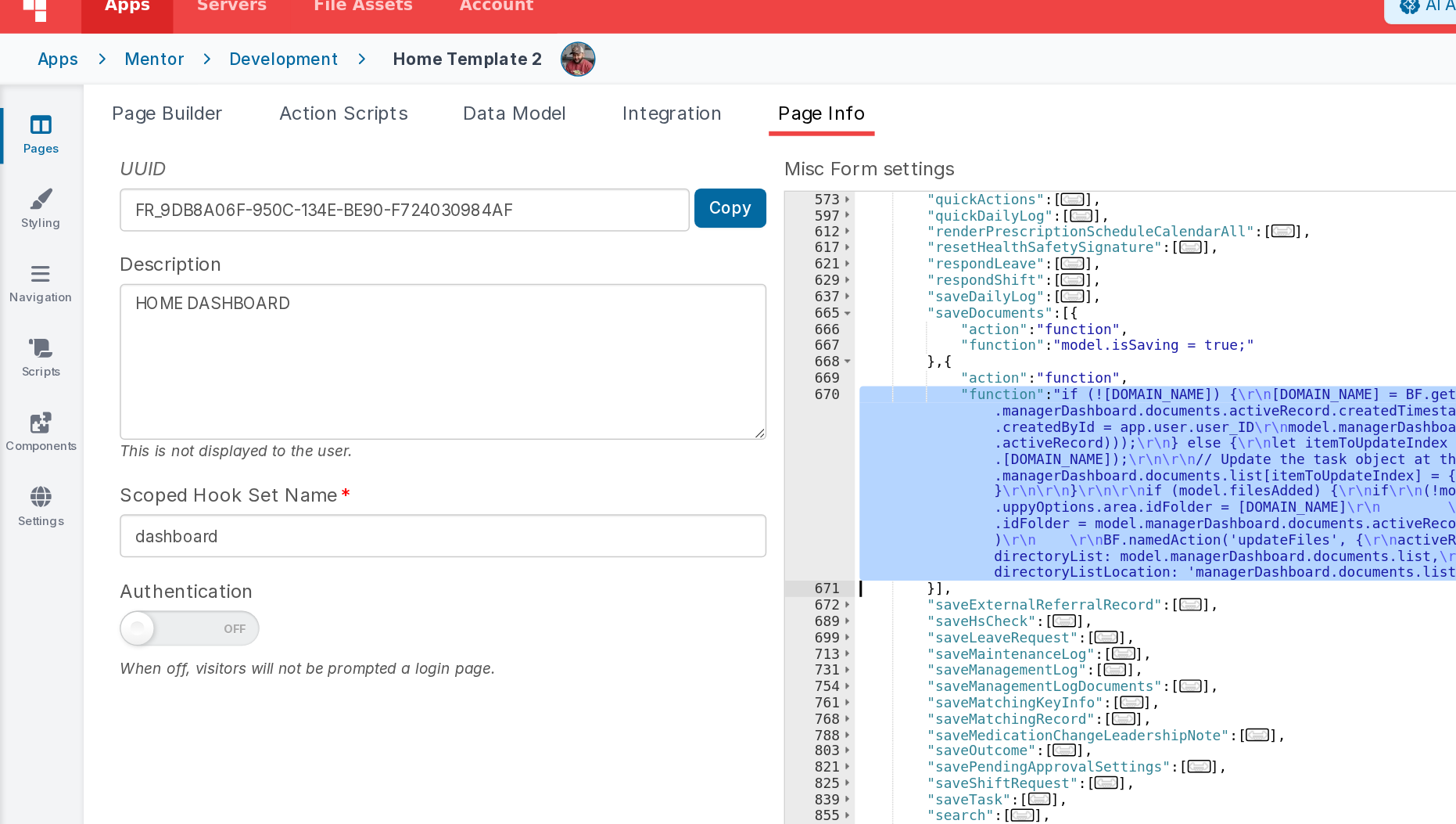
click at [553, 368] on div "670" at bounding box center [551, 341] width 47 height 130
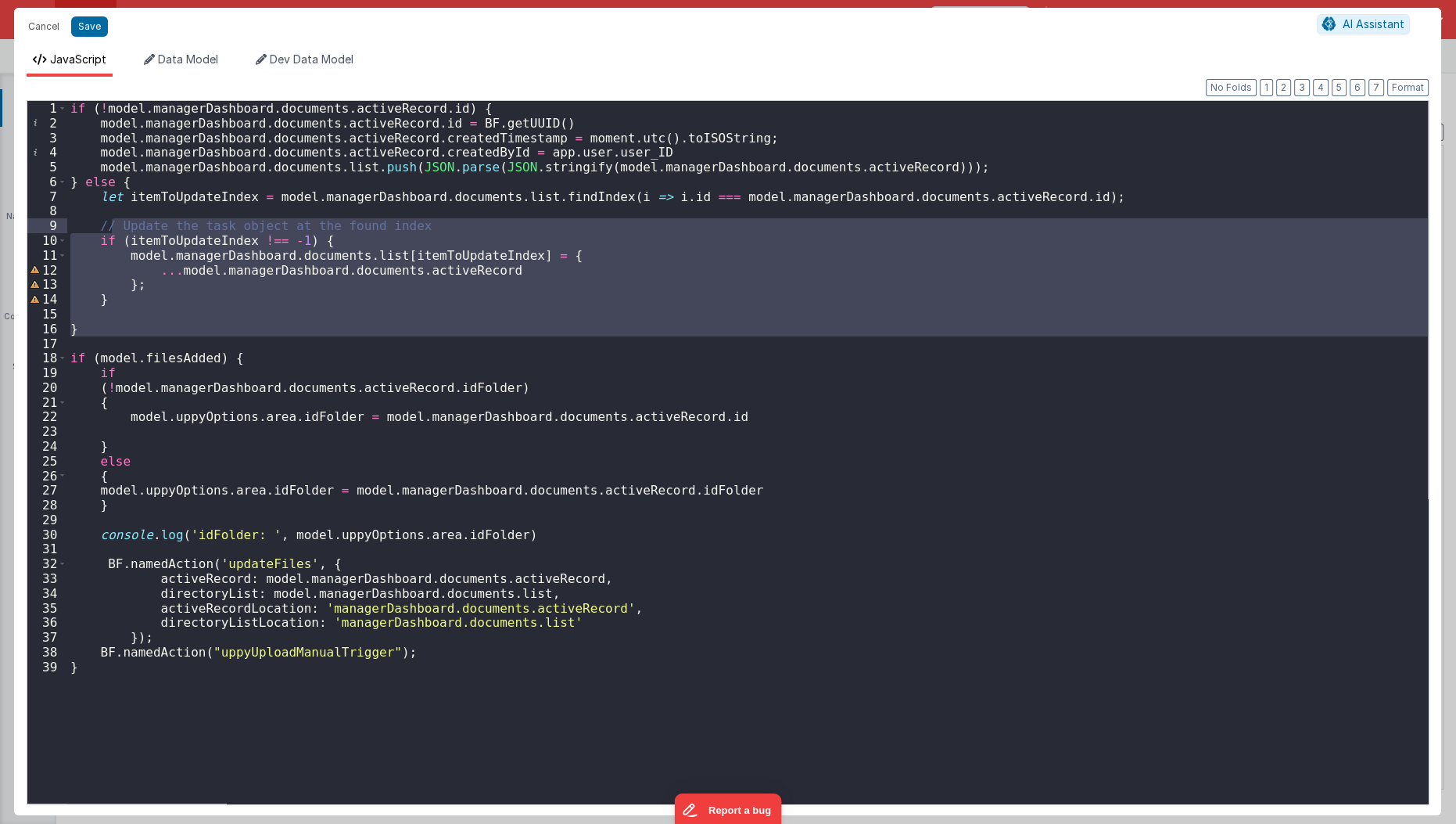
drag, startPoint x: 148, startPoint y: 337, endPoint x: 115, endPoint y: 220, distance: 121.6
click at [115, 220] on div "if ( ! model . managerDashboard . documents . activeRecord . id ) { model . man…" at bounding box center [748, 468] width 1362 height 733
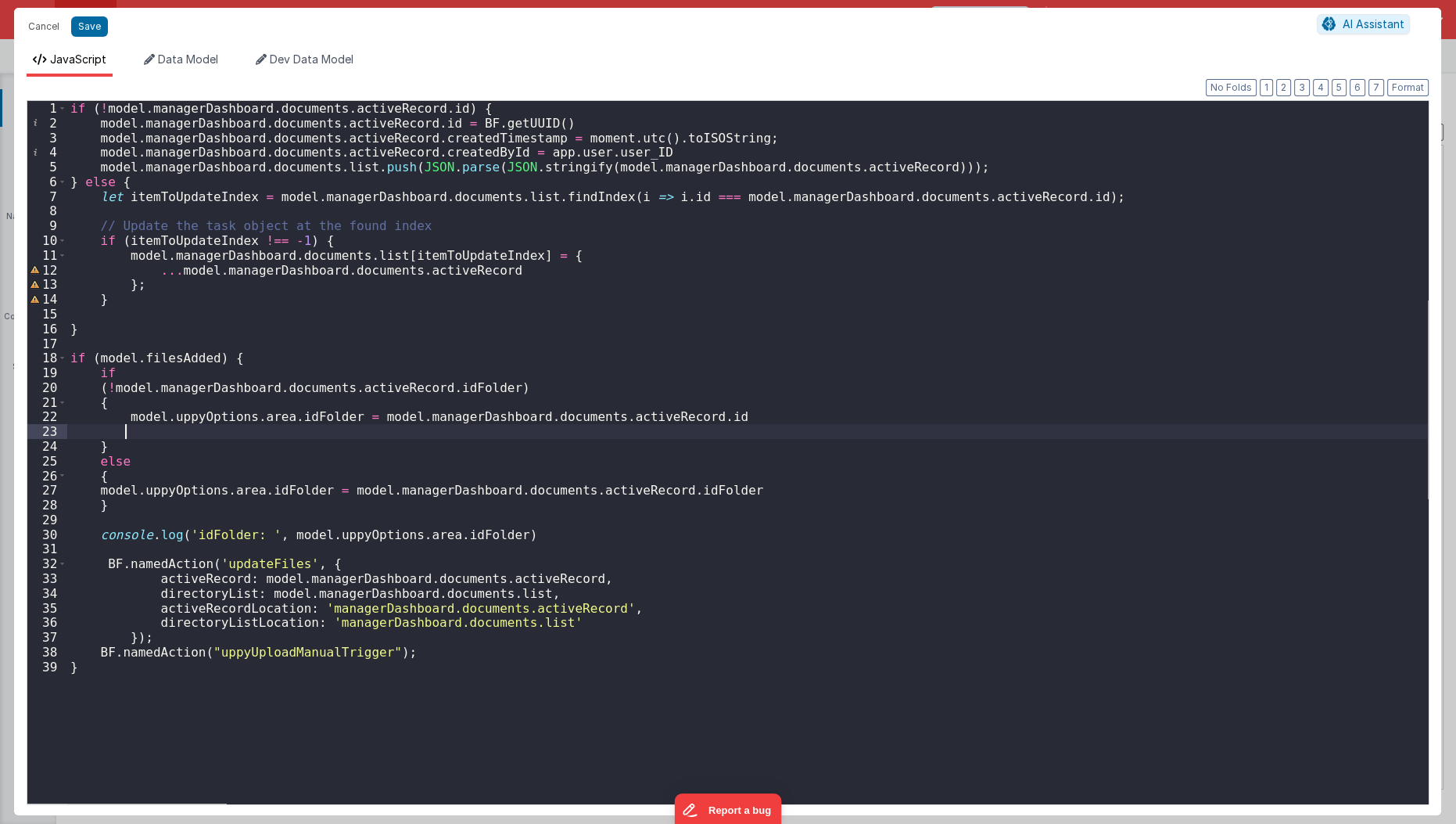
click at [323, 431] on div "if ( ! model . managerDashboard . documents . activeRecord . id ) { model . man…" at bounding box center [748, 468] width 1362 height 733
click at [157, 596] on div "if ( ! model . managerDashboard . documents . activeRecord . id ) { model . man…" at bounding box center [748, 468] width 1362 height 733
click at [673, 432] on div "if ( ! model . managerDashboard . documents . activeRecord . id ) { model . man…" at bounding box center [748, 468] width 1362 height 733
click at [257, 563] on div "if ( ! model . managerDashboard . documents . activeRecord . id ) { model . man…" at bounding box center [748, 468] width 1362 height 733
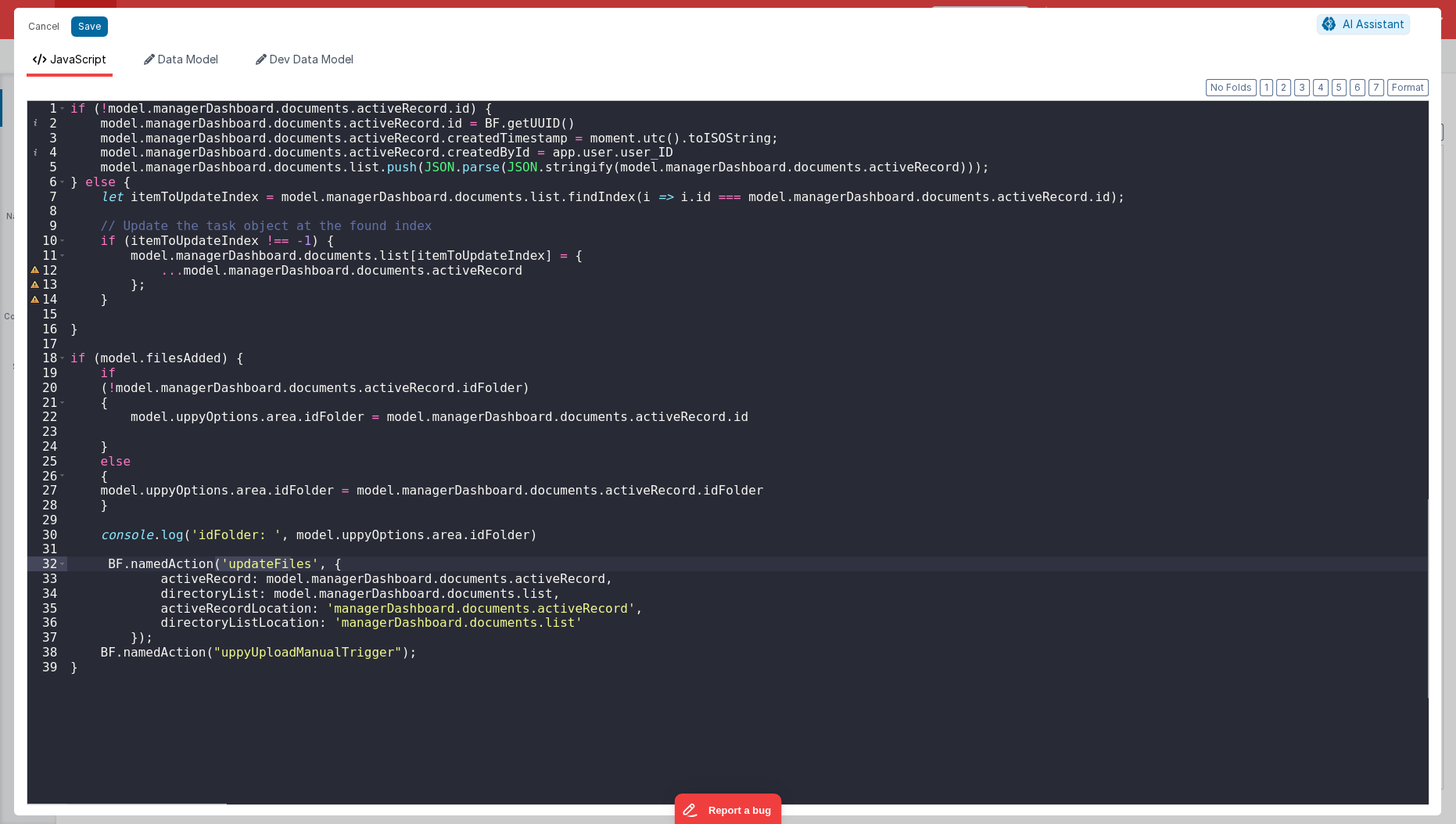
click at [239, 654] on div "if ( ! model . managerDashboard . documents . activeRecord . id ) { model . man…" at bounding box center [748, 468] width 1362 height 733
click at [153, 346] on div "if ( ! model . managerDashboard . documents . activeRecord . id ) { model . man…" at bounding box center [748, 468] width 1362 height 733
drag, startPoint x: 66, startPoint y: 356, endPoint x: 95, endPoint y: 356, distance: 29.0
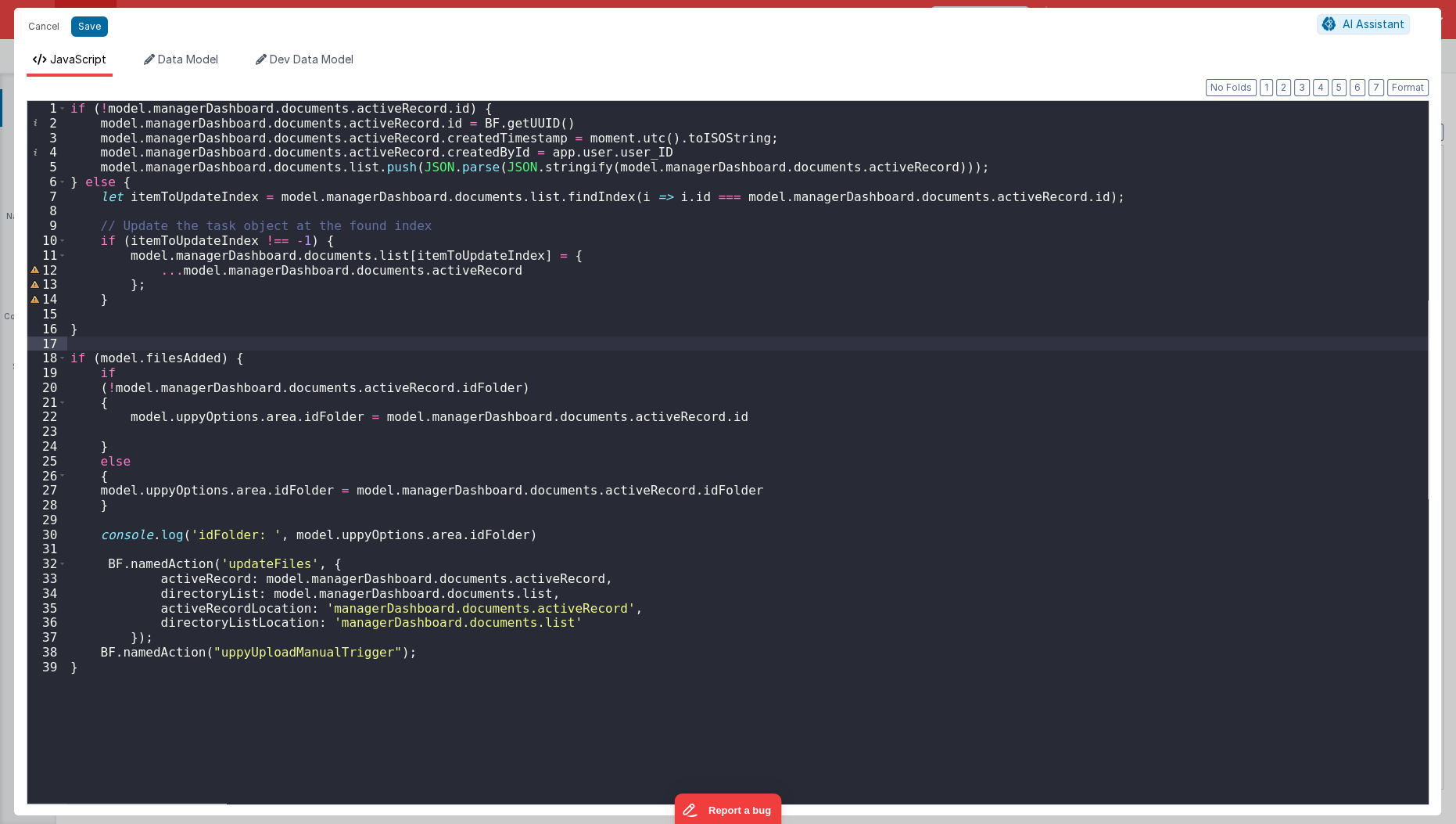
click at [95, 356] on div "1 2 3 4 5 6 7 8 9 10 11 12 13 14 15 16 17 18 19 20 21 22 23 24 25 26 27 28 29 3…" at bounding box center [728, 452] width 1402 height 704
click at [95, 356] on div "if ( ! model . managerDashboard . documents . activeRecord . id ) { model . man…" at bounding box center [748, 468] width 1362 height 733
click at [122, 323] on div "if ( ! model . managerDashboard . documents . activeRecord . id ) { model . man…" at bounding box center [748, 468] width 1362 height 733
click at [111, 344] on div "if ( ! model . managerDashboard . documents . activeRecord . id ) { model . man…" at bounding box center [748, 468] width 1362 height 733
click at [40, 23] on button "Cancel" at bounding box center [43, 27] width 47 height 22
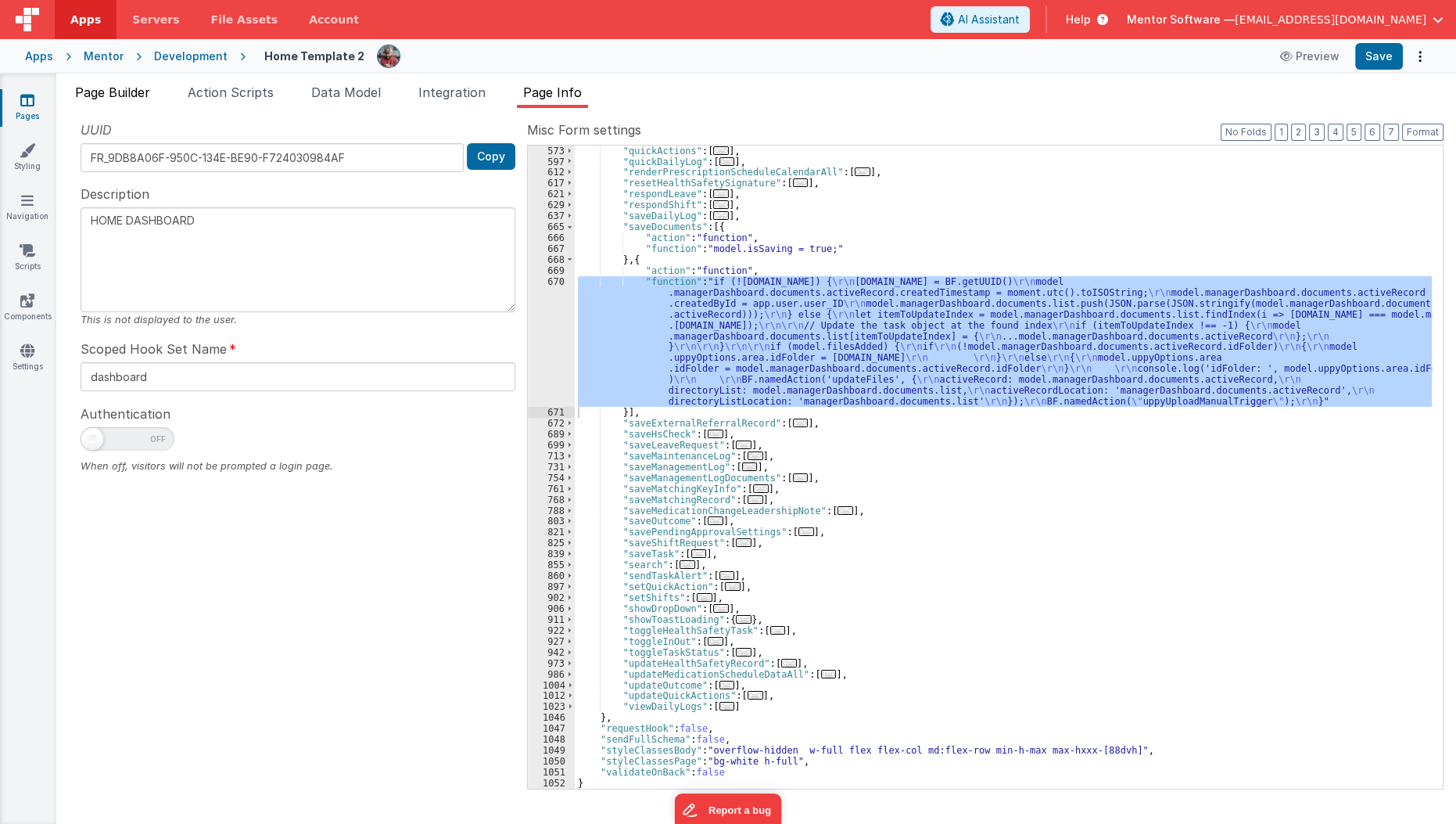
click at [101, 83] on li "Page Builder" at bounding box center [112, 96] width 88 height 25
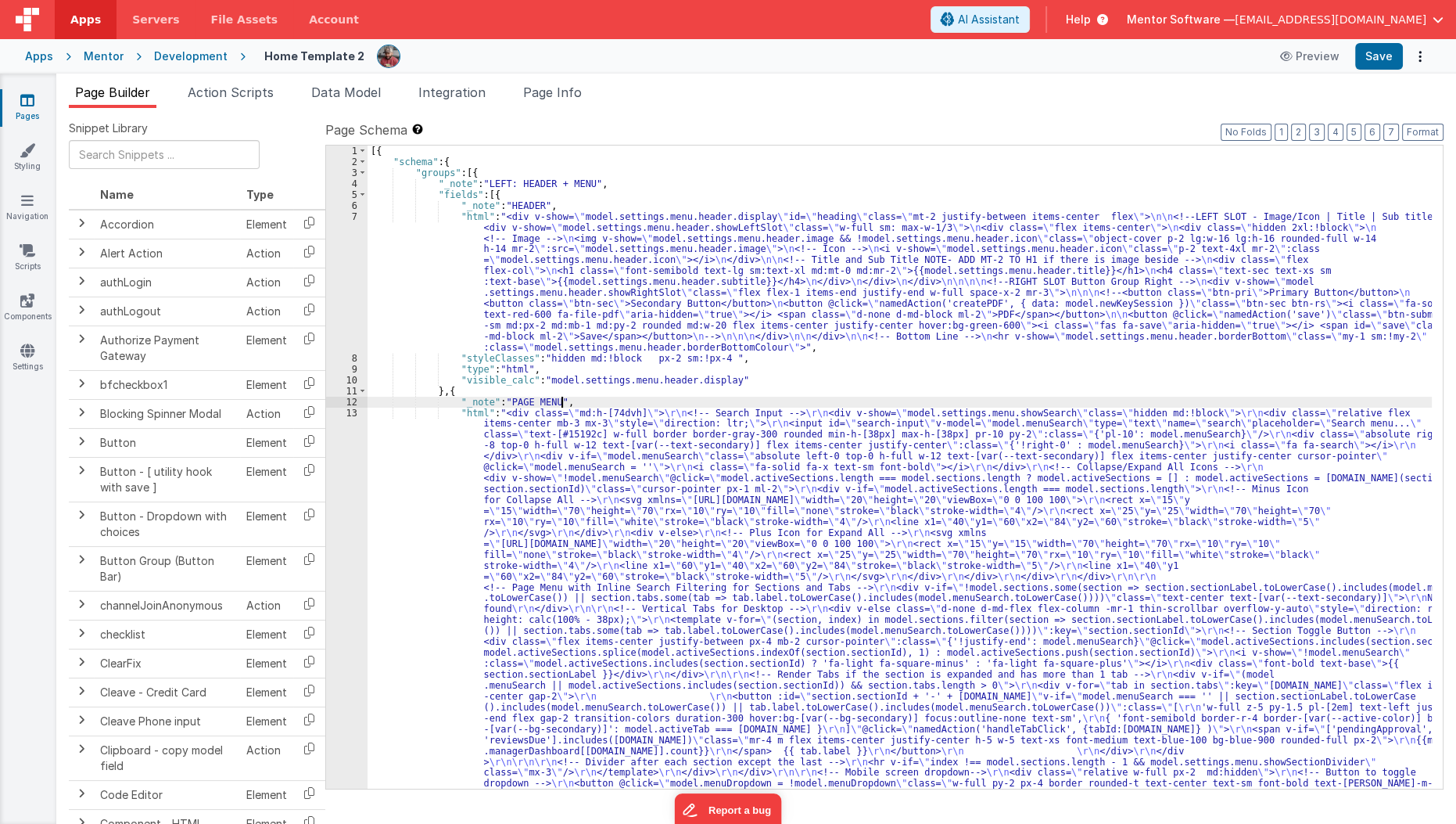
click at [803, 396] on div "[{ "schema" : { "groups" : [{ "_note" : "LEFT: HEADER + MENU" , "fields" : [{ "…" at bounding box center [900, 788] width 1065 height 1286
click at [1390, 131] on button "7" at bounding box center [1391, 132] width 16 height 17
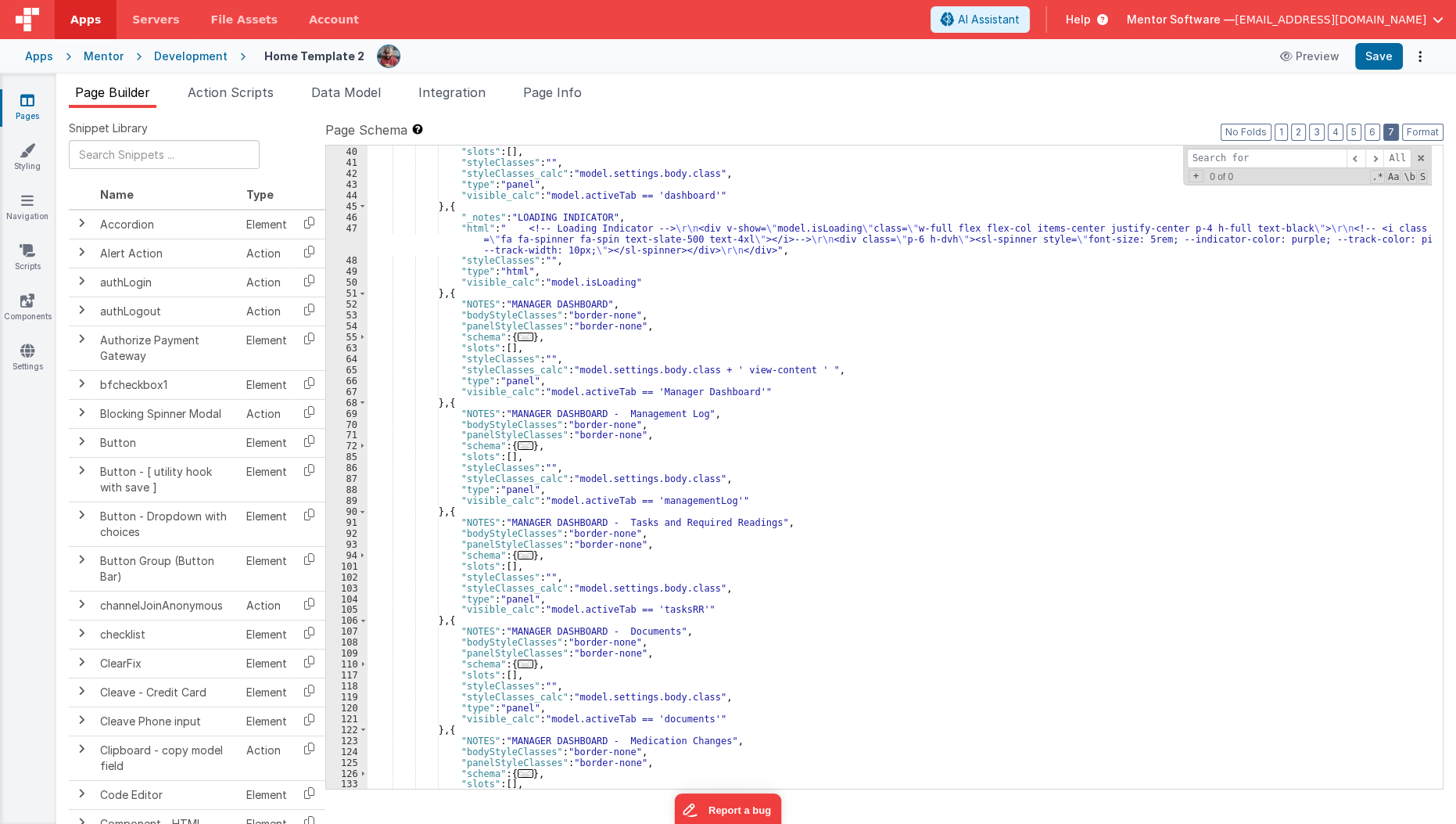
scroll to position [1788, 0]
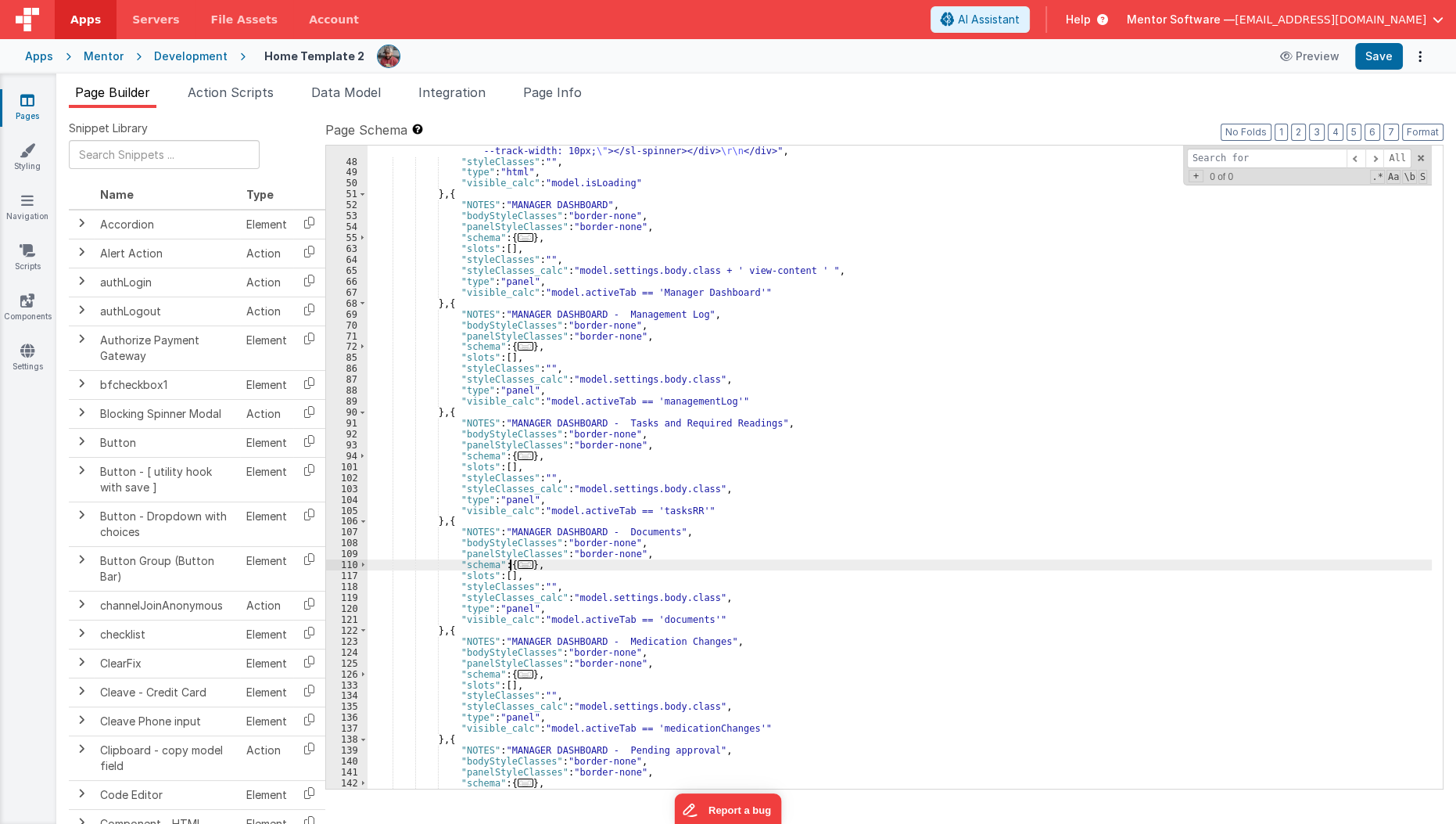
click at [517, 565] on span "..." at bounding box center [525, 564] width 16 height 9
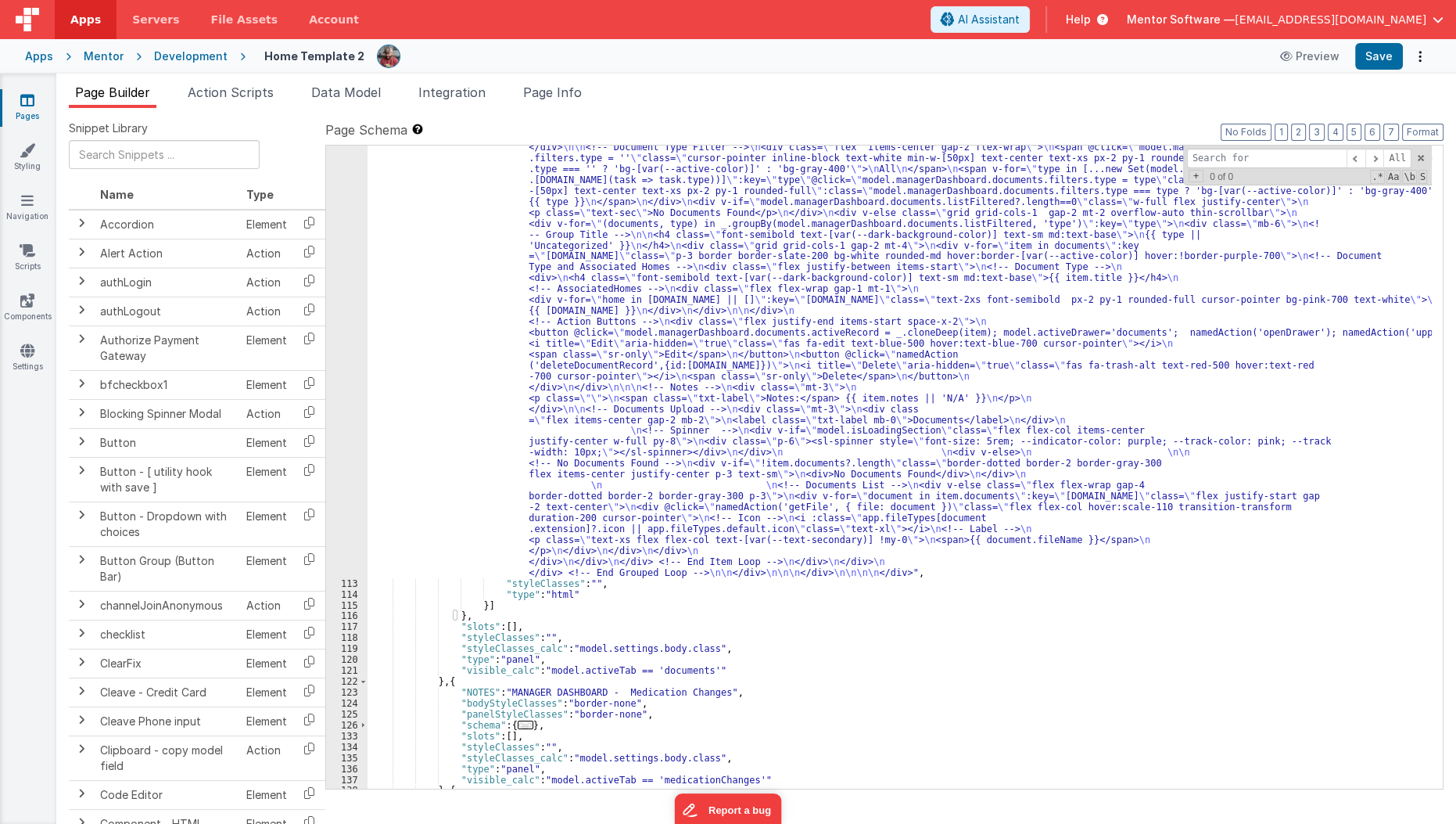
scroll to position [2395, 0]
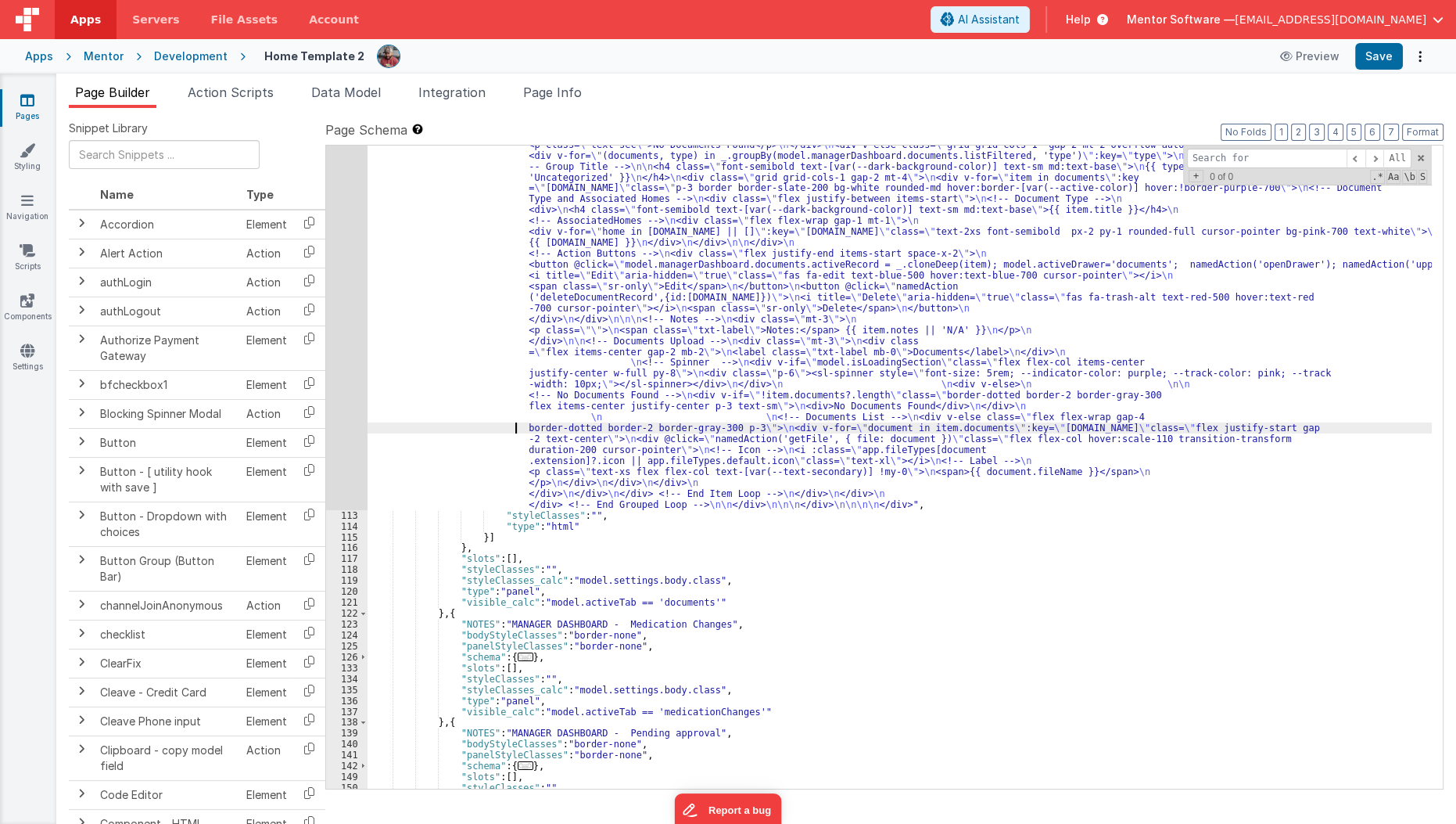
click at [510, 426] on div ""html" : "<div class= \" flex flex-col justify-between gap-4 md:flex-row \" sty…" at bounding box center [900, 570] width 1065 height 1188
click at [348, 424] on div "112" at bounding box center [347, 243] width 41 height 534
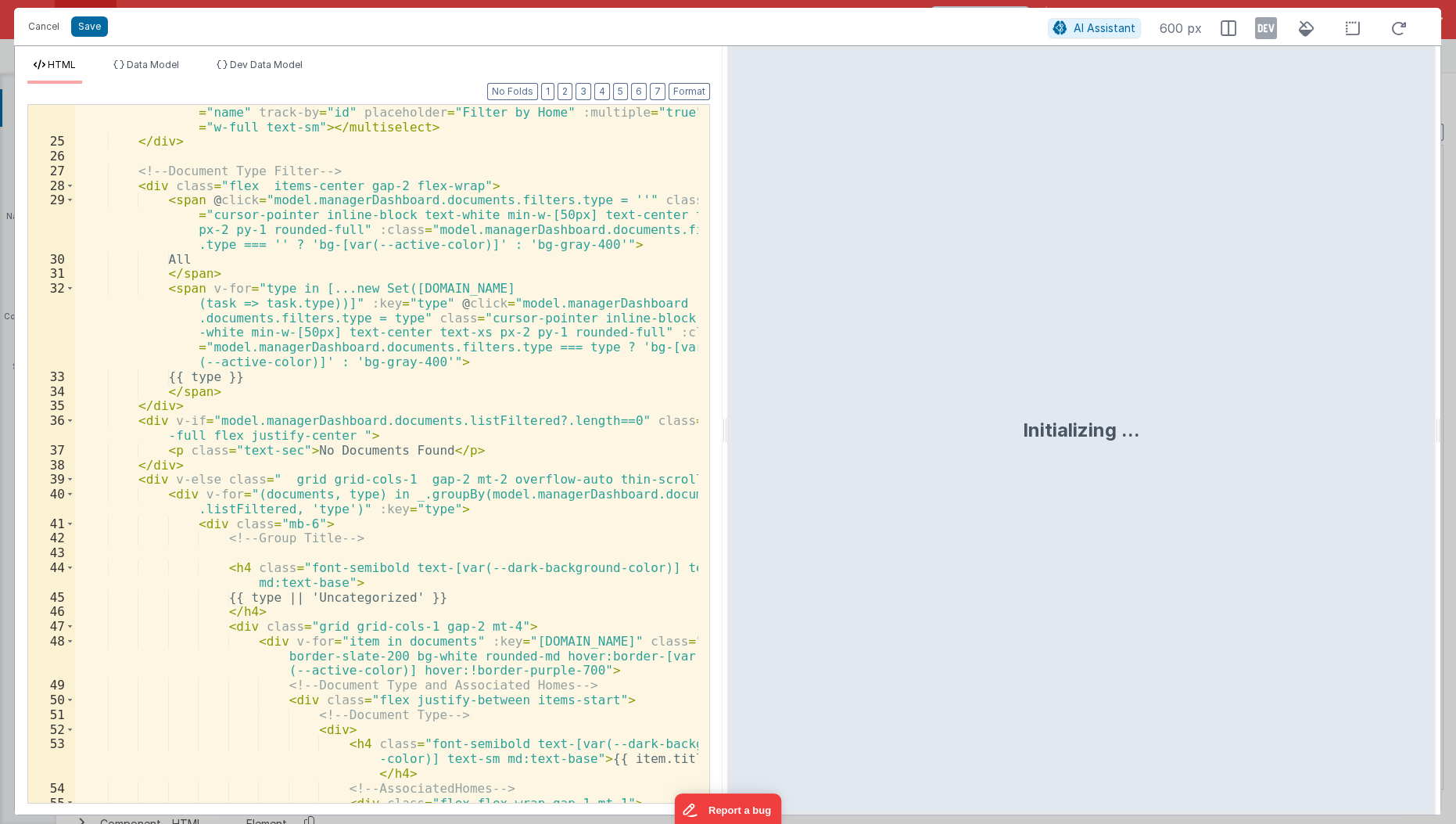
scroll to position [470, 0]
click at [376, 596] on div "< multiselect v-model = "model.homesFilter" :options = "model.homeOptions" labe…" at bounding box center [387, 491] width 625 height 803
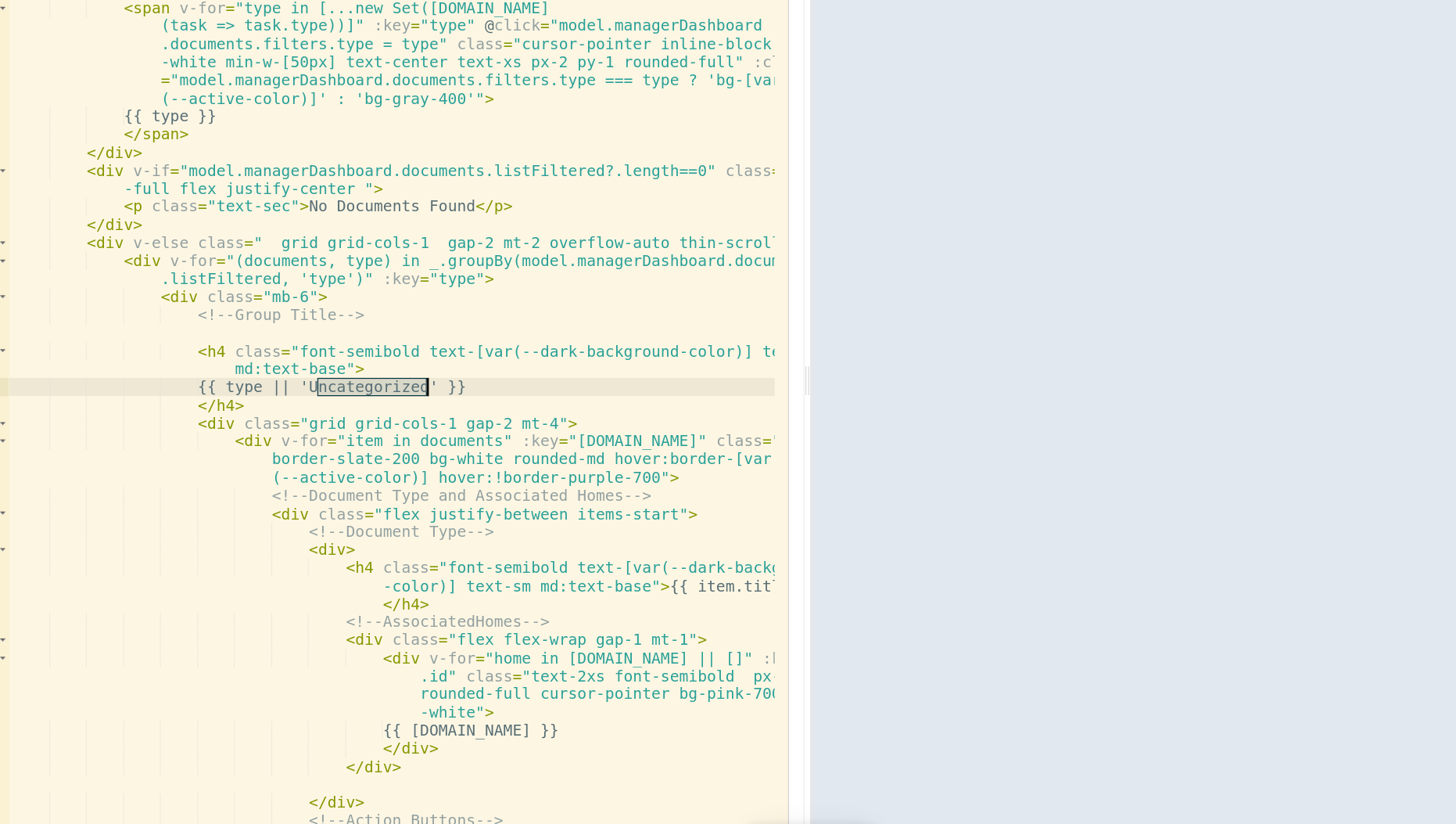
scroll to position [631, 0]
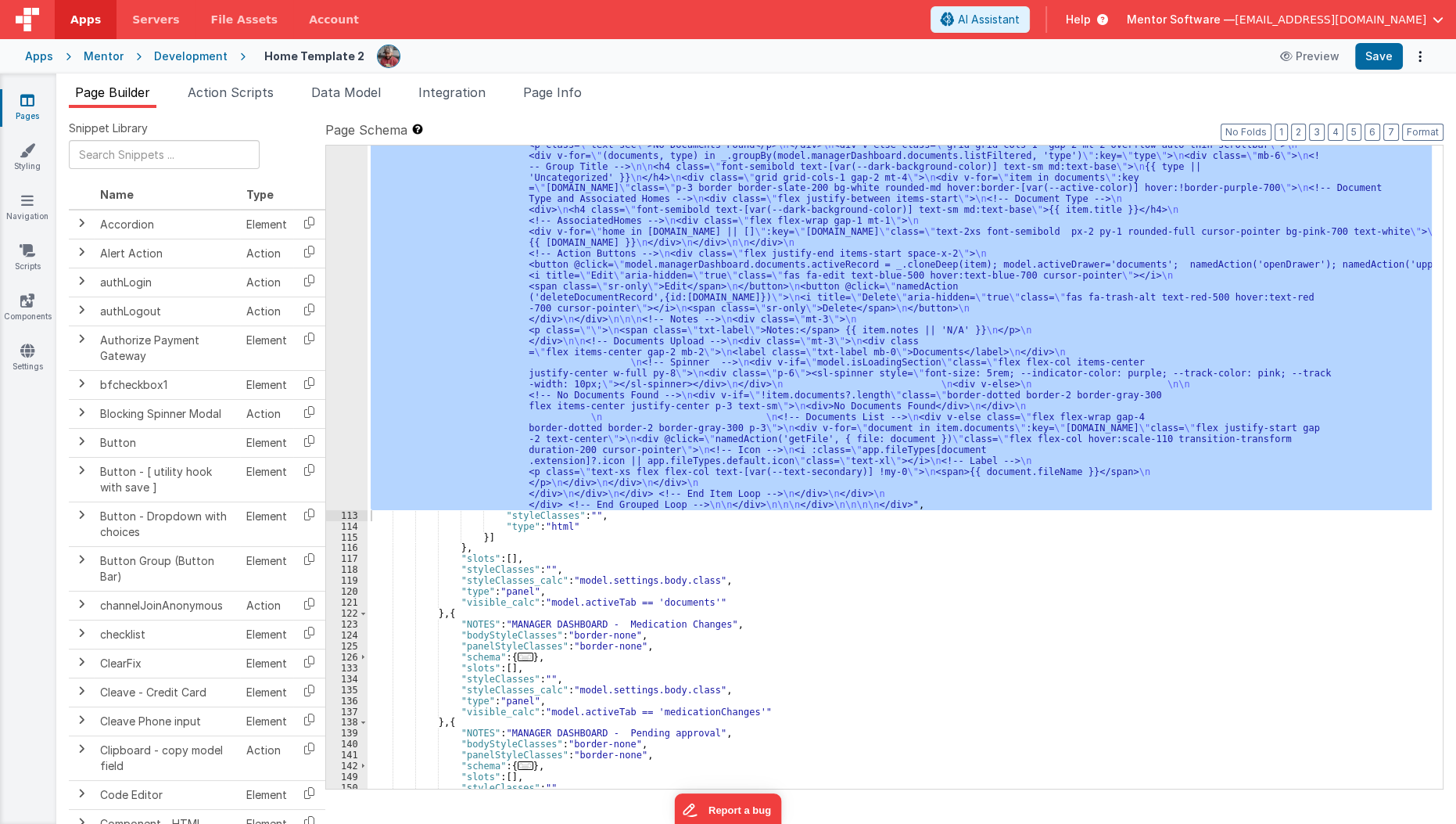
click at [40, 105] on link "Pages" at bounding box center [27, 108] width 56 height 32
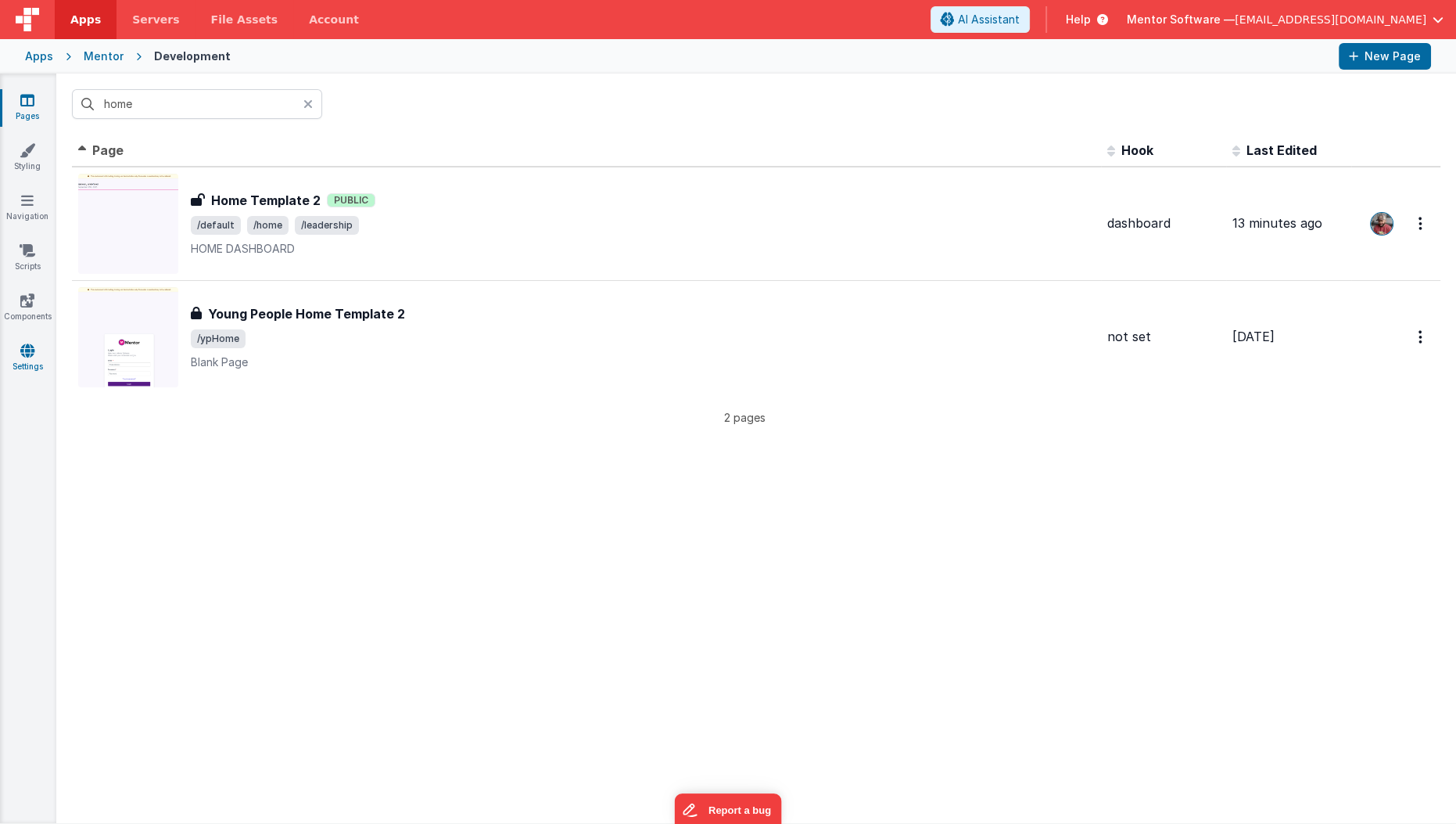
click at [23, 356] on icon at bounding box center [28, 351] width 14 height 16
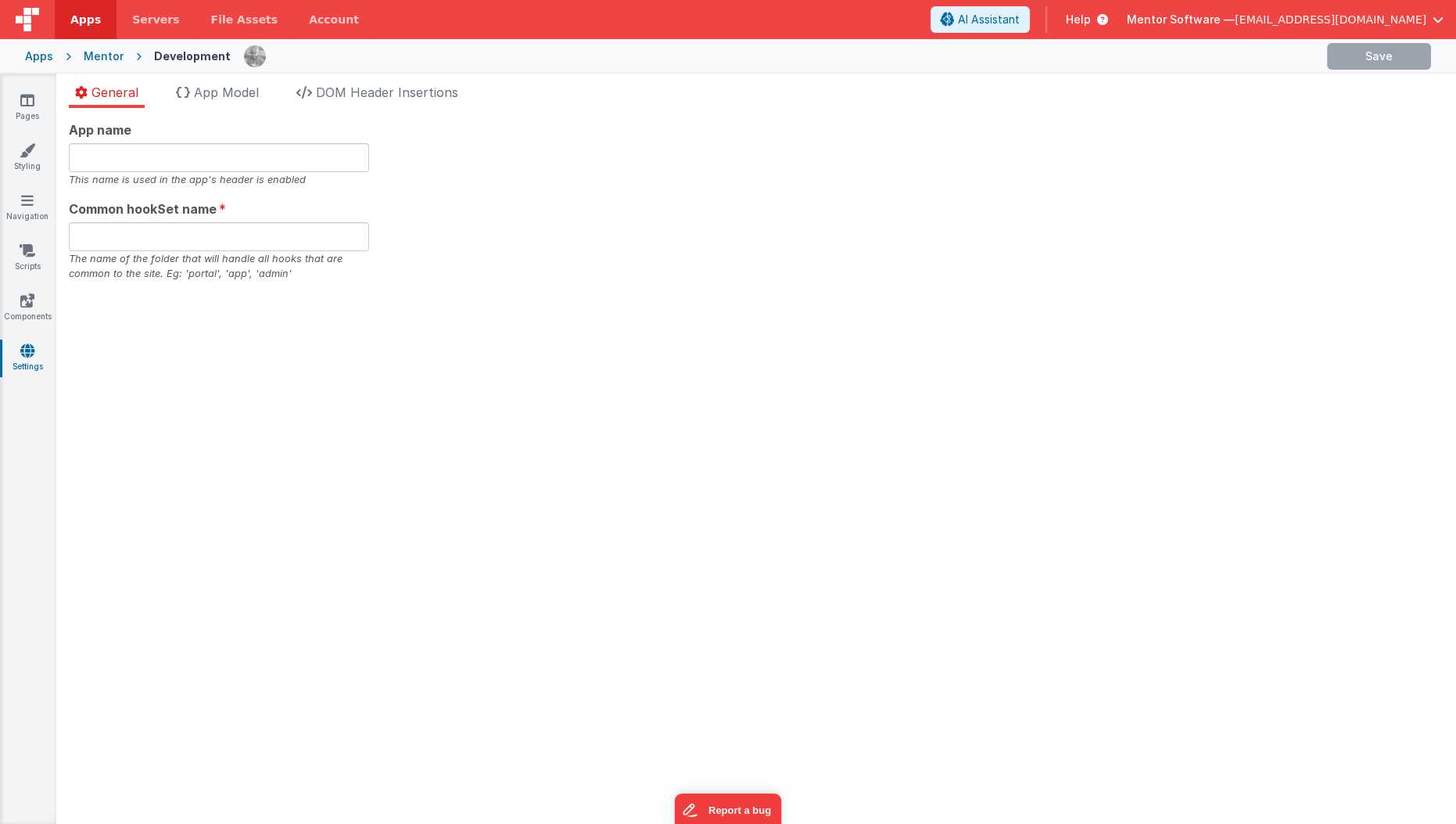
type input "Mentor Software"
type input "datafile"
click at [225, 89] on span "App Model" at bounding box center [227, 92] width 65 height 16
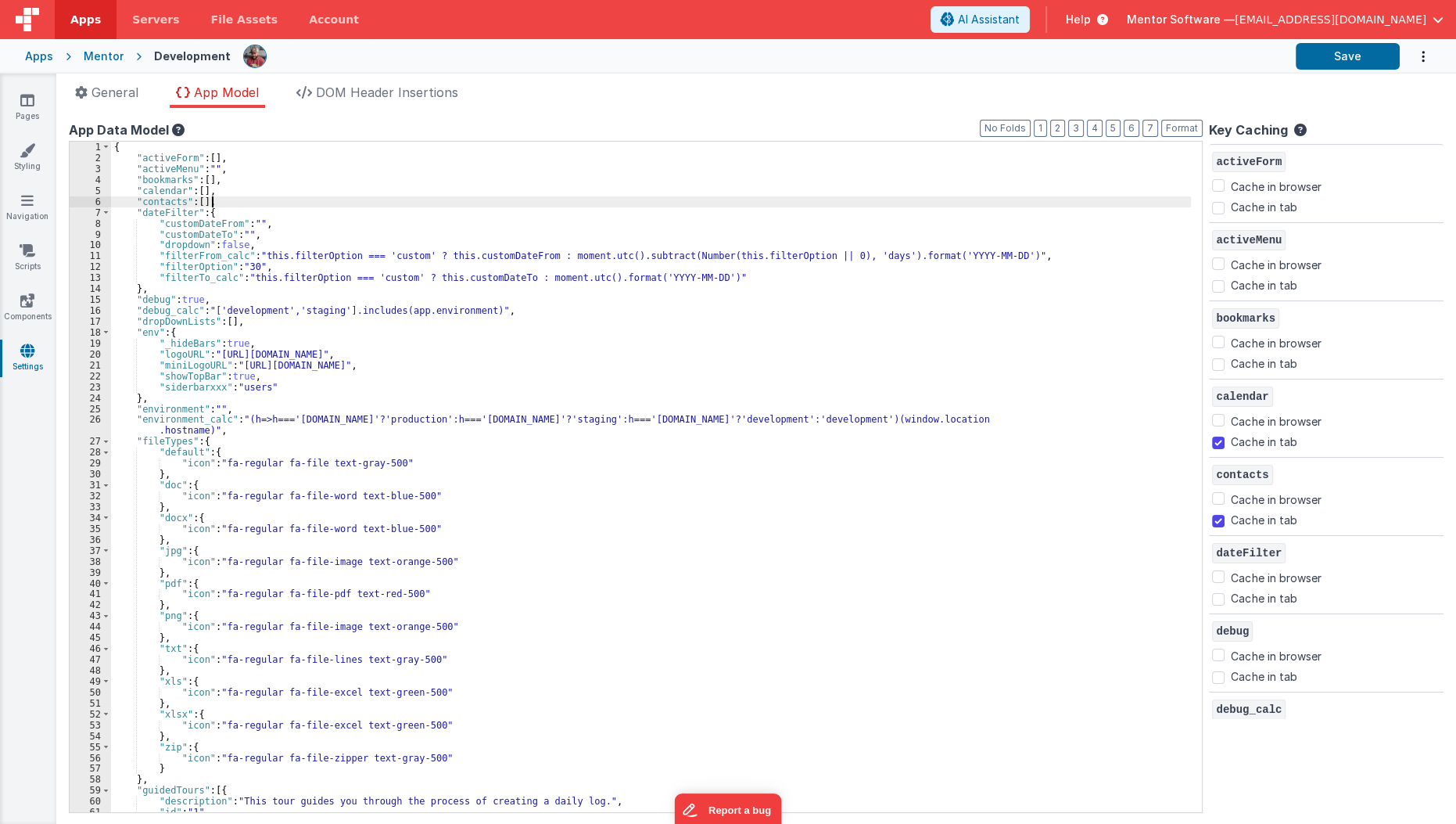
click at [1029, 200] on div "{ "activeForm" : [ ] , "activeMenu" : "" , "bookmarks" : [ ] , "calendar" : [ ]…" at bounding box center [656, 487] width 1089 height 693
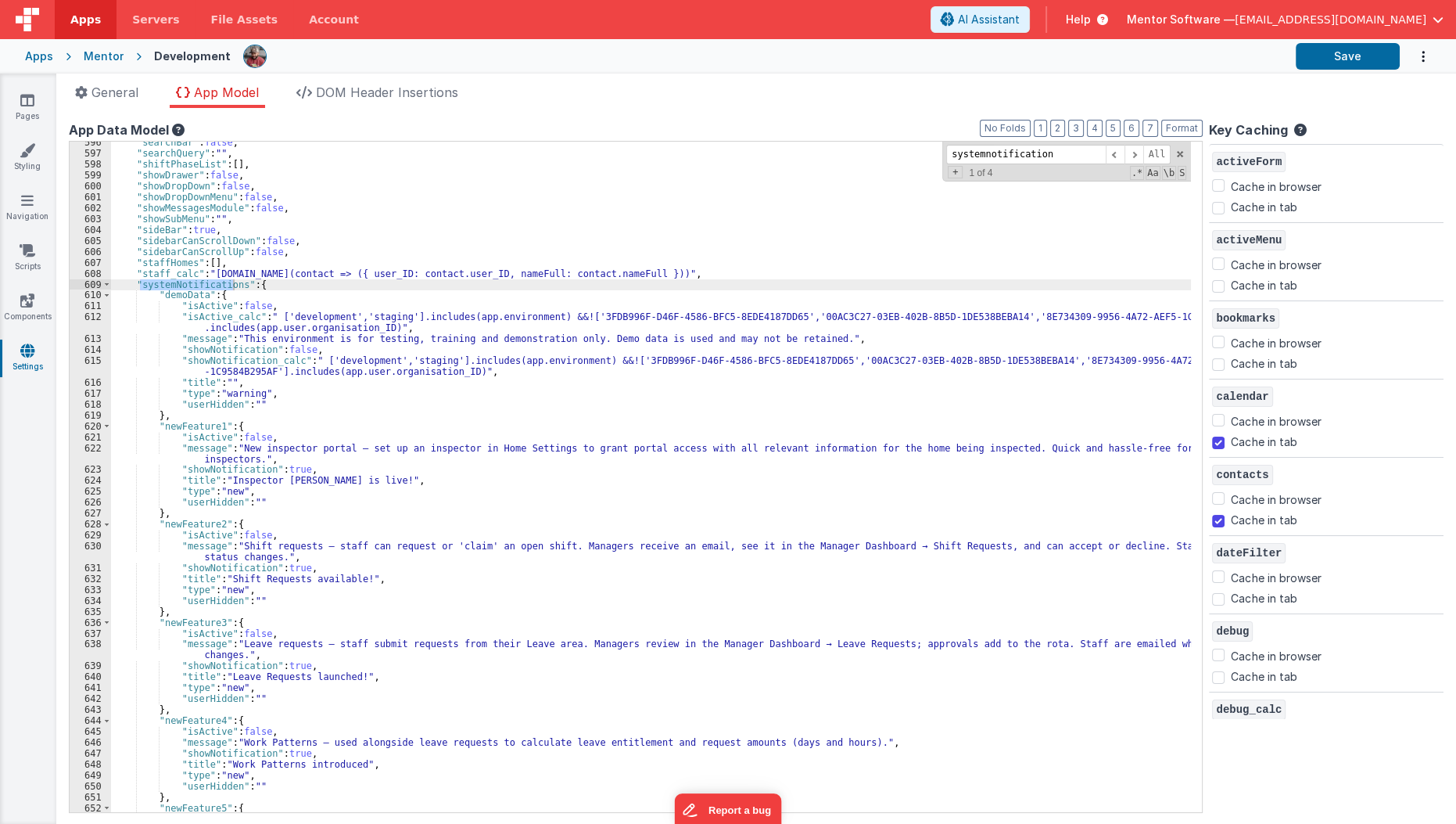
scroll to position [6504, 0]
type input "systemnotification"
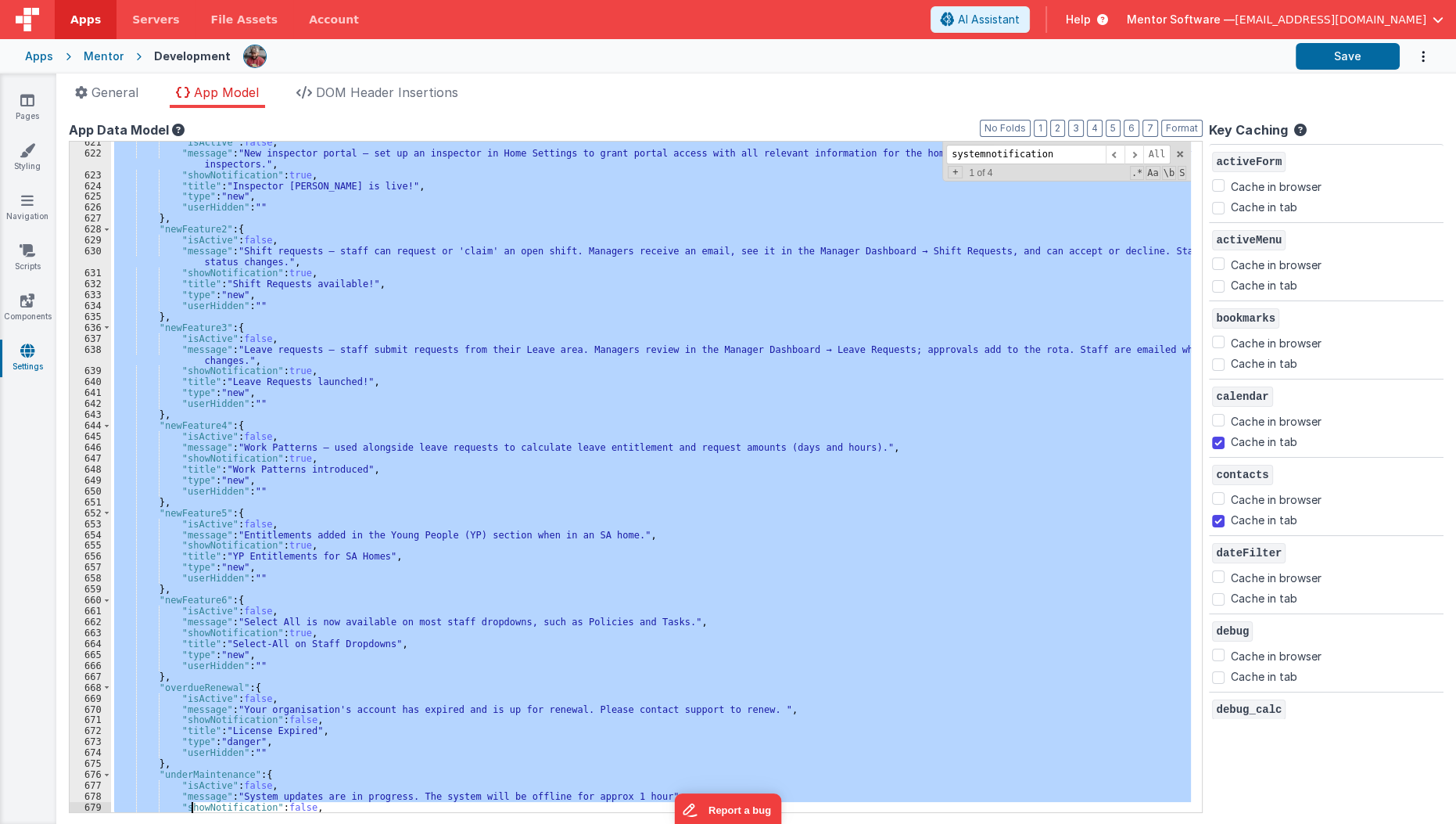
scroll to position [6808, 0]
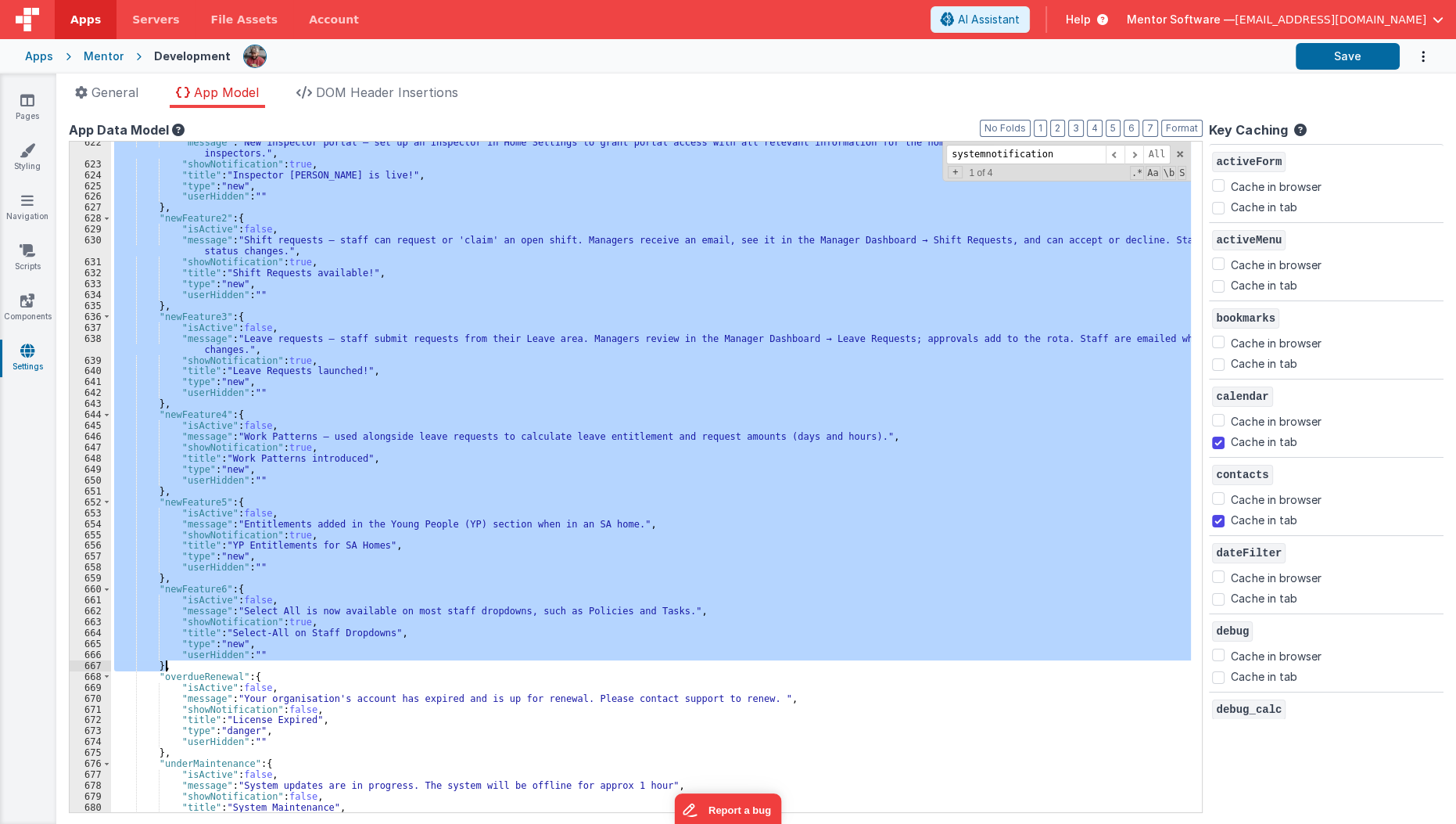
drag, startPoint x: 148, startPoint y: 420, endPoint x: 215, endPoint y: 666, distance: 255.0
click at [215, 666] on div ""message" : "New inspector portal — set up an inspector in Home Settings to gra…" at bounding box center [656, 488] width 1089 height 704
click at [262, 223] on div ""message" : "New inspector portal — set up an inspector in Home Settings to gra…" at bounding box center [651, 476] width 1080 height 670
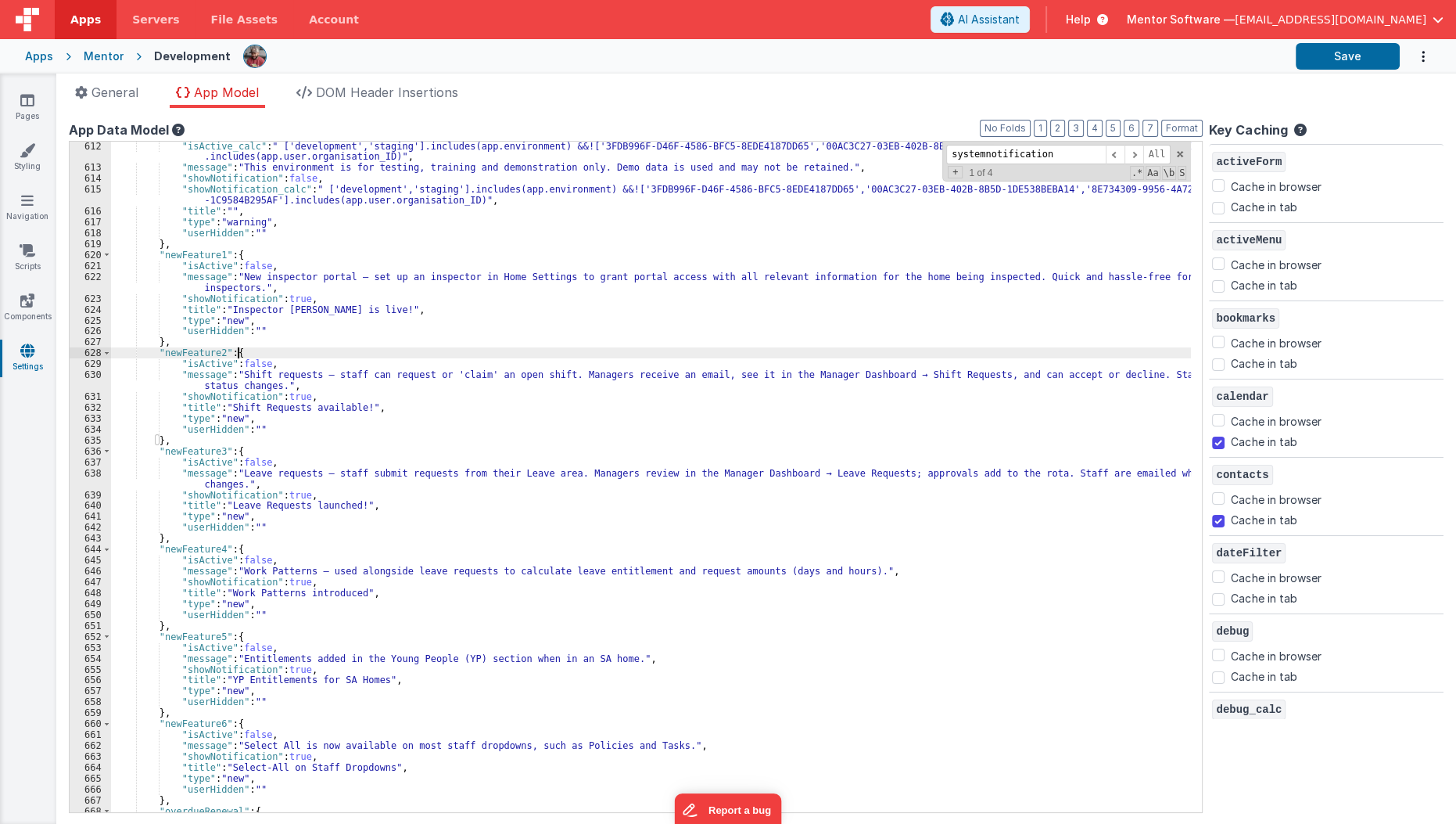
scroll to position [6673, 0]
click at [22, 111] on link "Pages" at bounding box center [27, 108] width 56 height 32
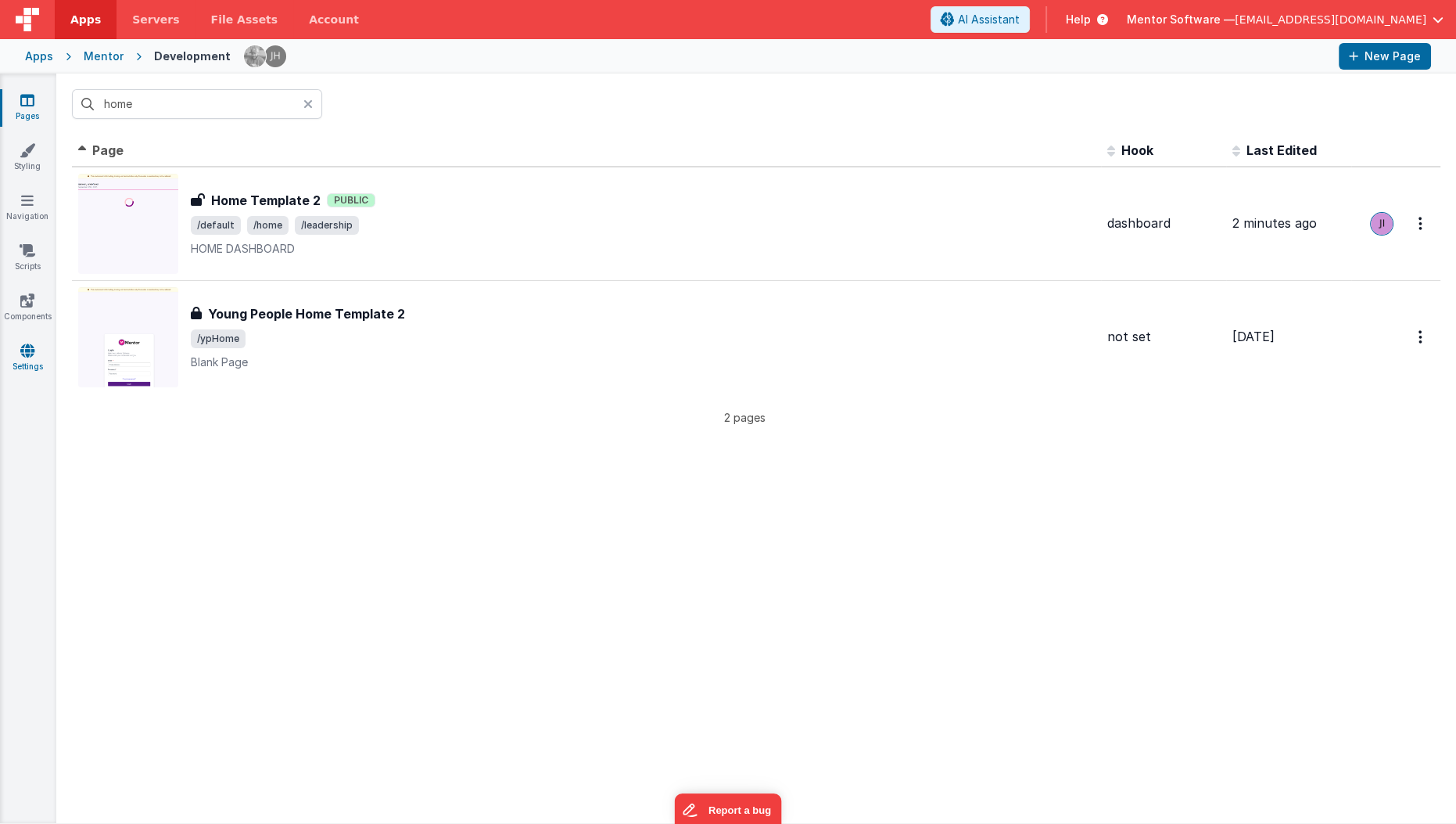
click at [24, 346] on icon at bounding box center [28, 351] width 14 height 16
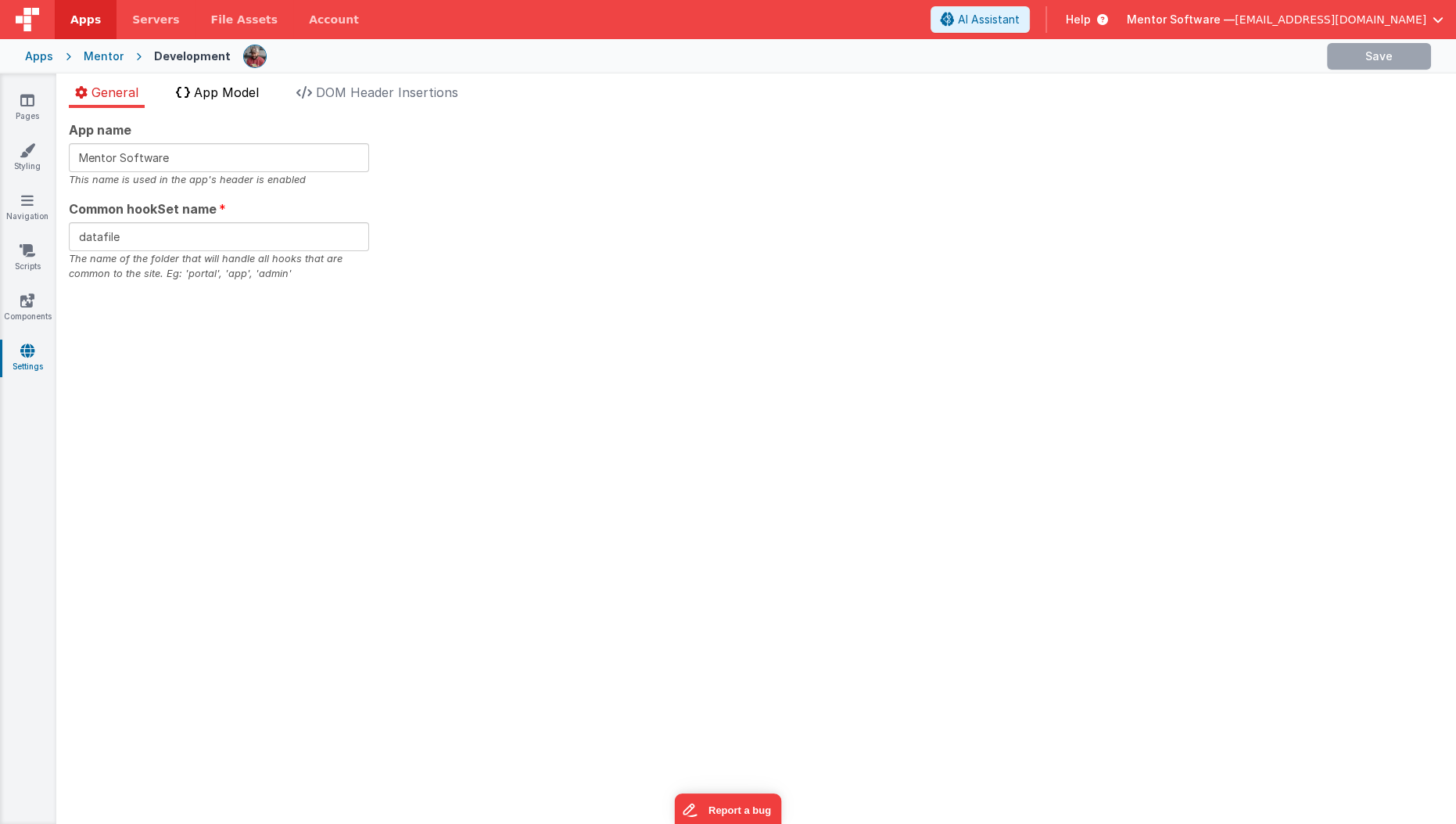
click at [216, 102] on li "App Model" at bounding box center [217, 96] width 96 height 25
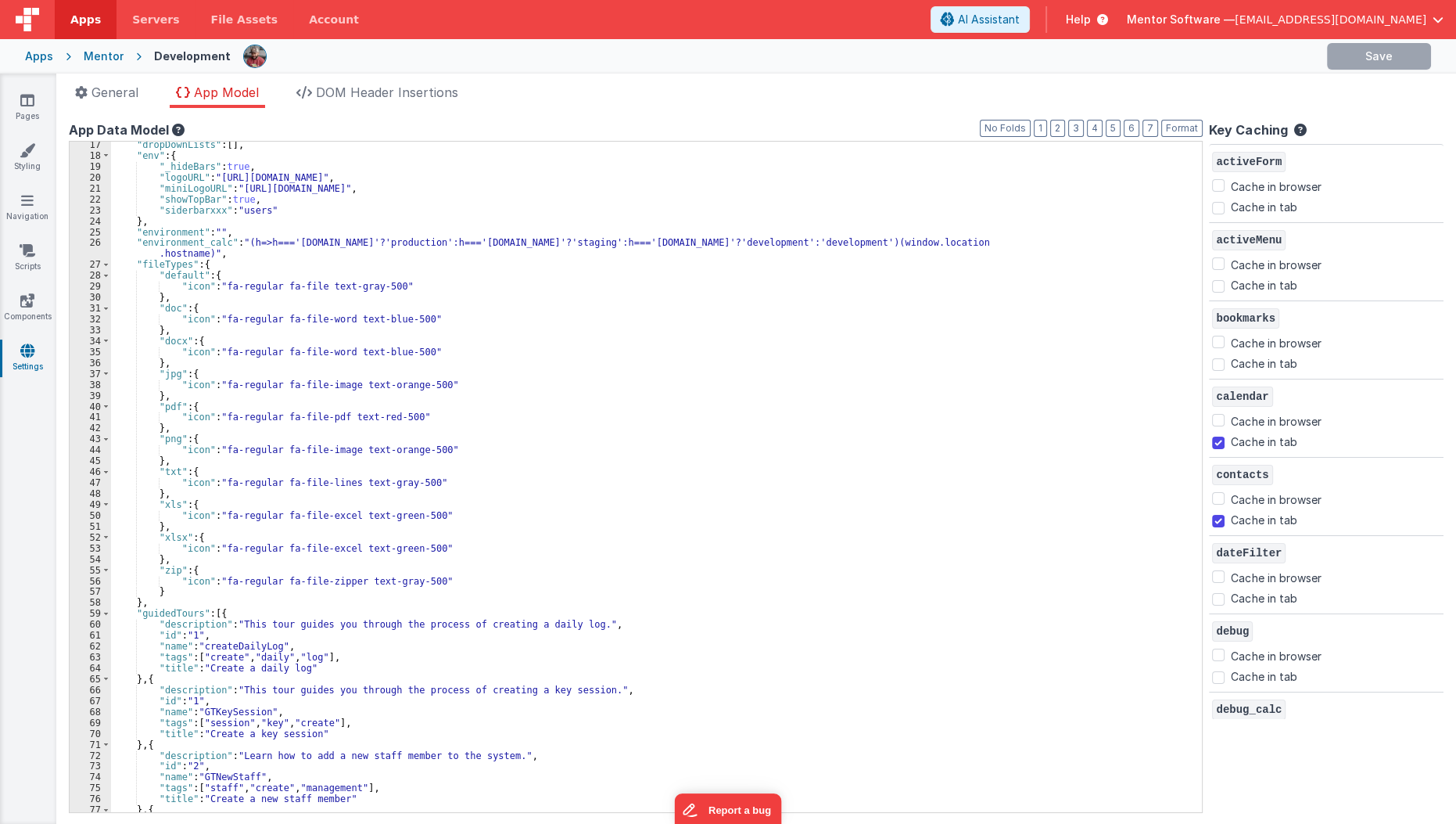
scroll to position [235, 0]
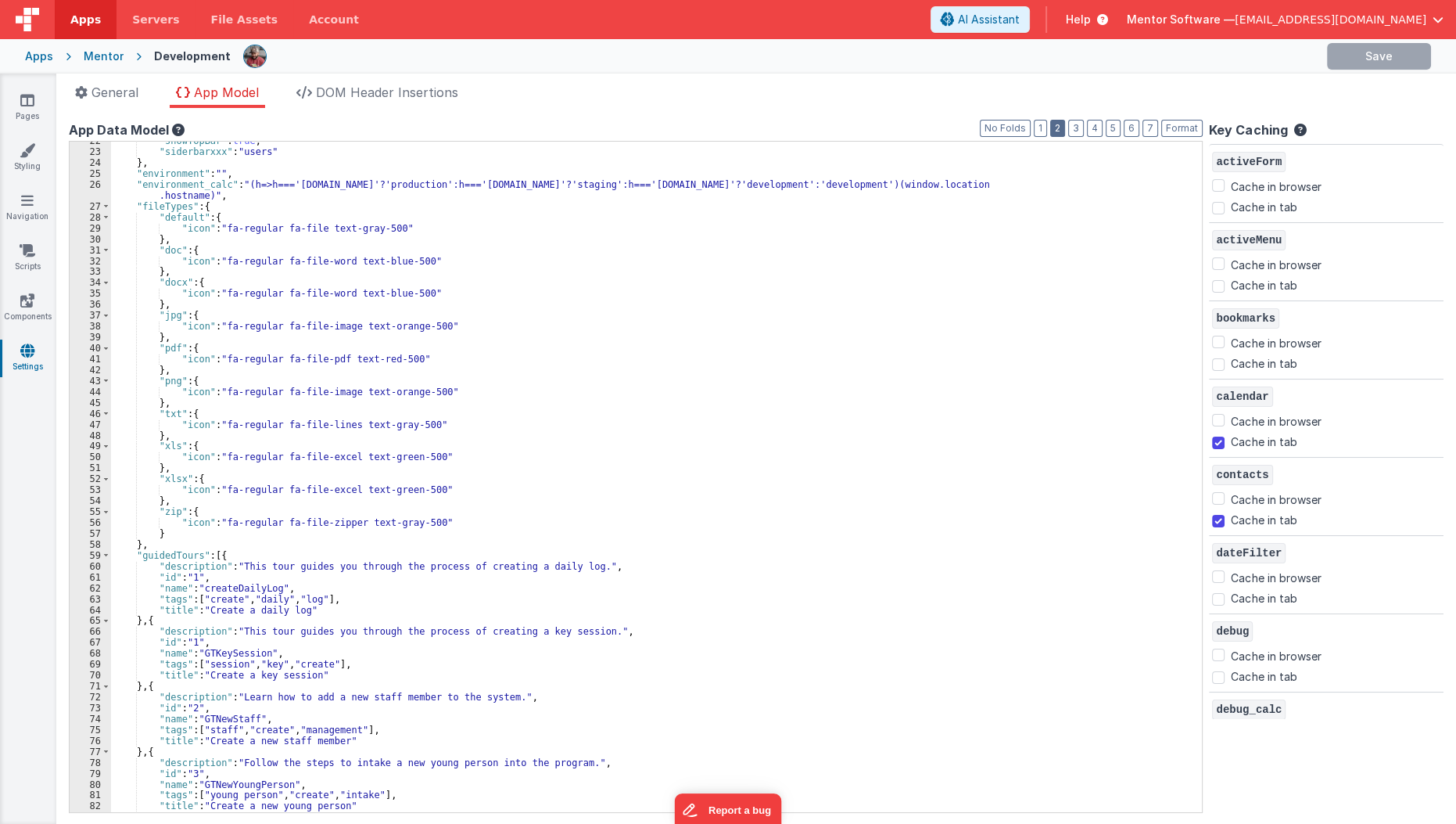
click at [1065, 130] on button "2" at bounding box center [1058, 128] width 15 height 17
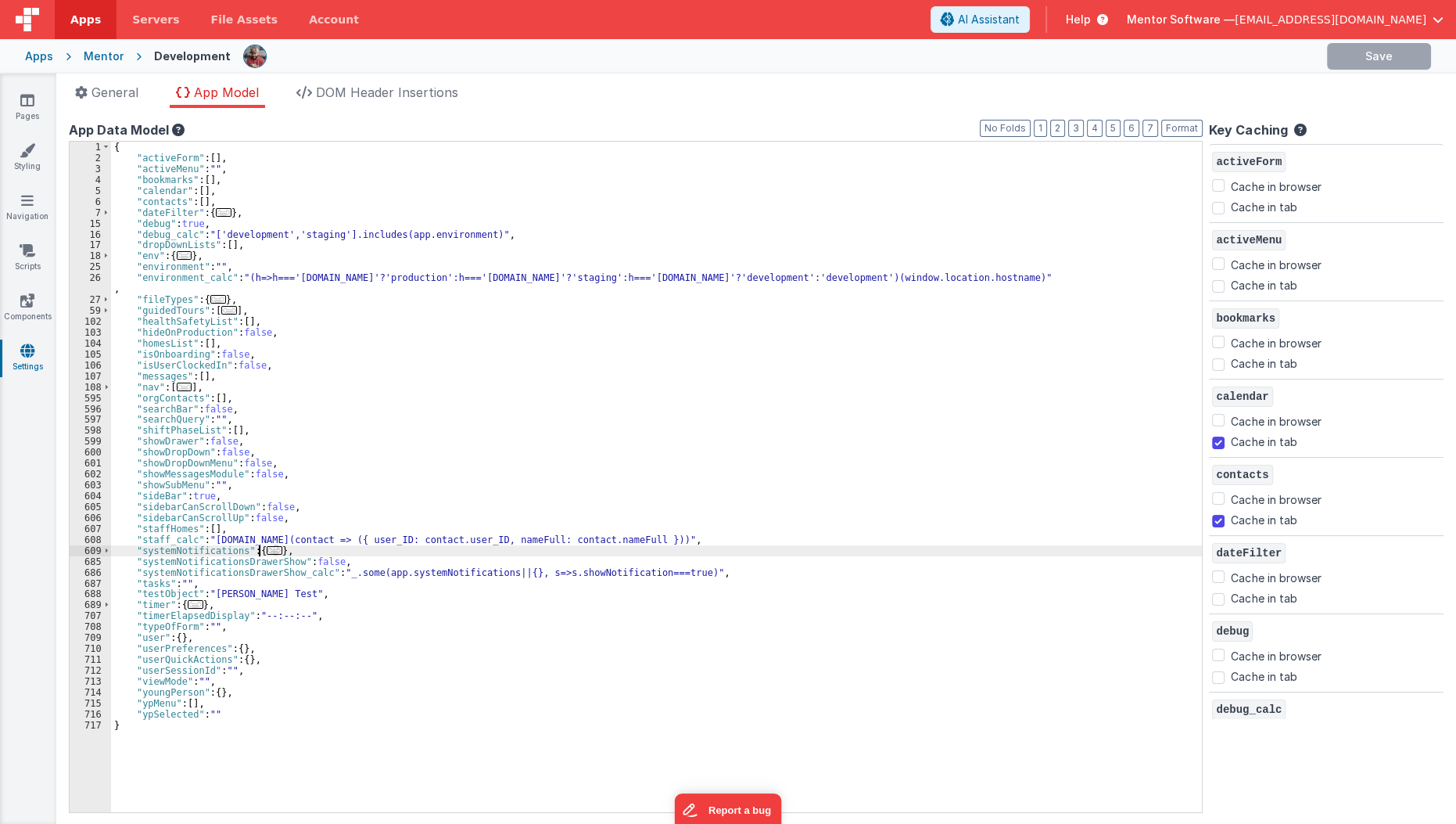
click at [267, 547] on span "..." at bounding box center [275, 550] width 16 height 9
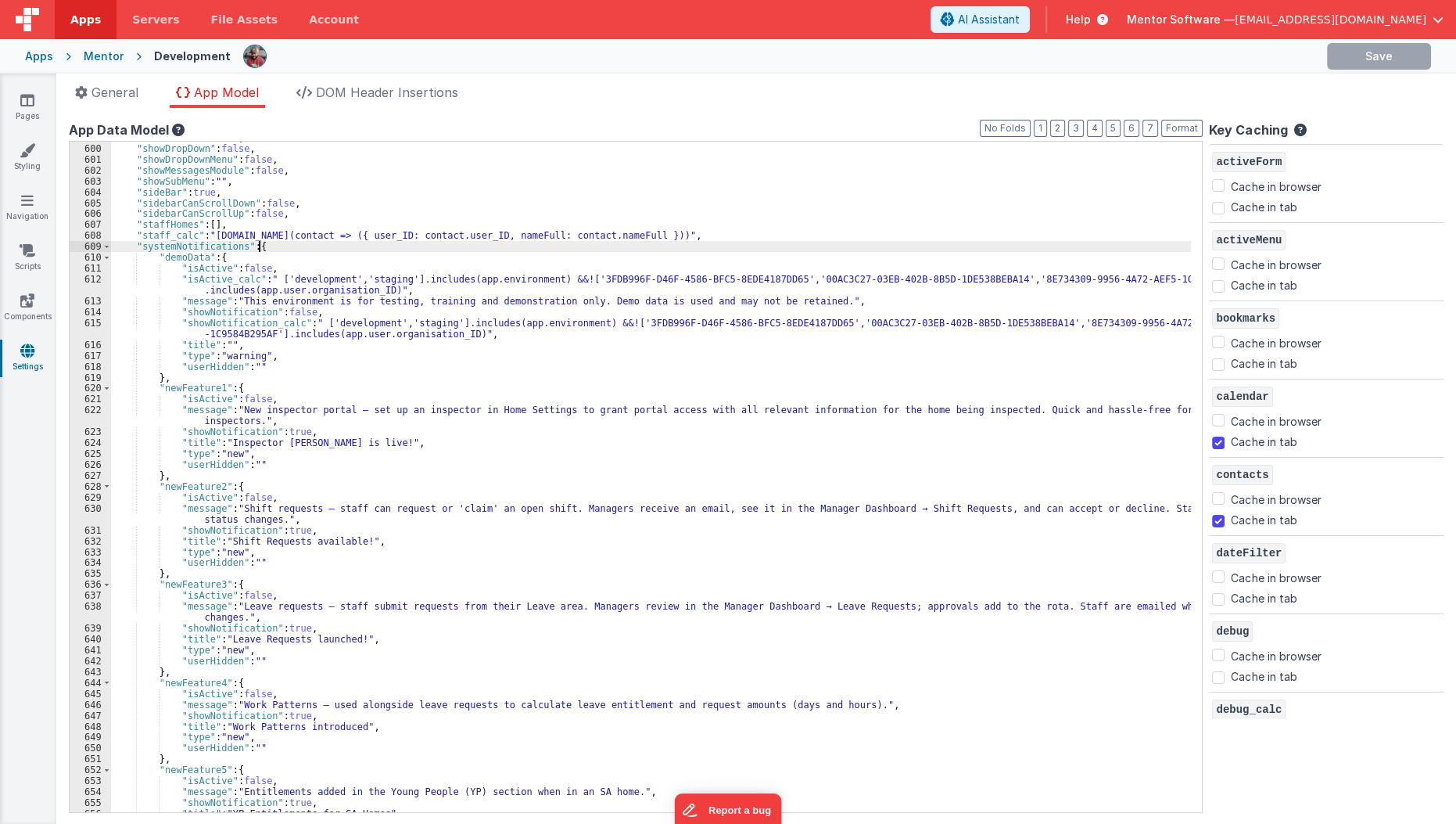
scroll to position [303, 0]
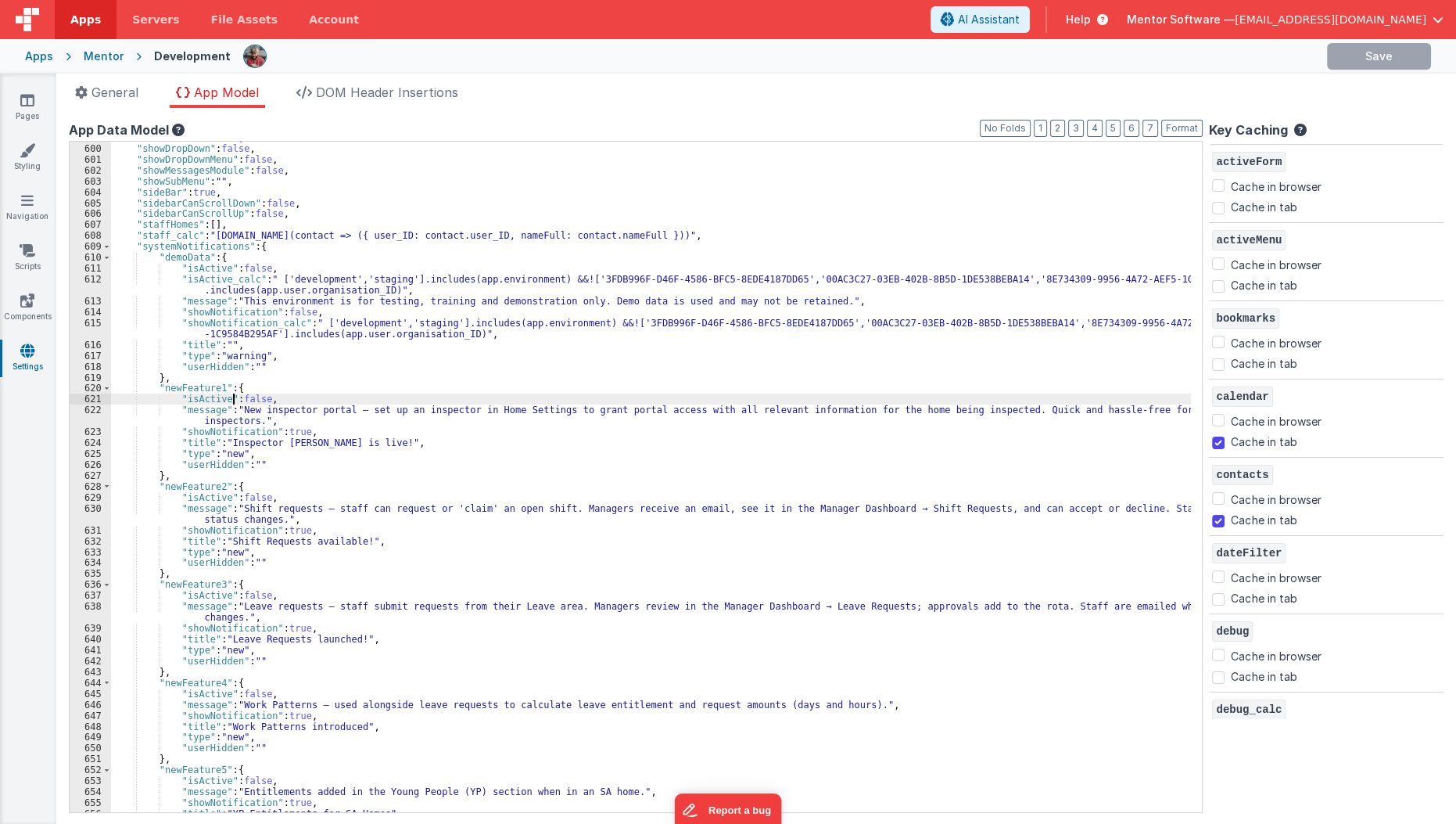
click at [232, 396] on div ""showDrawer" : false , "showDropDown" : false , "showDropDownMenu" : false , "s…" at bounding box center [656, 478] width 1089 height 693
click at [233, 388] on div ""showDrawer" : false , "showDropDown" : false , "showDropDownMenu" : false , "s…" at bounding box center [656, 478] width 1089 height 693
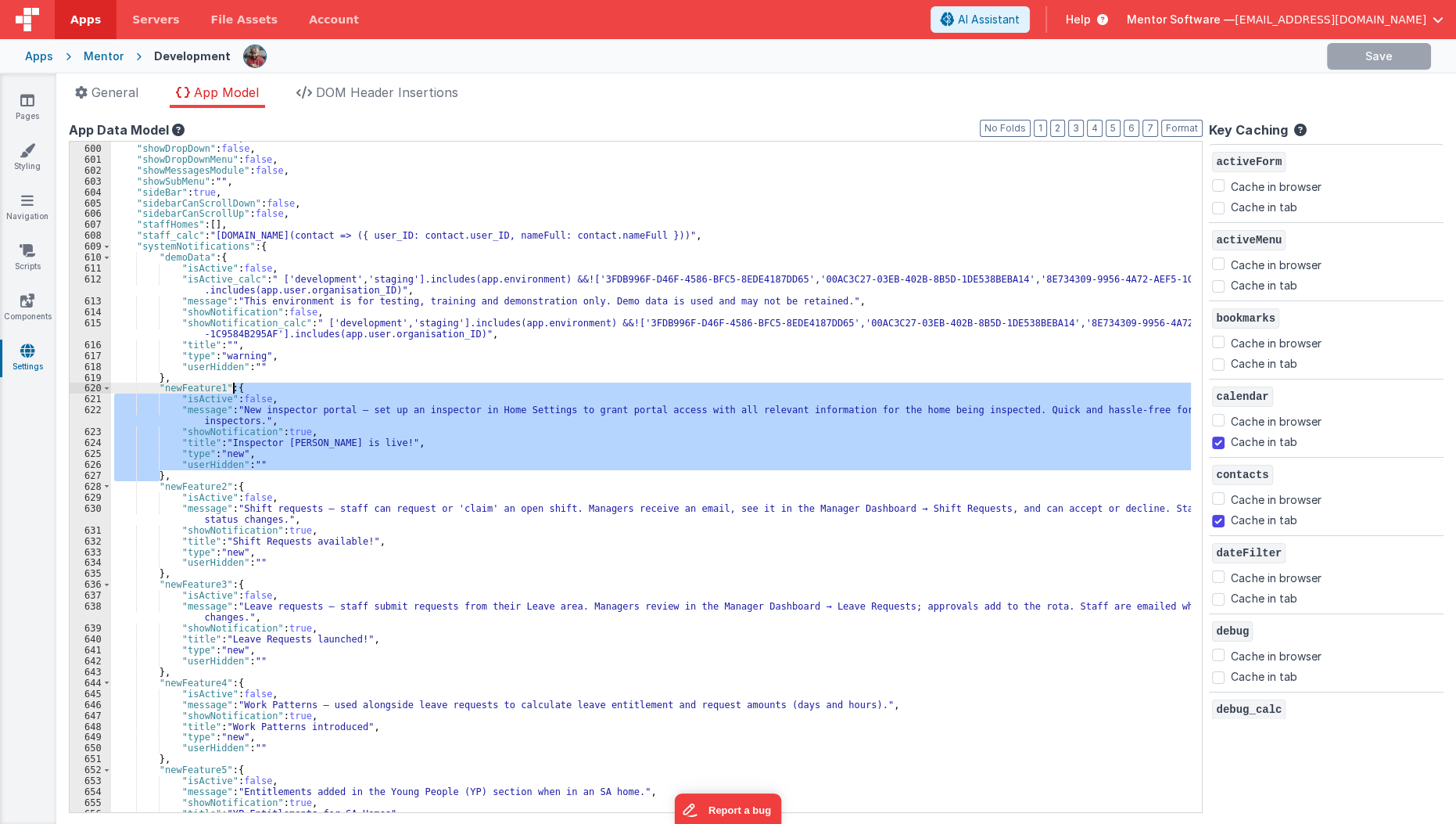
click at [233, 388] on div ""showDrawer" : false , "showDropDown" : false , "showDropDownMenu" : false , "s…" at bounding box center [656, 478] width 1089 height 693
click at [84, 58] on div "Mentor" at bounding box center [103, 56] width 40 height 16
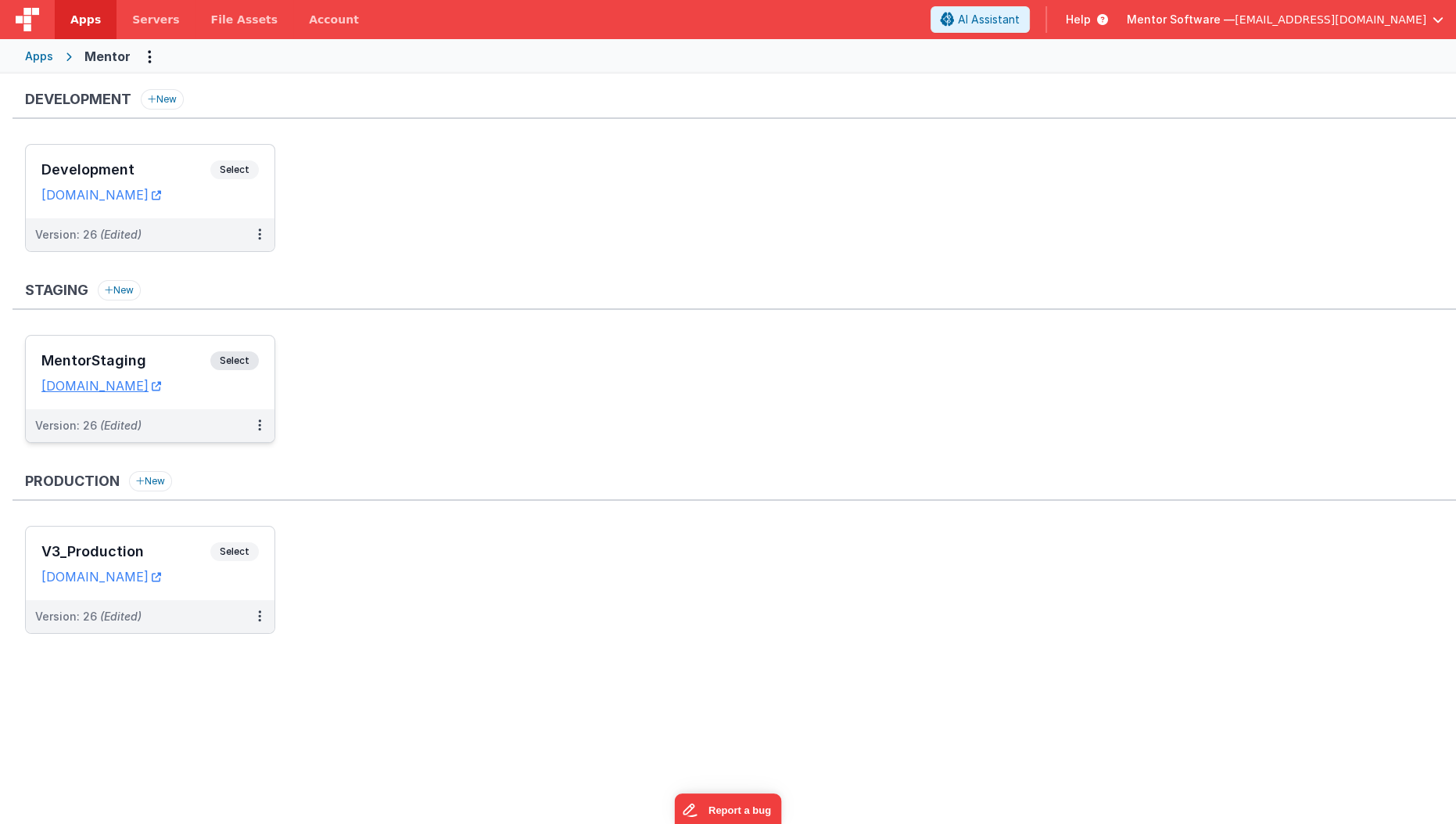
click at [222, 420] on div "Version: 26 (Edited)" at bounding box center [140, 426] width 209 height 16
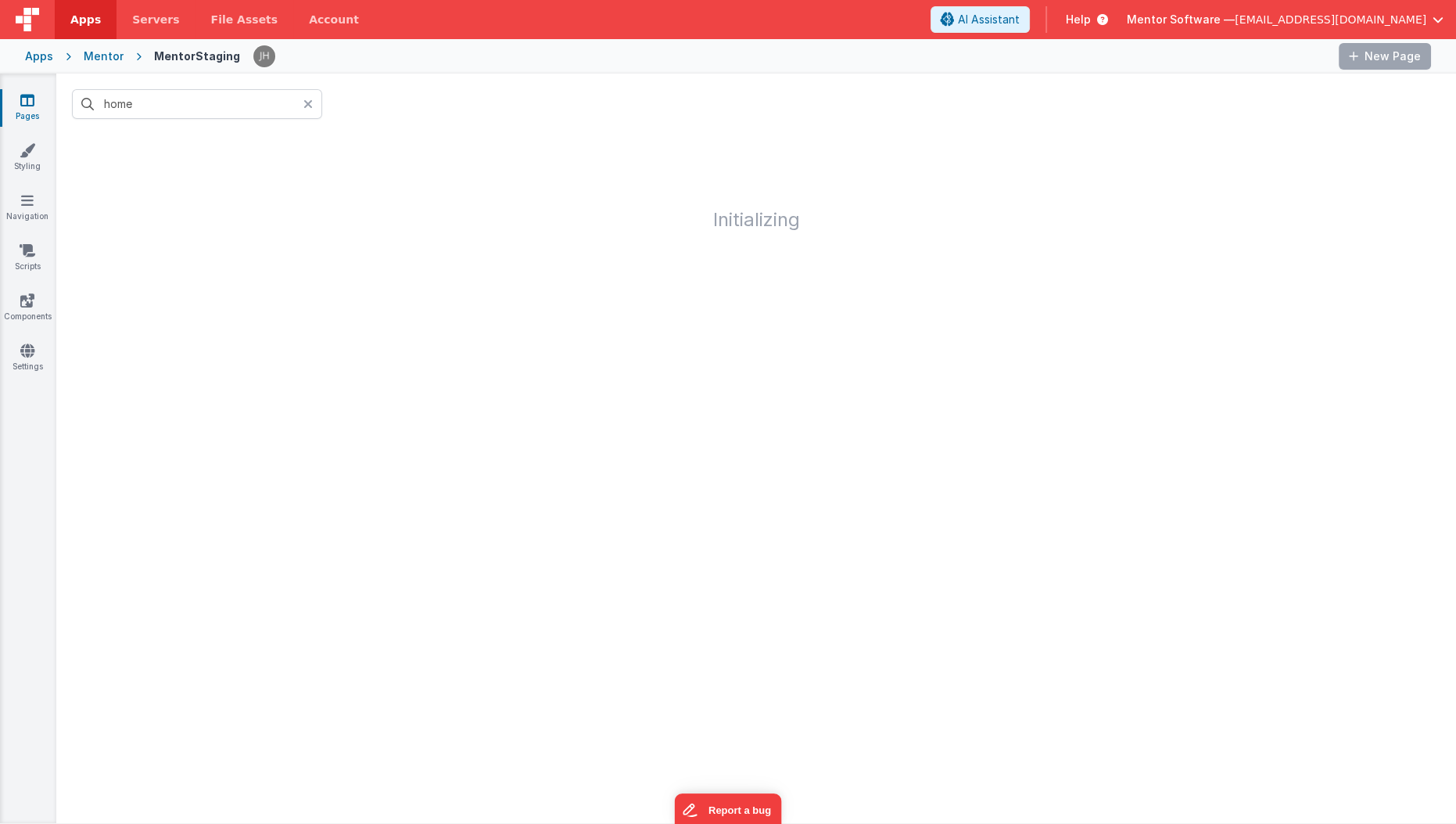
click at [93, 54] on div "Mentor" at bounding box center [103, 56] width 40 height 16
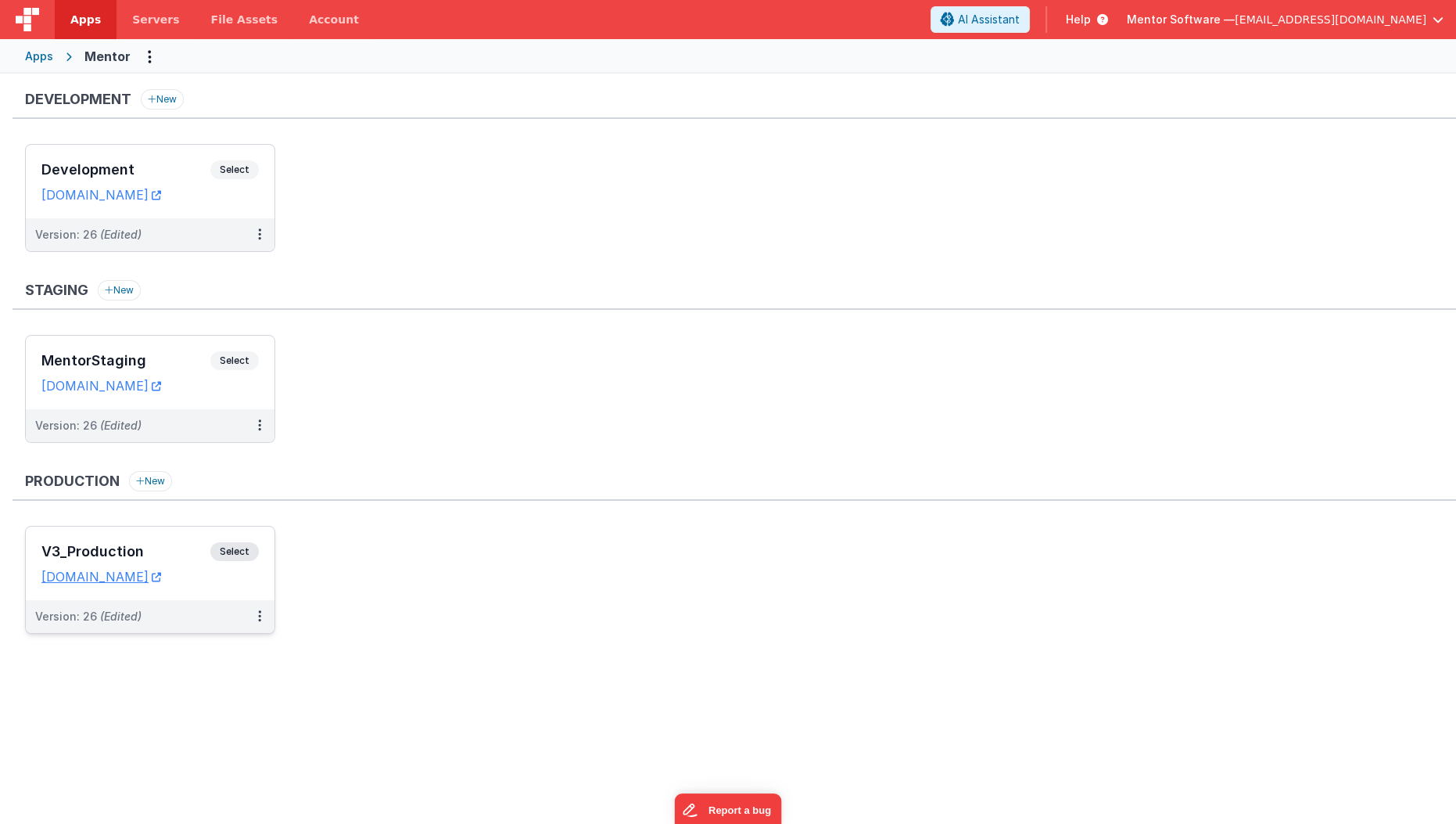
click at [181, 544] on h3 "V3_Production" at bounding box center [126, 551] width 169 height 16
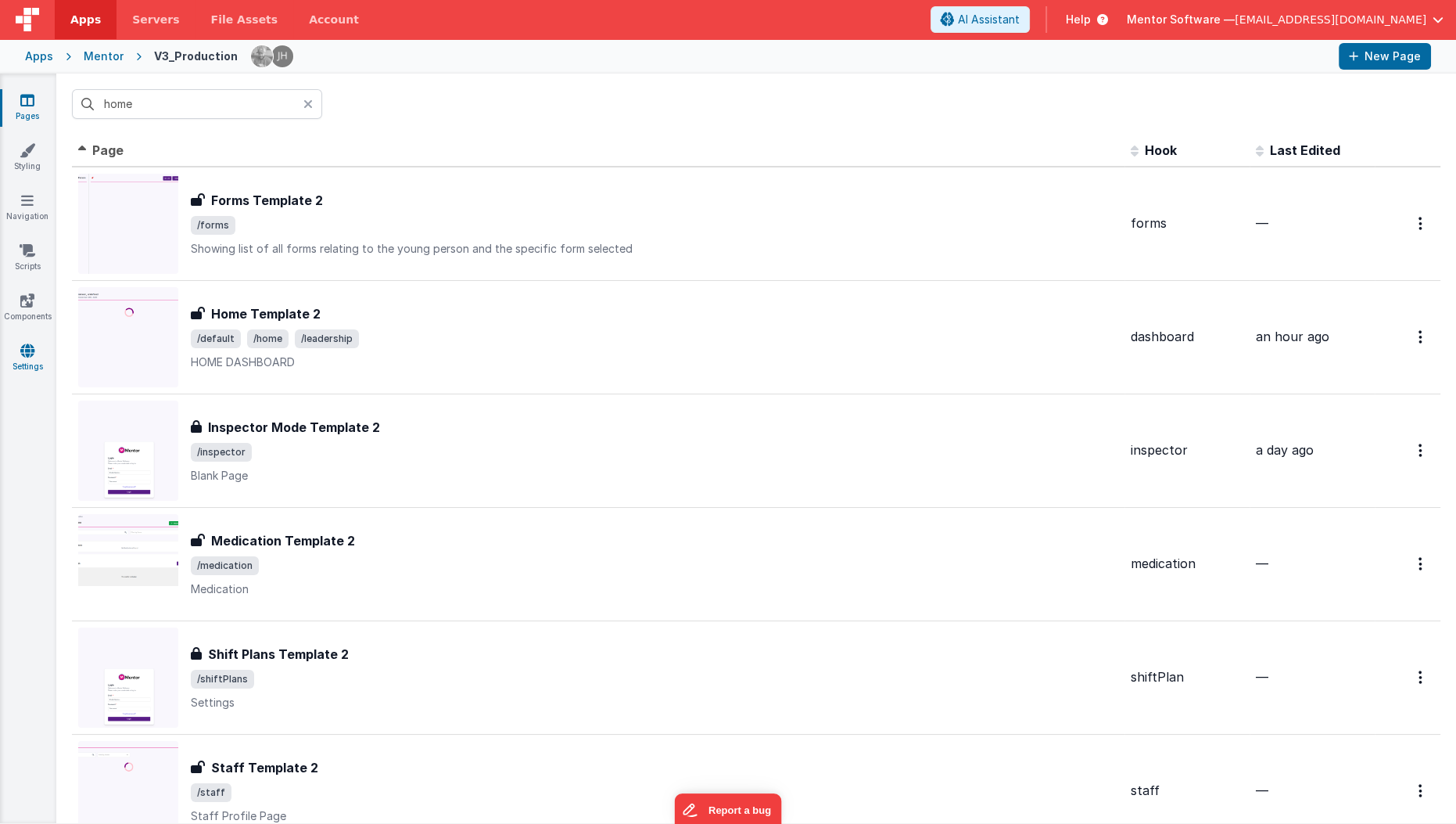
click at [24, 362] on link "Settings" at bounding box center [27, 359] width 56 height 32
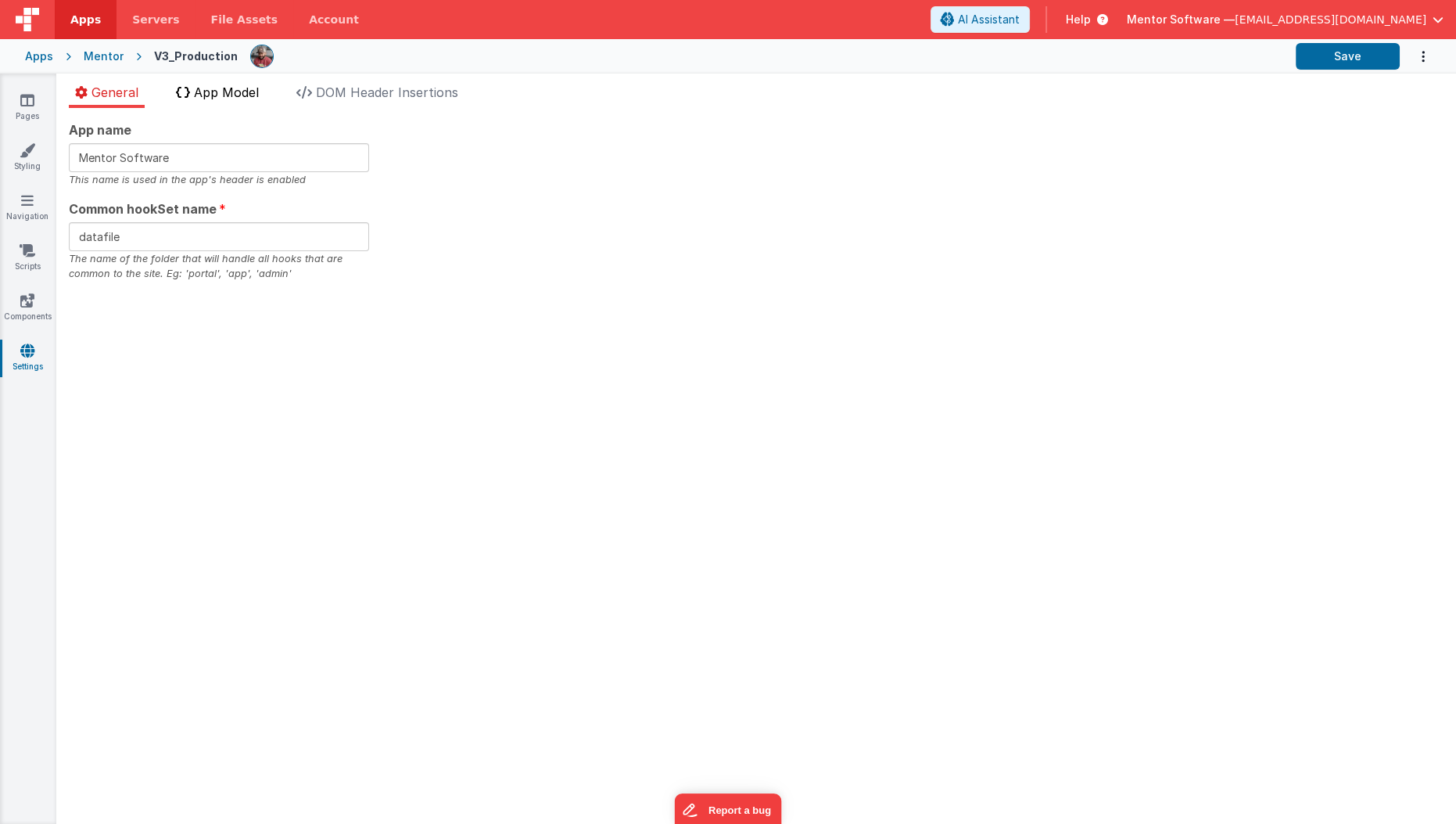
click at [229, 98] on span "App Model" at bounding box center [227, 92] width 65 height 16
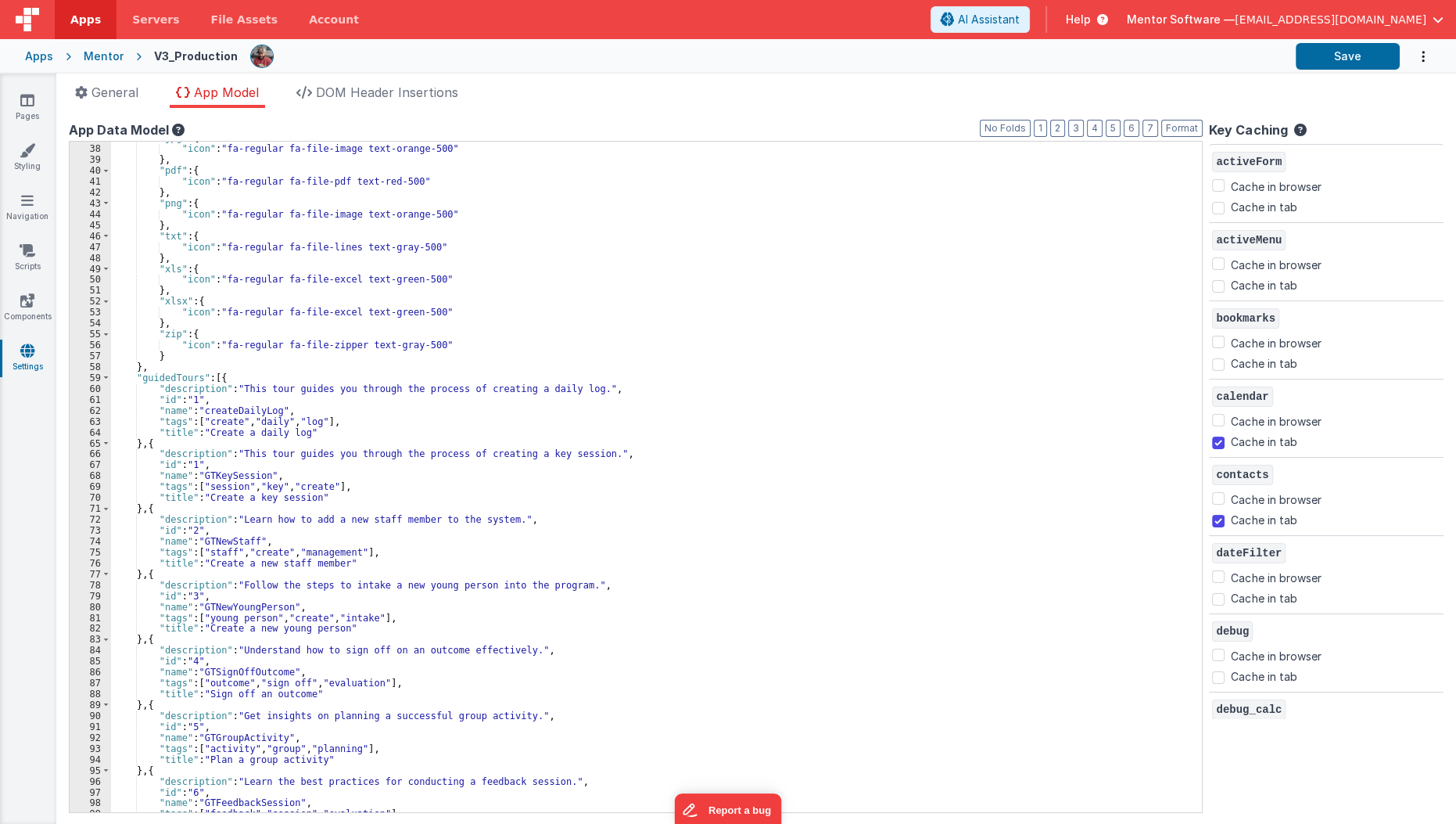
scroll to position [412, 0]
click at [1065, 124] on button "2" at bounding box center [1058, 128] width 15 height 17
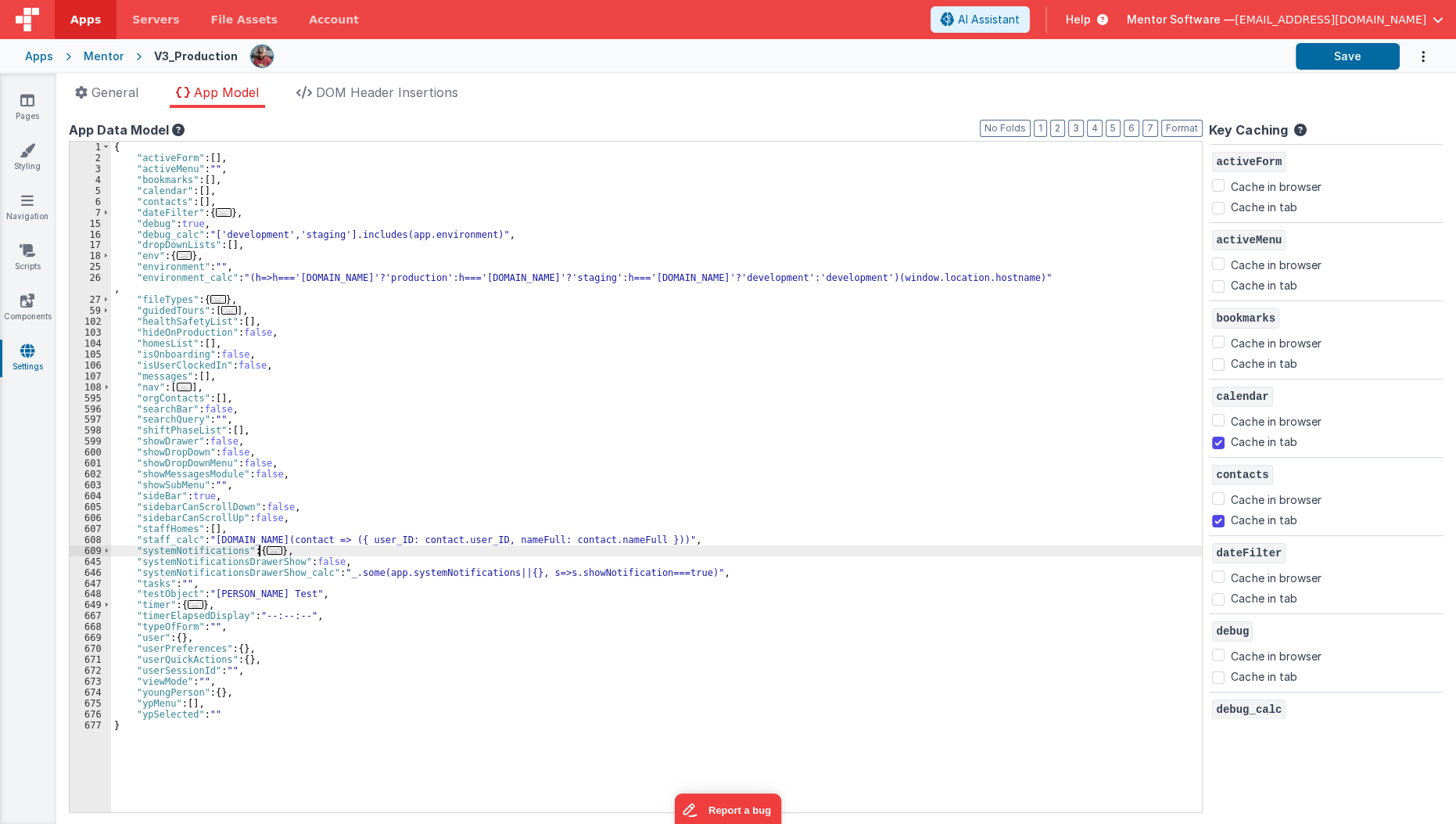
click at [267, 547] on span "..." at bounding box center [275, 550] width 16 height 9
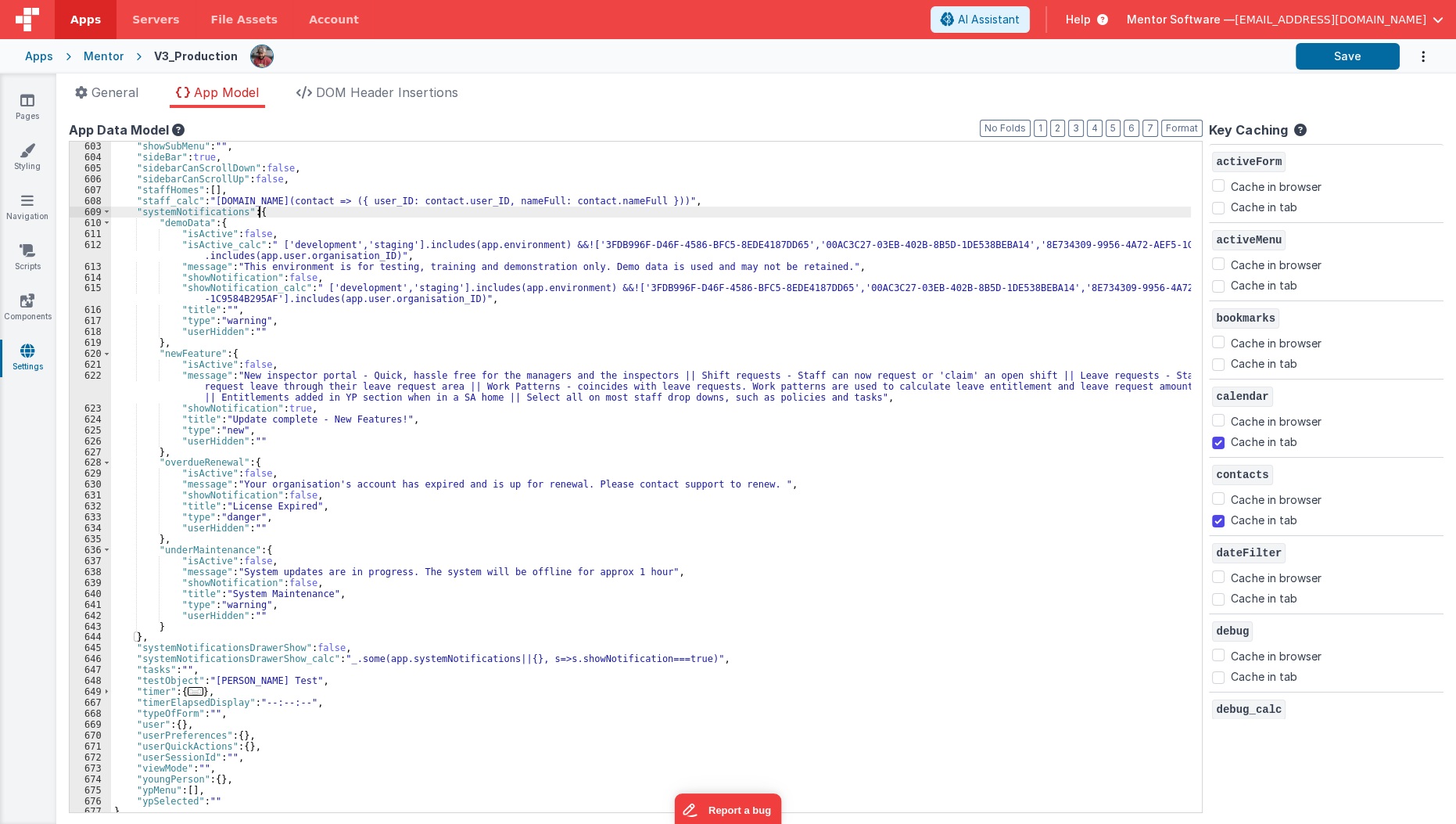
scroll to position [338, 0]
click at [153, 356] on div ""showSubMenu" : "" , "sideBar" : true , "sidebarCanScrollDown" : false , "sideb…" at bounding box center [656, 487] width 1089 height 693
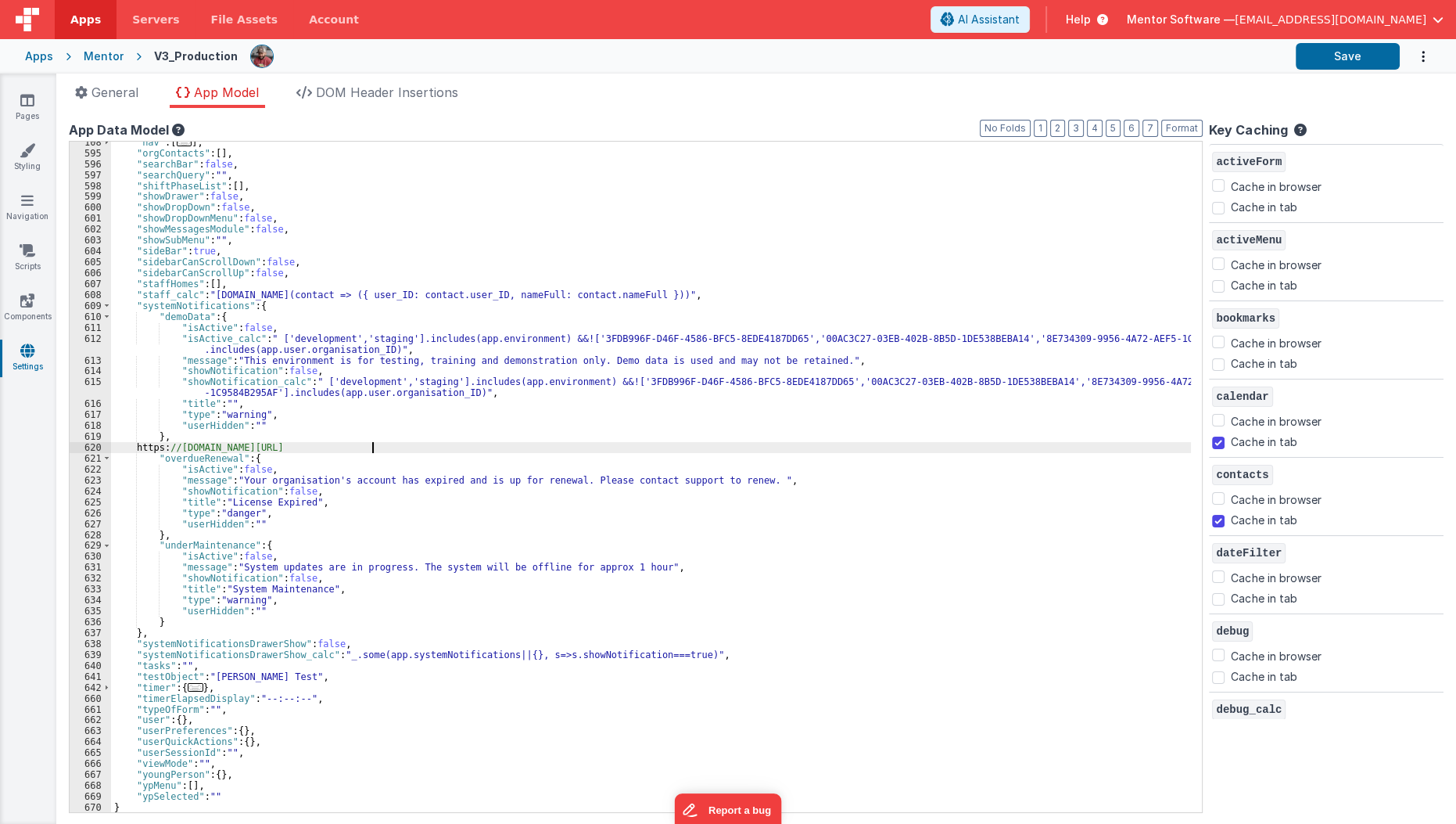
scroll to position [244, 0]
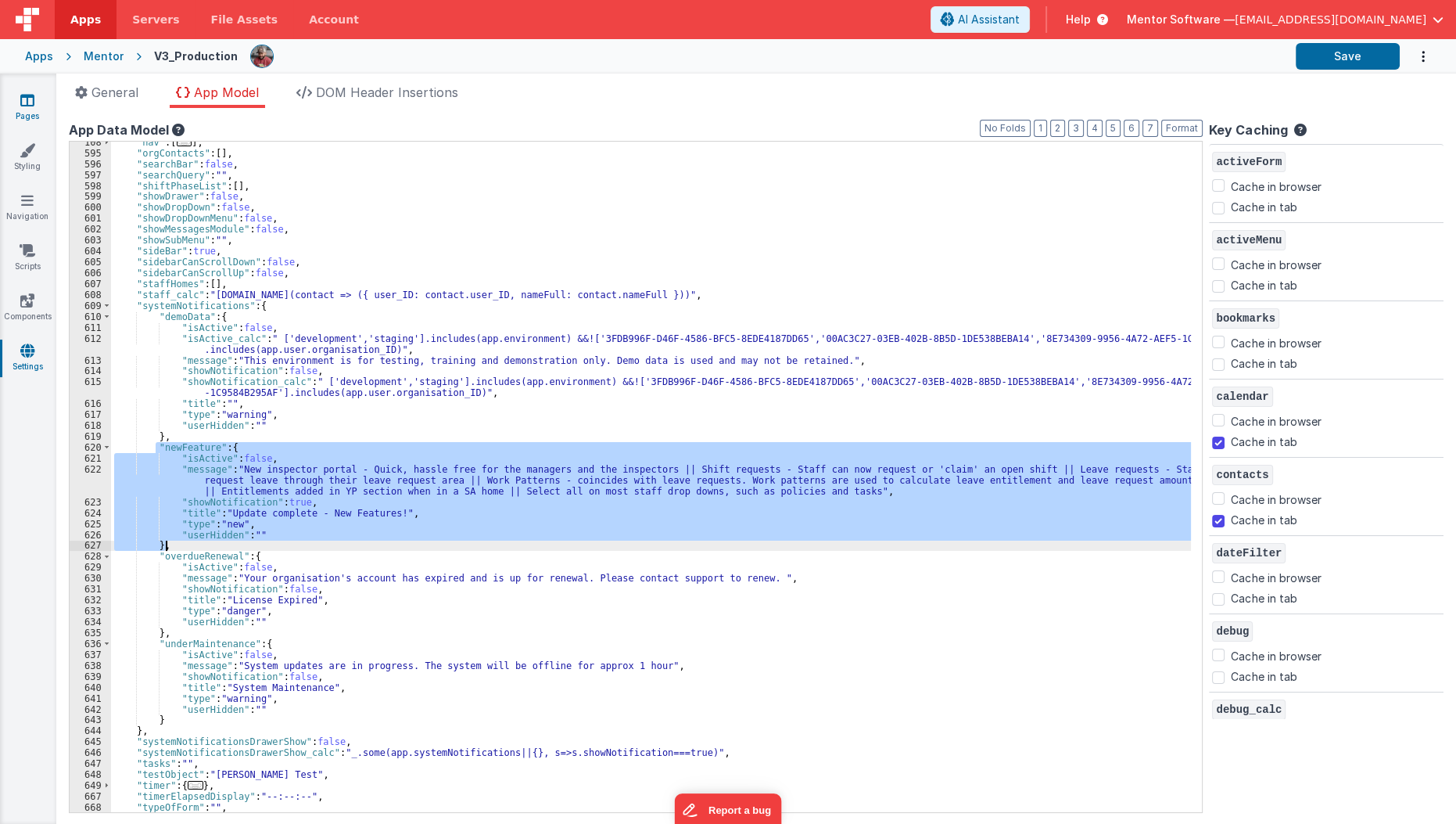
click at [24, 106] on icon at bounding box center [28, 100] width 14 height 16
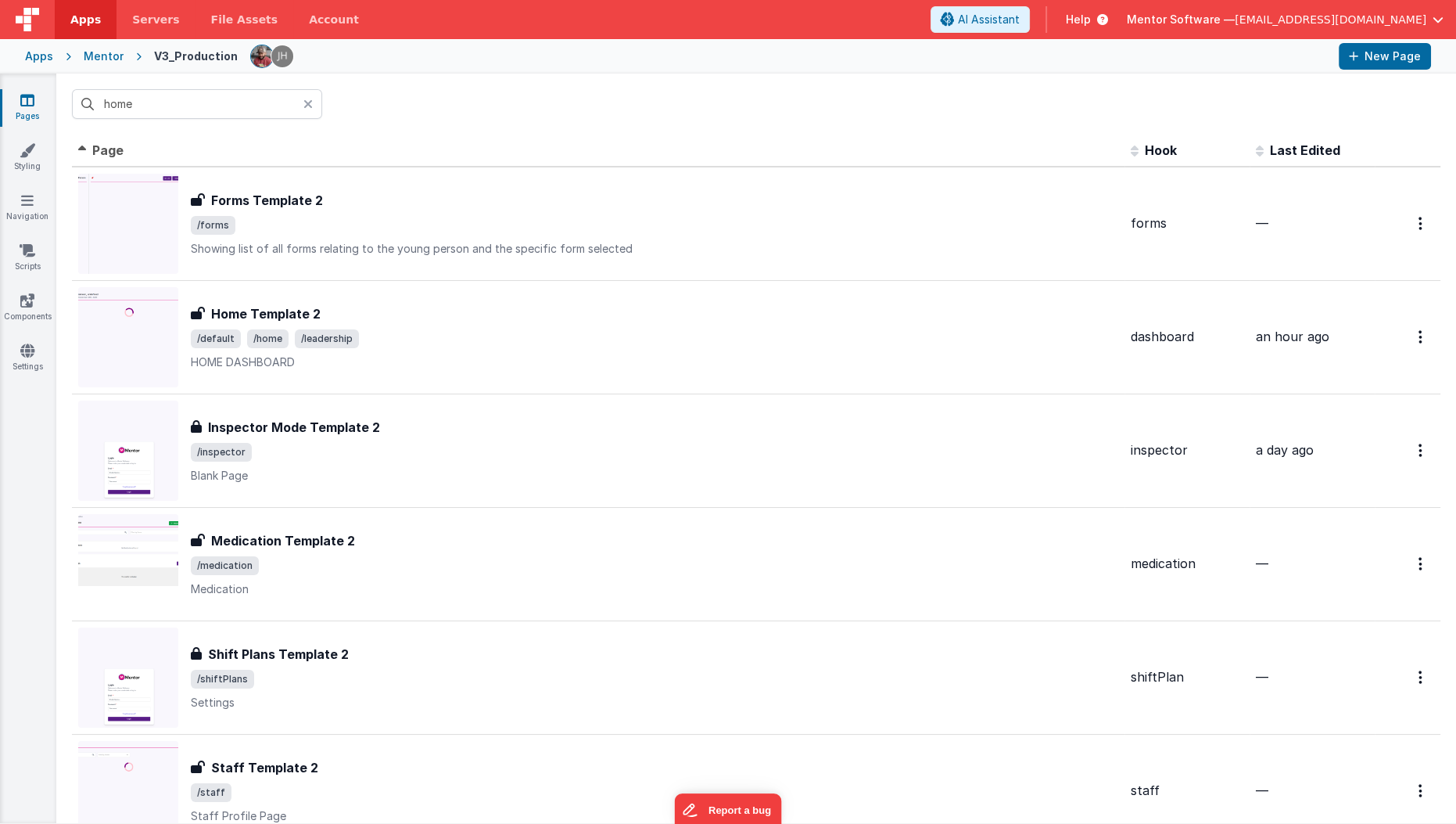
click at [92, 57] on div "Mentor" at bounding box center [103, 56] width 40 height 16
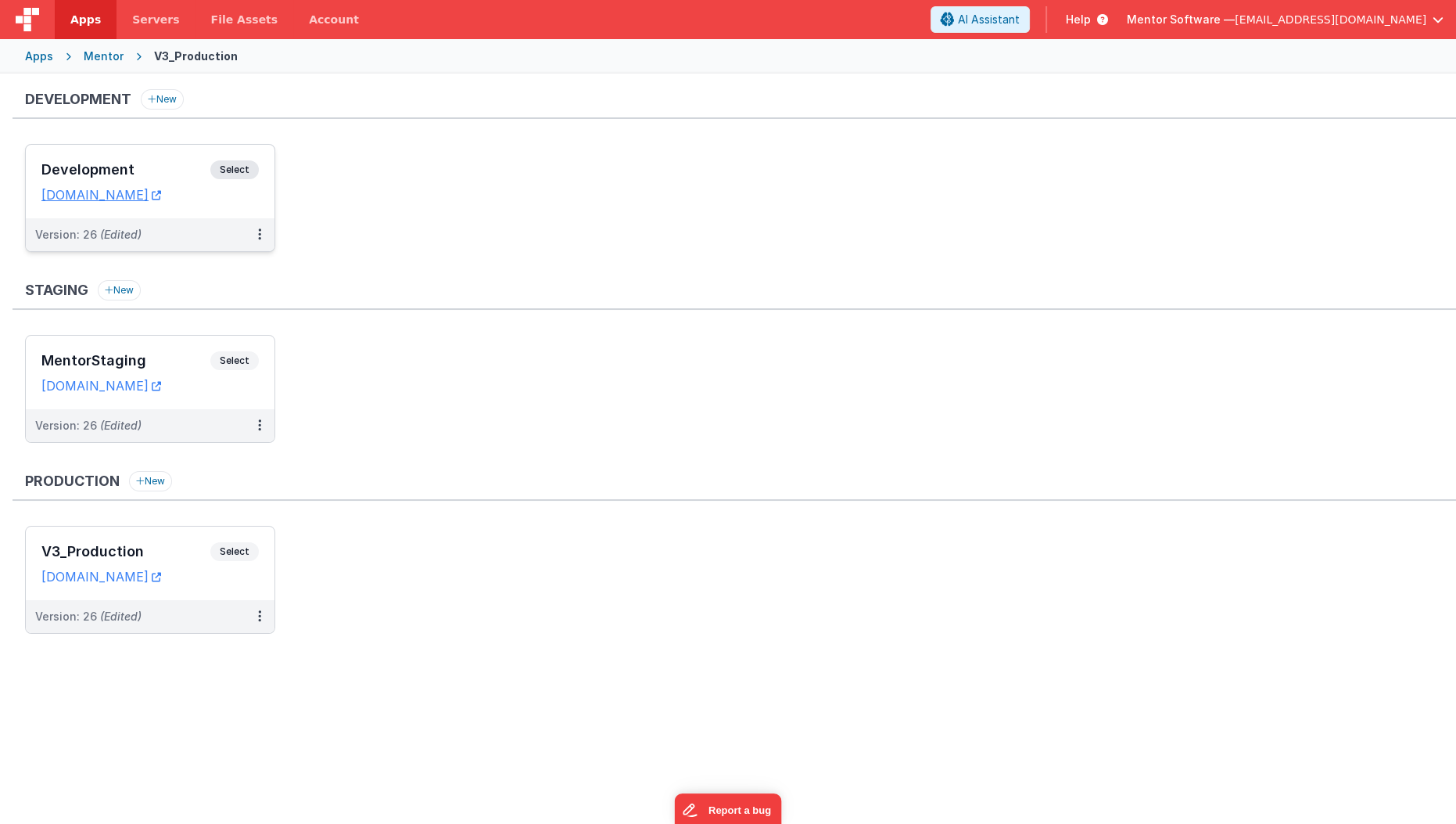
click at [167, 175] on h3 "Development" at bounding box center [126, 170] width 169 height 16
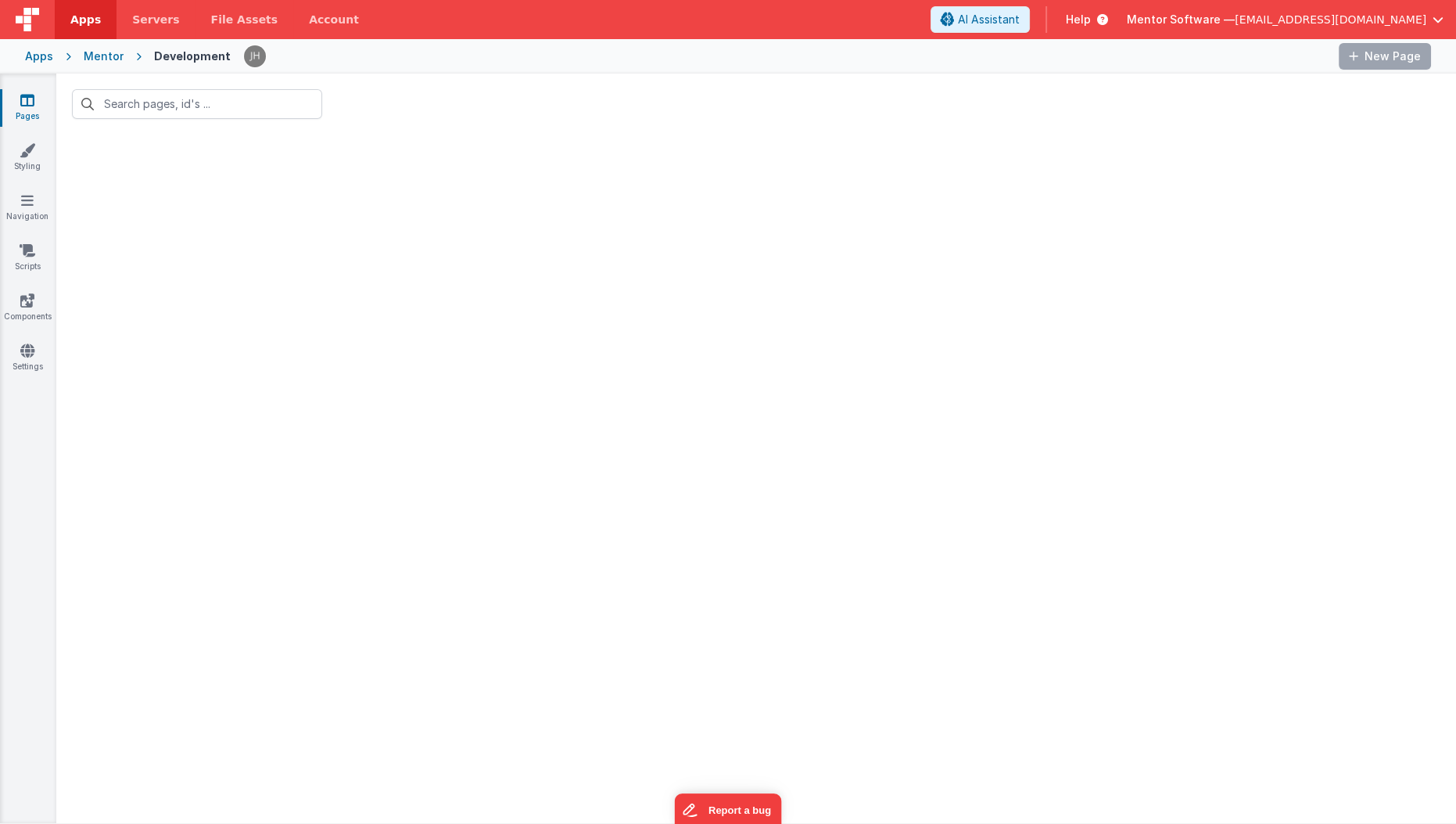
type input "home"
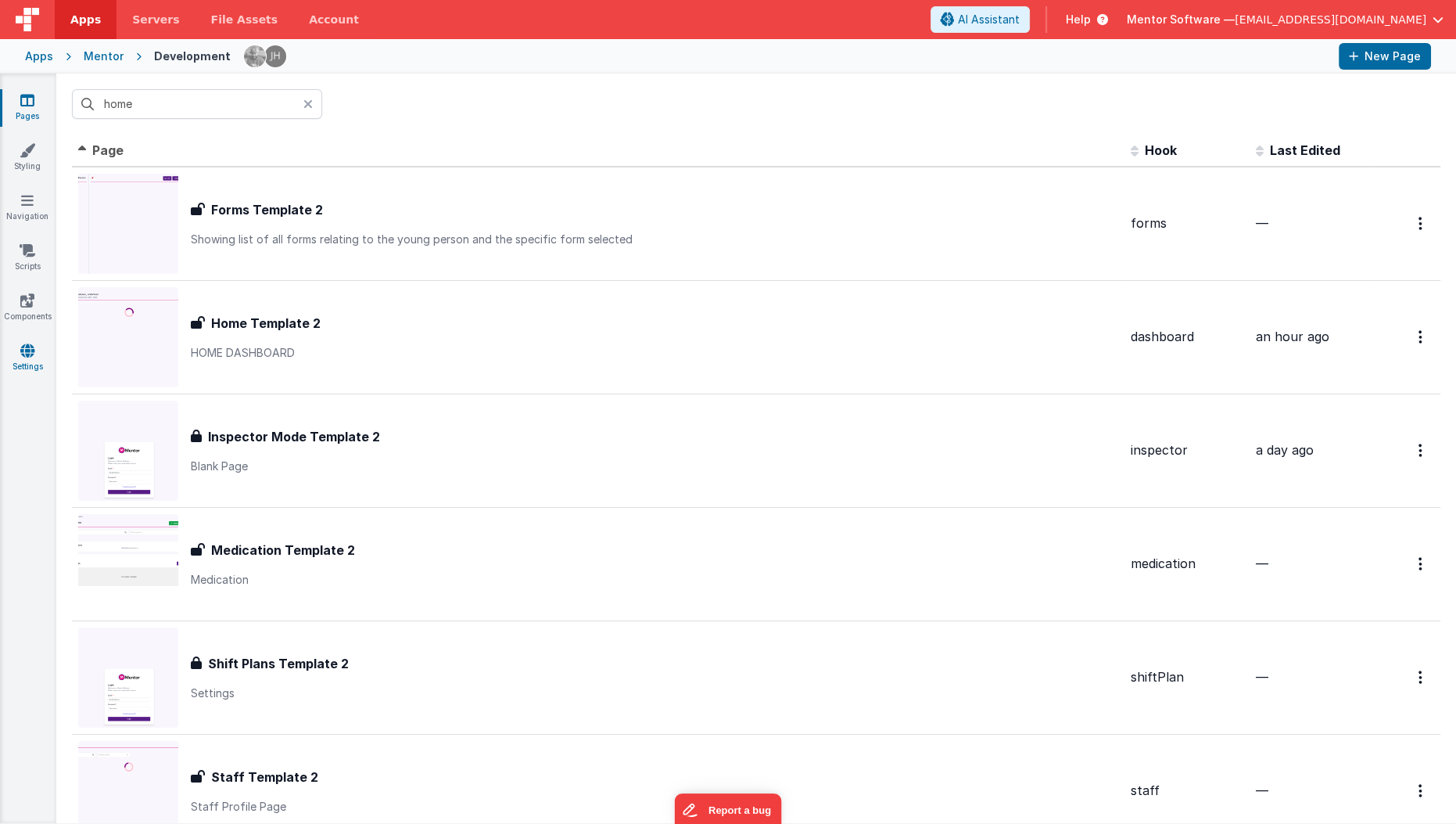
click at [28, 358] on link "Settings" at bounding box center [27, 359] width 56 height 32
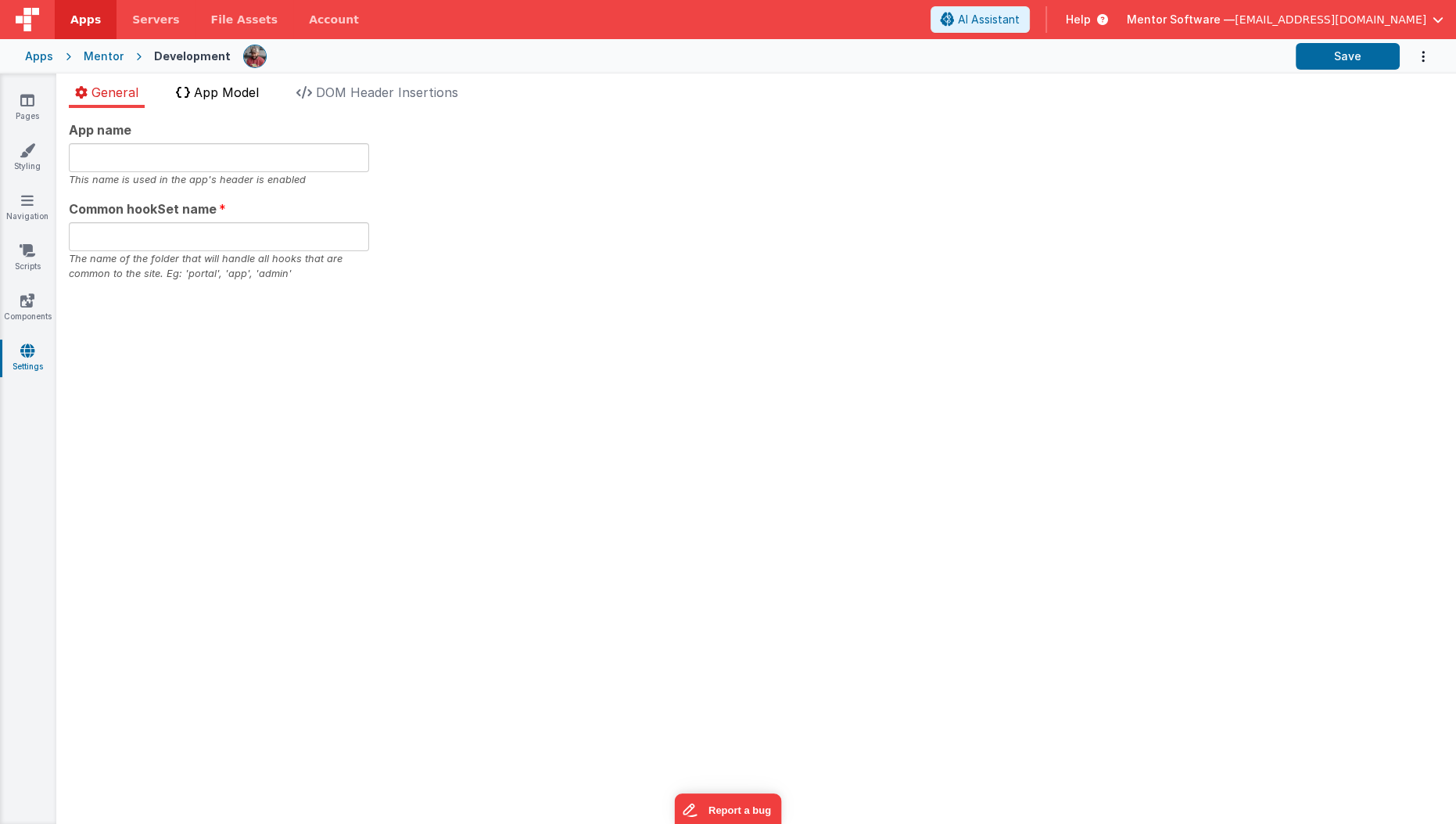
type input "Mentor Software"
type input "datafile"
click at [234, 86] on span "App Model" at bounding box center [227, 92] width 65 height 16
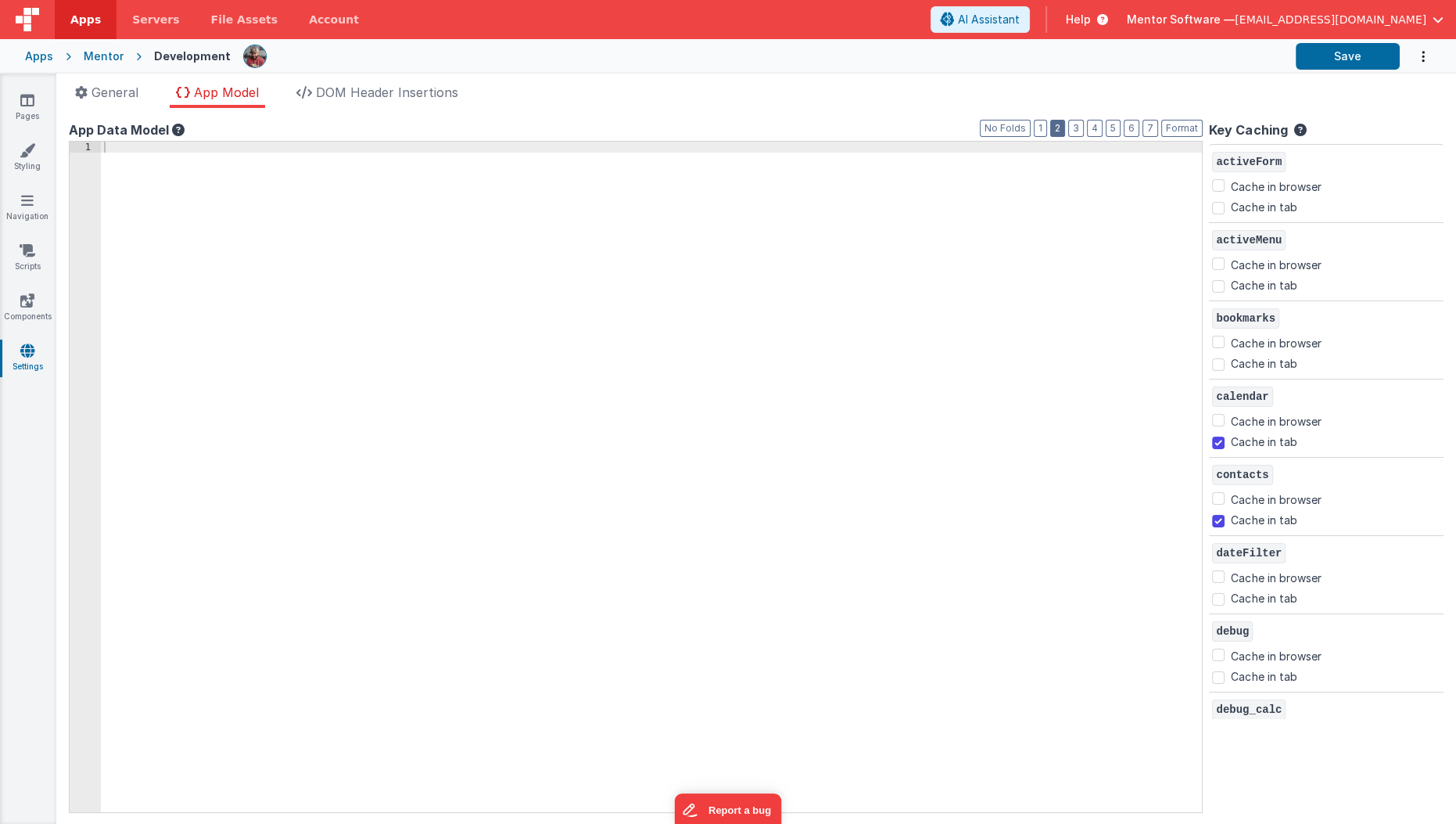
click at [1065, 127] on button "2" at bounding box center [1058, 128] width 15 height 17
click at [629, 457] on div at bounding box center [657, 487] width 1111 height 693
click at [28, 103] on icon at bounding box center [28, 100] width 14 height 16
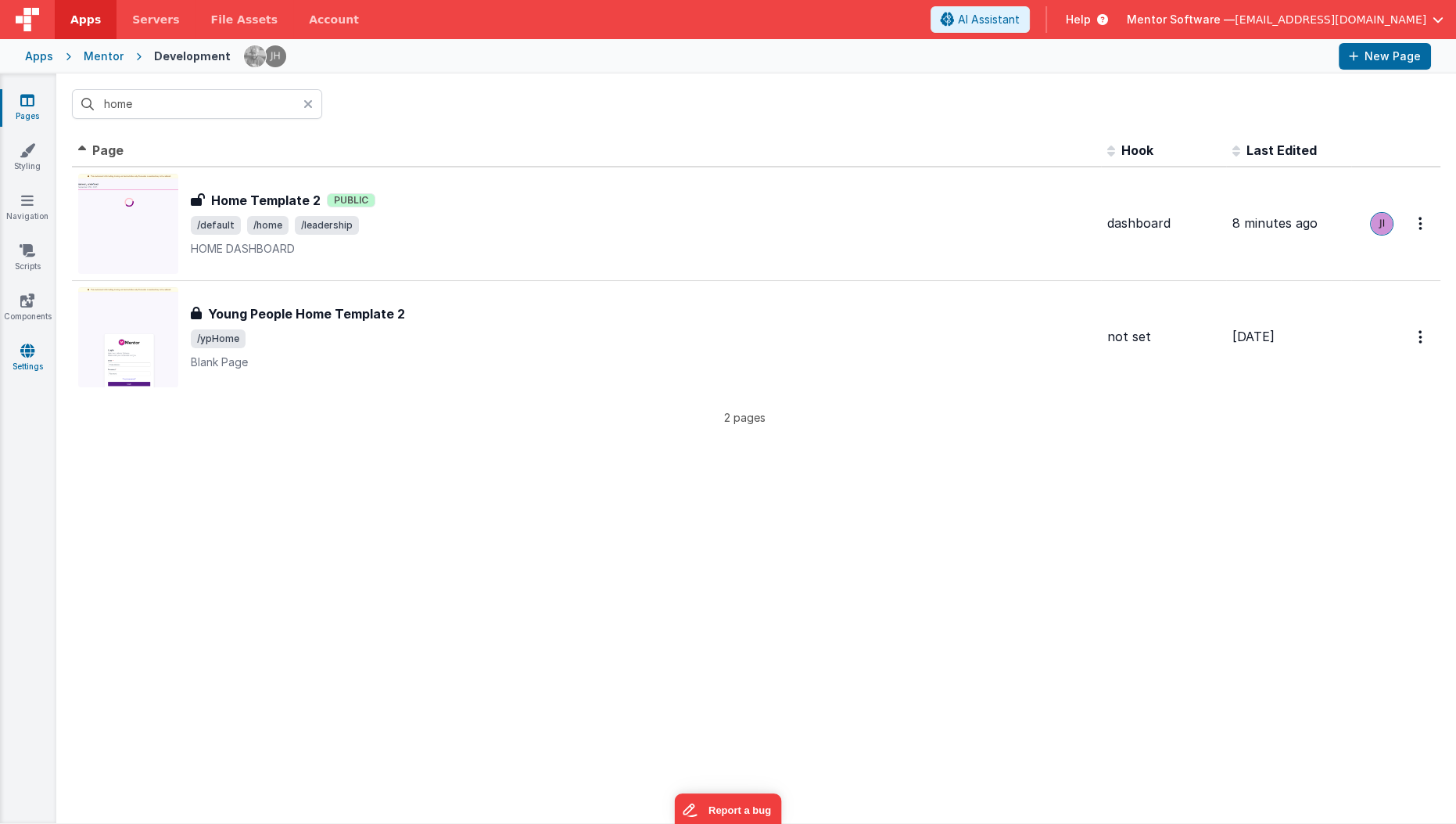
click at [28, 361] on link "Settings" at bounding box center [27, 359] width 56 height 32
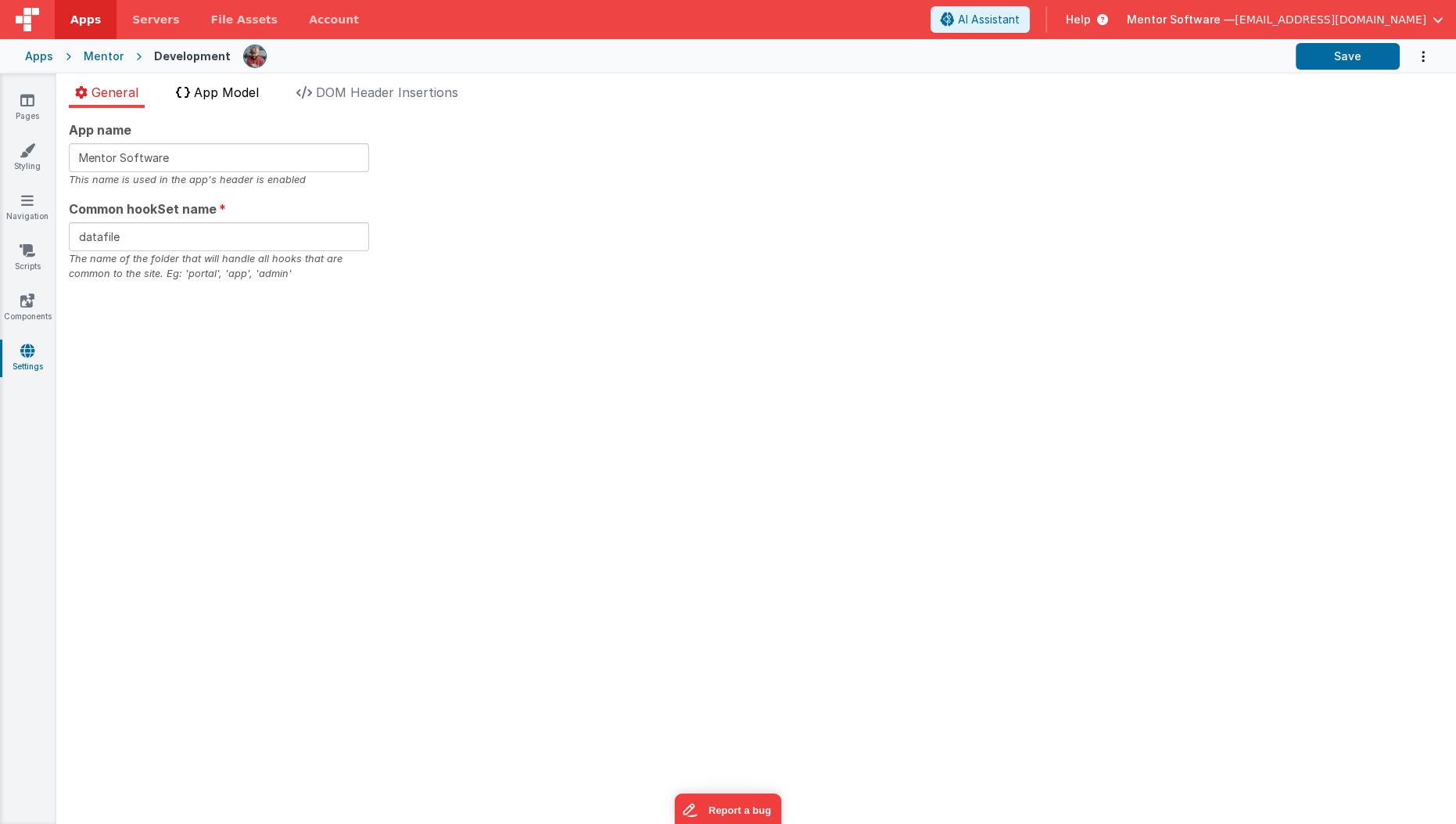
click at [224, 96] on span "App Model" at bounding box center [227, 92] width 65 height 16
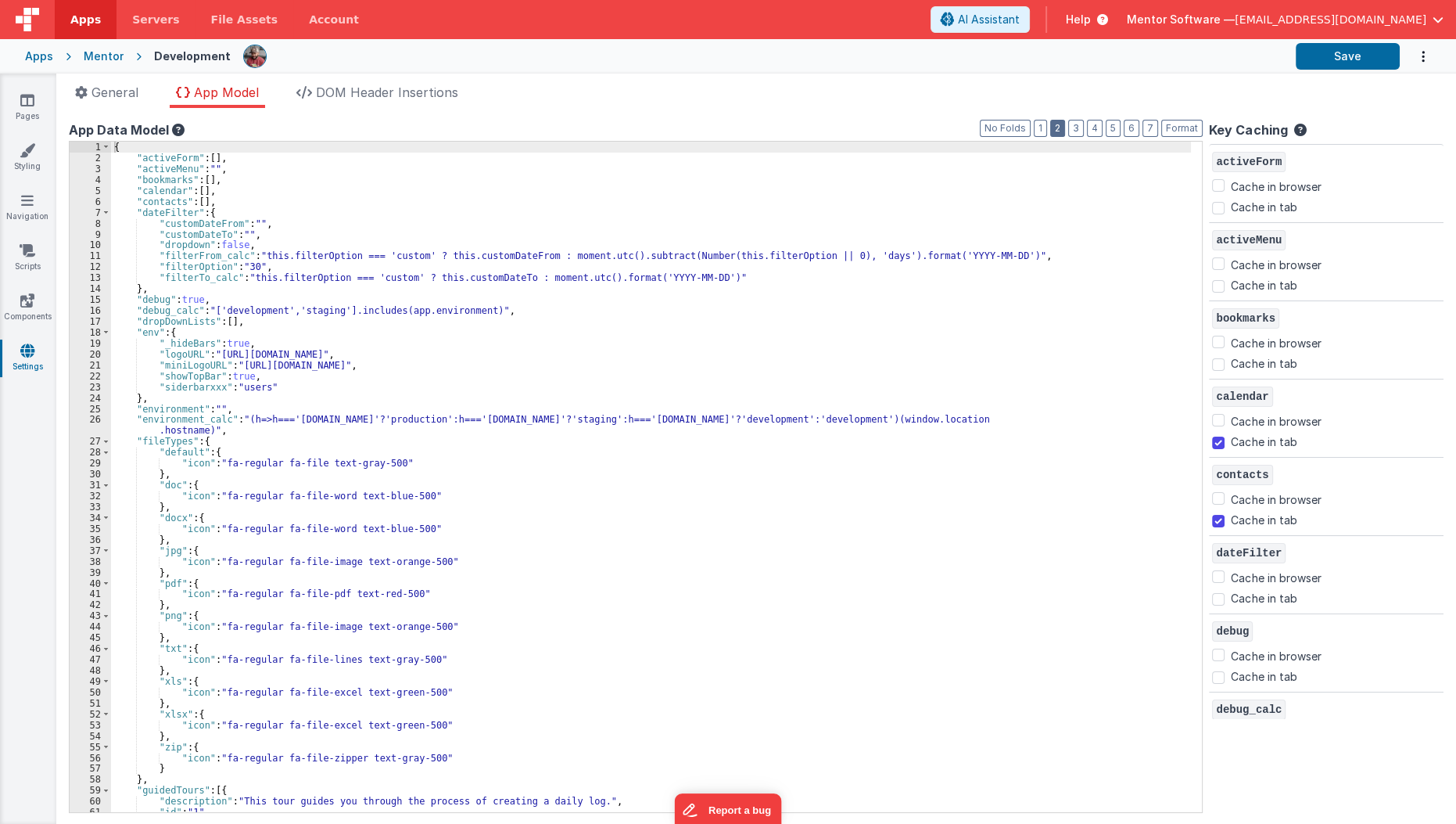
click at [1065, 129] on button "2" at bounding box center [1058, 128] width 15 height 17
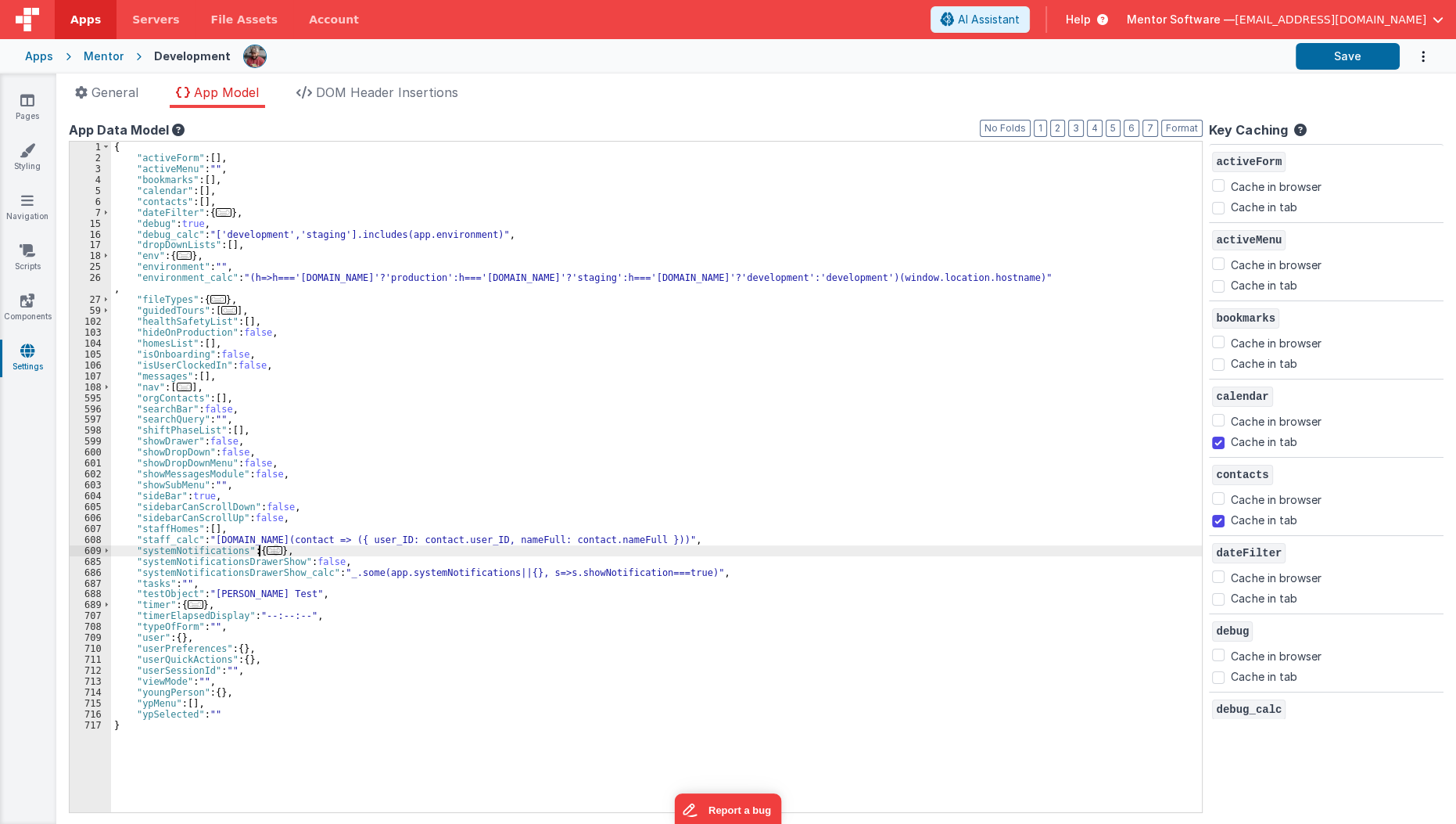
click at [267, 547] on span "..." at bounding box center [275, 550] width 16 height 9
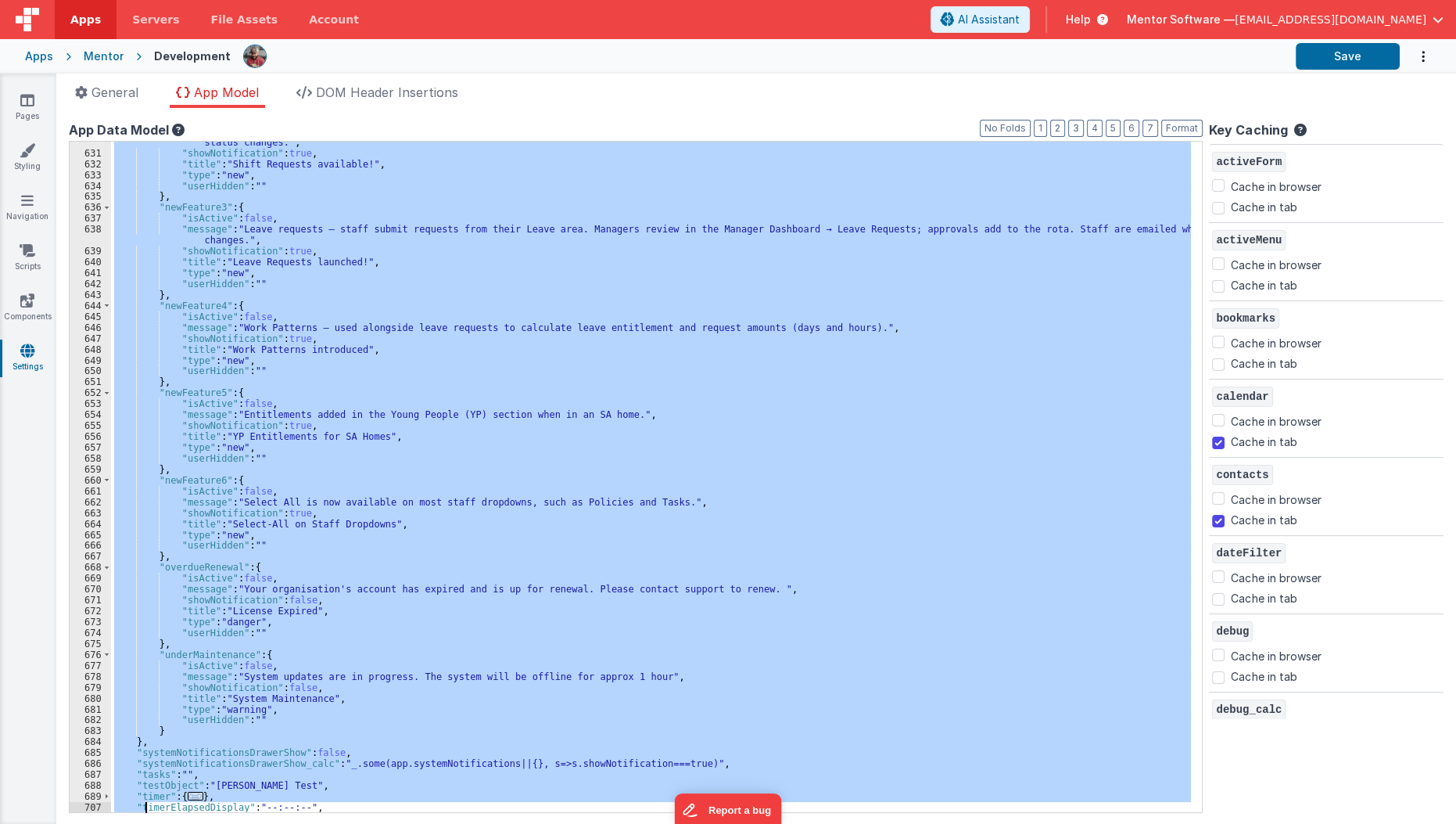
scroll to position [680, 0]
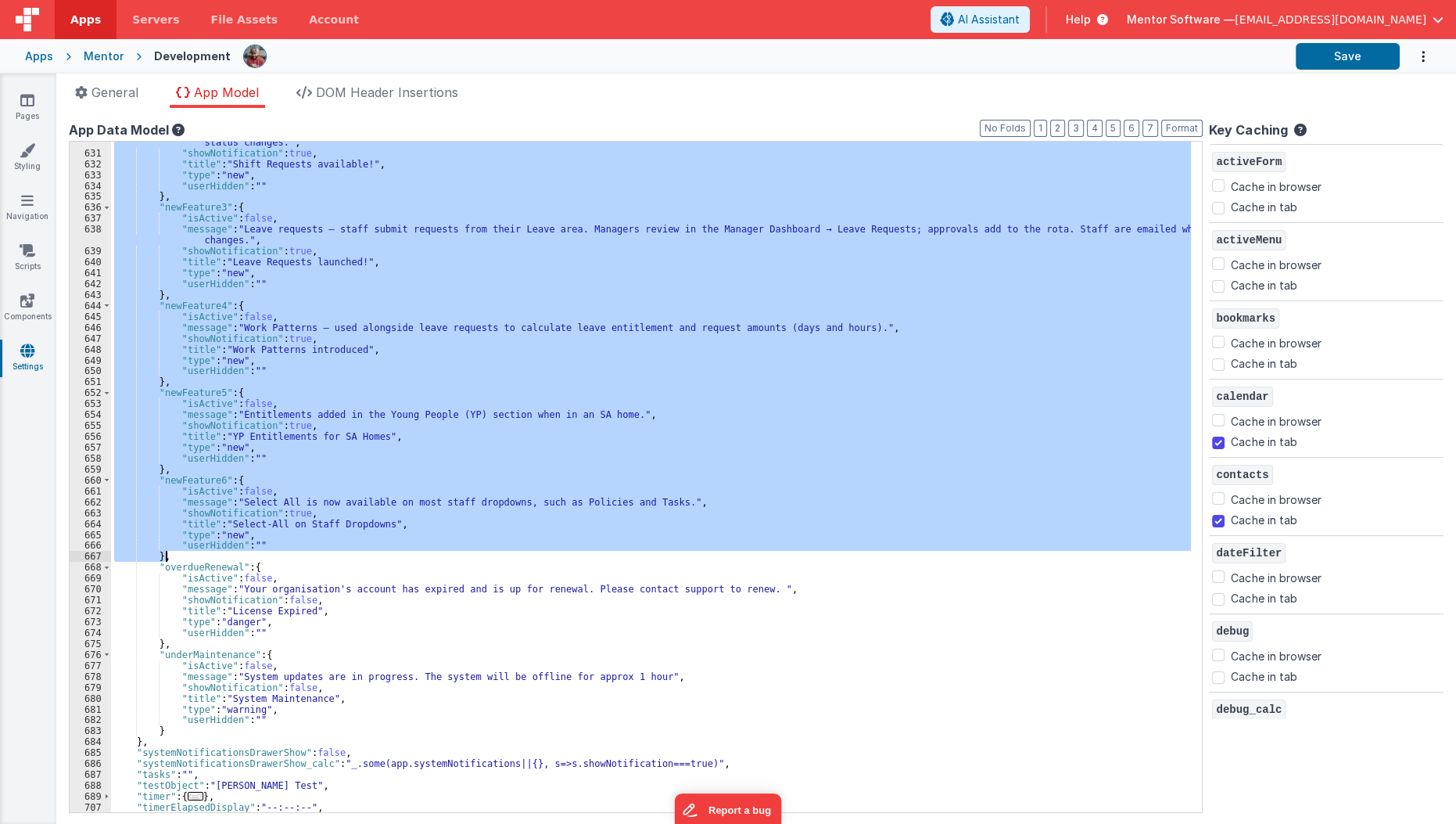
drag, startPoint x: 143, startPoint y: 634, endPoint x: 174, endPoint y: 559, distance: 81.2
click at [174, 559] on div ""message" : "Shift requests — staff can request or 'claim' an open shift. Manag…" at bounding box center [656, 477] width 1089 height 704
click at [18, 107] on link "Pages" at bounding box center [27, 108] width 56 height 32
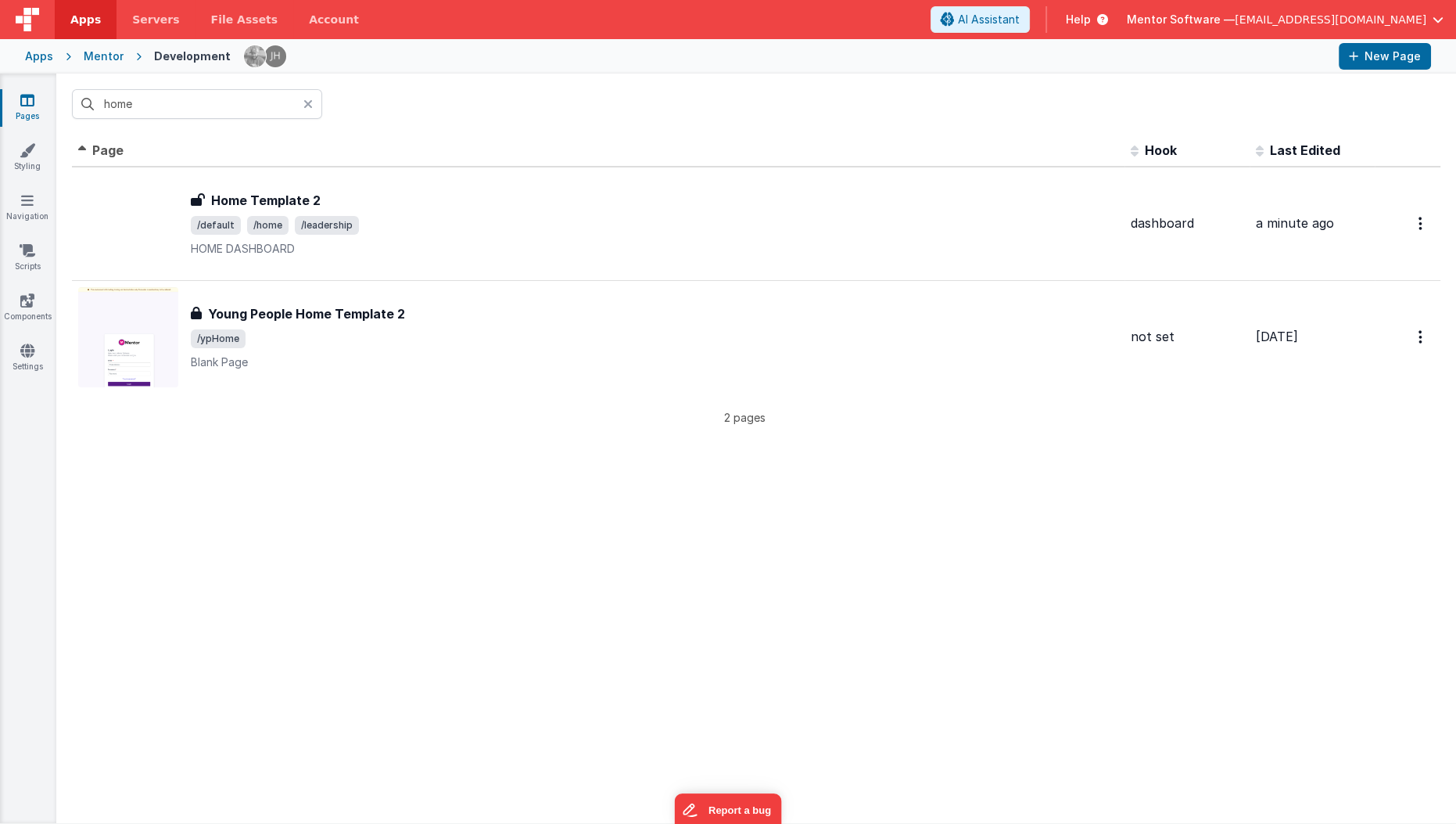
click at [311, 110] on icon at bounding box center [308, 104] width 9 height 13
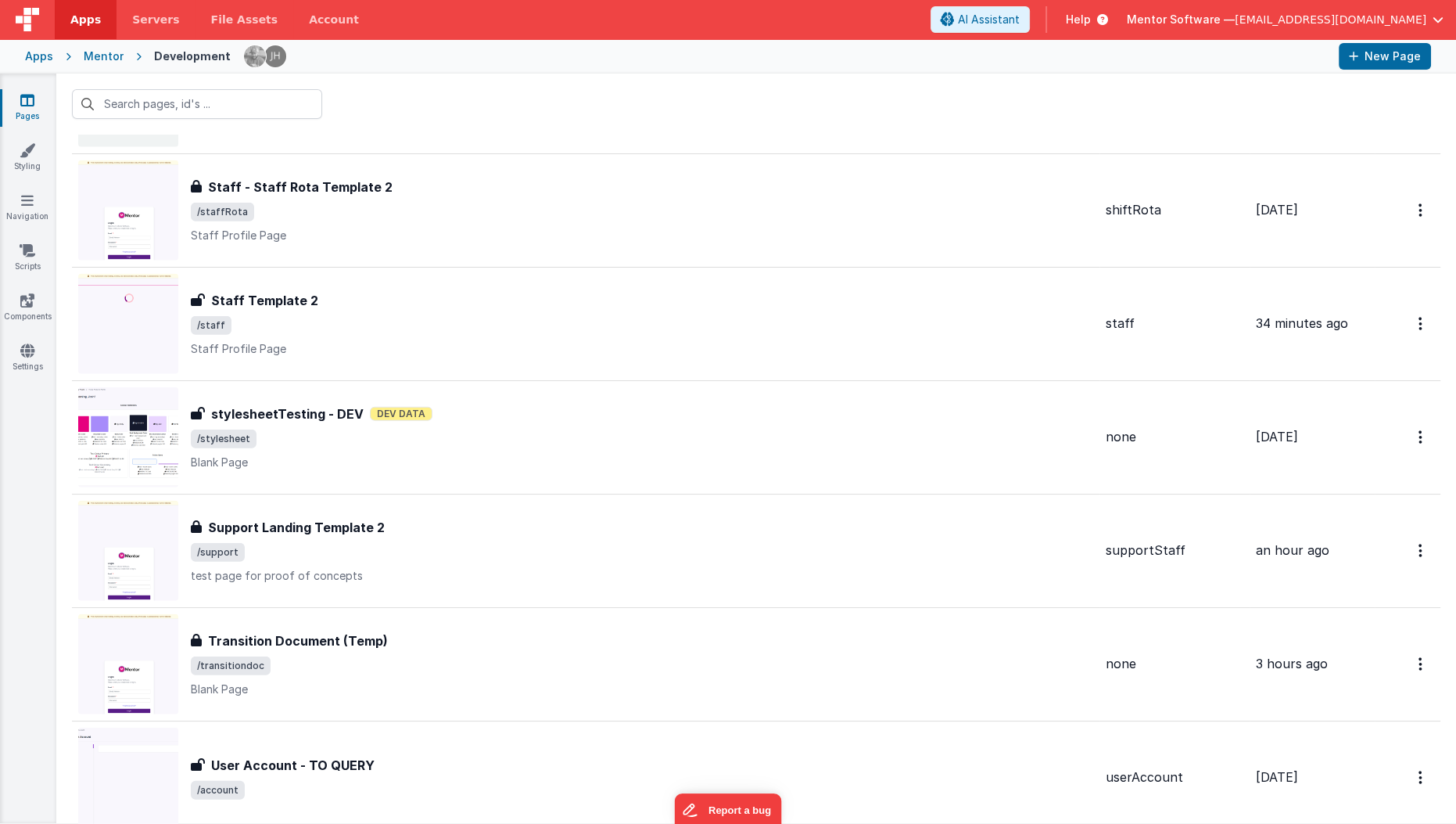
scroll to position [4995, 0]
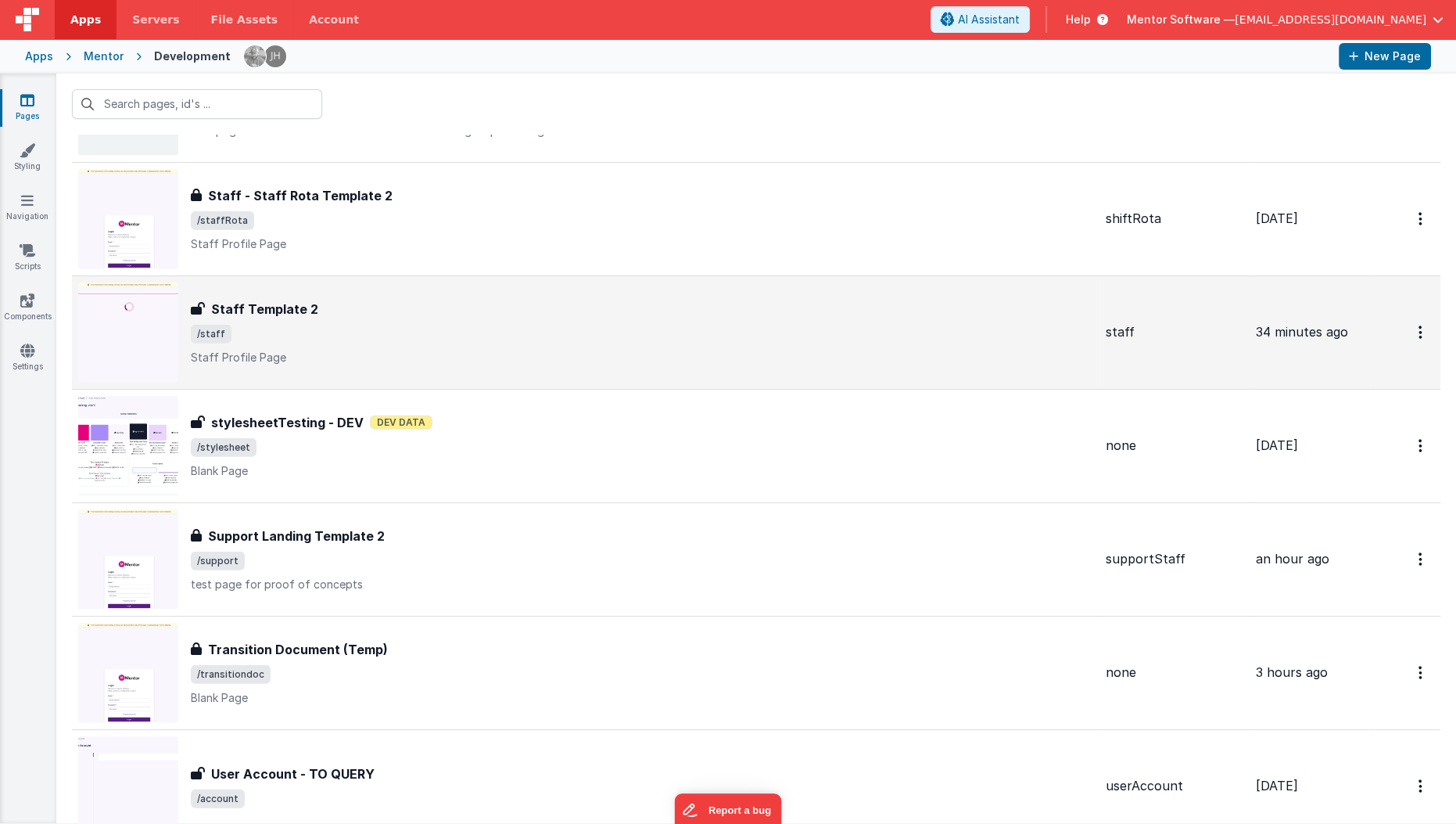
click at [369, 356] on div "Staff Template 2 Staff Template 2 /staff Staff Profile Page" at bounding box center [585, 332] width 1015 height 100
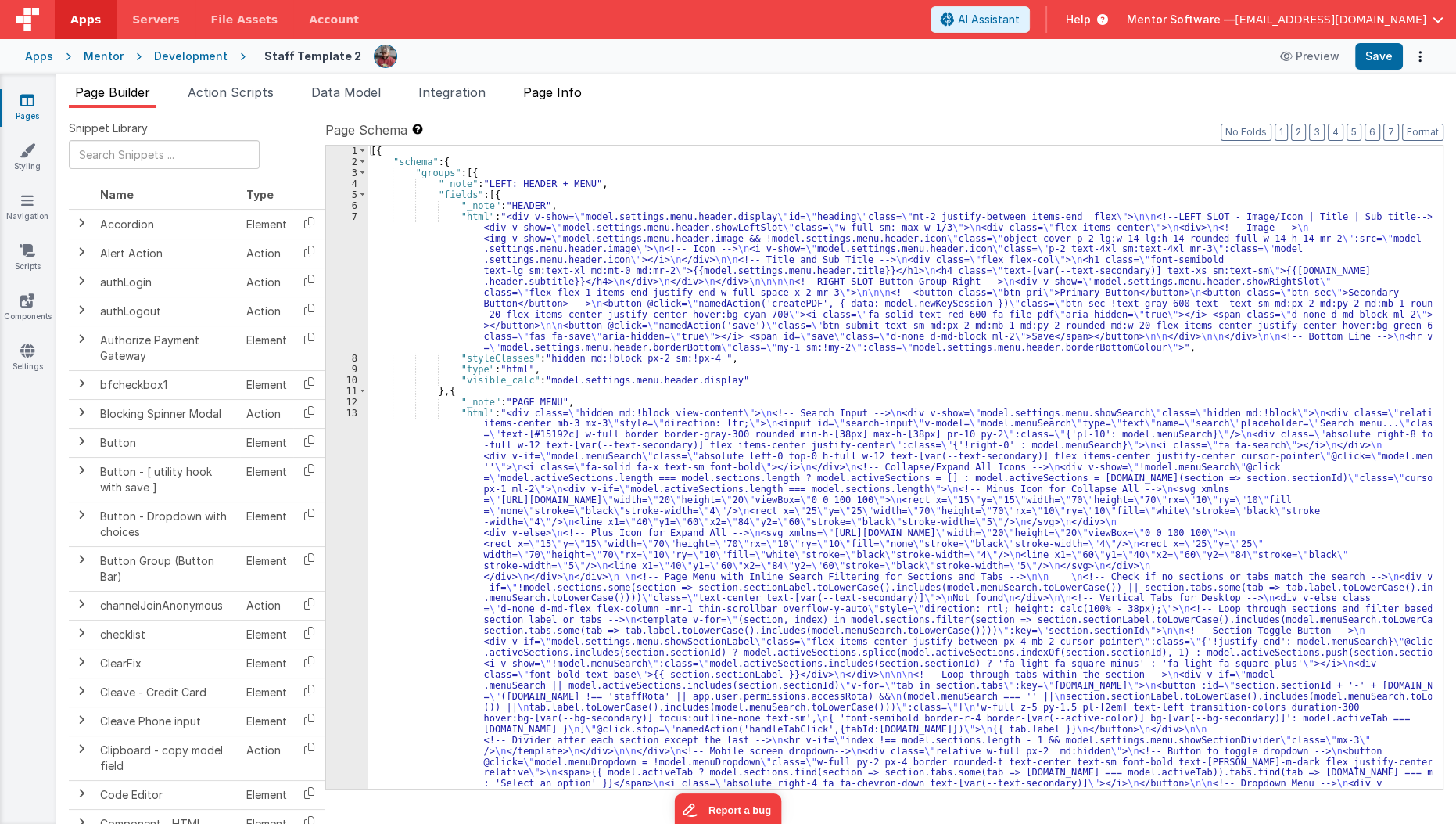
click at [559, 106] on li "Page Info" at bounding box center [552, 96] width 71 height 25
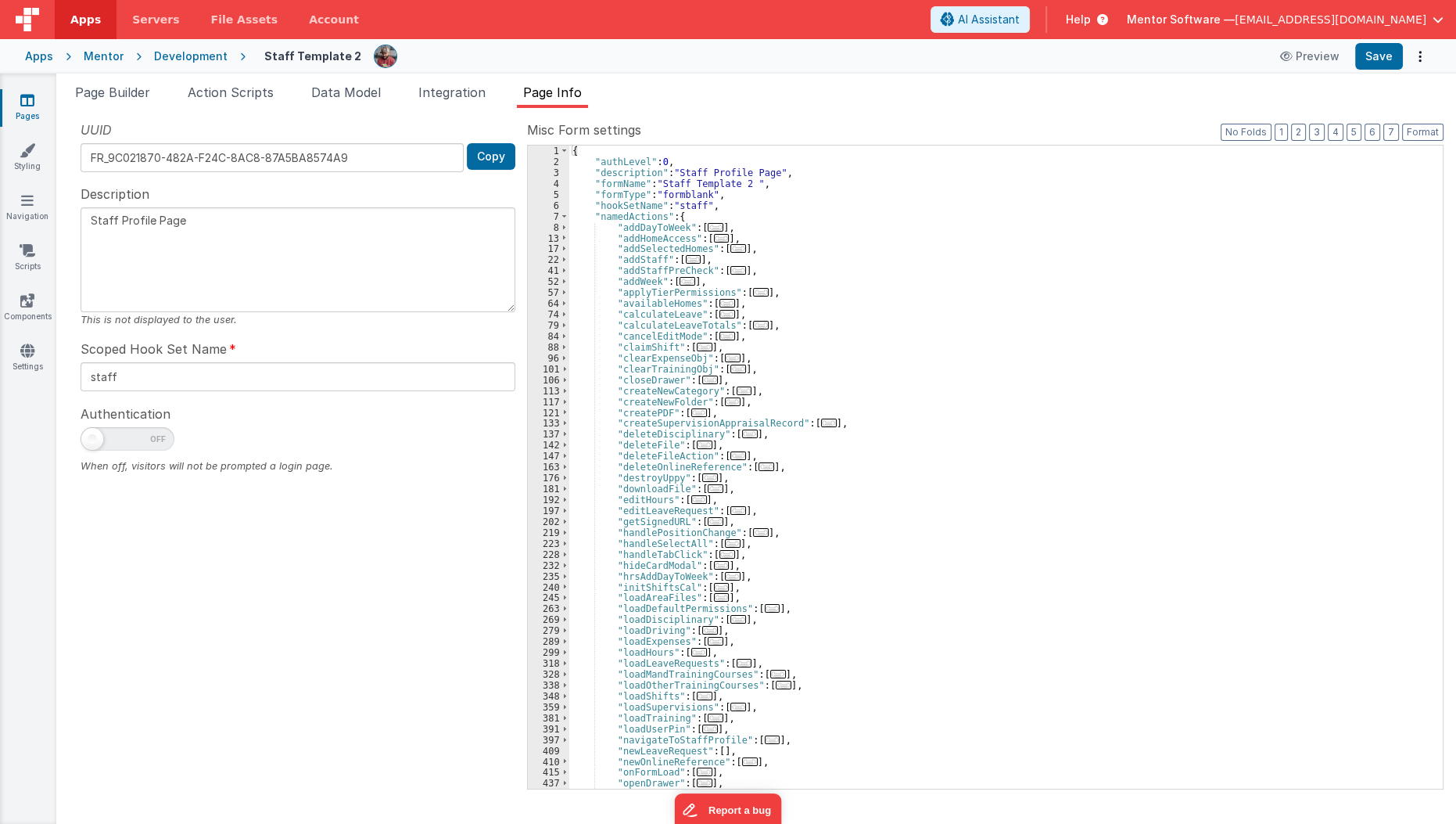
click at [118, 435] on span at bounding box center [127, 439] width 94 height 24
click at [93, 435] on input "checkbox" at bounding box center [87, 437] width 13 height 13
checkbox input "true"
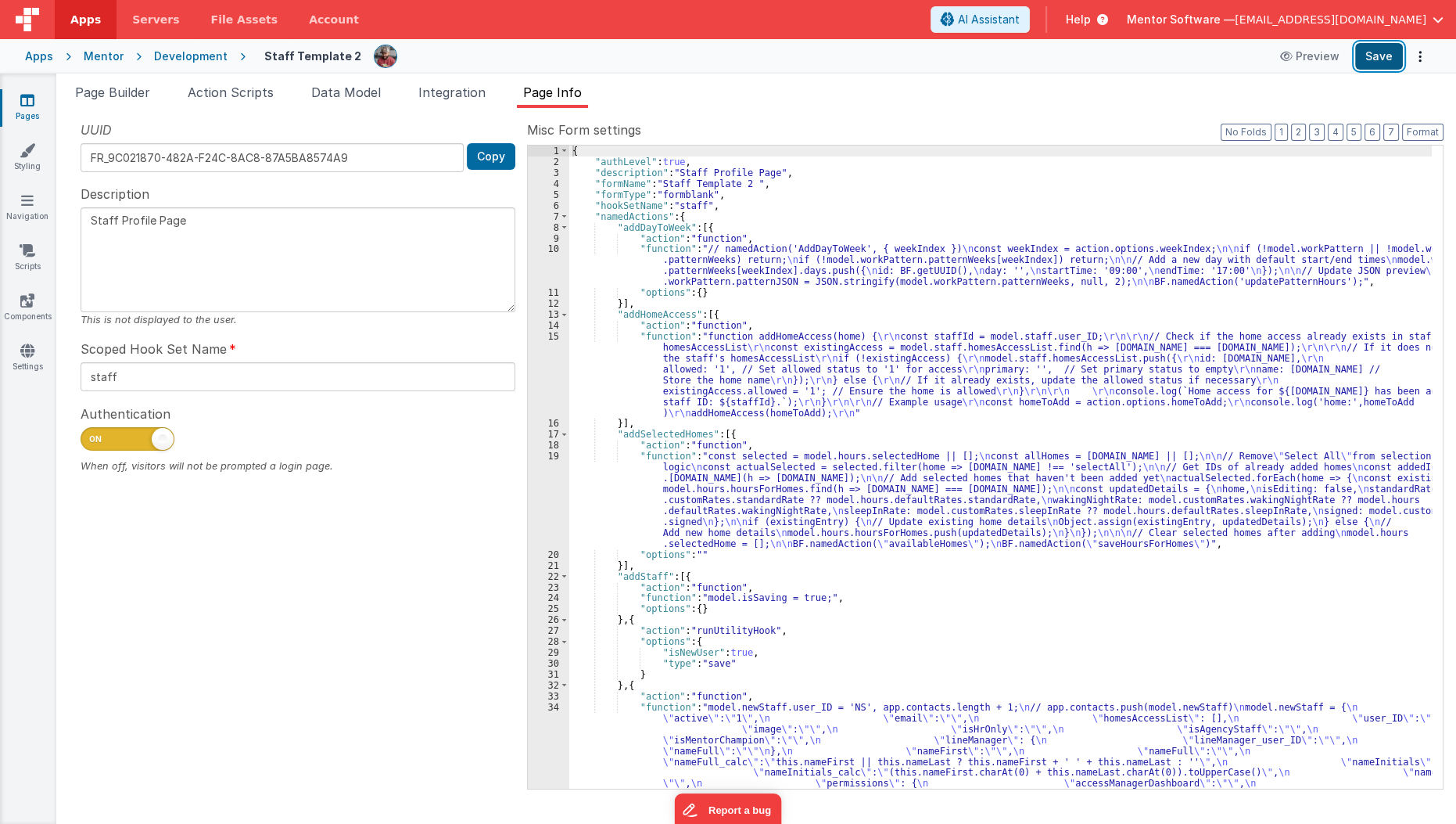
click at [1390, 59] on button "Save" at bounding box center [1379, 56] width 47 height 27
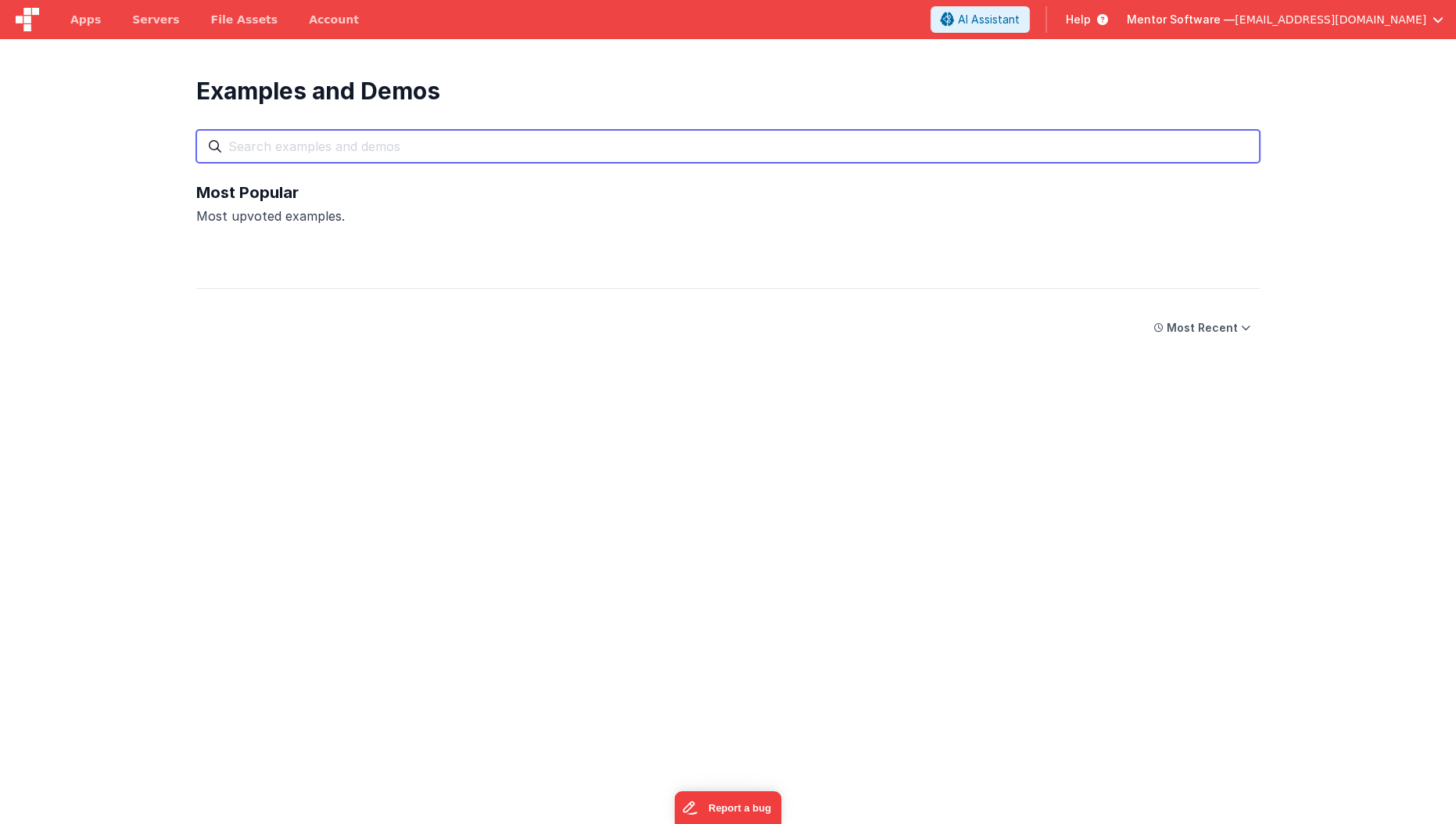
click at [639, 140] on input "text" at bounding box center [728, 146] width 1063 height 33
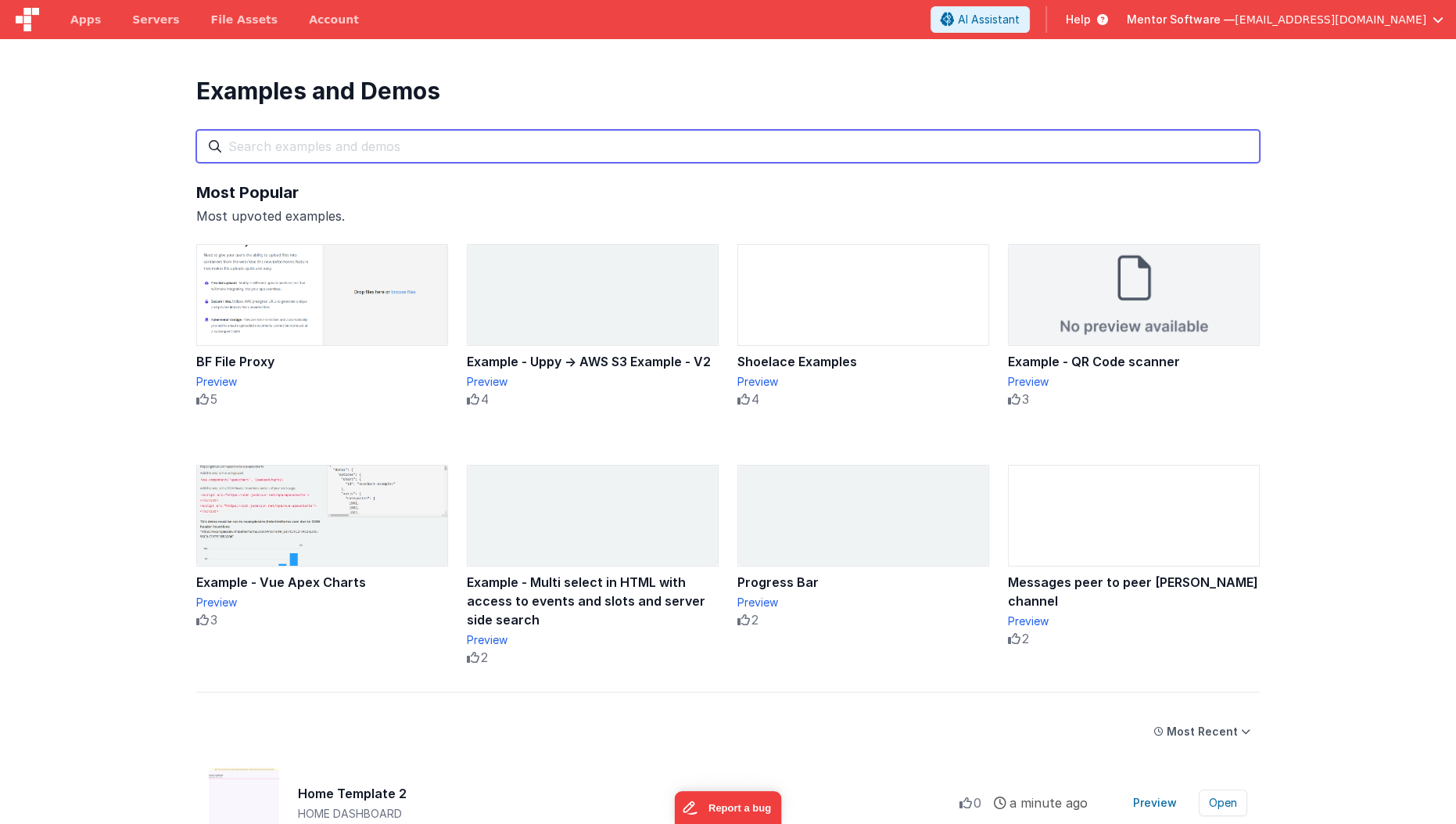
click at [635, 146] on input "text" at bounding box center [728, 146] width 1063 height 33
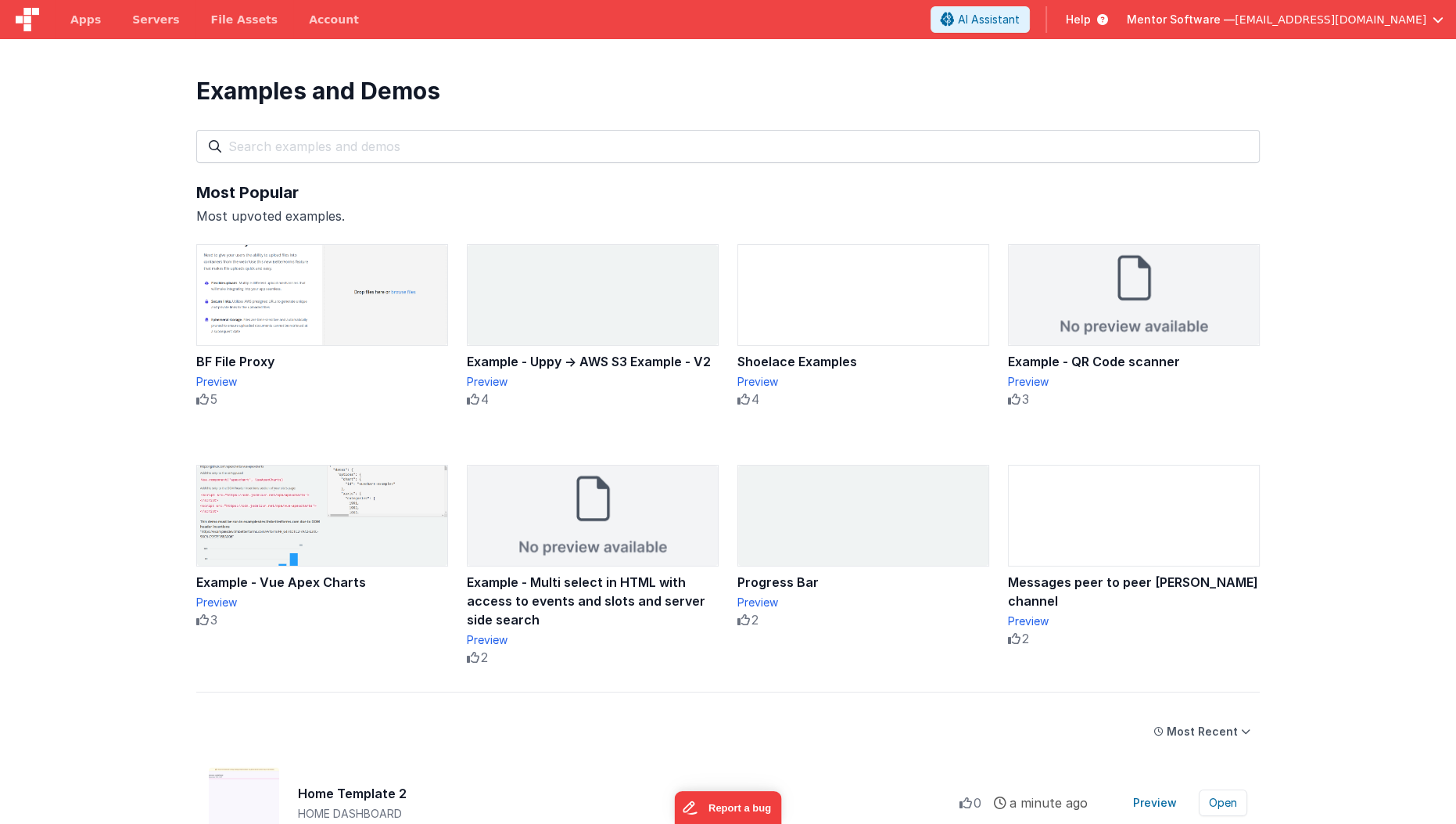
click at [21, 433] on section "Examples and Demos All Files Getting Started Examples Demos My Favourites Most …" at bounding box center [728, 451] width 1456 height 824
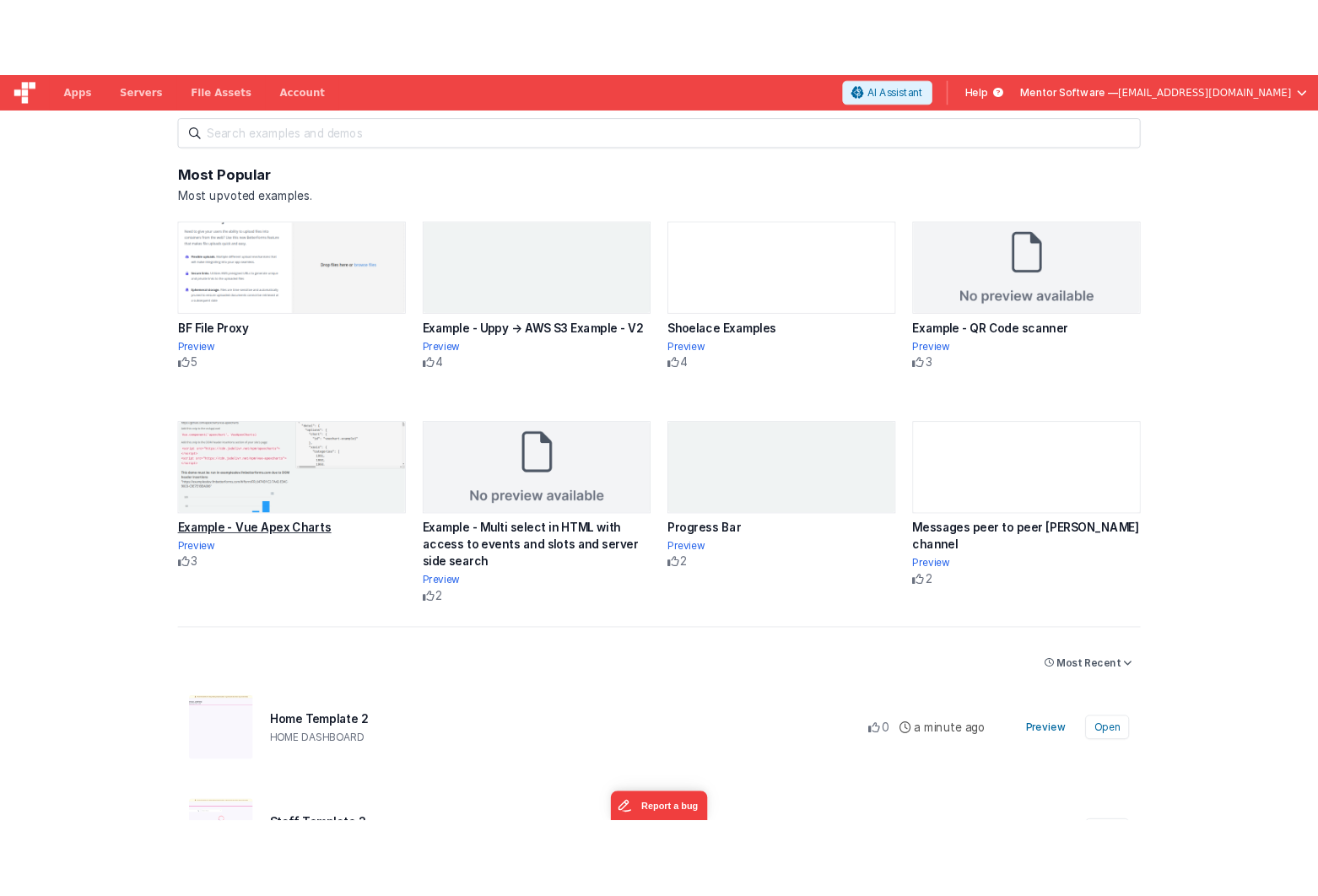
scroll to position [39, 0]
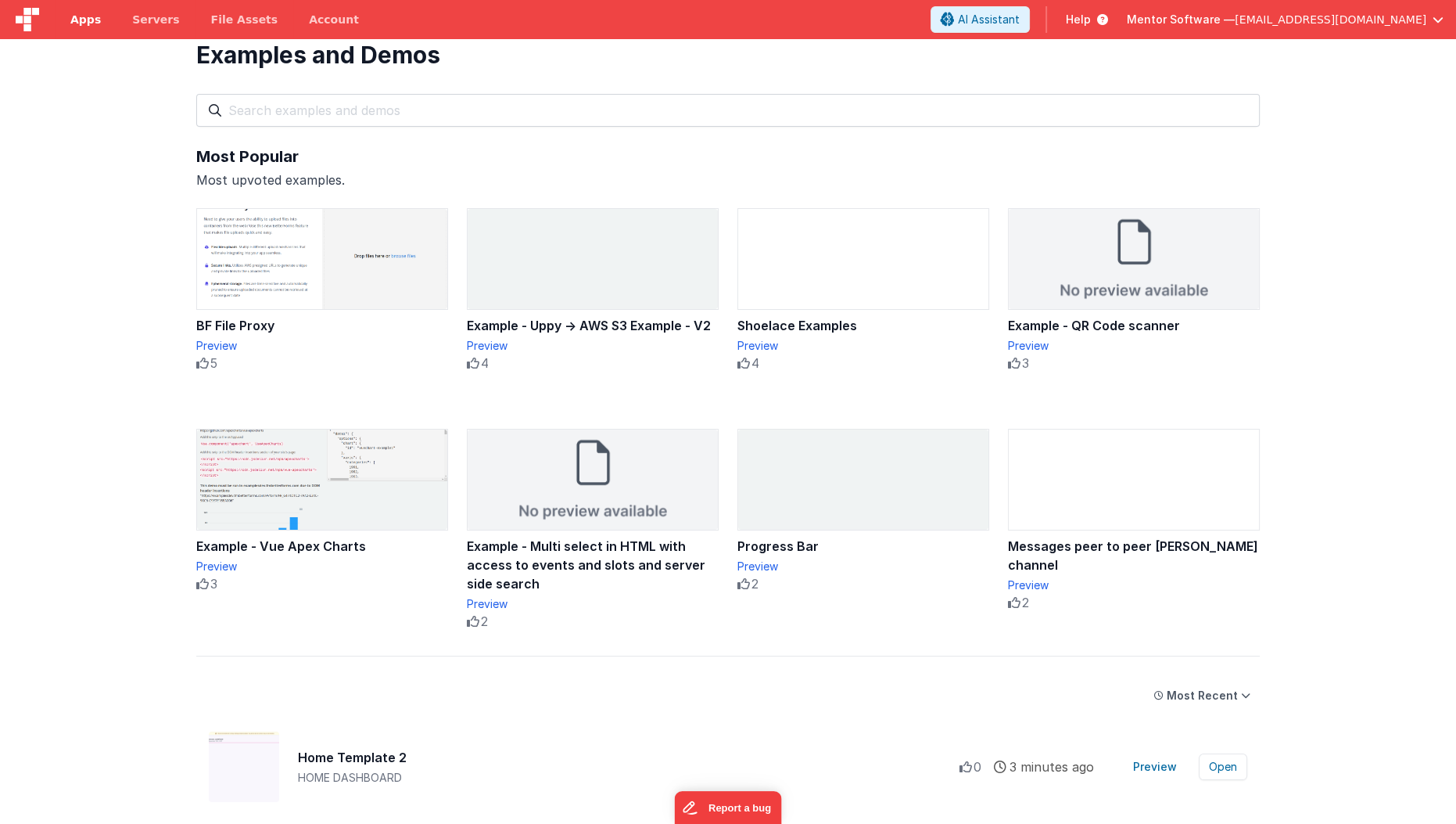
click at [83, 31] on link "Apps" at bounding box center [85, 20] width 62 height 40
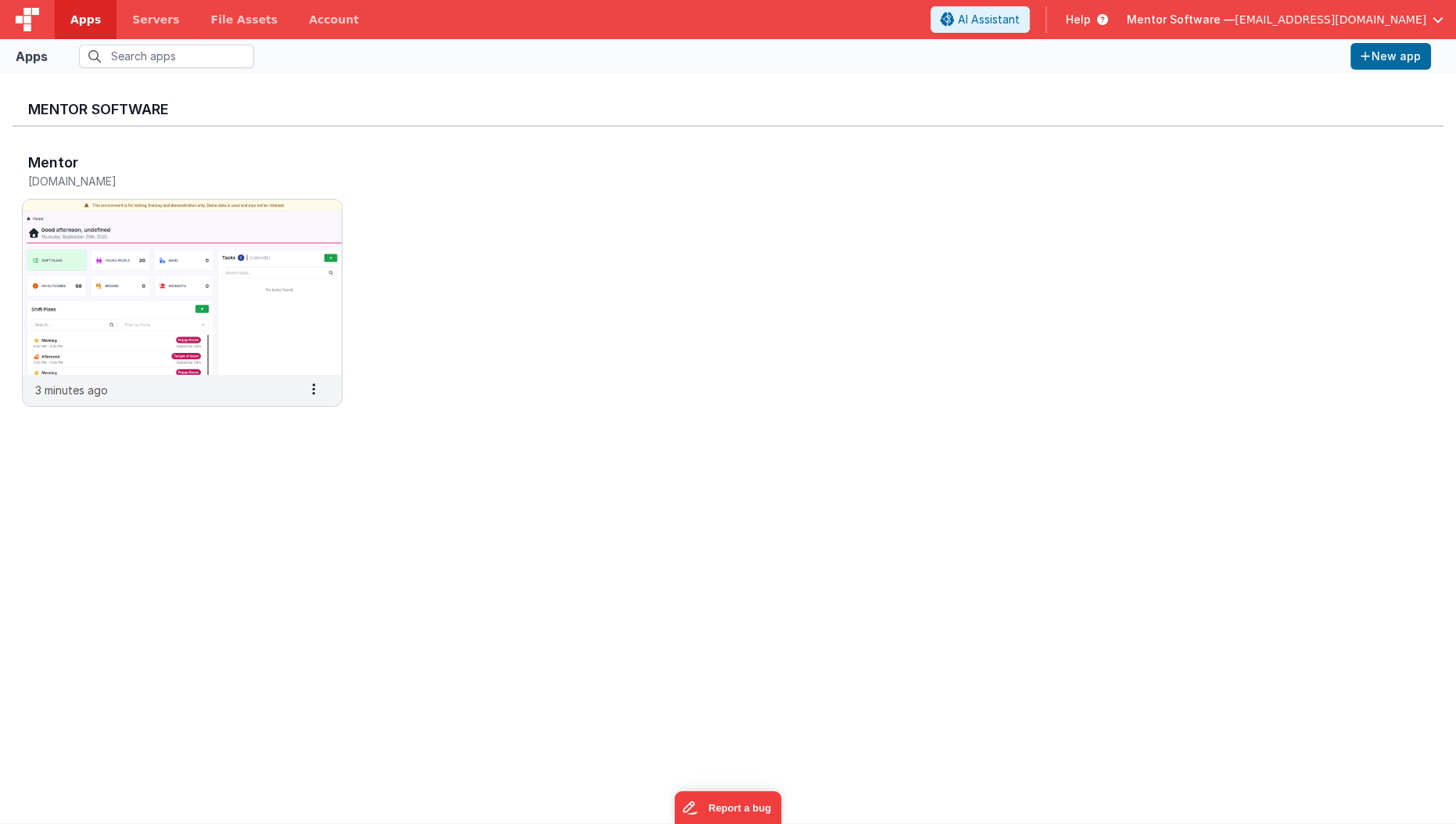
click at [53, 273] on img at bounding box center [182, 287] width 319 height 175
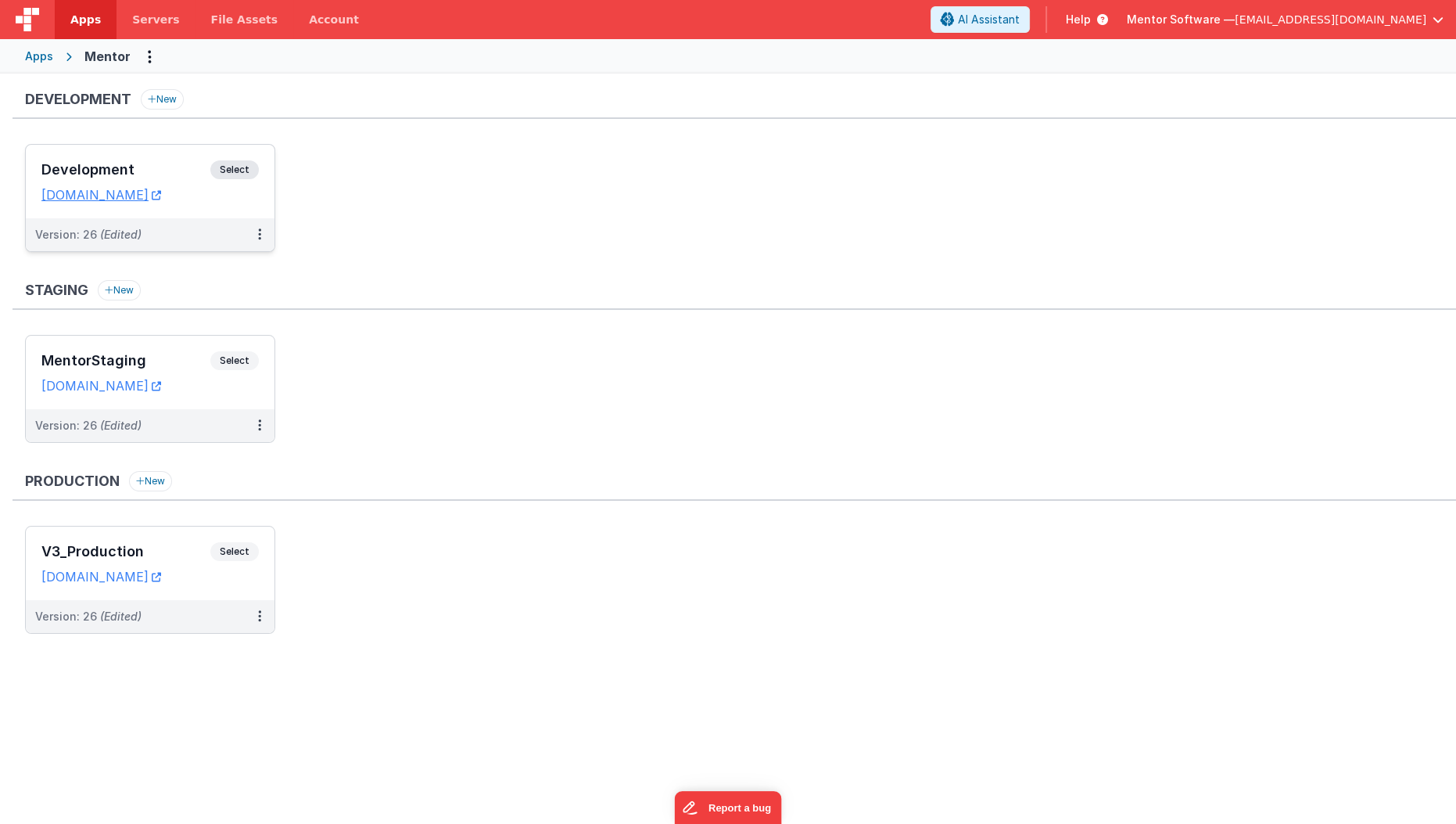
click at [127, 160] on div "Development Select" at bounding box center [149, 174] width 217 height 27
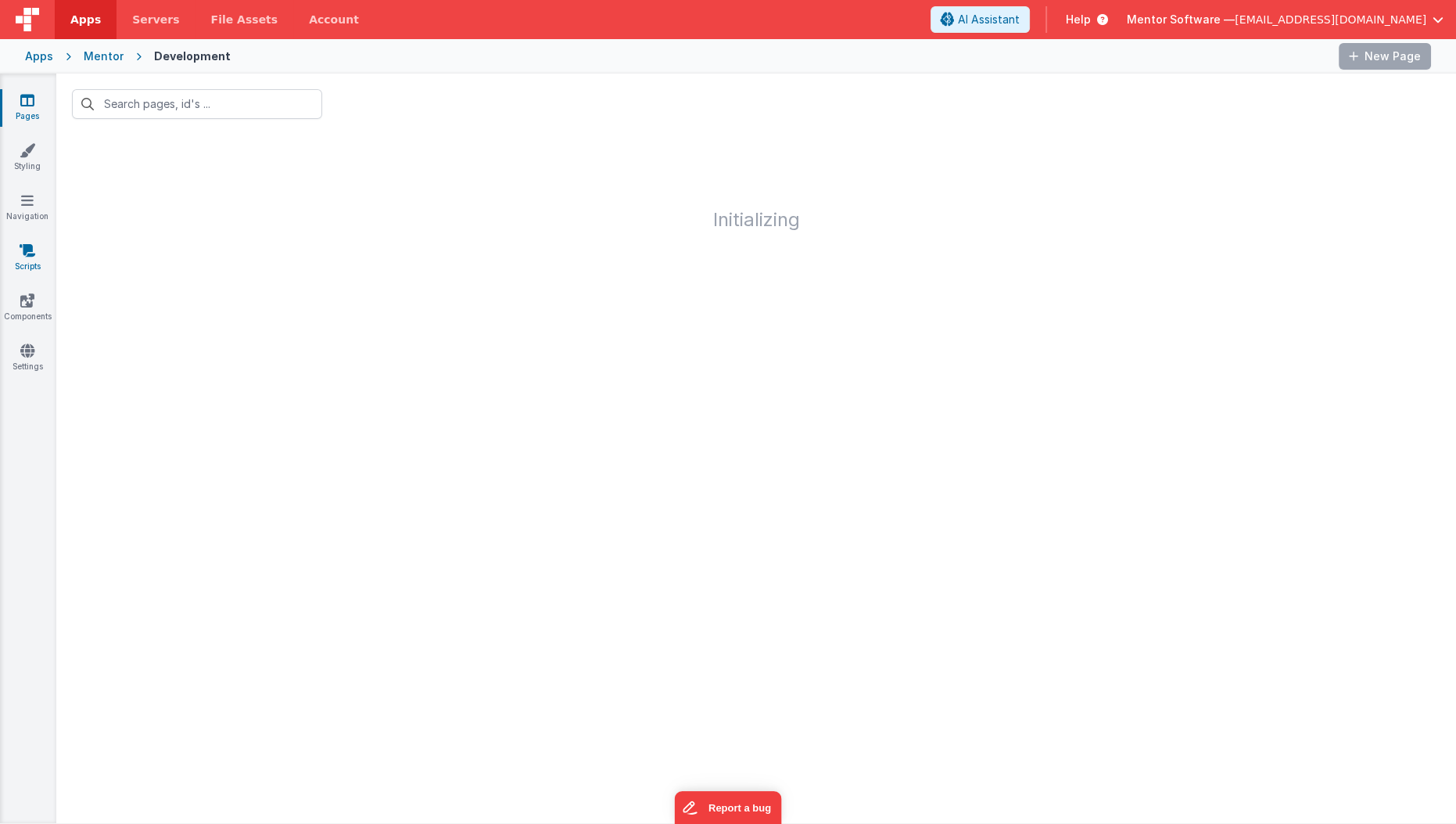
click at [11, 256] on link "Scripts" at bounding box center [27, 258] width 56 height 32
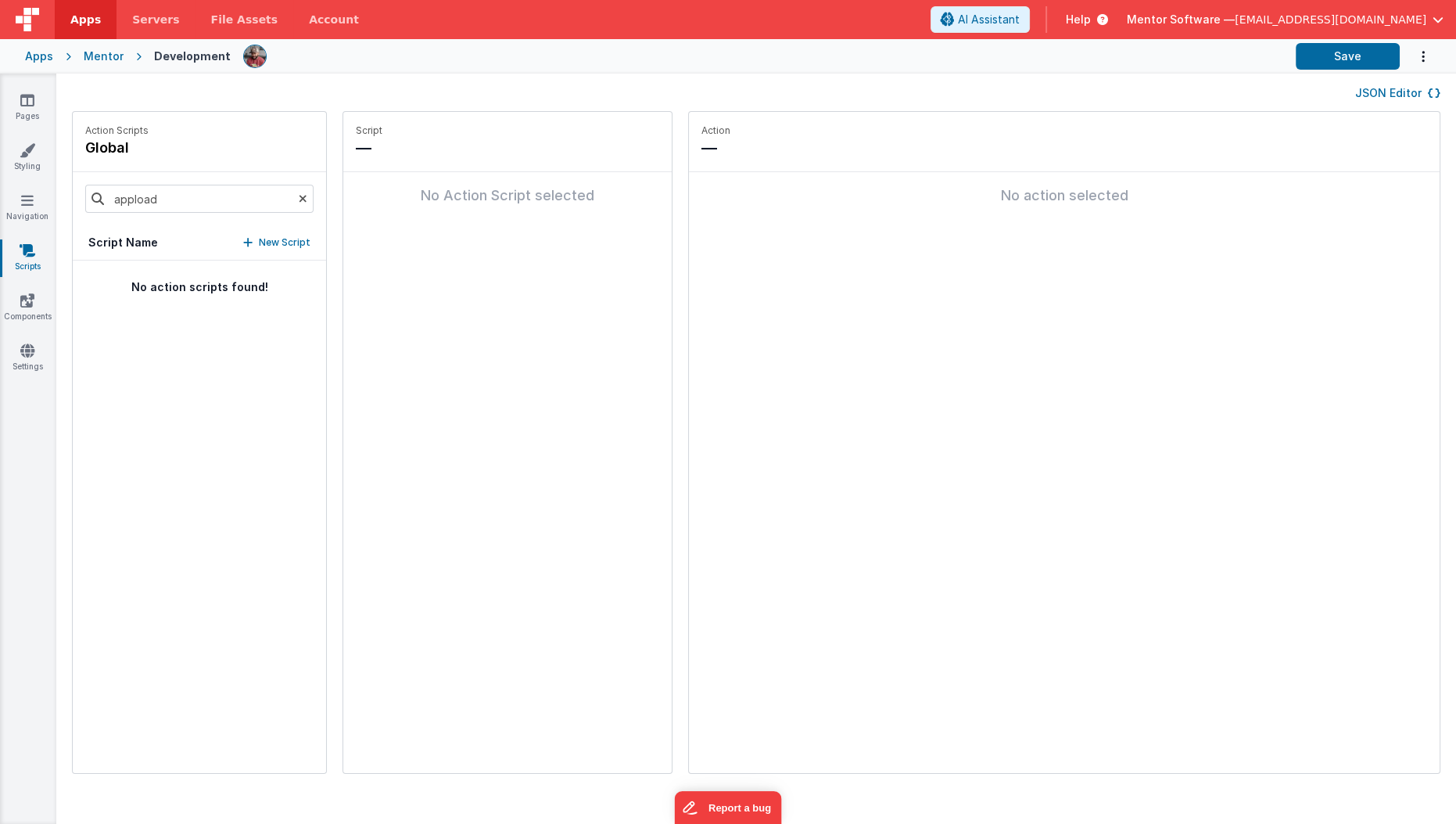
click at [299, 199] on icon at bounding box center [303, 198] width 9 height 53
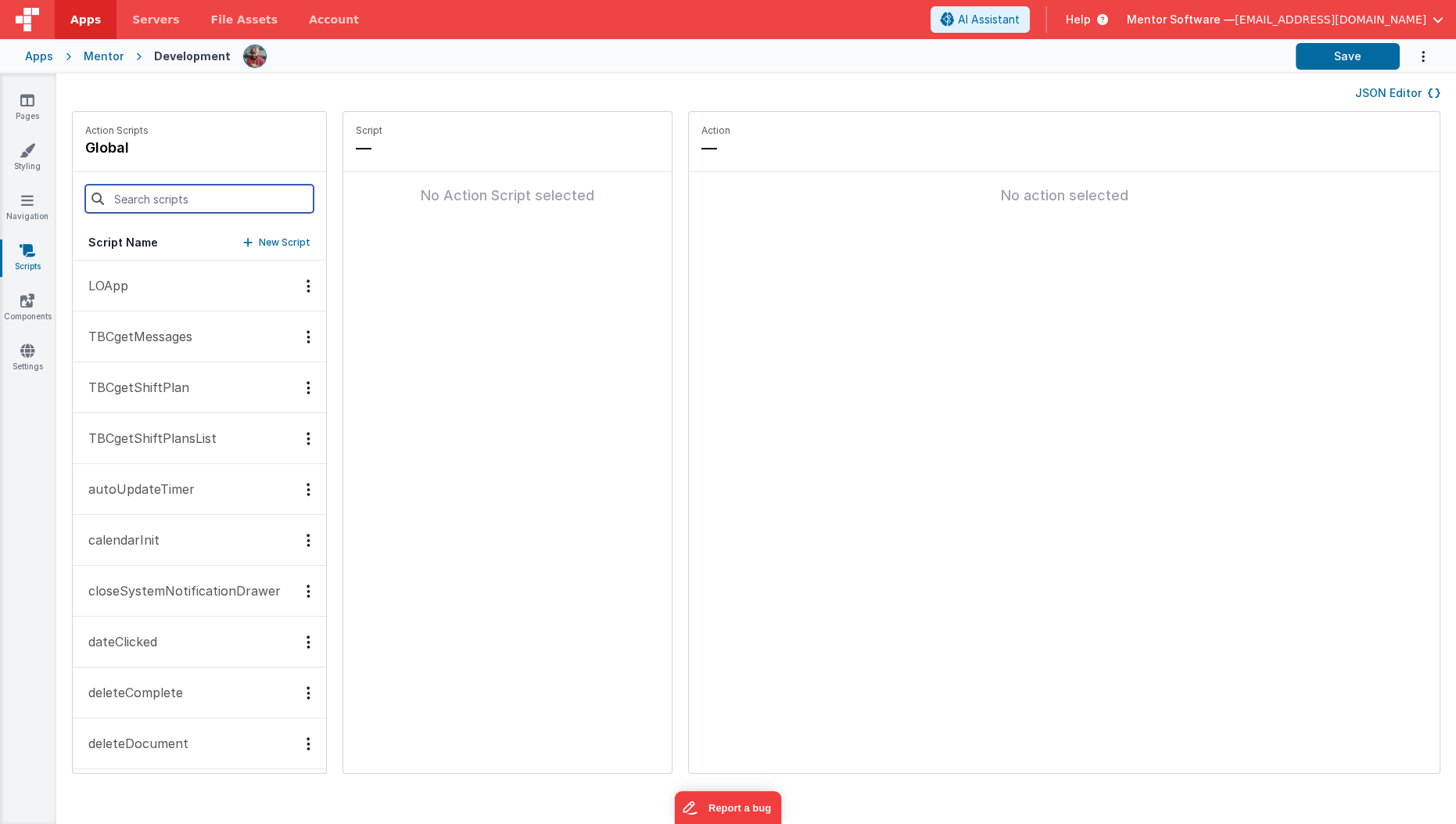
click at [225, 194] on input at bounding box center [199, 199] width 228 height 28
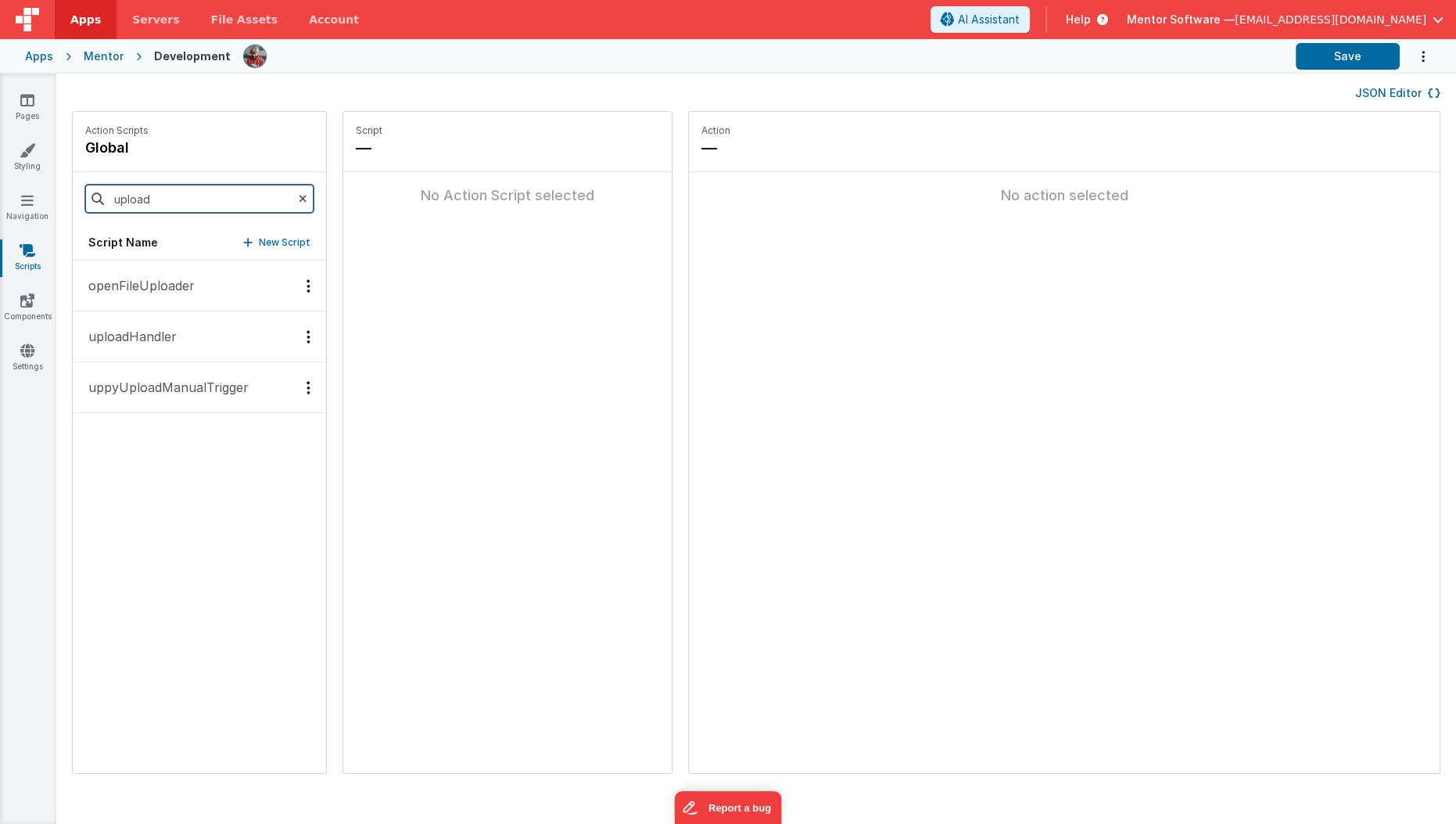
type input "upload"
click at [229, 395] on button "uppyUploadManualTrigger" at bounding box center [199, 387] width 254 height 51
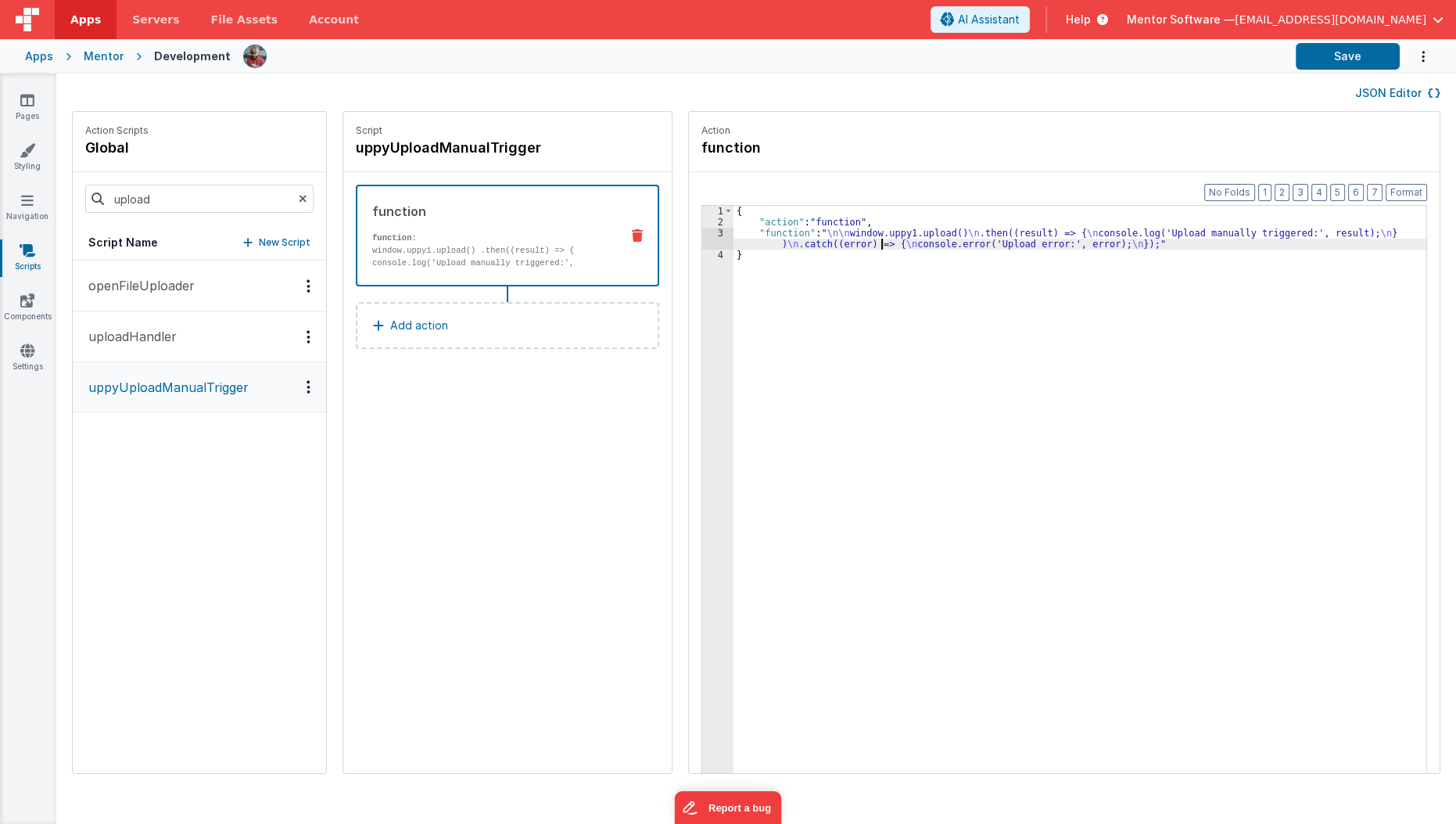
click at [860, 242] on div "{ "action" : "function" , "function" : " \n\n window.uppy1.upload() \n .then((r…" at bounding box center [1090, 525] width 713 height 638
click at [702, 239] on div "3" at bounding box center [718, 239] width 32 height 22
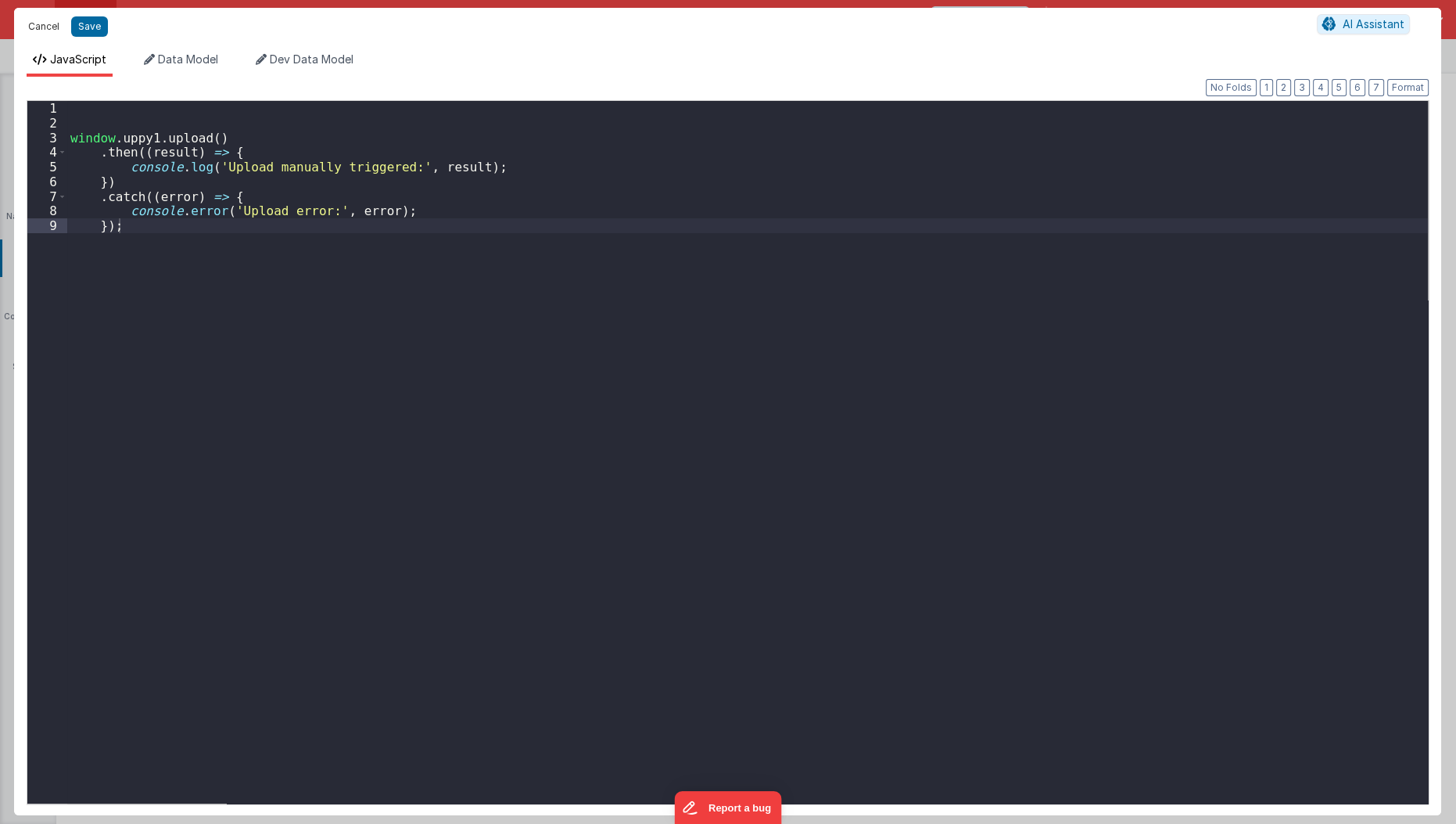
click at [41, 32] on button "Cancel" at bounding box center [43, 27] width 47 height 22
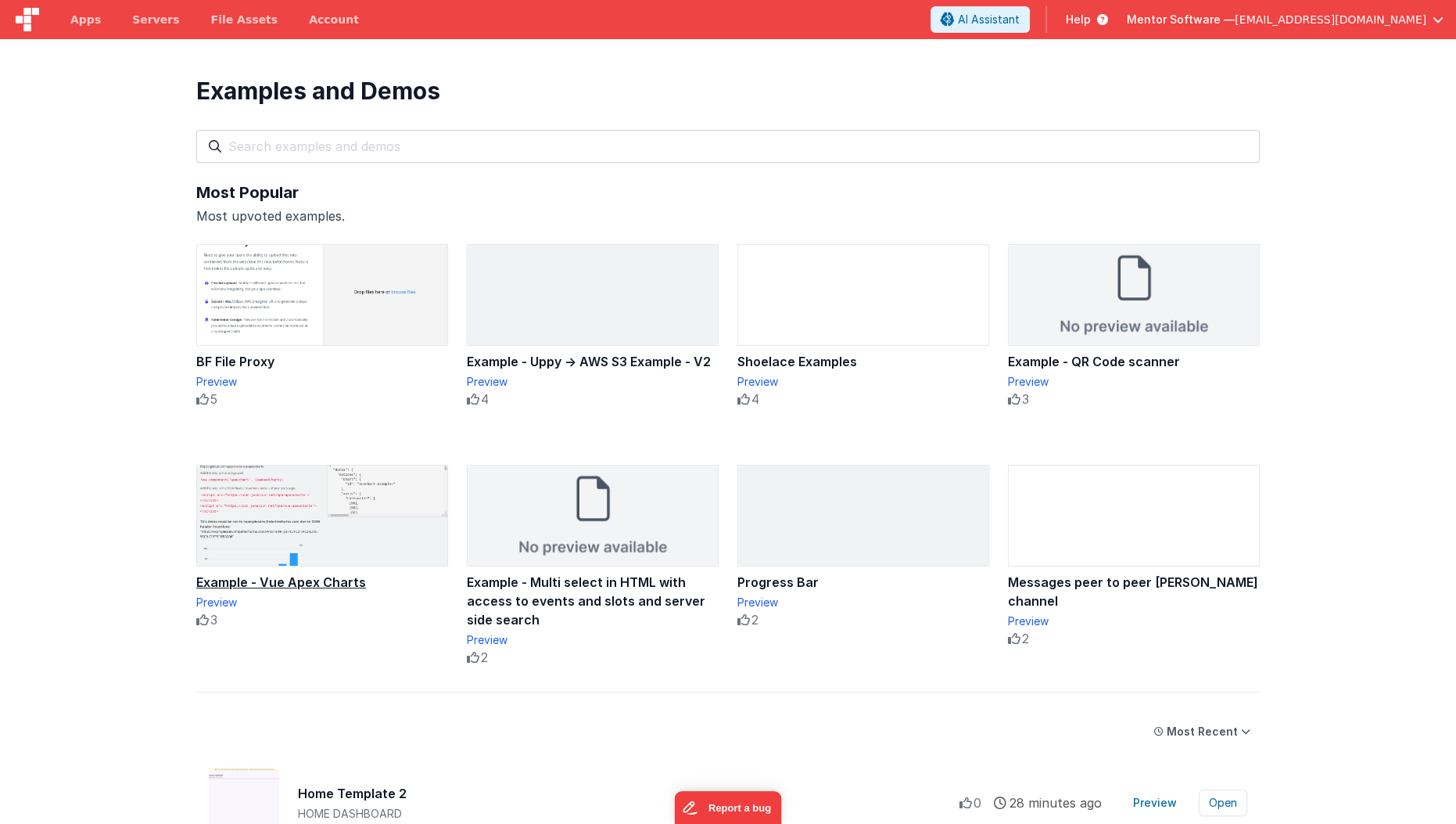
scroll to position [267, 0]
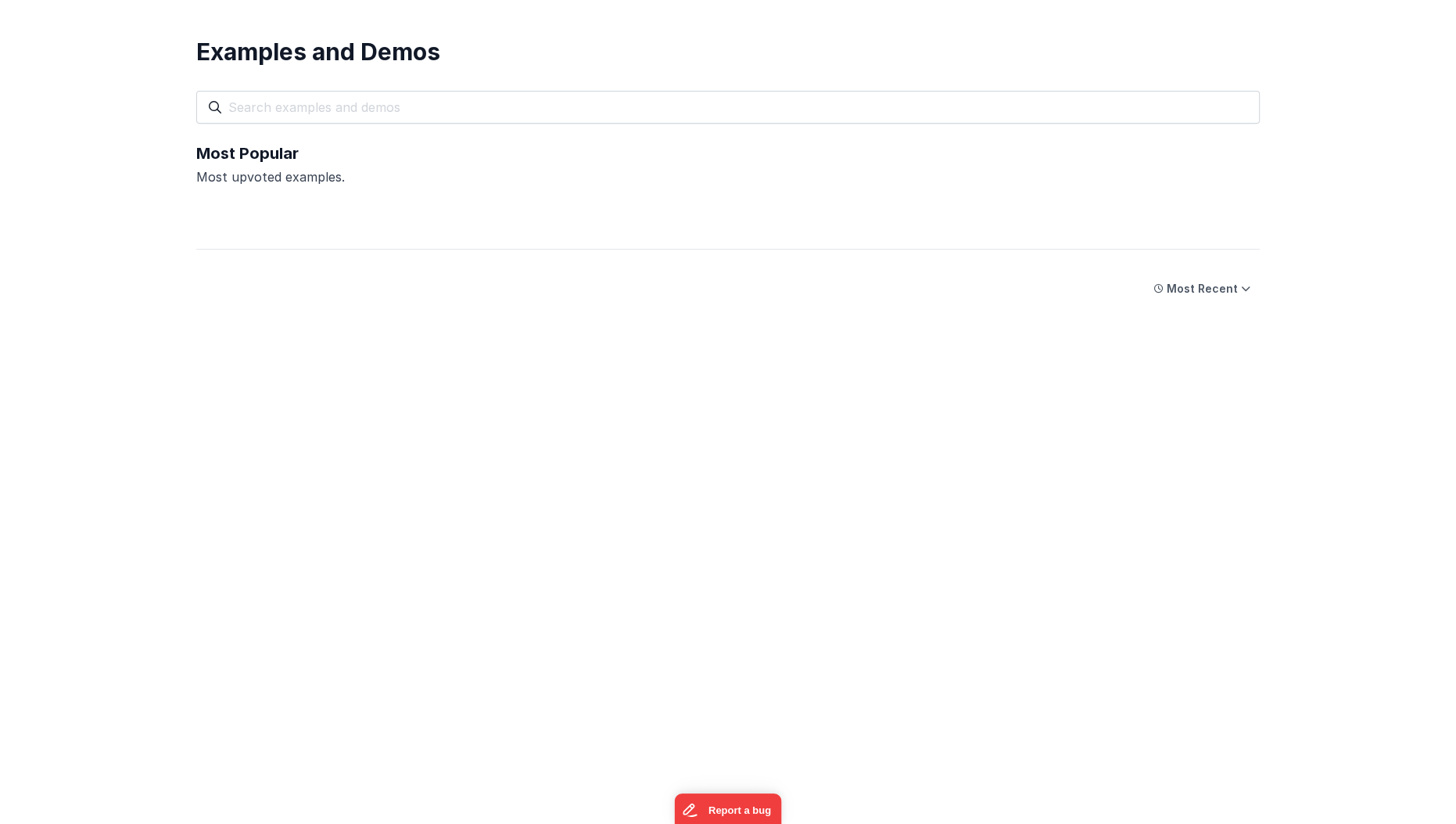
drag, startPoint x: 716, startPoint y: 448, endPoint x: 544, endPoint y: 350, distance: 198.0
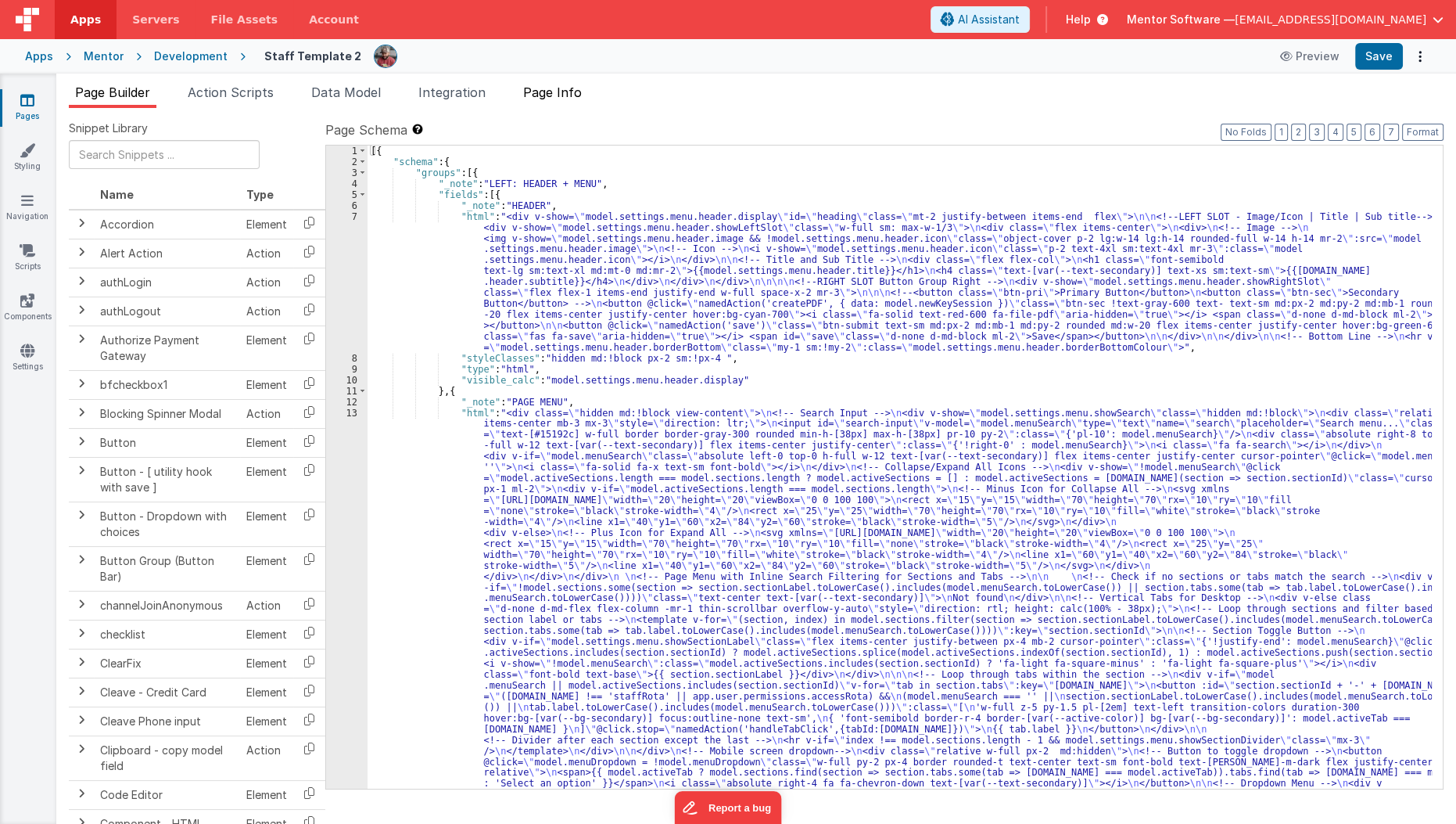
click at [574, 95] on span "Page Info" at bounding box center [552, 92] width 58 height 16
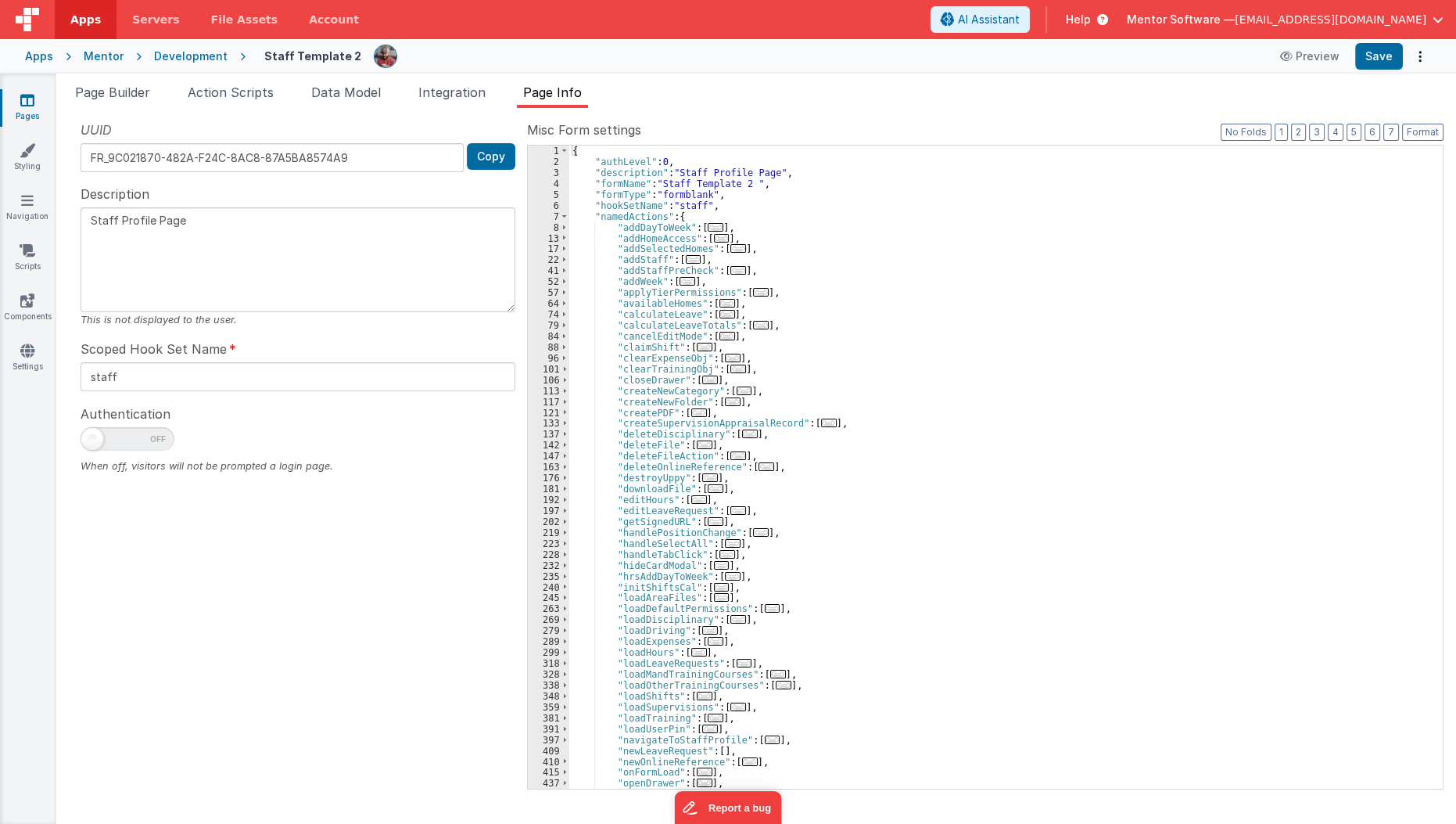
click at [336, 450] on div at bounding box center [298, 443] width 435 height 32
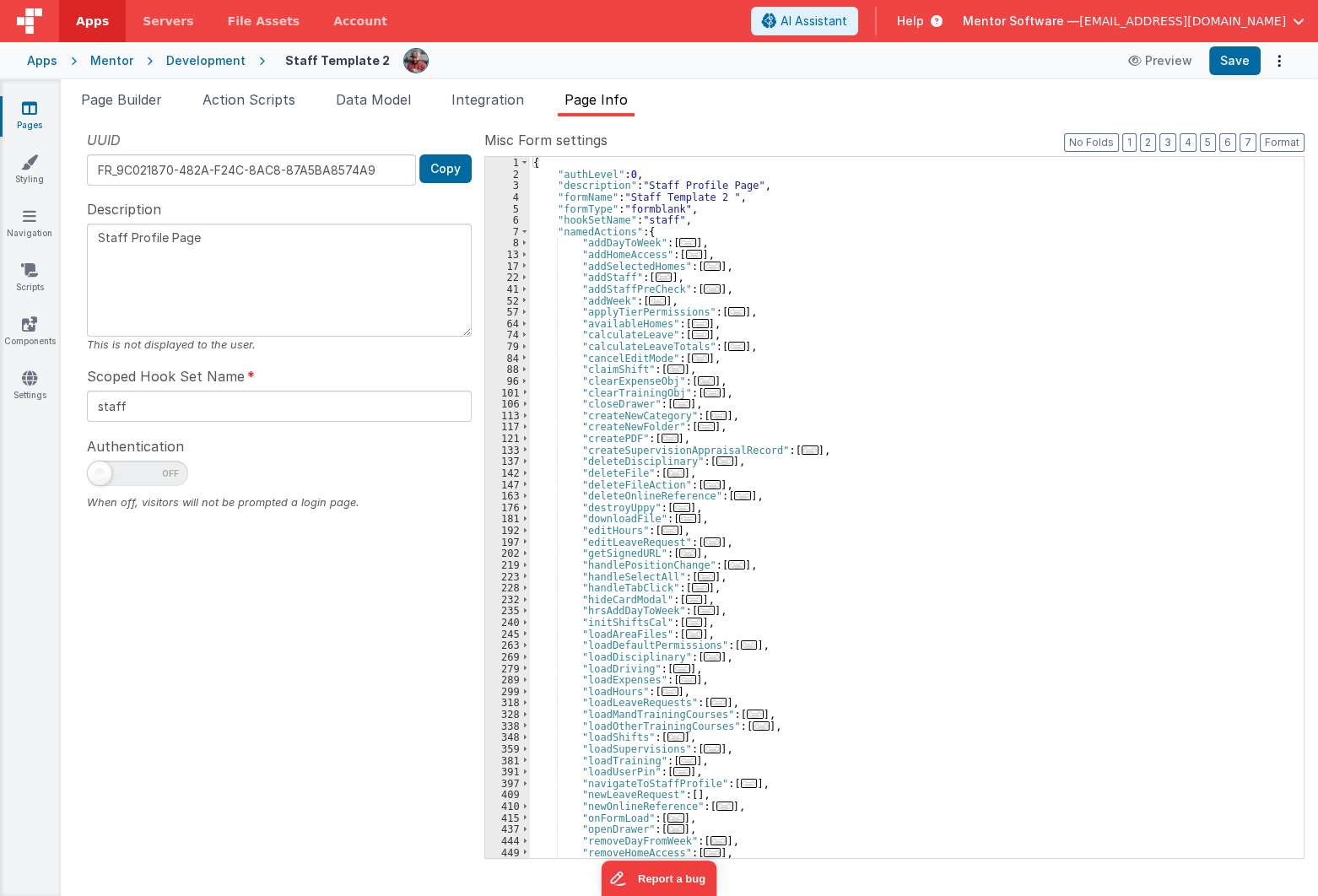
click at [1254, 432] on div "{ "authLevel" : 0 , "description" : "Staff Profile Page" , "formName" : "Staff …" at bounding box center [911, 518] width 762 height 724
click at [31, 283] on link "Scripts" at bounding box center [29, 279] width 61 height 34
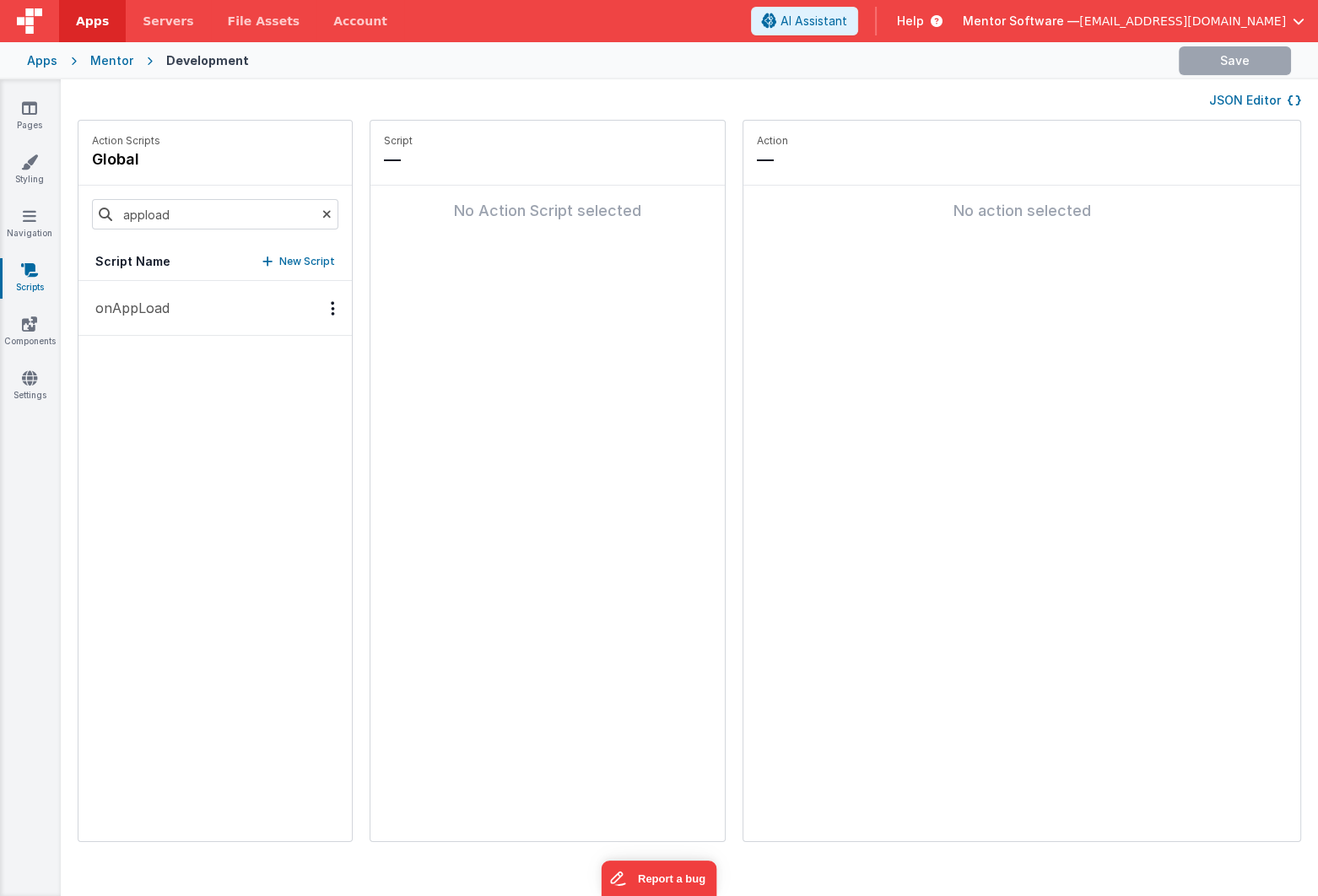
click at [211, 312] on button "onAppLoad" at bounding box center [215, 309] width 274 height 55
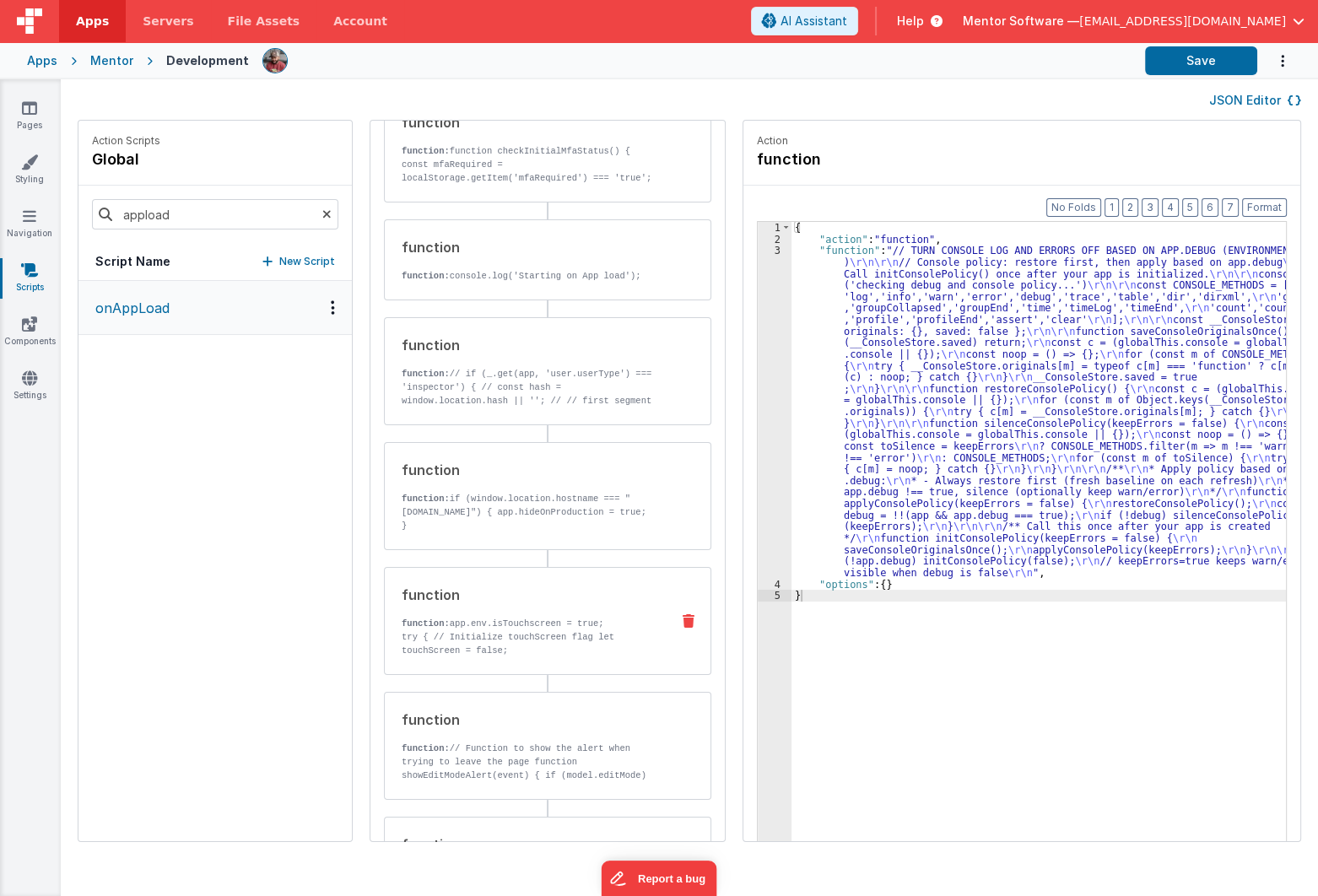
scroll to position [383, 0]
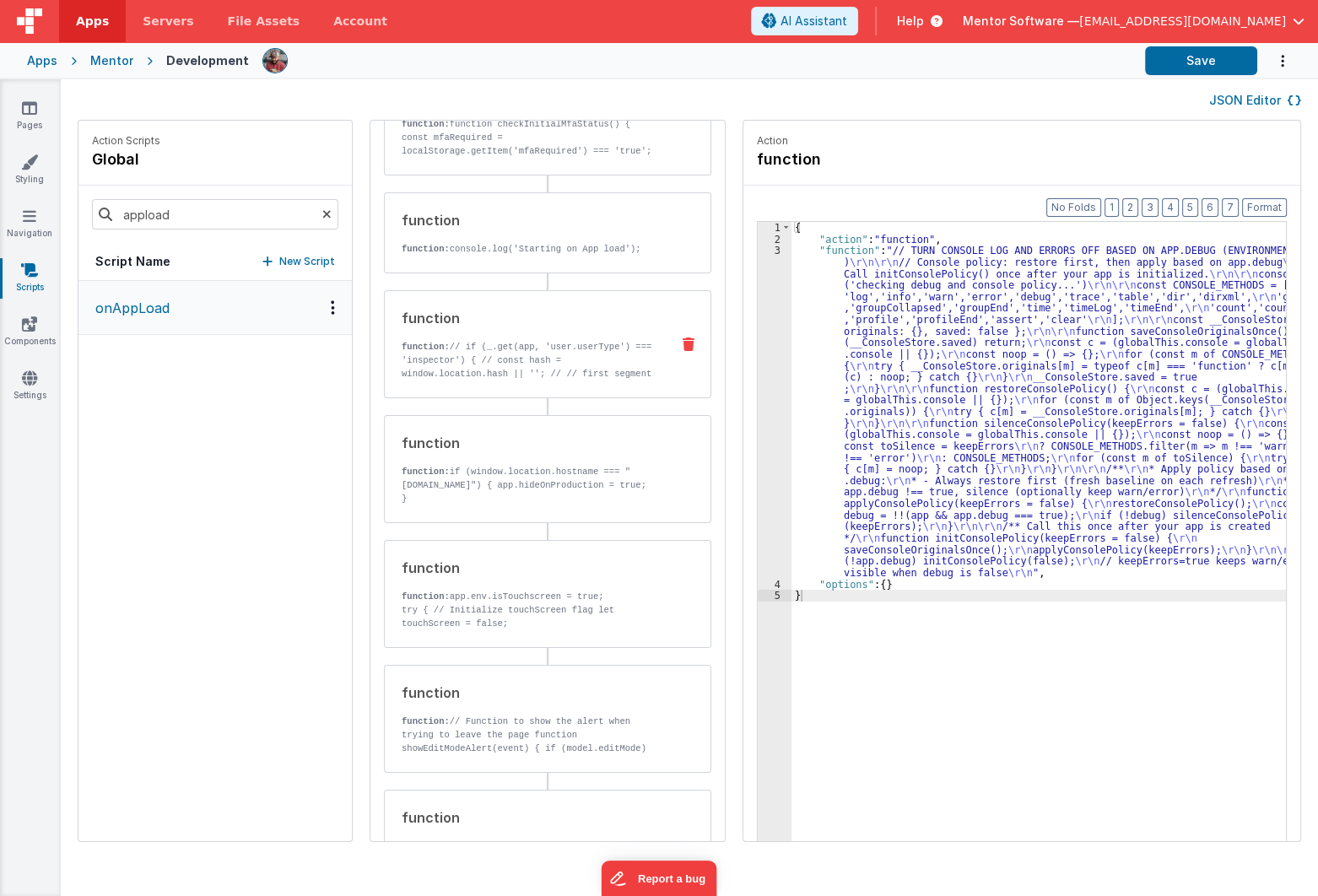
click at [494, 352] on p "function: // if (_.get(app, 'user.userType') === 'inspector') { // const hash =…" at bounding box center [529, 387] width 255 height 95
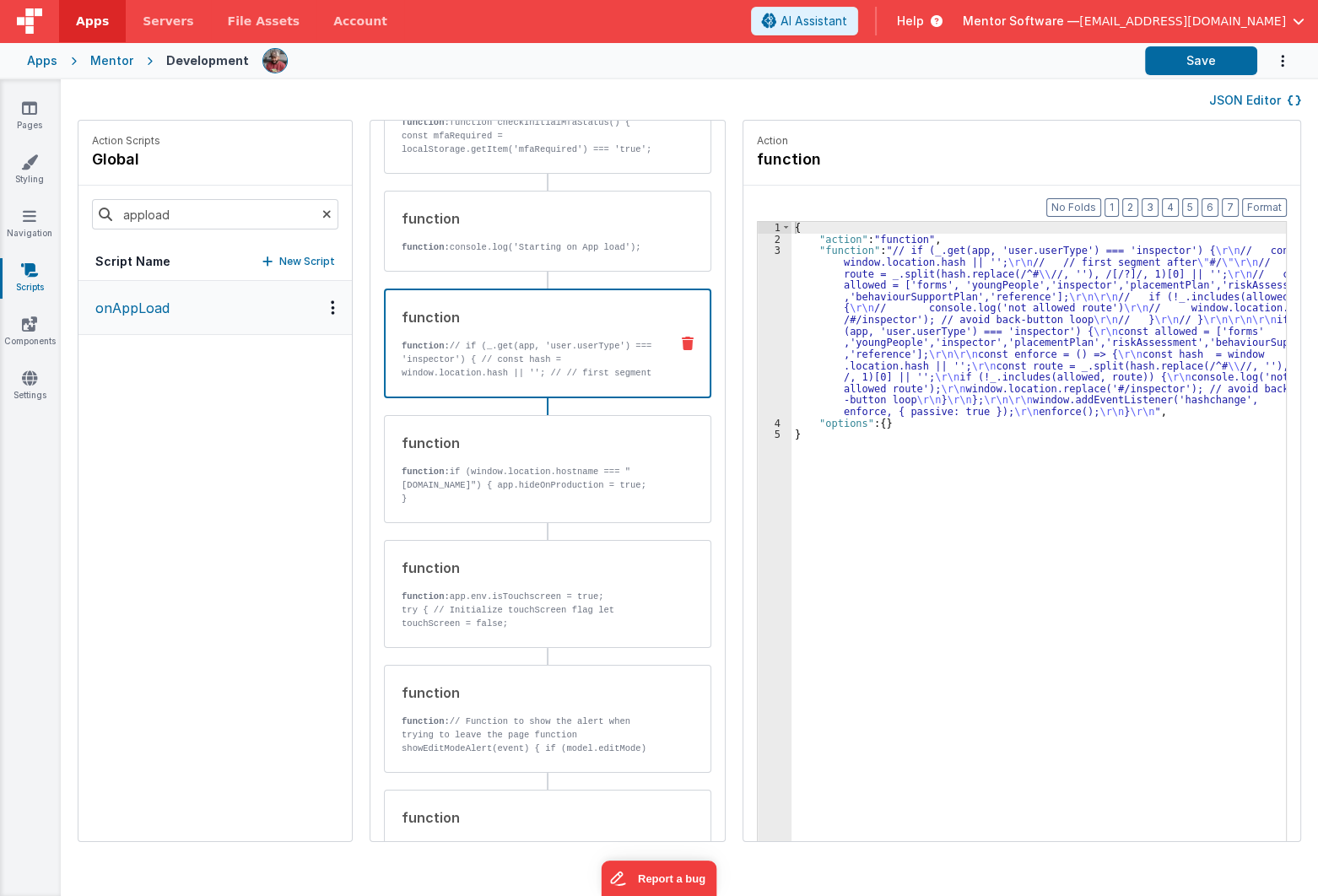
scroll to position [382, 0]
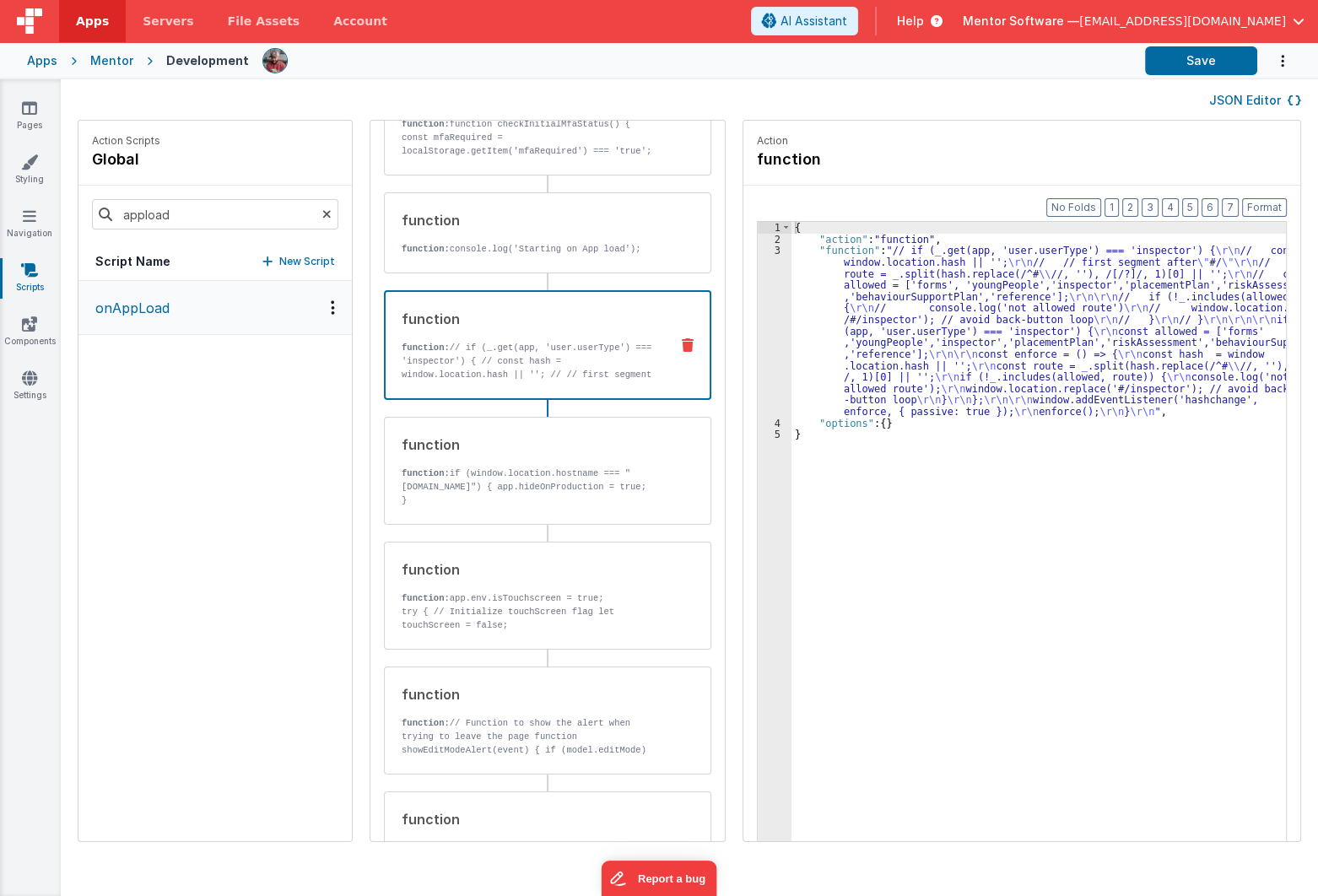
click at [853, 299] on div "{ "action" : "function" , "function" : "// if (_.get(app, 'user.userType') === …" at bounding box center [1050, 569] width 517 height 695
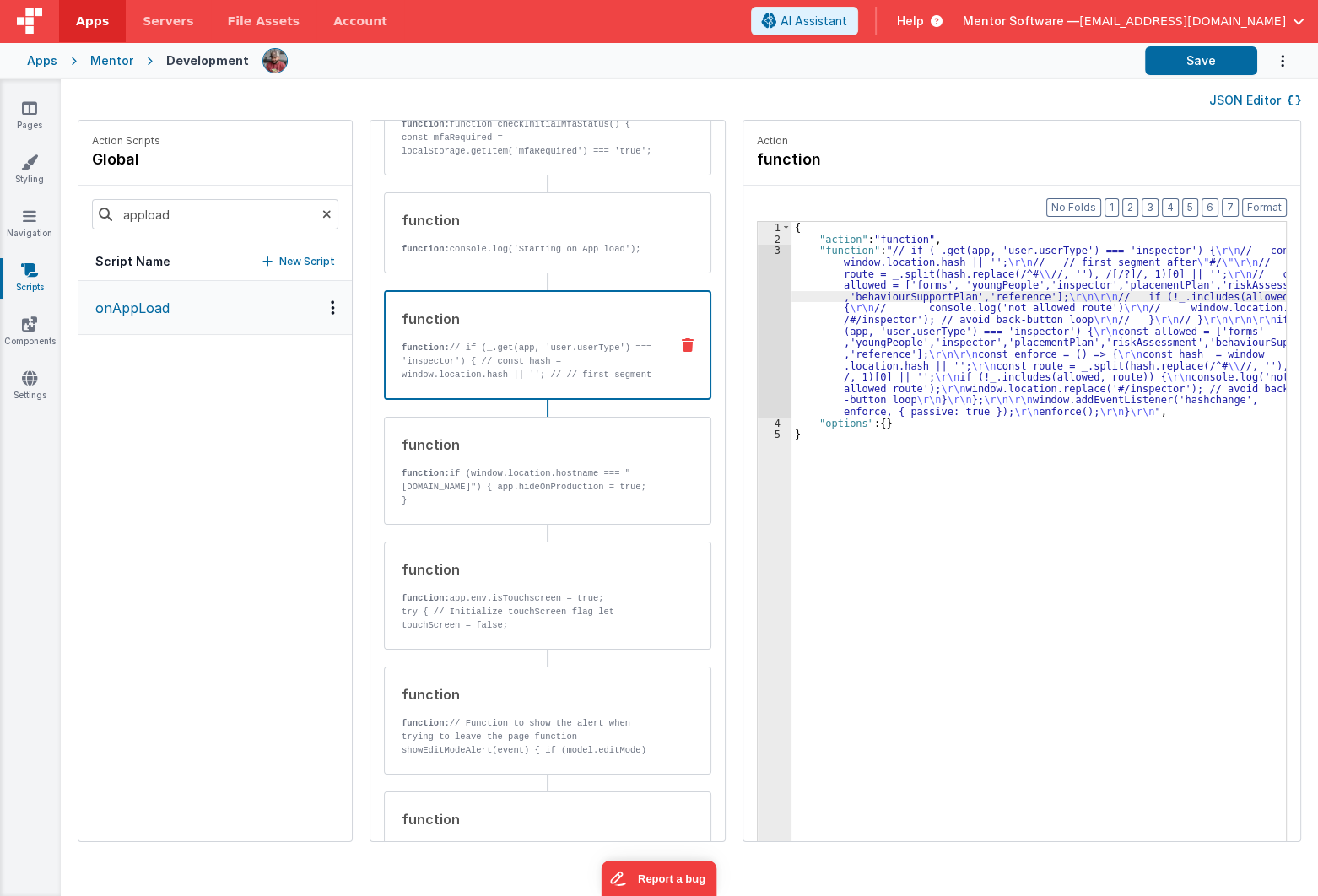
click at [758, 328] on div "3" at bounding box center [775, 331] width 34 height 173
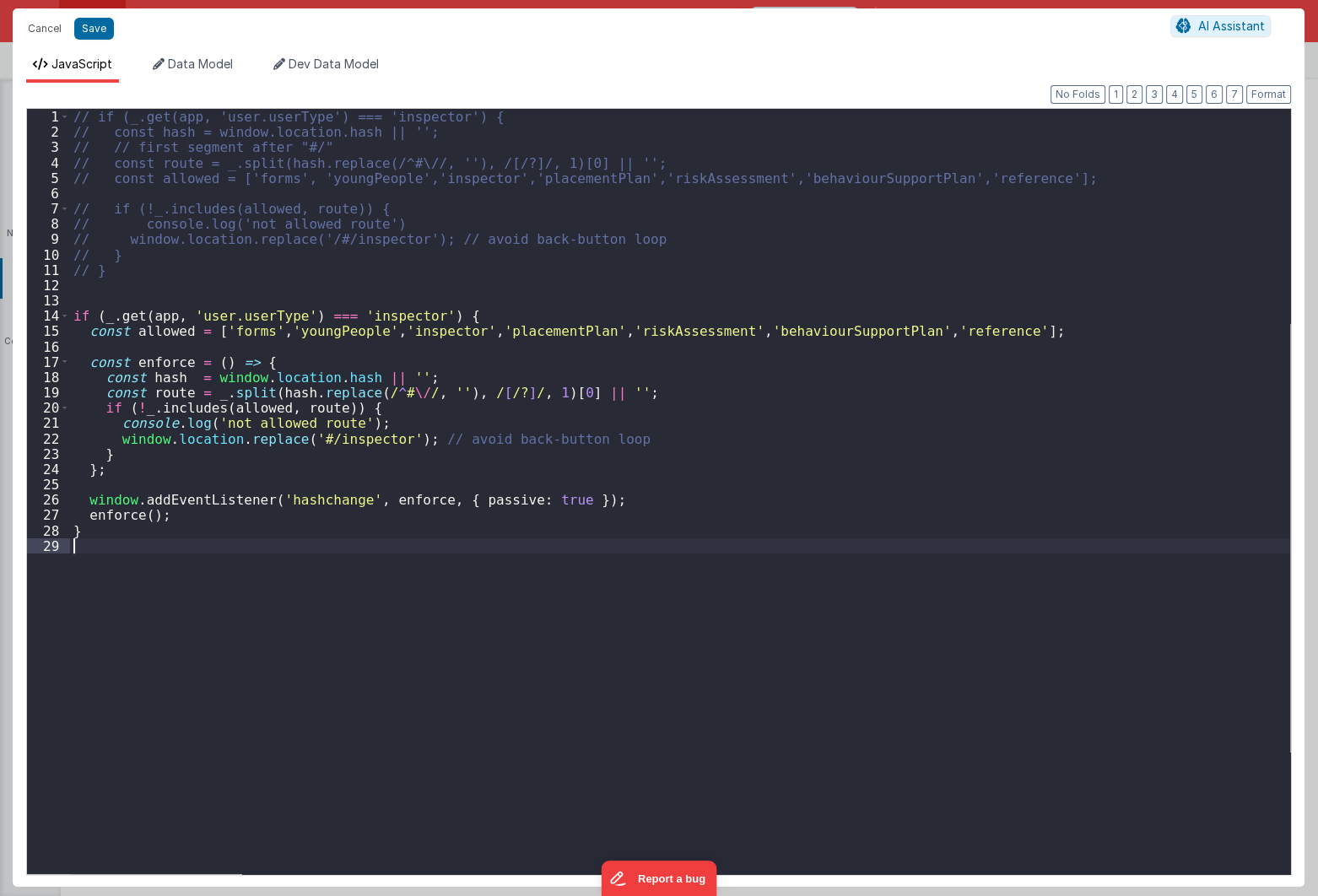
click at [552, 666] on div "// if (_.get(app, 'user.userType') === 'inspector') { // const hash = window.lo…" at bounding box center [680, 507] width 1221 height 796
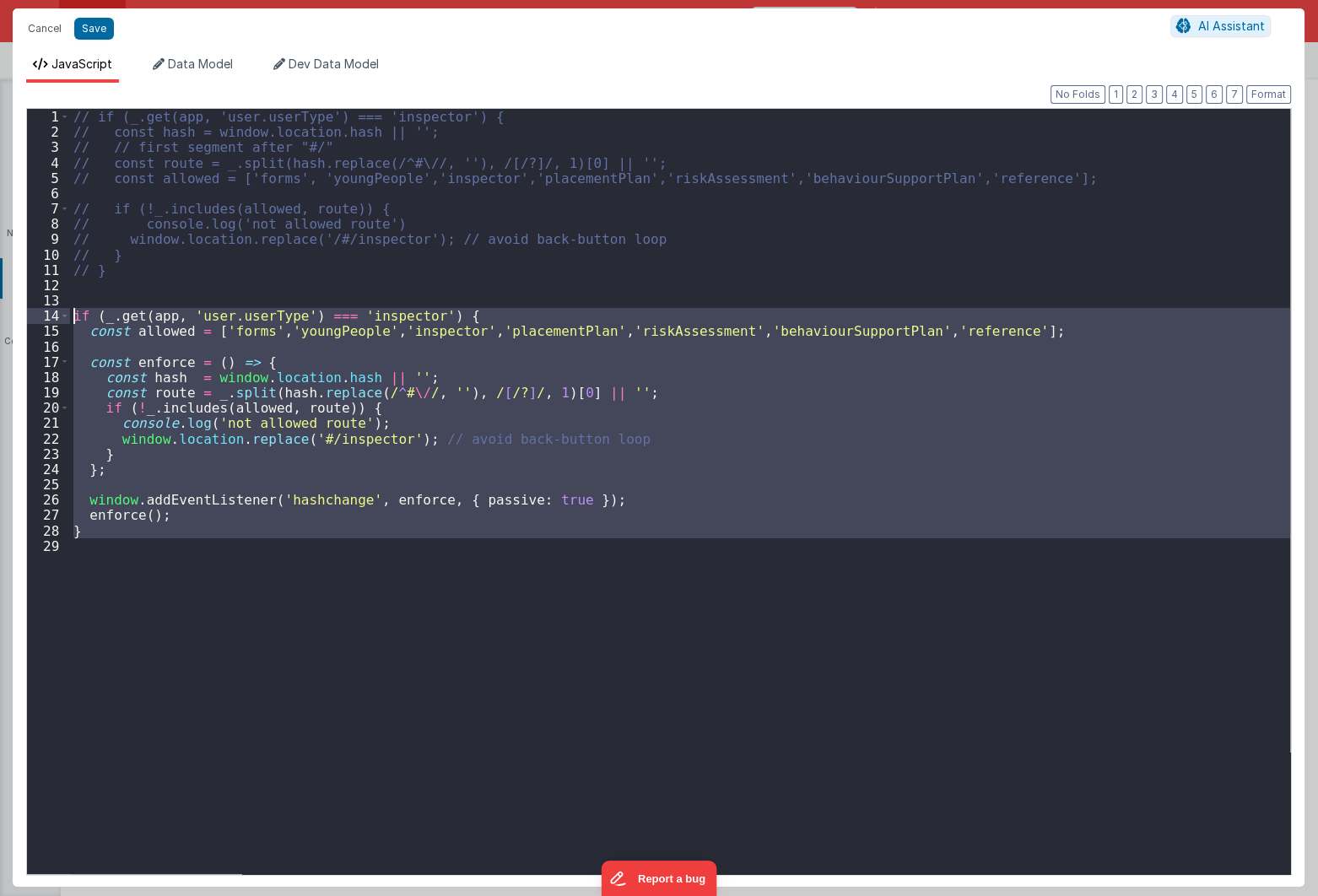
drag, startPoint x: 550, startPoint y: 666, endPoint x: -23, endPoint y: 310, distance: 674.6
click at [0, 310] on html "Cancel Save AI Assistant JavaScript Data Model Dev Data Model Format 7 6 5 4 3 …" at bounding box center [659, 448] width 1318 height 896
click at [143, 552] on div "// if (_.get(app, 'user.userType') === 'inspector') { // const hash = window.lo…" at bounding box center [680, 492] width 1221 height 766
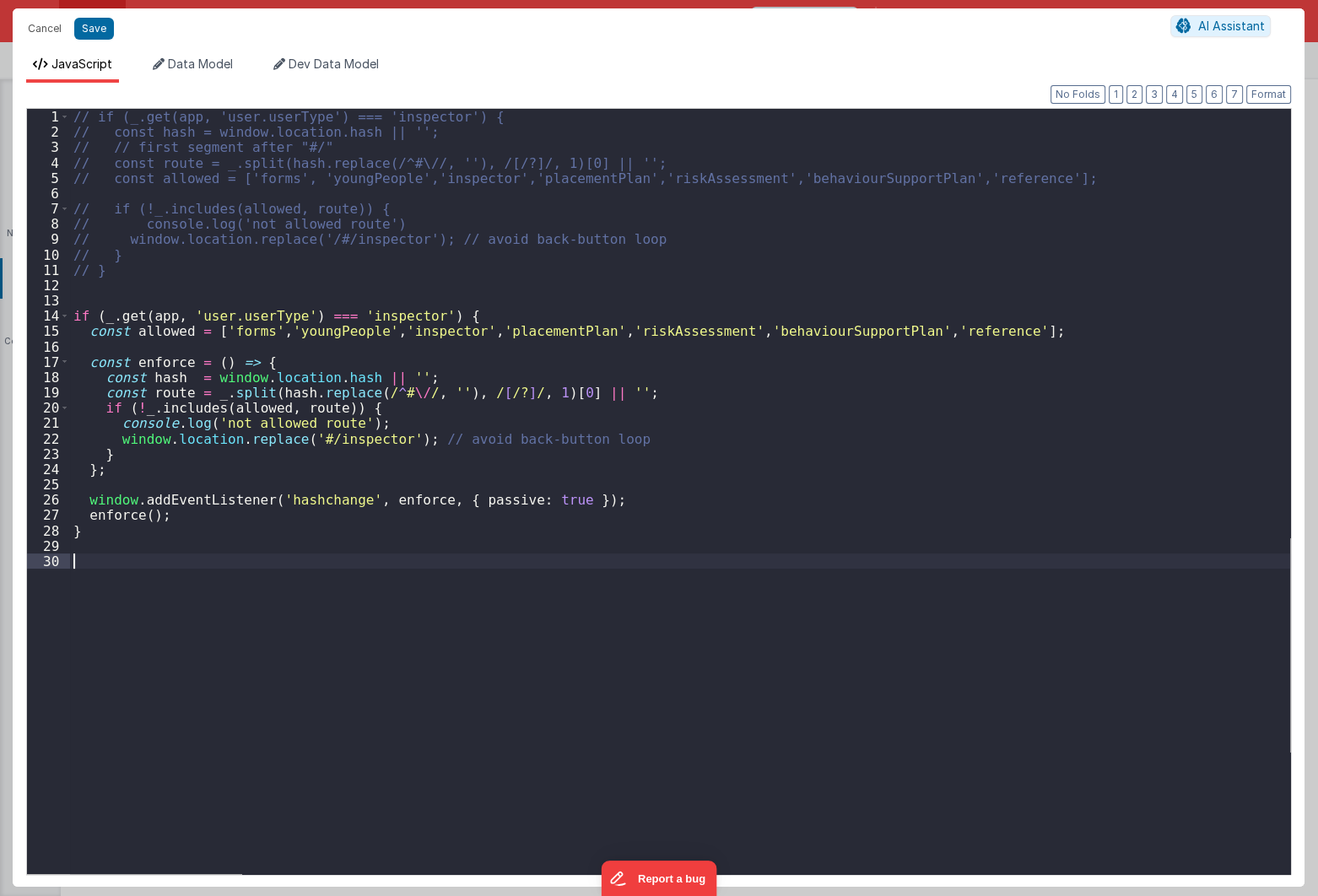
click at [142, 403] on div "// if (_.get(app, 'user.userType') === 'inspector') { // const hash = window.lo…" at bounding box center [680, 507] width 1221 height 796
drag, startPoint x: 129, startPoint y: 406, endPoint x: 211, endPoint y: 413, distance: 82.3
click at [211, 413] on div "// if (_.get(app, 'user.userType') === 'inspector') { // const hash = window.lo…" at bounding box center [680, 507] width 1221 height 796
click at [376, 603] on div "// if (_.get(app, 'user.userType') === 'inspector') { // const hash = window.lo…" at bounding box center [680, 507] width 1221 height 796
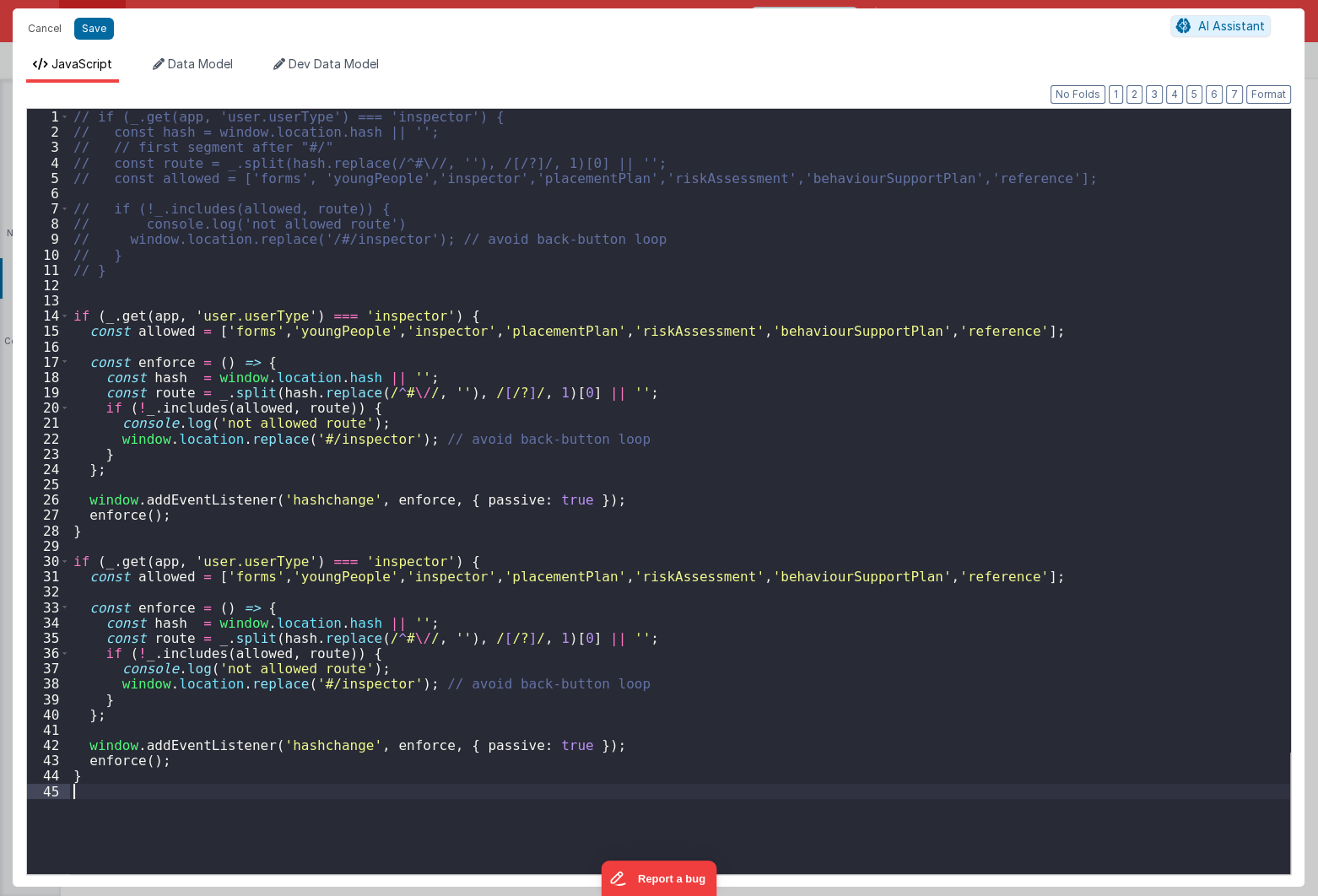
click at [385, 565] on div "// if (_.get(app, 'user.userType') === 'inspector') { // const hash = window.lo…" at bounding box center [680, 507] width 1221 height 796
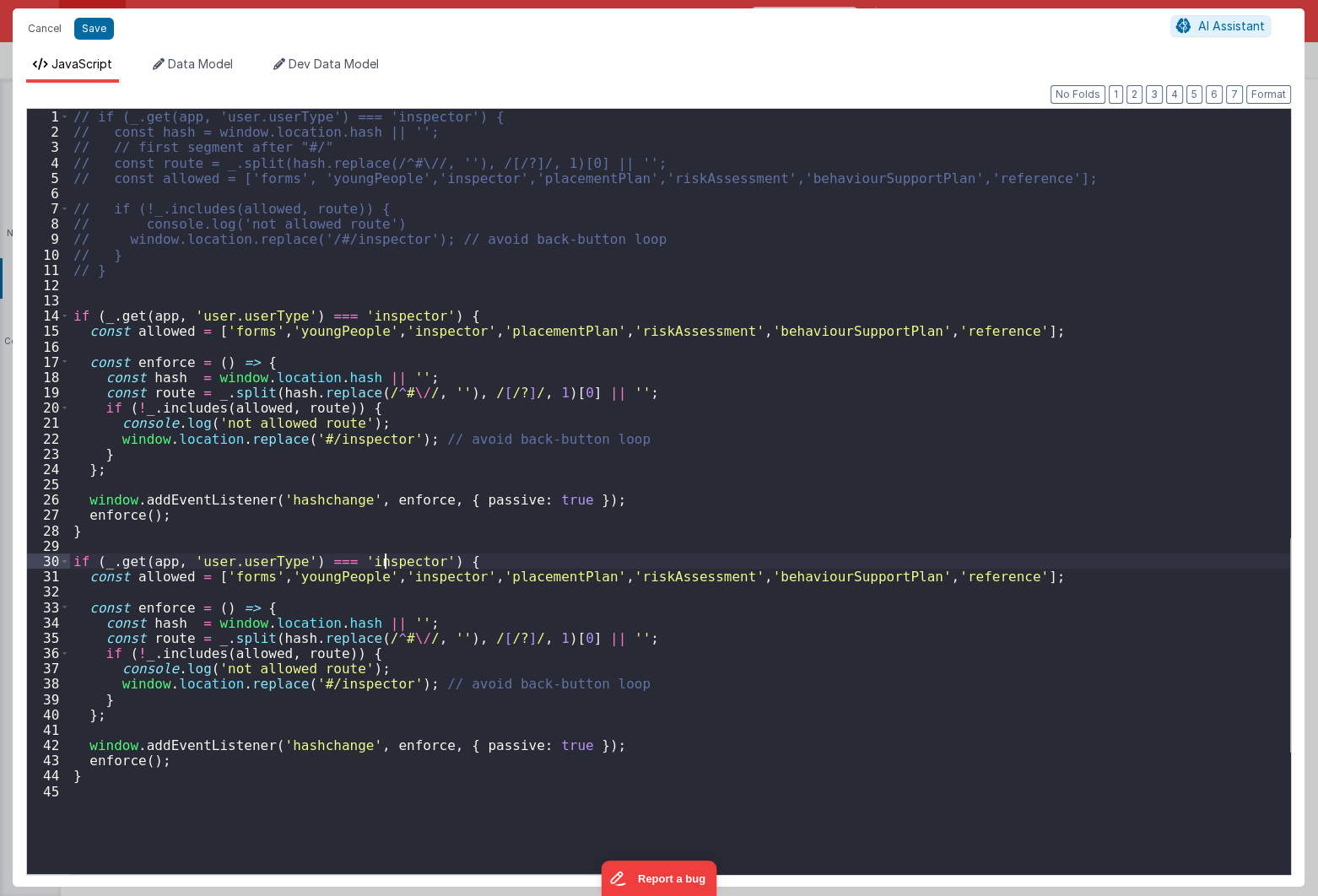
click at [385, 565] on div "// if (_.get(app, 'user.userType') === 'inspector') { // const hash = window.lo…" at bounding box center [680, 507] width 1221 height 796
click at [158, 577] on div "// if (_.get(app, 'user.userType') === 'inspector') { // const hash = window.lo…" at bounding box center [680, 507] width 1221 height 796
click at [250, 574] on div "// if (_.get(app, 'user.userType') === 'inspector') { // const hash = window.lo…" at bounding box center [680, 507] width 1221 height 796
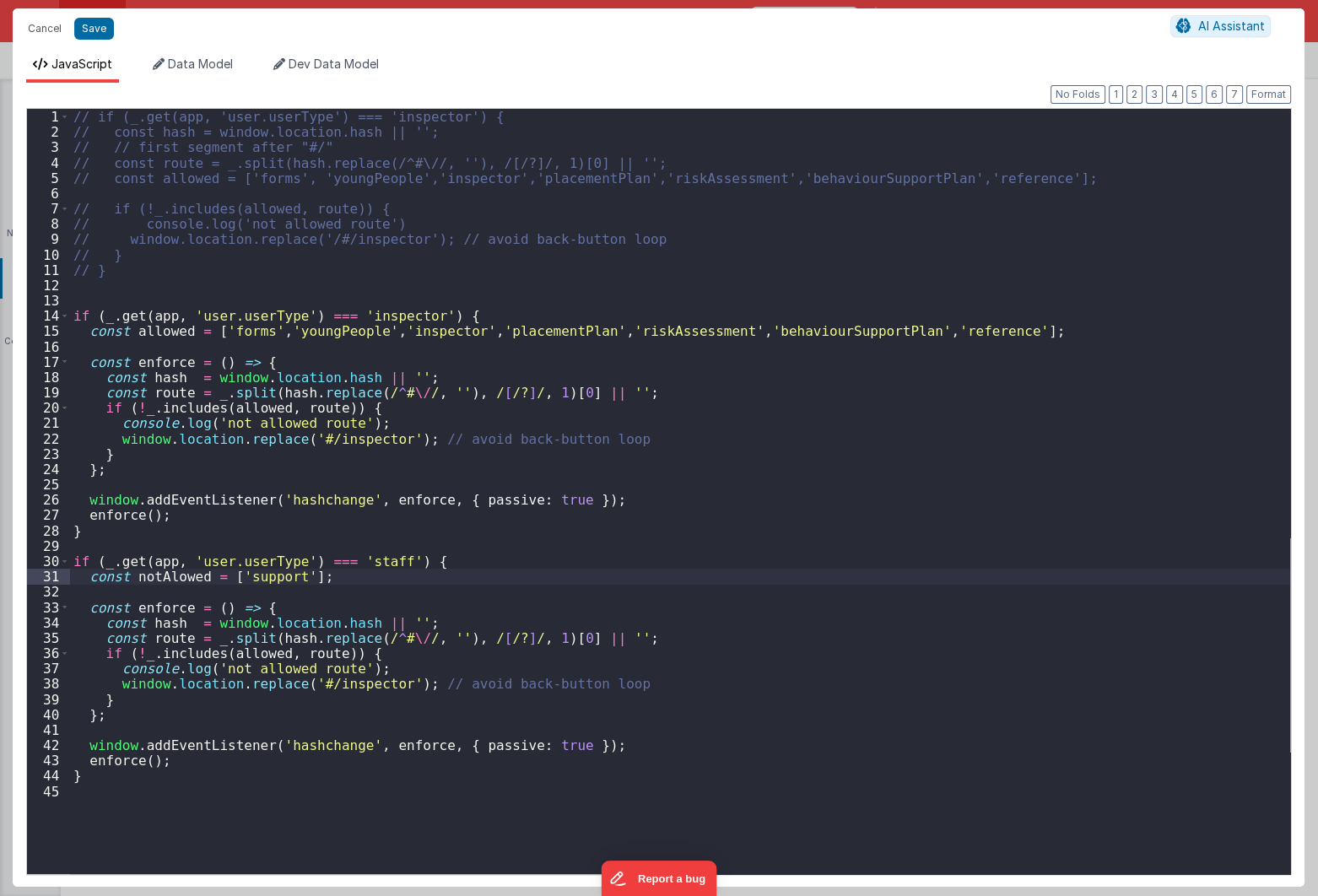
click at [345, 620] on div "// if (_.get(app, 'user.userType') === 'inspector') { // const hash = window.lo…" at bounding box center [680, 507] width 1221 height 796
click at [387, 558] on div "// if (_.get(app, 'user.userType') === 'inspector') { // const hash = window.lo…" at bounding box center [680, 507] width 1221 height 796
click at [142, 657] on div "// if (_.get(app, 'user.userType') === 'inspector') { // const hash = window.lo…" at bounding box center [680, 507] width 1221 height 796
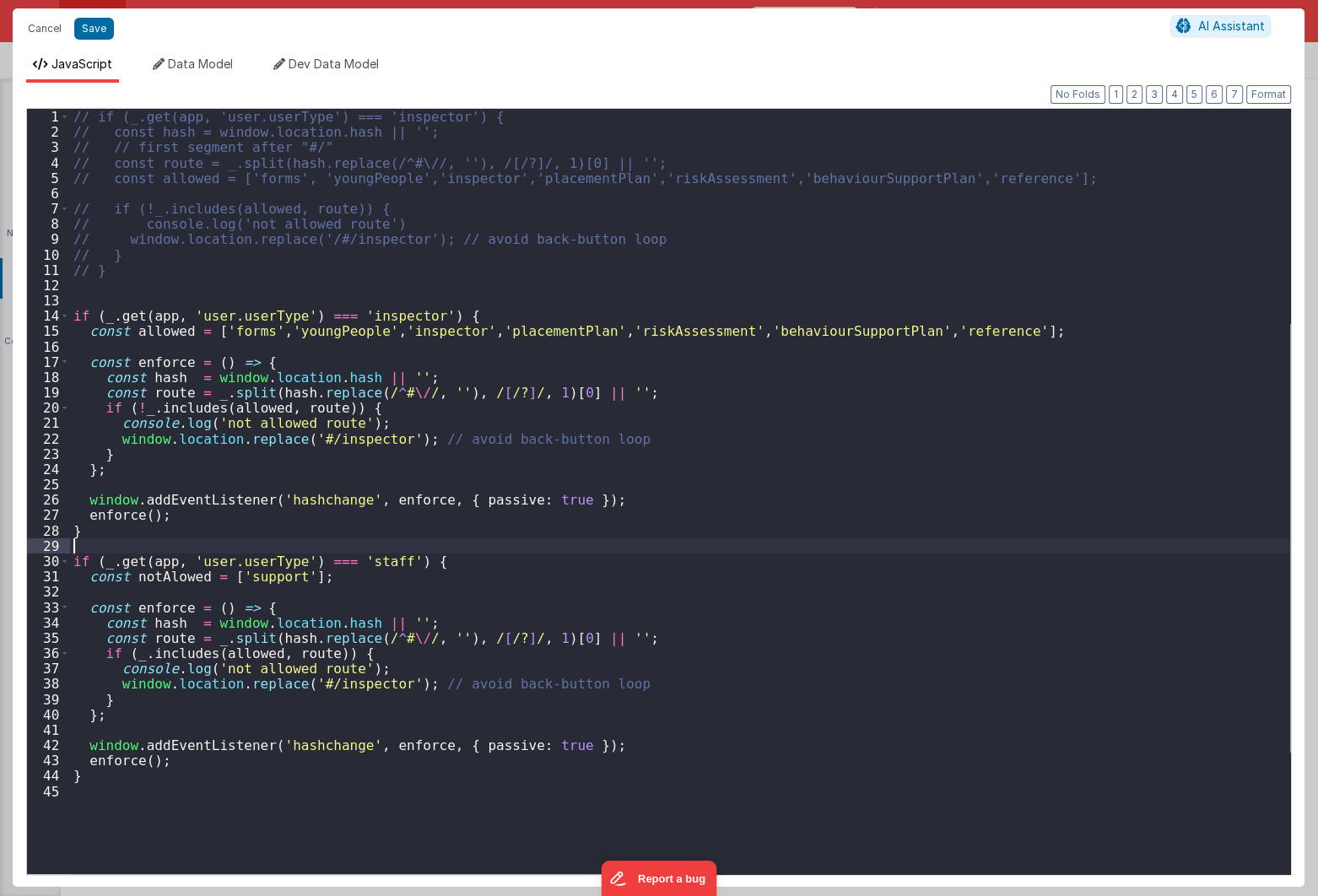
click at [371, 546] on div "// if (_.get(app, 'user.userType') === 'inspector') { // const hash = window.lo…" at bounding box center [680, 507] width 1221 height 796
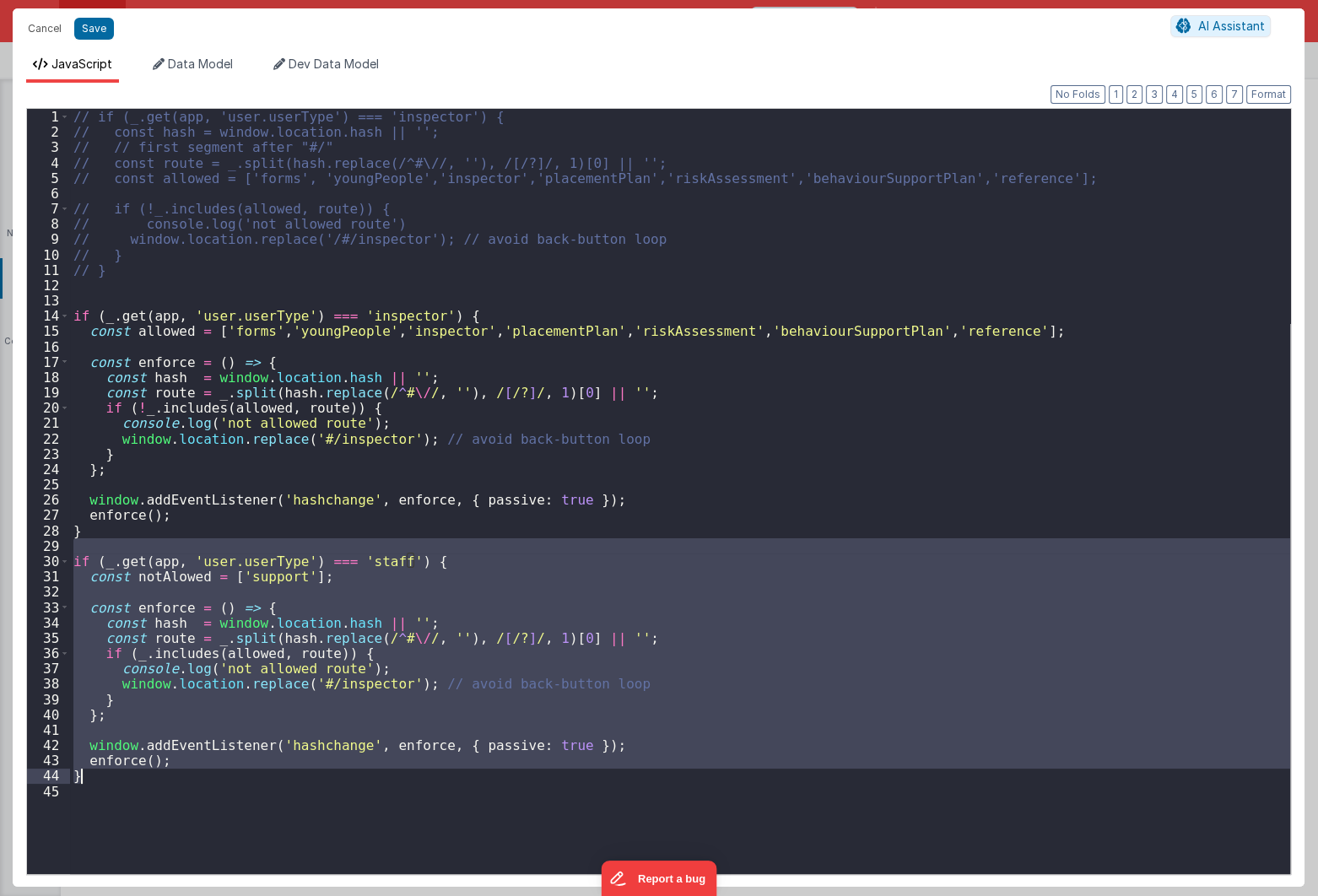
drag, startPoint x: 143, startPoint y: 551, endPoint x: 532, endPoint y: 783, distance: 452.9
click at [532, 783] on div "// if (_.get(app, 'user.userType') === 'inspector') { // const hash = window.lo…" at bounding box center [680, 507] width 1221 height 796
click at [431, 558] on div "// if (_.get(app, 'user.userType') === 'inspector') { // const hash = window.lo…" at bounding box center [680, 492] width 1221 height 766
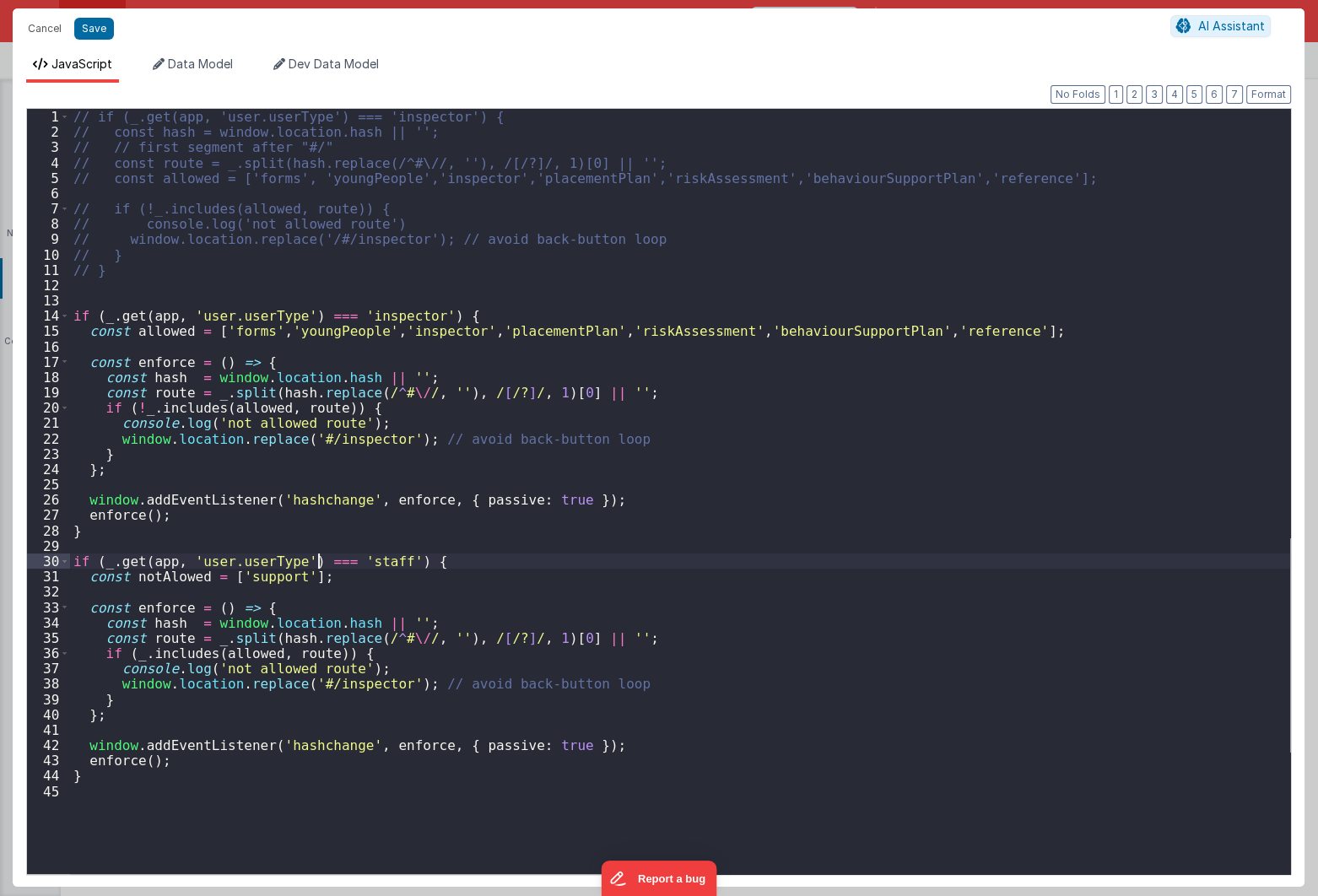
click at [319, 563] on div "// if (_.get(app, 'user.userType') === 'inspector') { // const hash = window.lo…" at bounding box center [680, 507] width 1221 height 796
click at [135, 657] on div "// if (_.get(app, 'user.userType') === 'inspector') { // const hash = window.lo…" at bounding box center [680, 507] width 1221 height 796
click at [367, 560] on div "// if (_.get(app, 'user.userType') === 'inspector') { // const hash = window.lo…" at bounding box center [680, 507] width 1221 height 796
click at [399, 552] on div "// if (_.get(app, 'user.userType') === 'inspector') { // const hash = window.lo…" at bounding box center [680, 507] width 1221 height 796
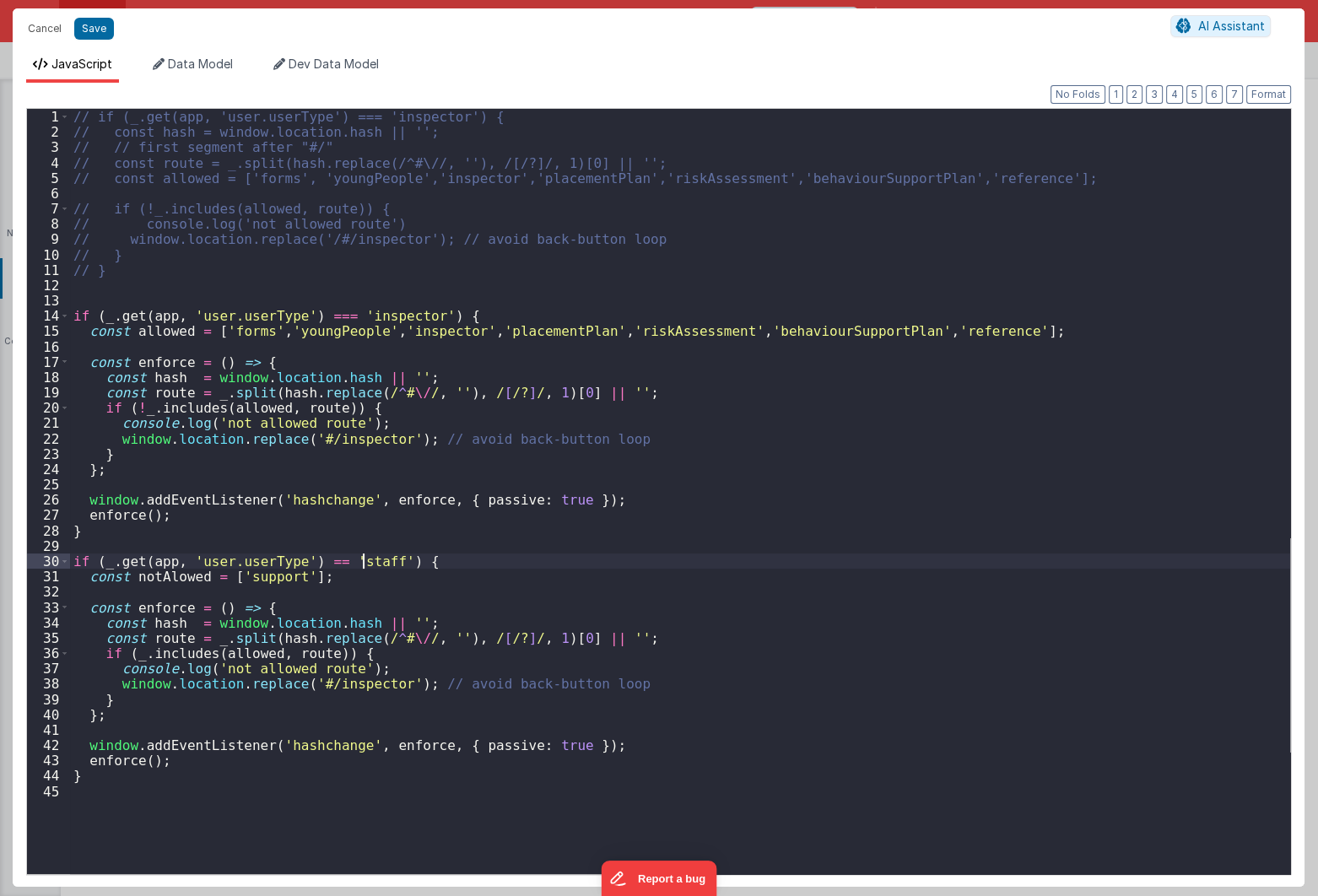
click at [363, 564] on div "// if (_.get(app, 'user.userType') === 'inspector') { // const hash = window.lo…" at bounding box center [680, 507] width 1221 height 796
click at [308, 574] on div "// if (_.get(app, 'user.userType') === 'inspector') { // const hash = window.lo…" at bounding box center [680, 507] width 1221 height 796
click at [311, 570] on div "// if (_.get(app, 'user.userType') === 'inspector') { // const hash = window.lo…" at bounding box center [680, 507] width 1221 height 796
click at [312, 564] on div "// if (_.get(app, 'user.userType') === 'inspector') { // const hash = window.lo…" at bounding box center [680, 507] width 1221 height 796
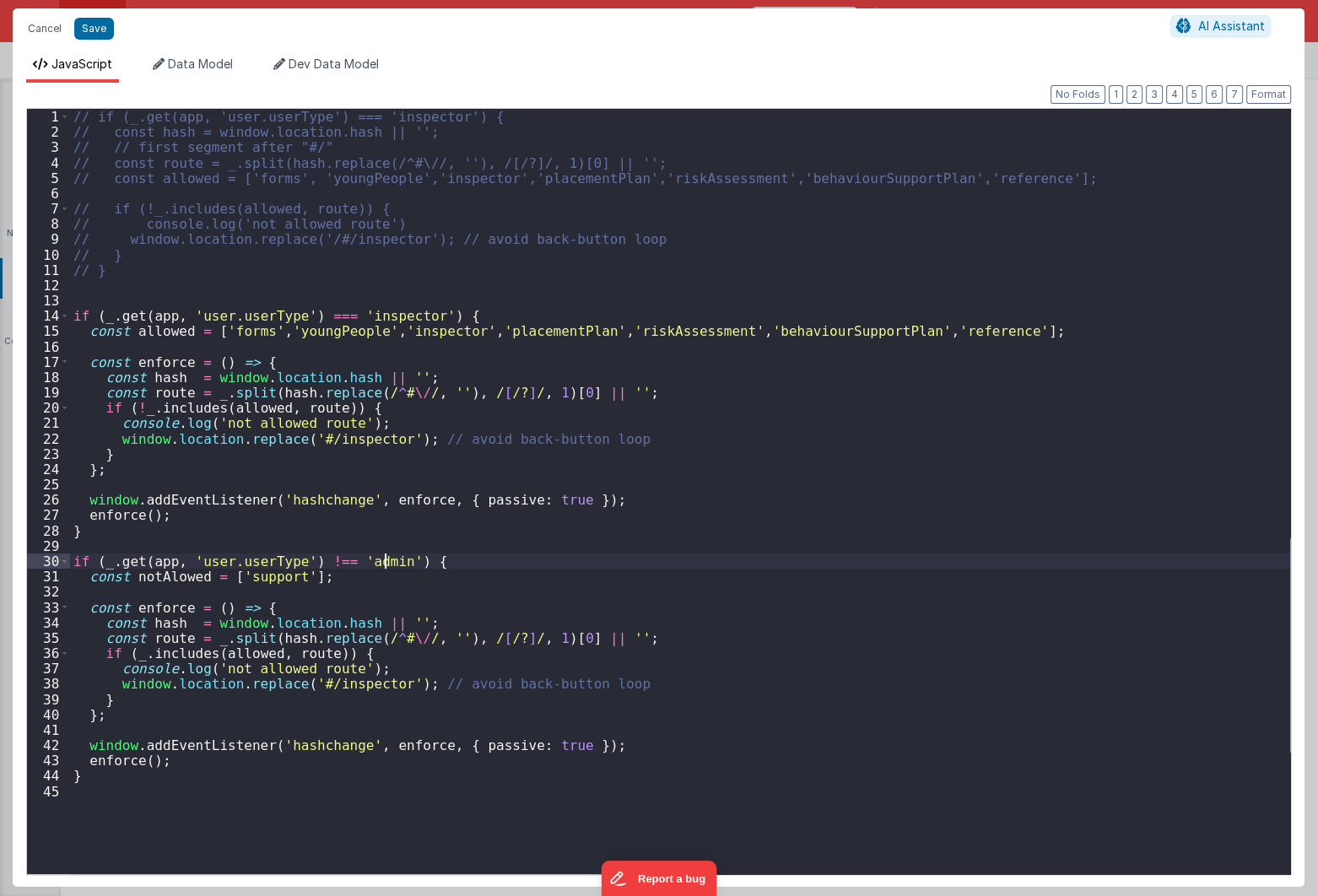
click at [336, 572] on div "// if (_.get(app, 'user.userType') === 'inspector') { // const hash = window.lo…" at bounding box center [680, 507] width 1221 height 796
click at [205, 712] on div "// if (_.get(app, 'user.userType') === 'inspector') { // const hash = window.lo…" at bounding box center [680, 507] width 1221 height 796
click at [325, 812] on div "// if (_.get(app, 'user.userType') === 'inspector') { // const hash = window.lo…" at bounding box center [680, 507] width 1221 height 796
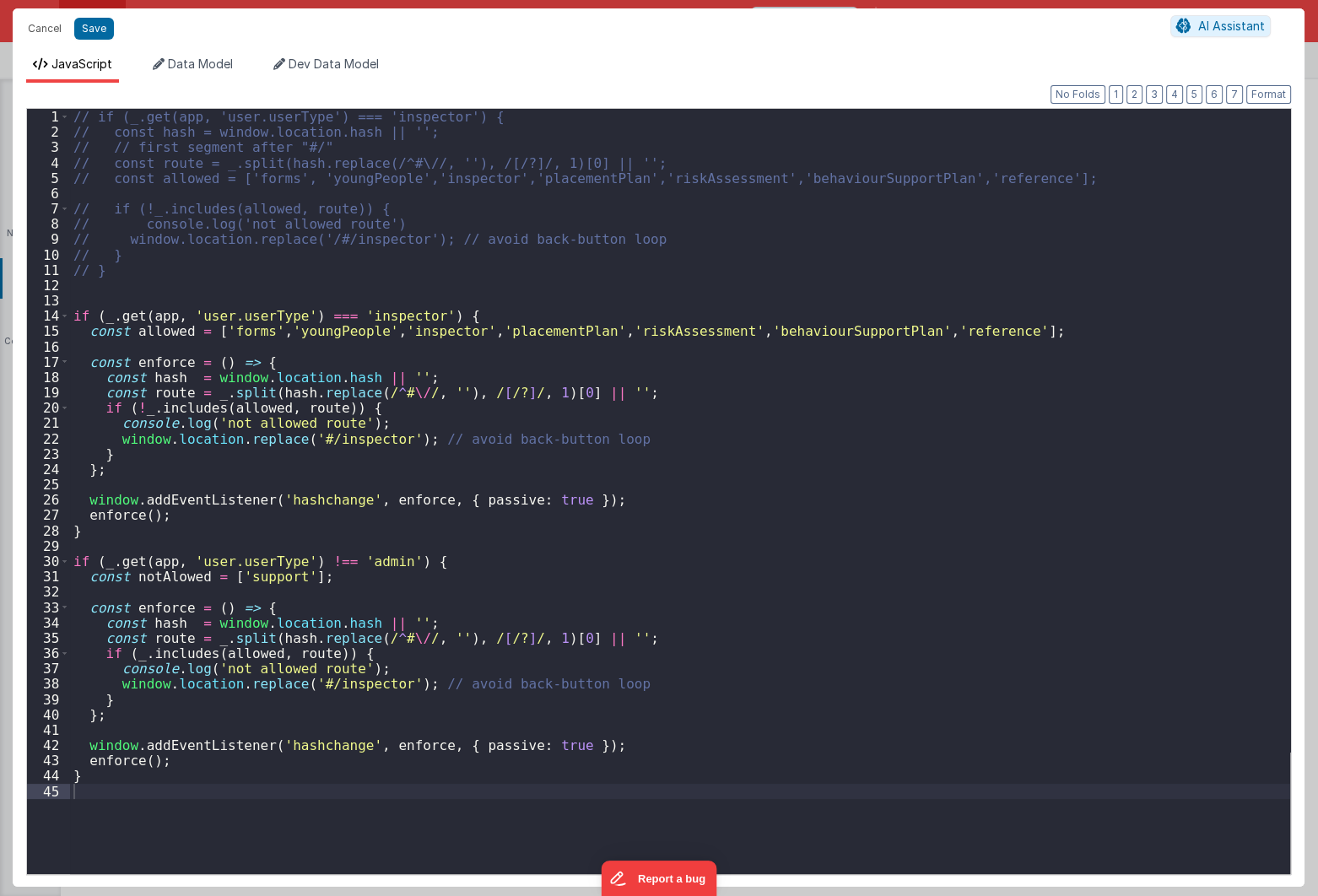
click at [156, 792] on div "// if (_.get(app, 'user.userType') === 'inspector') { // const hash = window.lo…" at bounding box center [680, 507] width 1221 height 796
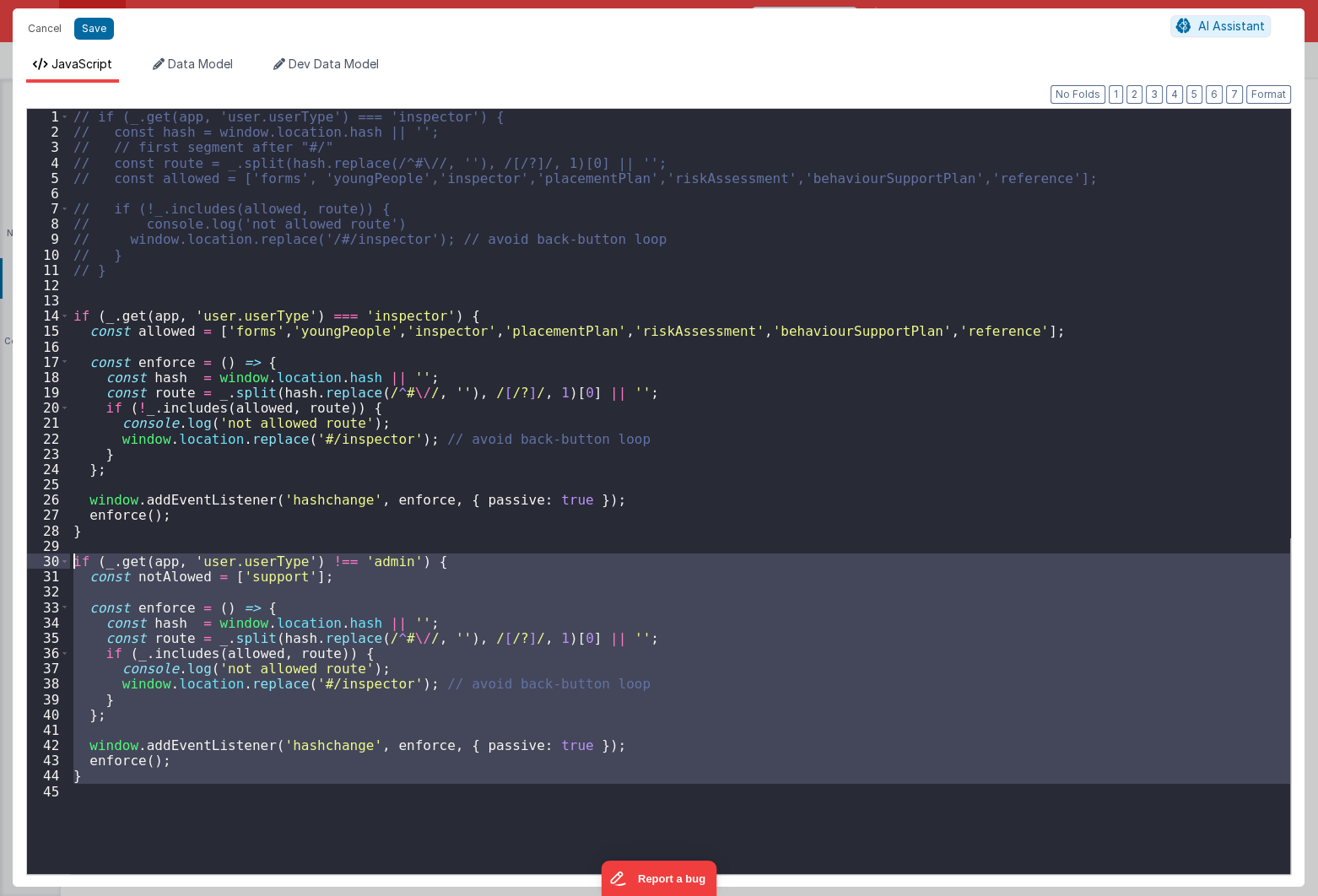
drag, startPoint x: 156, startPoint y: 792, endPoint x: 74, endPoint y: 561, distance: 245.1
click at [74, 561] on div "// if (_.get(app, 'user.userType') === 'inspector') { // const hash = window.lo…" at bounding box center [680, 507] width 1221 height 796
click at [477, 643] on div "// if (_.get(app, 'user.userType') === 'inspector') { // const hash = window.lo…" at bounding box center [680, 492] width 1221 height 766
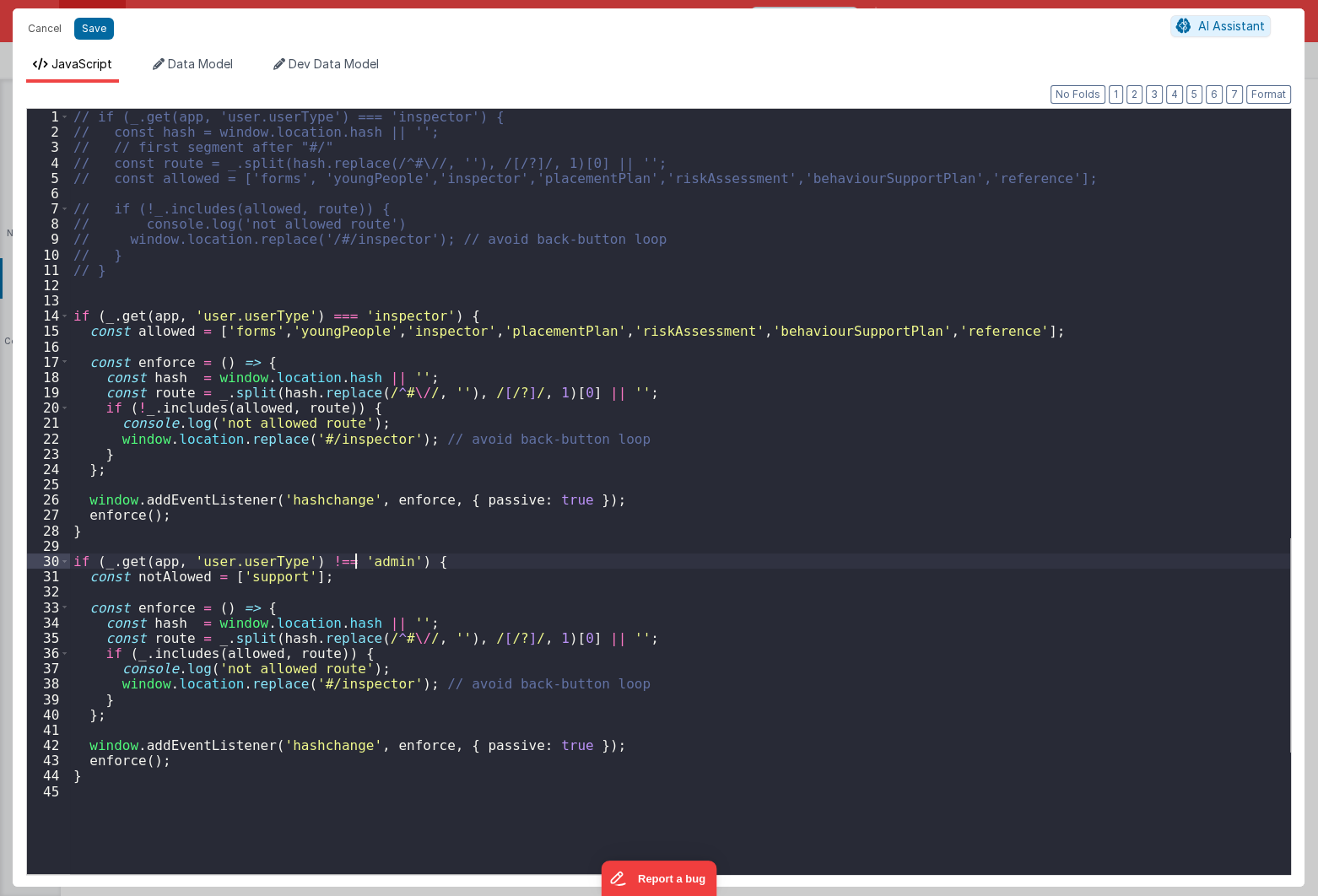
click at [359, 564] on div "// if (_.get(app, 'user.userType') === 'inspector') { // const hash = window.lo…" at bounding box center [680, 507] width 1221 height 796
click at [329, 582] on div "// if (_.get(app, 'user.userType') === 'inspector') { // const hash = window.lo…" at bounding box center [680, 507] width 1221 height 796
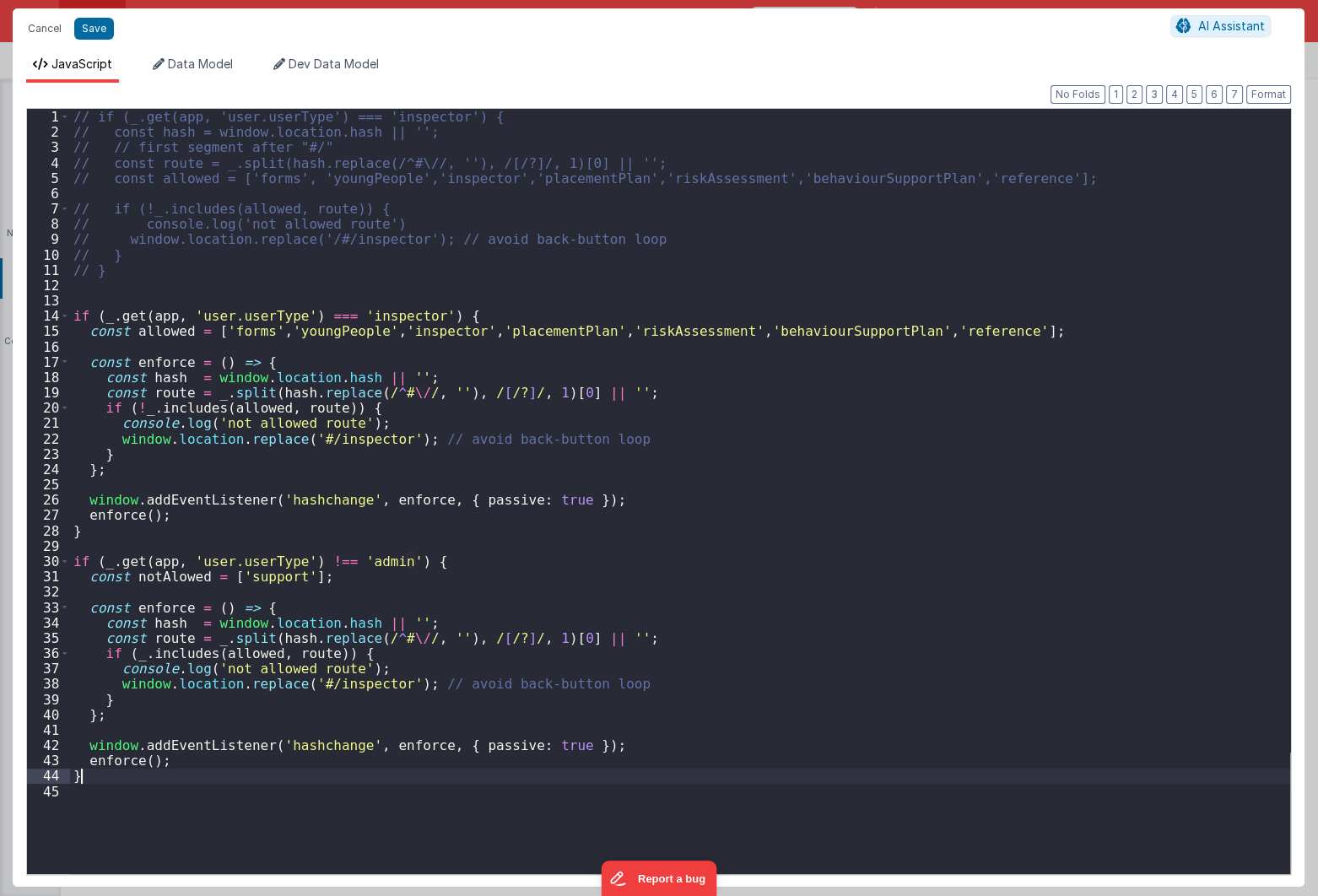
click at [209, 770] on div "// if (_.get(app, 'user.userType') === 'inspector') { // const hash = window.lo…" at bounding box center [680, 507] width 1221 height 796
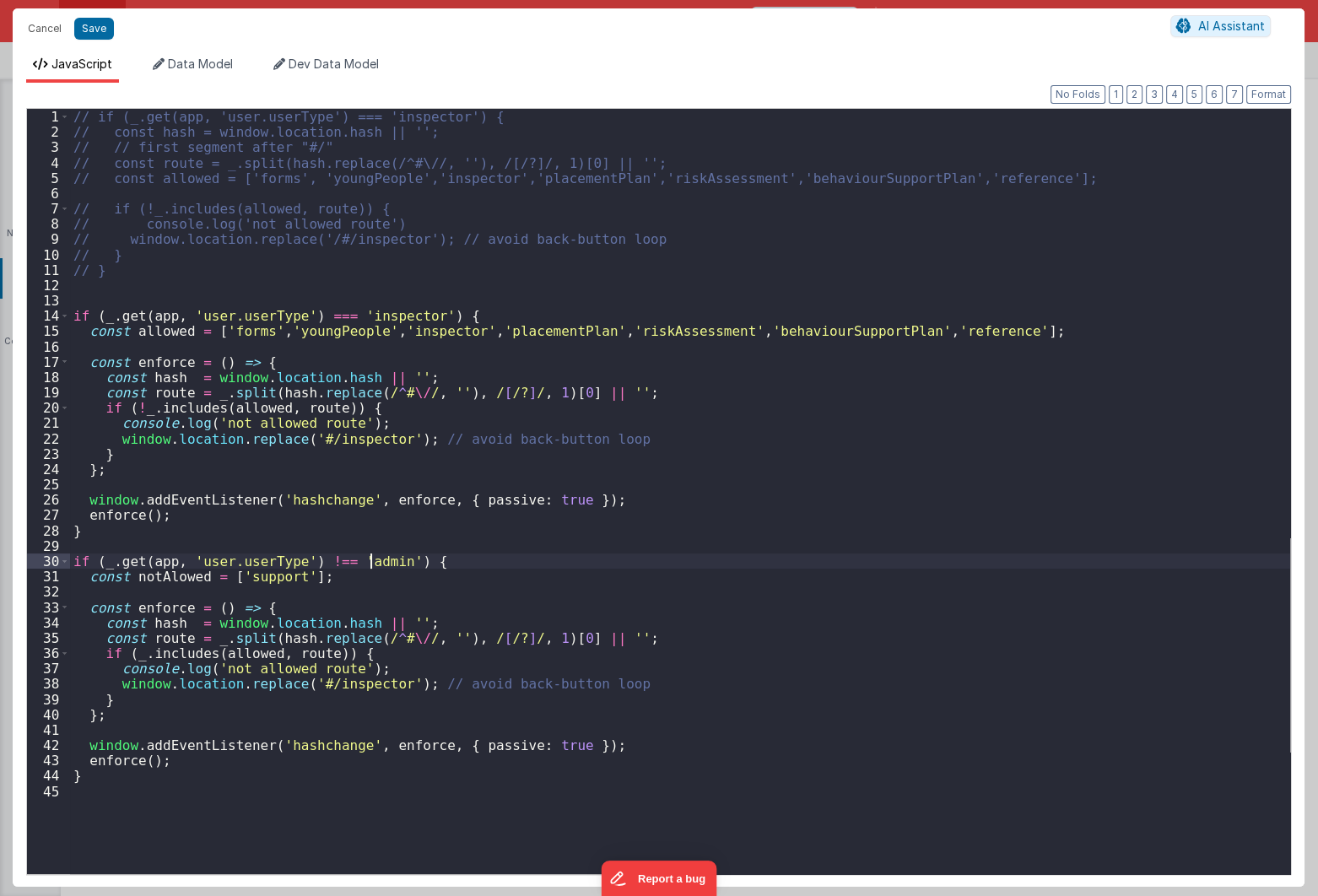
click at [367, 564] on div "// if (_.get(app, 'user.userType') === 'inspector') { // const hash = window.lo…" at bounding box center [680, 507] width 1221 height 796
click at [246, 582] on div "// if (_.get(app, 'user.userType') === 'inspector') { // const hash = window.lo…" at bounding box center [680, 507] width 1221 height 796
click at [250, 666] on div "// if (_.get(app, 'user.userType') === 'inspector') { // const hash = window.lo…" at bounding box center [680, 507] width 1221 height 796
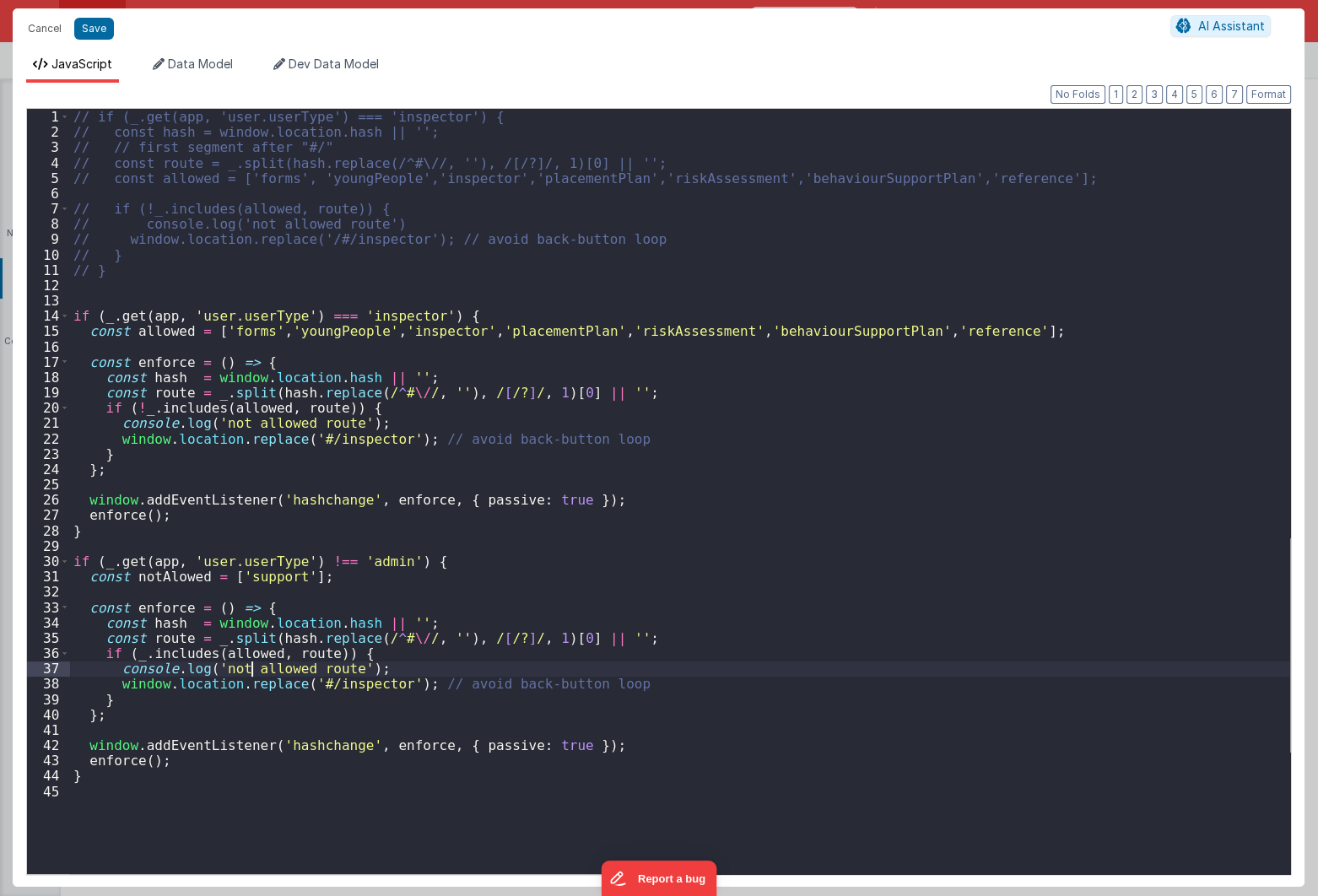
click at [245, 653] on div "// if (_.get(app, 'user.userType') === 'inspector') { // const hash = window.lo…" at bounding box center [680, 507] width 1221 height 796
click at [169, 582] on div "// if (_.get(app, 'user.userType') === 'inspector') { // const hash = window.lo…" at bounding box center [680, 507] width 1221 height 796
click at [229, 650] on div "// if (_.get(app, 'user.userType') === 'inspector') { // const hash = window.lo…" at bounding box center [680, 507] width 1221 height 796
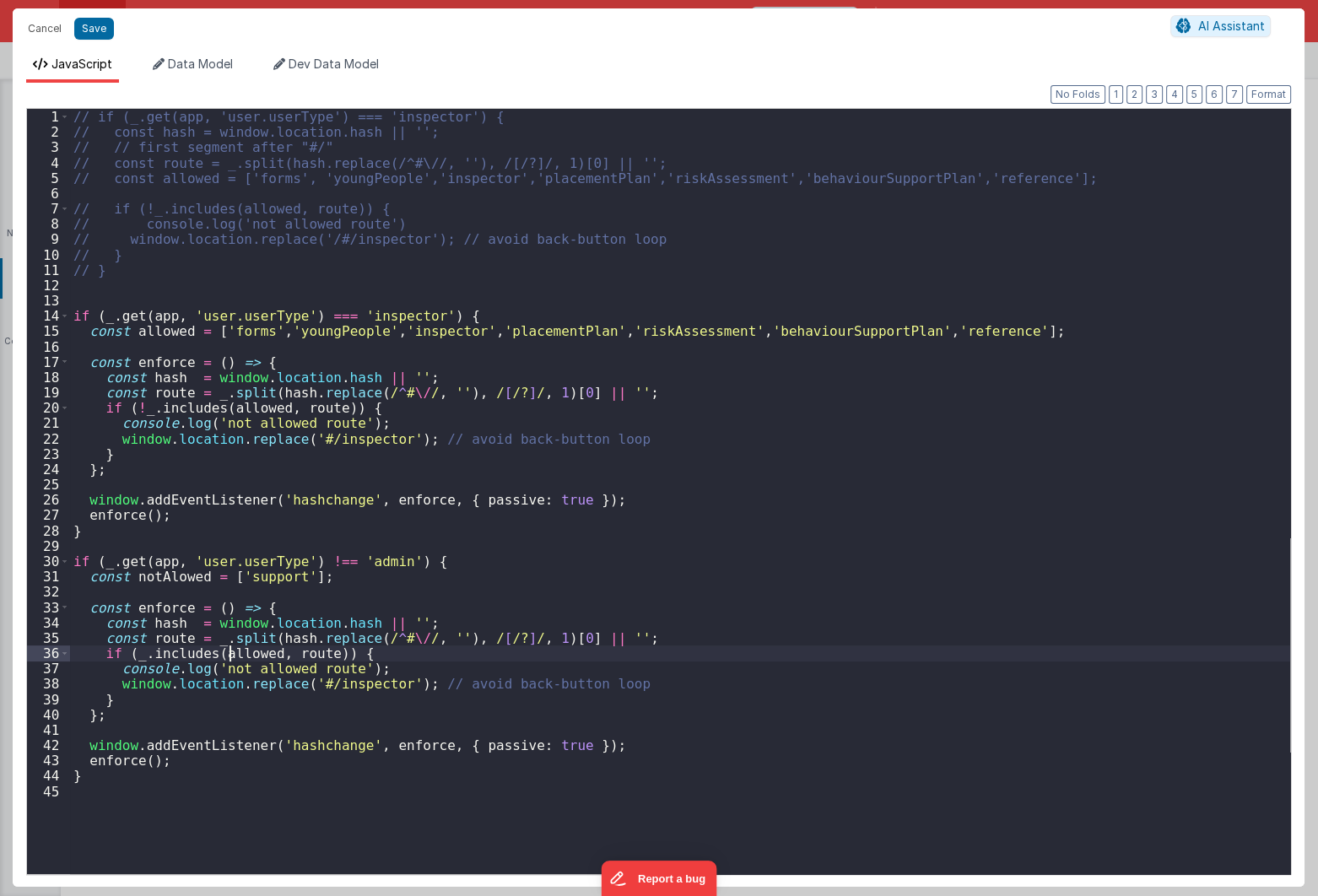
click at [229, 650] on div "// if (_.get(app, 'user.userType') === 'inspector') { // const hash = window.lo…" at bounding box center [680, 507] width 1221 height 796
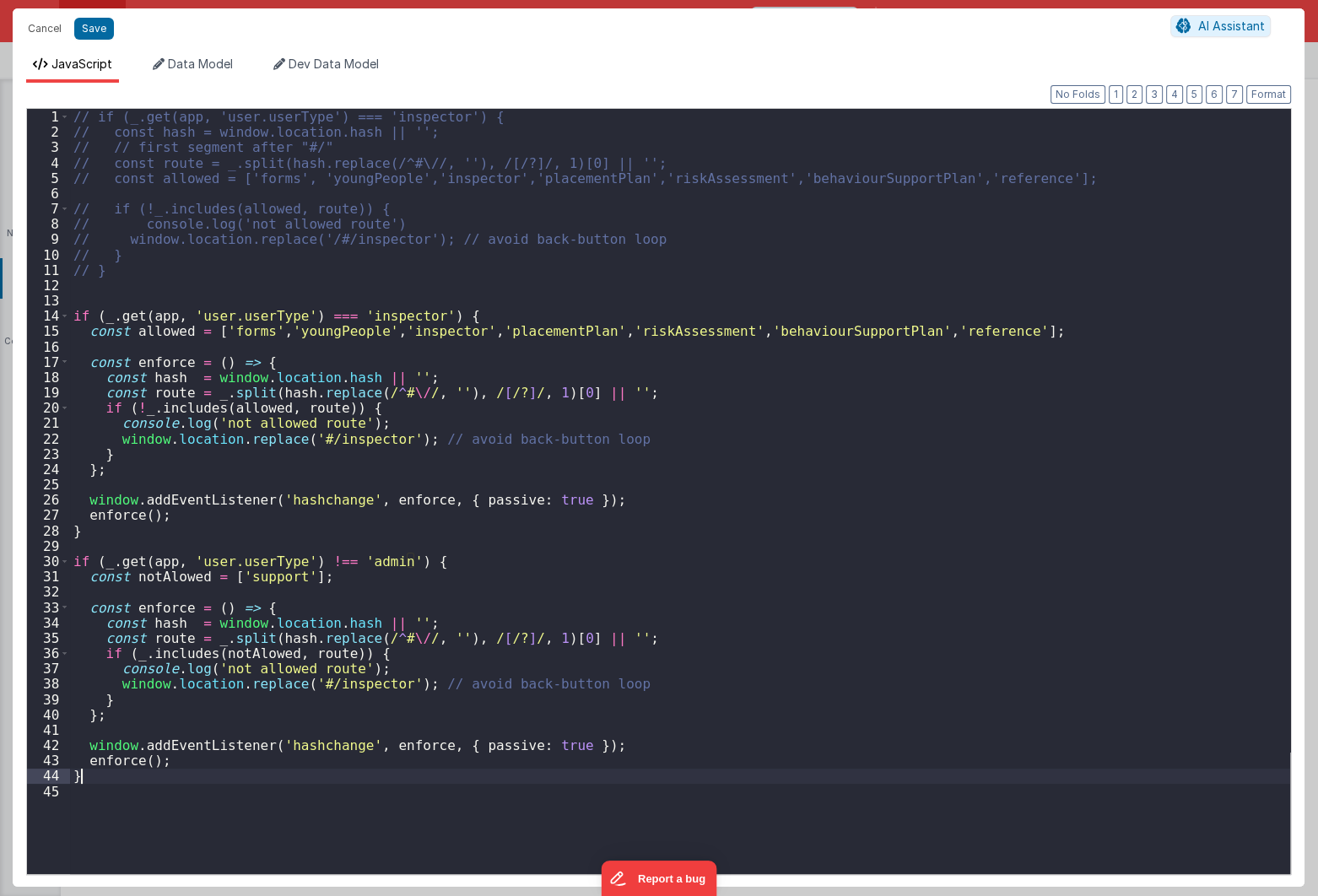
click at [226, 770] on div "// if (_.get(app, 'user.userType') === 'inspector') { // const hash = window.lo…" at bounding box center [680, 507] width 1221 height 796
click at [339, 689] on div "// if (_.get(app, 'user.userType') === 'inspector') { // const hash = window.lo…" at bounding box center [680, 507] width 1221 height 796
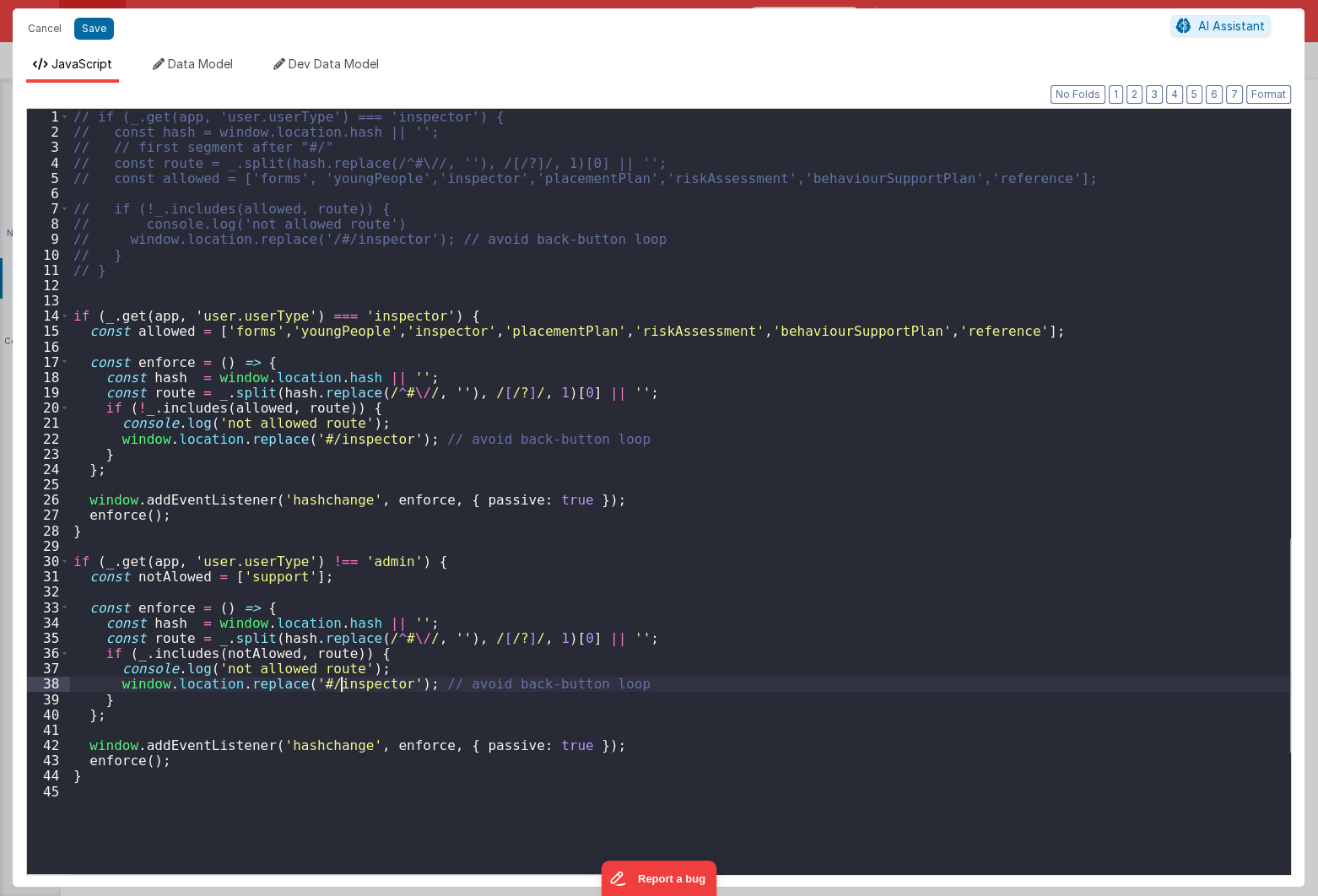
click at [339, 689] on div "// if (_.get(app, 'user.userType') === 'inspector') { // const hash = window.lo…" at bounding box center [680, 507] width 1221 height 796
click at [361, 685] on div "// if (_.get(app, 'user.userType') === 'inspector') { // const hash = window.lo…" at bounding box center [680, 492] width 1221 height 766
drag, startPoint x: 316, startPoint y: 684, endPoint x: 383, endPoint y: 684, distance: 67.0
click at [383, 684] on div "// if (_.get(app, 'user.userType') === 'inspector') { // const hash = window.lo…" at bounding box center [680, 507] width 1221 height 796
click at [91, 23] on button "Save" at bounding box center [94, 29] width 40 height 22
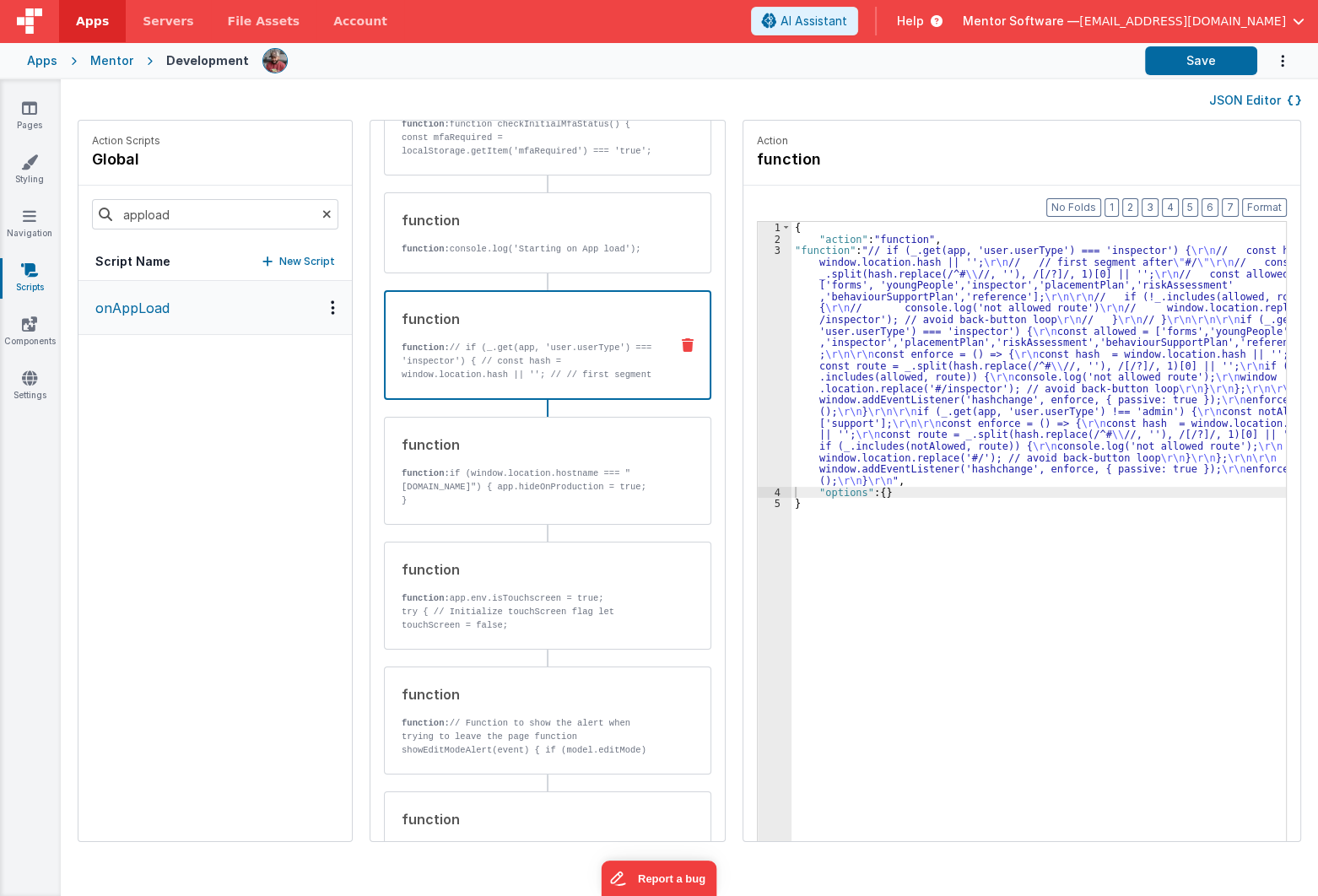
click at [958, 588] on div "{ "action" : "function" , "function" : "// if (_.get(app, 'user.userType') === …" at bounding box center [1050, 569] width 517 height 695
click at [891, 355] on div "{ "action" : "function" , "function" : "// if (_.get(app, 'user.userType') === …" at bounding box center [1050, 569] width 517 height 695
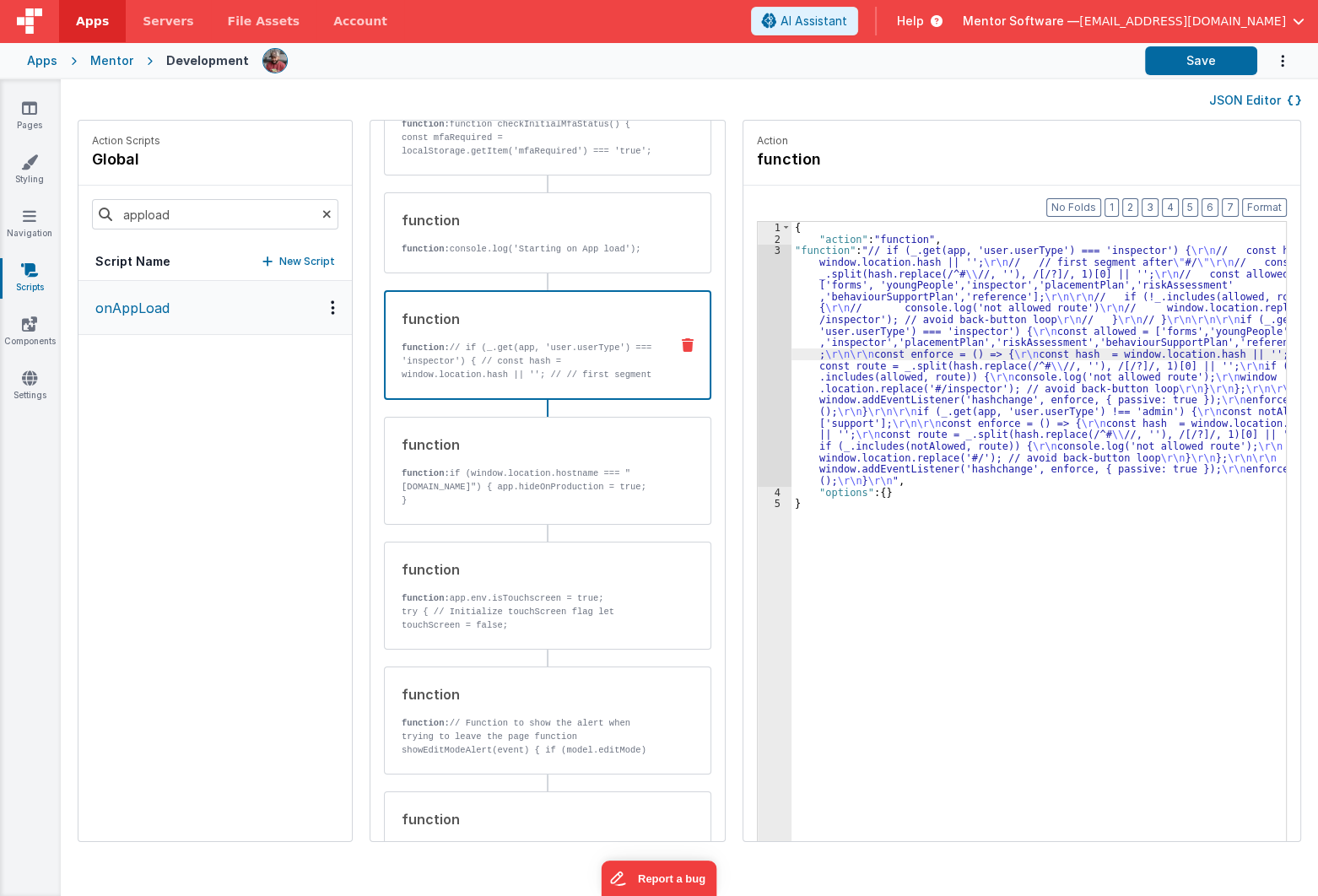
click at [758, 363] on div "3" at bounding box center [775, 365] width 34 height 241
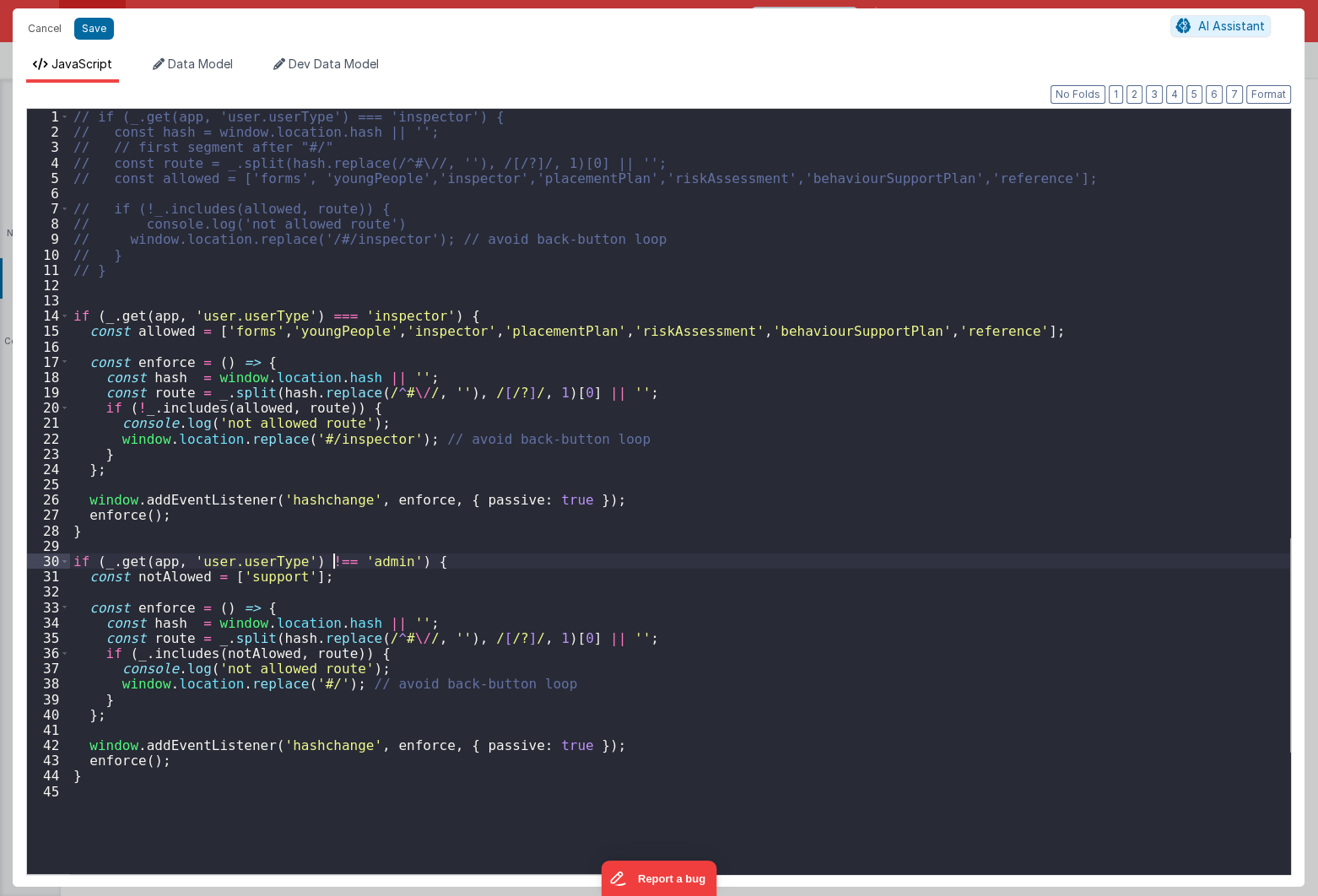
click at [334, 558] on div "// if (_.get(app, 'user.userType') === 'inspector') { // const hash = window.lo…" at bounding box center [680, 507] width 1221 height 796
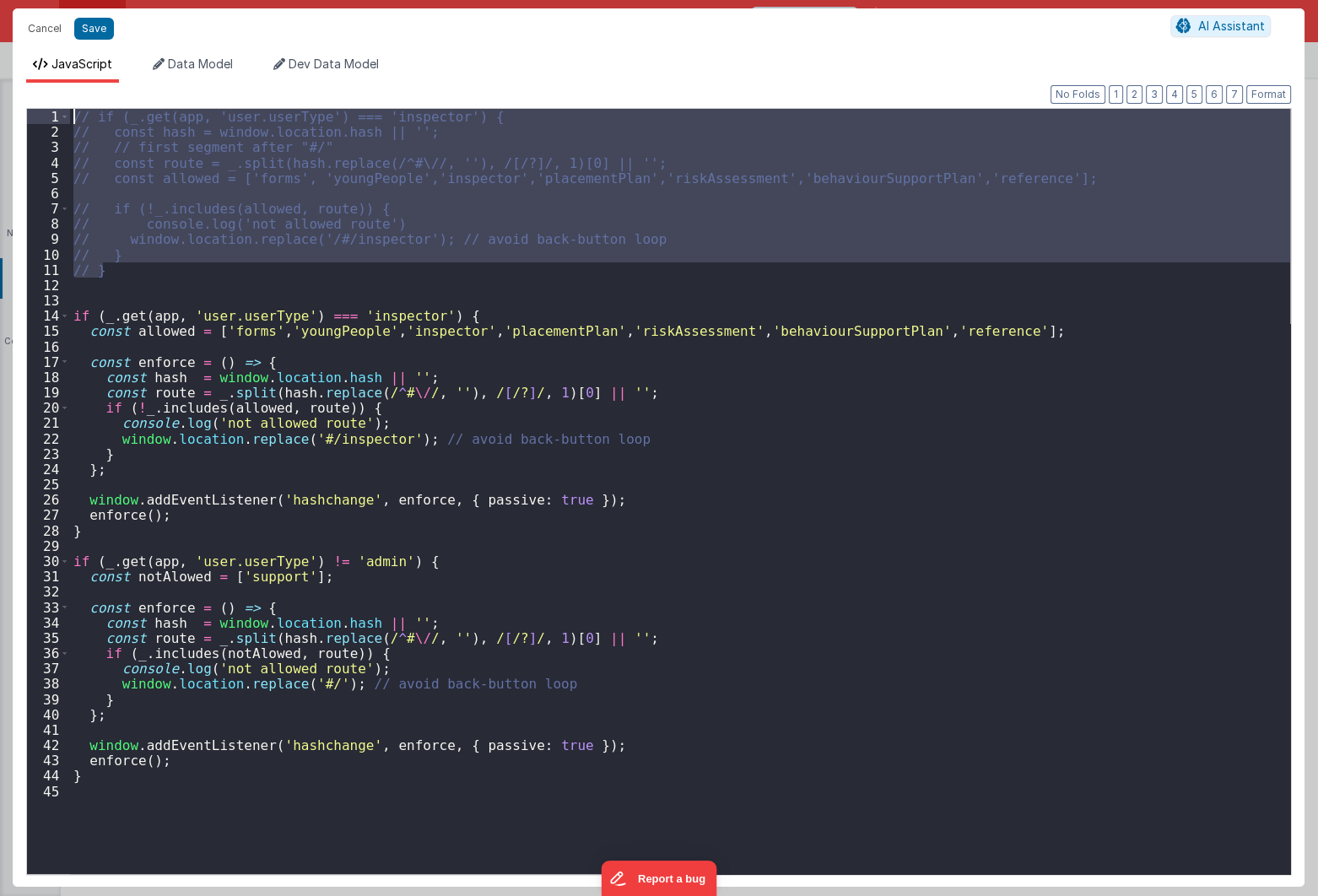
drag, startPoint x: 136, startPoint y: 275, endPoint x: -86, endPoint y: -38, distance: 383.7
click at [0, 0] on html "Cancel Save AI Assistant JavaScript Data Model Dev Data Model Format 7 6 5 4 3 …" at bounding box center [659, 448] width 1318 height 896
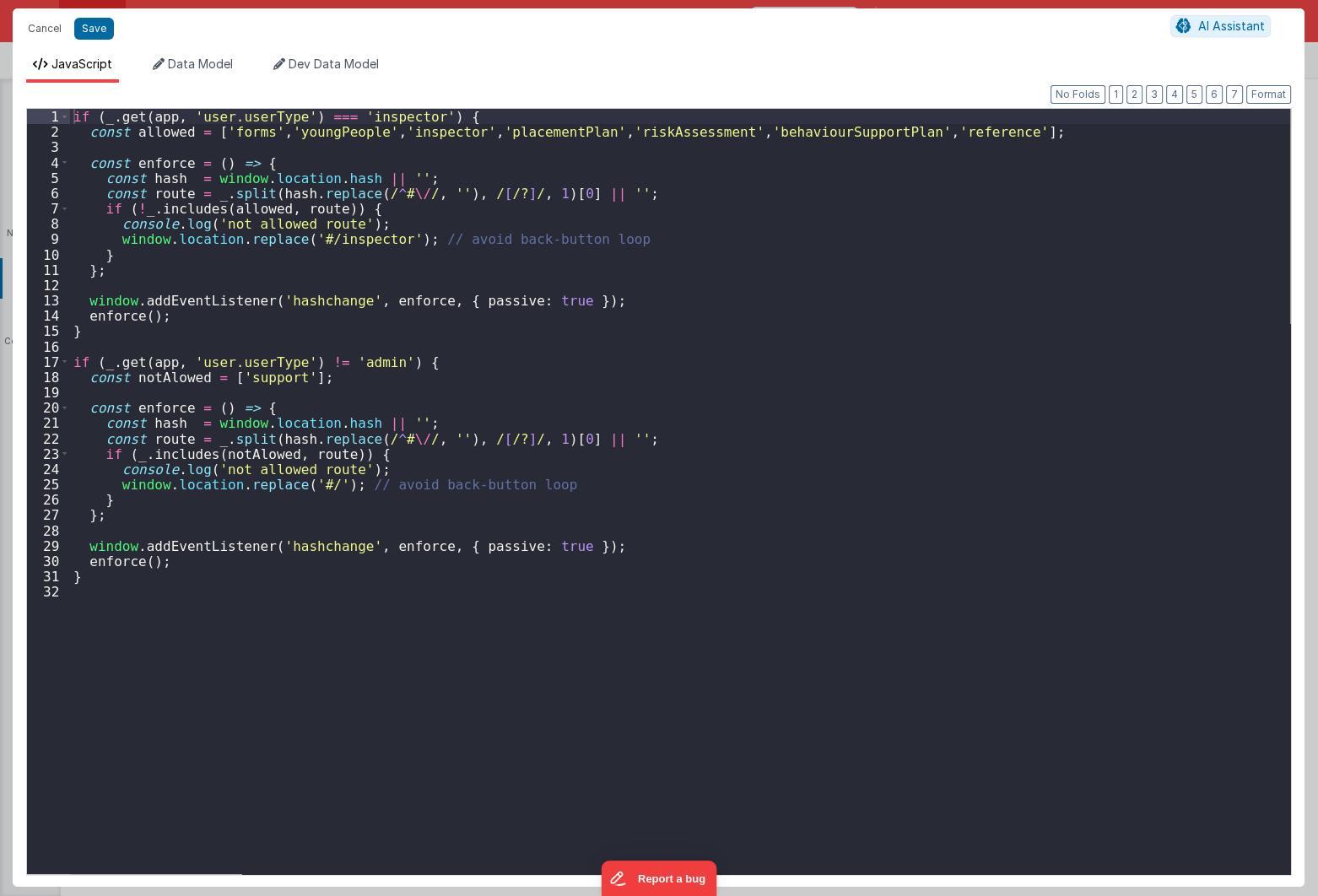
click at [350, 681] on div "if ( _ . get ( app , 'user.userType' ) === 'inspector' ) { const allowed = [ 'f…" at bounding box center [680, 507] width 1221 height 796
click at [84, 28] on button "Save" at bounding box center [94, 29] width 40 height 22
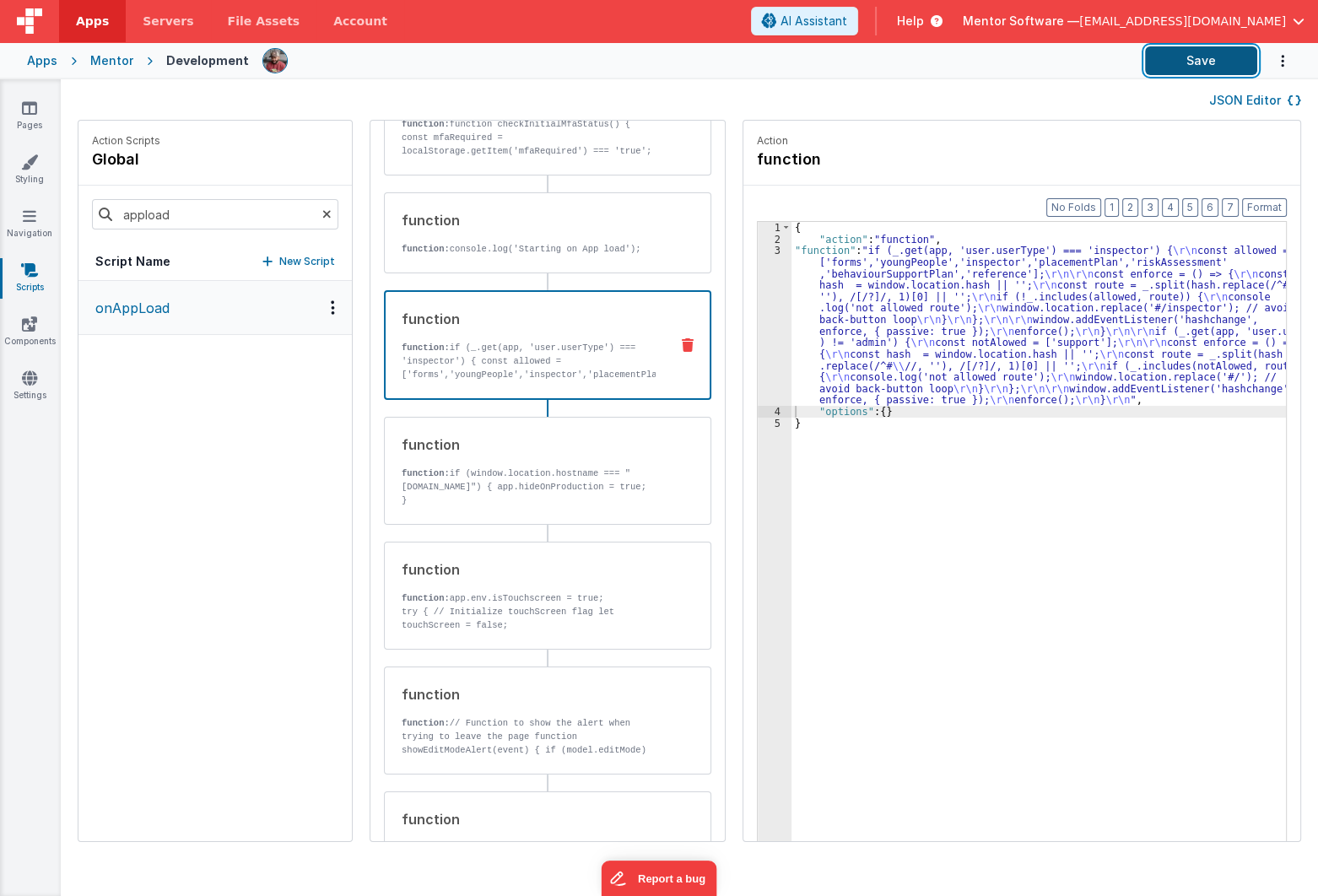
click at [1201, 61] on button "Save" at bounding box center [1201, 61] width 113 height 29
click at [26, 114] on icon at bounding box center [30, 108] width 15 height 17
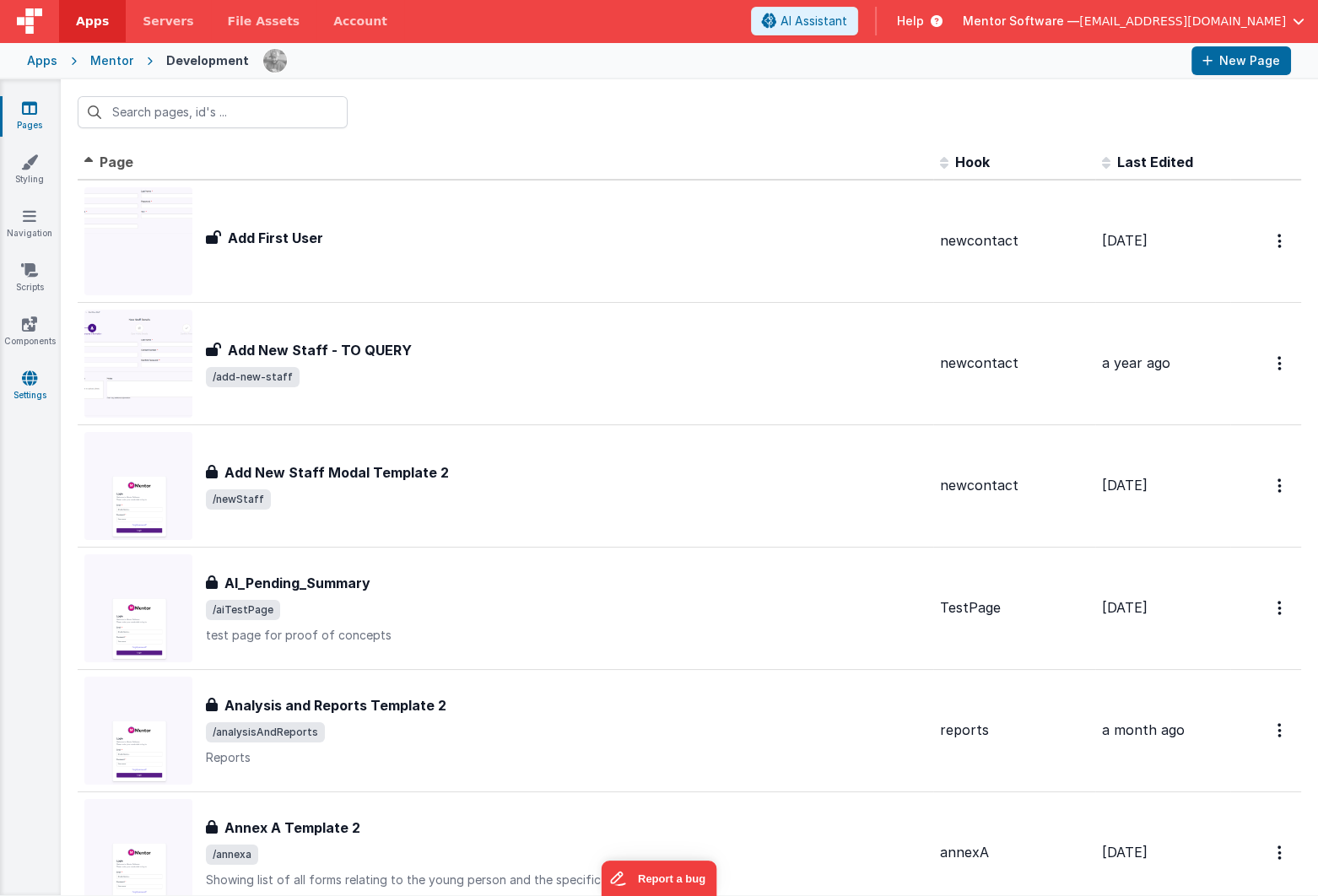
click at [22, 373] on icon at bounding box center [30, 379] width 15 height 17
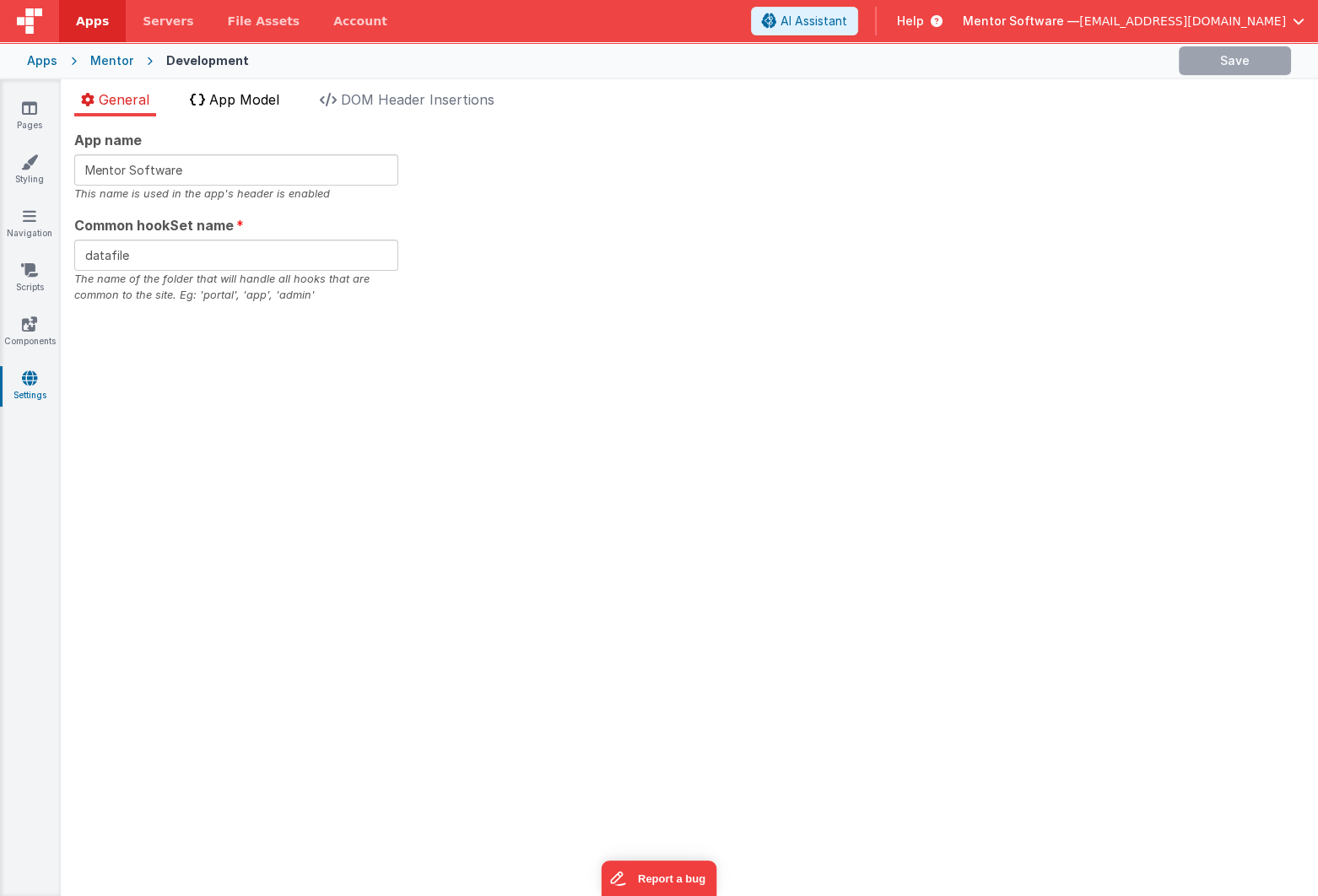
click at [265, 101] on span "App Model" at bounding box center [245, 100] width 70 height 17
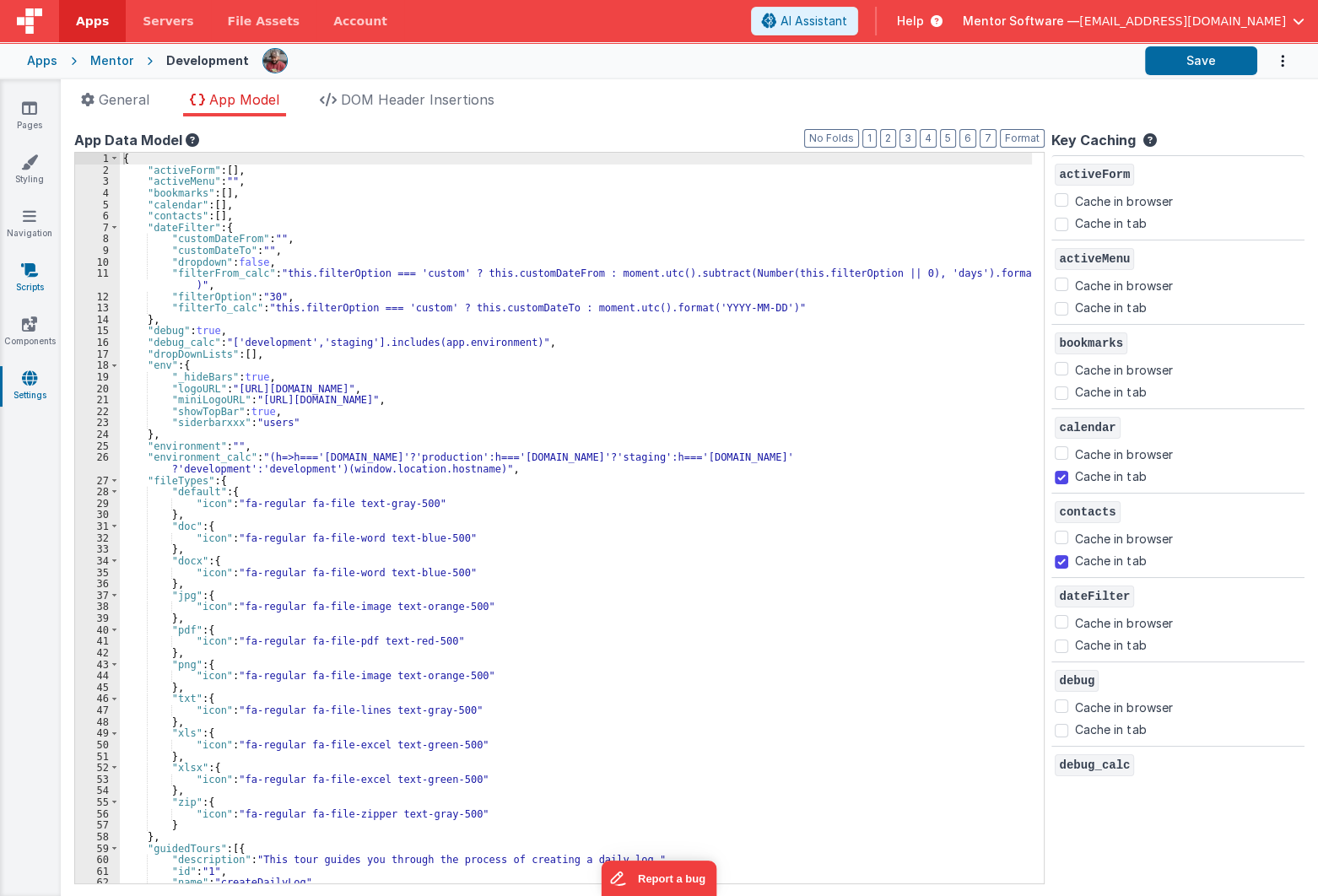
click at [25, 276] on icon at bounding box center [30, 270] width 17 height 17
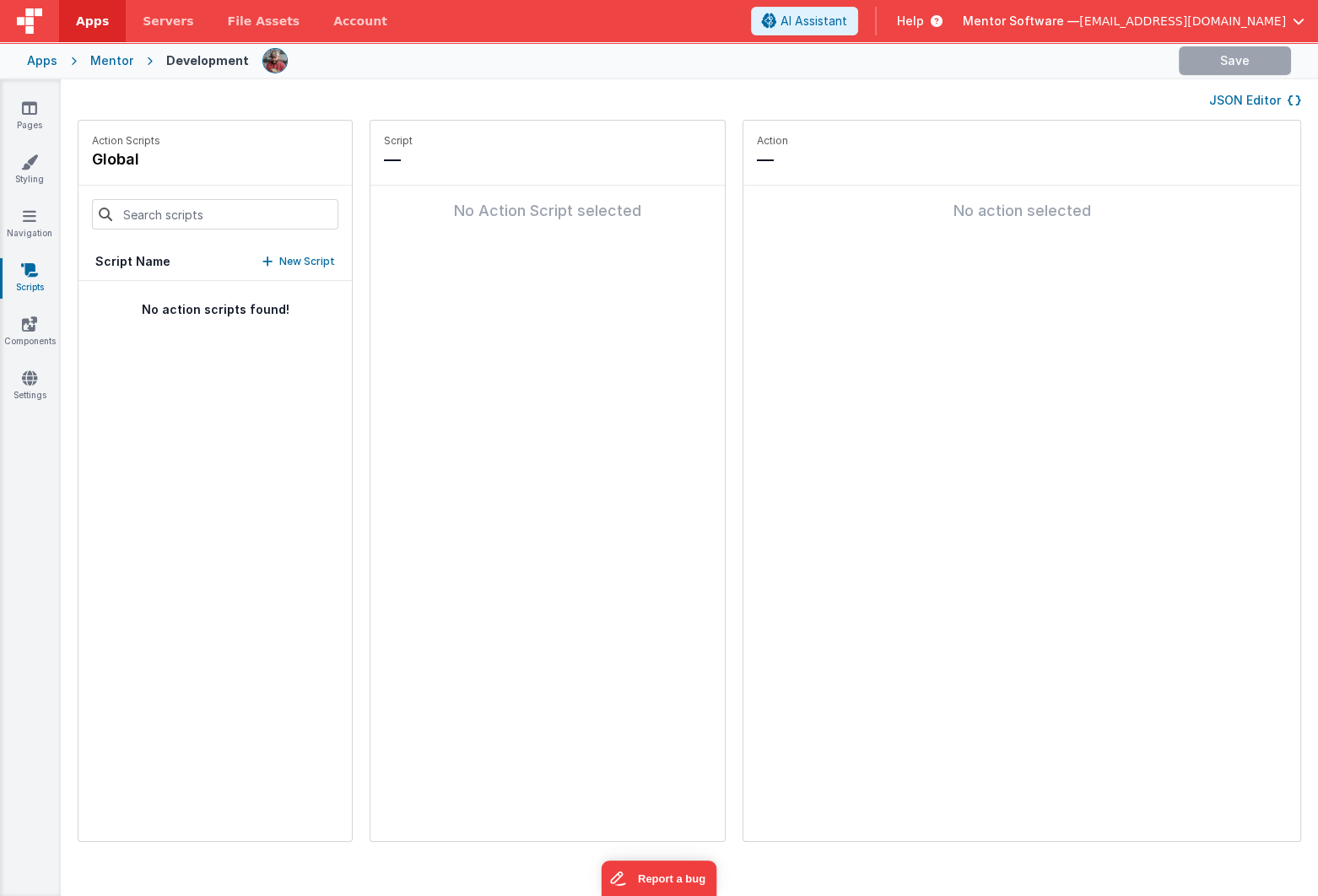
type input "appload"
click at [225, 309] on button "onAppLoad" at bounding box center [215, 309] width 274 height 55
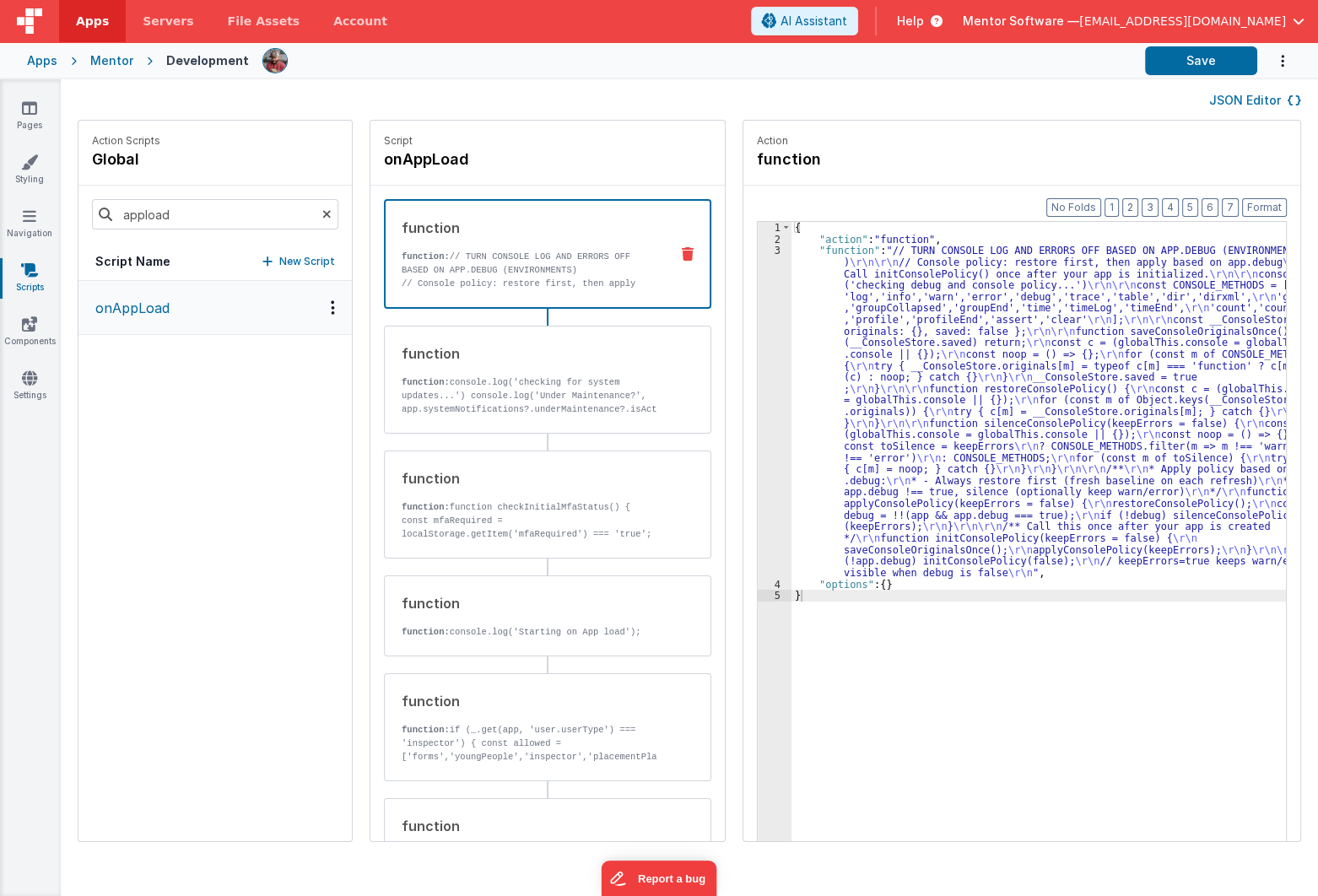
scroll to position [229, 0]
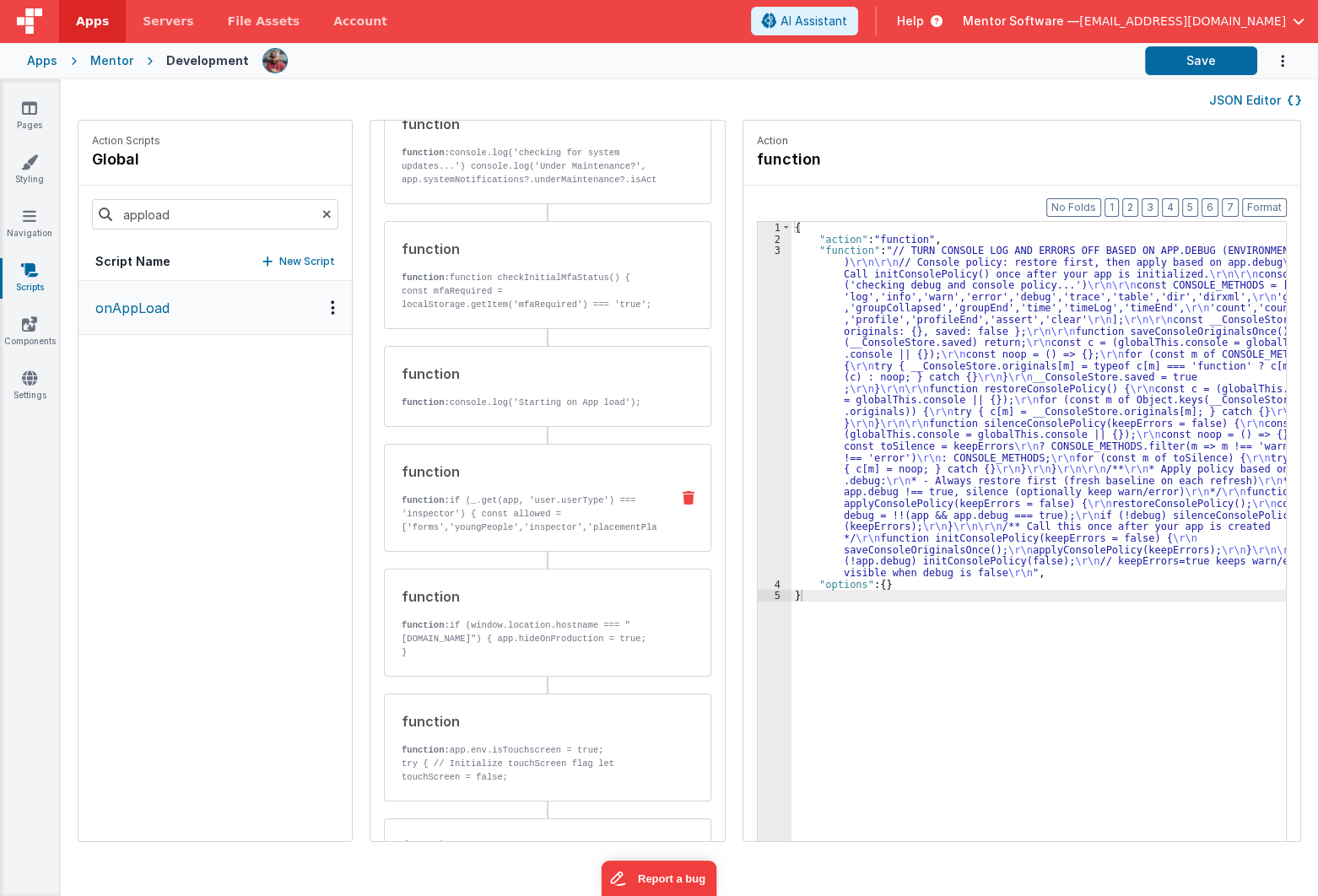
click at [507, 523] on p "function: if (_.get(app, 'user.userType') === 'inspector') { const allowed = ['…" at bounding box center [529, 514] width 255 height 41
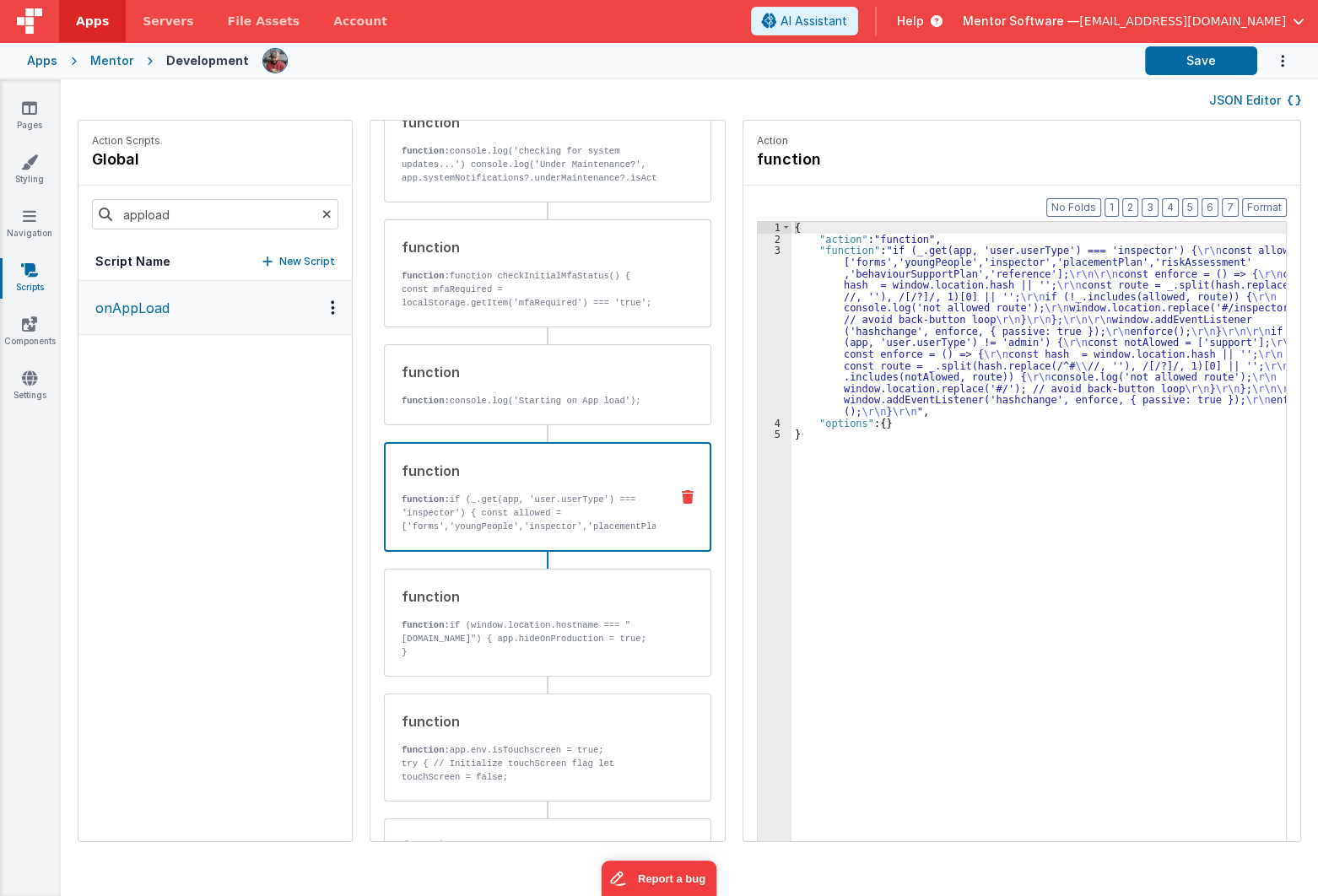
scroll to position [228, 0]
click at [882, 329] on div "{ "action" : "function" , "function" : "if (_.get(app, 'user.userType') === 'in…" at bounding box center [1050, 569] width 517 height 695
click at [758, 365] on div "3" at bounding box center [775, 331] width 34 height 173
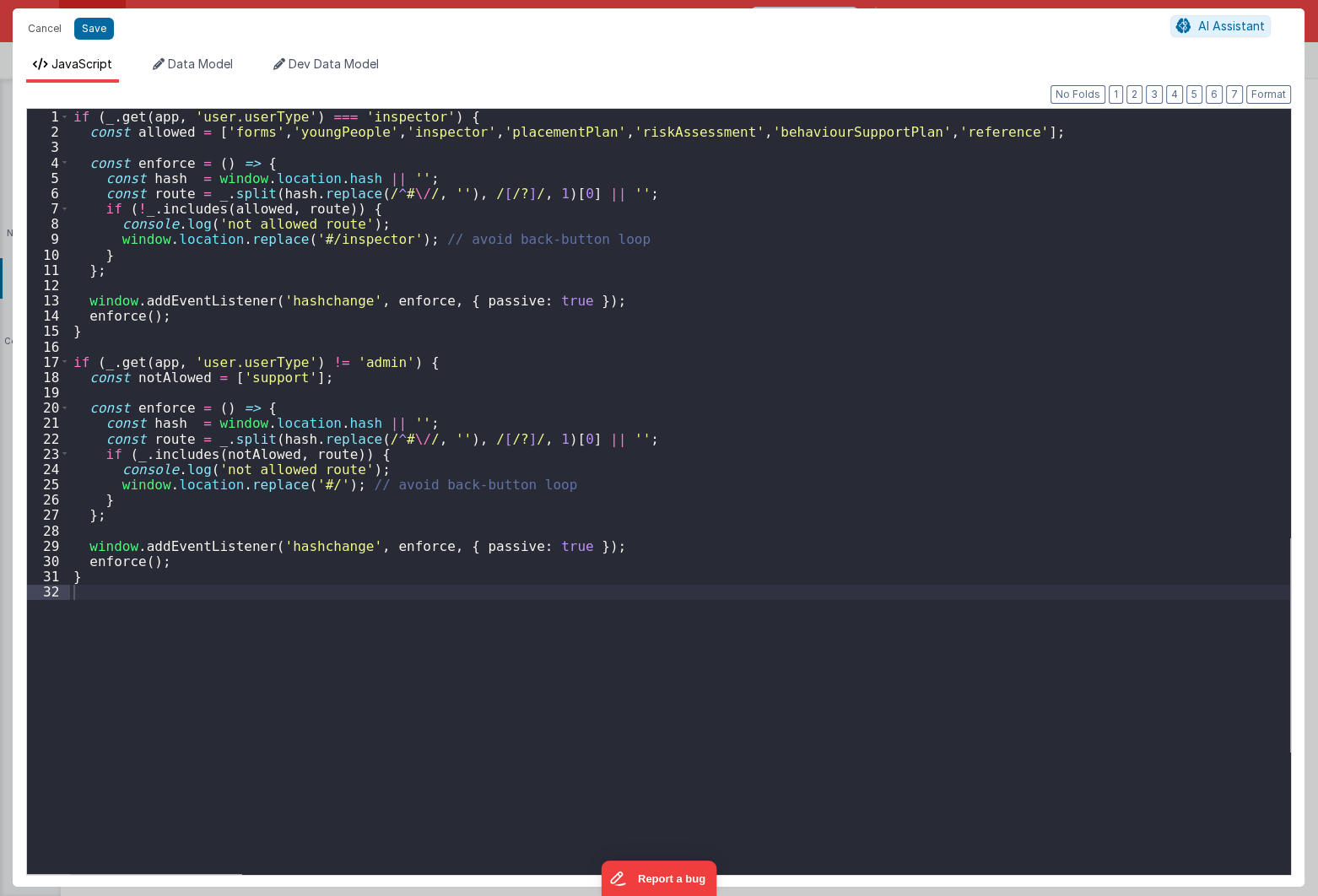
click at [494, 642] on div "if ( _ . get ( app , 'user.userType' ) === 'inspector' ) { const allowed = [ 'f…" at bounding box center [680, 507] width 1221 height 796
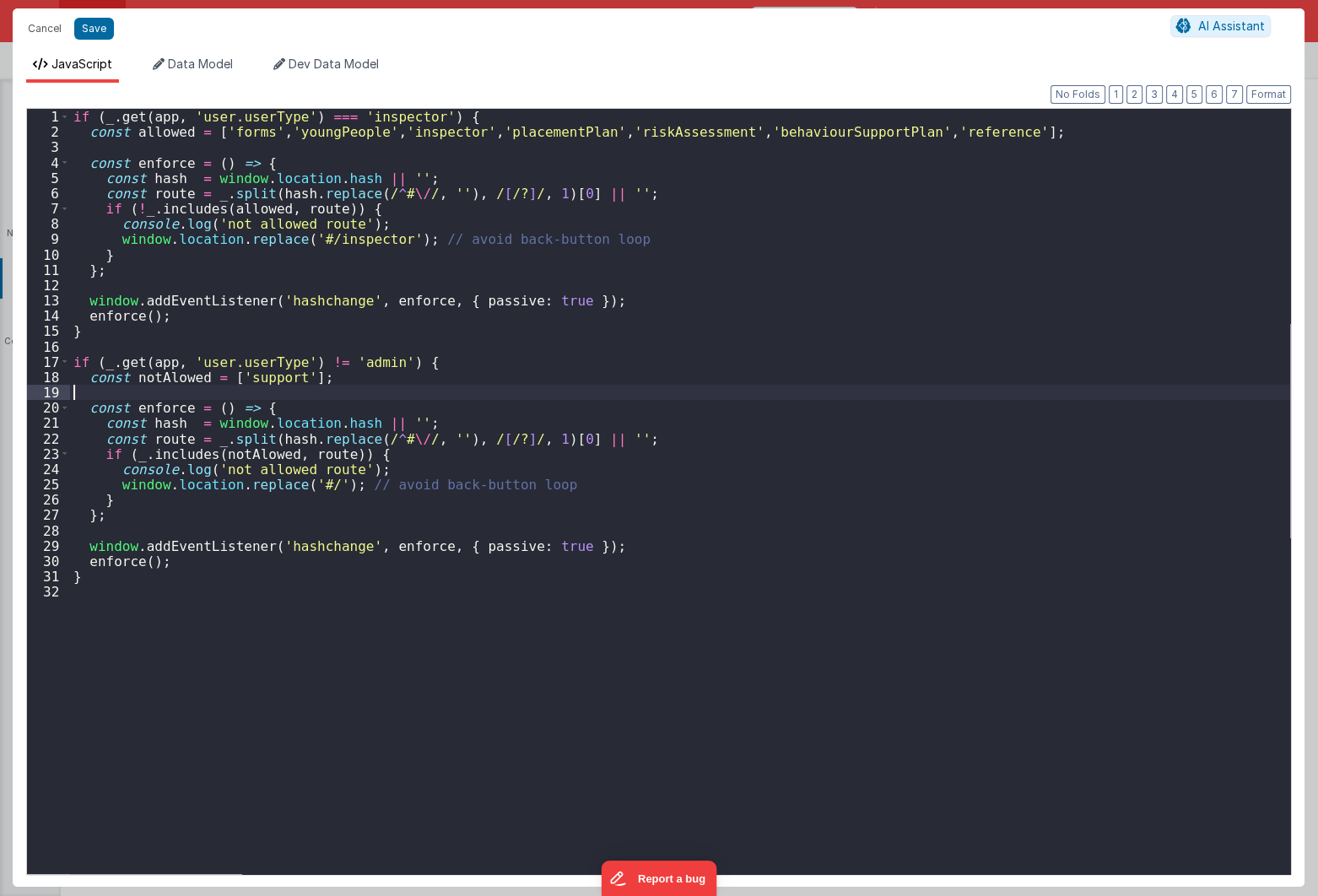
click at [171, 395] on div "if ( _ . get ( app , 'user.userType' ) === 'inspector' ) { const allowed = [ 'f…" at bounding box center [680, 507] width 1221 height 796
click at [458, 463] on div "if ( _ . get ( app , 'user.userType' ) === 'inspector' ) { const allowed = [ 'f…" at bounding box center [680, 507] width 1221 height 796
click at [332, 406] on div "if ( _ . get ( app , 'user.userType' ) === 'inspector' ) { const allowed = [ 'f…" at bounding box center [680, 507] width 1221 height 796
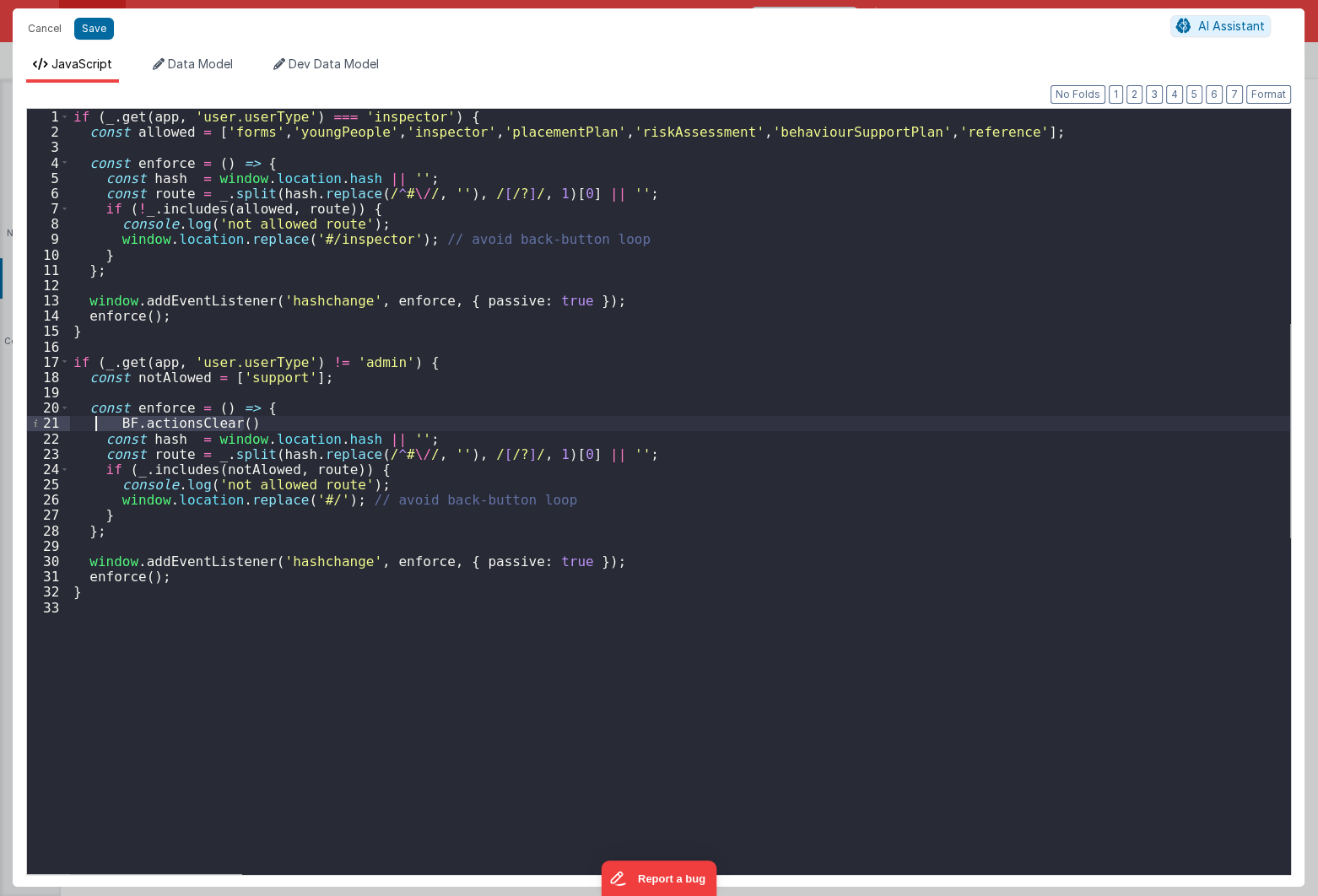
drag, startPoint x: 263, startPoint y: 422, endPoint x: 82, endPoint y: 420, distance: 181.0
click at [82, 420] on div "if ( _ . get ( app , 'user.userType' ) === 'inspector' ) { const allowed = [ 'f…" at bounding box center [680, 507] width 1221 height 796
click at [424, 474] on div "if ( _ . get ( app , 'user.userType' ) === 'inspector' ) { const allowed = [ 'f…" at bounding box center [680, 507] width 1221 height 796
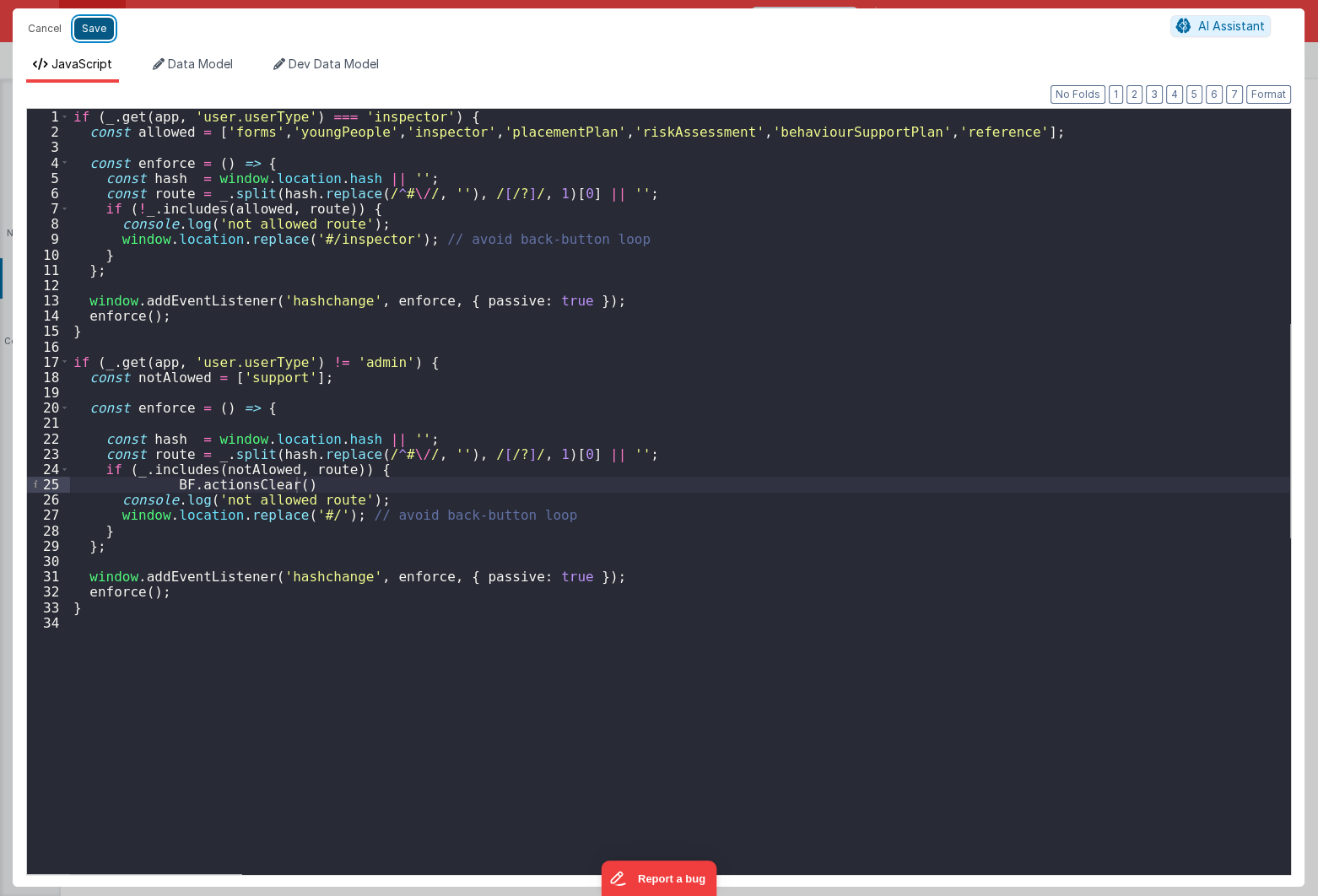
click at [95, 28] on button "Save" at bounding box center [94, 29] width 40 height 22
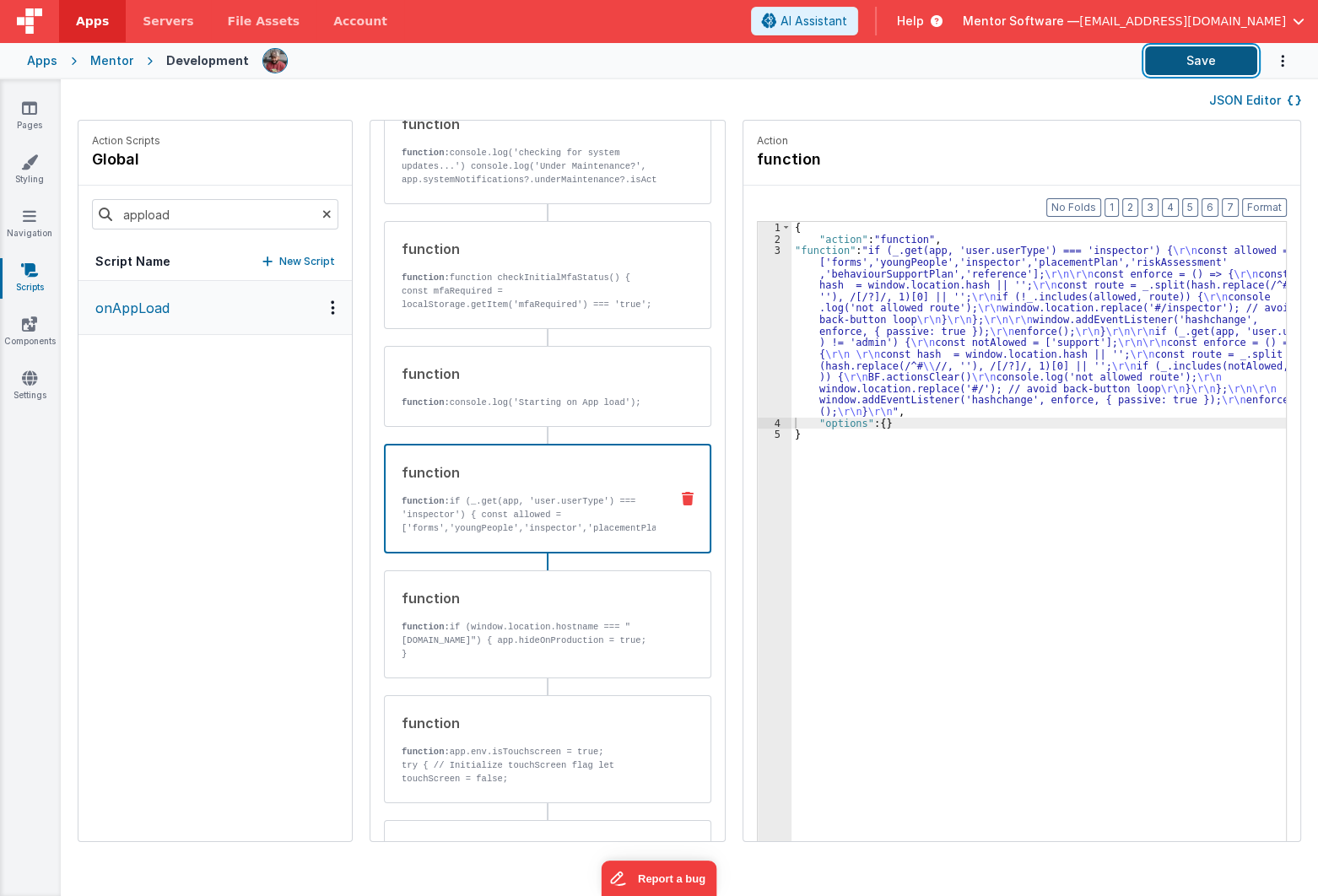
click at [1186, 66] on button "Save" at bounding box center [1201, 61] width 113 height 29
drag, startPoint x: 40, startPoint y: 107, endPoint x: 150, endPoint y: 8, distance: 148.0
click at [40, 107] on link "Pages" at bounding box center [29, 117] width 61 height 34
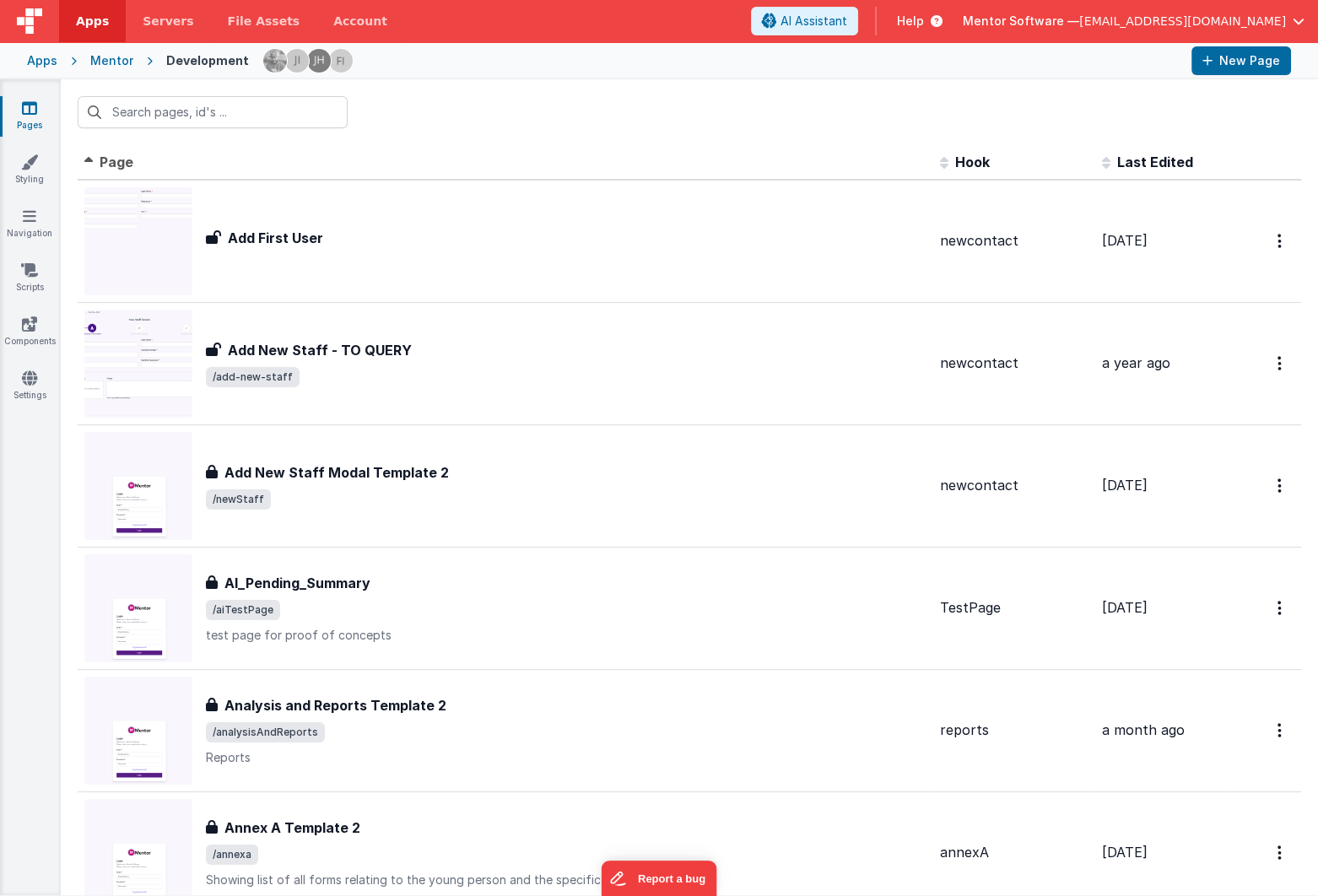
click at [1291, 120] on div at bounding box center [689, 112] width 1257 height 66
click at [32, 386] on link "Settings" at bounding box center [29, 387] width 61 height 34
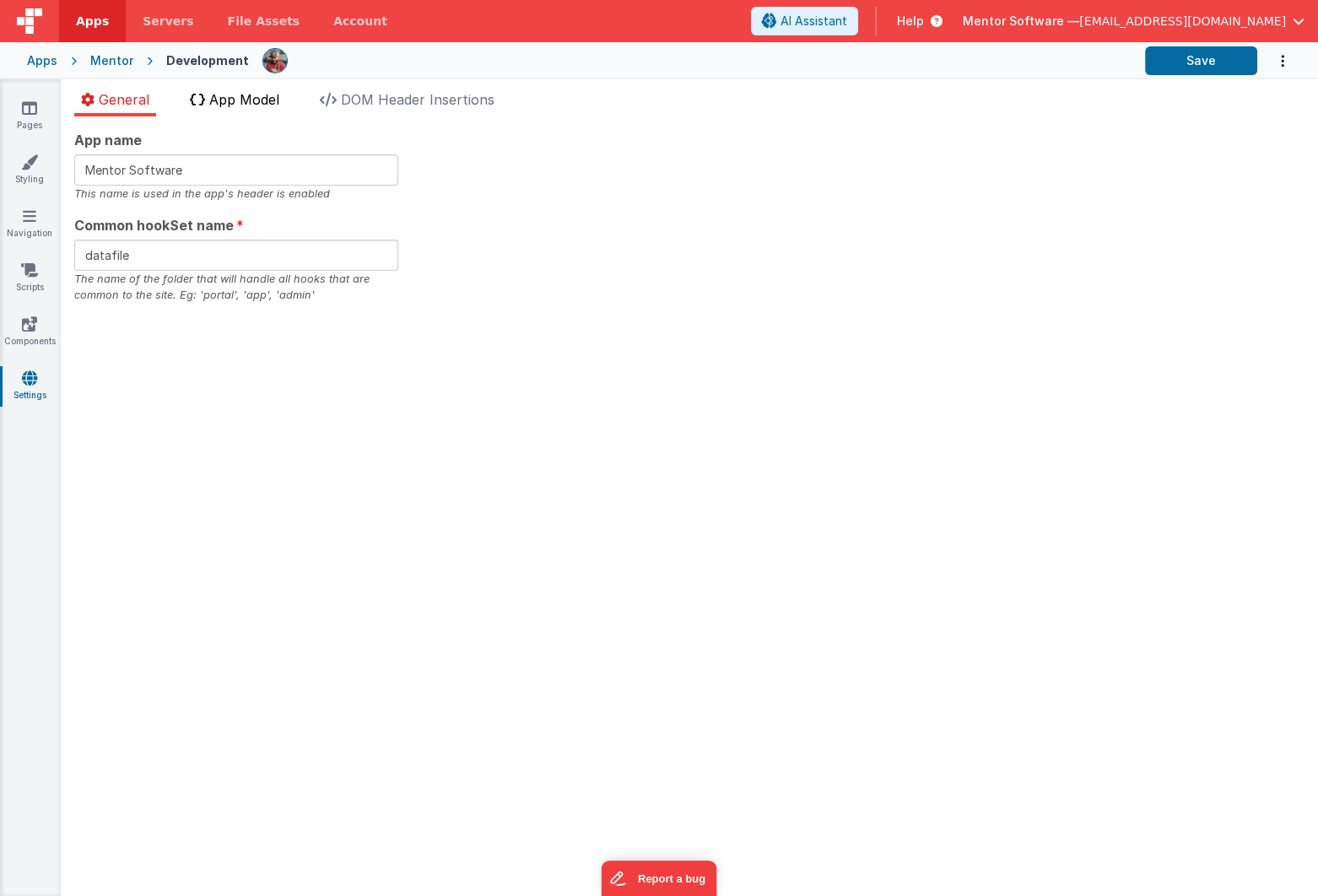
click at [246, 105] on span "App Model" at bounding box center [245, 100] width 70 height 17
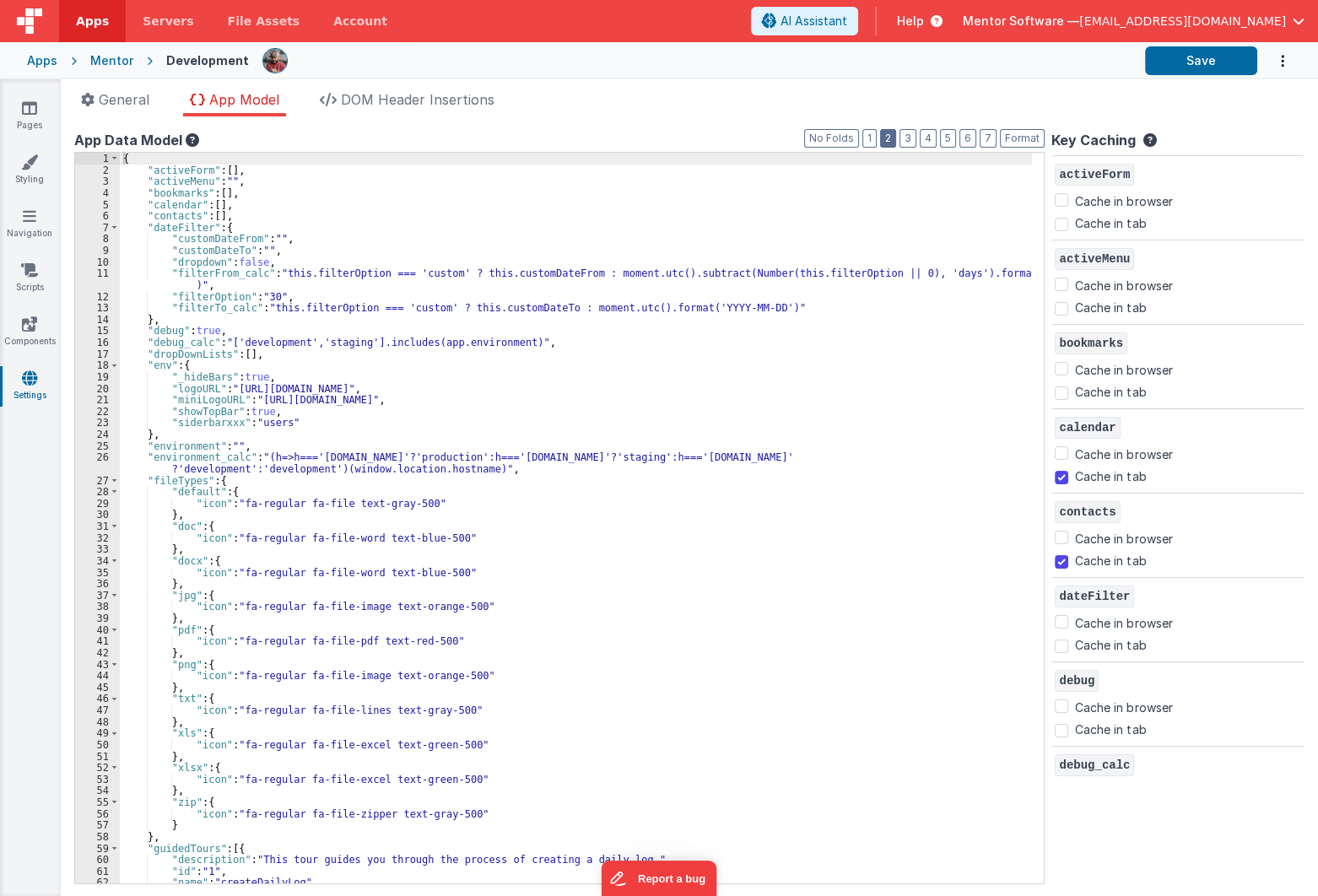
click at [911, 140] on div "App Data Model" at bounding box center [559, 140] width 971 height 20
click at [896, 140] on button "2" at bounding box center [888, 138] width 16 height 19
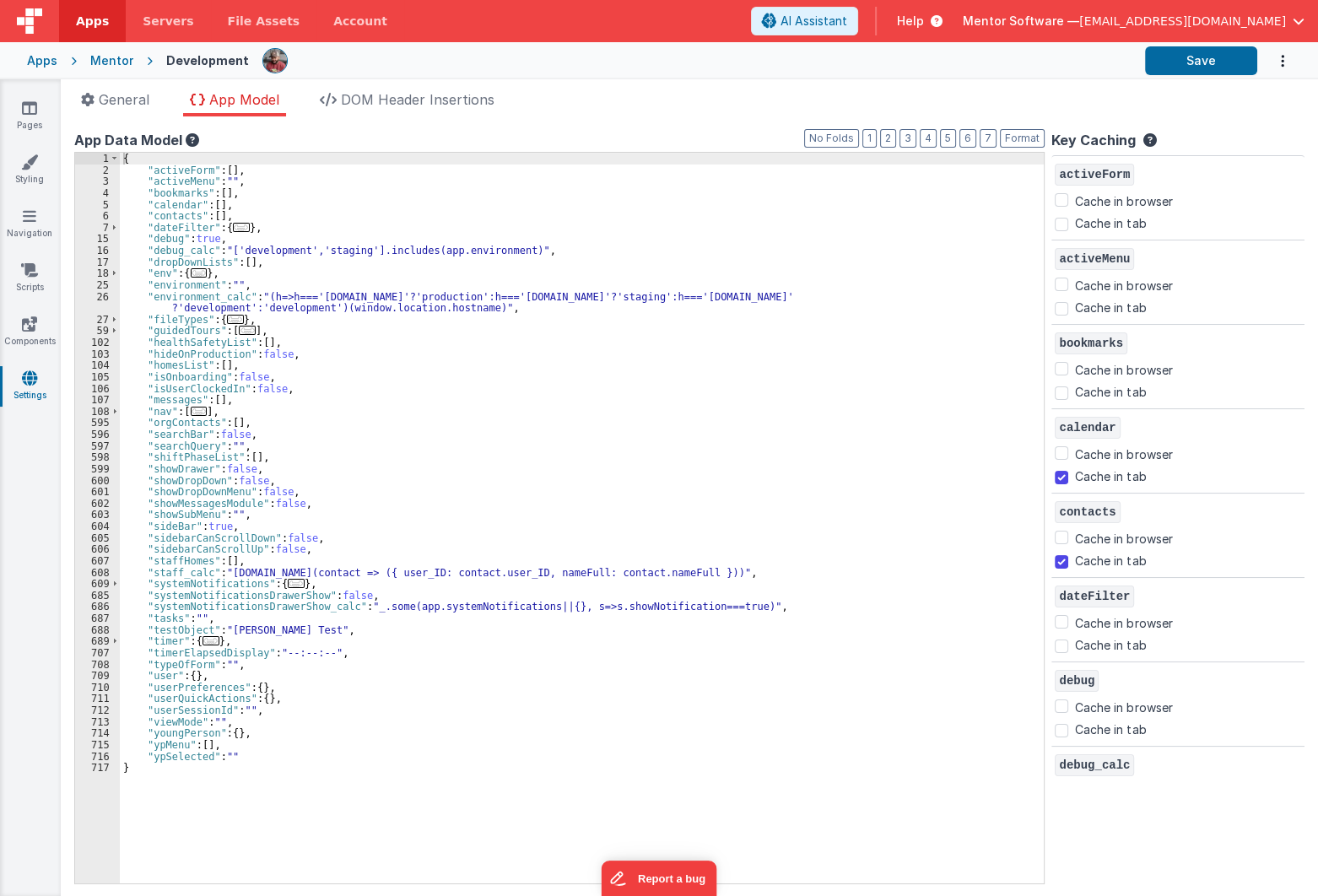
click at [477, 759] on div "{ "activeForm" : [ ] , "activeMenu" : "" , "bookmarks" : [ ] , "calendar" : [ ]…" at bounding box center [587, 529] width 934 height 754
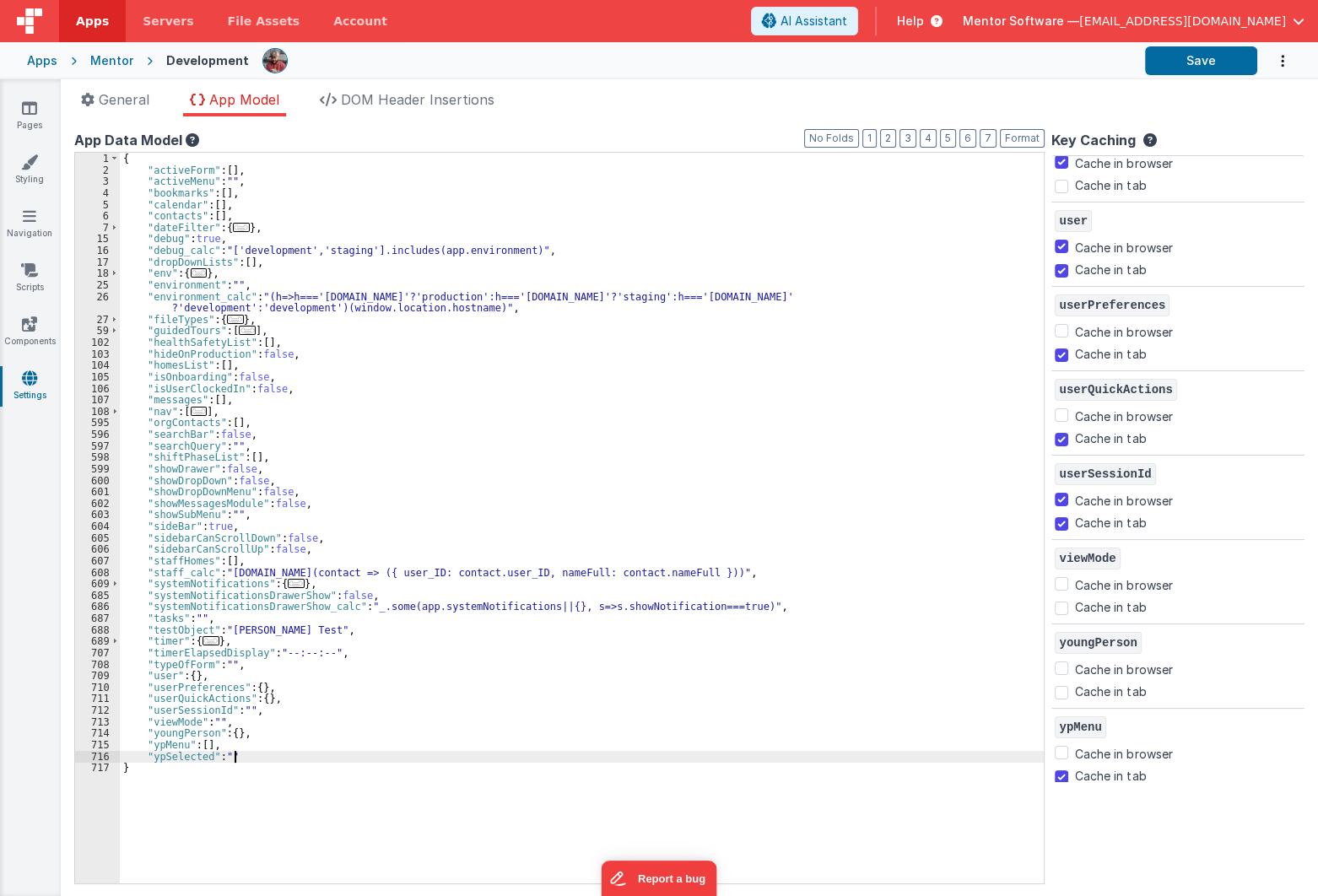
scroll to position [3288, 0]
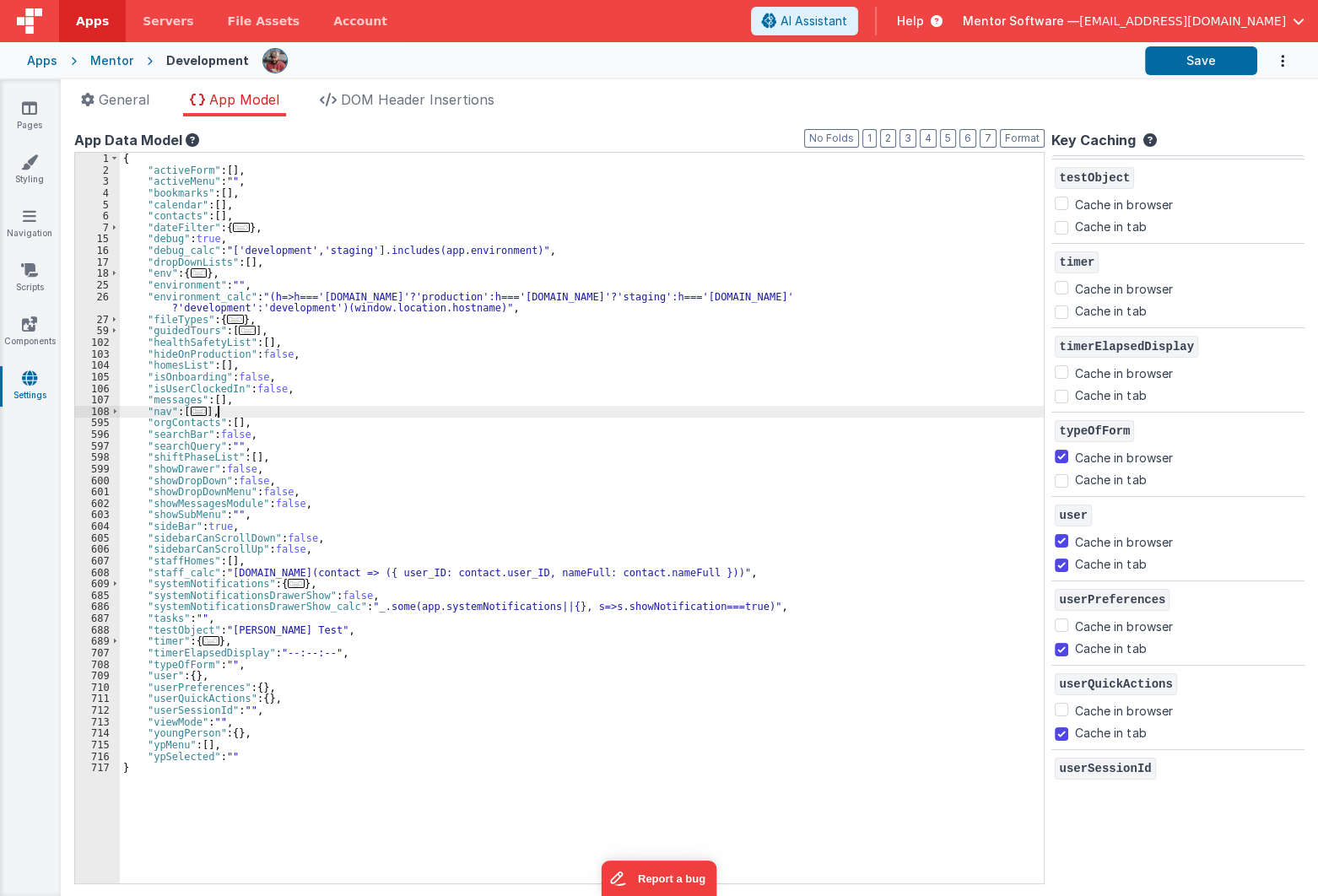
click at [508, 414] on div "{ "activeForm" : [ ] , "activeMenu" : "" , "bookmarks" : [ ] , "calendar" : [ ]…" at bounding box center [587, 529] width 934 height 754
click at [35, 112] on icon at bounding box center [30, 108] width 15 height 17
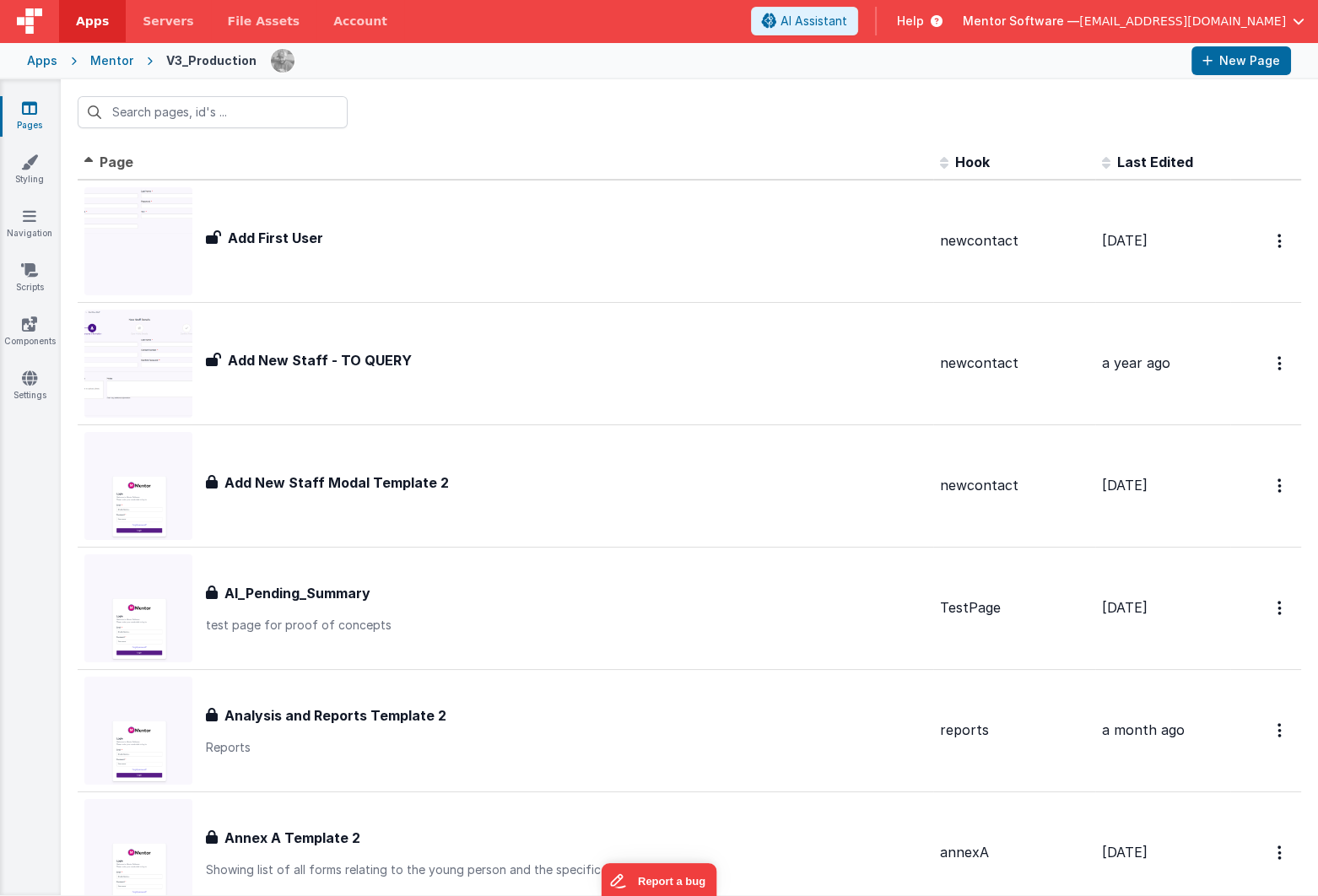
scroll to position [153, 0]
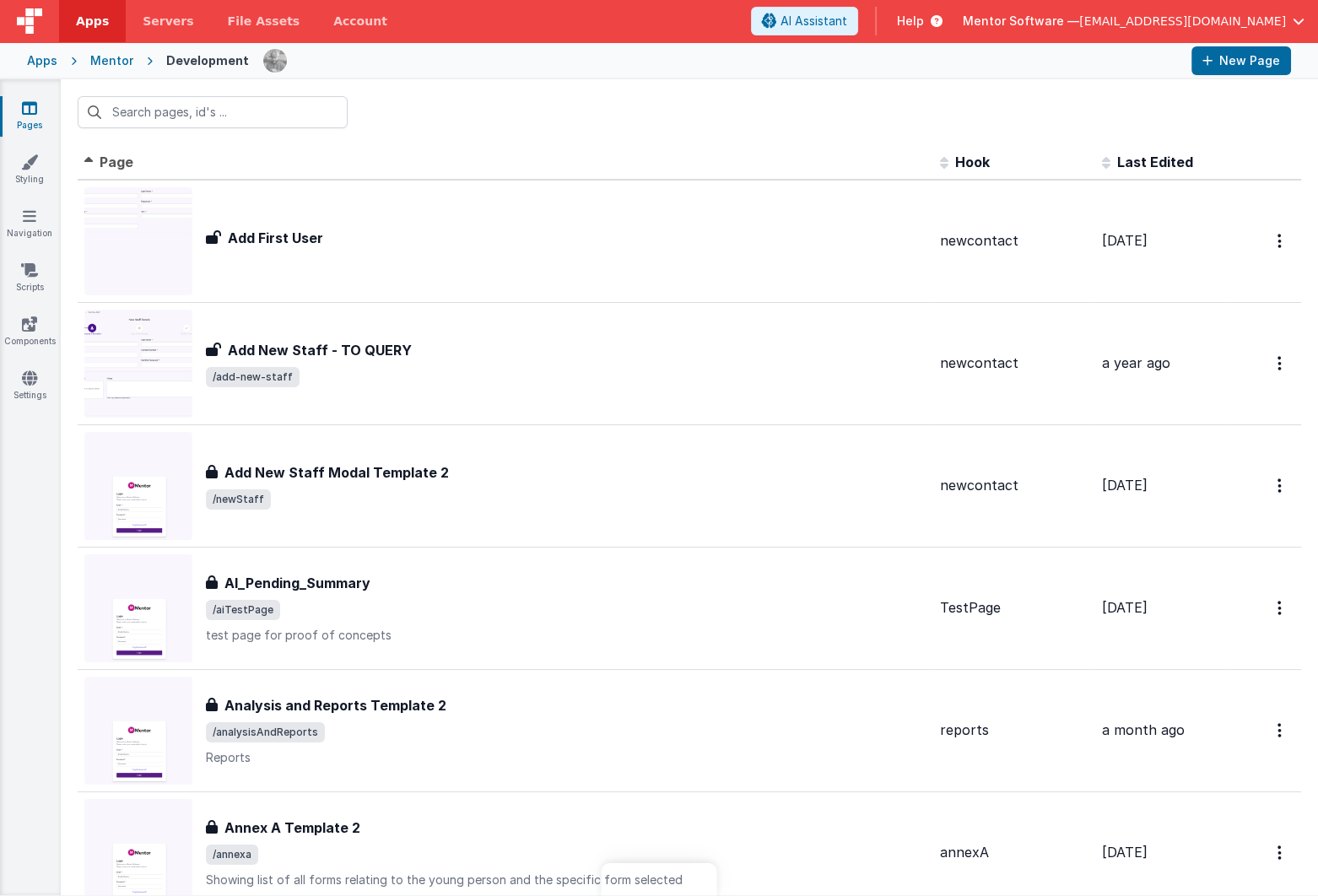
click at [924, 17] on span "Help" at bounding box center [910, 21] width 27 height 17
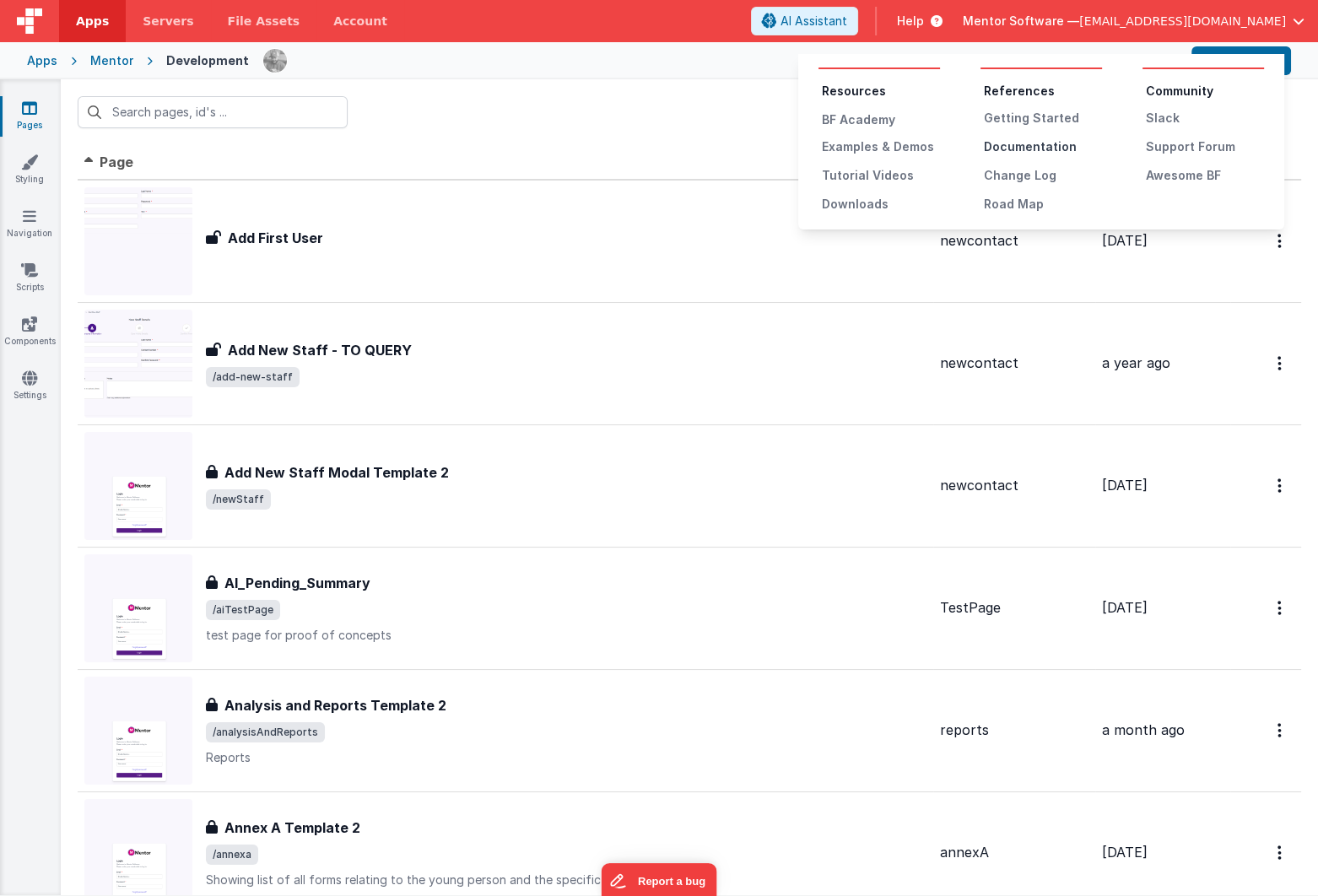
click at [1032, 145] on div "Documentation" at bounding box center [1043, 147] width 119 height 17
